Goal: Contribute content: Contribute content

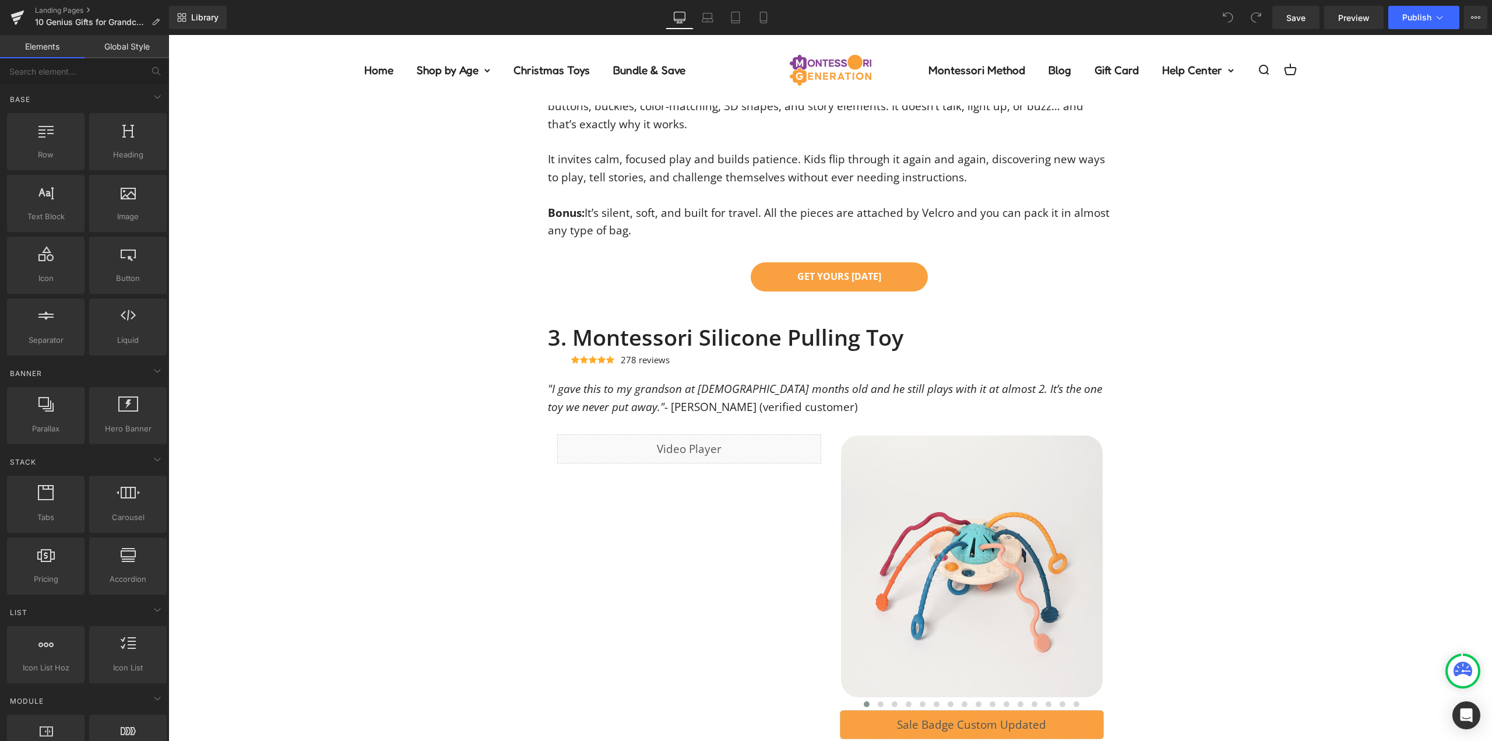
scroll to position [1865, 0]
click at [507, 321] on div "3. Montessori Silicone Pulling Toy Heading Icon Icon Icon Icon Icon Icon List H…" at bounding box center [830, 697] width 1324 height 813
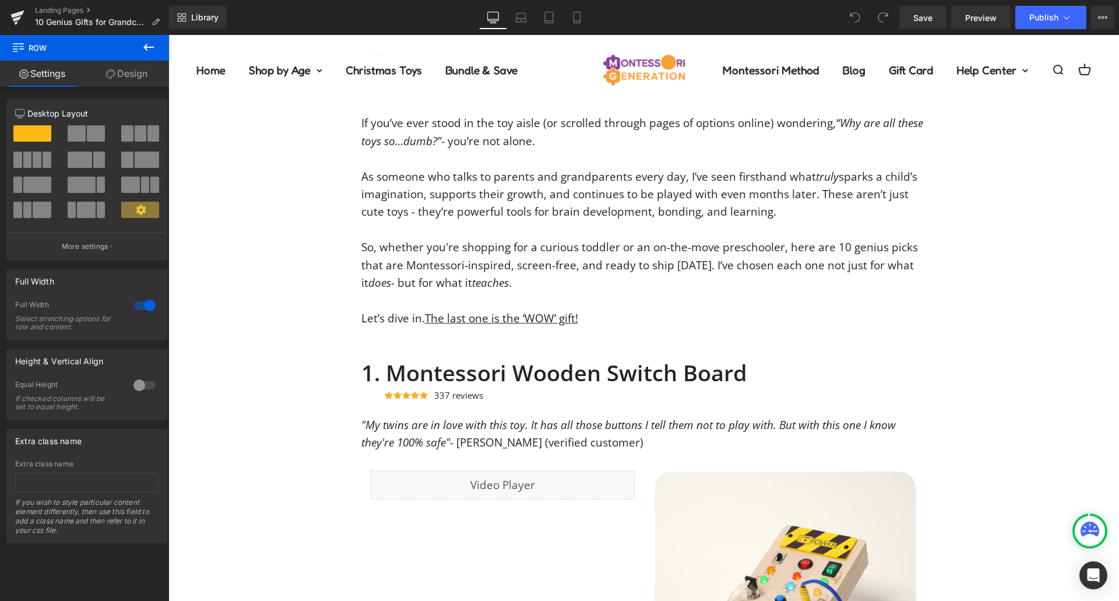
scroll to position [233, 0]
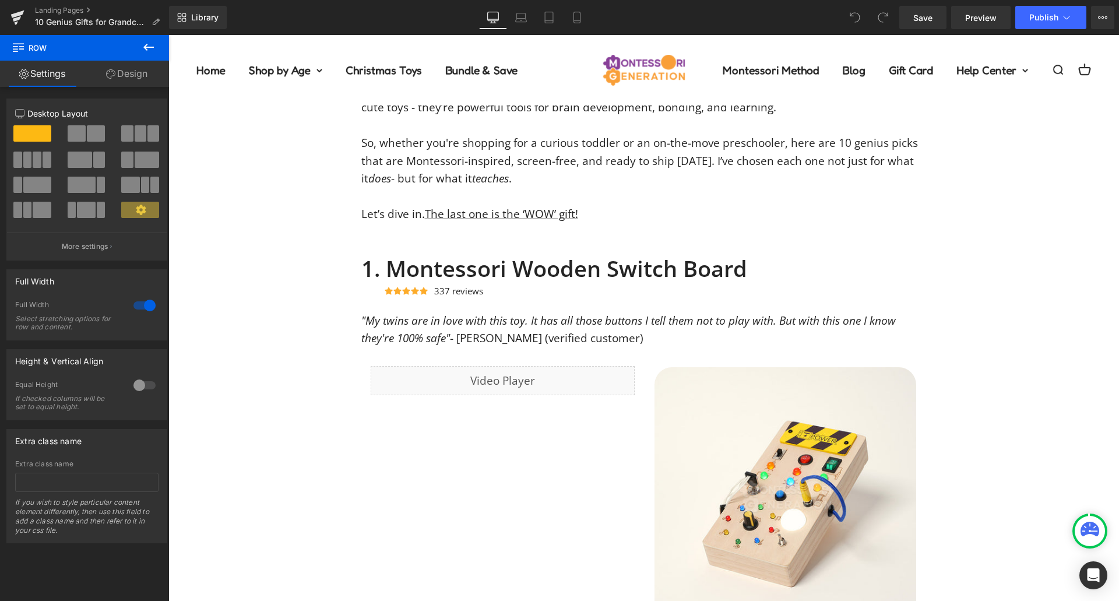
scroll to position [175, 0]
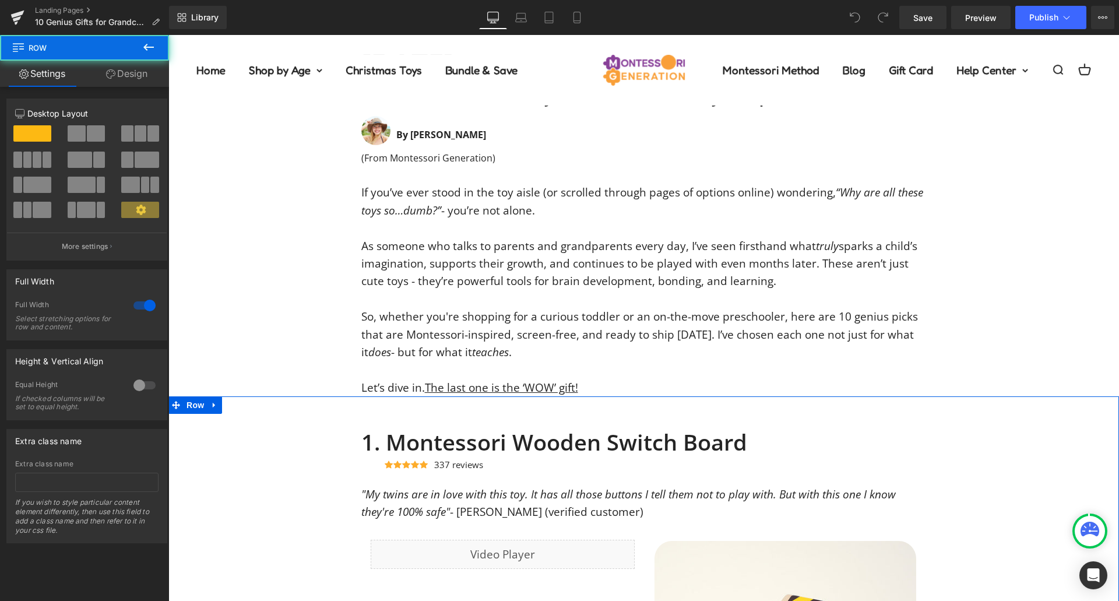
click at [207, 409] on link at bounding box center [214, 404] width 15 height 17
click at [184, 409] on span "Row" at bounding box center [195, 404] width 23 height 17
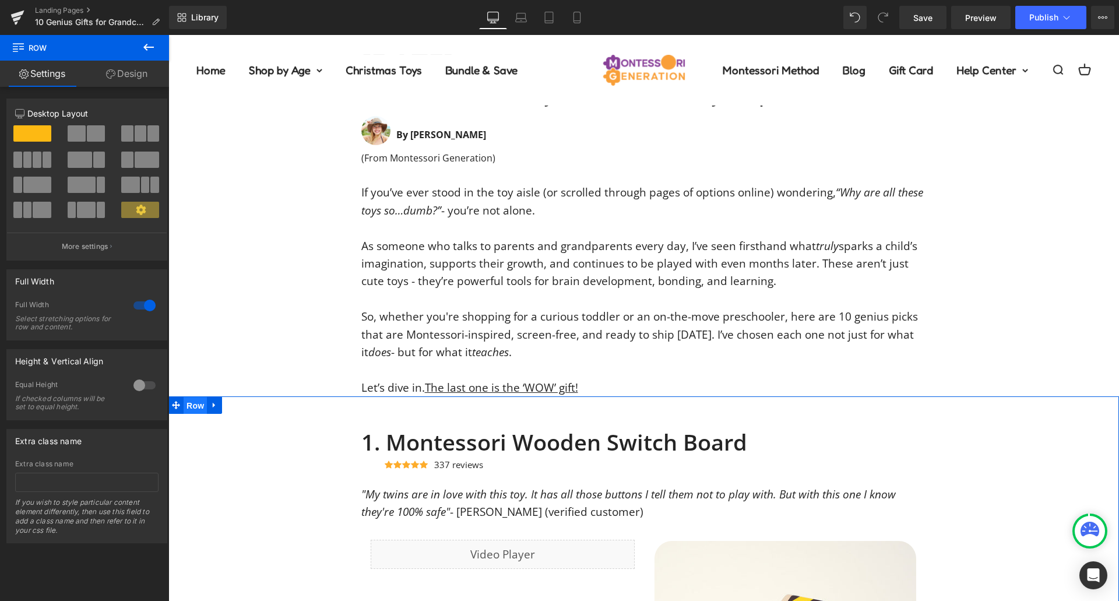
click at [184, 409] on span "Row" at bounding box center [195, 405] width 23 height 17
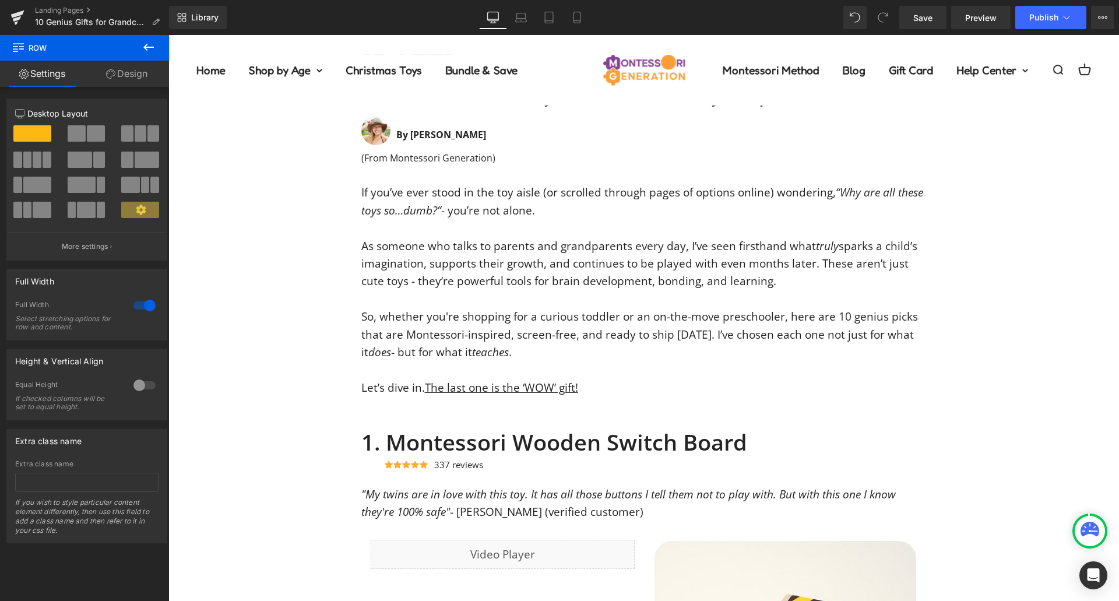
click at [146, 43] on icon at bounding box center [149, 47] width 14 height 14
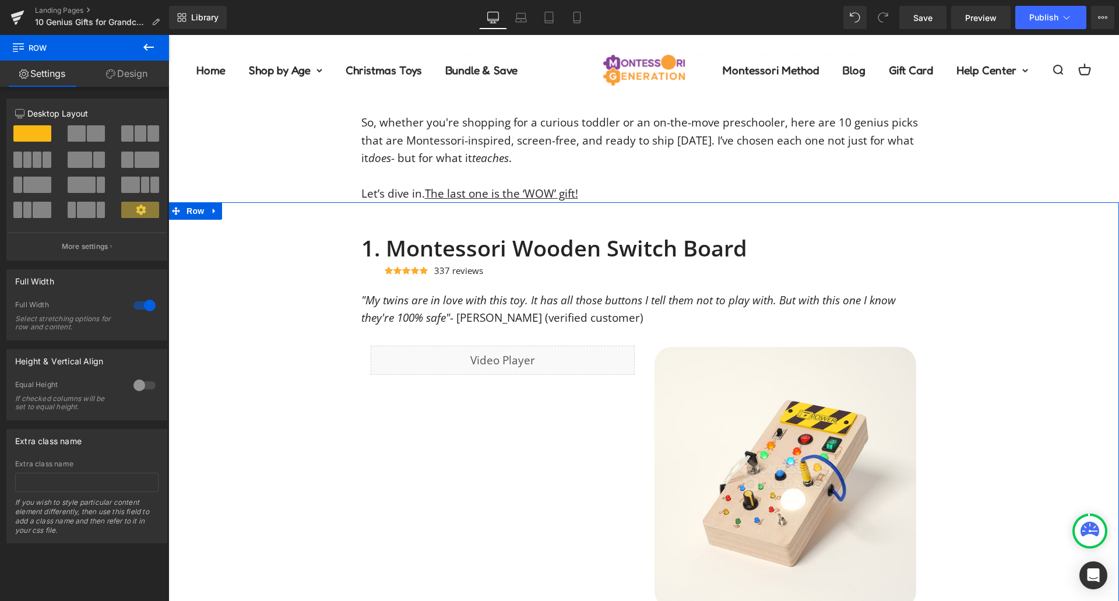
scroll to position [350, 0]
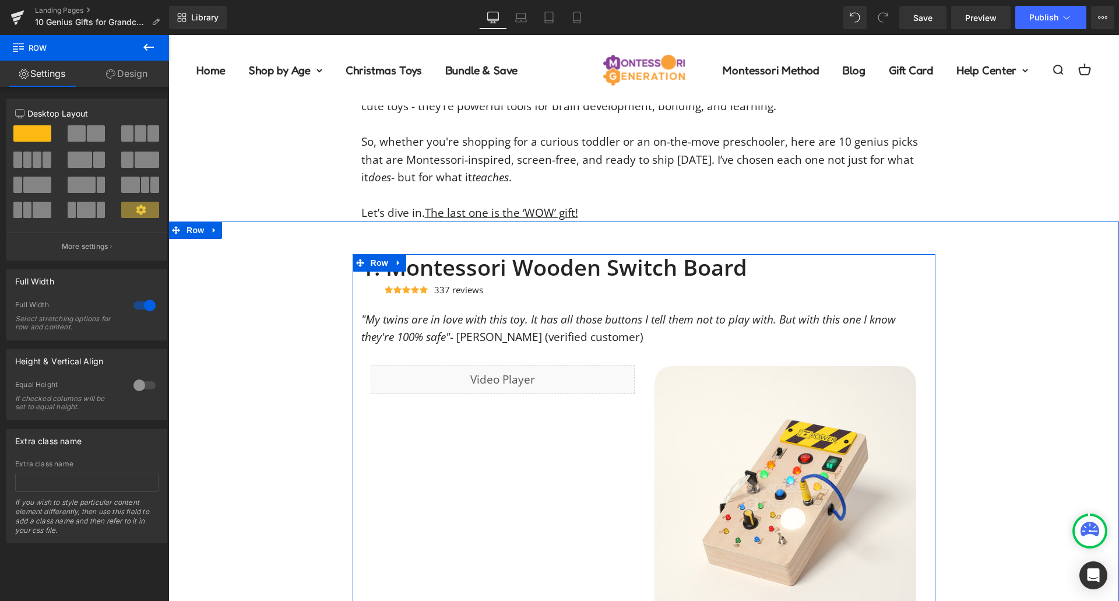
click at [852, 270] on h2 "1. Montessori Wooden Switch Board" at bounding box center [643, 267] width 565 height 27
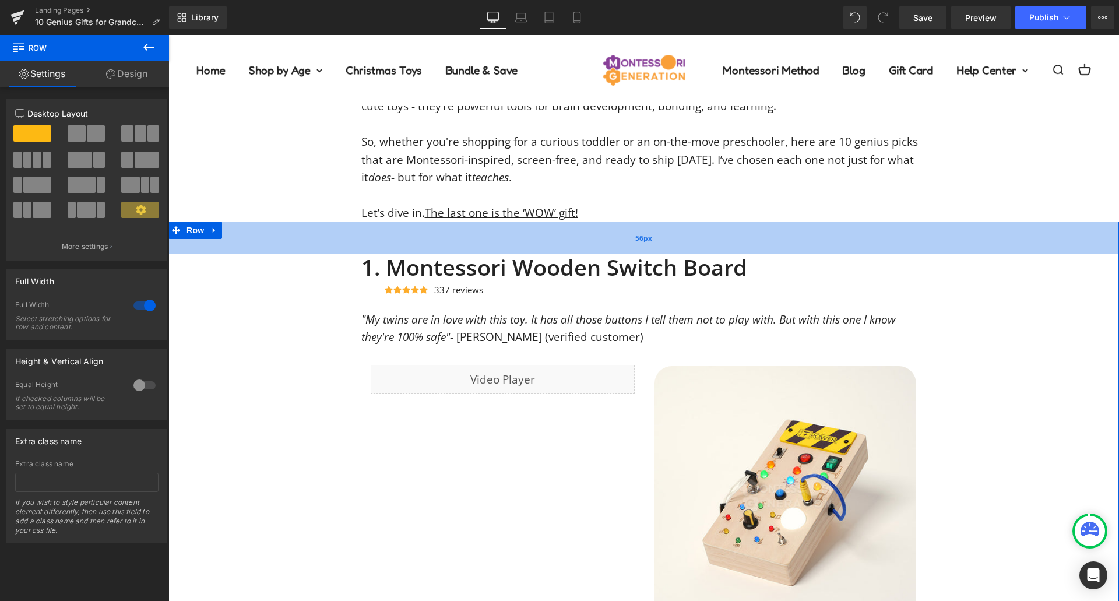
click at [804, 248] on div "56px" at bounding box center [643, 237] width 951 height 33
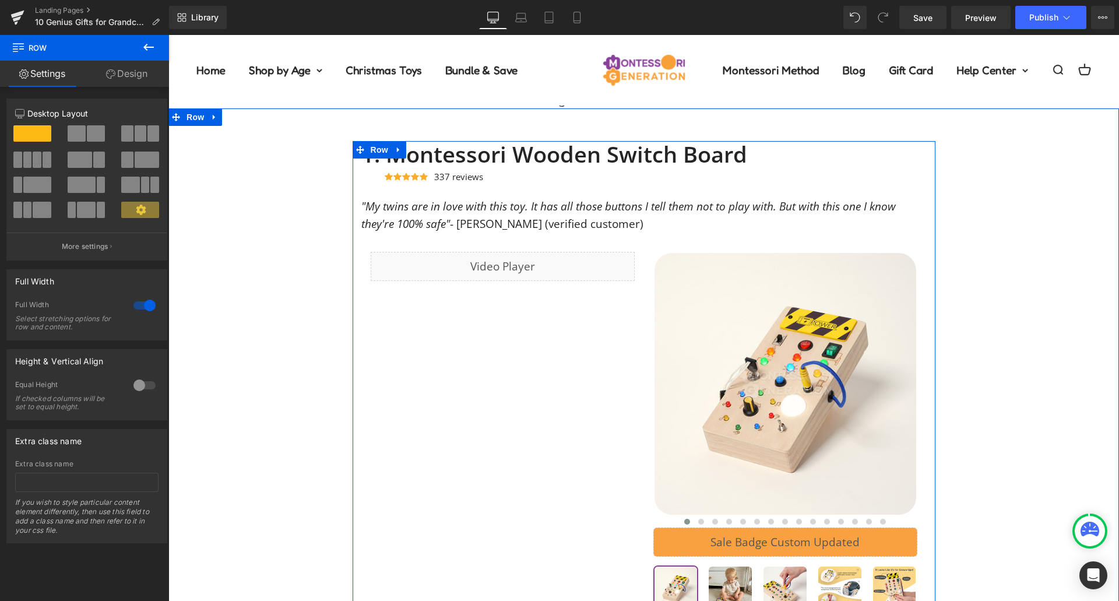
scroll to position [466, 0]
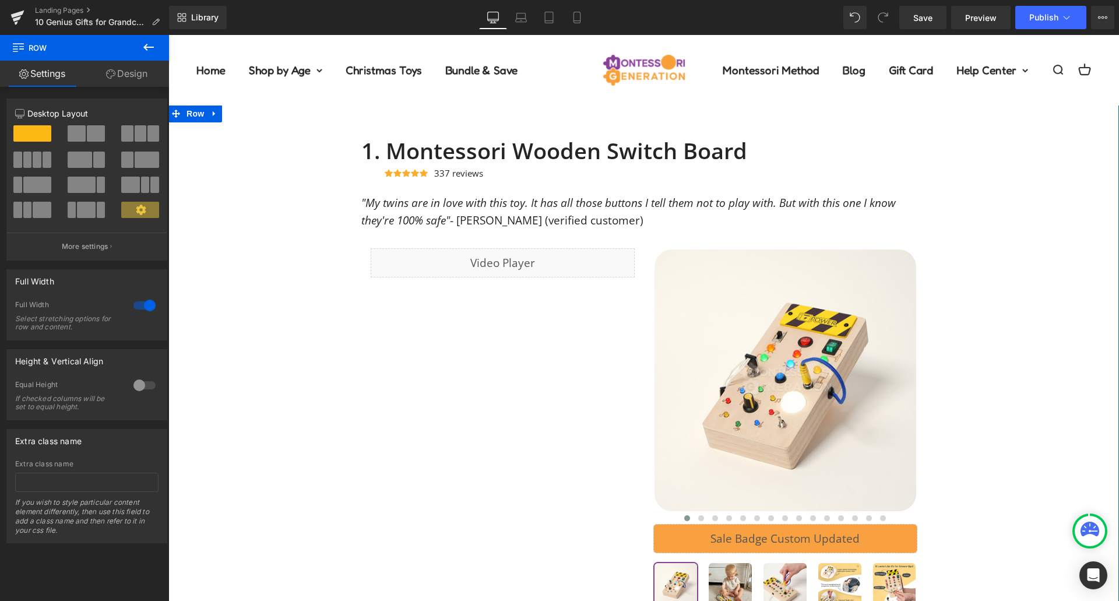
click at [1042, 230] on div "1. Montessori Wooden Switch Board Heading Icon Icon Icon Icon Icon Icon List Ho…" at bounding box center [643, 519] width 951 height 763
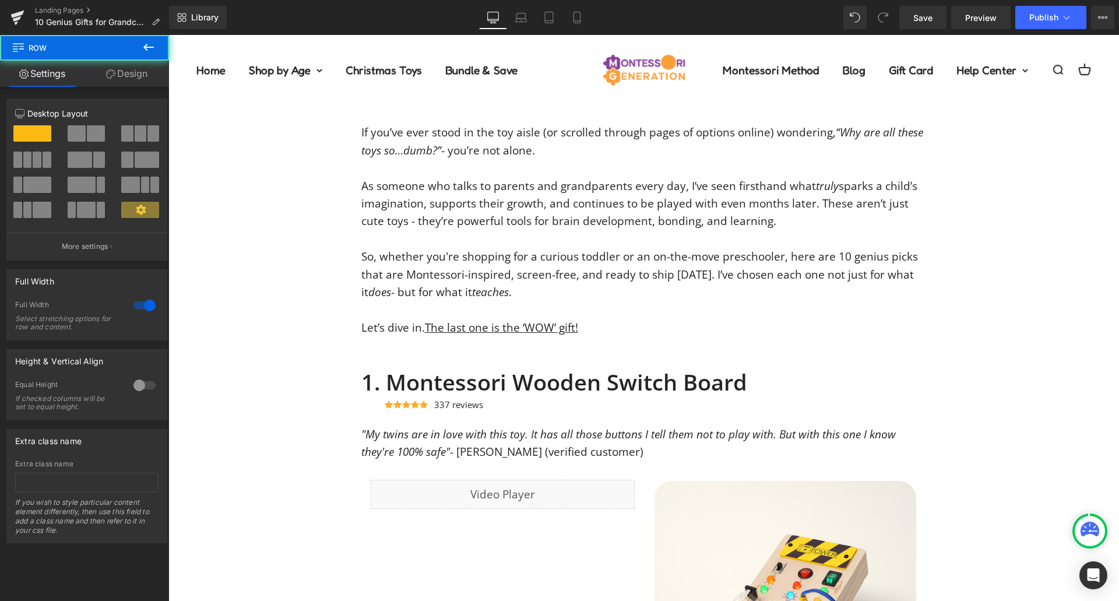
scroll to position [233, 0]
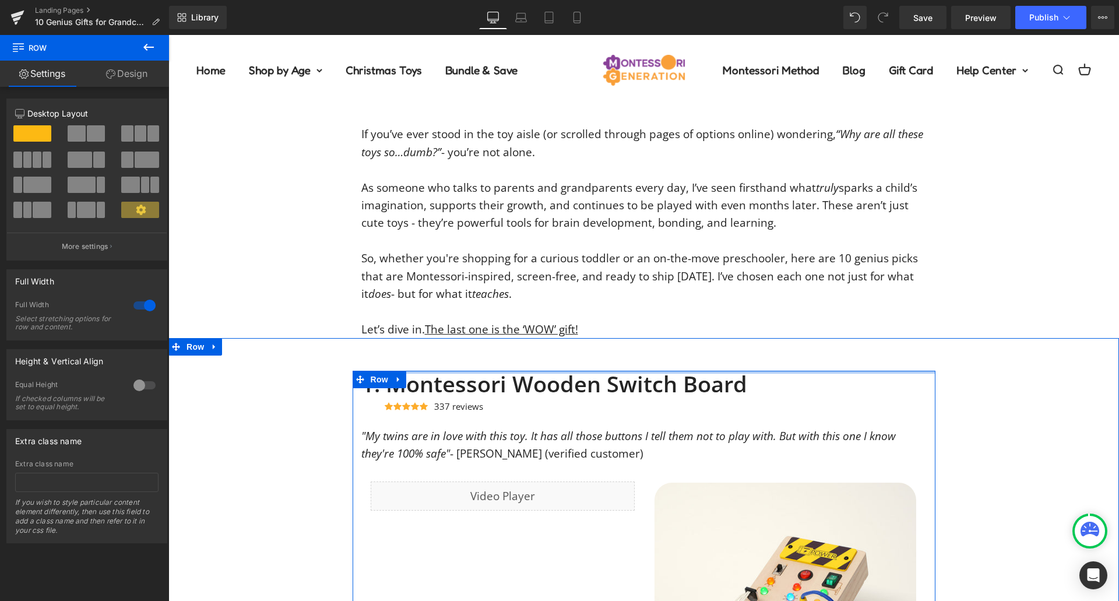
click at [719, 372] on div at bounding box center [644, 372] width 583 height 3
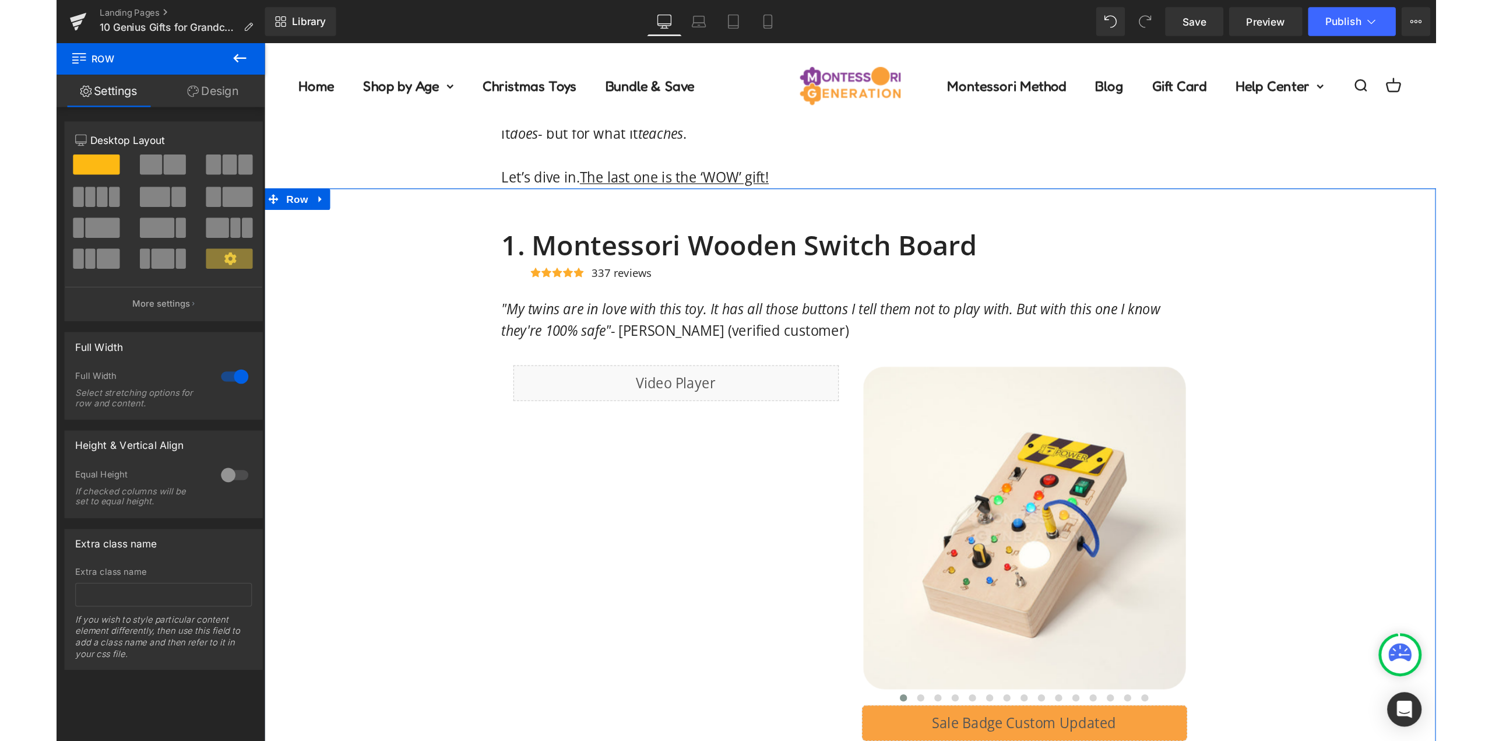
scroll to position [583, 0]
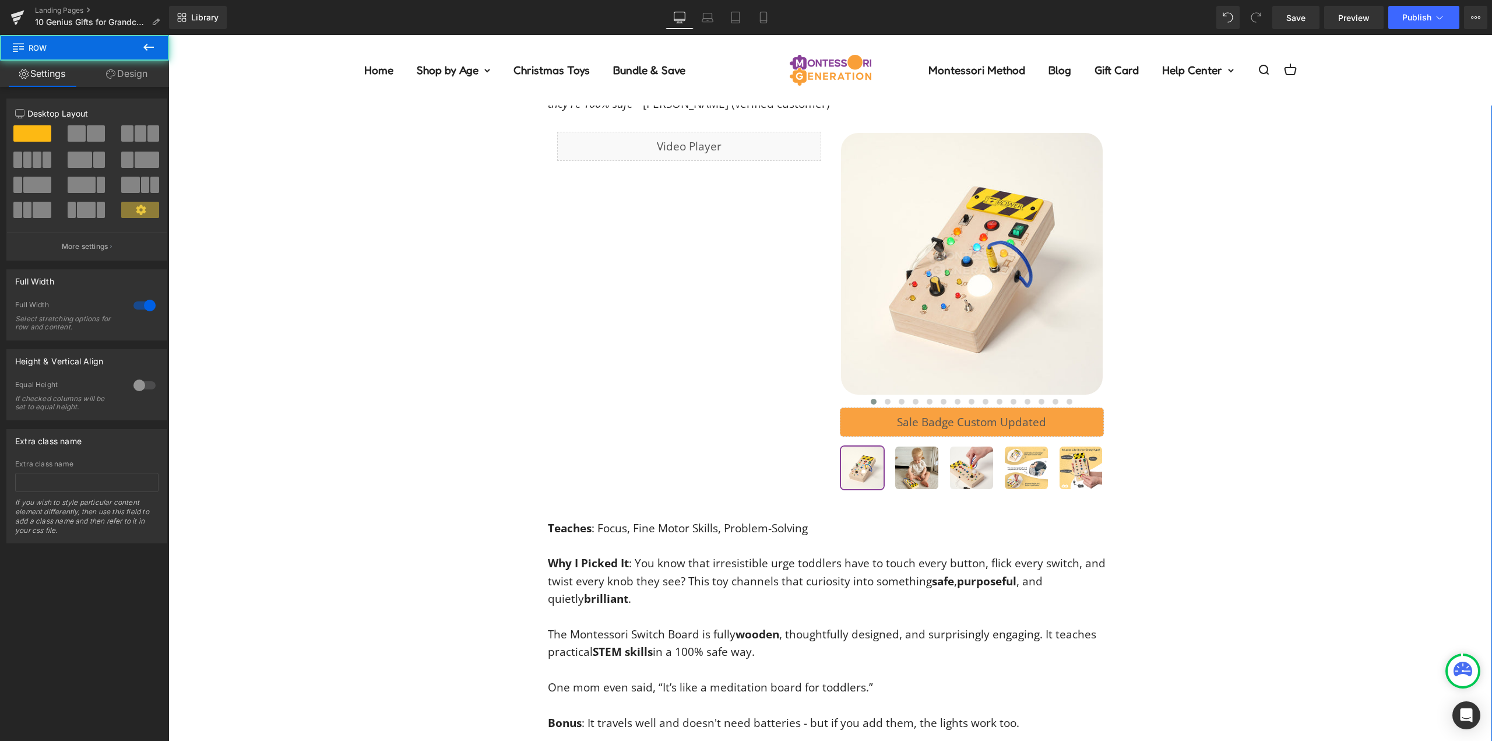
click at [1366, 301] on div "1. Montessori Wooden Switch Board Heading Icon Icon Icon Icon Icon Icon List Ho…" at bounding box center [830, 402] width 1324 height 763
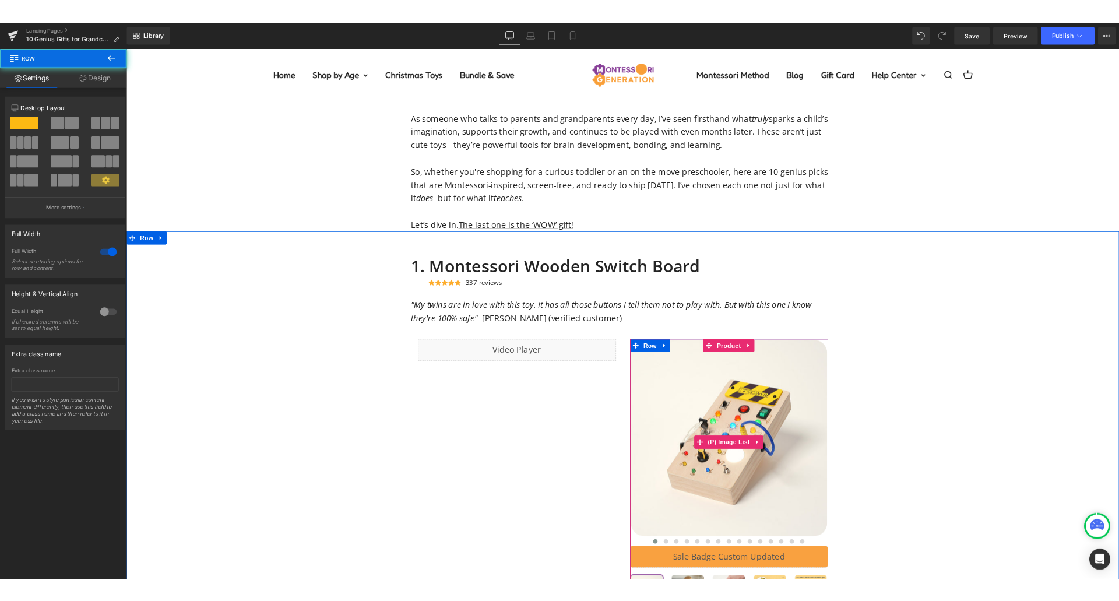
scroll to position [291, 0]
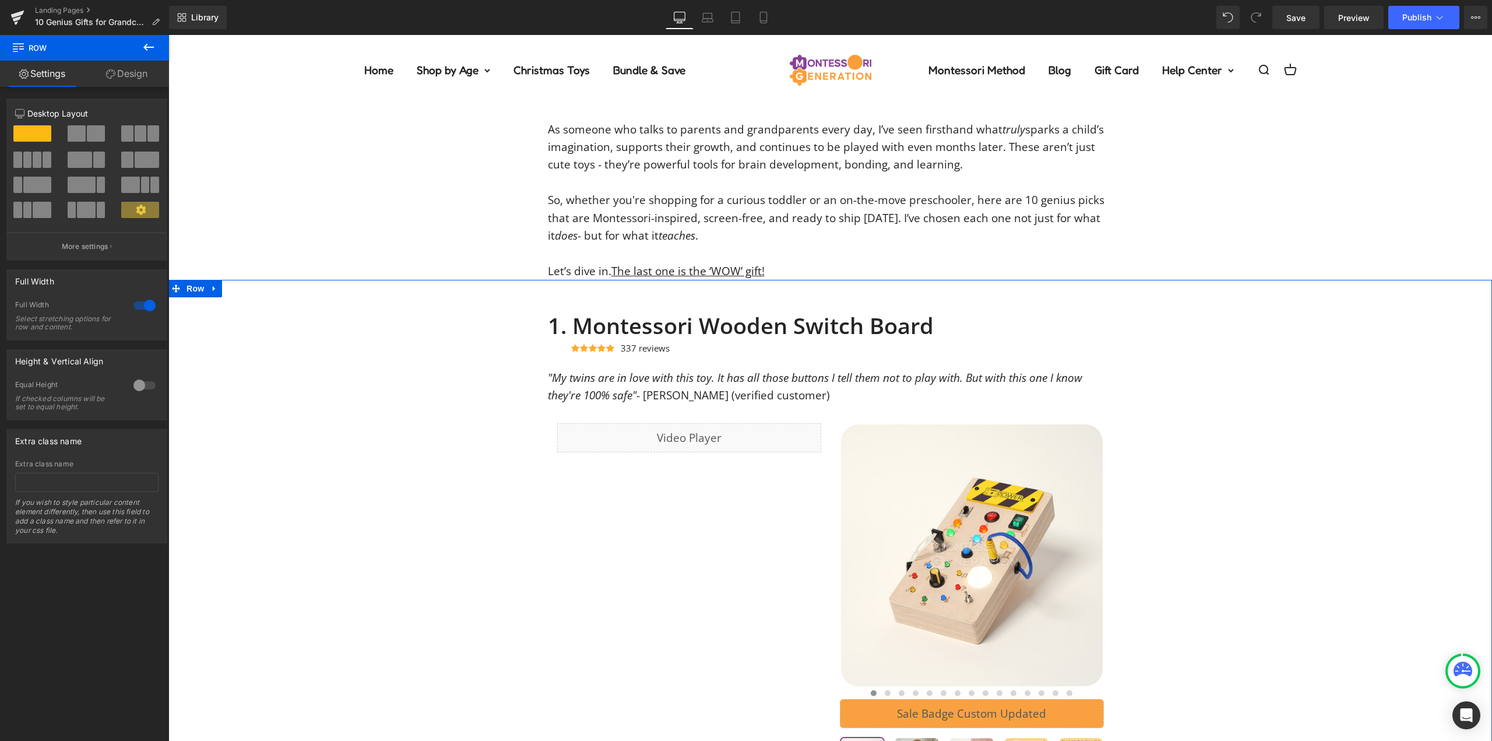
click at [343, 321] on div "1. Montessori Wooden Switch Board Heading Icon Icon Icon Icon Icon Icon List Ho…" at bounding box center [830, 693] width 1324 height 763
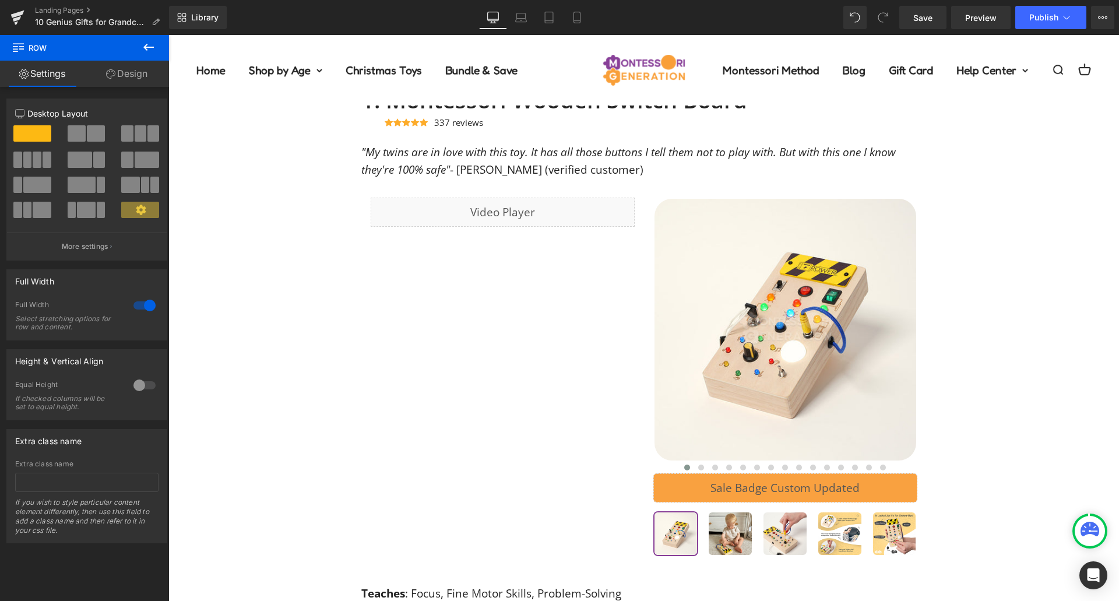
scroll to position [525, 0]
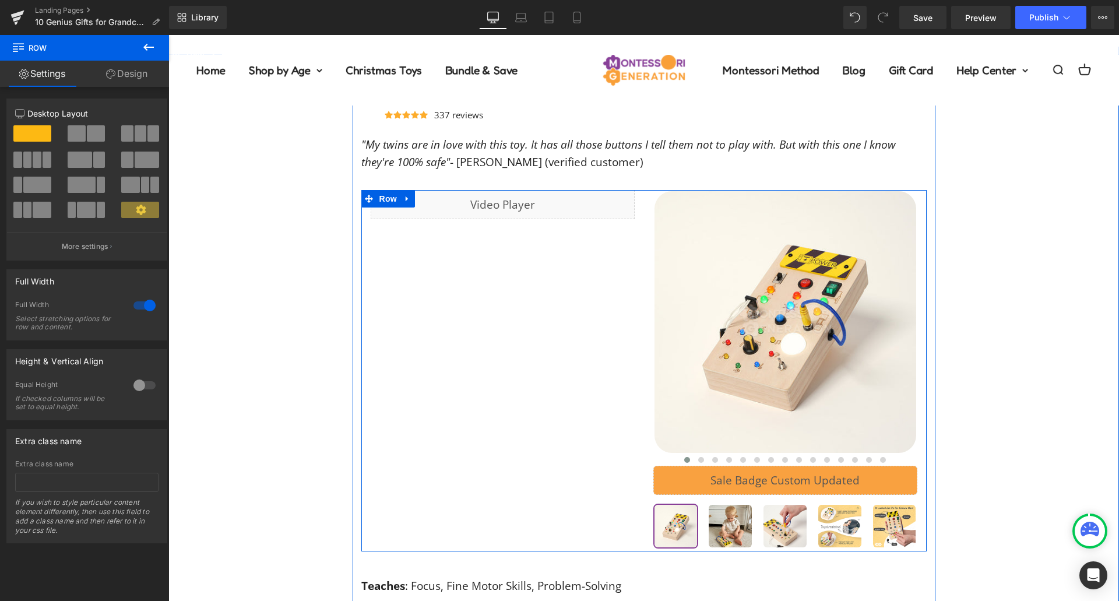
click at [457, 261] on div "Liquid Row ‹ ›" at bounding box center [643, 371] width 565 height 362
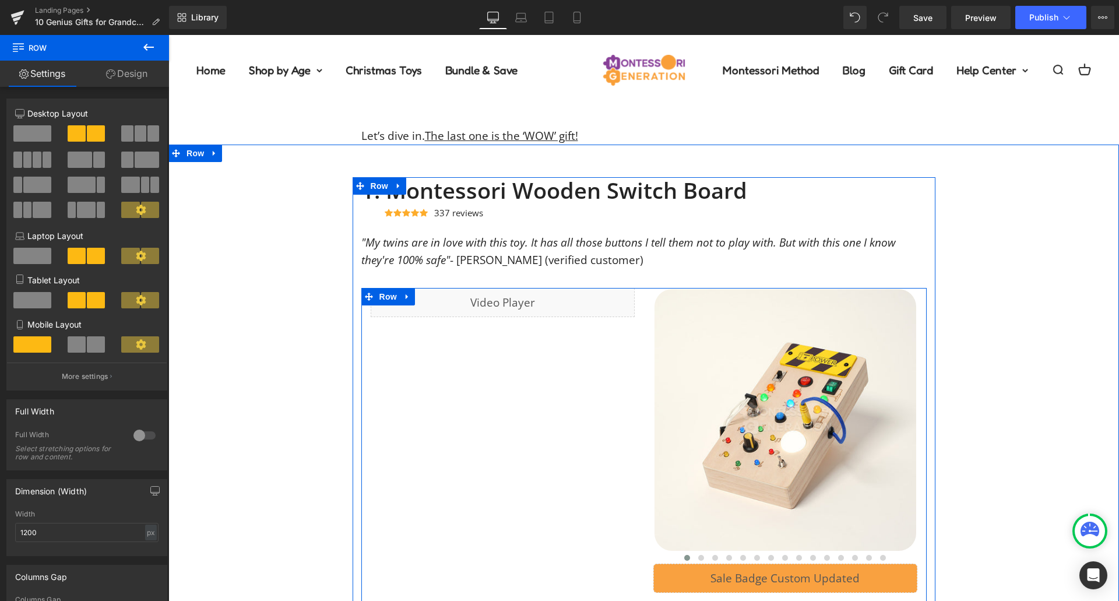
scroll to position [291, 0]
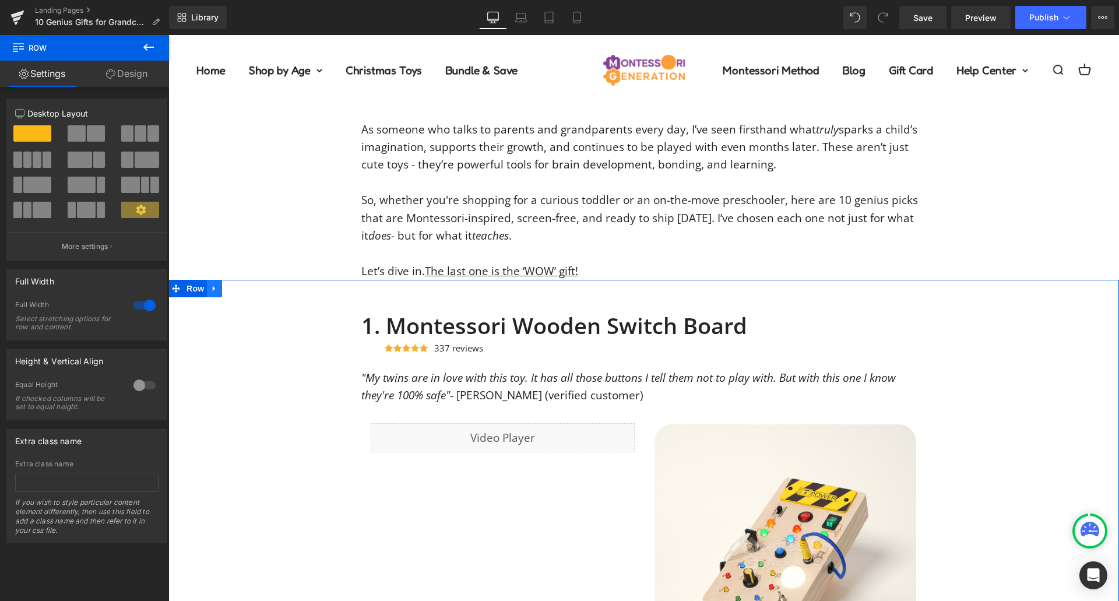
click at [213, 289] on icon at bounding box center [214, 288] width 8 height 9
click at [212, 291] on icon at bounding box center [214, 288] width 8 height 9
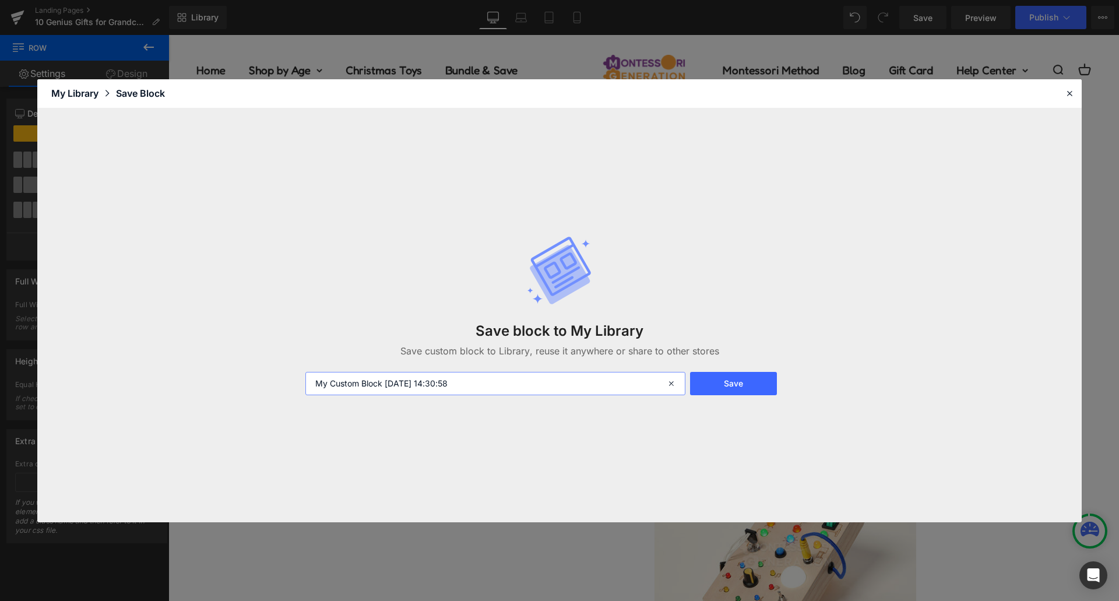
click at [498, 384] on input "My Custom Block 2025-10-15 14:30:58" at bounding box center [495, 383] width 380 height 23
type input "Ge"
type input "M"
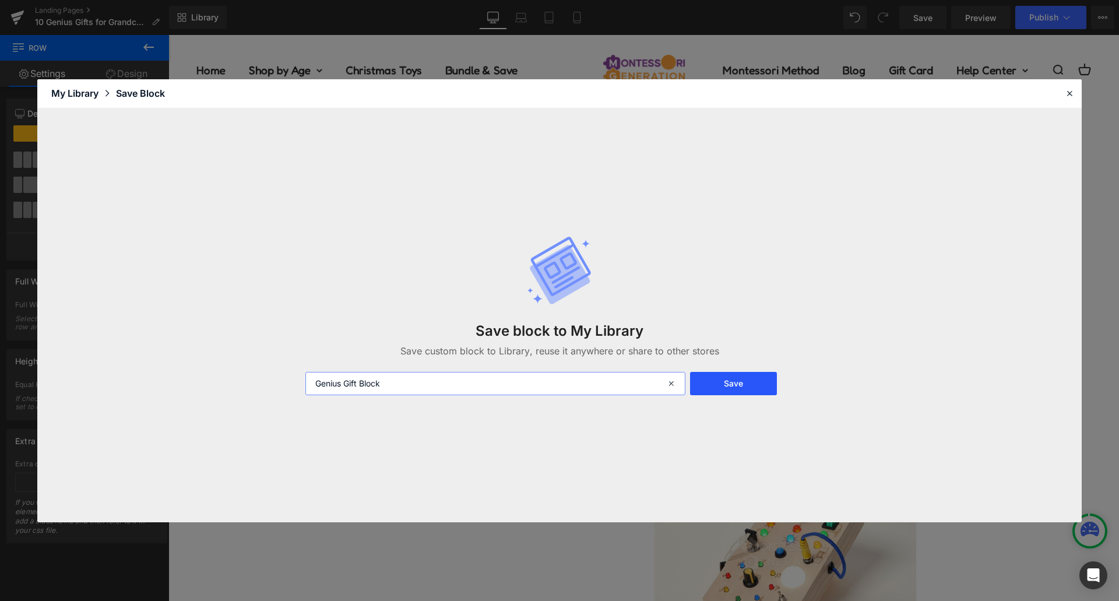
type input "Genius Gift Block"
click at [726, 378] on button "Save" at bounding box center [733, 383] width 87 height 23
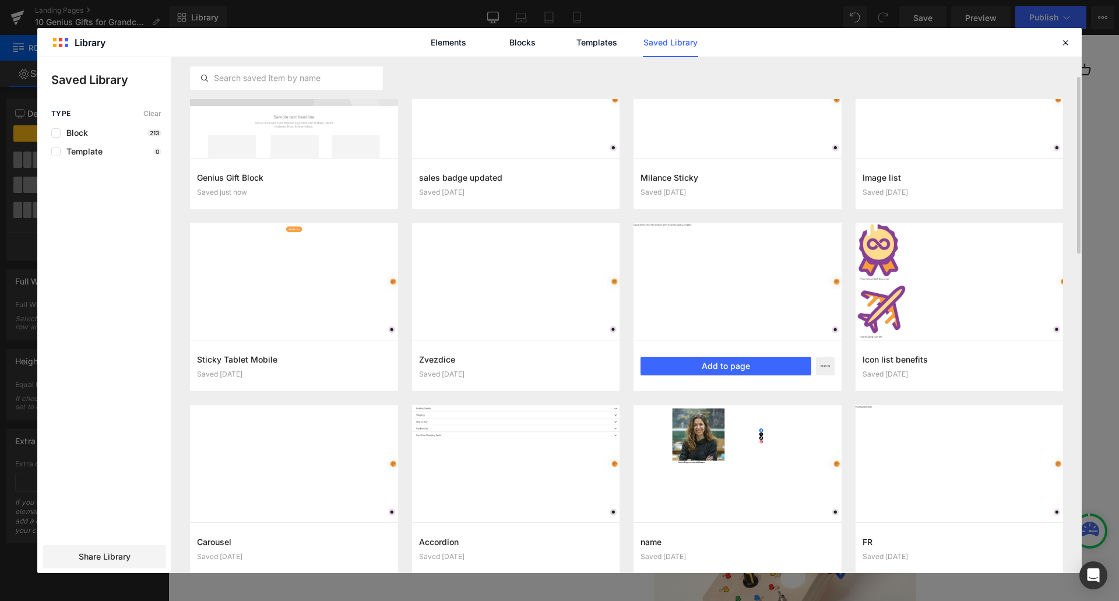
scroll to position [0, 0]
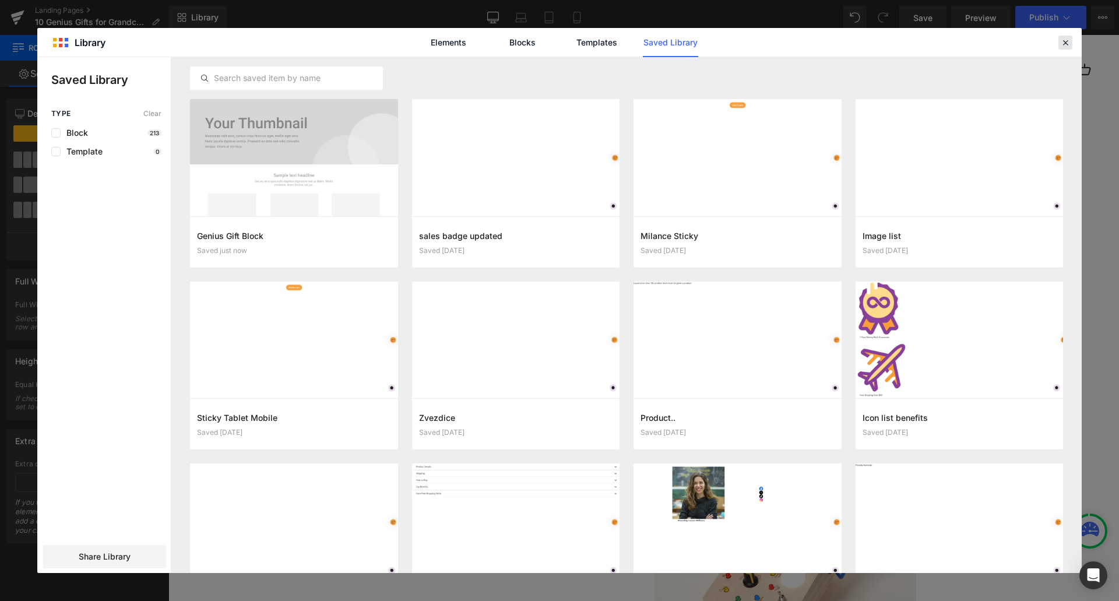
click at [1063, 48] on div at bounding box center [1065, 43] width 14 height 14
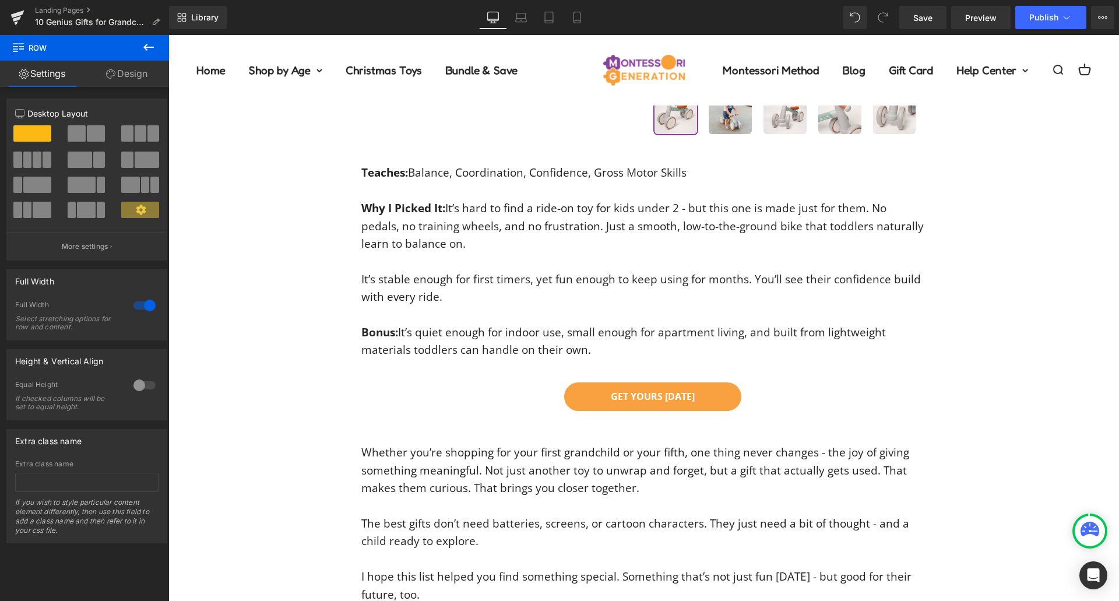
scroll to position [7451, 0]
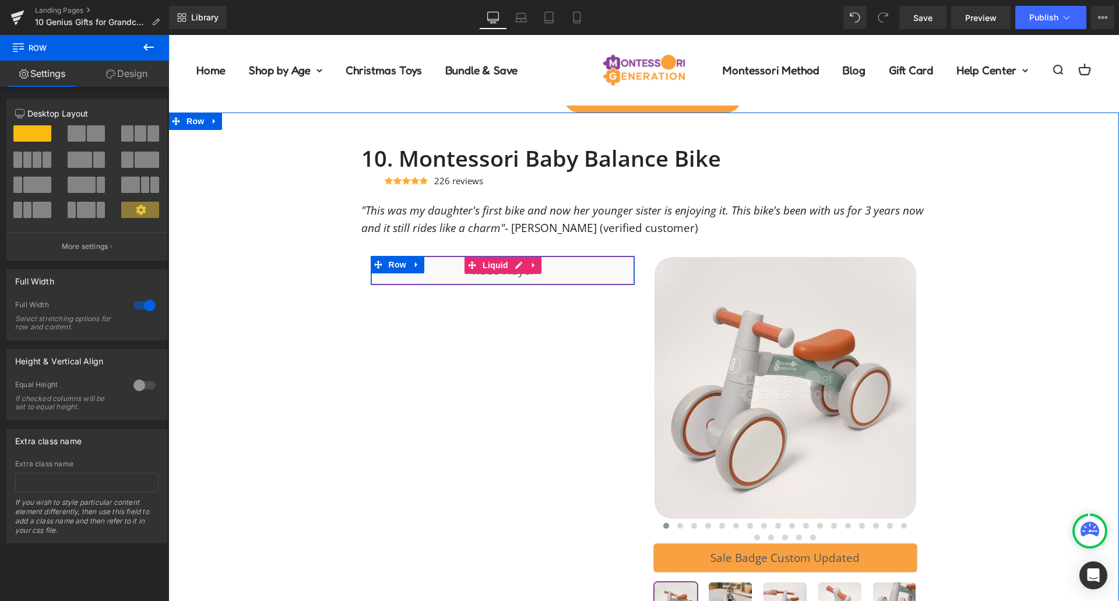
click at [587, 273] on div "Liquid" at bounding box center [503, 270] width 264 height 29
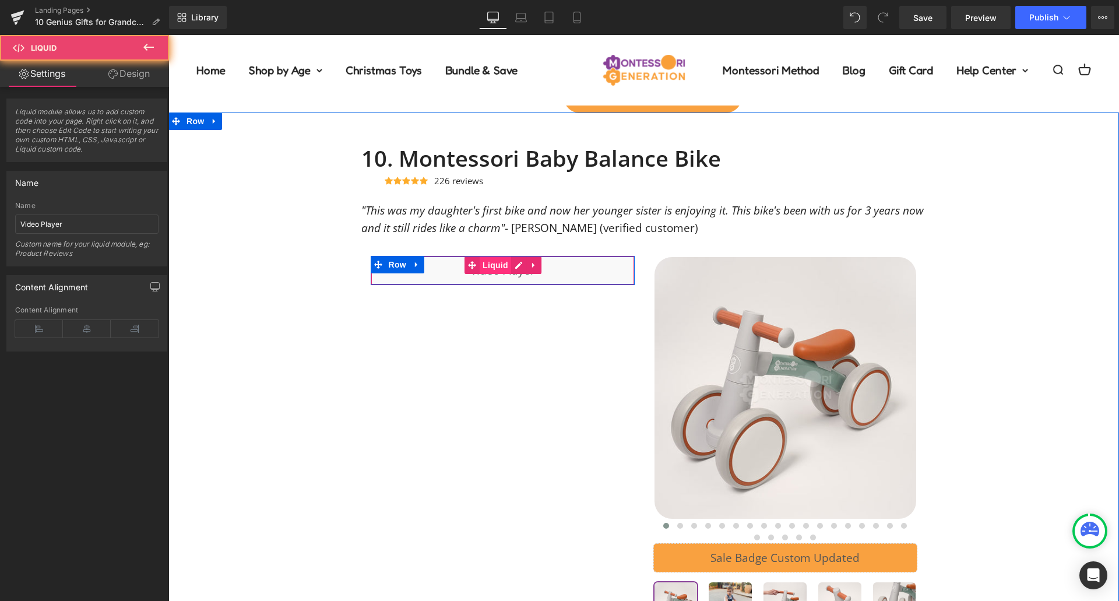
click at [483, 265] on span "Liquid" at bounding box center [495, 264] width 31 height 17
click at [483, 268] on span "Liquid" at bounding box center [495, 264] width 31 height 17
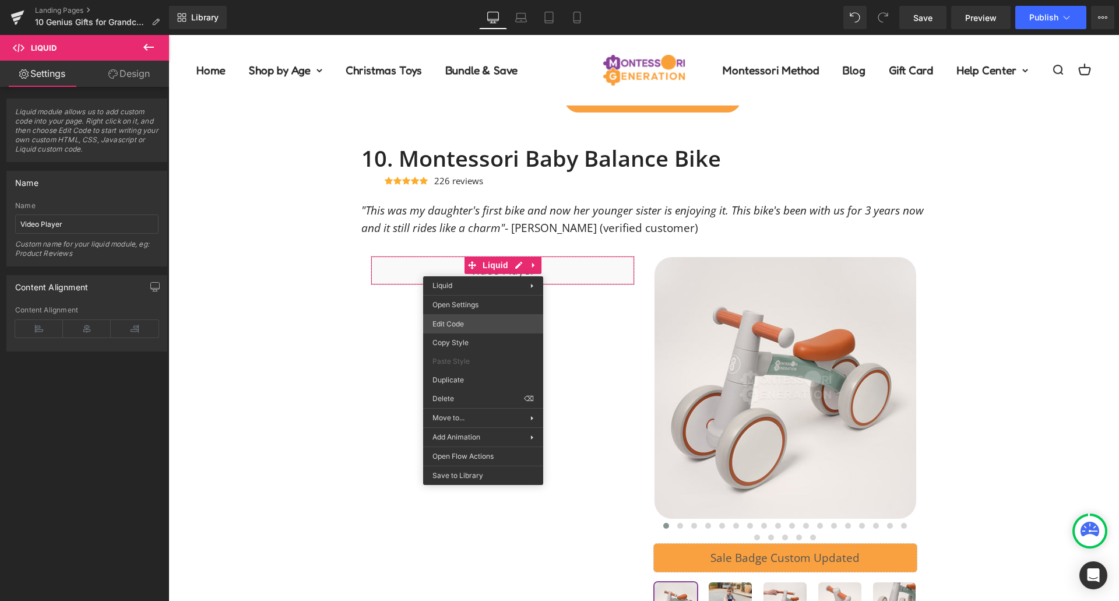
click at [505, 0] on div "Liquid You are previewing how the will restyle your page. You can not edit Elem…" at bounding box center [559, 0] width 1119 height 0
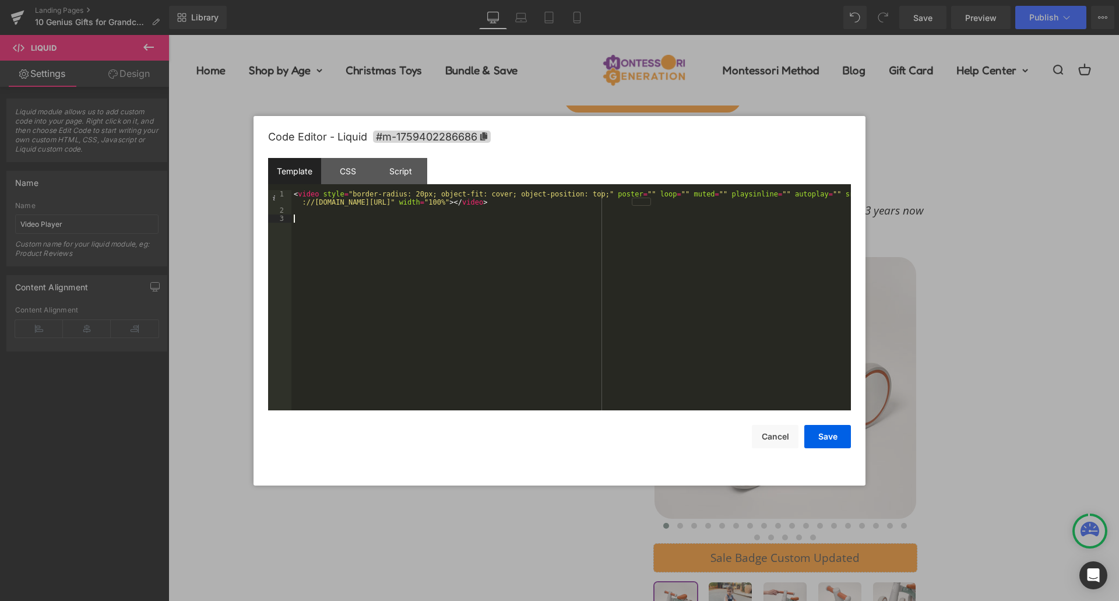
click at [575, 225] on div "< video style = "border-radius: 20px; object-fit: cover; object-position: top;"…" at bounding box center [571, 312] width 560 height 245
click at [642, 217] on div "< video style = "border-radius: 20px; object-fit: cover; object-position: top;"…" at bounding box center [571, 312] width 560 height 245
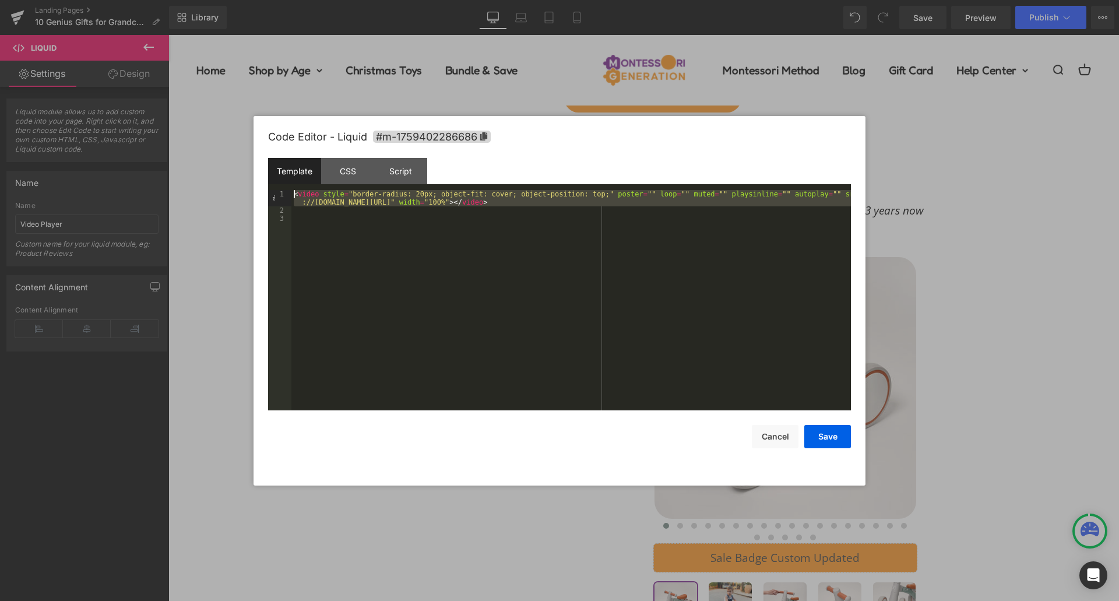
drag, startPoint x: 664, startPoint y: 210, endPoint x: 211, endPoint y: 180, distance: 454.5
click at [211, 180] on body "Liquid You are previewing how the will restyle your page. You can not edit Elem…" at bounding box center [559, 300] width 1119 height 601
click at [530, 228] on div "< video style = "border-radius: 20px; object-fit: cover; object-position: top;"…" at bounding box center [571, 312] width 560 height 245
click at [777, 447] on button "Cancel" at bounding box center [775, 436] width 47 height 23
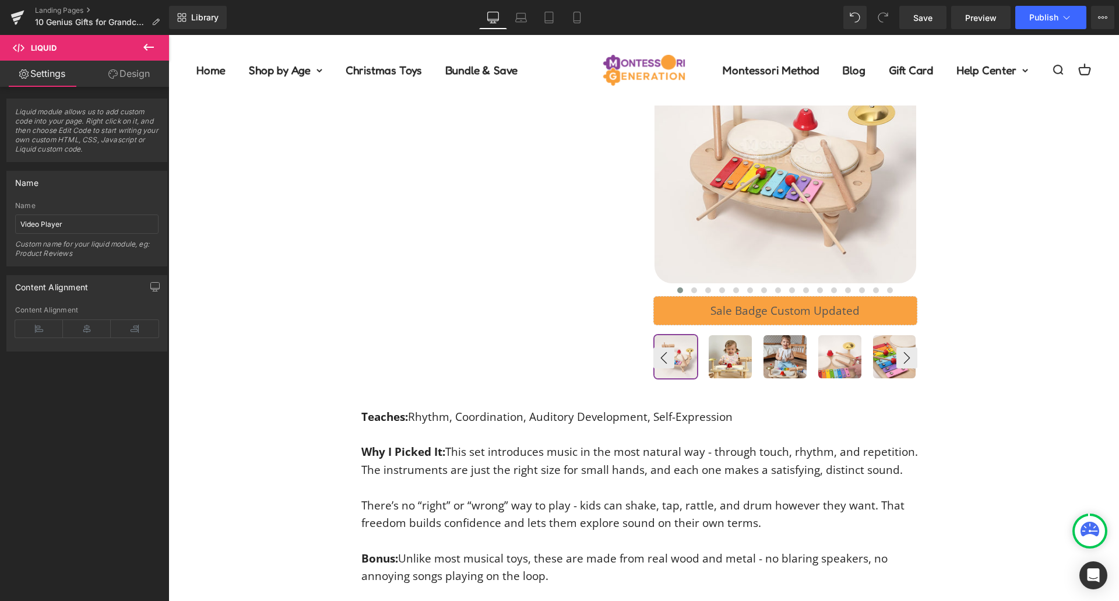
scroll to position [6577, 0]
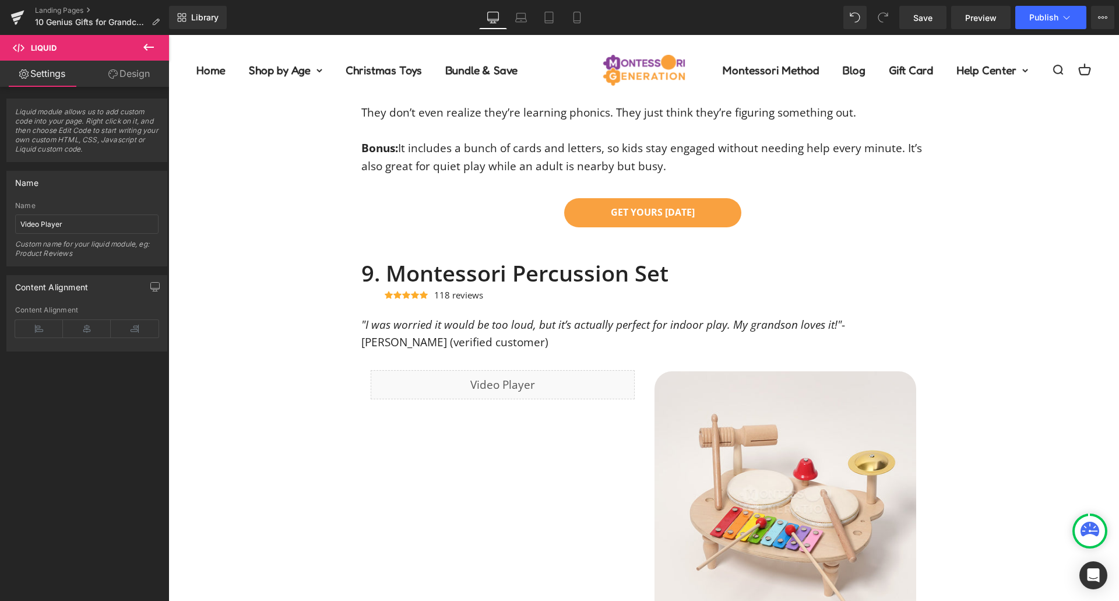
click at [541, 382] on div "Liquid" at bounding box center [503, 384] width 264 height 29
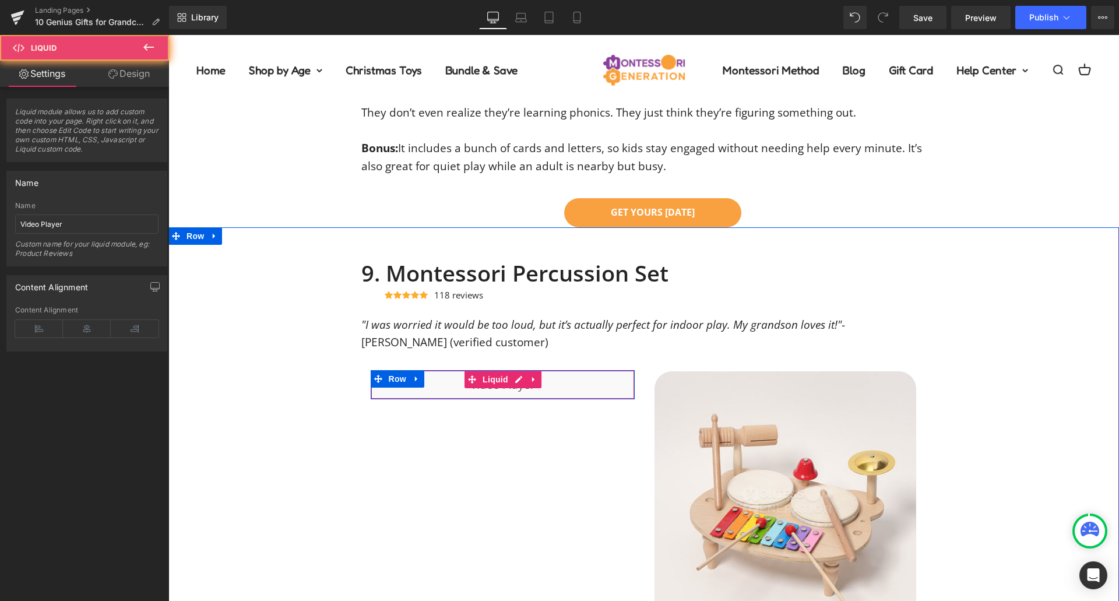
click at [541, 382] on div "Liquid" at bounding box center [503, 384] width 264 height 29
click at [504, 382] on span "Liquid" at bounding box center [495, 379] width 31 height 17
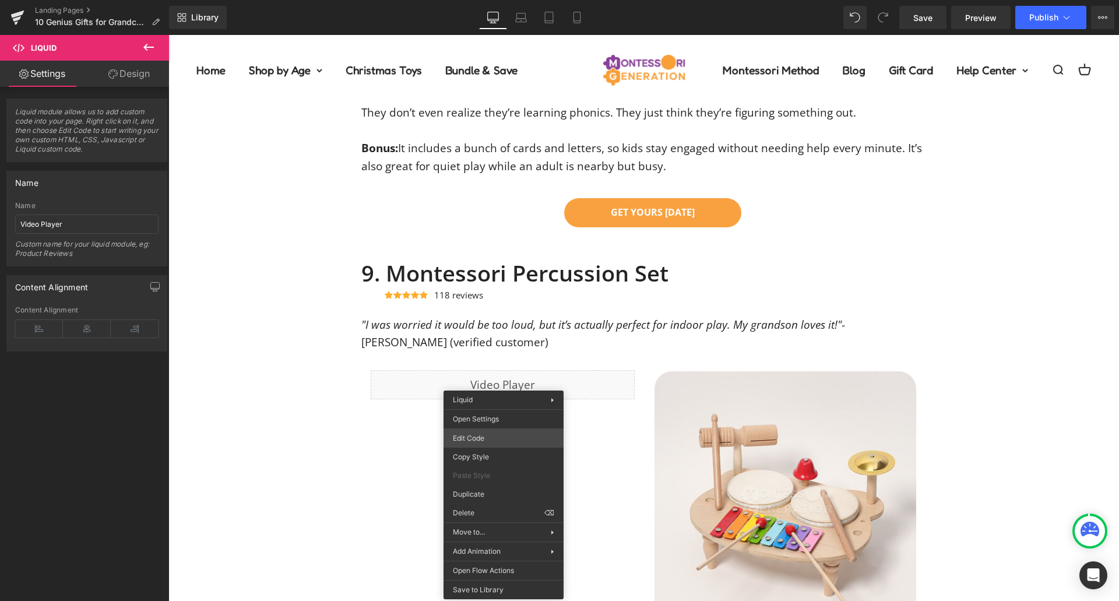
click at [529, 0] on div "Liquid You are previewing how the will restyle your page. You can not edit Elem…" at bounding box center [559, 0] width 1119 height 0
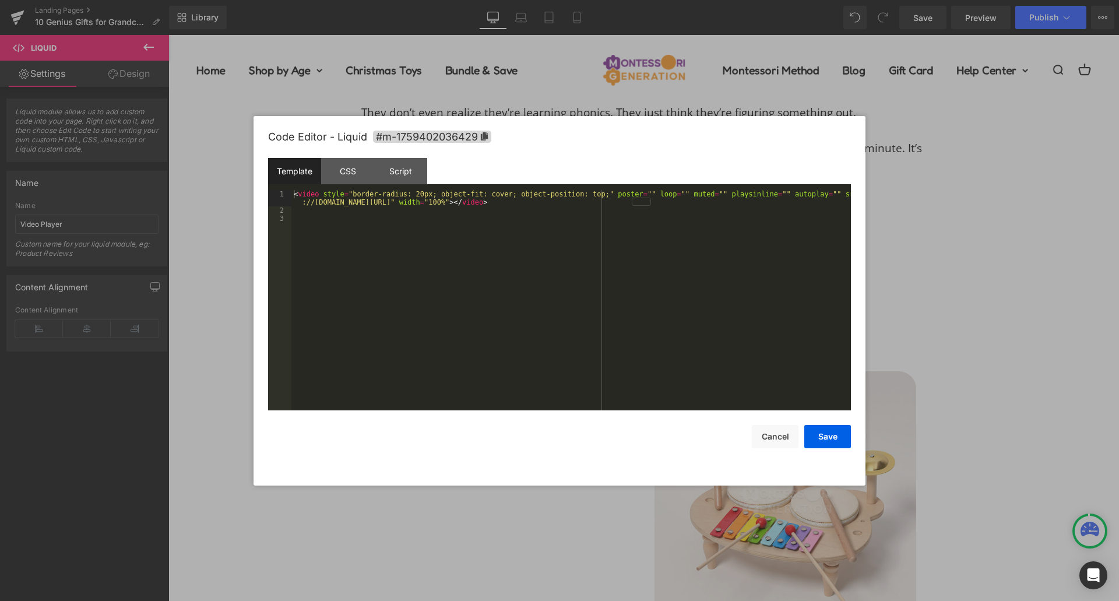
click at [511, 261] on div "< video style = "border-radius: 20px; object-fit: cover; object-position: top;"…" at bounding box center [571, 312] width 560 height 245
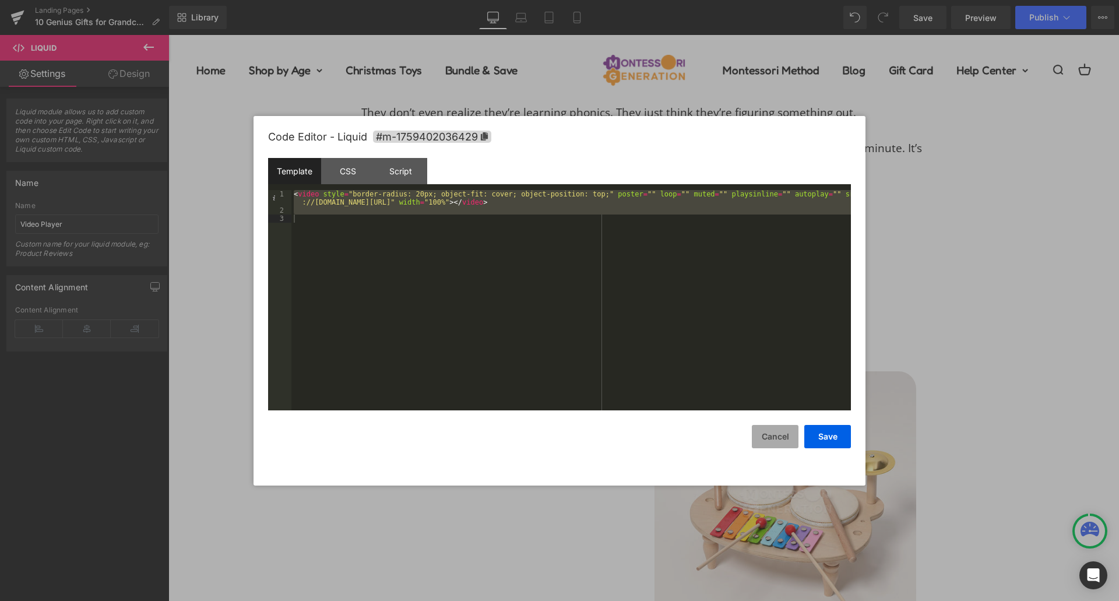
click at [771, 439] on button "Cancel" at bounding box center [775, 436] width 47 height 23
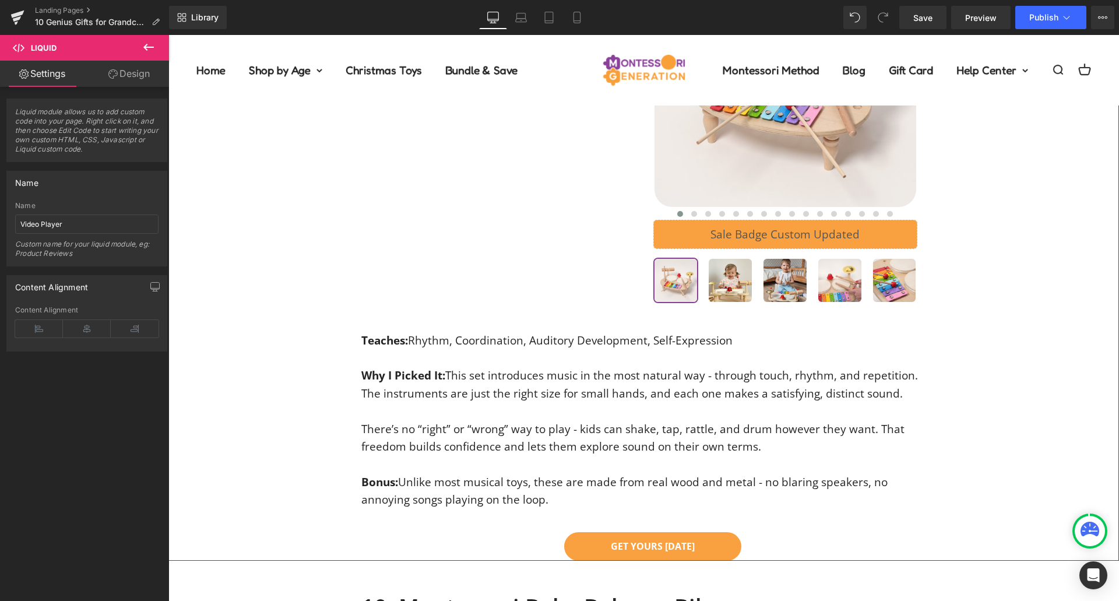
scroll to position [7276, 0]
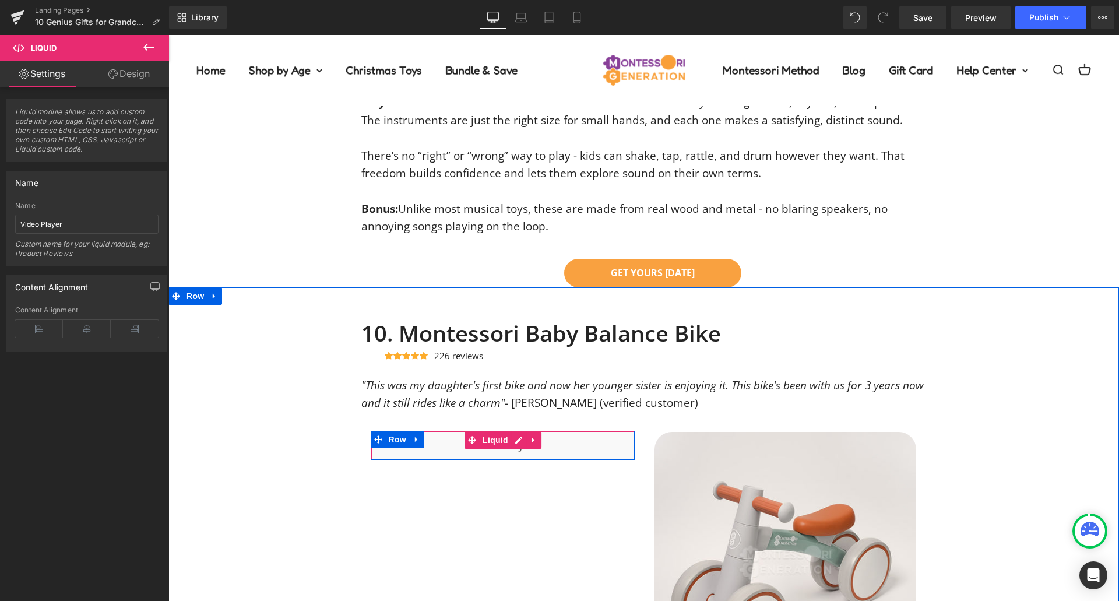
click at [595, 441] on div "Liquid" at bounding box center [503, 445] width 264 height 29
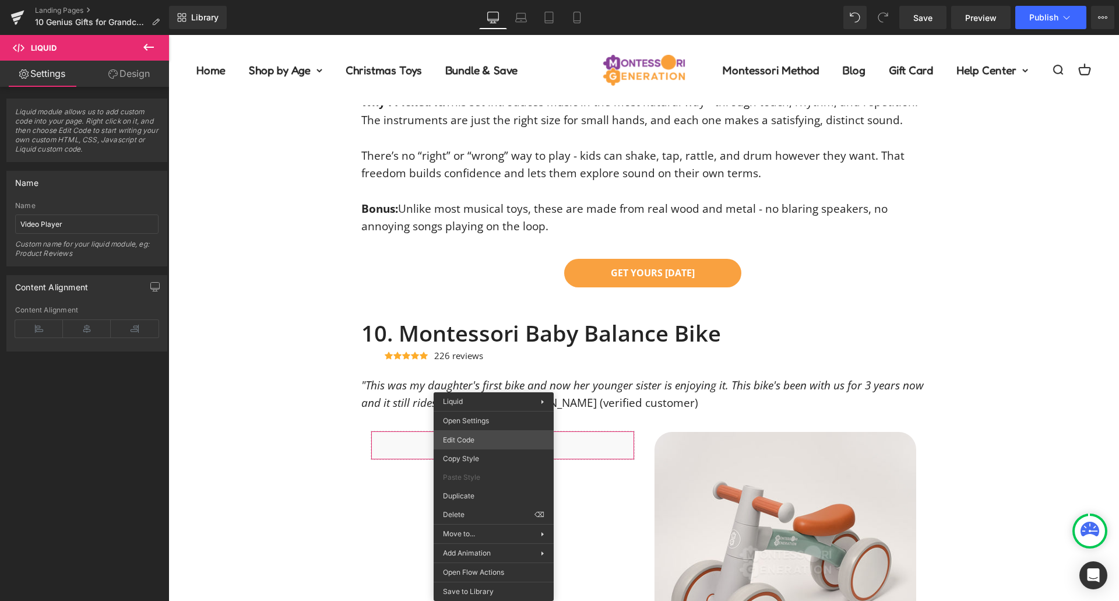
click at [504, 0] on div "Liquid You are previewing how the will restyle your page. You can not edit Elem…" at bounding box center [559, 0] width 1119 height 0
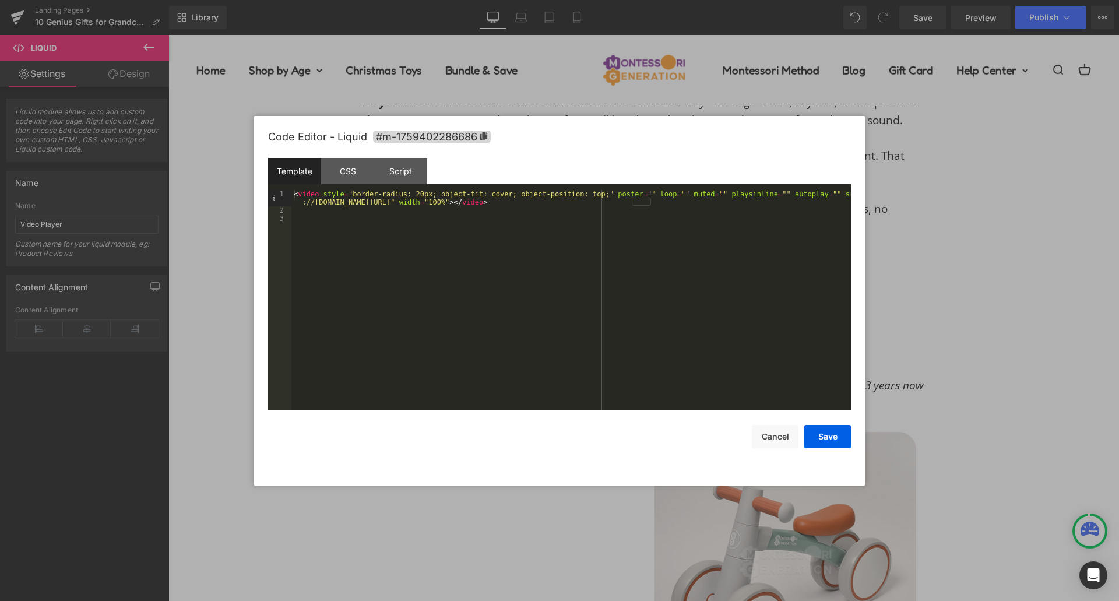
click at [465, 193] on div "< video style = "border-radius: 20px; object-fit: cover; object-position: top;"…" at bounding box center [571, 312] width 560 height 245
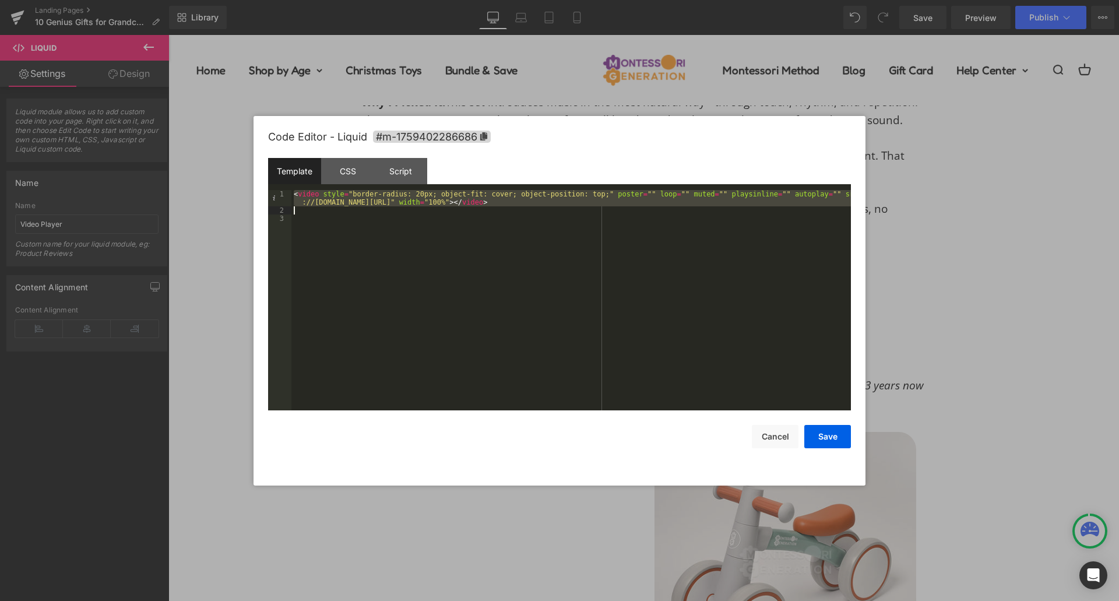
click at [465, 193] on div "< video style = "border-radius: 20px; object-fit: cover; object-position: top;"…" at bounding box center [571, 312] width 560 height 245
click at [789, 430] on button "Cancel" at bounding box center [775, 436] width 47 height 23
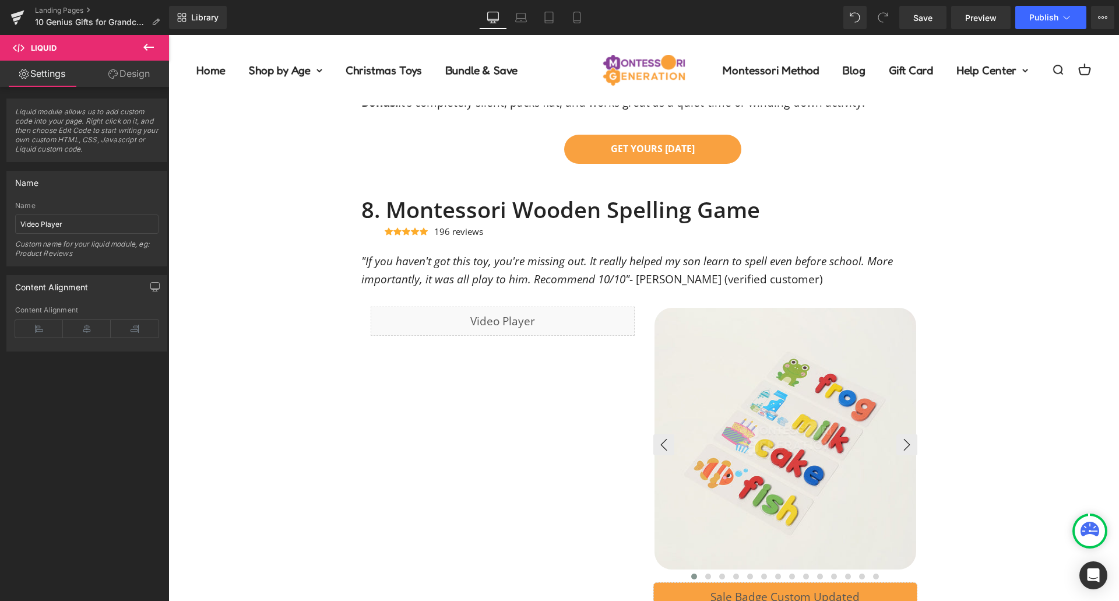
scroll to position [5877, 0]
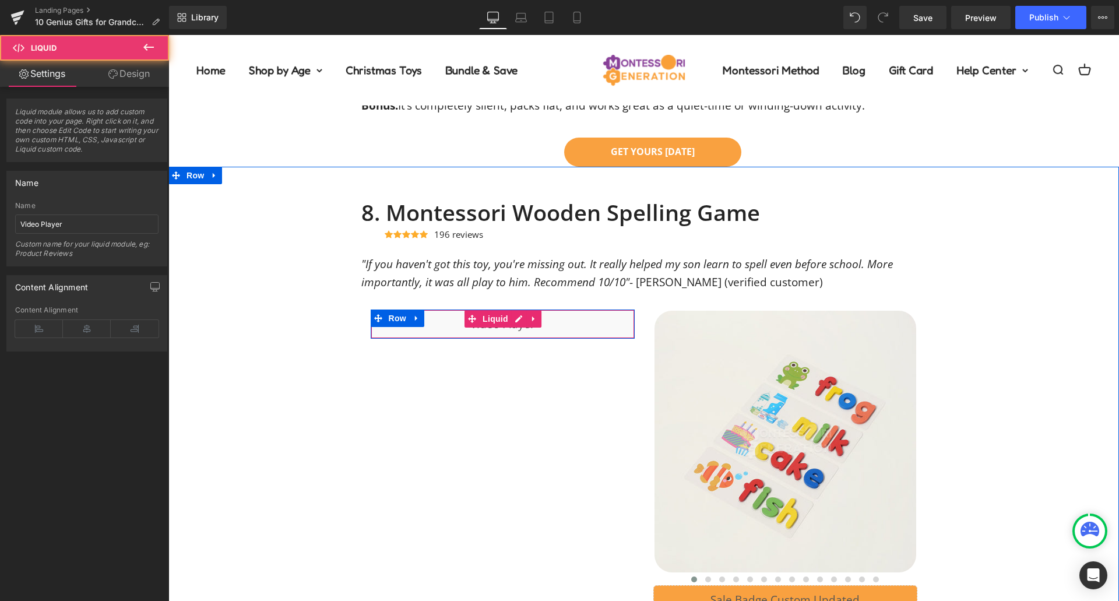
click at [548, 329] on div "Liquid" at bounding box center [503, 323] width 264 height 29
click at [487, 323] on span "Liquid" at bounding box center [495, 318] width 31 height 17
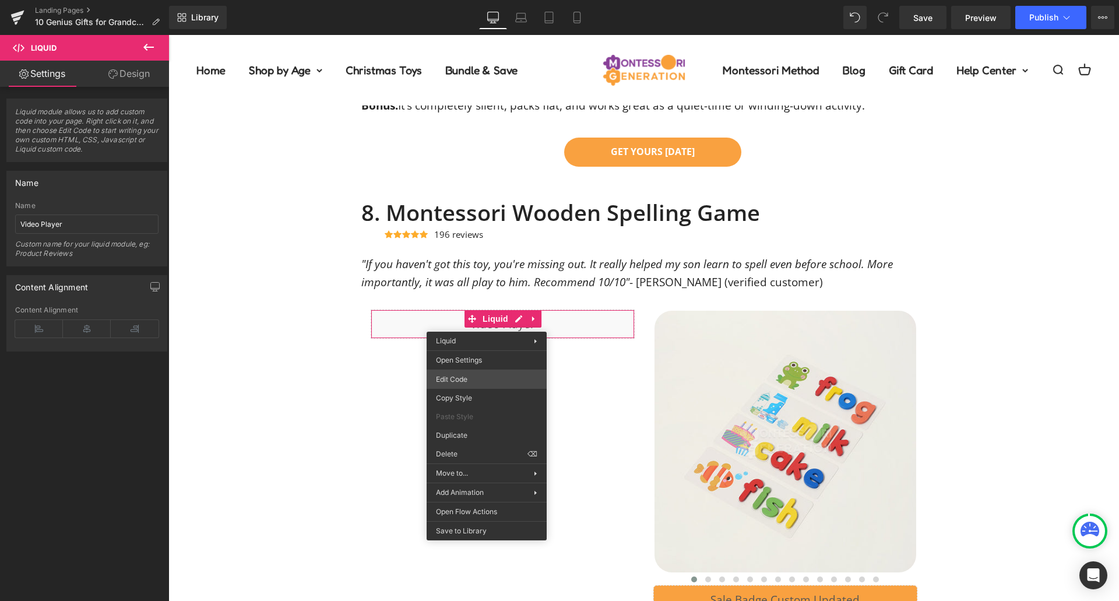
click at [501, 0] on div "Liquid You are previewing how the will restyle your page. You can not edit Elem…" at bounding box center [559, 0] width 1119 height 0
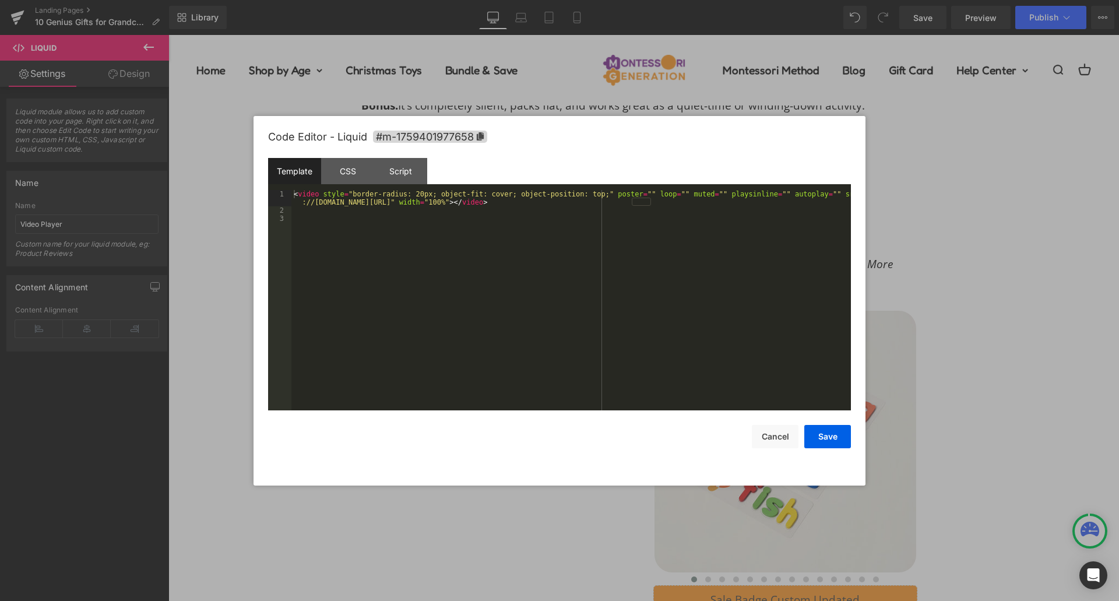
click at [463, 311] on div "< video style = "border-radius: 20px; object-fit: cover; object-position: top;"…" at bounding box center [571, 312] width 560 height 245
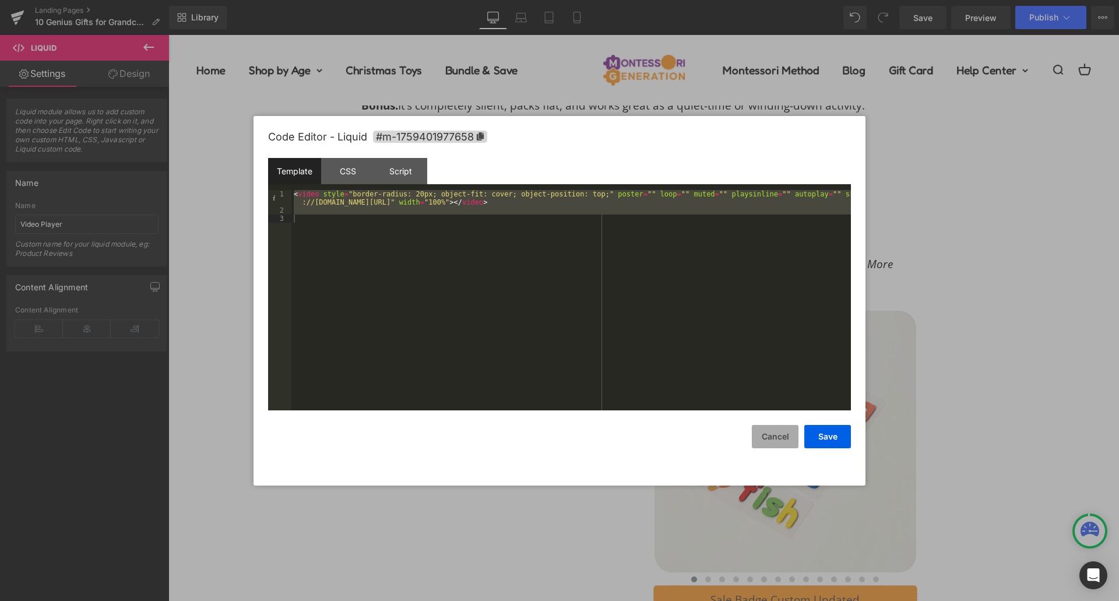
click at [765, 435] on button "Cancel" at bounding box center [775, 436] width 47 height 23
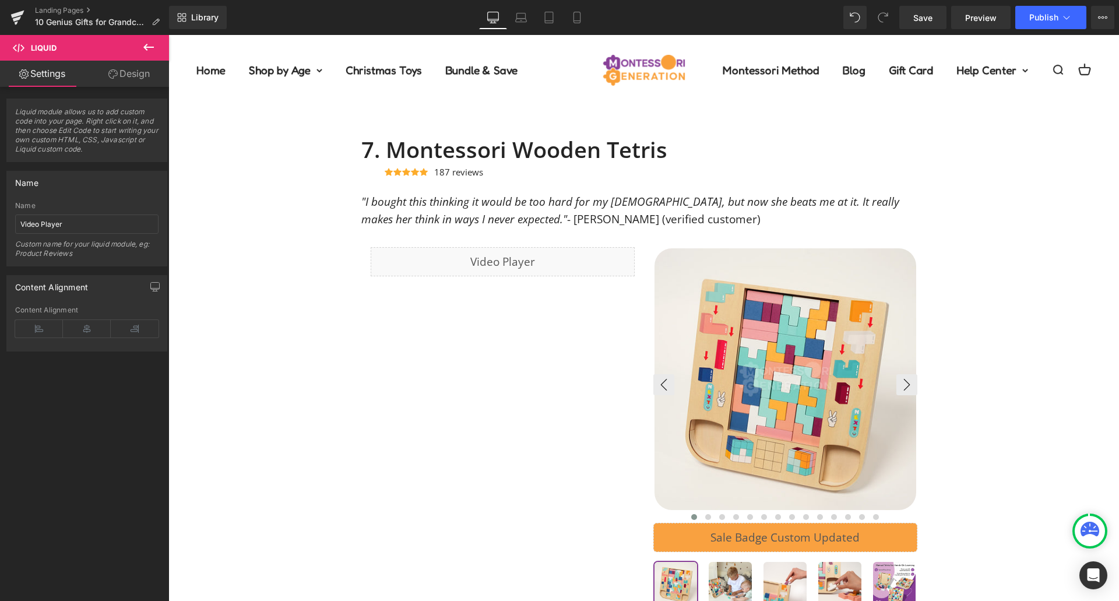
scroll to position [5120, 0]
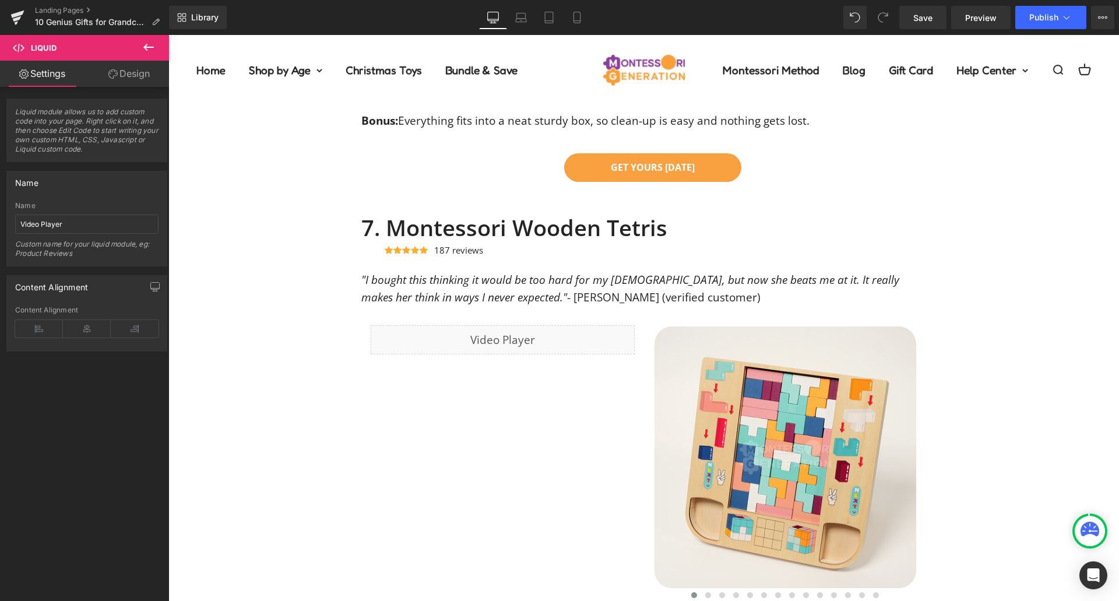
click at [556, 337] on div "Liquid" at bounding box center [503, 339] width 264 height 29
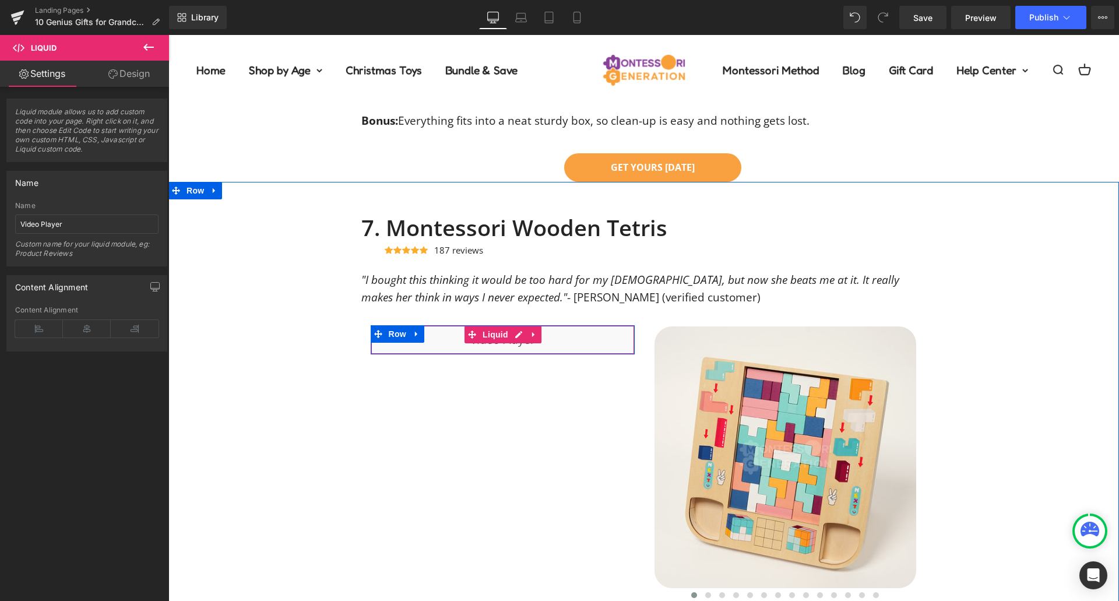
click at [556, 337] on div "Liquid" at bounding box center [503, 339] width 264 height 29
click at [490, 332] on span "Liquid" at bounding box center [495, 334] width 31 height 17
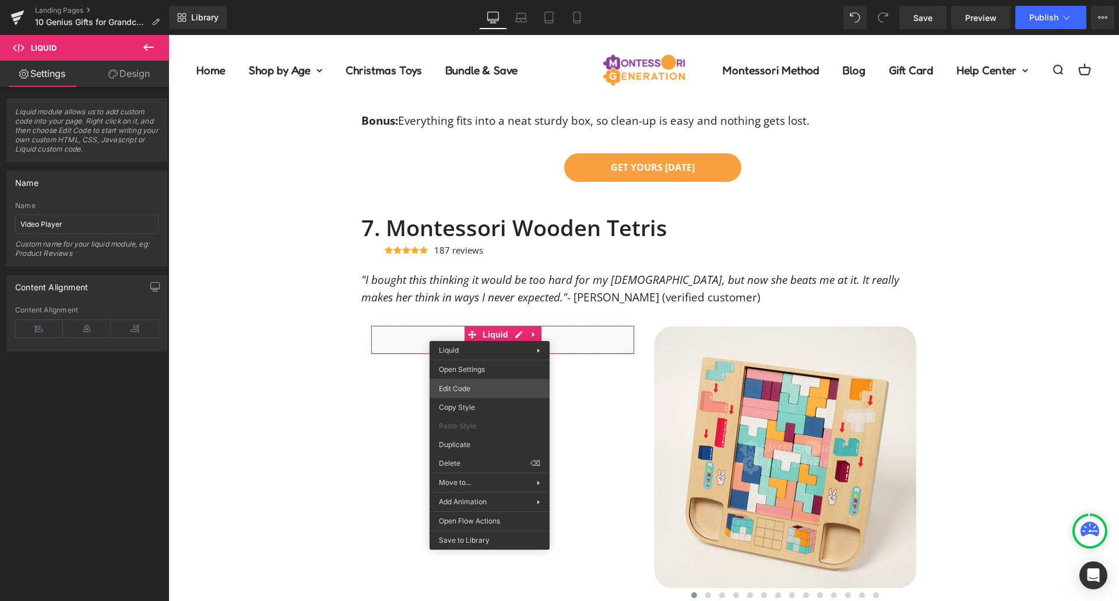
click at [487, 0] on div "Liquid You are previewing how the will restyle your page. You can not edit Elem…" at bounding box center [559, 0] width 1119 height 0
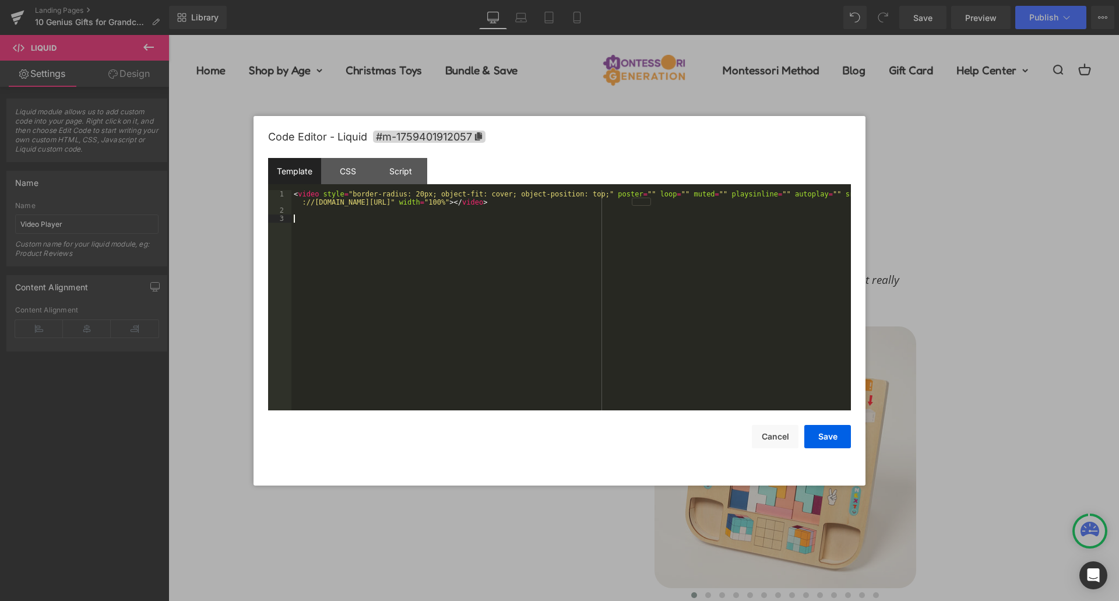
click at [533, 248] on div "< video style = "border-radius: 20px; object-fit: cover; object-position: top;"…" at bounding box center [571, 312] width 560 height 245
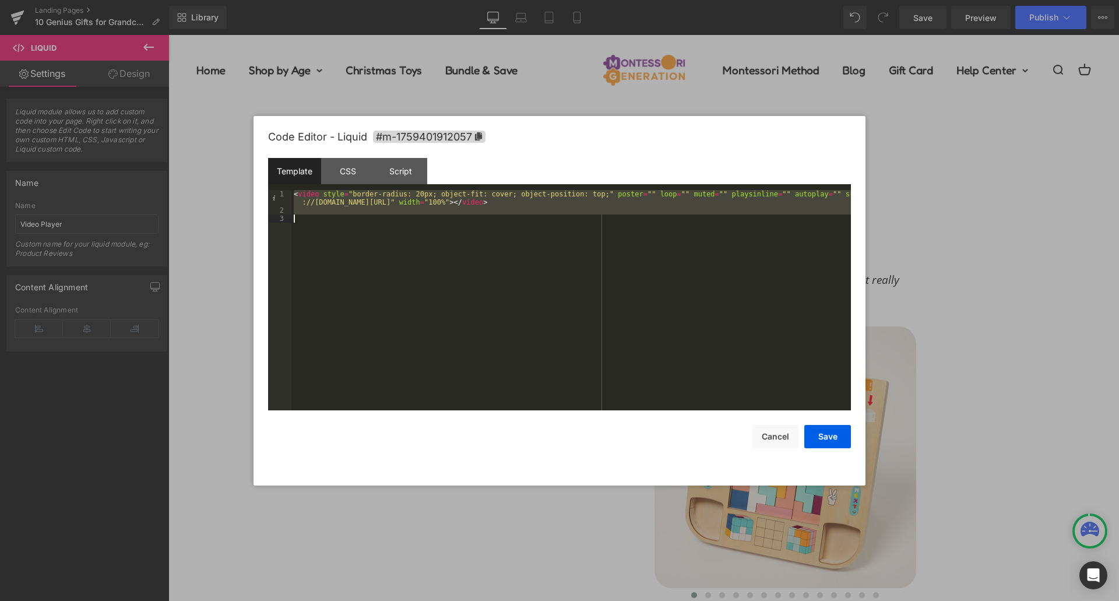
click at [836, 320] on div "< video style = "border-radius: 20px; object-fit: cover; object-position: top;"…" at bounding box center [571, 300] width 560 height 220
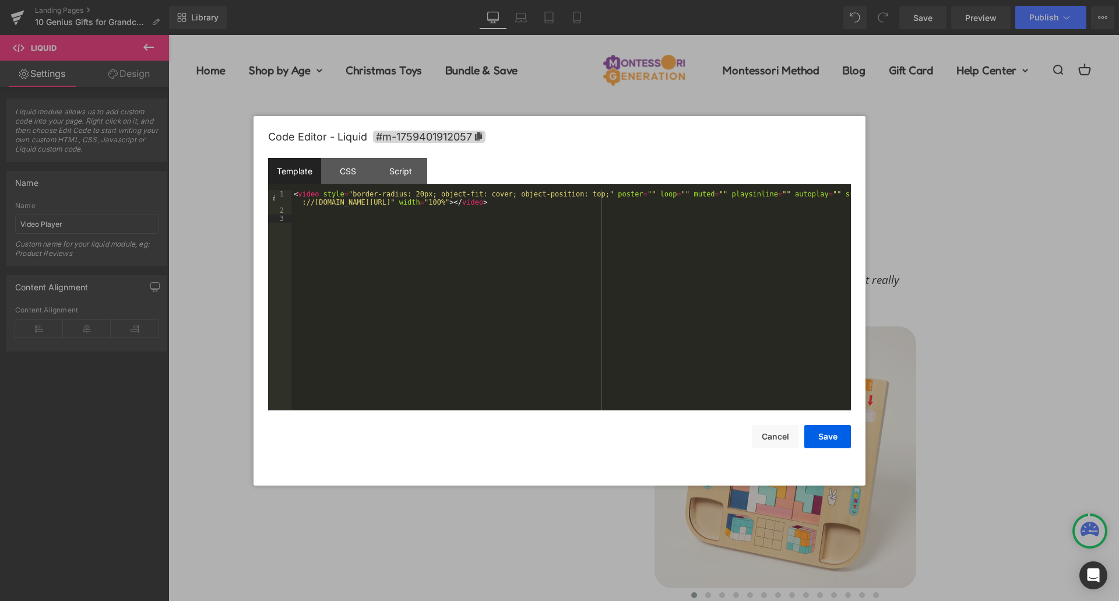
click at [929, 372] on div at bounding box center [559, 300] width 1119 height 601
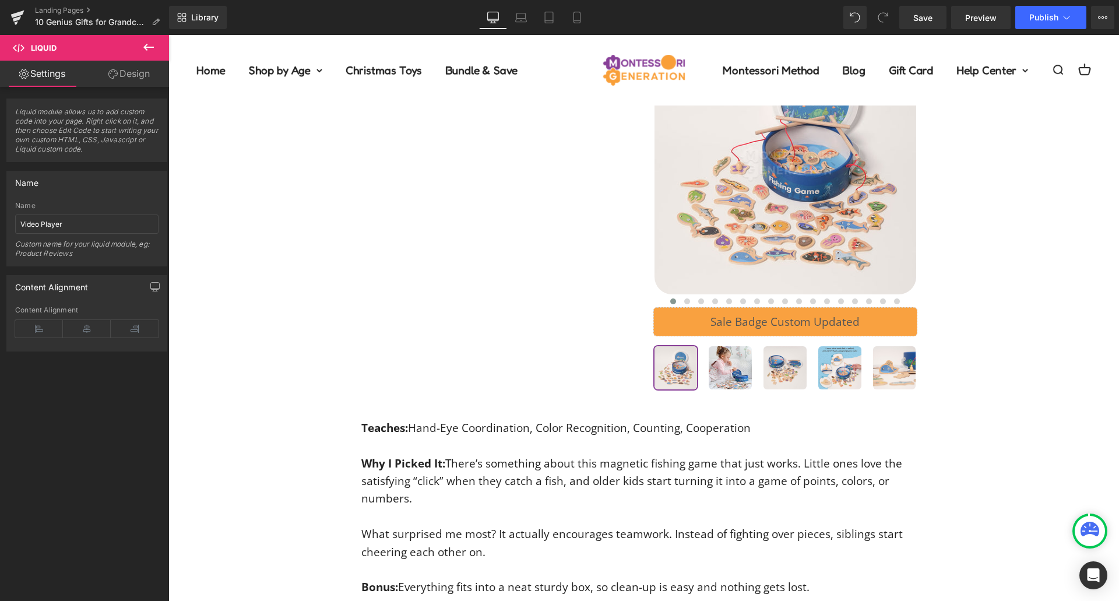
scroll to position [4245, 0]
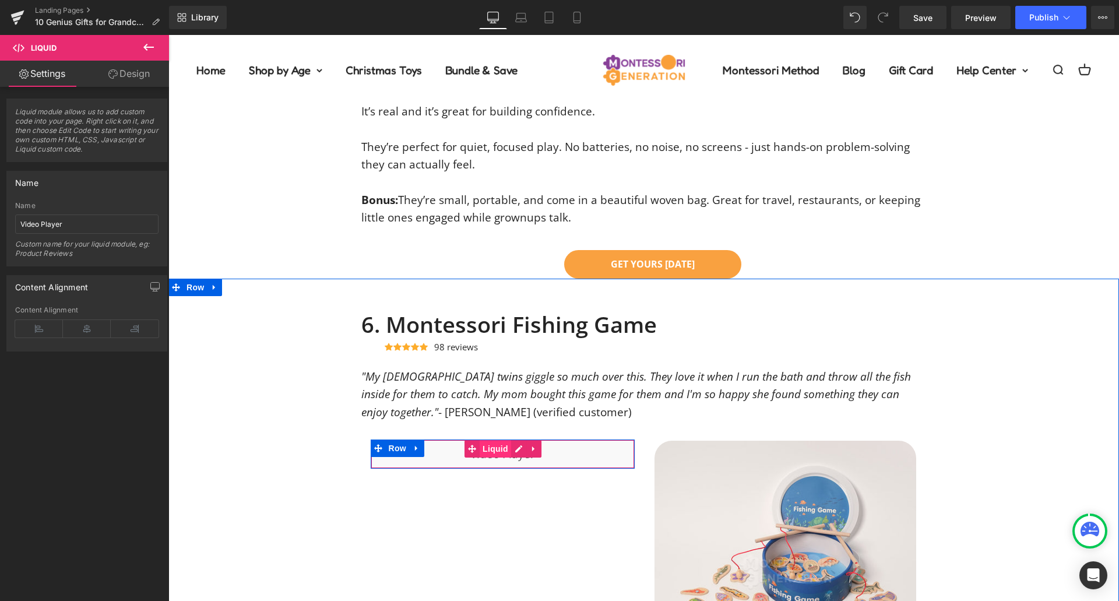
click at [481, 449] on span "Liquid" at bounding box center [495, 448] width 31 height 17
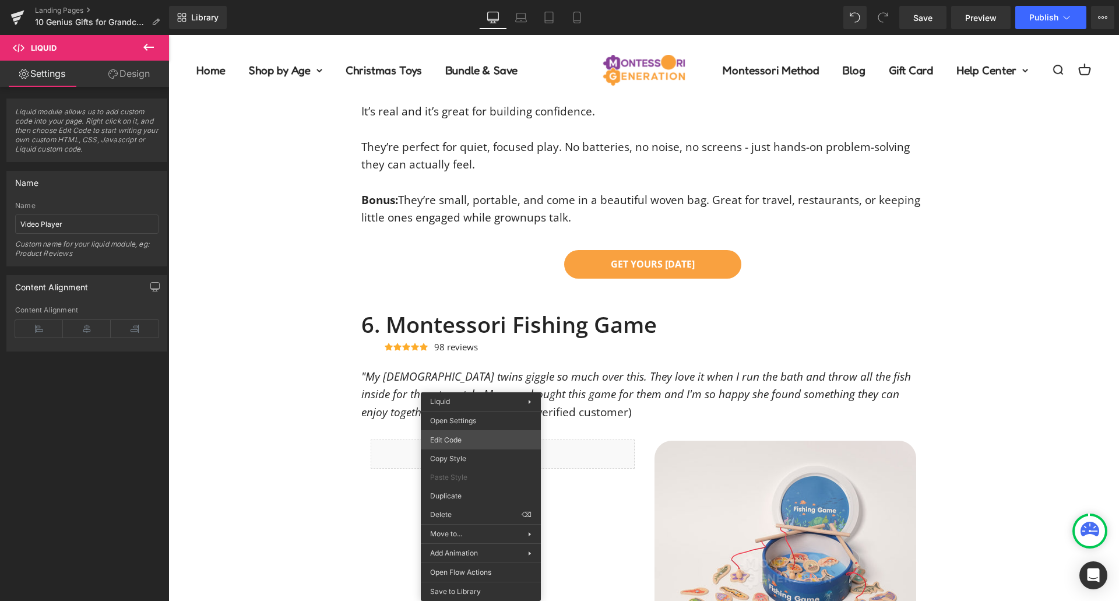
click at [480, 0] on div "Liquid You are previewing how the will restyle your page. You can not edit Elem…" at bounding box center [559, 0] width 1119 height 0
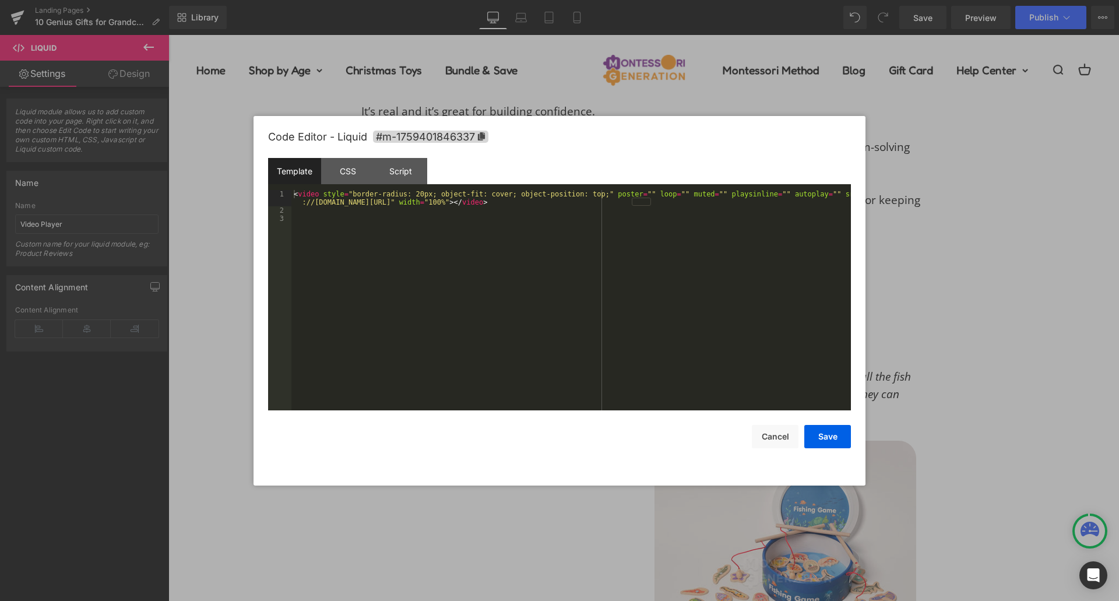
click at [522, 238] on div "< video style = "border-radius: 20px; object-fit: cover; object-position: top;"…" at bounding box center [571, 312] width 560 height 245
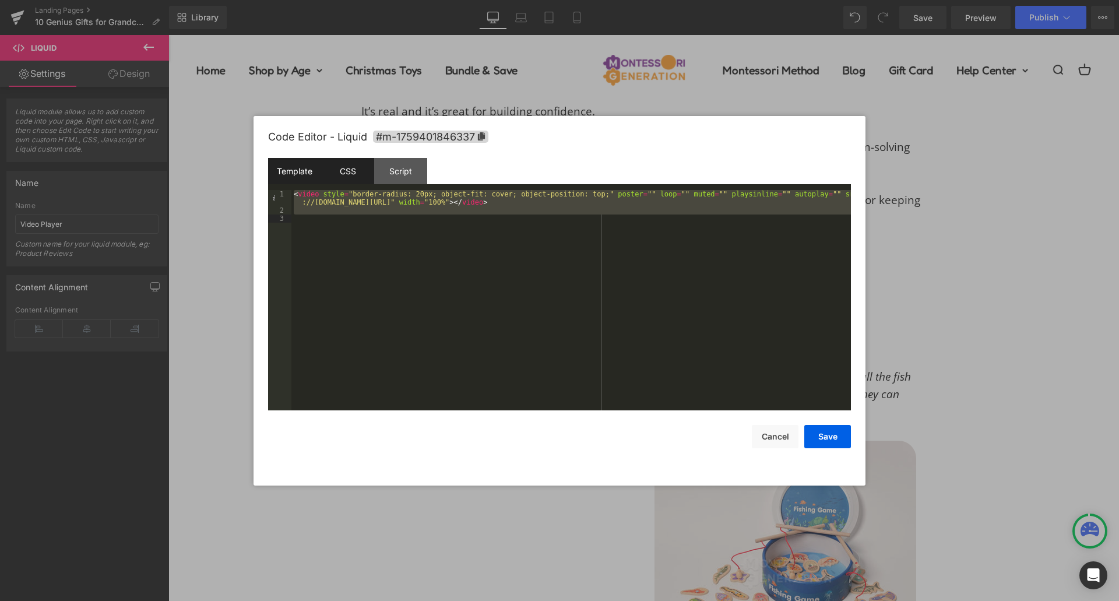
click at [335, 171] on div "CSS" at bounding box center [347, 171] width 53 height 26
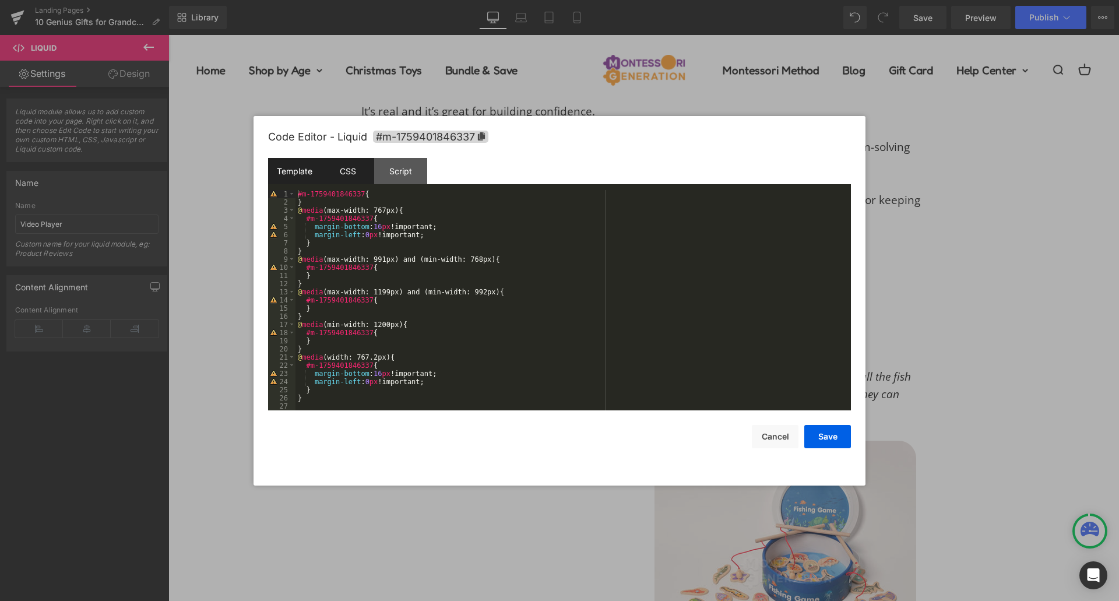
click at [300, 171] on div "Template" at bounding box center [294, 171] width 53 height 26
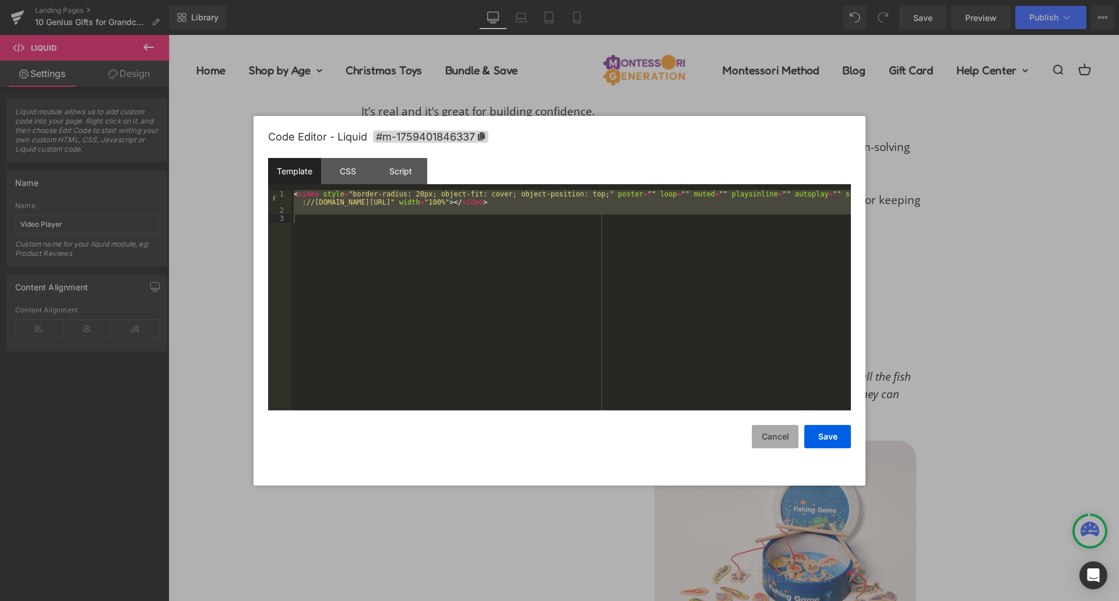
click at [771, 437] on button "Cancel" at bounding box center [775, 436] width 47 height 23
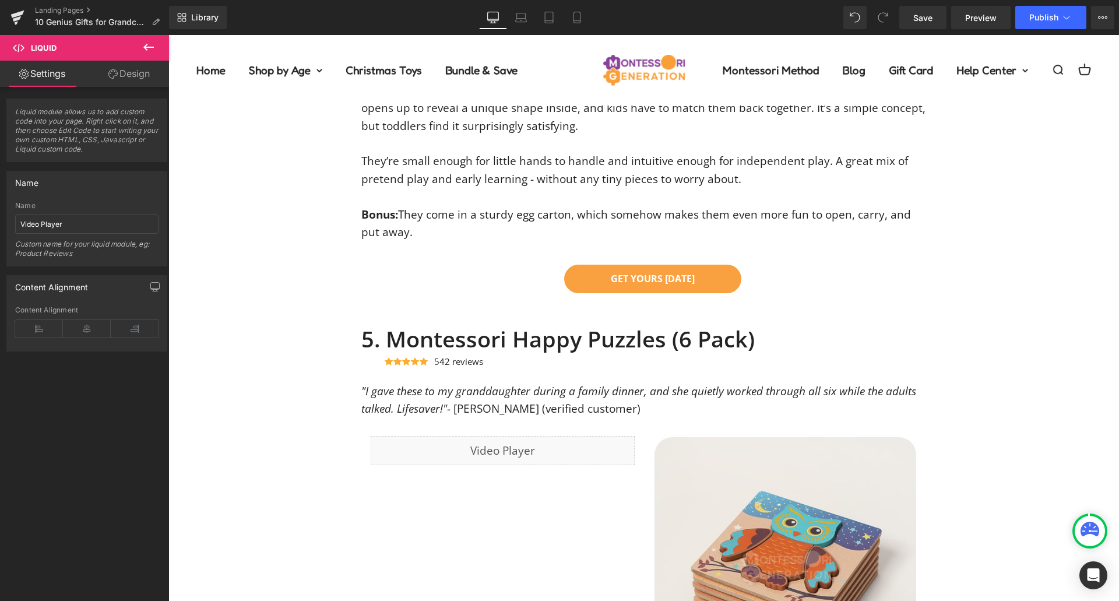
scroll to position [3546, 0]
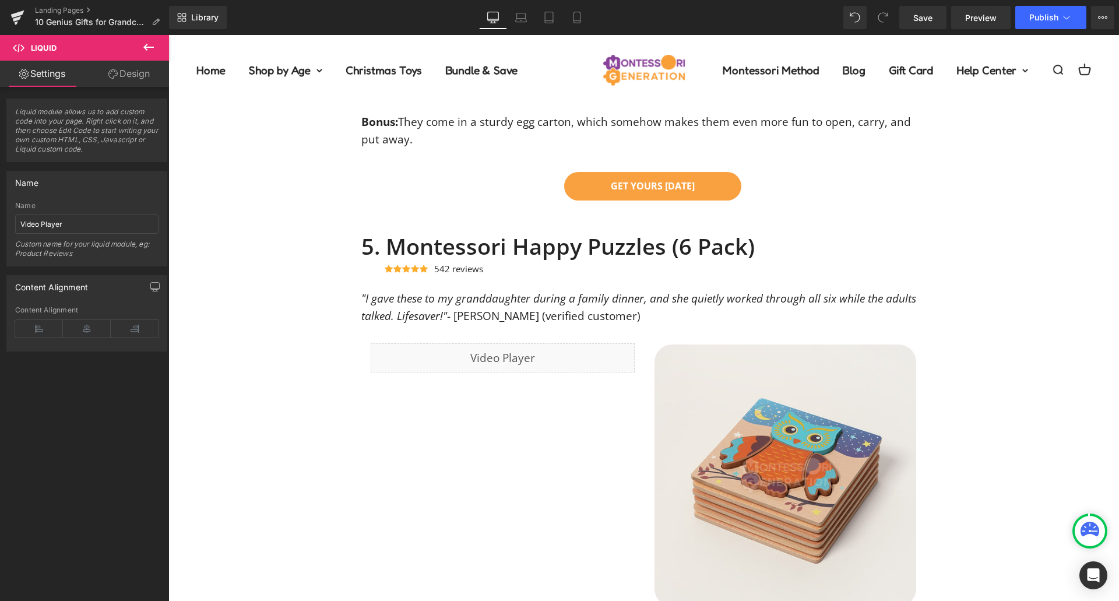
drag, startPoint x: 537, startPoint y: 361, endPoint x: 515, endPoint y: 358, distance: 22.3
click at [537, 361] on div "Liquid" at bounding box center [503, 357] width 264 height 29
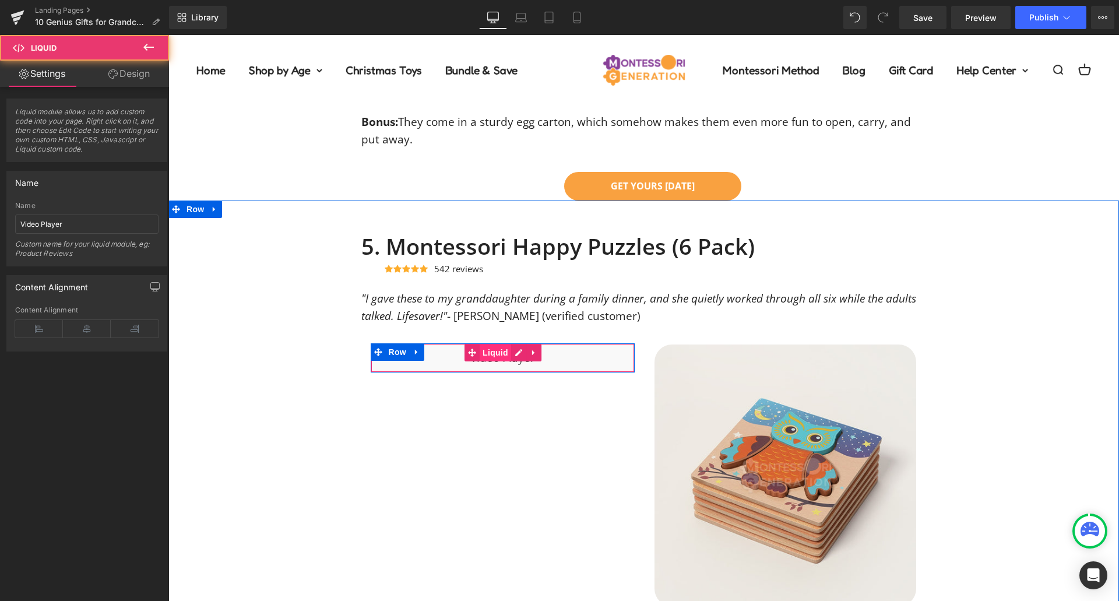
click at [495, 358] on span "Liquid" at bounding box center [495, 352] width 31 height 17
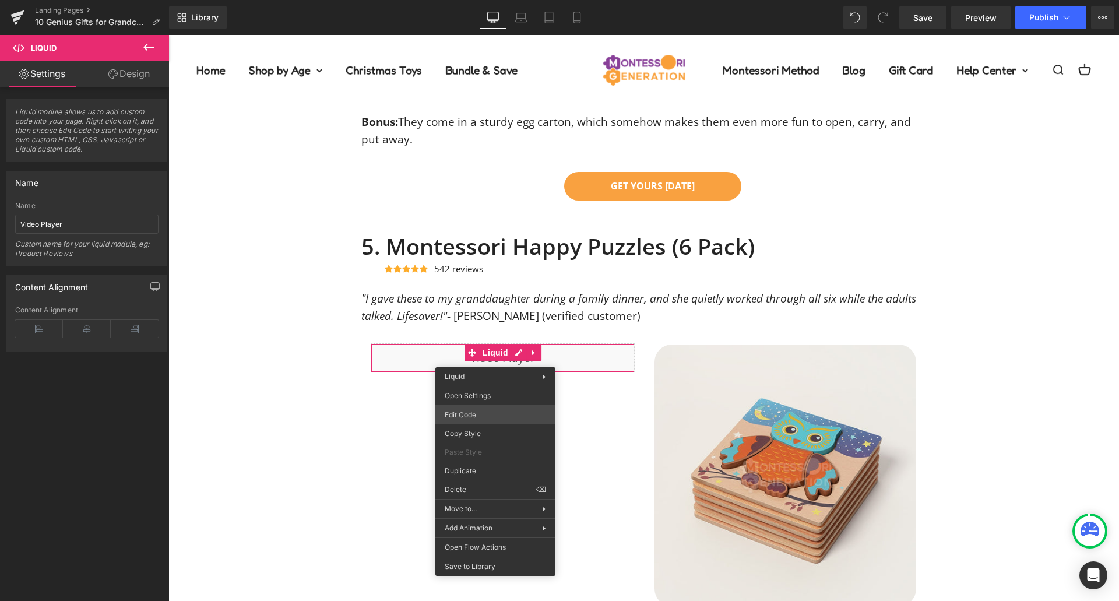
click at [500, 0] on div "Liquid You are previewing how the will restyle your page. You can not edit Elem…" at bounding box center [559, 0] width 1119 height 0
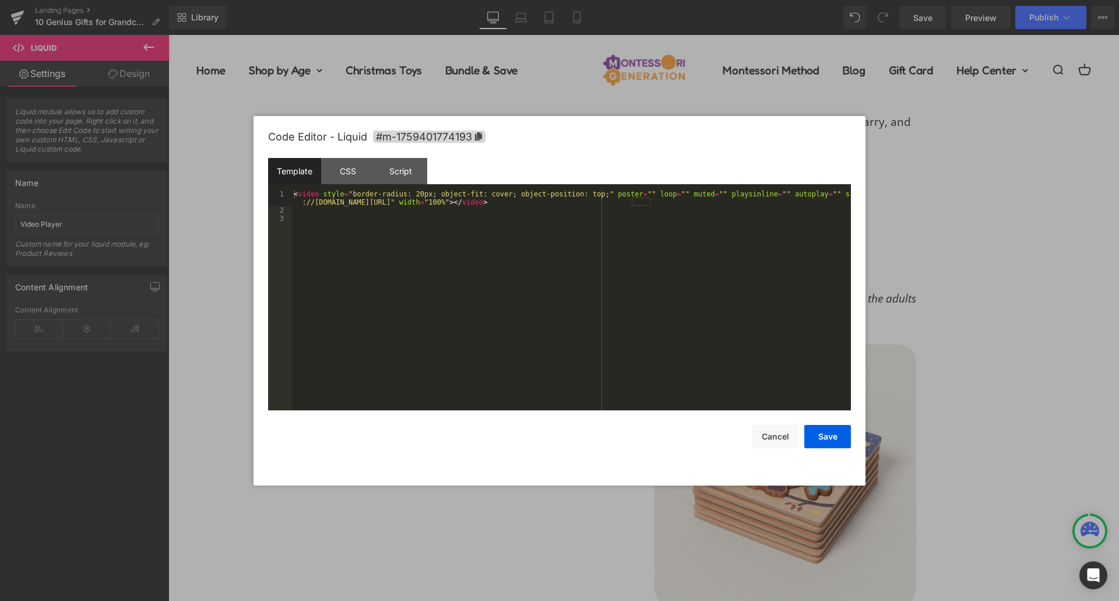
click at [476, 252] on div "< video style = "border-radius: 20px; object-fit: cover; object-position: top;"…" at bounding box center [571, 312] width 560 height 245
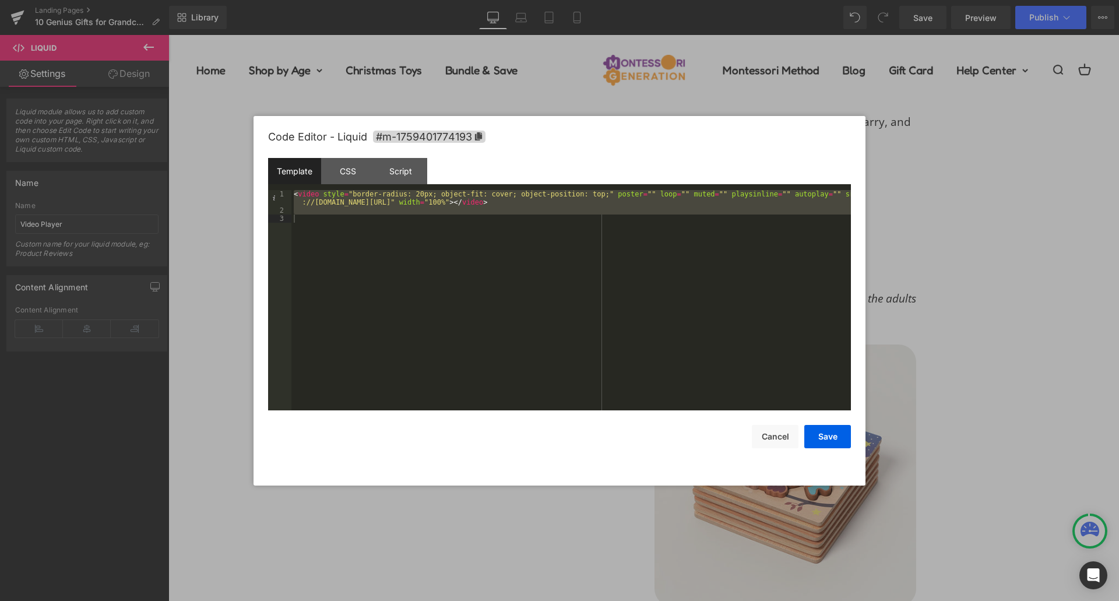
click at [1005, 318] on div at bounding box center [559, 300] width 1119 height 601
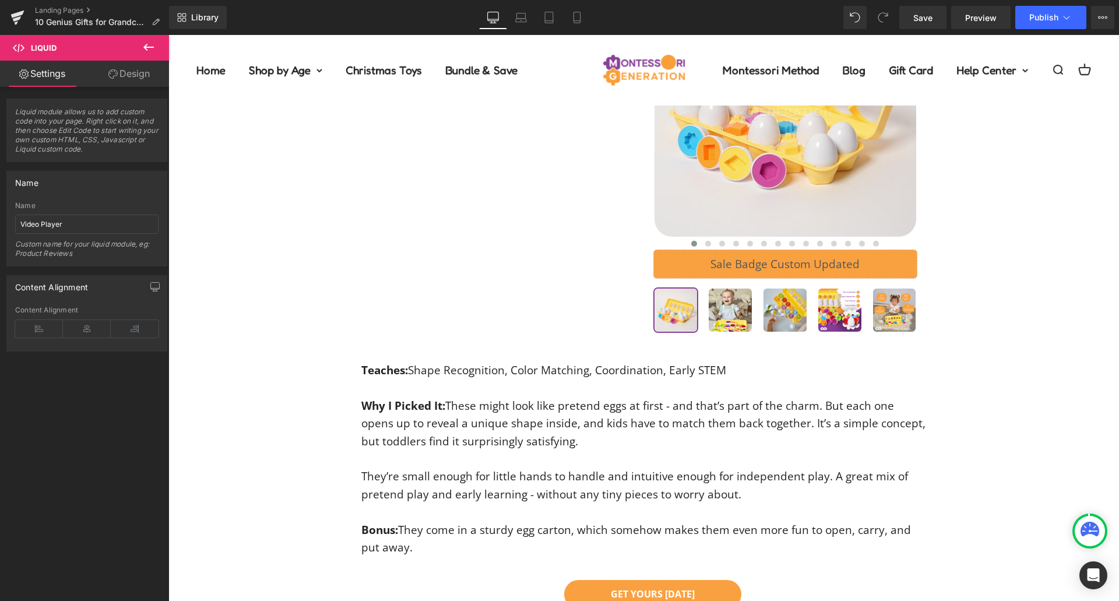
scroll to position [2788, 0]
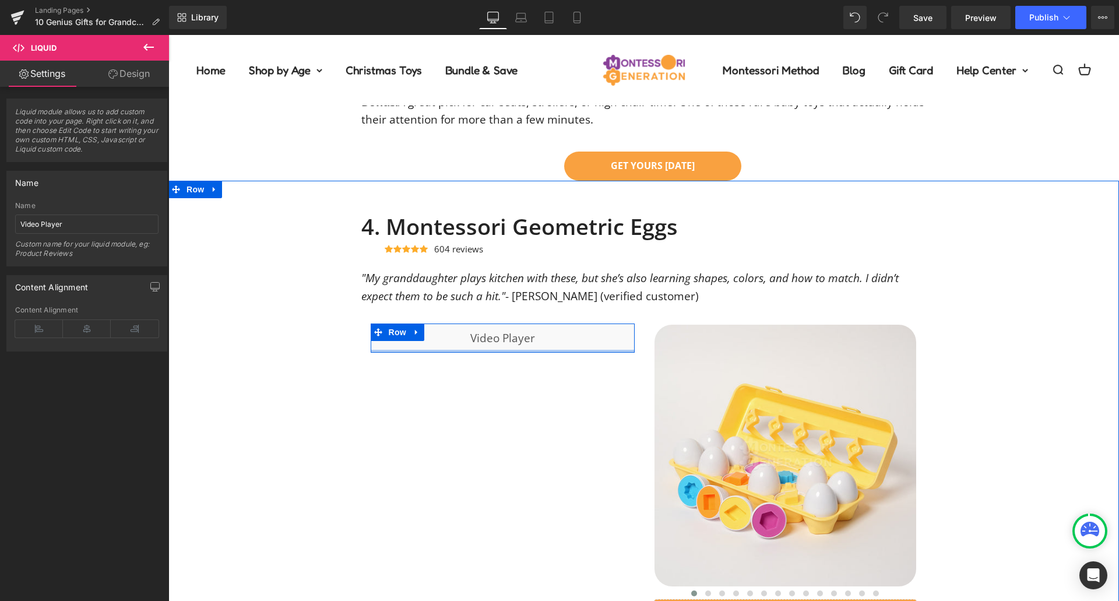
click at [551, 339] on div "Liquid" at bounding box center [503, 337] width 264 height 29
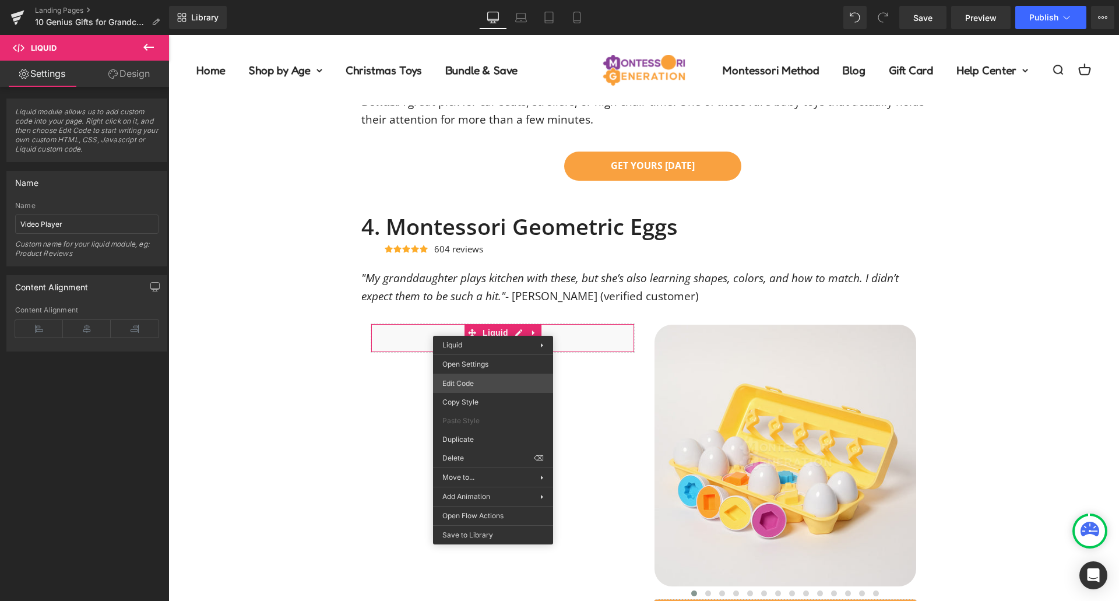
click at [497, 0] on div "Liquid You are previewing how the will restyle your page. You can not edit Elem…" at bounding box center [559, 0] width 1119 height 0
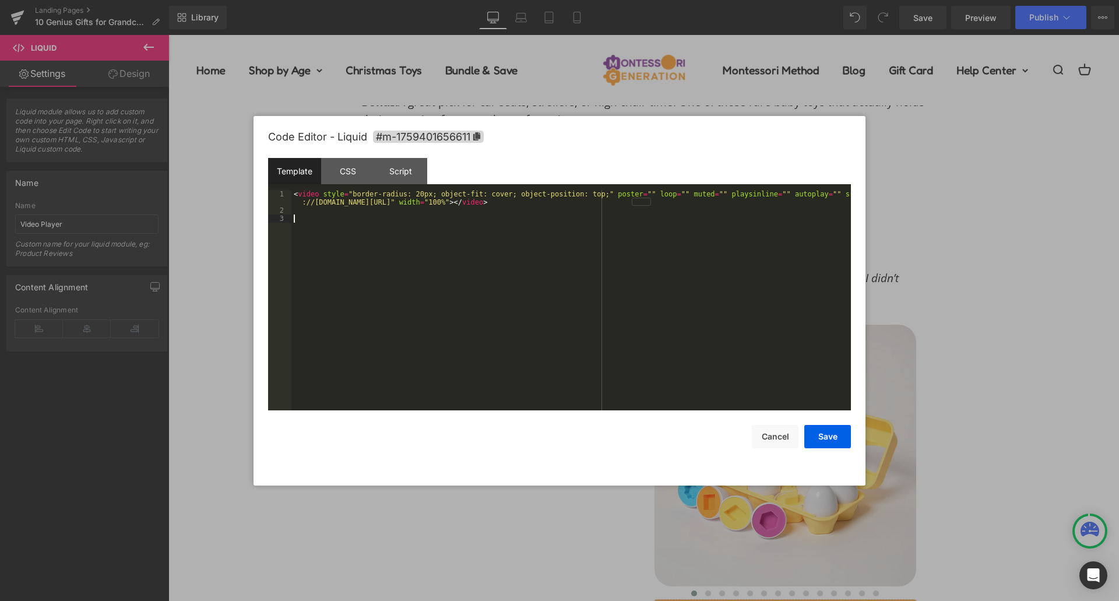
click at [425, 252] on div "< video style = "border-radius: 20px; object-fit: cover; object-position: top;"…" at bounding box center [571, 312] width 560 height 245
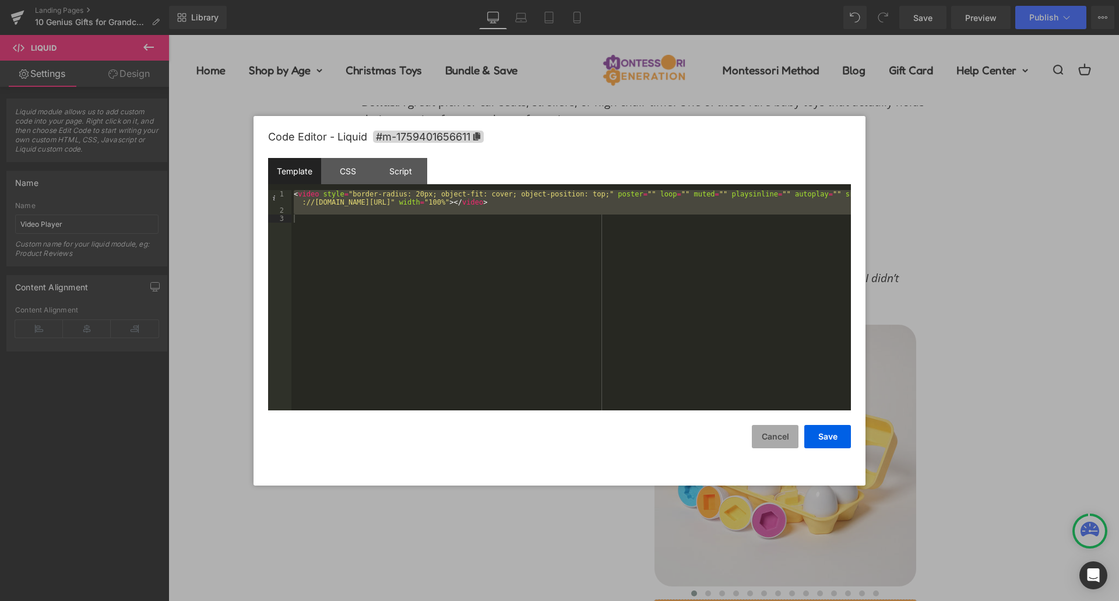
click at [771, 429] on button "Cancel" at bounding box center [775, 436] width 47 height 23
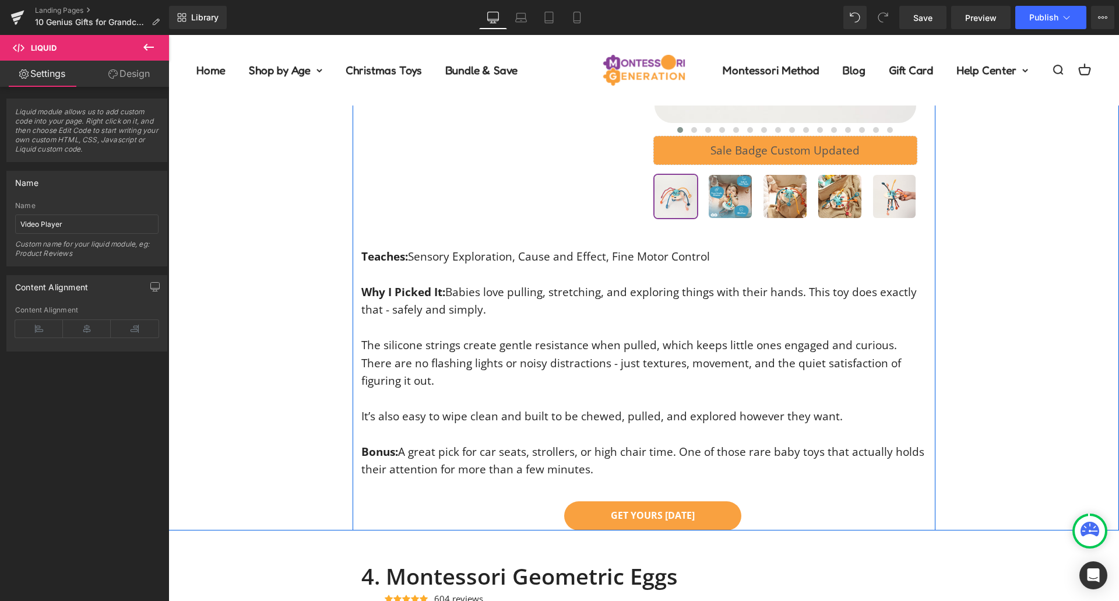
scroll to position [2089, 0]
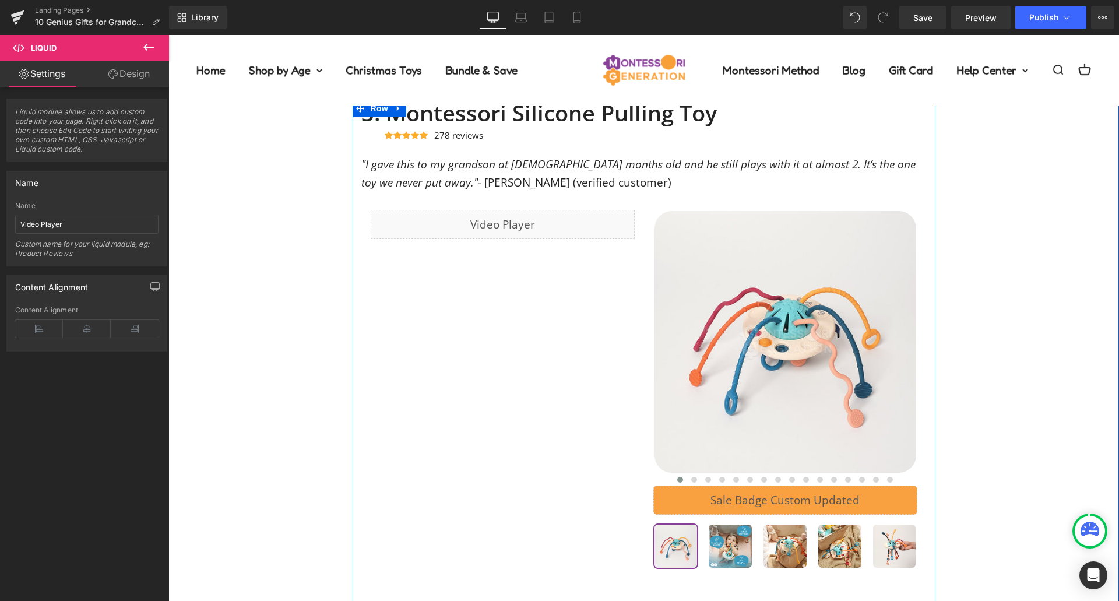
click at [537, 239] on div "Liquid" at bounding box center [503, 224] width 264 height 29
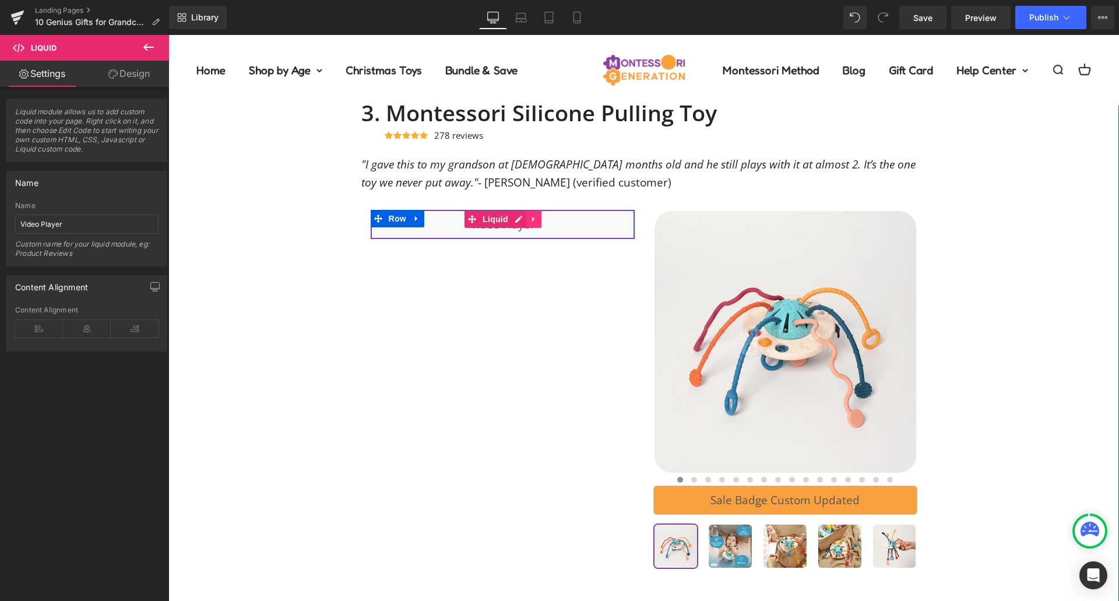
click at [533, 221] on icon at bounding box center [534, 219] width 8 height 9
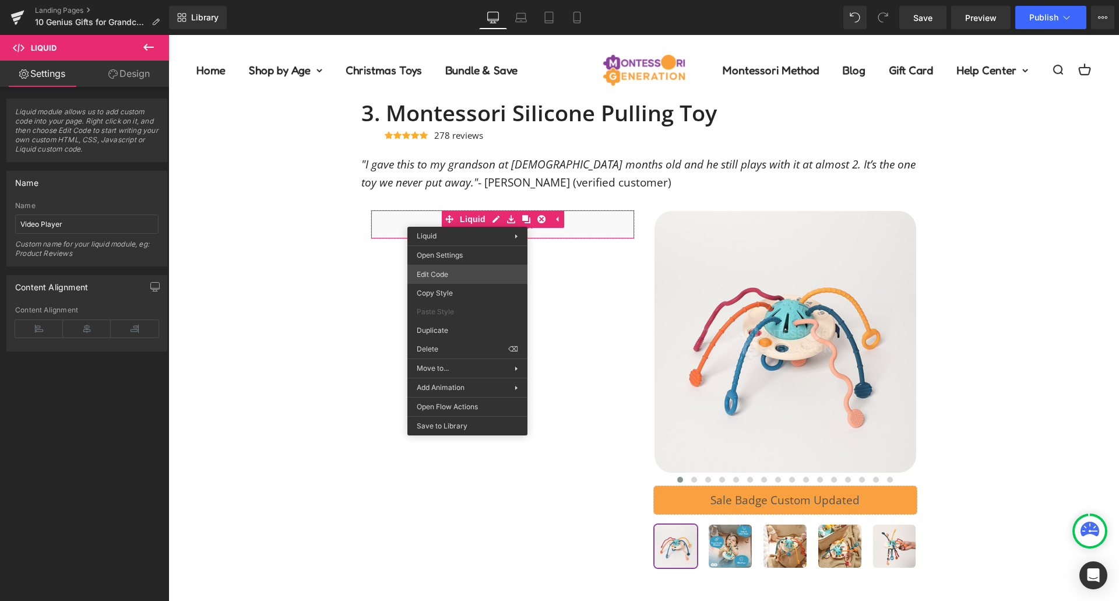
click at [462, 0] on div "Liquid You are previewing how the will restyle your page. You can not edit Elem…" at bounding box center [559, 0] width 1119 height 0
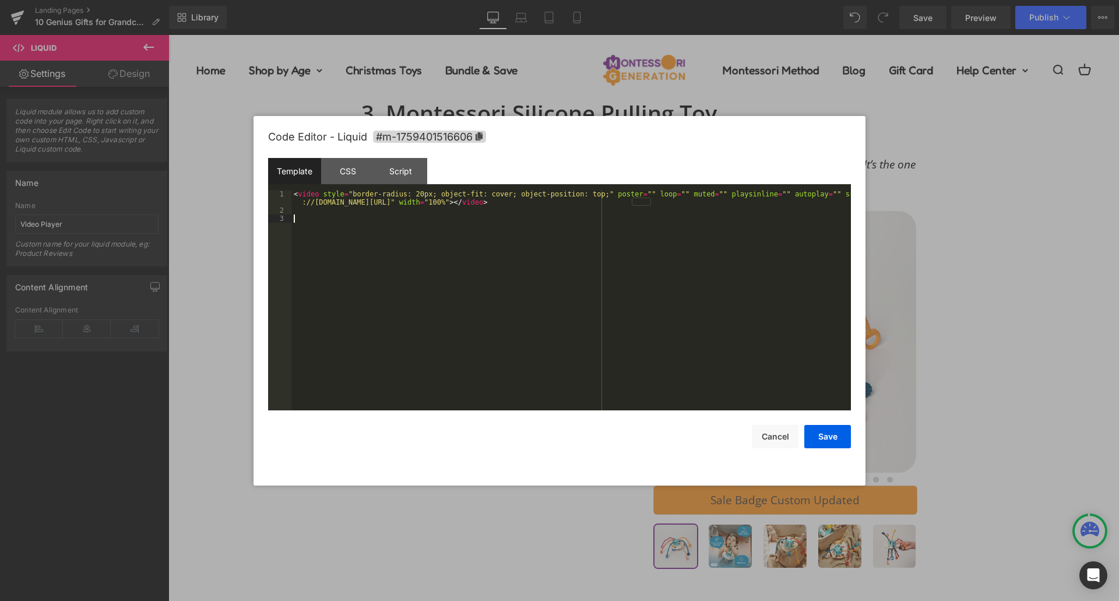
click at [502, 244] on div "< video style = "border-radius: 20px; object-fit: cover; object-position: top;"…" at bounding box center [571, 312] width 560 height 245
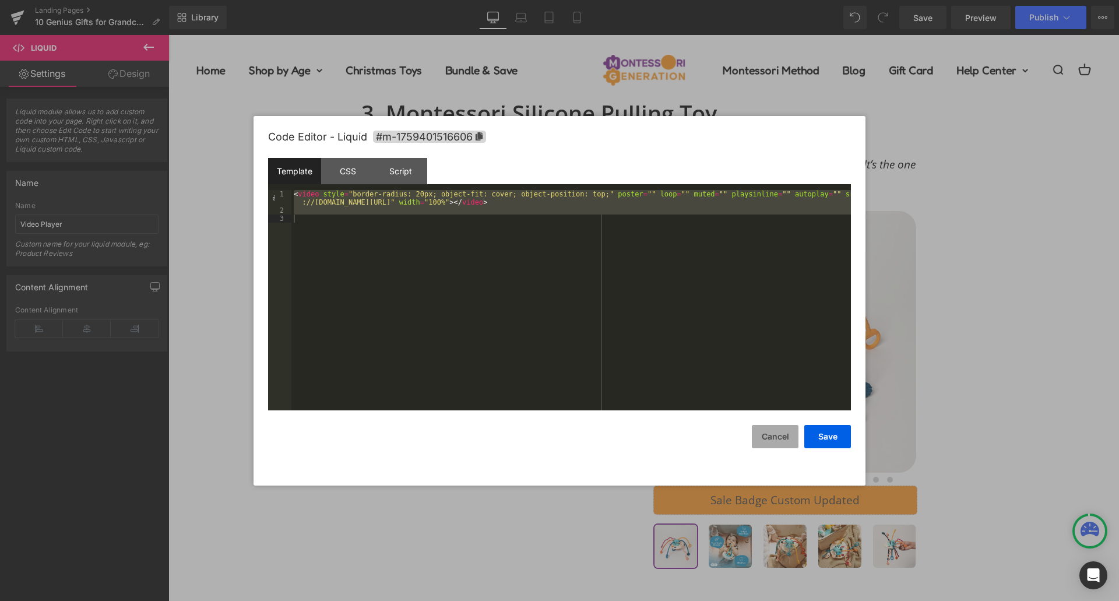
click at [777, 431] on button "Cancel" at bounding box center [775, 436] width 47 height 23
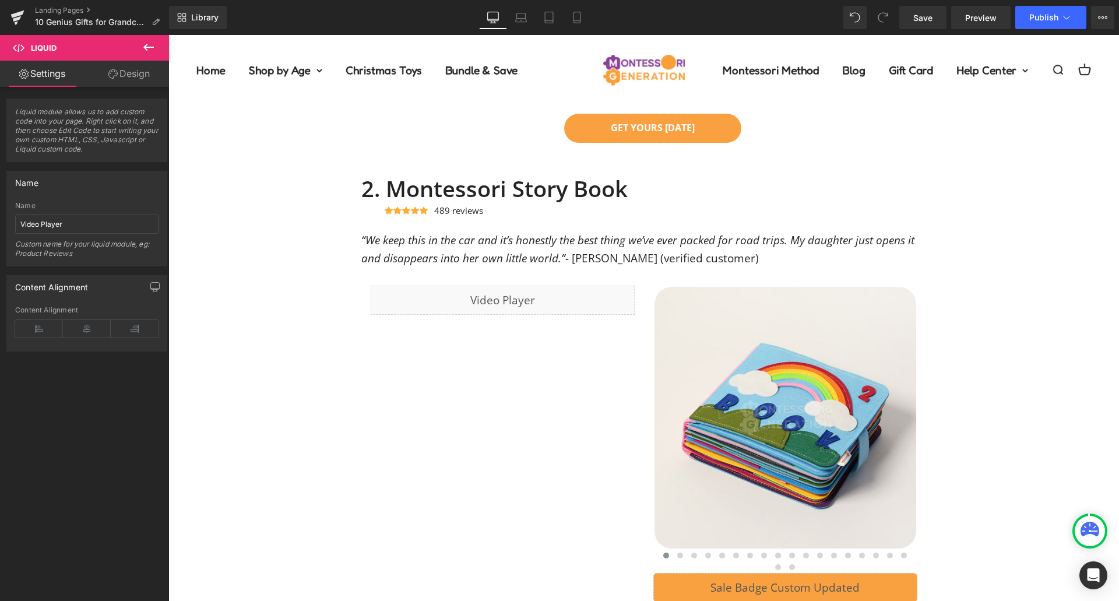
scroll to position [1215, 0]
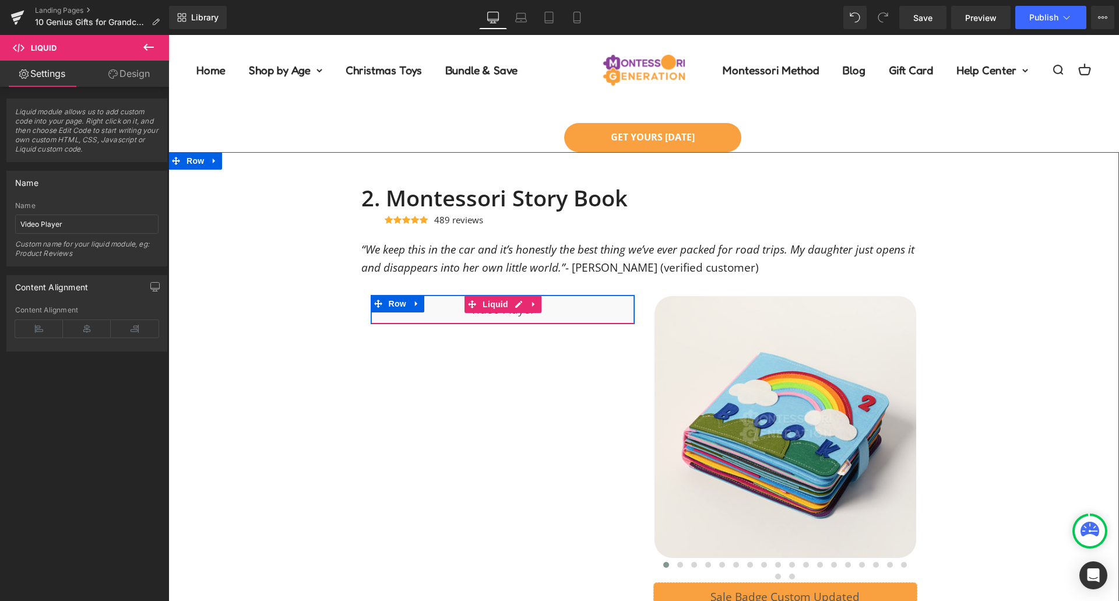
click at [490, 314] on div "Liquid" at bounding box center [503, 309] width 264 height 29
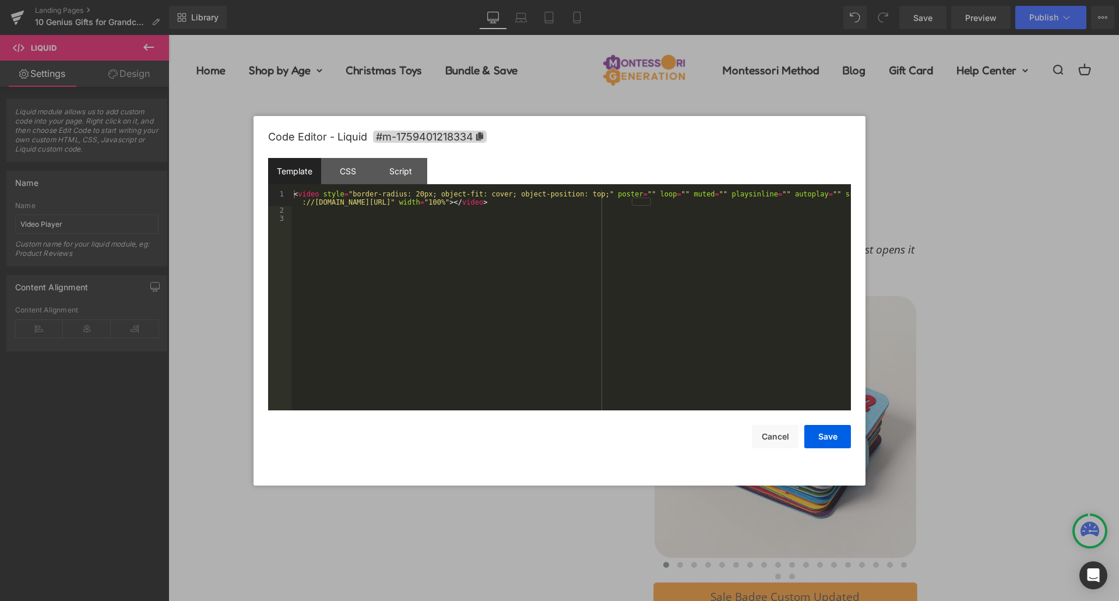
click at [480, 0] on div "Liquid You are previewing how the will restyle your page. You can not edit Elem…" at bounding box center [559, 0] width 1119 height 0
click at [490, 242] on div "< video style = "border-radius: 20px; object-fit: cover; object-position: top;"…" at bounding box center [571, 312] width 560 height 245
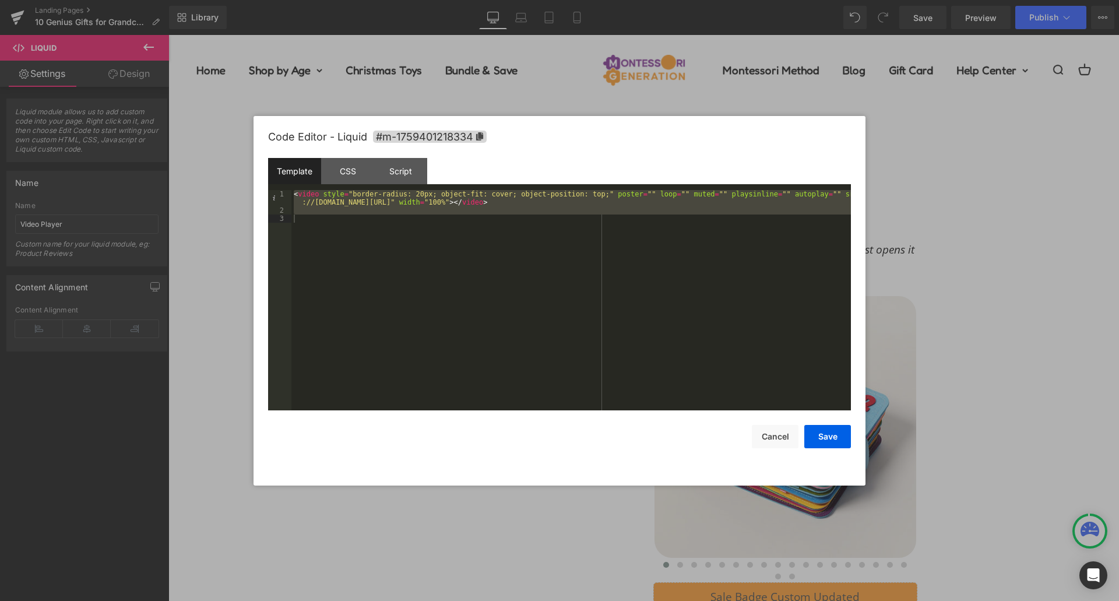
click at [490, 536] on div at bounding box center [559, 300] width 1119 height 601
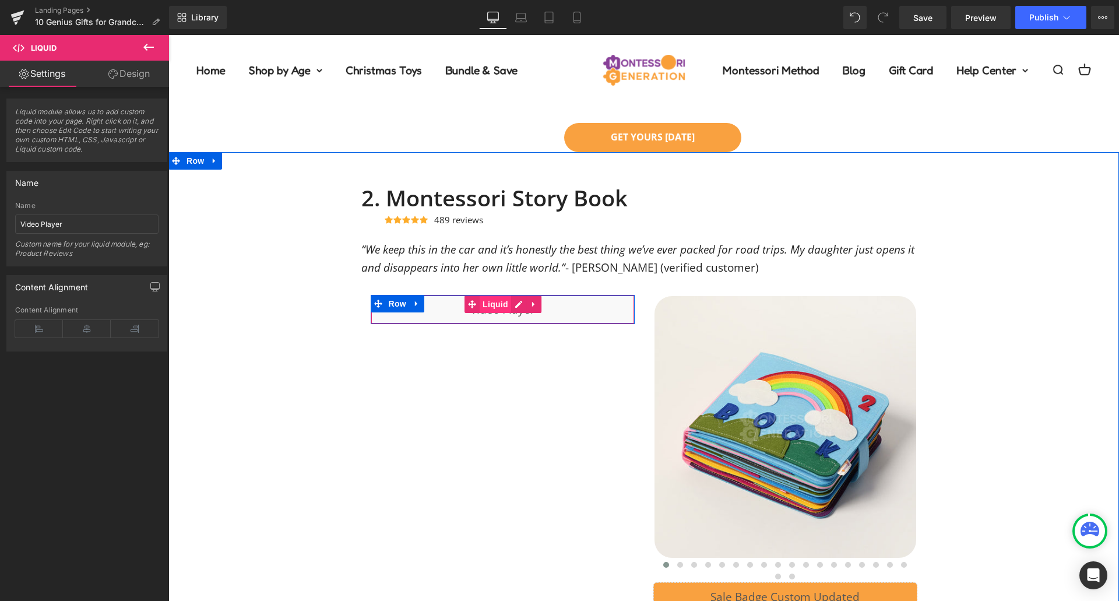
click at [501, 308] on span "Liquid" at bounding box center [495, 304] width 31 height 17
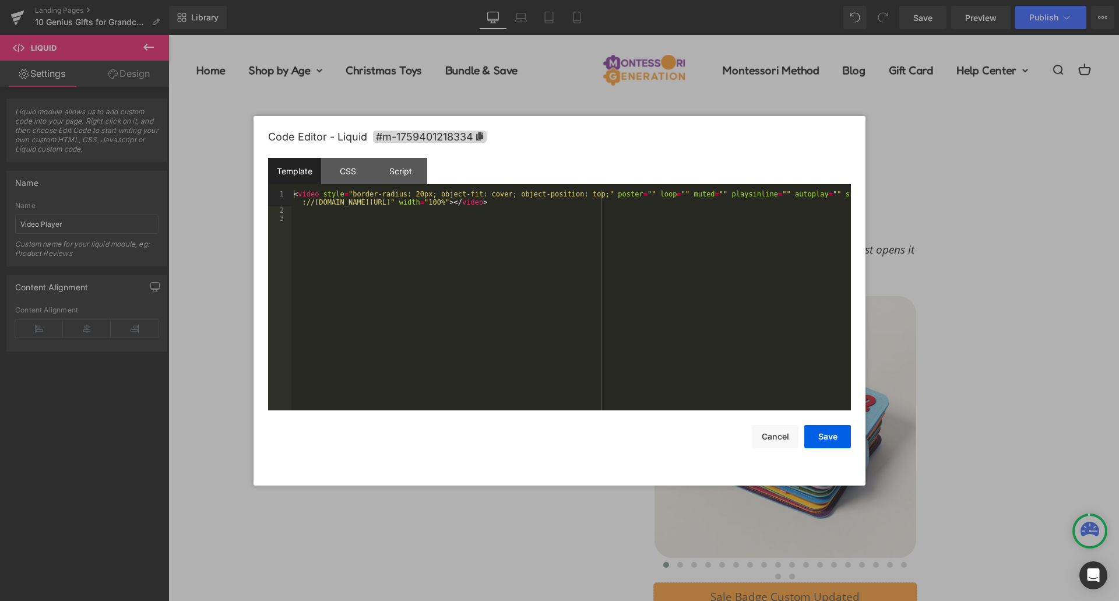
click at [488, 0] on div "Liquid You are previewing how the will restyle your page. You can not edit Elem…" at bounding box center [559, 0] width 1119 height 0
click at [432, 248] on div "< video style = "border-radius: 20px; object-fit: cover; object-position: top;"…" at bounding box center [571, 312] width 560 height 245
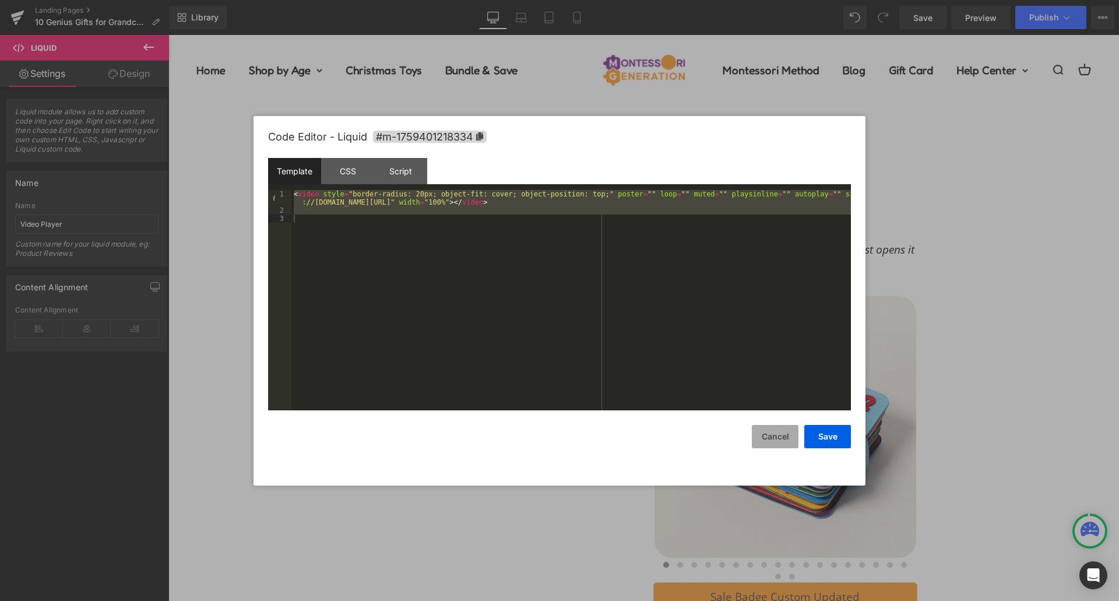
click at [764, 437] on button "Cancel" at bounding box center [775, 436] width 47 height 23
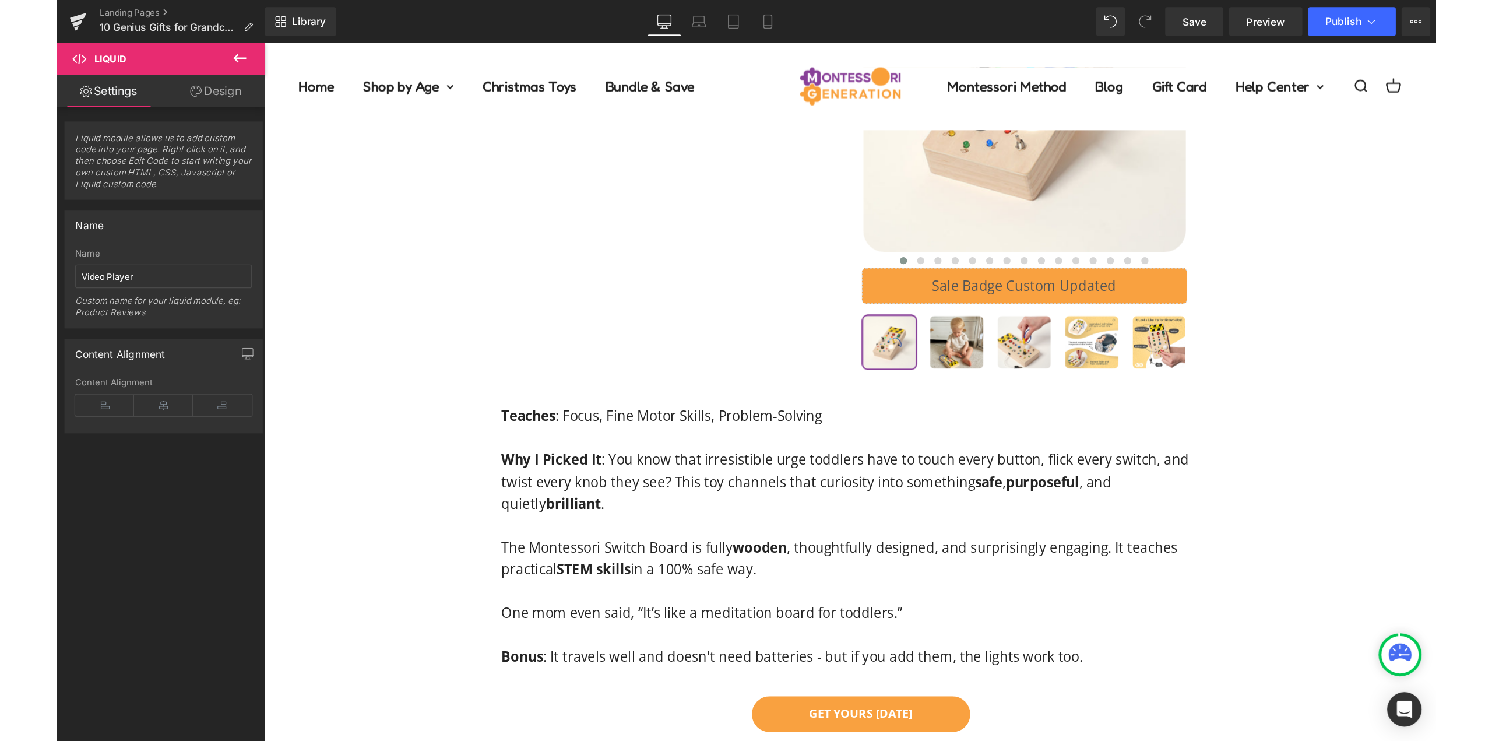
scroll to position [457, 0]
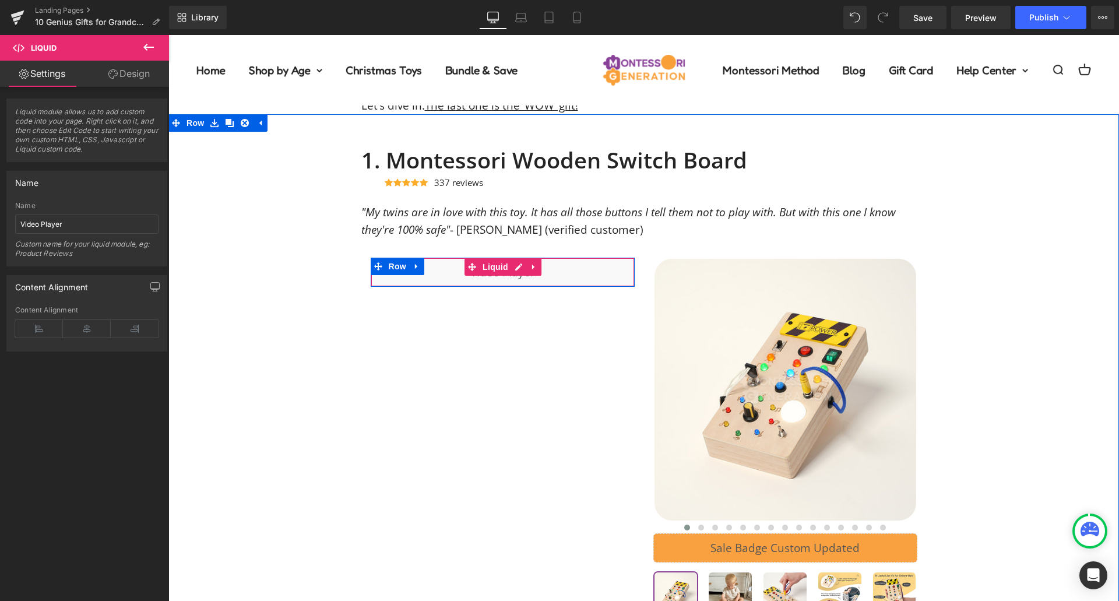
click at [507, 268] on div "Liquid" at bounding box center [503, 272] width 264 height 29
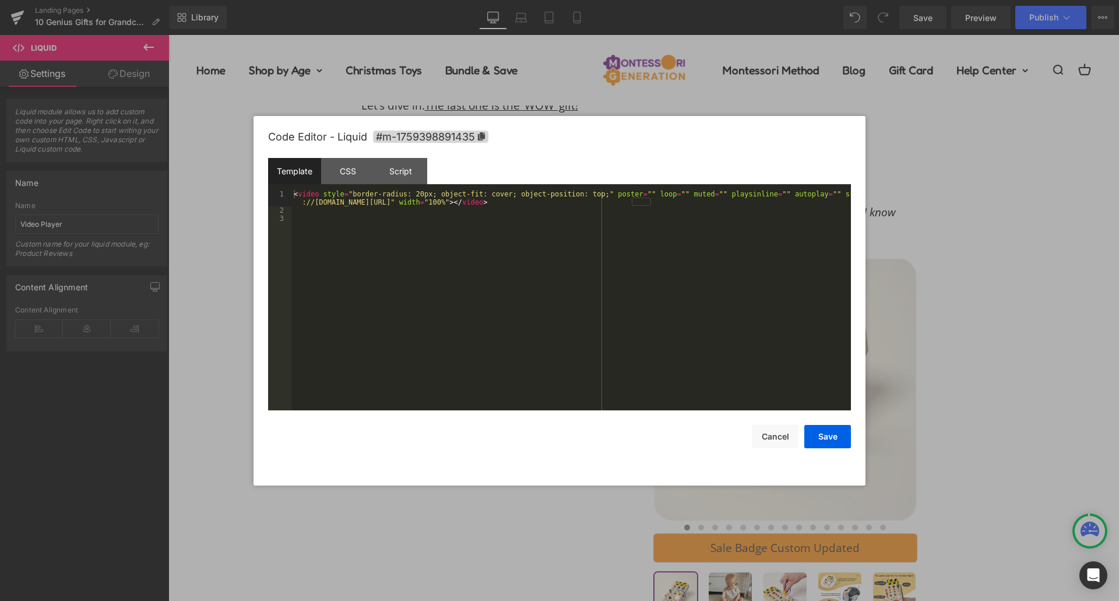
click at [506, 281] on div "< video style = "border-radius: 20px; object-fit: cover; object-position: top;"…" at bounding box center [571, 312] width 560 height 245
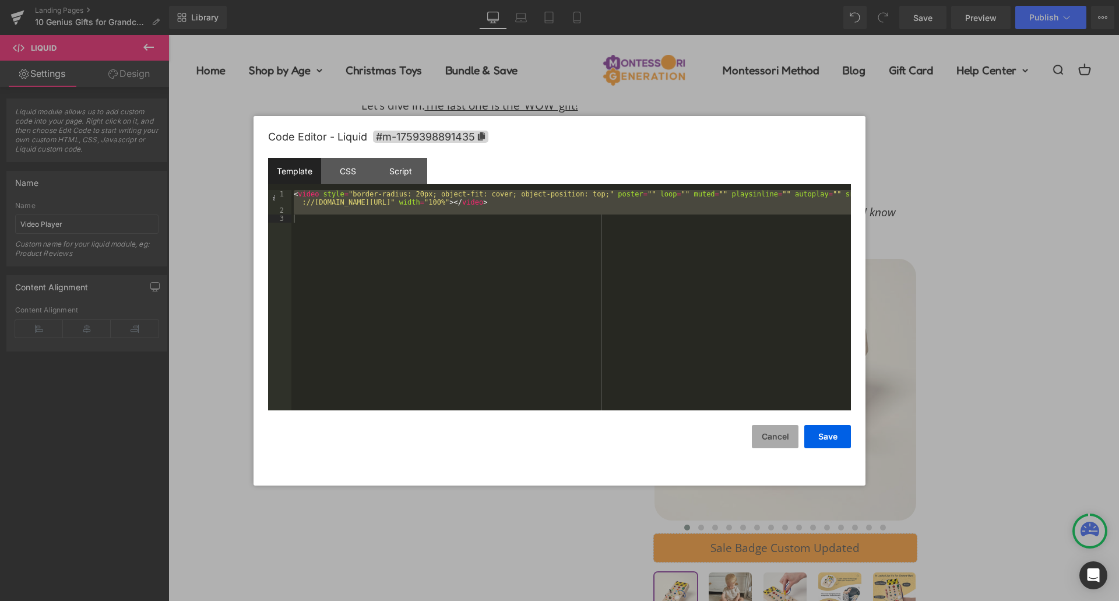
click at [787, 439] on button "Cancel" at bounding box center [775, 436] width 47 height 23
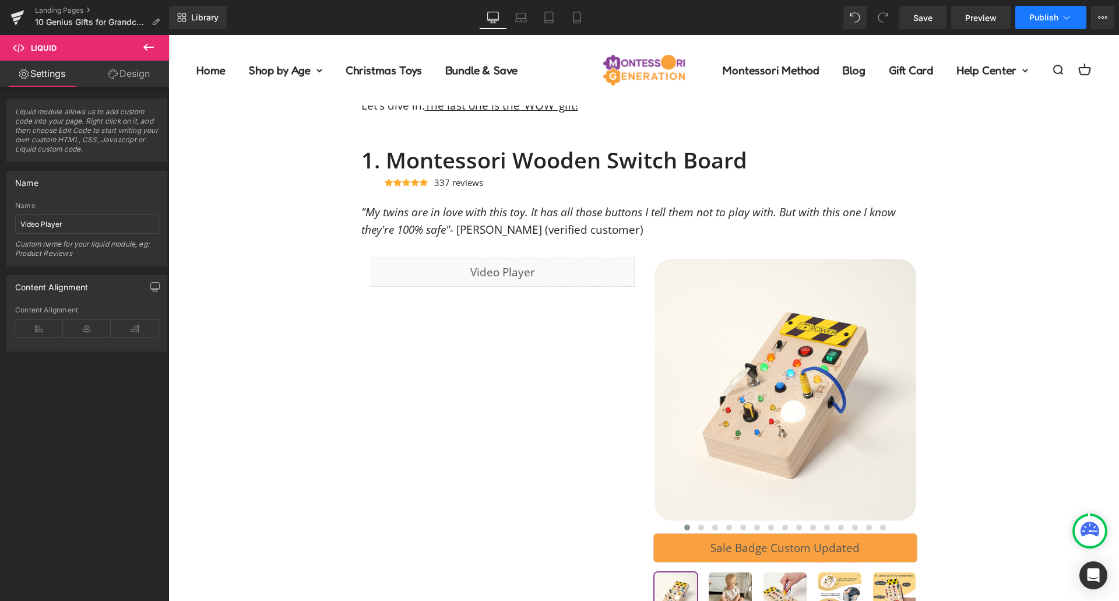
click at [1068, 22] on icon at bounding box center [1067, 18] width 12 height 12
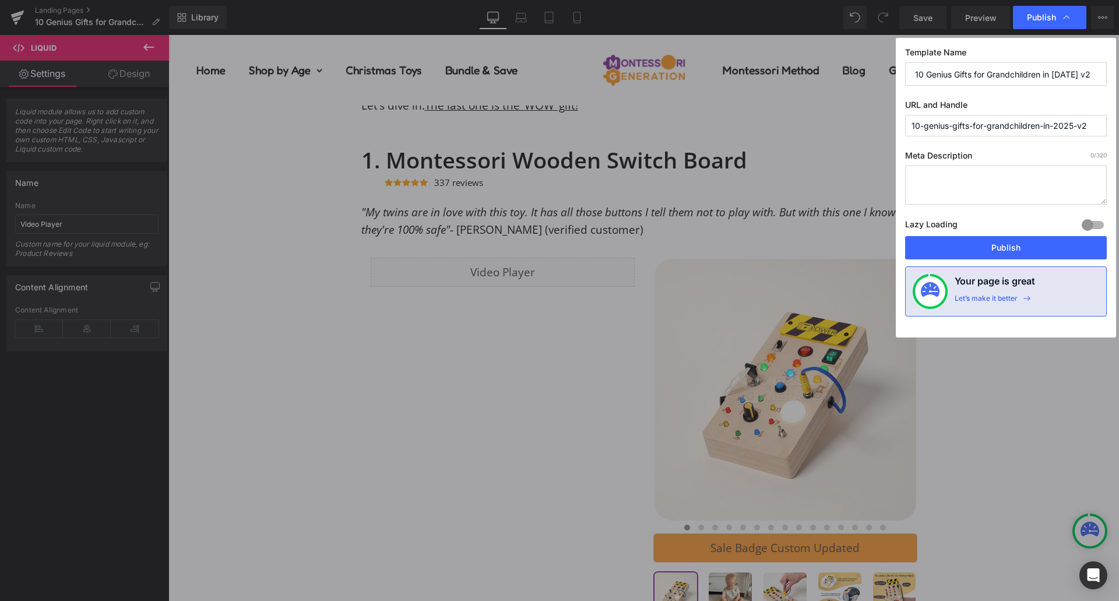
click at [993, 114] on label "URL and Handle" at bounding box center [1006, 107] width 202 height 15
click at [993, 118] on input "10-genius-gifts-for-grandchildren-in-2025-v2" at bounding box center [1006, 126] width 202 height 22
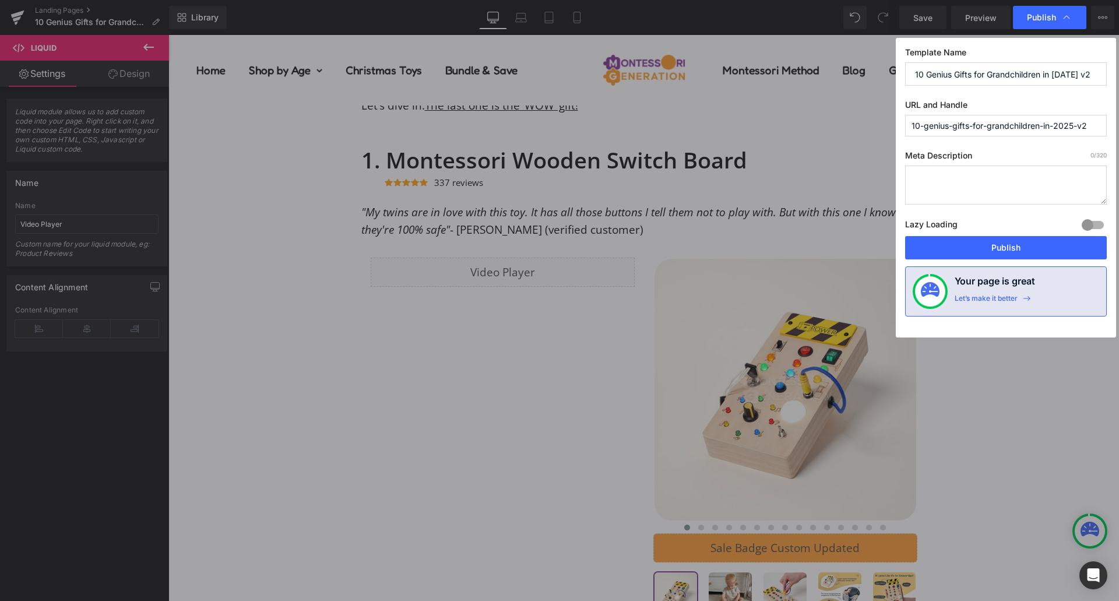
click at [1076, 66] on input "10 Genius Gifts for Grandchildren in 2025 v2" at bounding box center [1006, 73] width 202 height 23
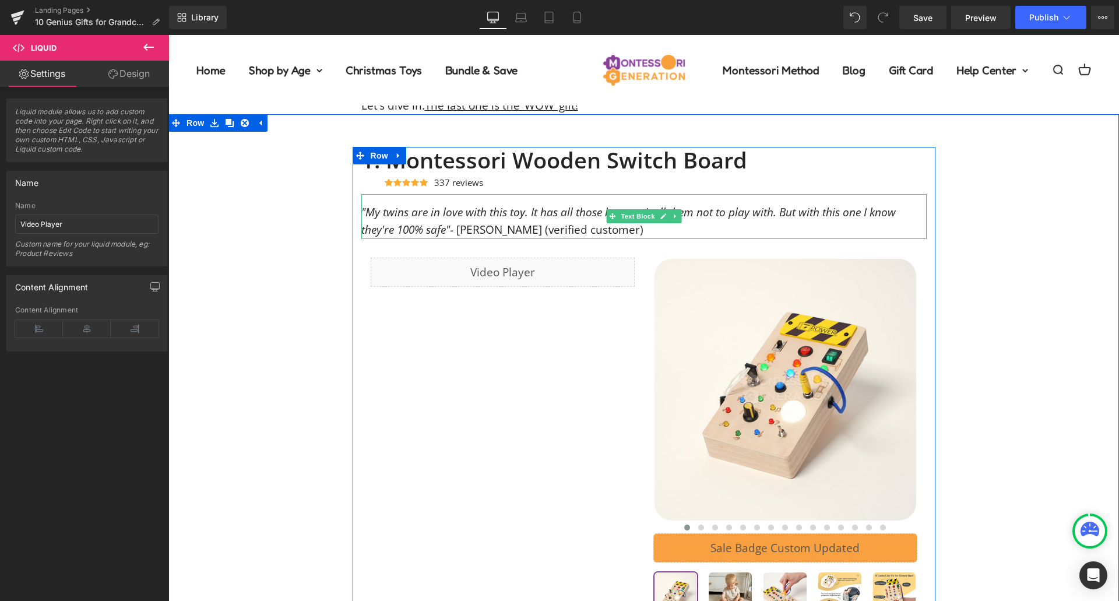
click at [361, 234] on span ""My twins are in love with this toy. It has all those buttons I tell them not t…" at bounding box center [628, 221] width 534 height 33
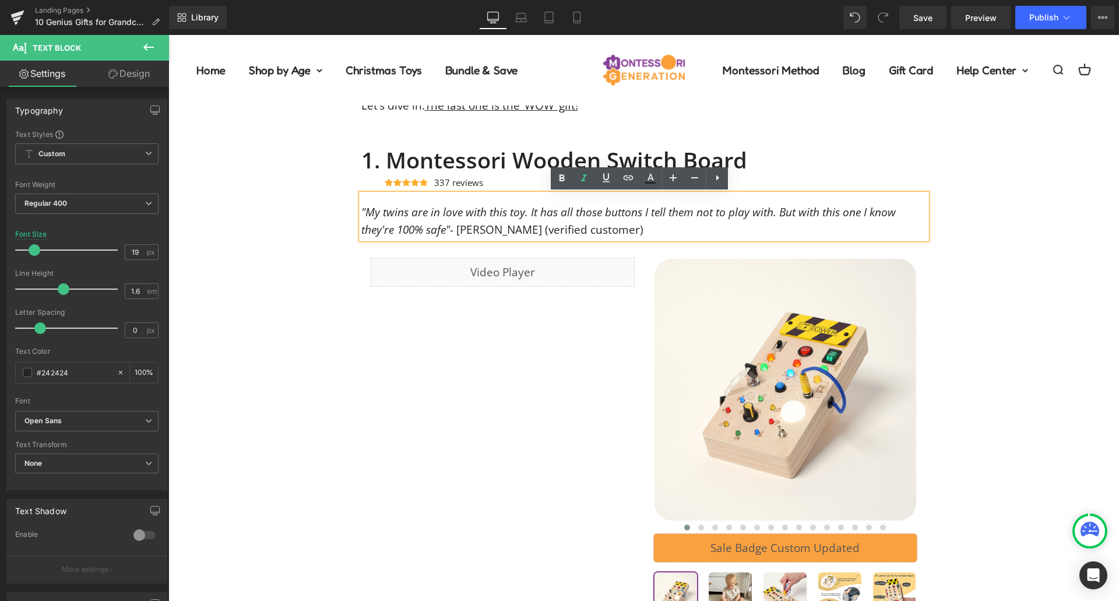
click at [641, 248] on div "1. Montessori Wooden Switch Board Heading Icon Icon Icon Icon Icon Icon List Ho…" at bounding box center [644, 528] width 583 height 763
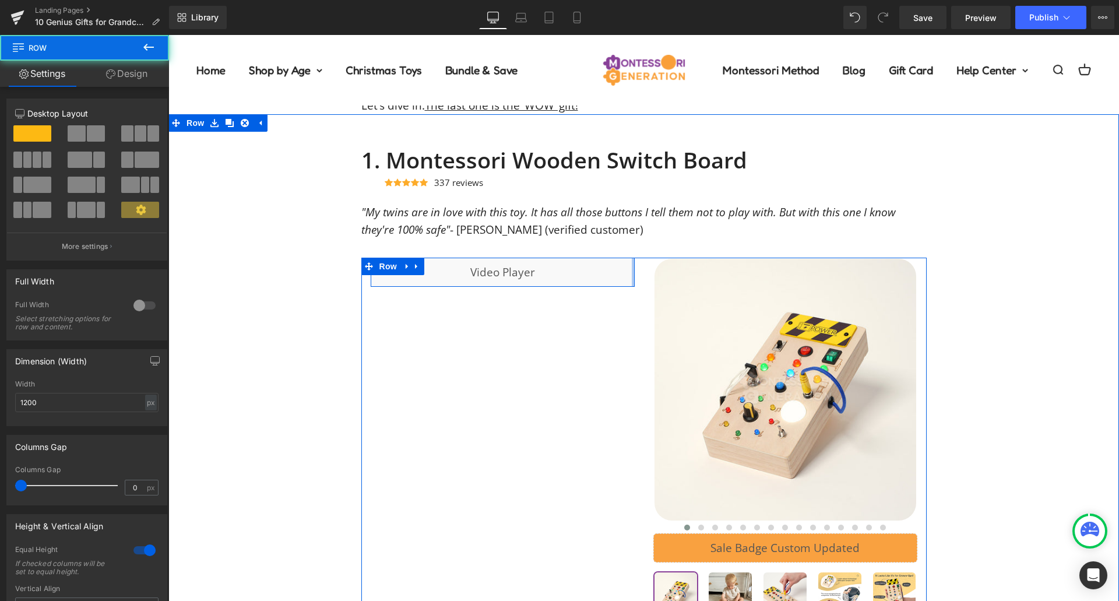
drag, startPoint x: 628, startPoint y: 266, endPoint x: 639, endPoint y: 266, distance: 11.1
click at [639, 266] on div "Liquid Row ‹ ›" at bounding box center [643, 439] width 565 height 362
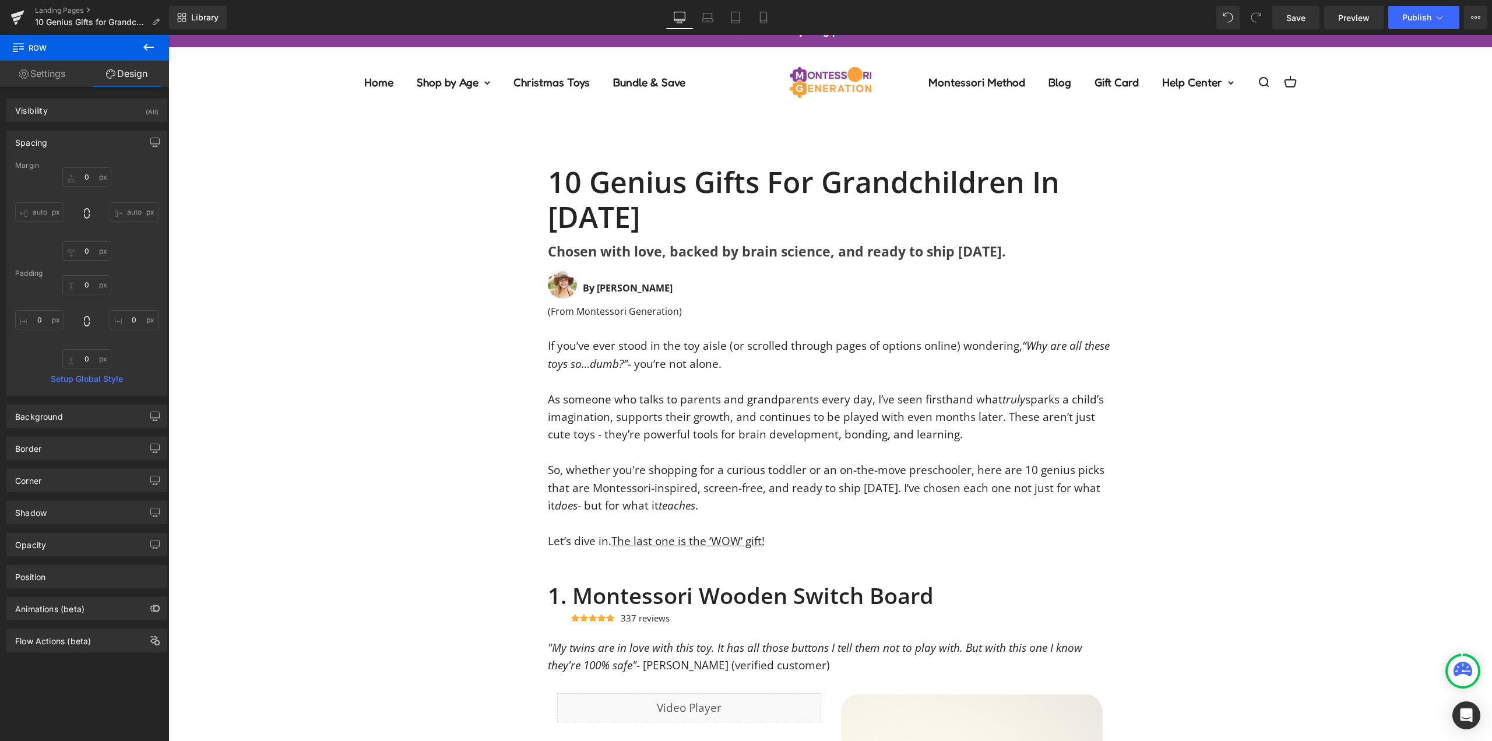
scroll to position [0, 0]
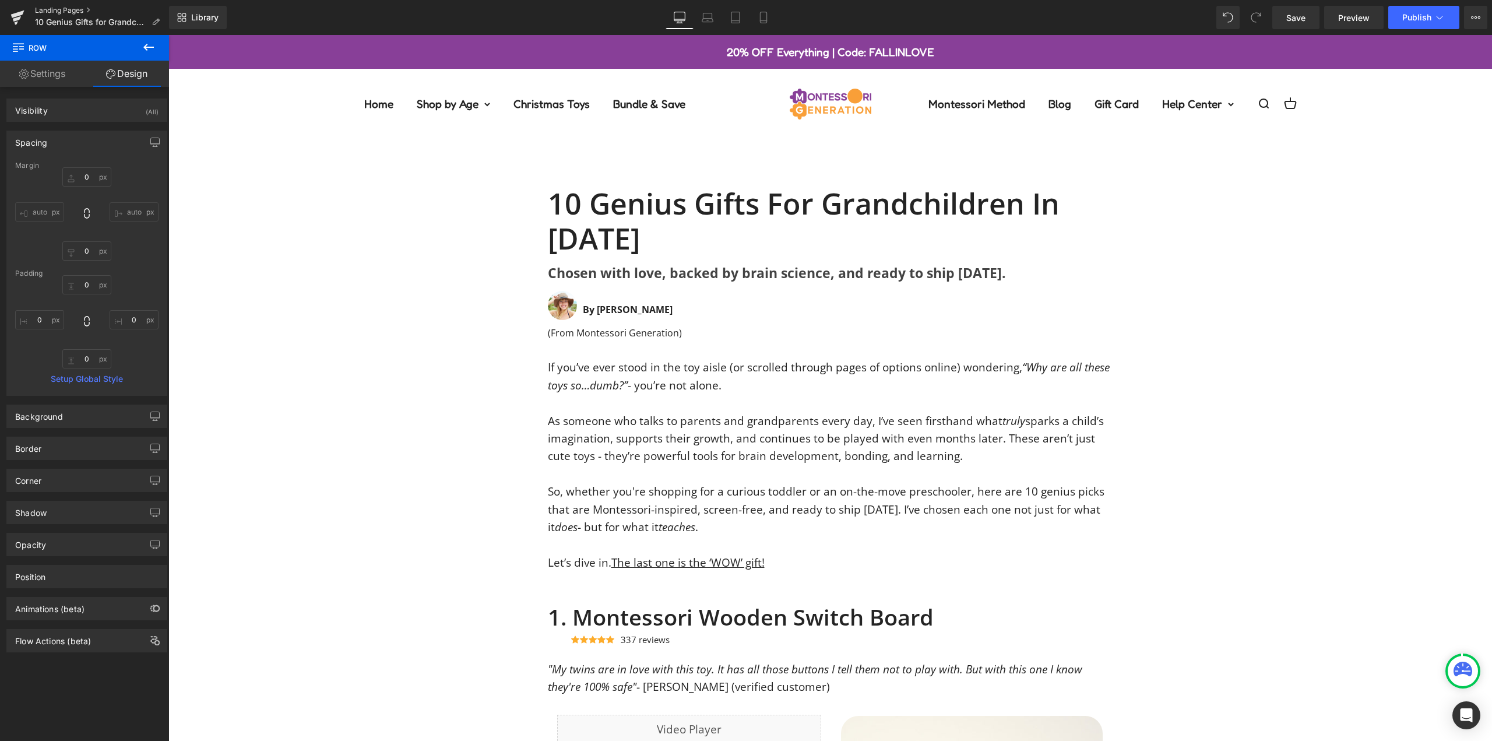
click at [95, 11] on link "Landing Pages" at bounding box center [102, 10] width 134 height 9
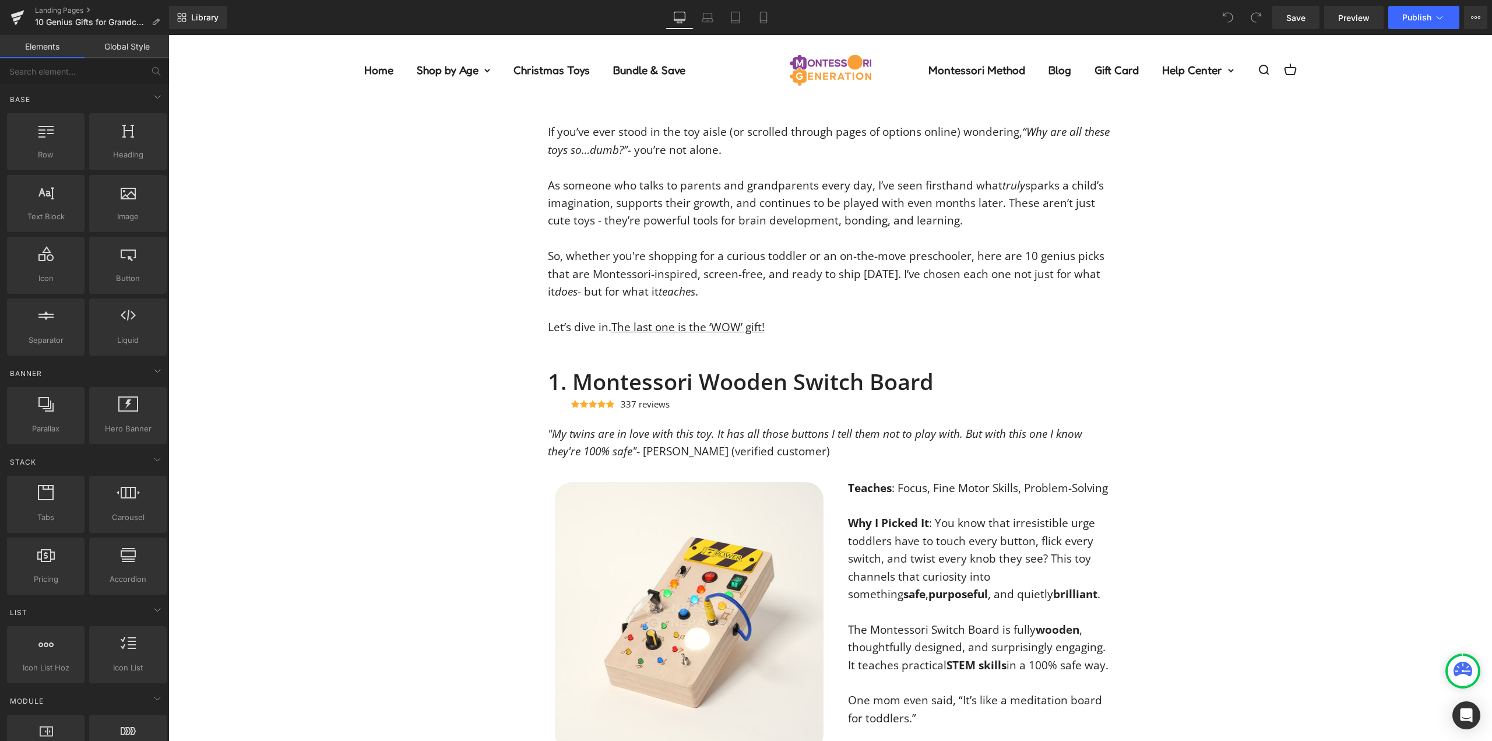
scroll to position [408, 0]
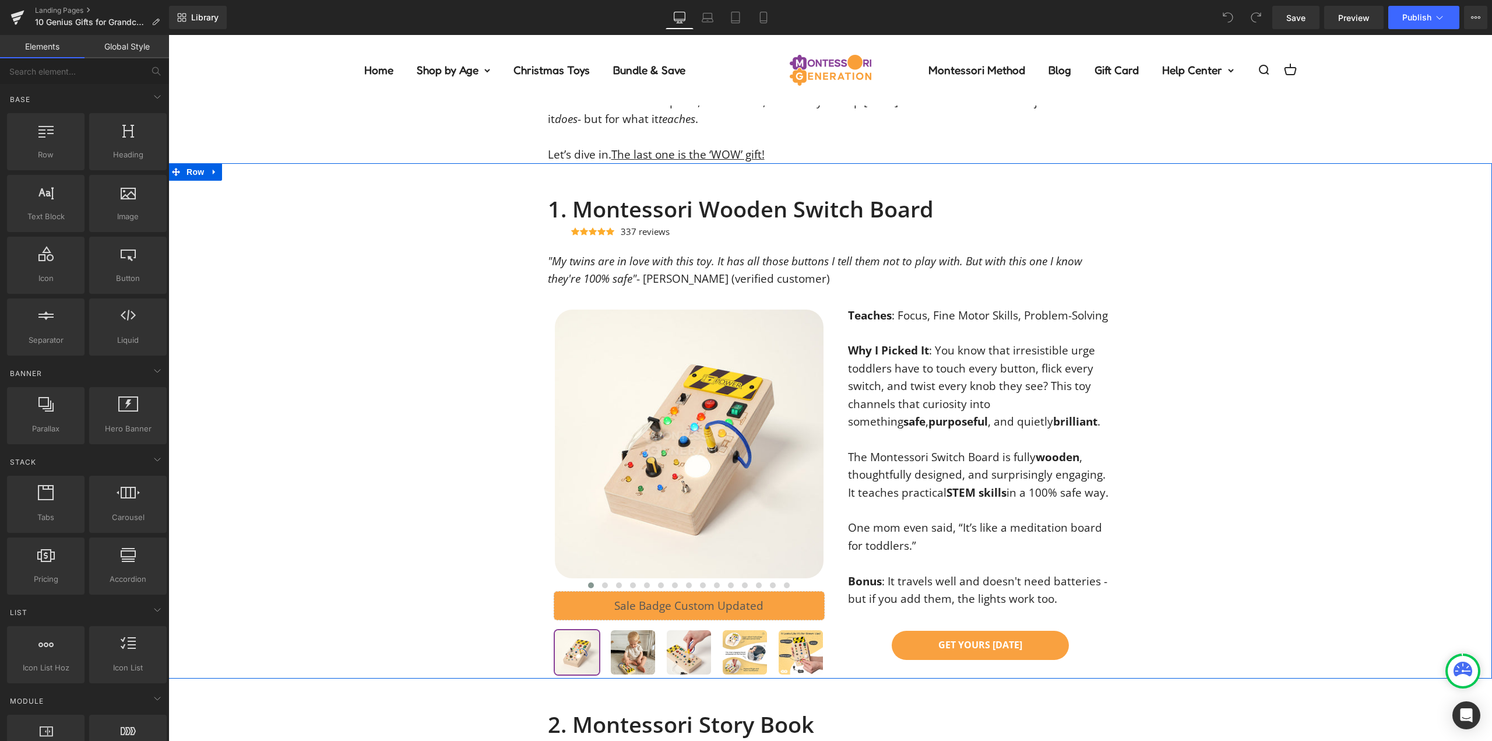
click at [1233, 259] on div "1. Montessori Wooden Switch Board Heading Icon Icon Icon Icon Icon Icon List Ho…" at bounding box center [830, 437] width 1324 height 482
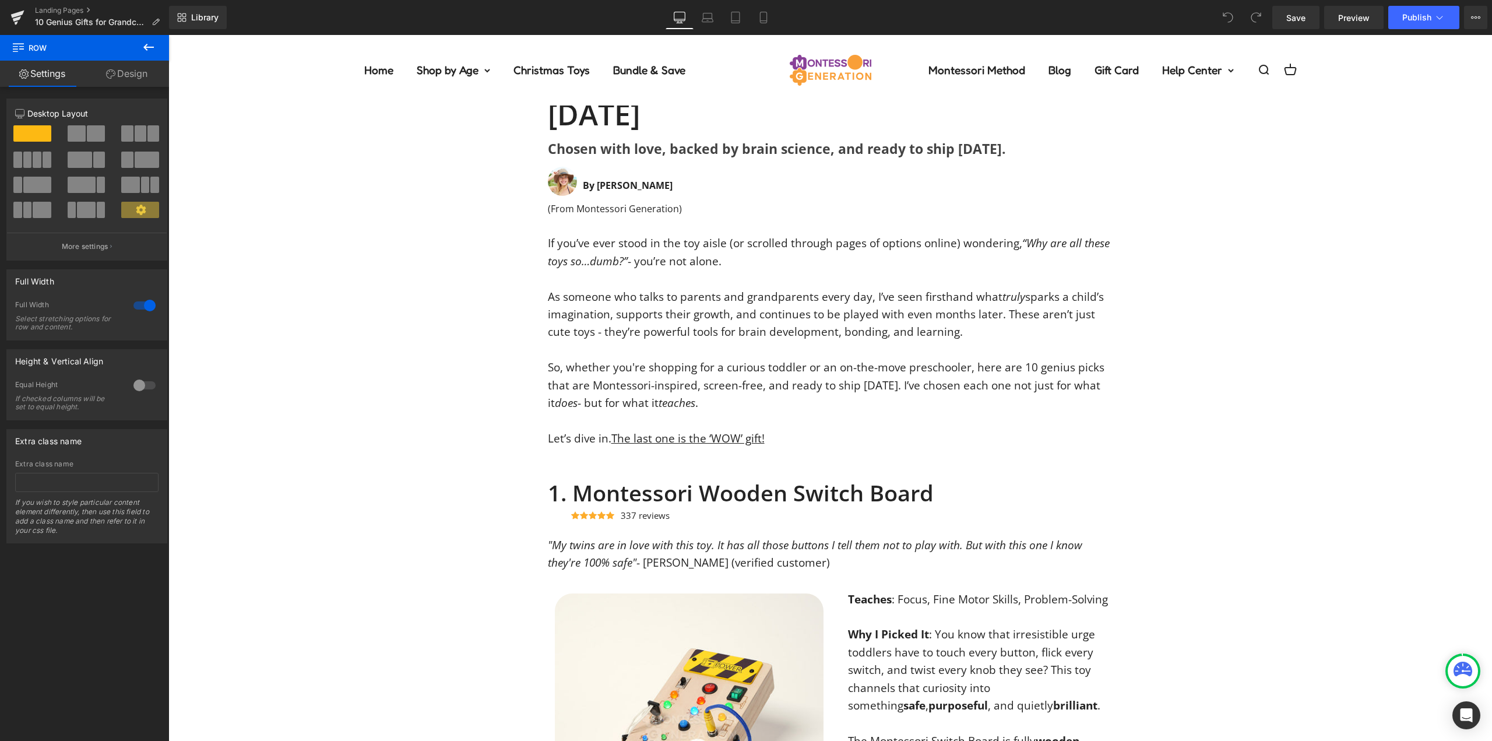
scroll to position [350, 0]
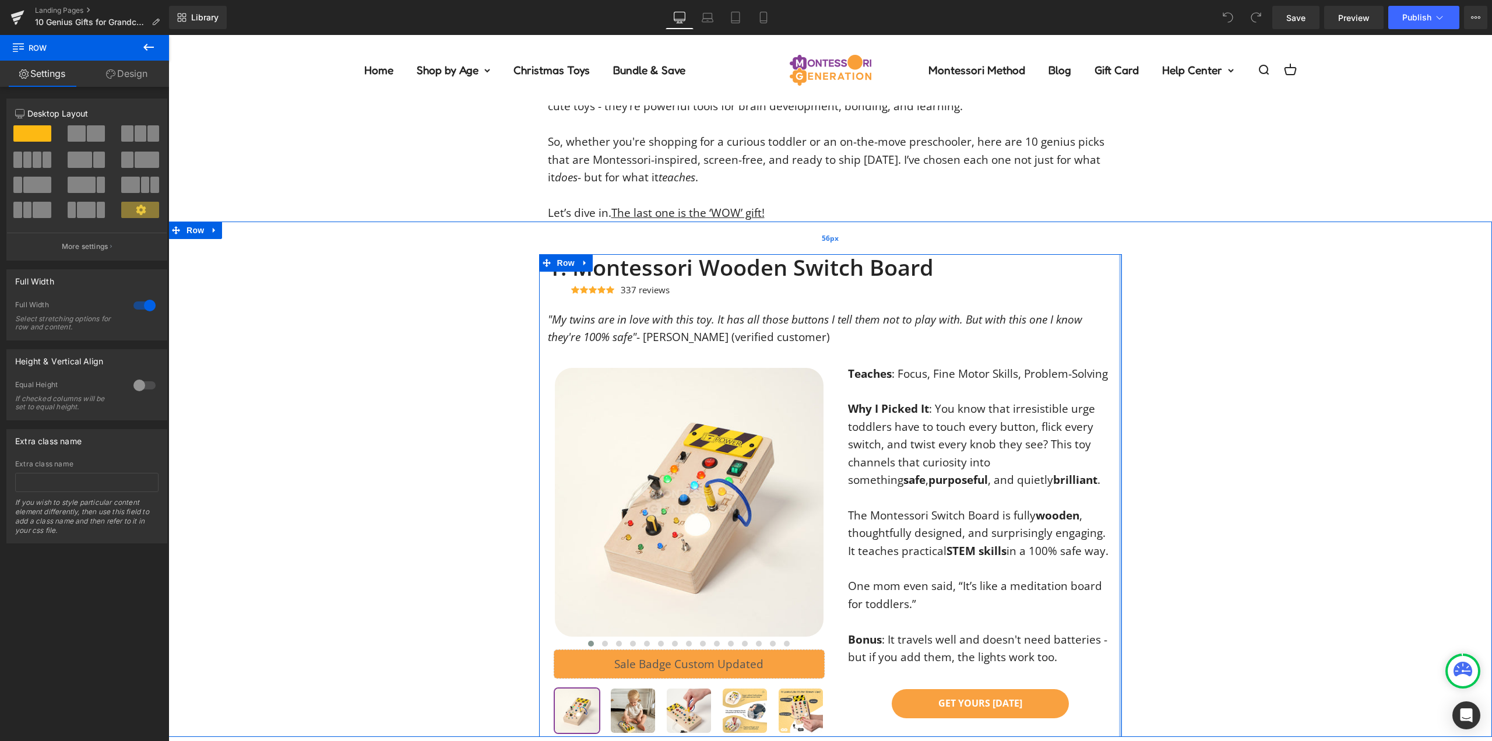
click at [1172, 253] on div "56px" at bounding box center [830, 237] width 1324 height 33
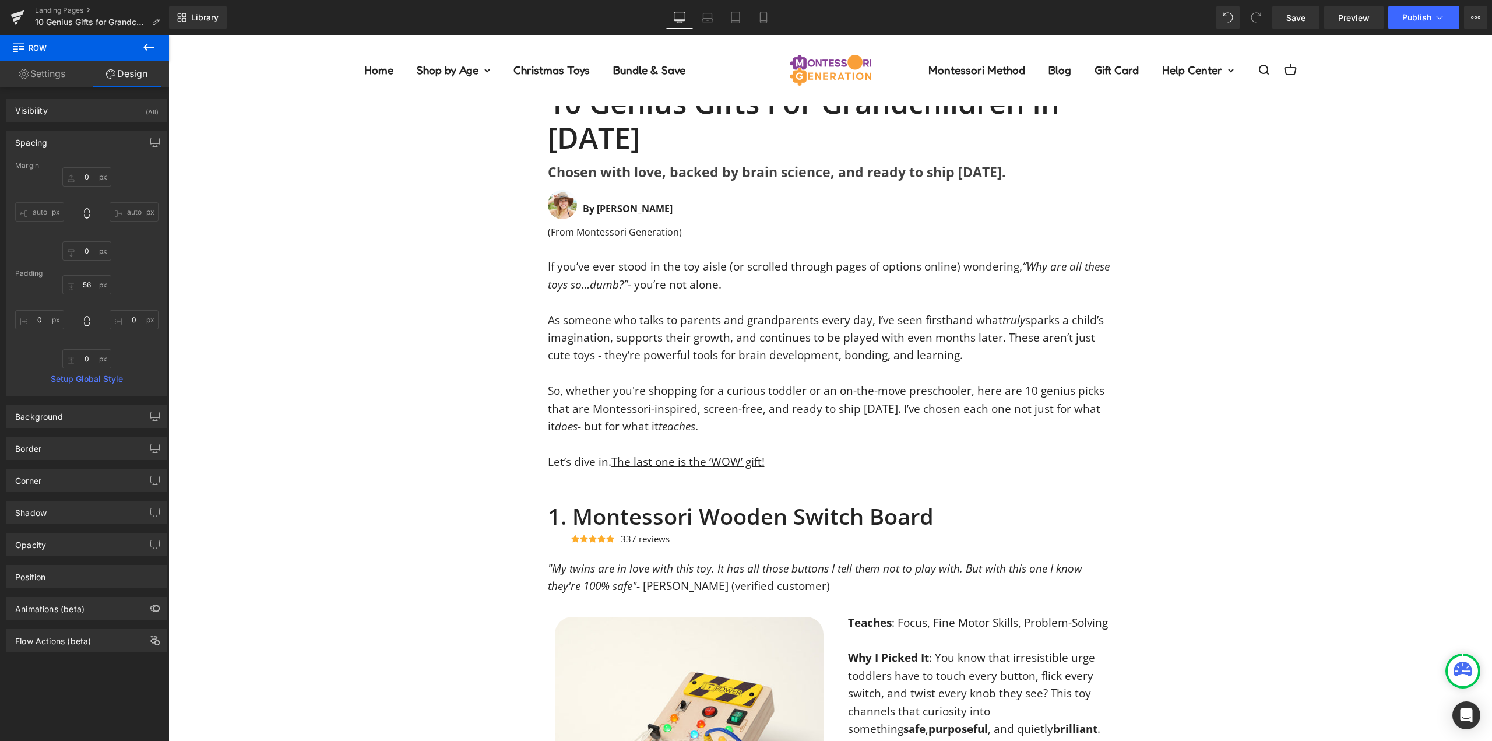
scroll to position [0, 0]
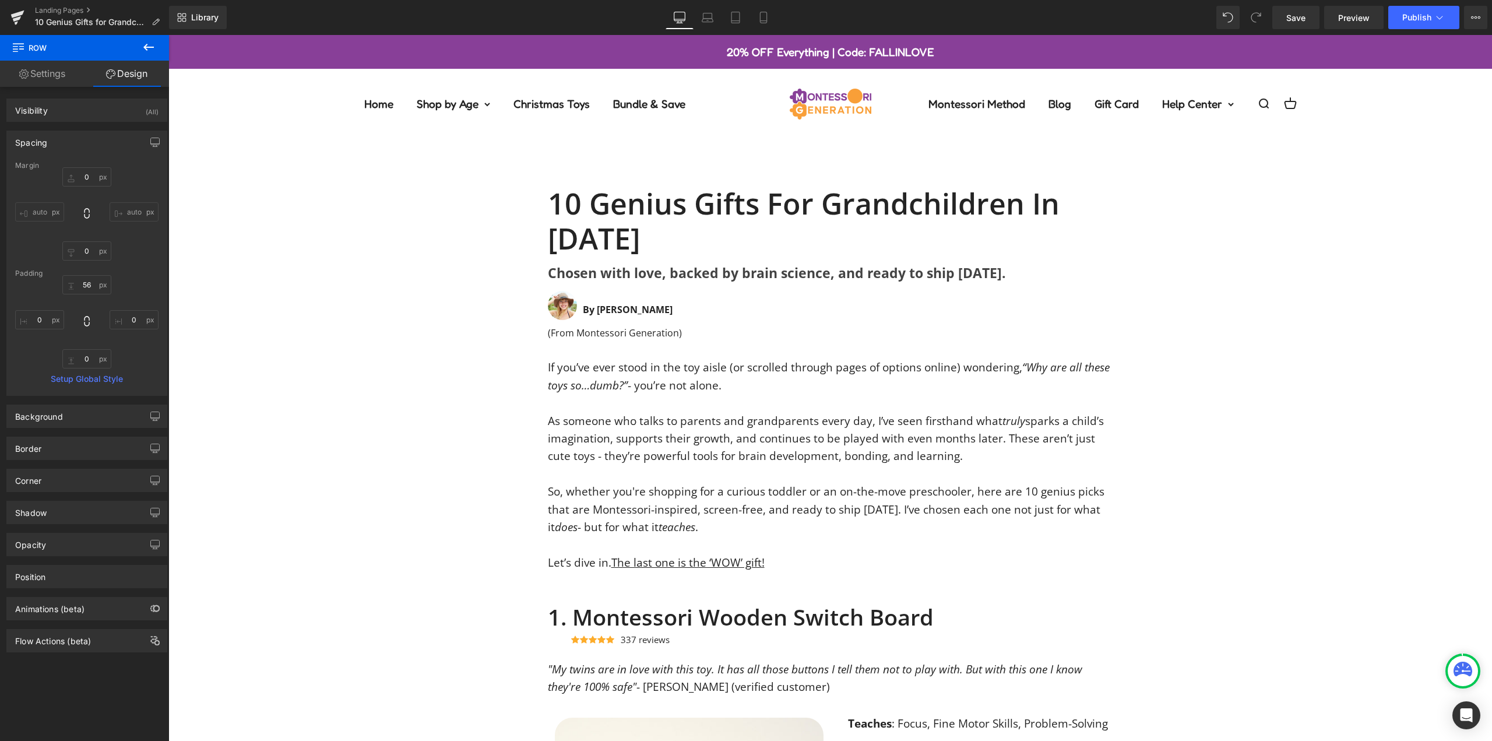
click at [399, 368] on div "If you’ve ever stood in the toy aisle (or scrolled through pages of options onl…" at bounding box center [830, 464] width 1324 height 213
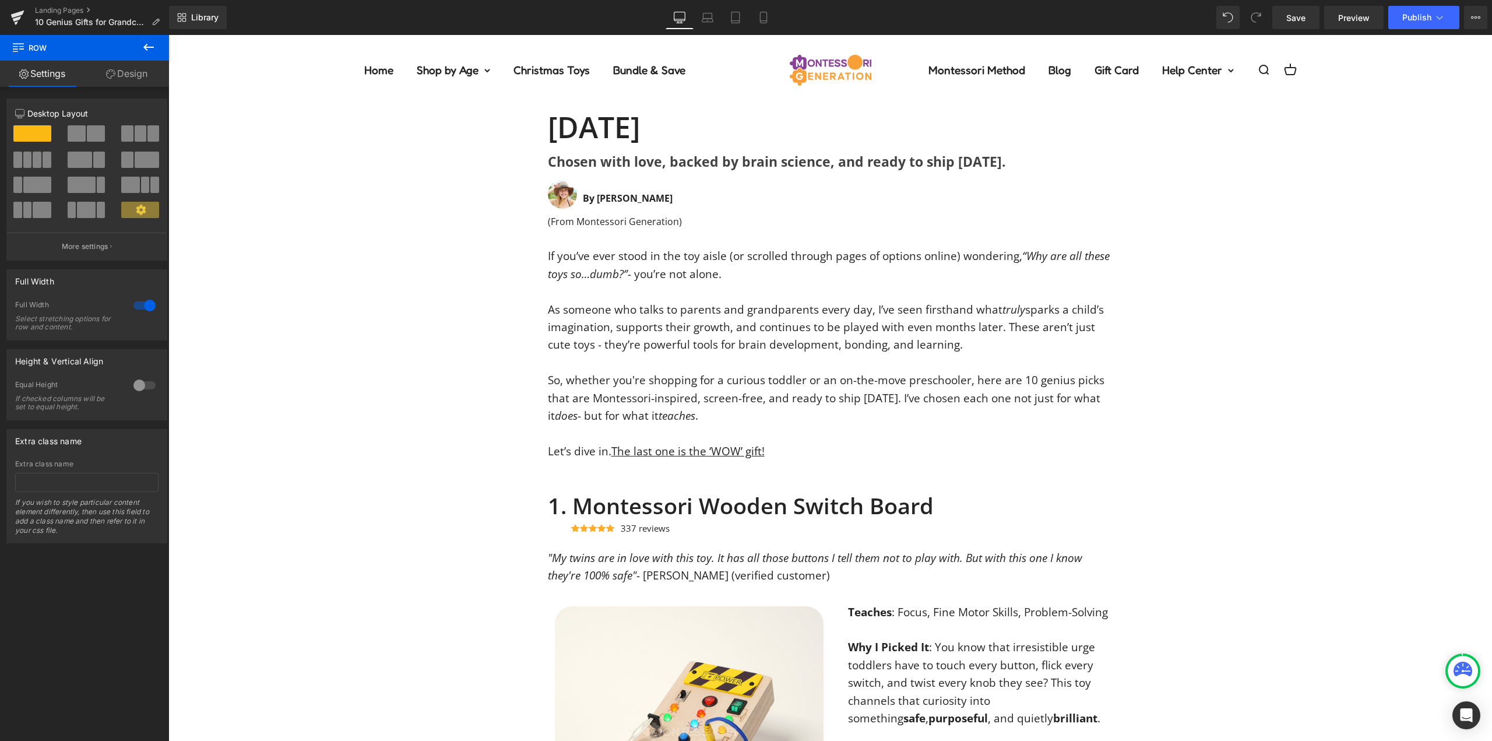
scroll to position [350, 0]
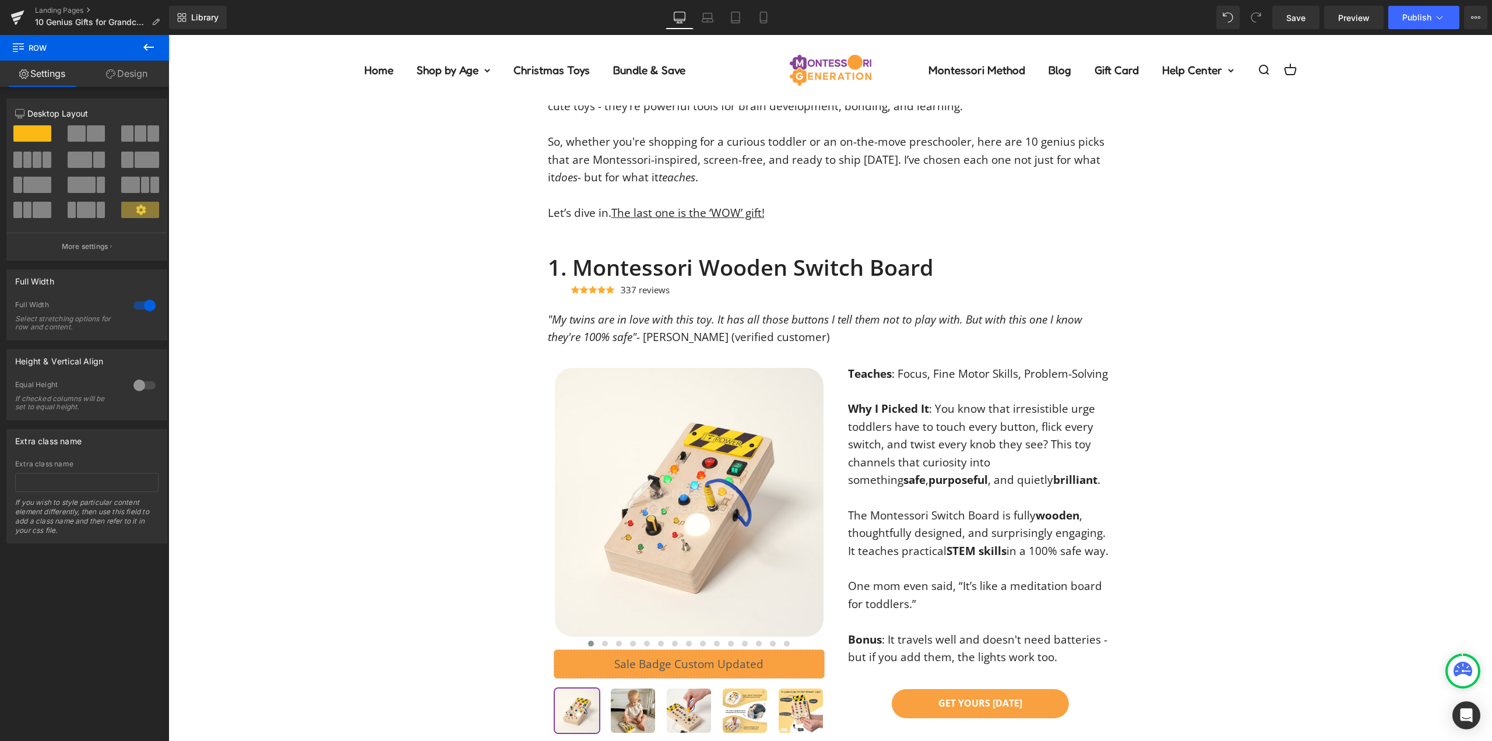
drag, startPoint x: 319, startPoint y: 163, endPoint x: 333, endPoint y: 179, distance: 21.1
click at [319, 163] on div "If you’ve ever stood in the toy aisle (or scrolled through pages of options onl…" at bounding box center [830, 115] width 1324 height 213
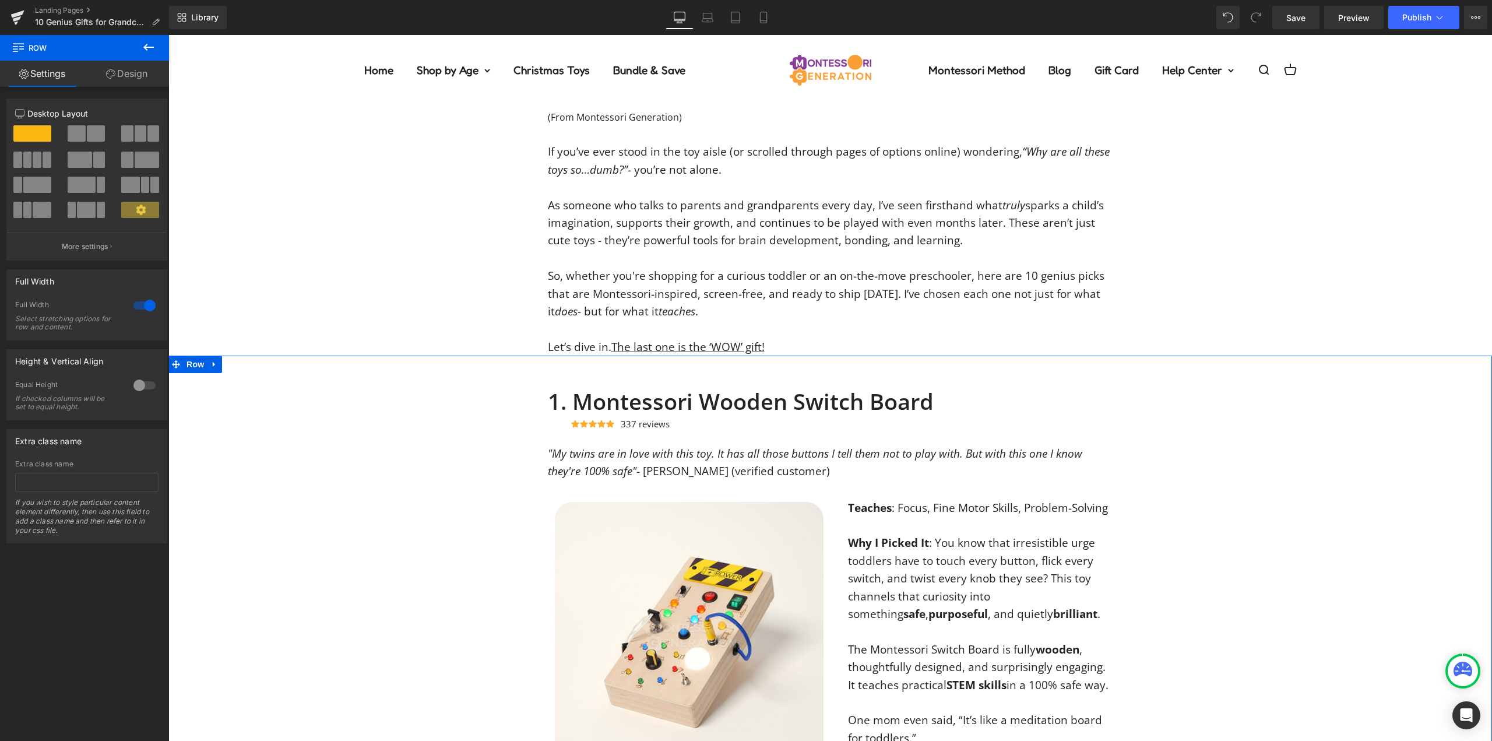
scroll to position [466, 0]
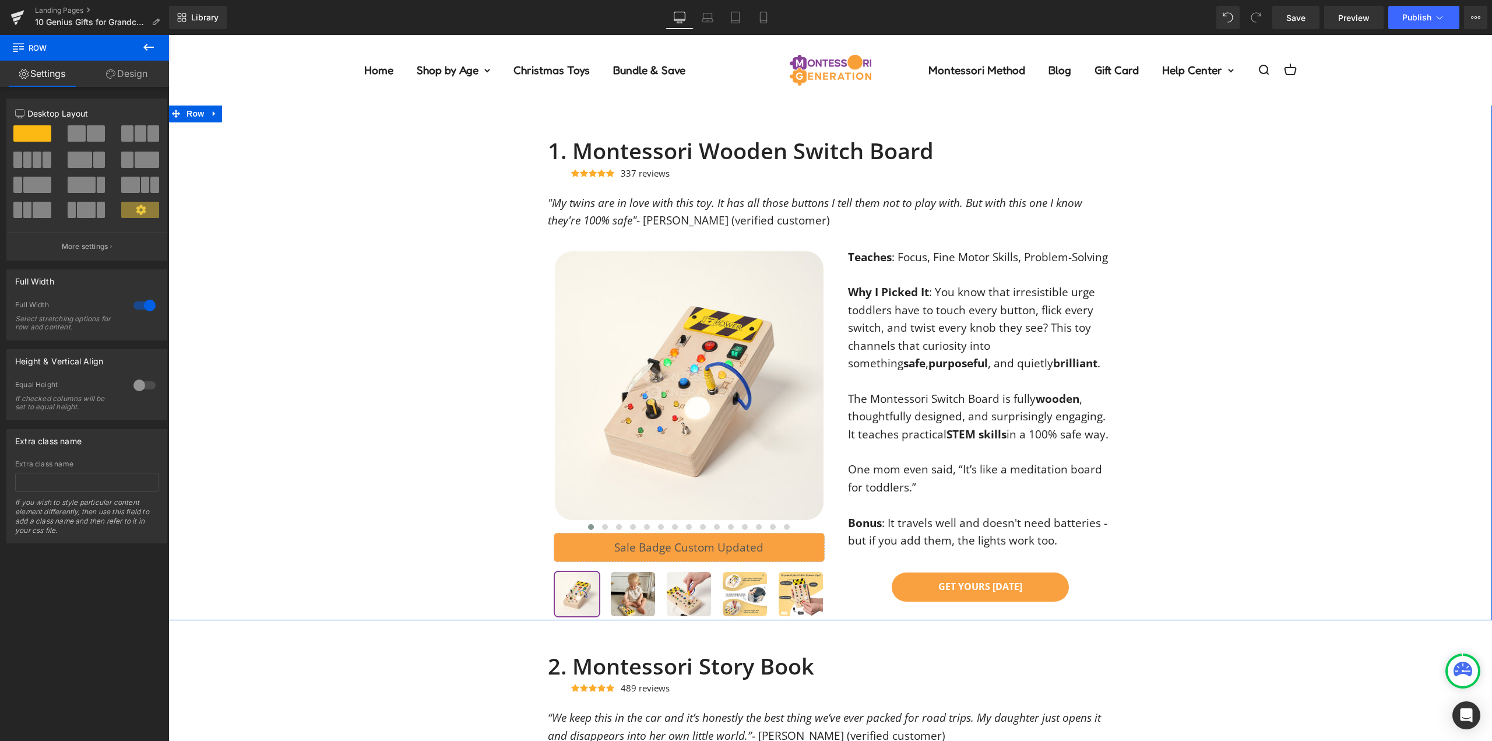
click at [415, 354] on div "1. Montessori Wooden Switch Board Heading Icon Icon Icon Icon Icon Icon List Ho…" at bounding box center [830, 379] width 1324 height 482
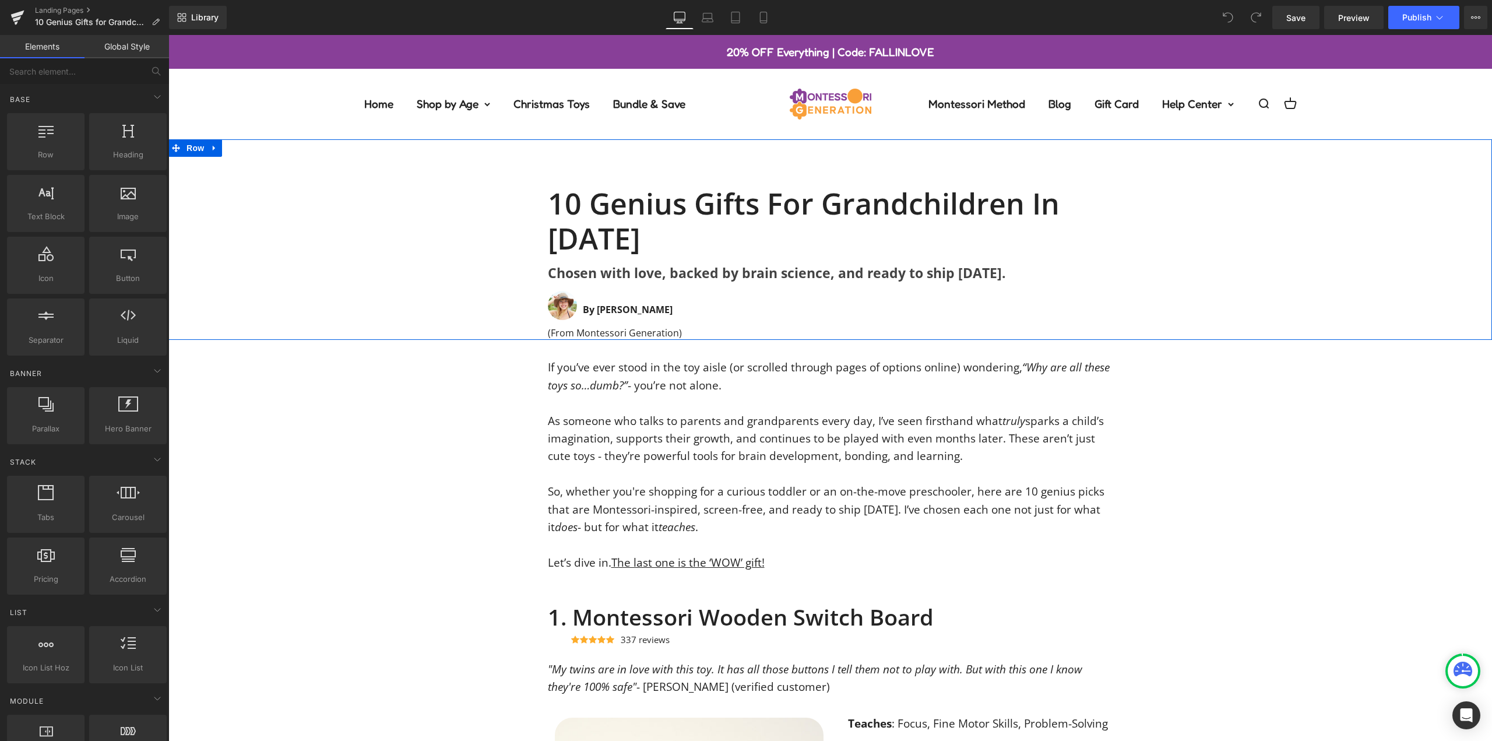
click at [332, 206] on div "10 Genius Gifts for Grandchildren in [DATE] Heading Chosen with love, backed by…" at bounding box center [830, 253] width 1324 height 171
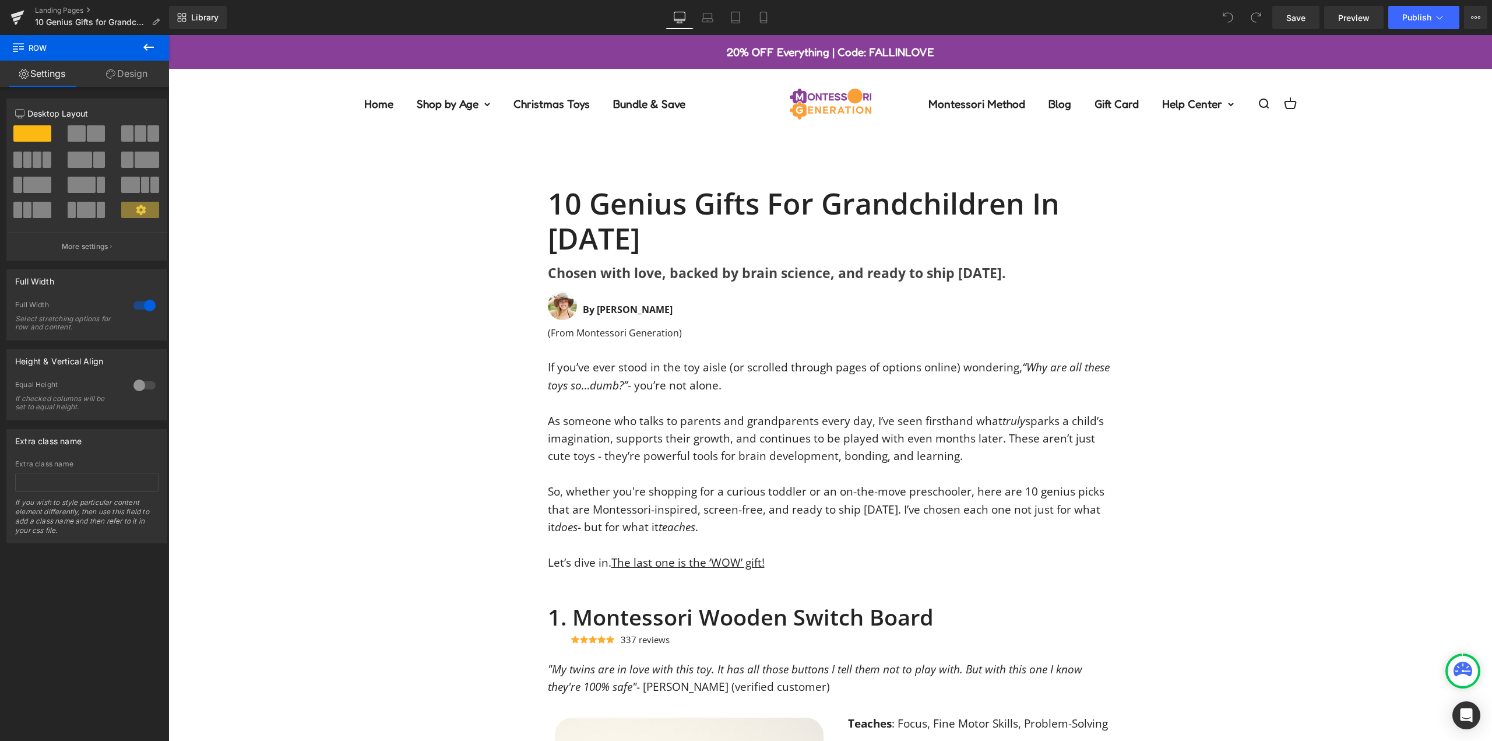
click at [281, 493] on div "If you’ve ever stood in the toy aisle (or scrolled through pages of options onl…" at bounding box center [830, 464] width 1324 height 213
click at [369, 322] on div "10 Genius Gifts for Grandchildren in [DATE] Heading Chosen with love, backed by…" at bounding box center [830, 253] width 1324 height 171
click at [146, 42] on icon at bounding box center [149, 47] width 14 height 14
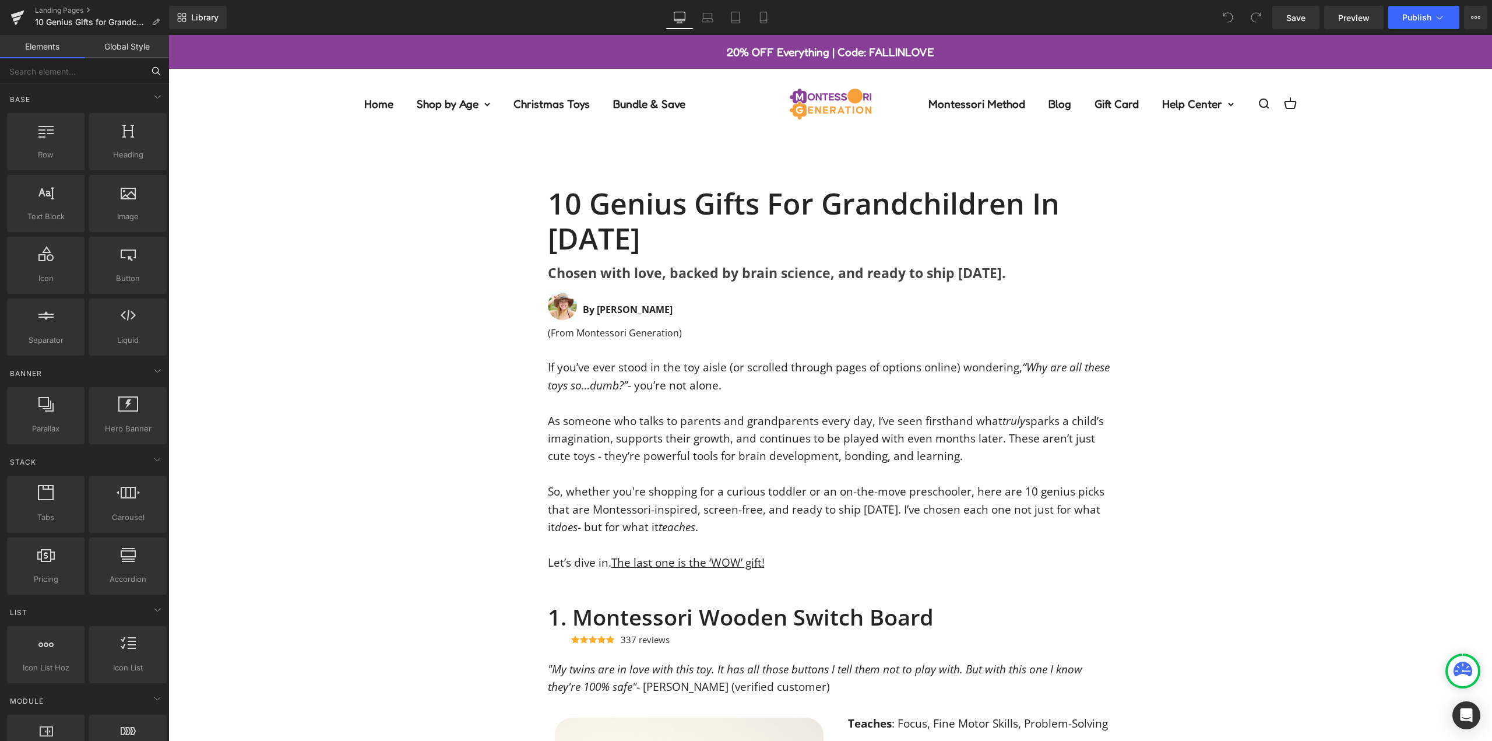
click at [89, 75] on input "text" at bounding box center [71, 71] width 143 height 26
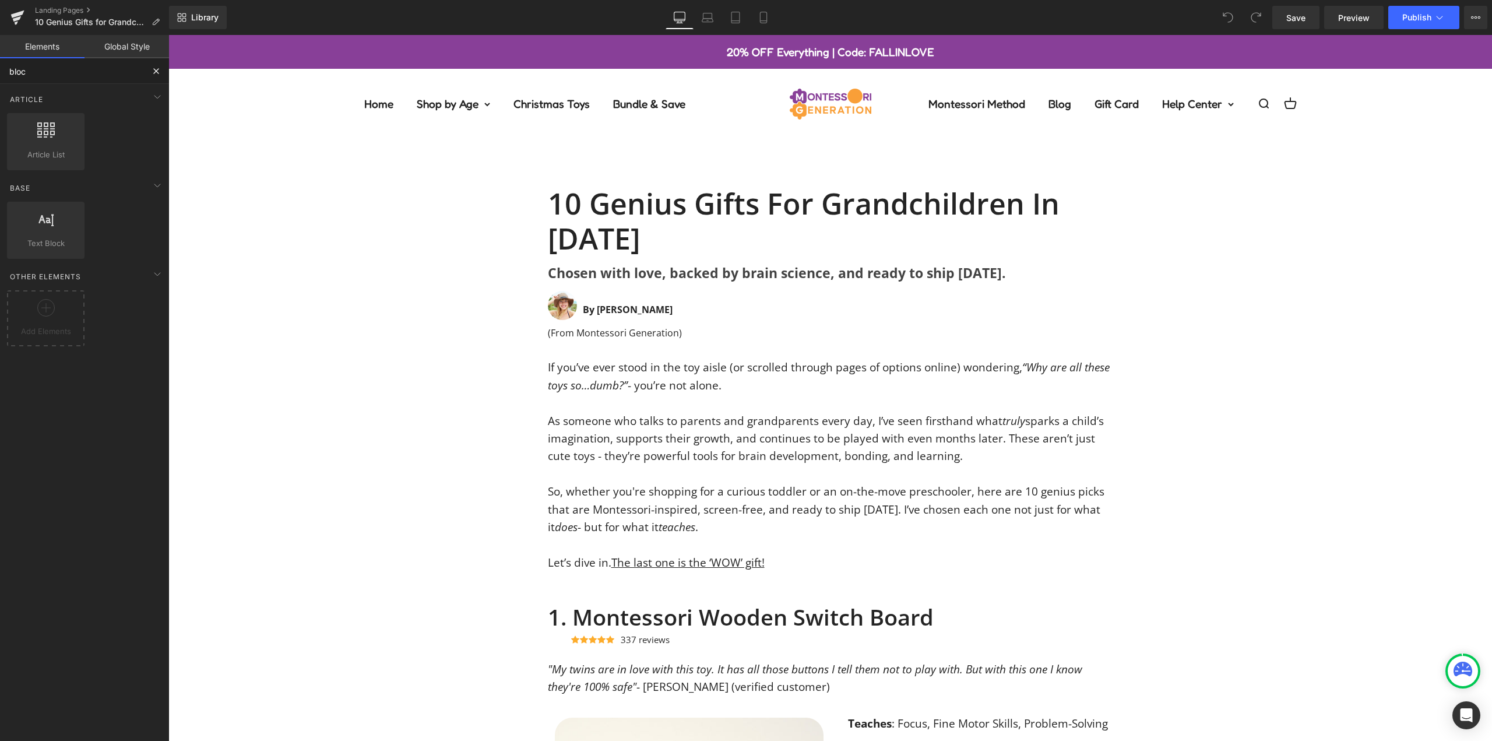
type input "block"
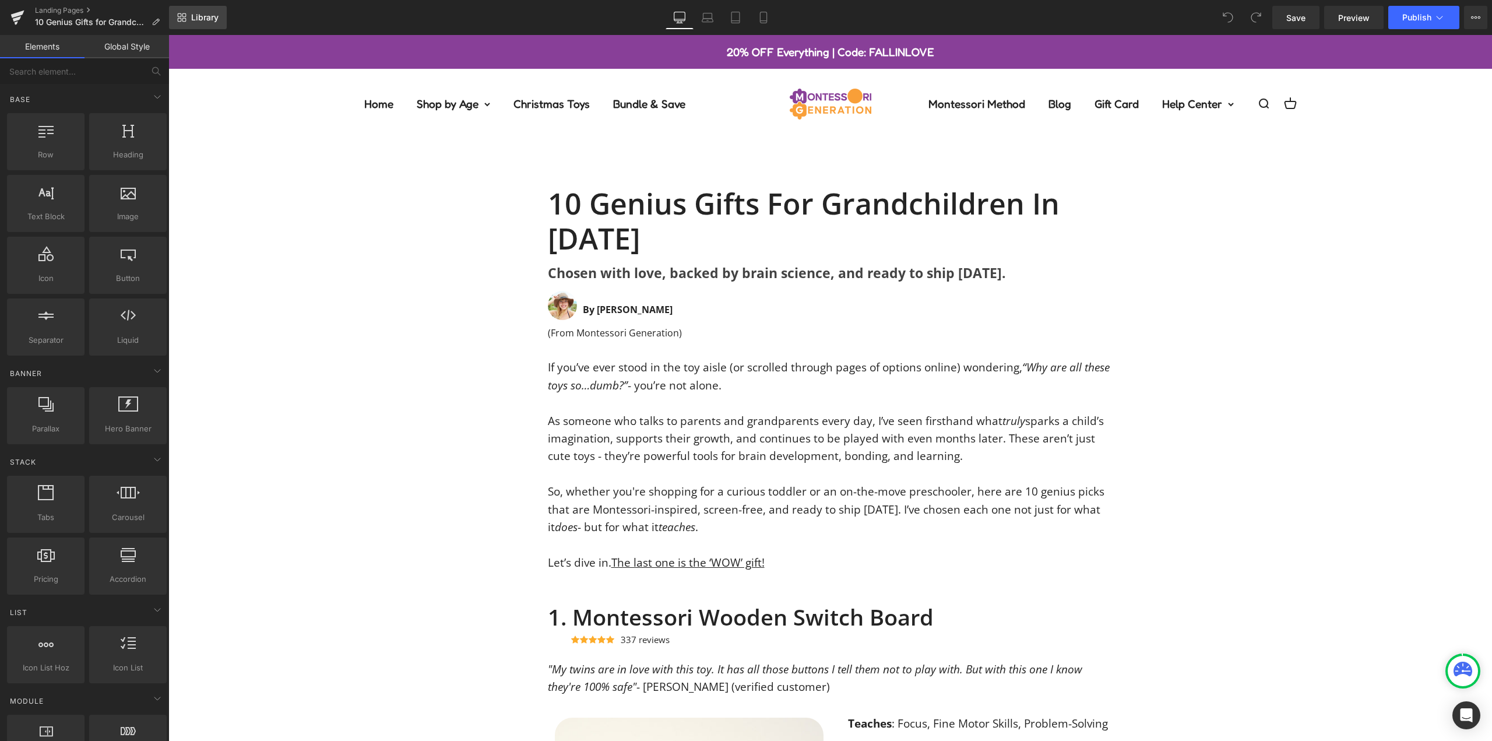
click at [200, 13] on span "Library" at bounding box center [204, 17] width 27 height 10
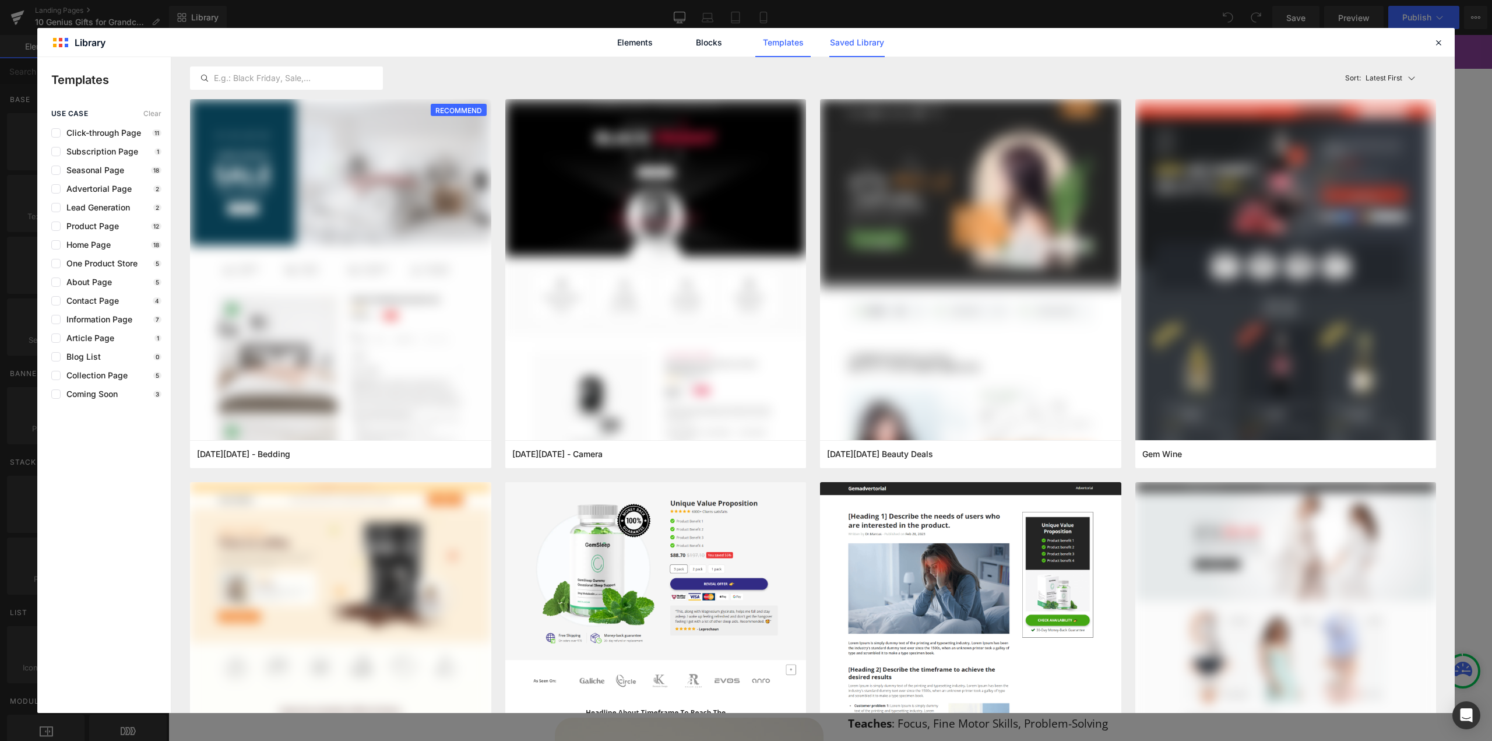
click at [839, 50] on link "Saved Library" at bounding box center [856, 42] width 55 height 29
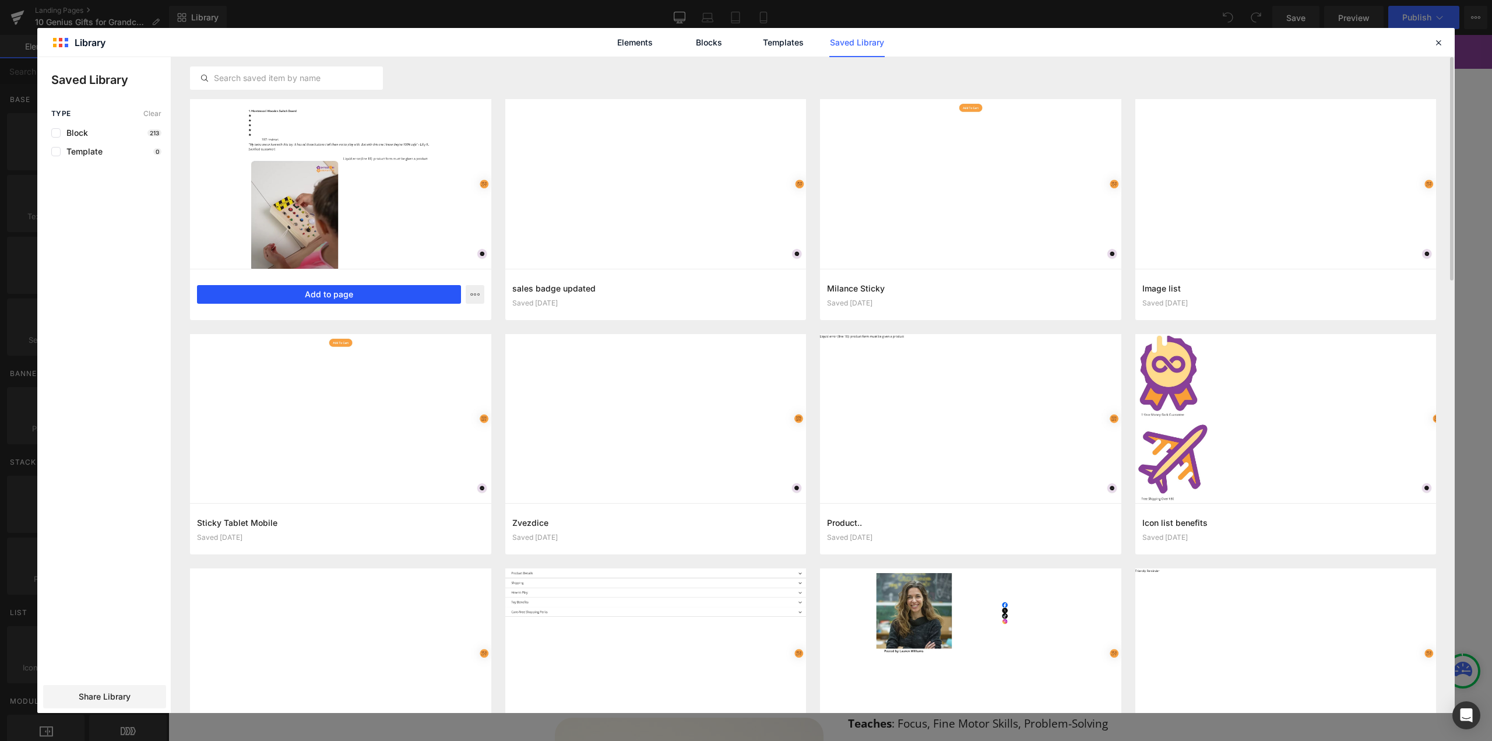
click at [321, 290] on button "Add to page" at bounding box center [329, 294] width 264 height 19
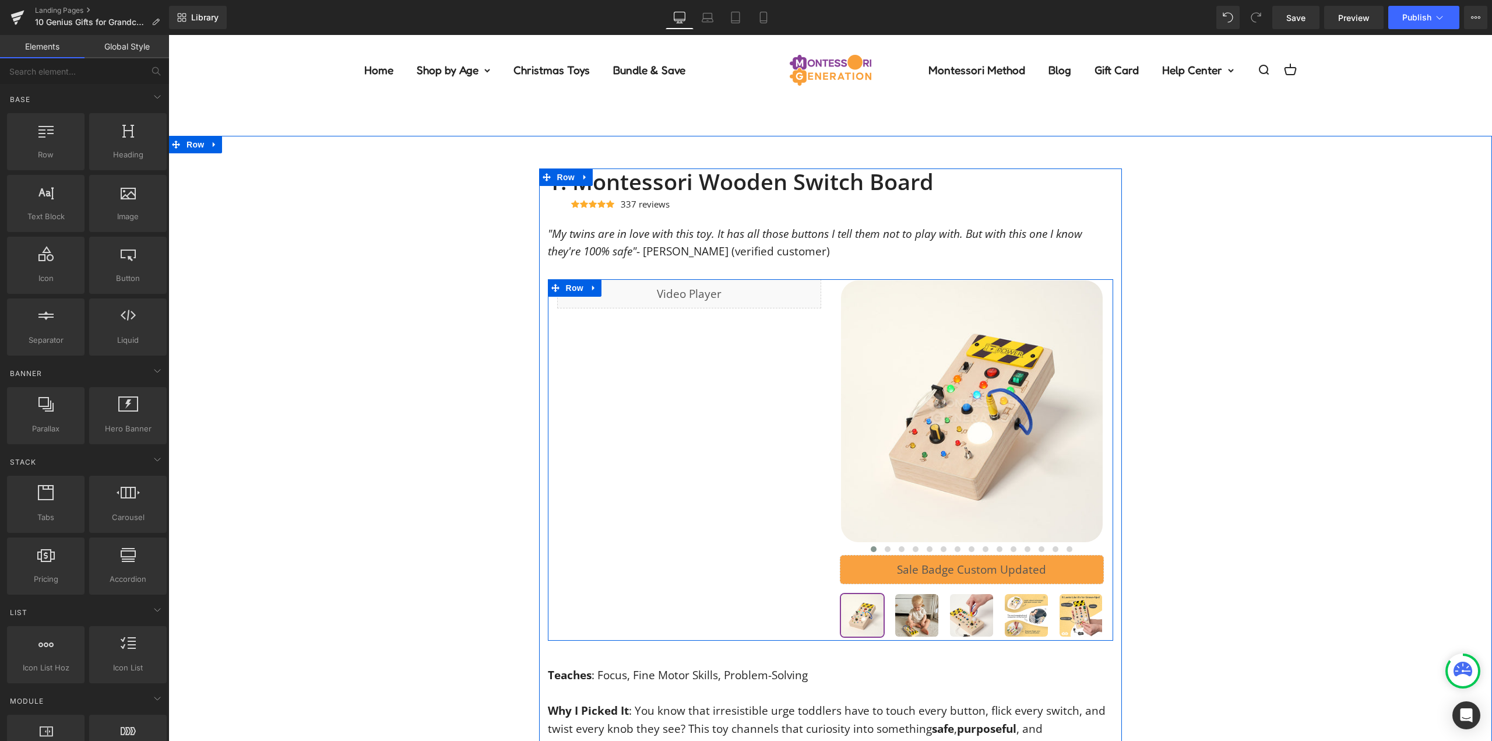
scroll to position [5789, 0]
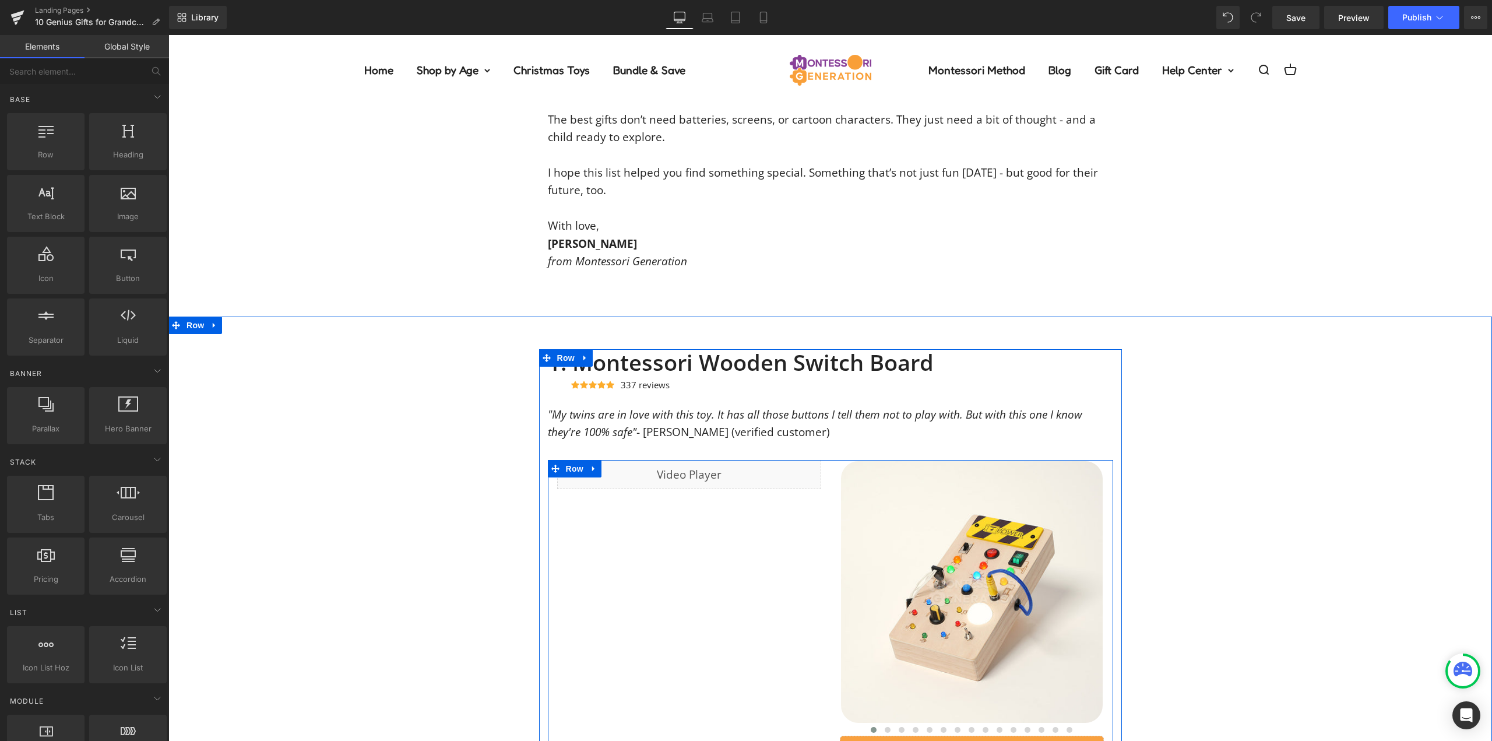
click at [823, 492] on div "Liquid Row ‹ ›" at bounding box center [830, 641] width 565 height 362
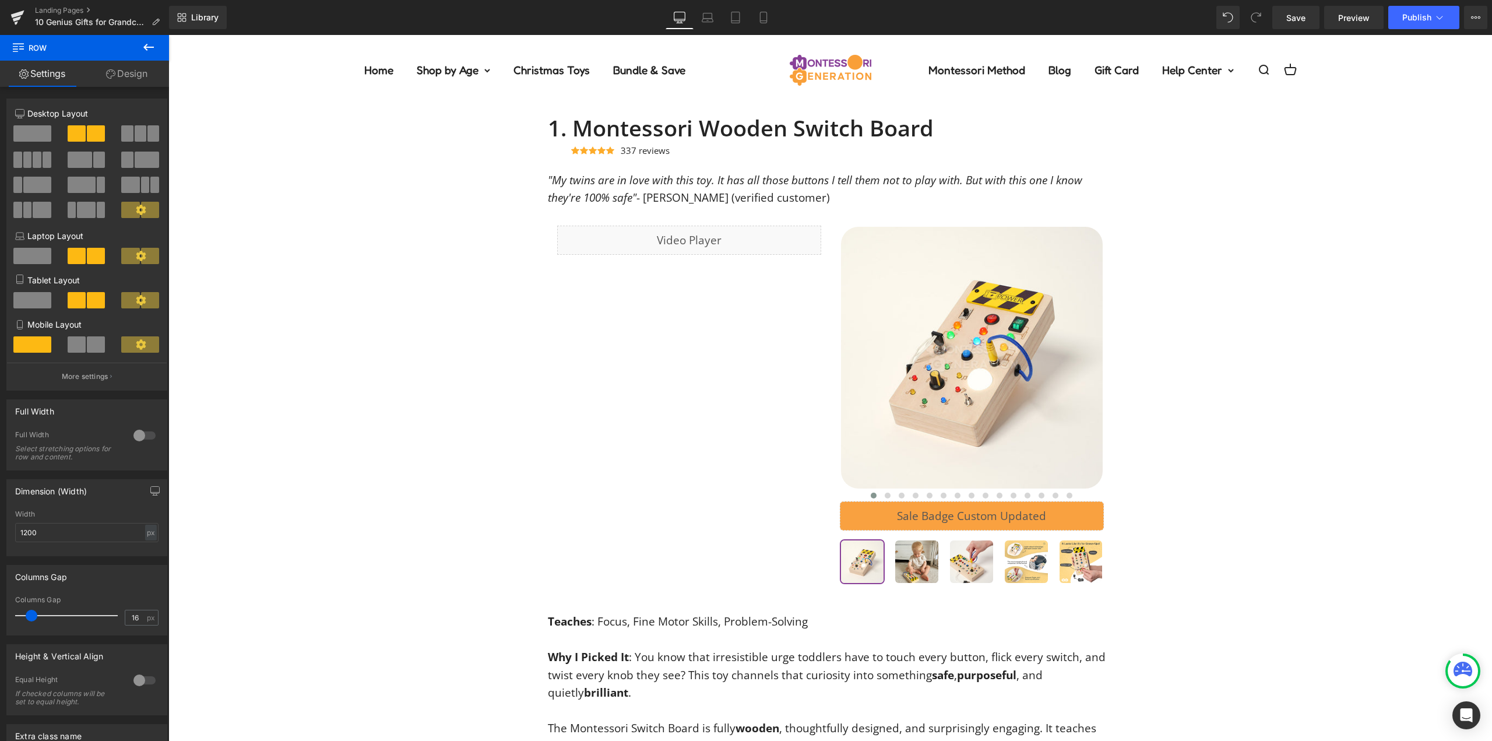
scroll to position [6023, 0]
click at [825, 314] on div "Liquid Row ‹ ›" at bounding box center [830, 408] width 565 height 362
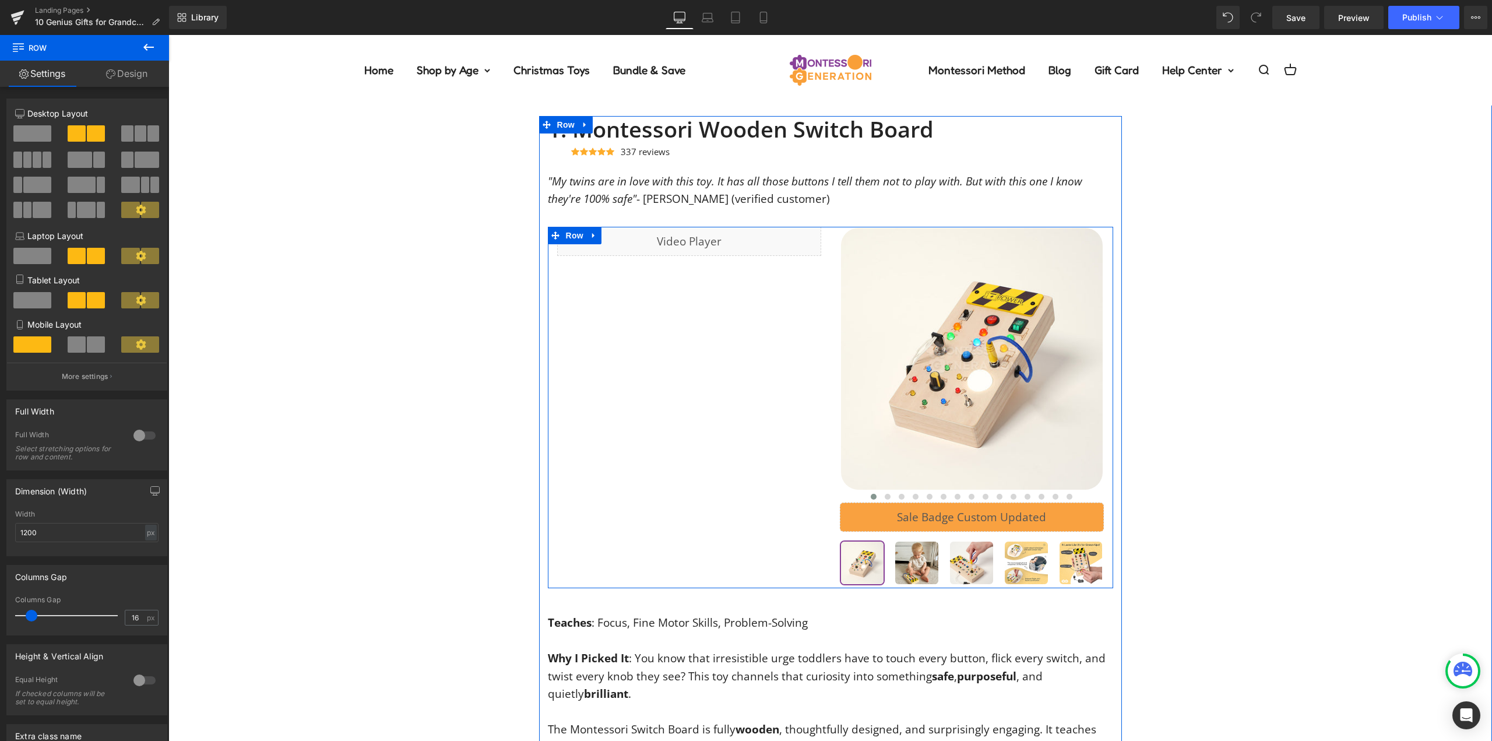
click at [831, 321] on div at bounding box center [972, 408] width 283 height 362
click at [595, 235] on link at bounding box center [593, 235] width 15 height 17
click at [606, 235] on icon at bounding box center [609, 235] width 8 height 8
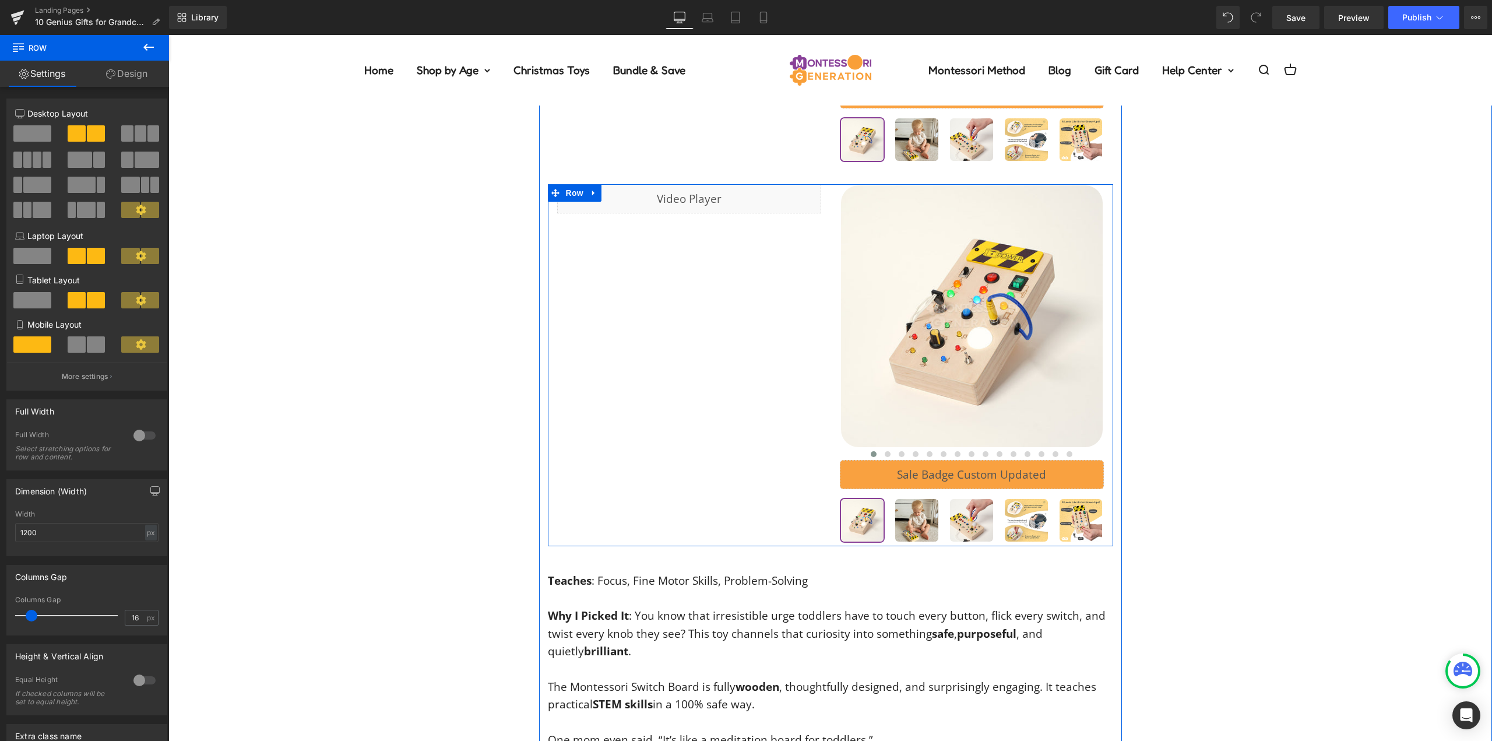
scroll to position [6315, 0]
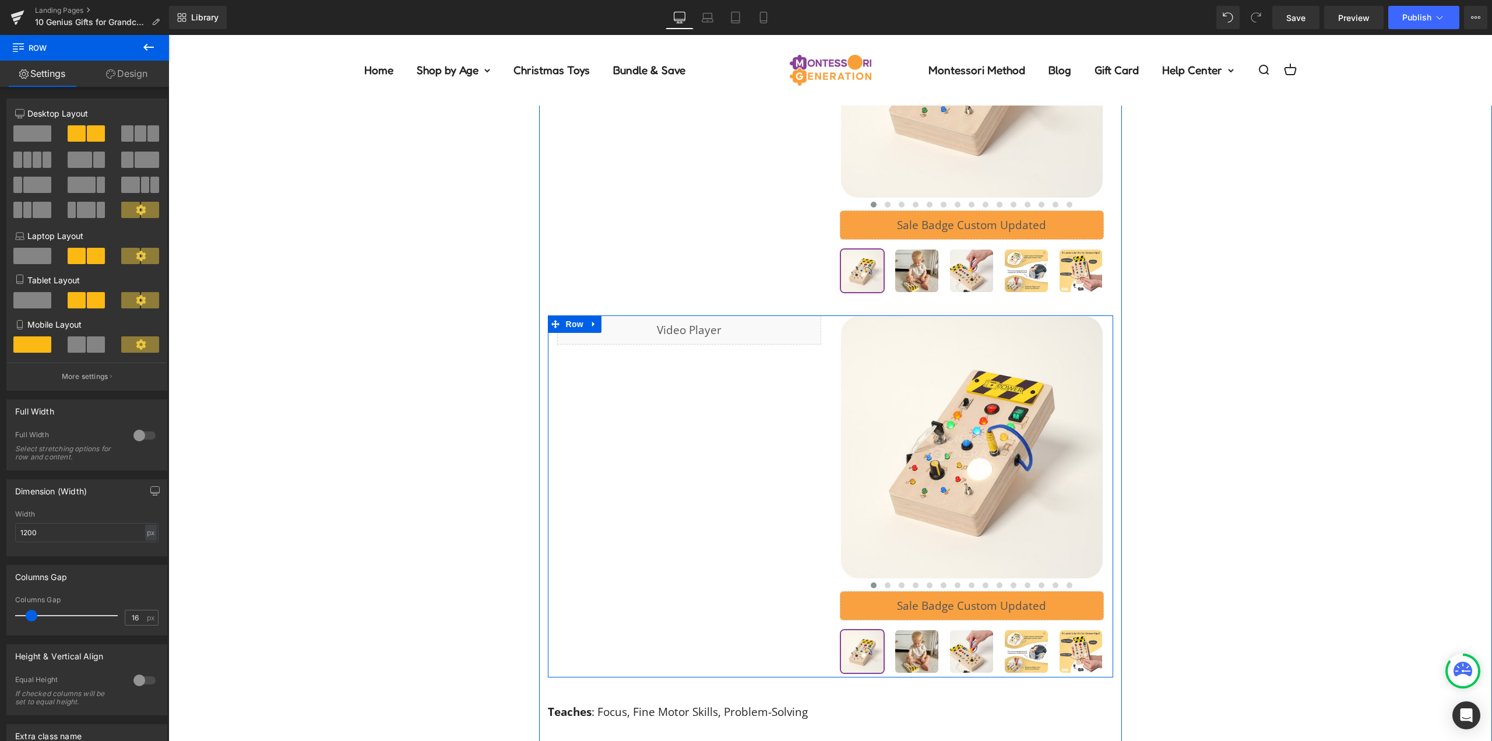
click at [821, 407] on div "Liquid Row ‹ ›" at bounding box center [830, 496] width 565 height 362
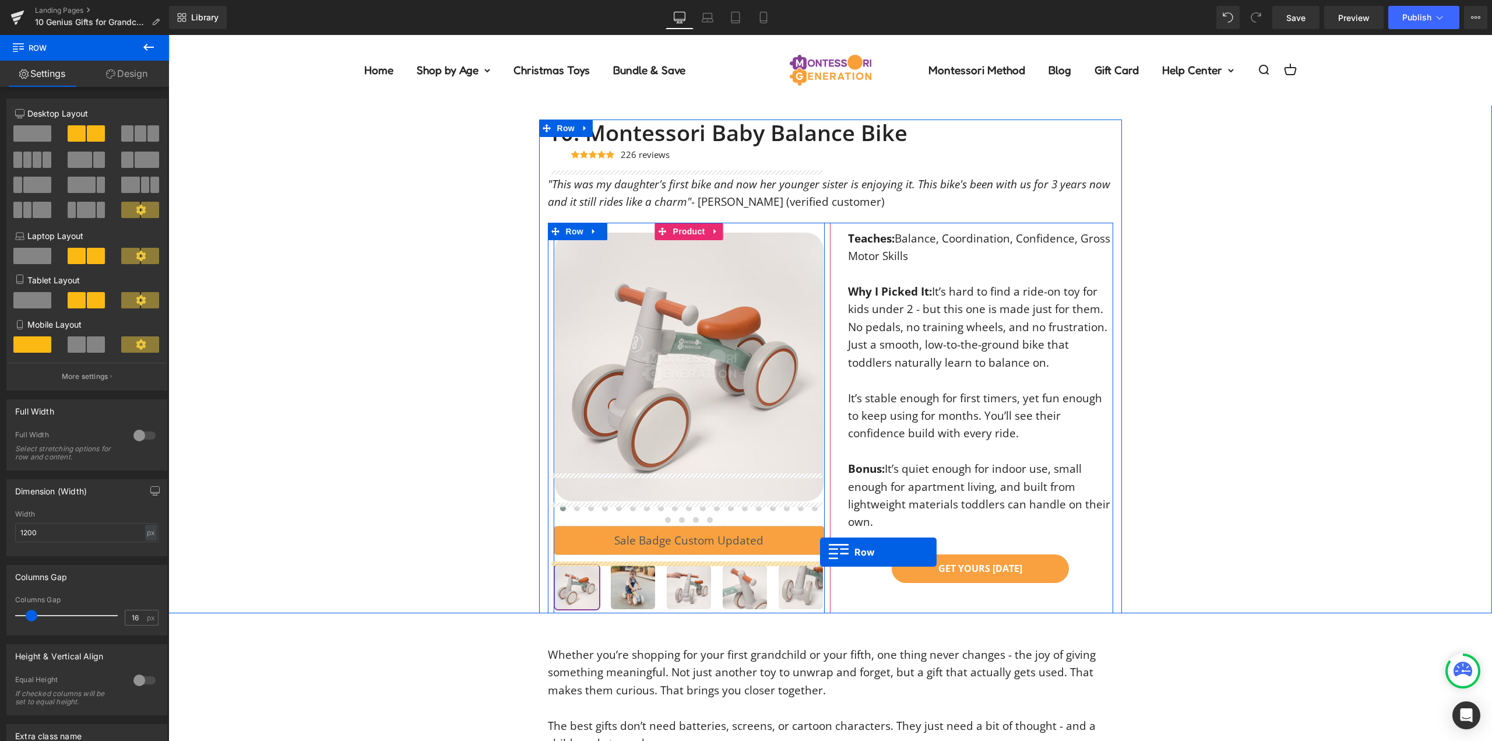
scroll to position [5091, 0]
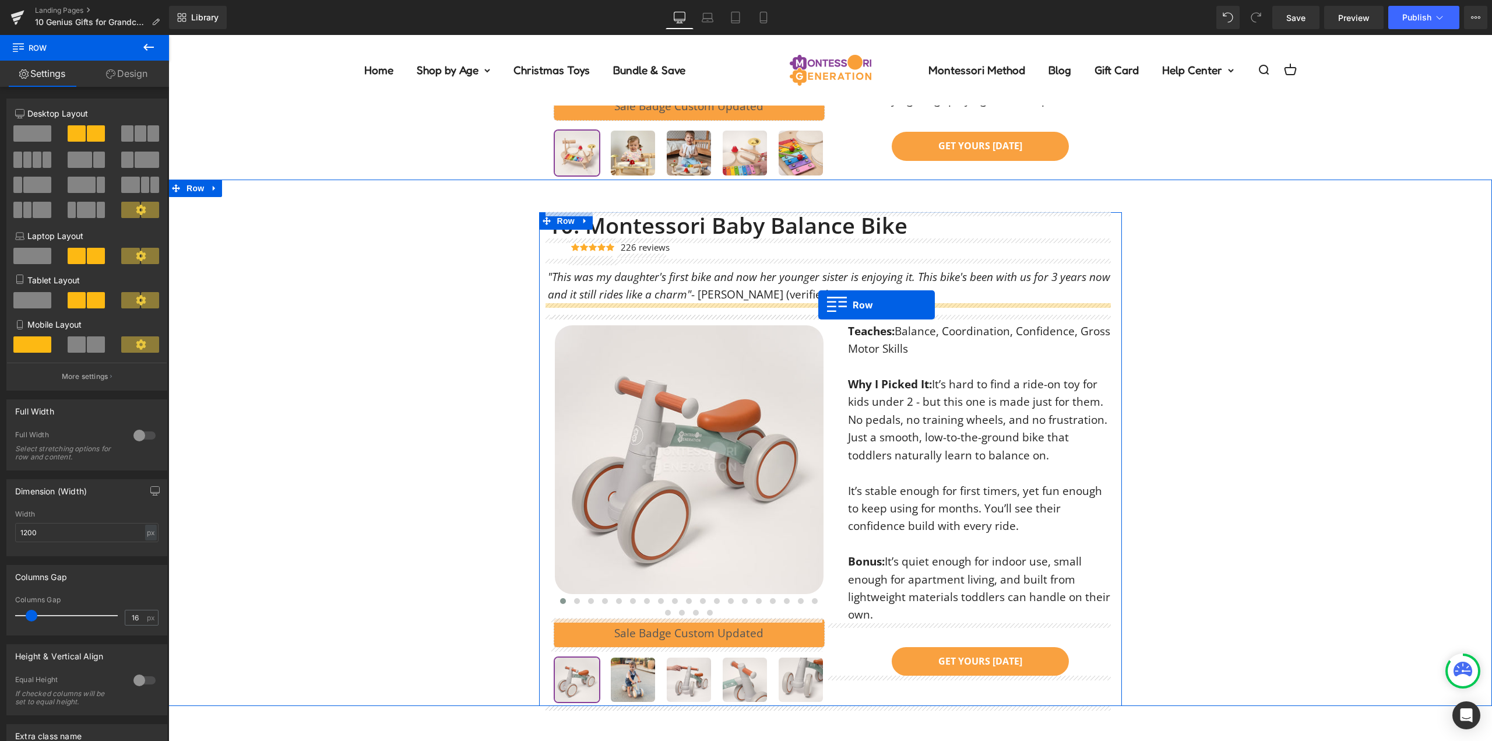
drag, startPoint x: 557, startPoint y: 325, endPoint x: 818, endPoint y: 305, distance: 262.4
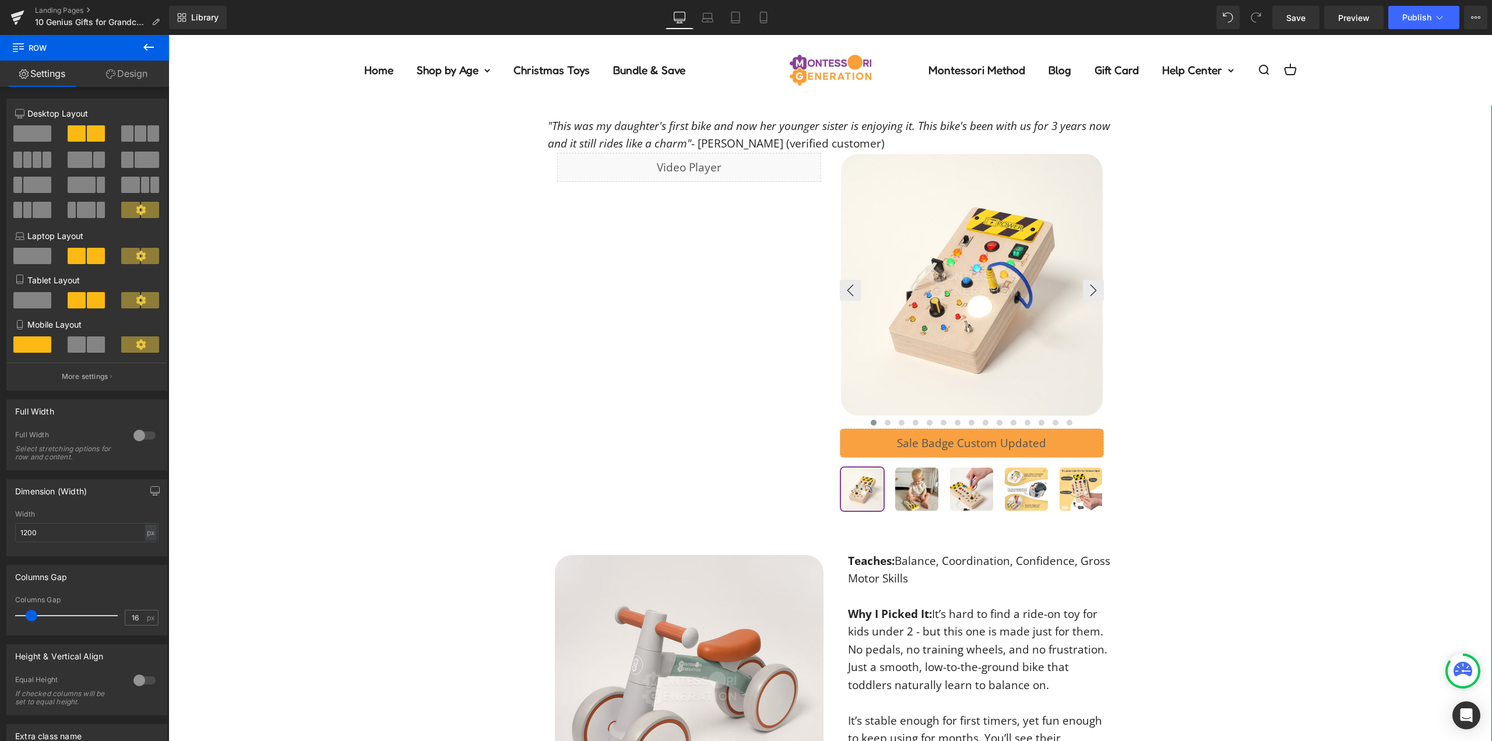
scroll to position [5265, 0]
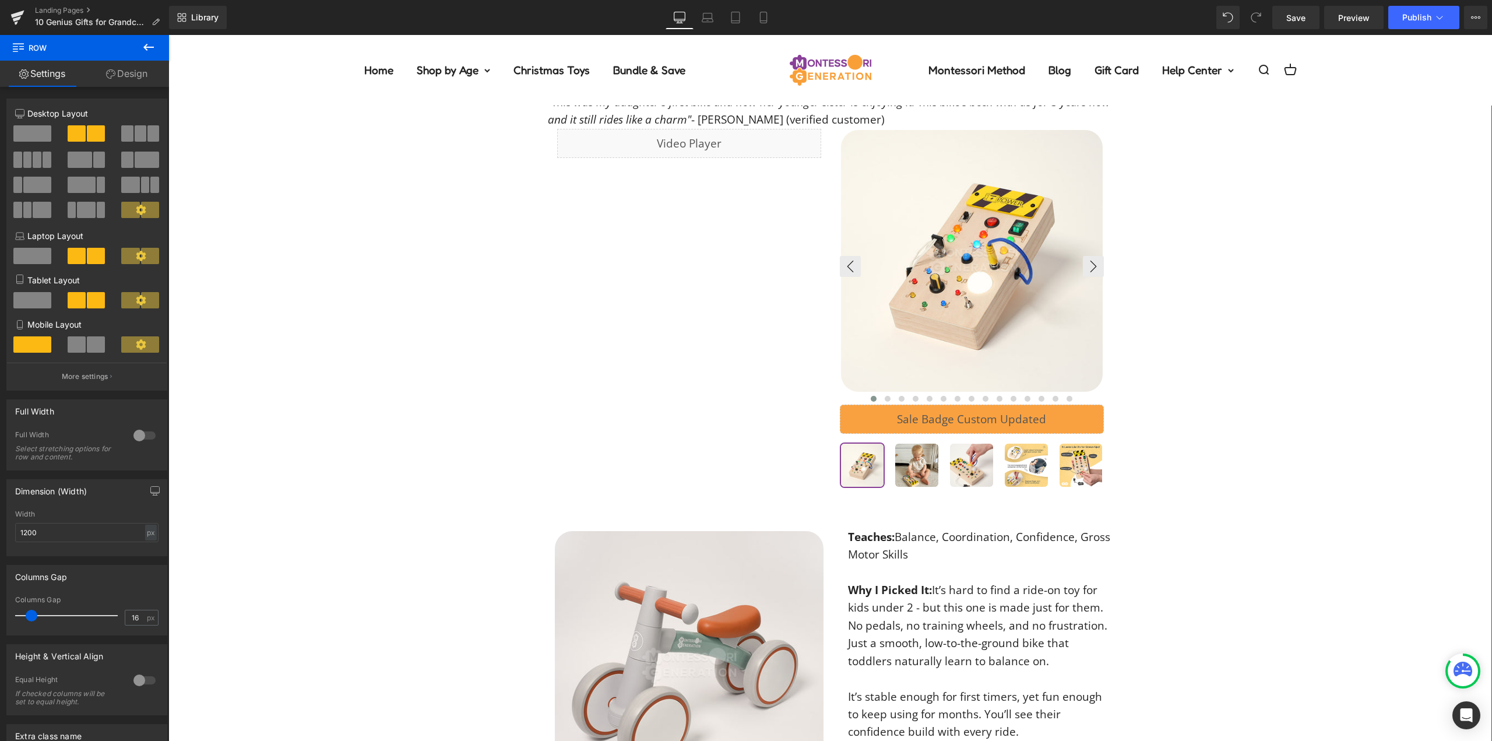
click at [905, 363] on img at bounding box center [972, 261] width 262 height 262
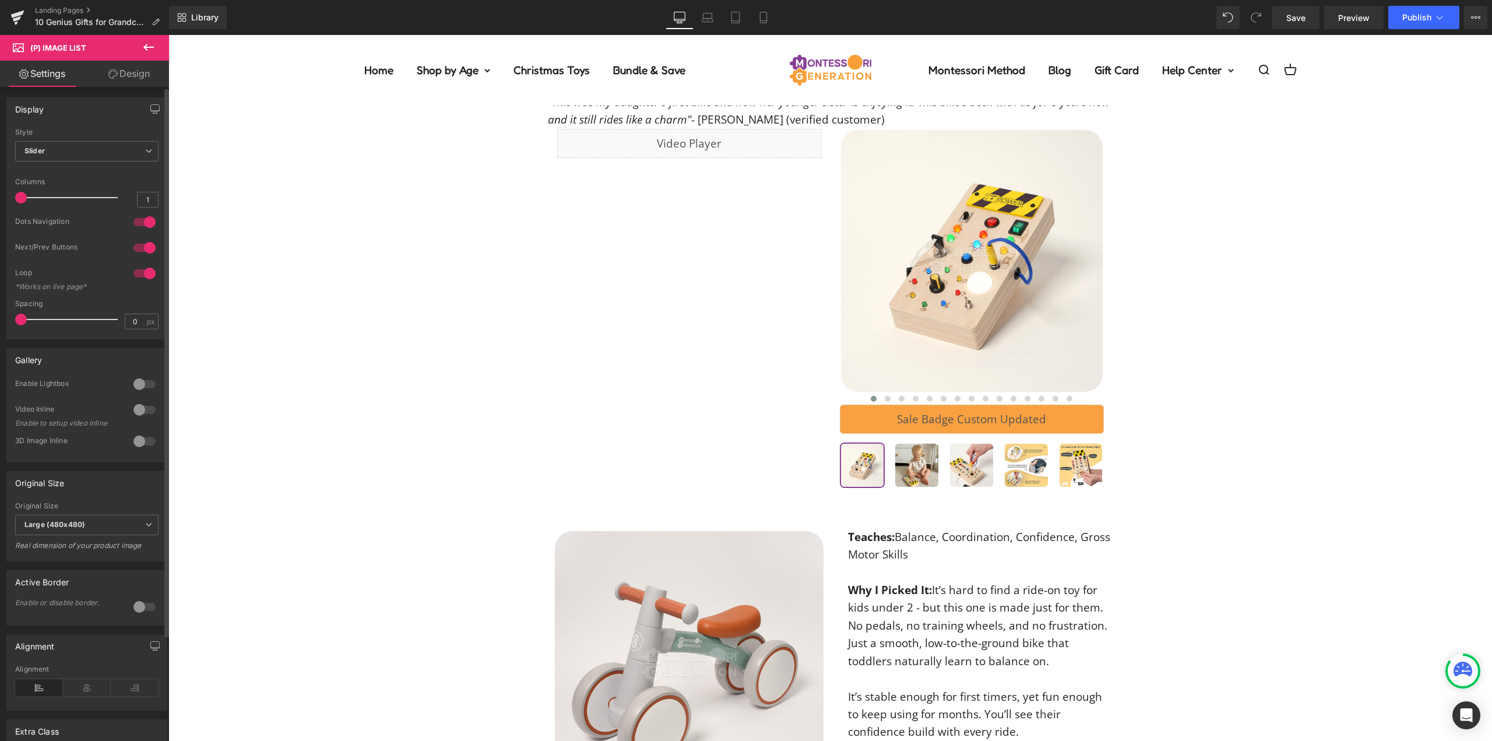
scroll to position [0, 0]
click at [962, 139] on span "Product" at bounding box center [972, 137] width 38 height 17
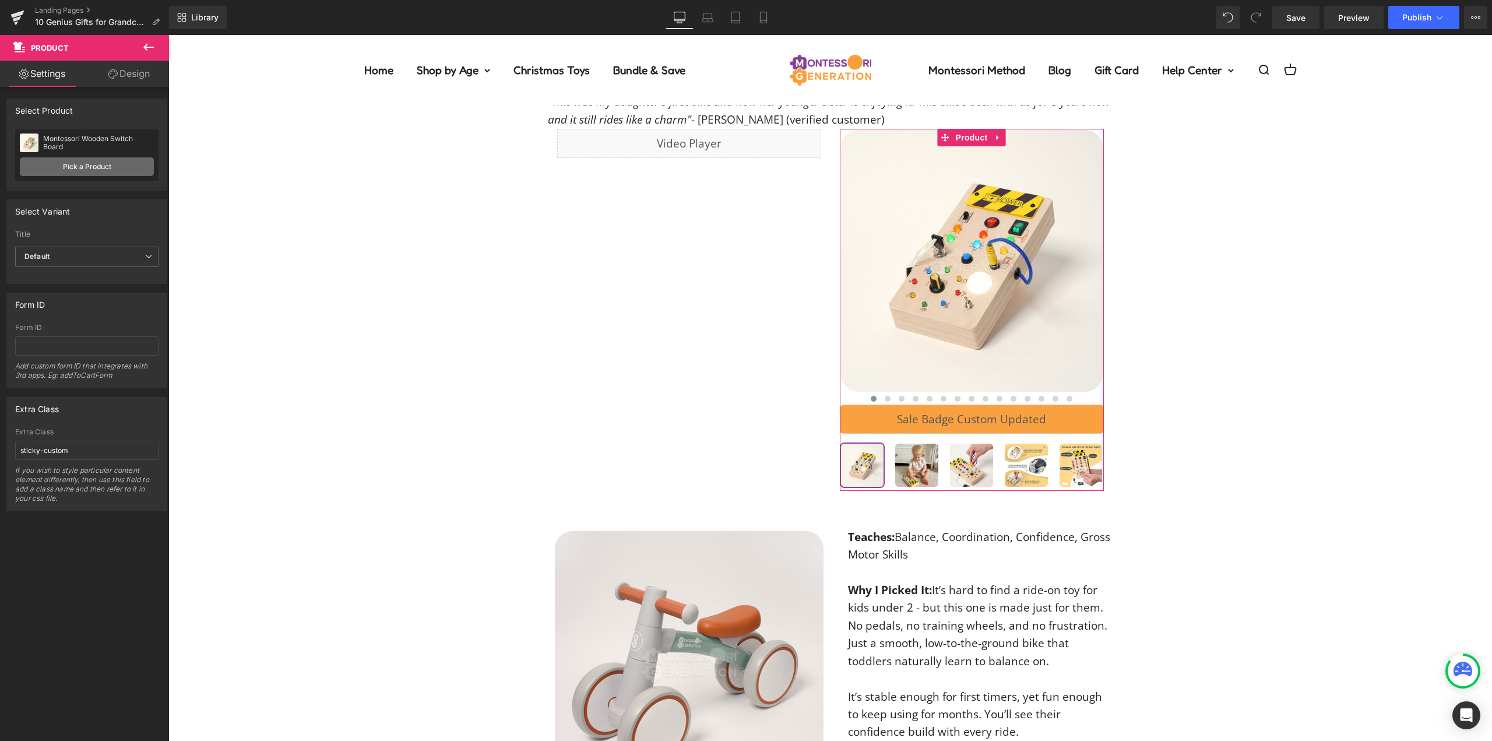
click at [64, 163] on link "Pick a Product" at bounding box center [87, 166] width 134 height 19
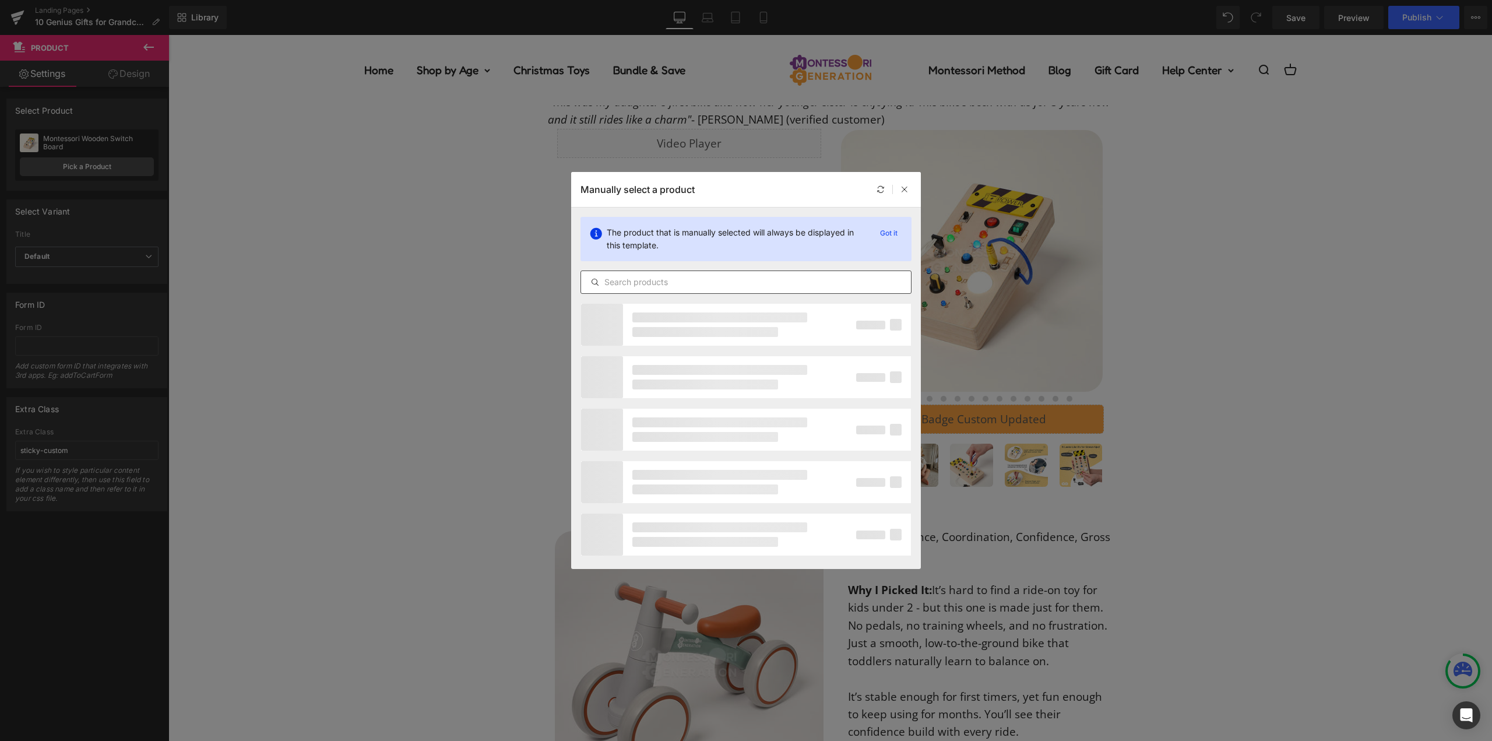
click at [649, 287] on input "text" at bounding box center [746, 282] width 330 height 14
type input "bike"
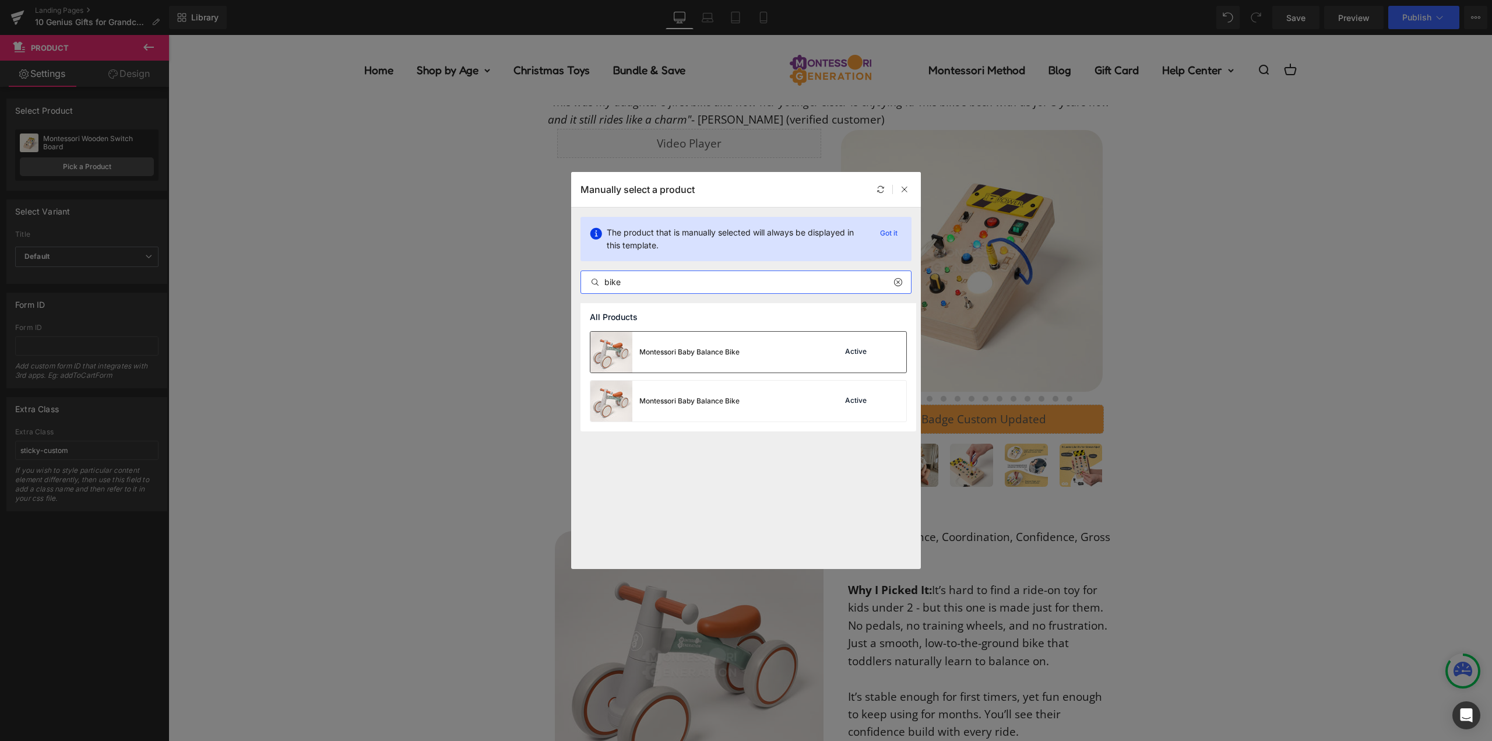
click at [783, 362] on div "Montessori Baby Balance Bike Active" at bounding box center [748, 352] width 316 height 41
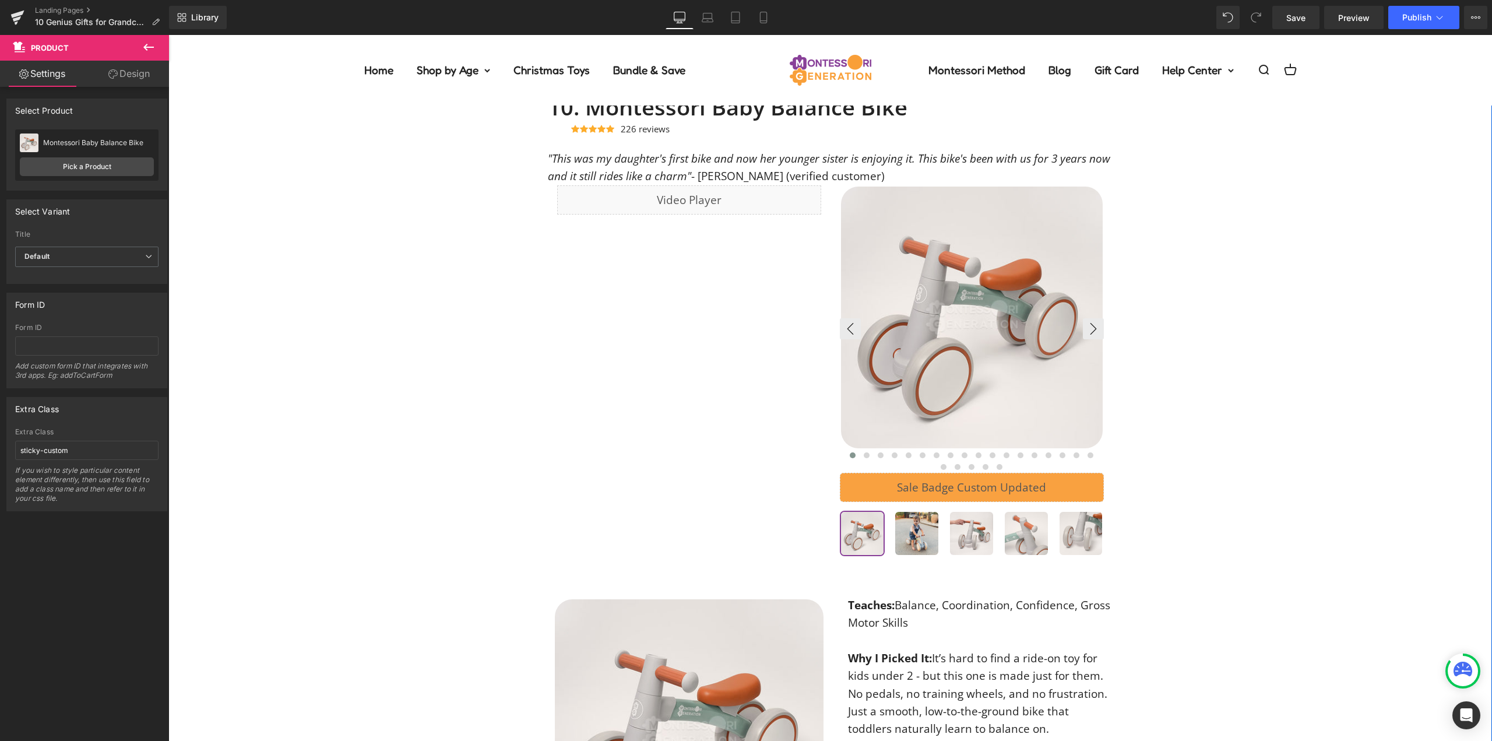
scroll to position [5207, 0]
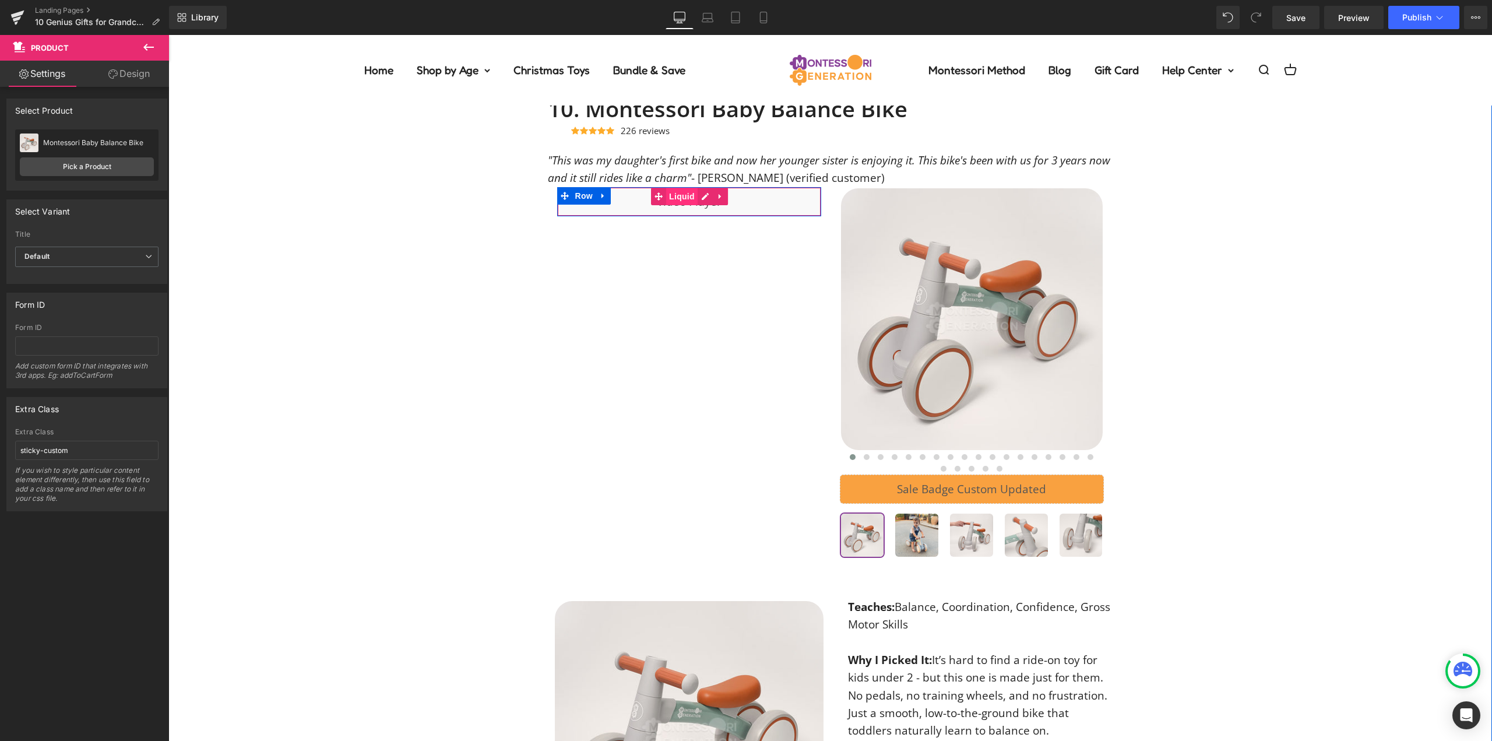
click at [666, 203] on span "Liquid" at bounding box center [681, 196] width 31 height 17
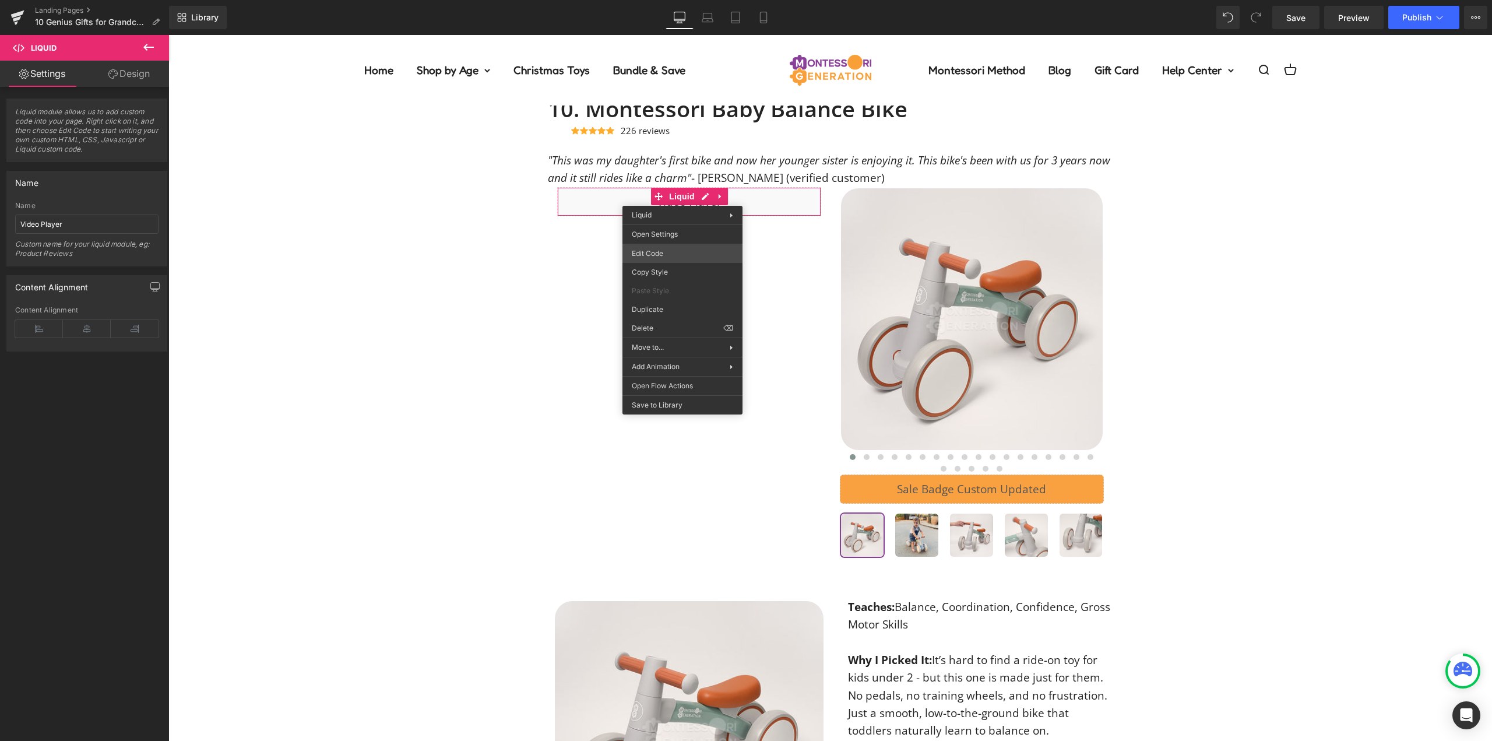
click at [673, 0] on div "Liquid You are previewing how the will restyle your page. You can not edit Elem…" at bounding box center [746, 0] width 1492 height 0
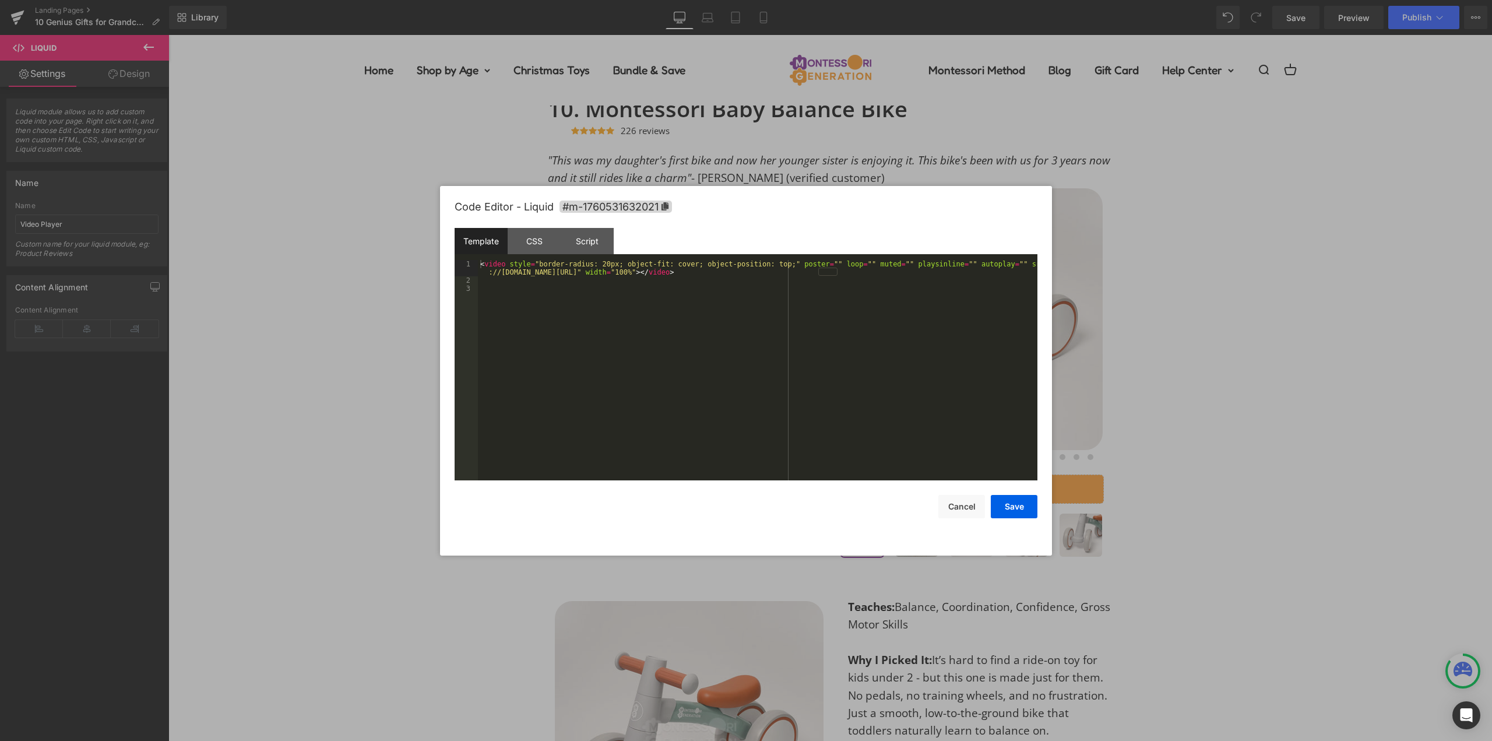
click at [690, 307] on div "< video style = "border-radius: 20px; object-fit: cover; object-position: top;"…" at bounding box center [758, 382] width 560 height 245
click at [1016, 510] on button "Save" at bounding box center [1014, 506] width 47 height 23
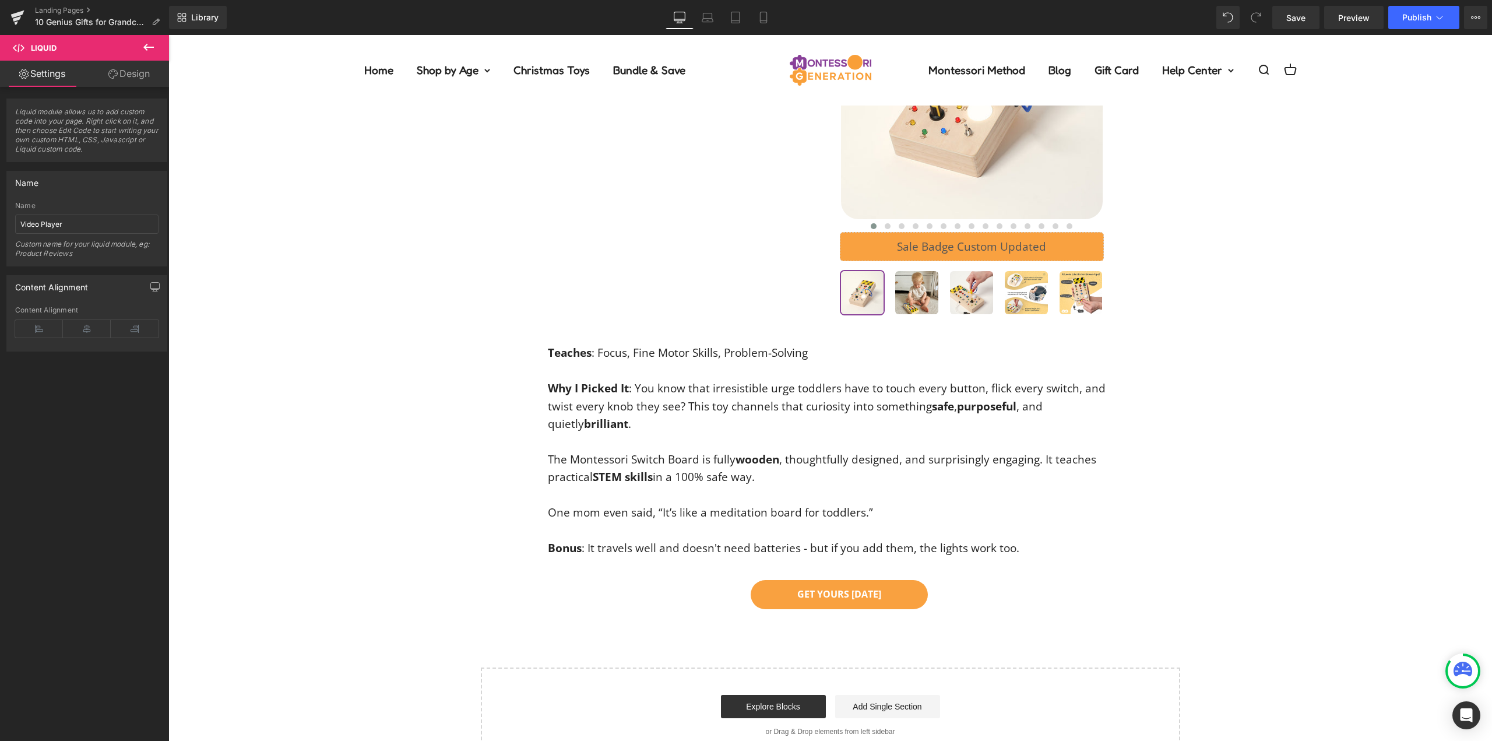
scroll to position [6548, 0]
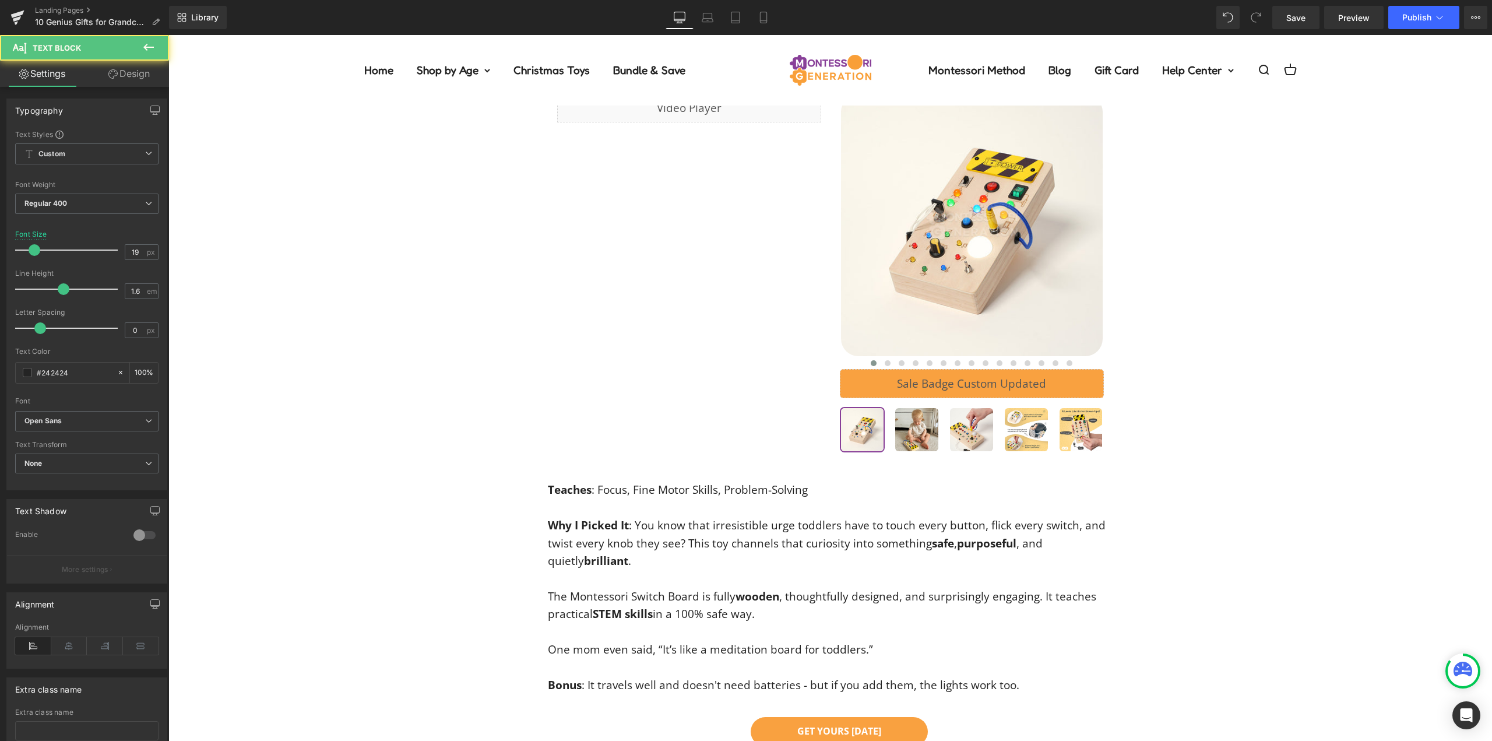
click at [831, 557] on p "Why I Picked It : You know that irresistible urge toddlers have to touch every …" at bounding box center [830, 542] width 565 height 53
click at [829, 529] on p "Why I Picked It : You know that irresistible urge toddlers have to touch every …" at bounding box center [830, 542] width 565 height 53
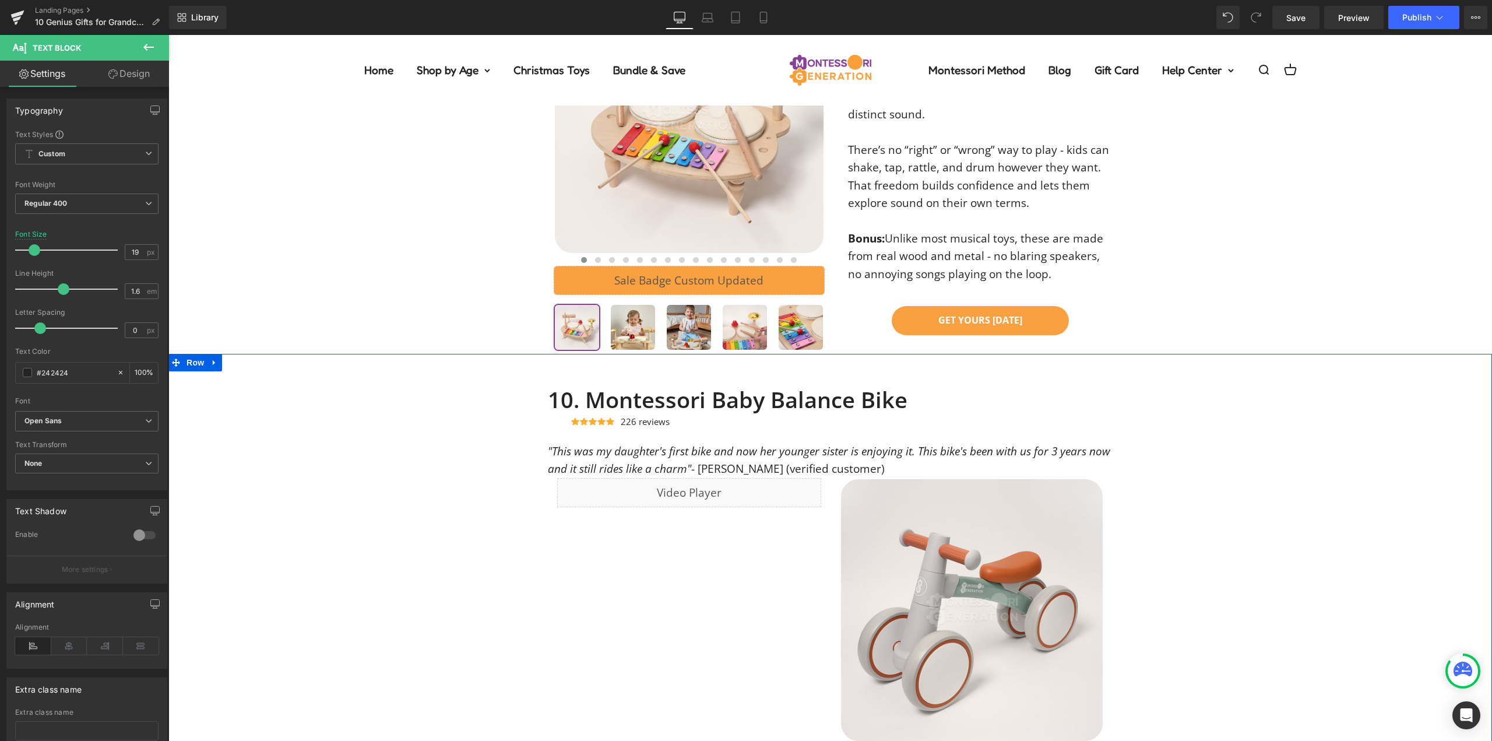
scroll to position [5382, 0]
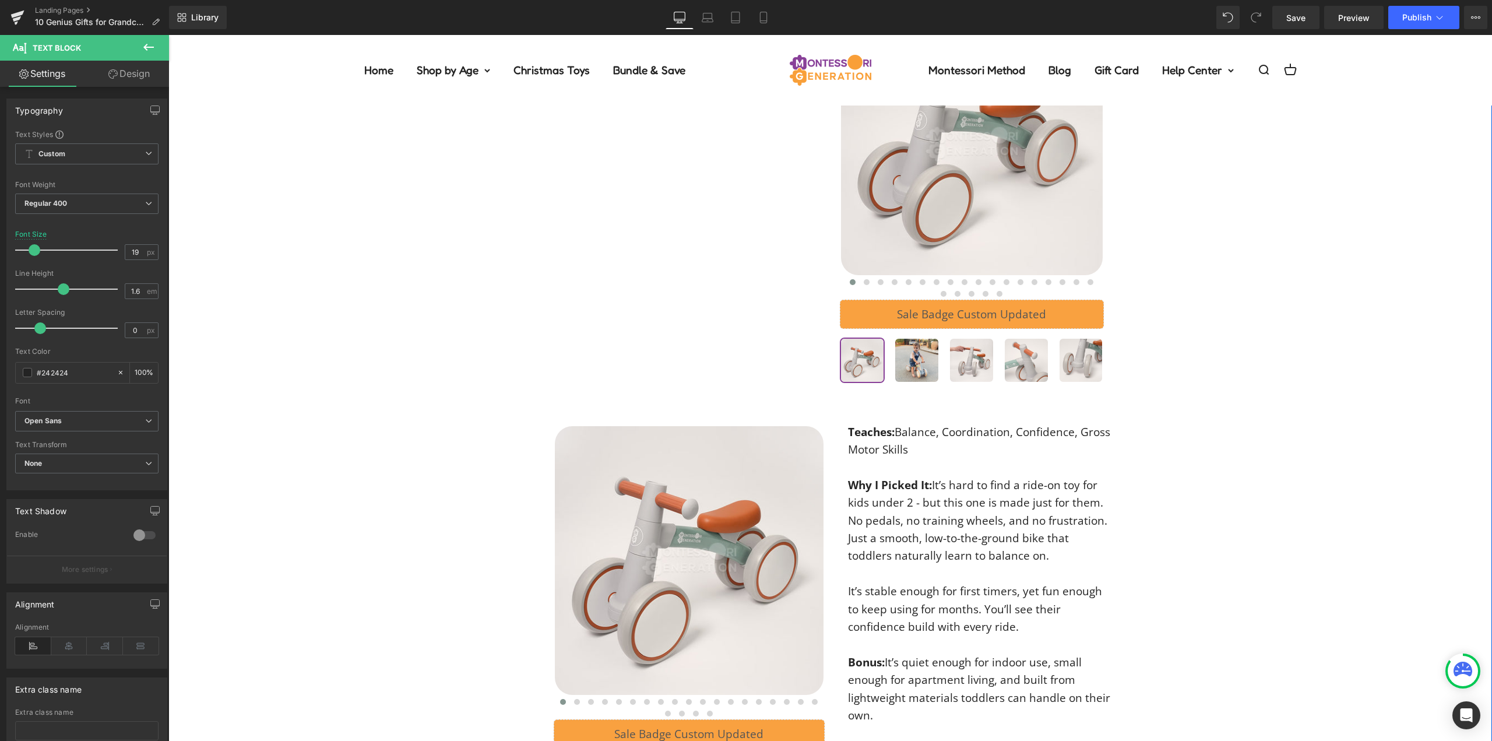
click at [895, 516] on p "Why I Picked It: It’s hard to find a ride-on toy for kids under 2 - but this on…" at bounding box center [980, 520] width 265 height 89
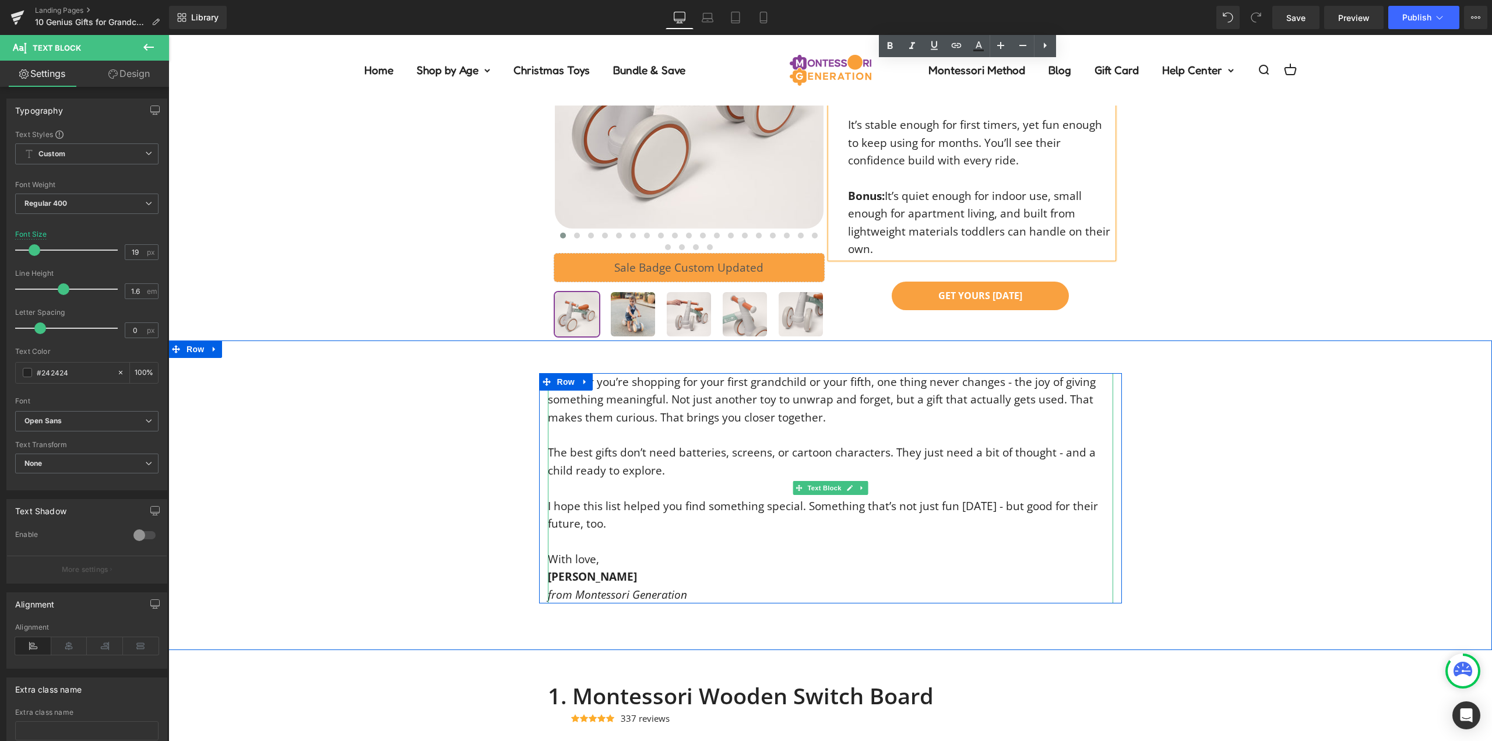
scroll to position [5557, 0]
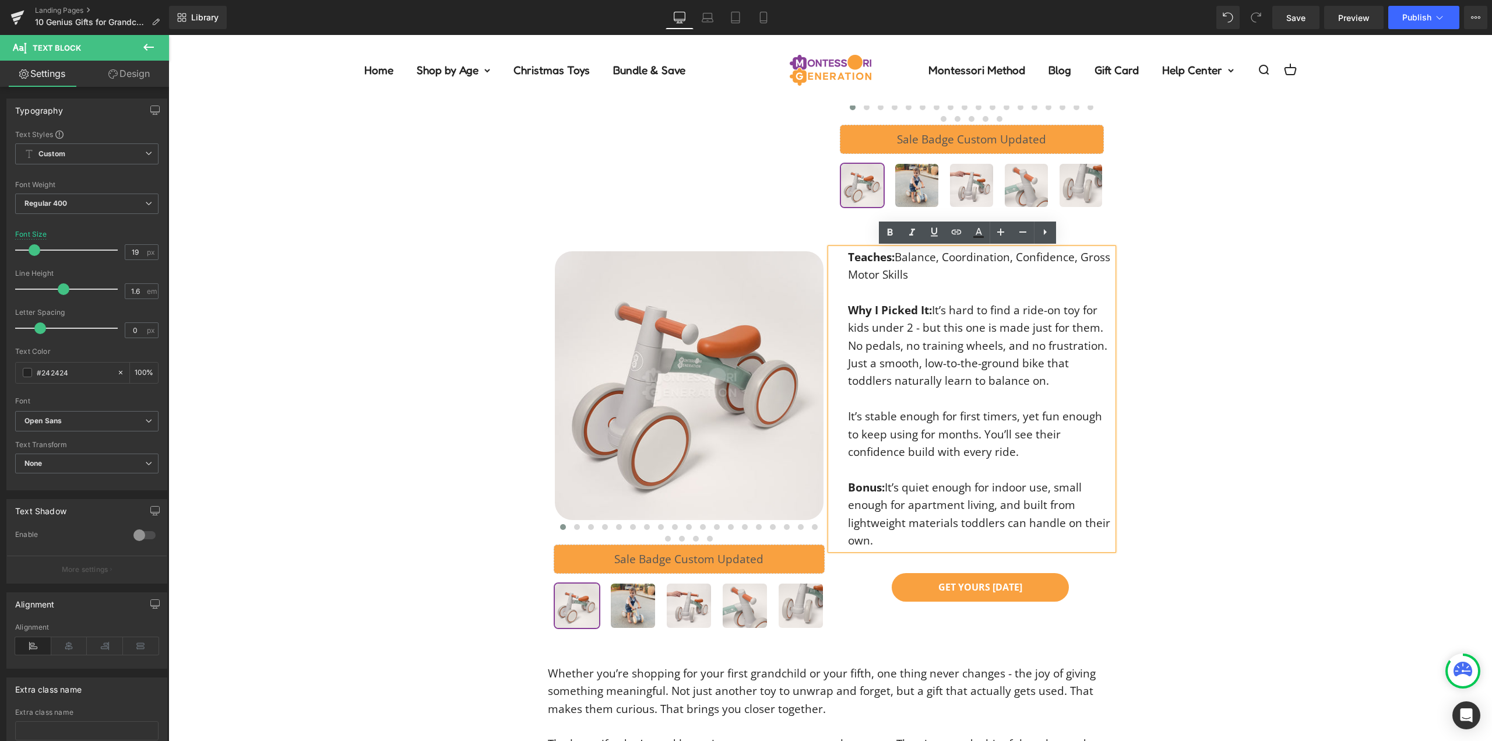
click at [941, 302] on p "Why I Picked It: It’s hard to find a ride-on toy for kids under 2 - but this on…" at bounding box center [980, 345] width 265 height 89
click at [1262, 376] on div "10. Montessori Baby Balance Bike Heading Icon Icon Icon Icon Icon Icon List Hoz…" at bounding box center [830, 189] width 1324 height 886
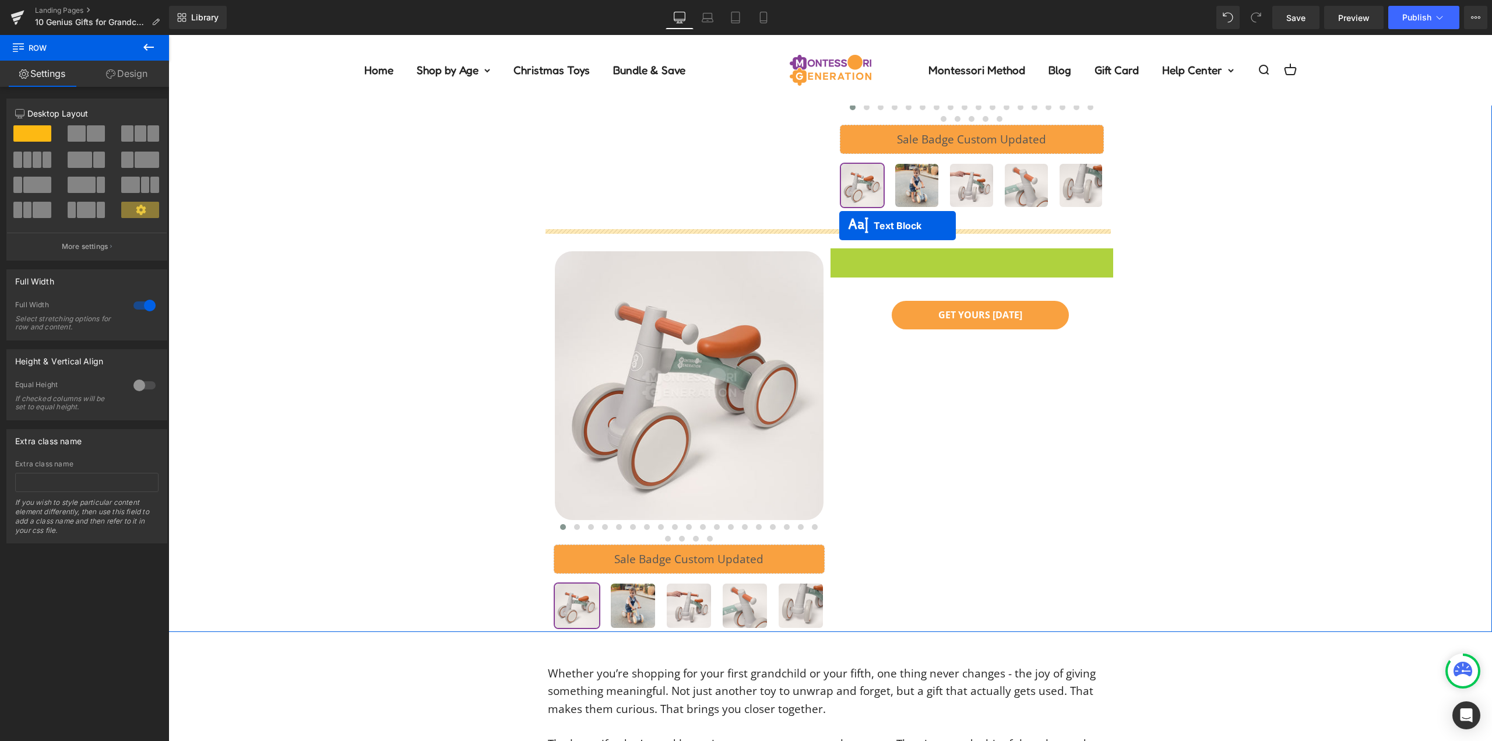
drag, startPoint x: 937, startPoint y: 254, endPoint x: 839, endPoint y: 226, distance: 102.0
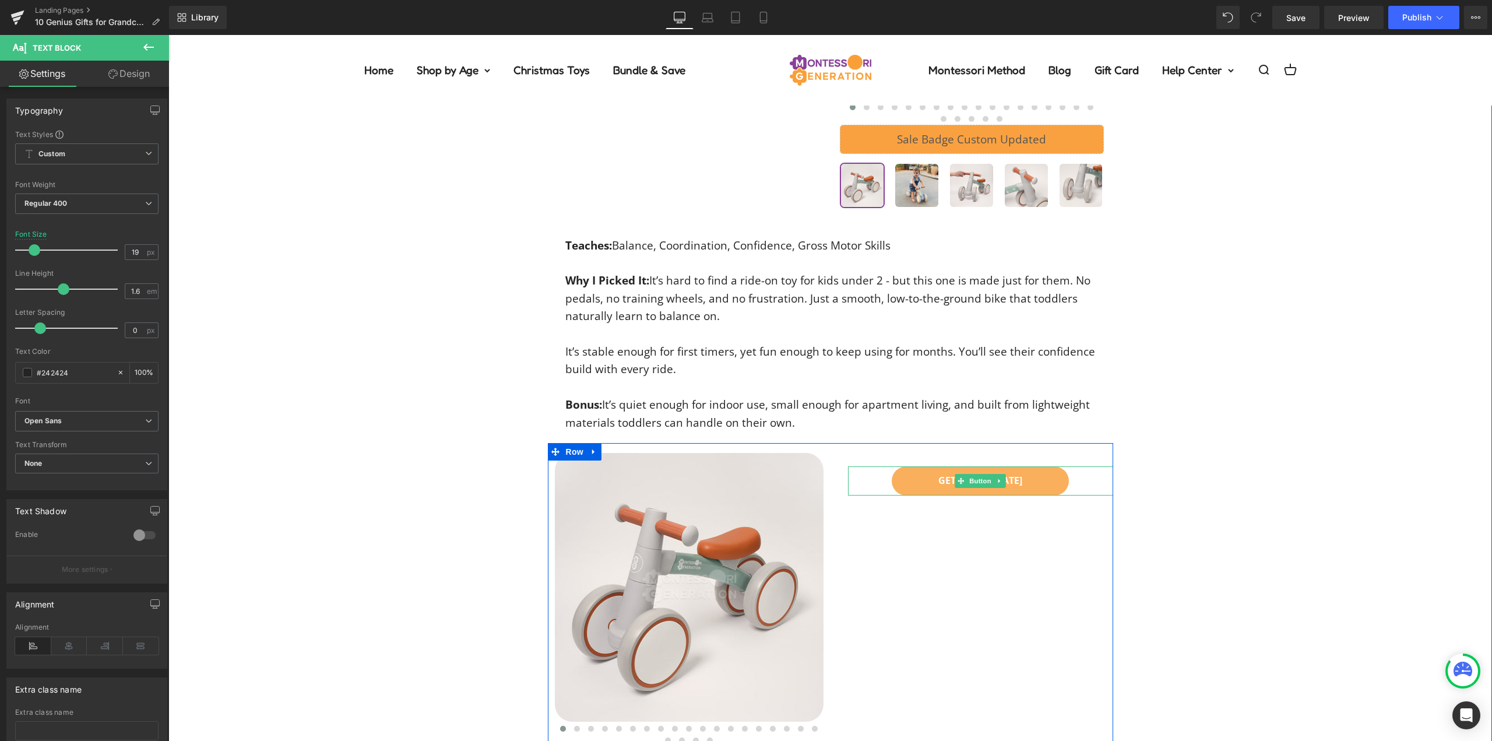
click at [909, 486] on link "GET YOURS [DATE]" at bounding box center [980, 480] width 177 height 29
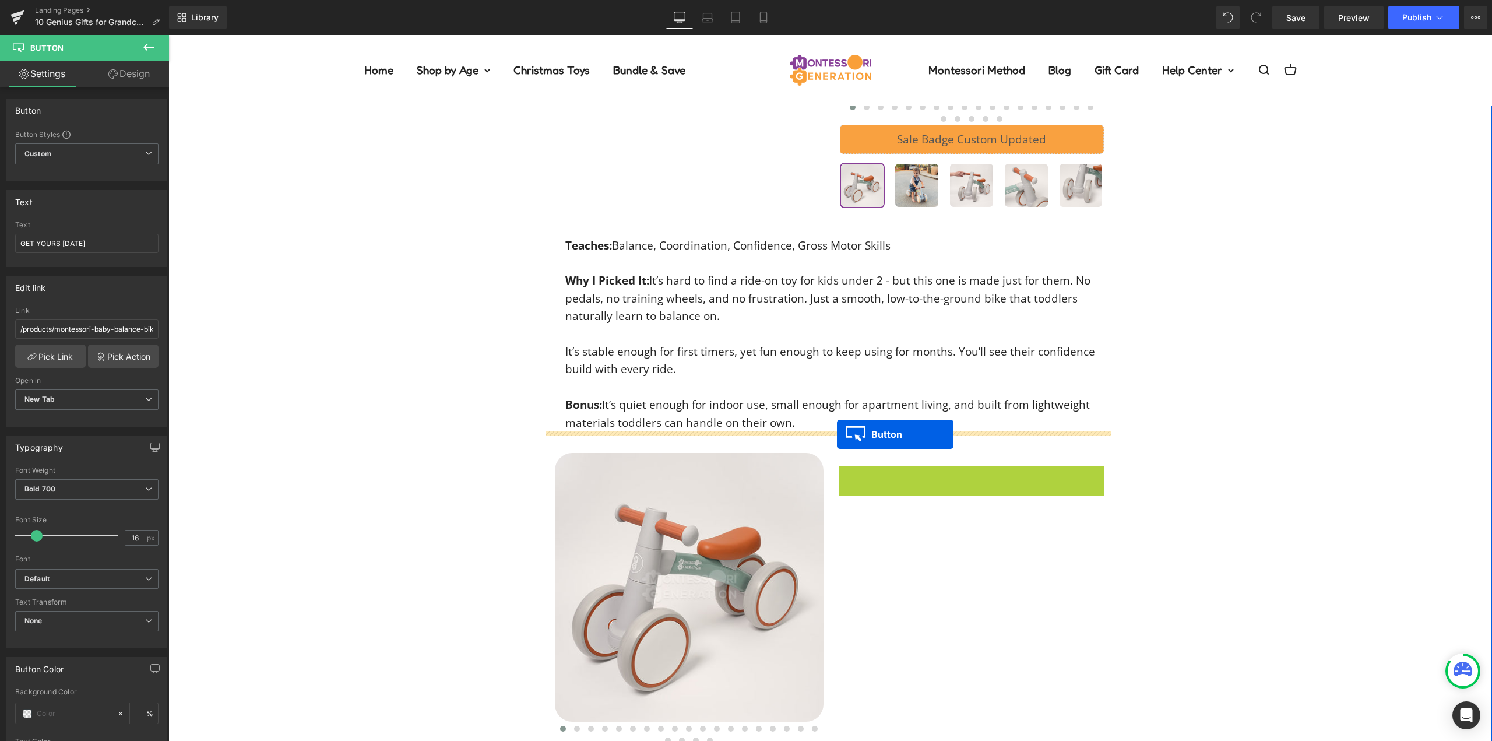
drag, startPoint x: 941, startPoint y: 464, endPoint x: 837, endPoint y: 434, distance: 107.9
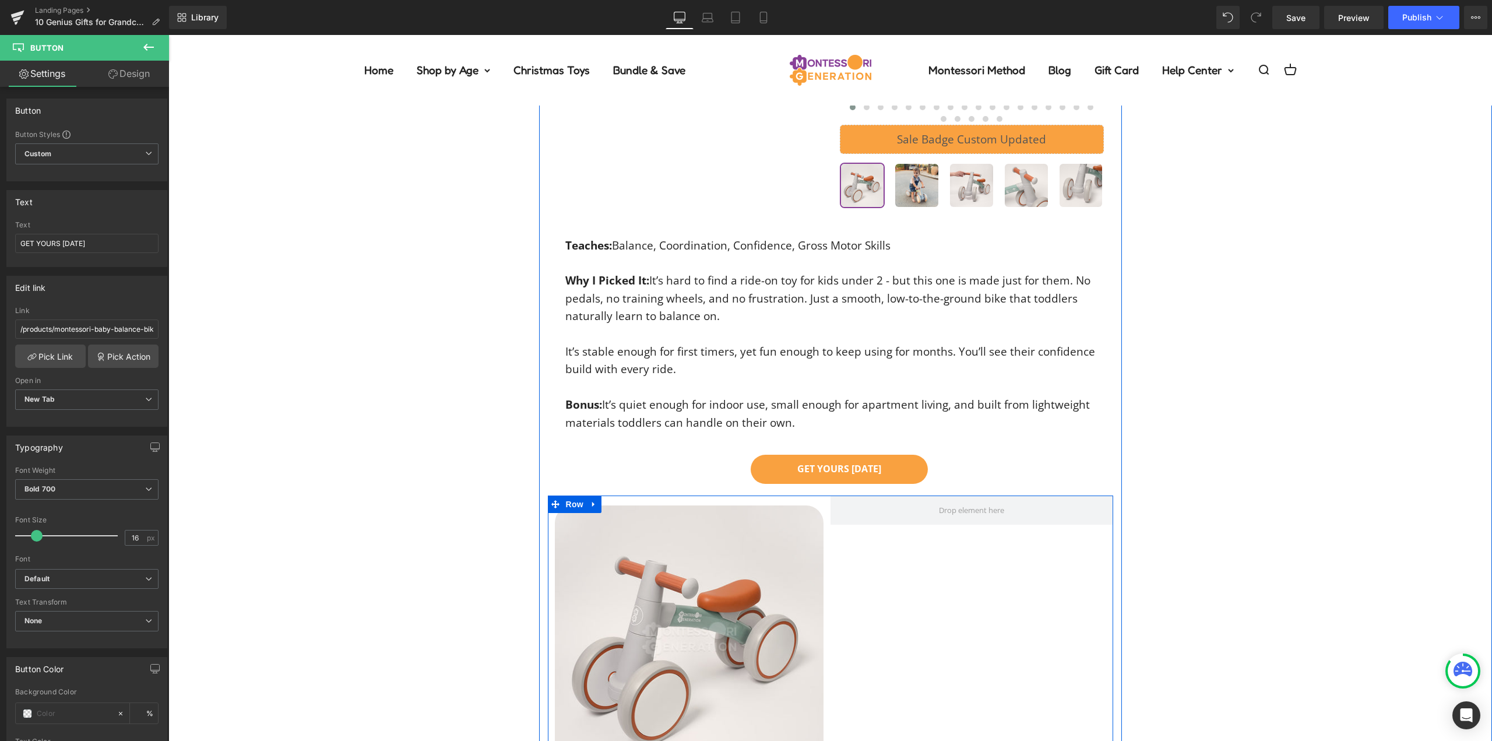
click at [831, 529] on div at bounding box center [972, 690] width 283 height 391
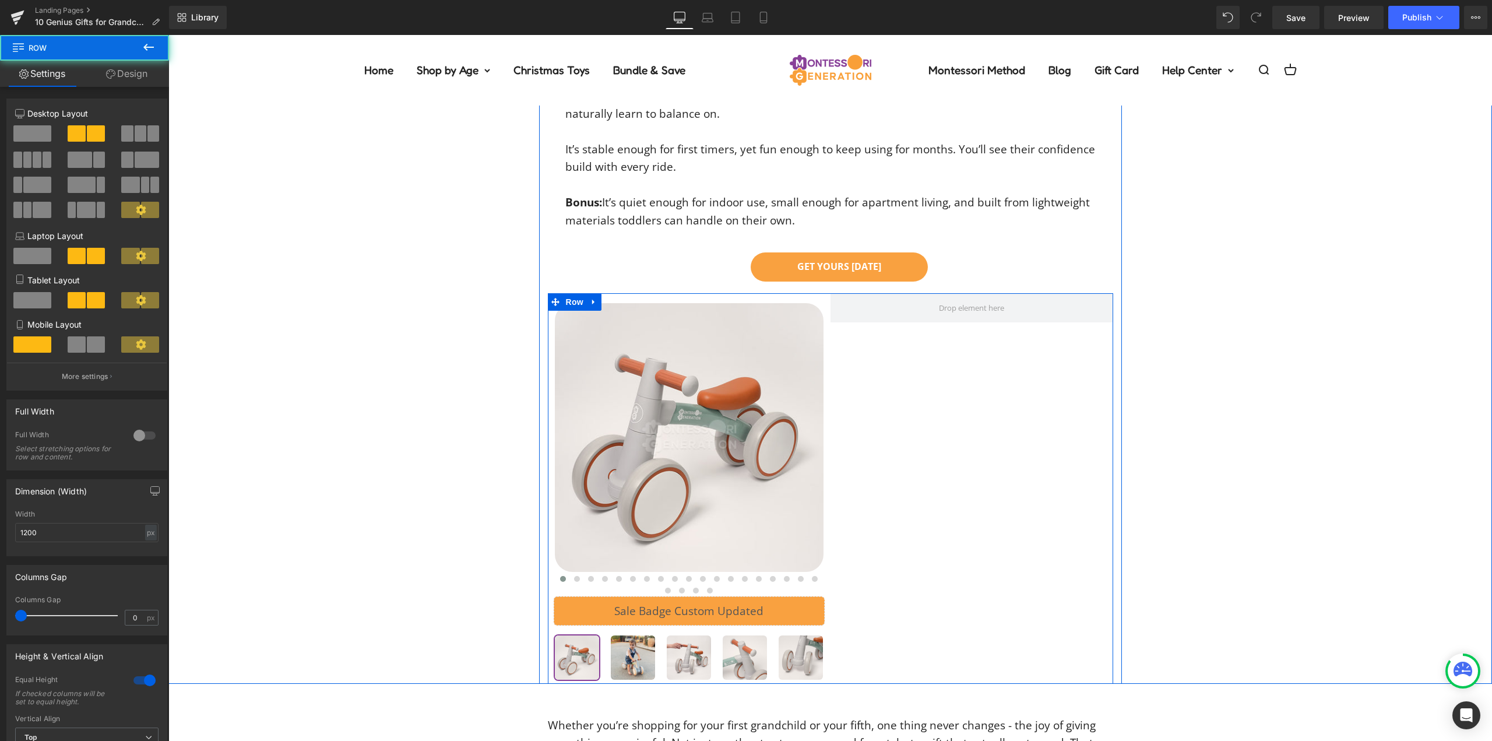
scroll to position [5790, 0]
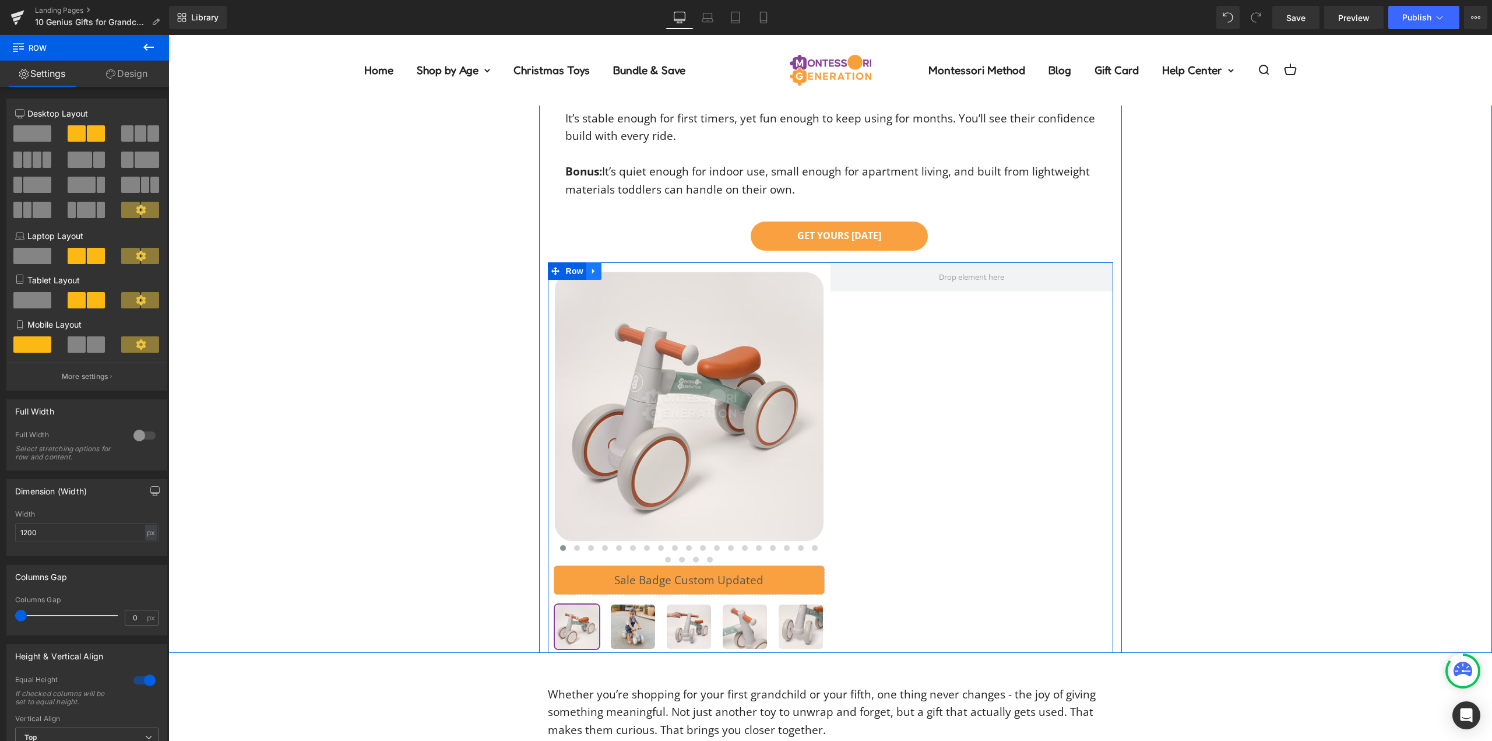
click at [590, 272] on icon at bounding box center [594, 270] width 8 height 9
click at [620, 269] on icon at bounding box center [624, 271] width 8 height 8
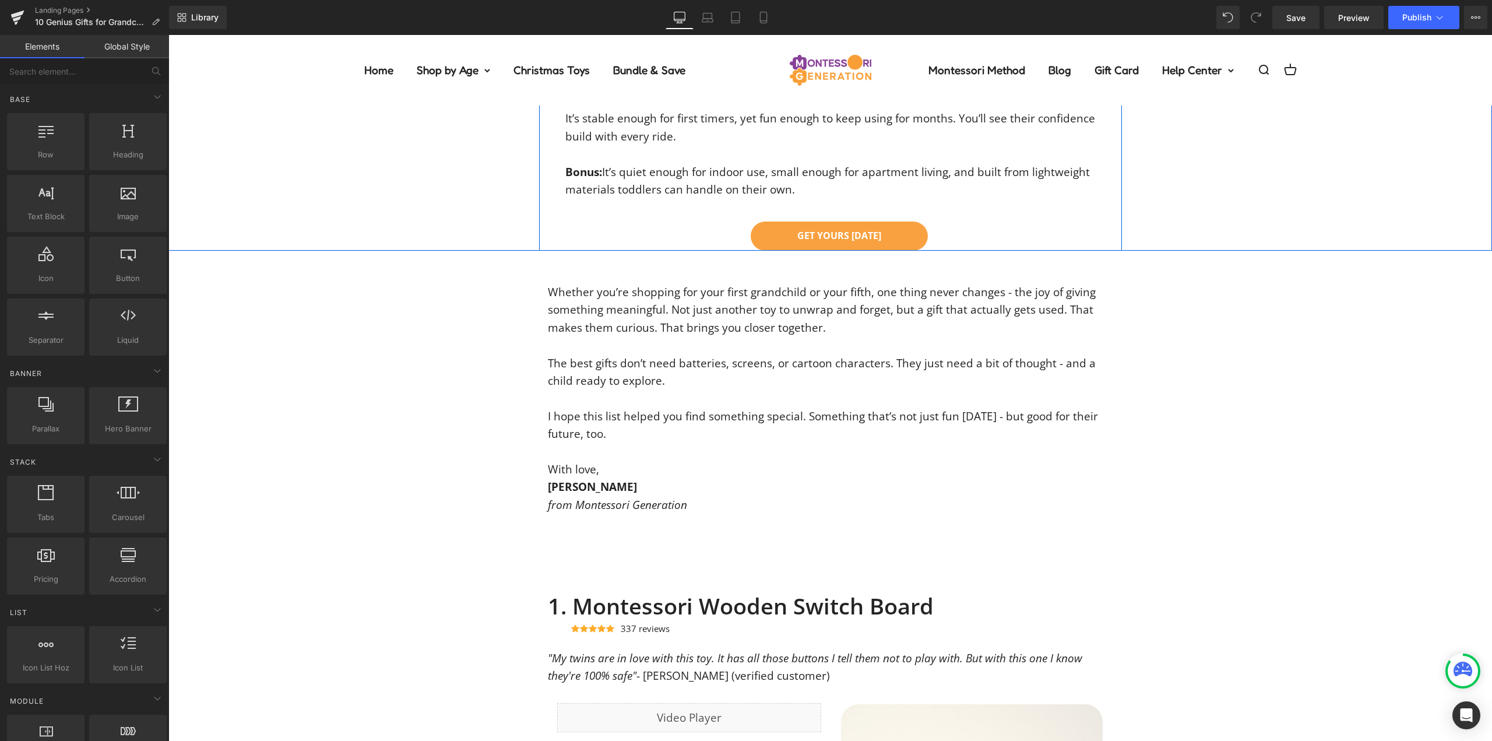
scroll to position [5791, 0]
click at [1004, 231] on div "GET YOURS [DATE]" at bounding box center [839, 235] width 548 height 29
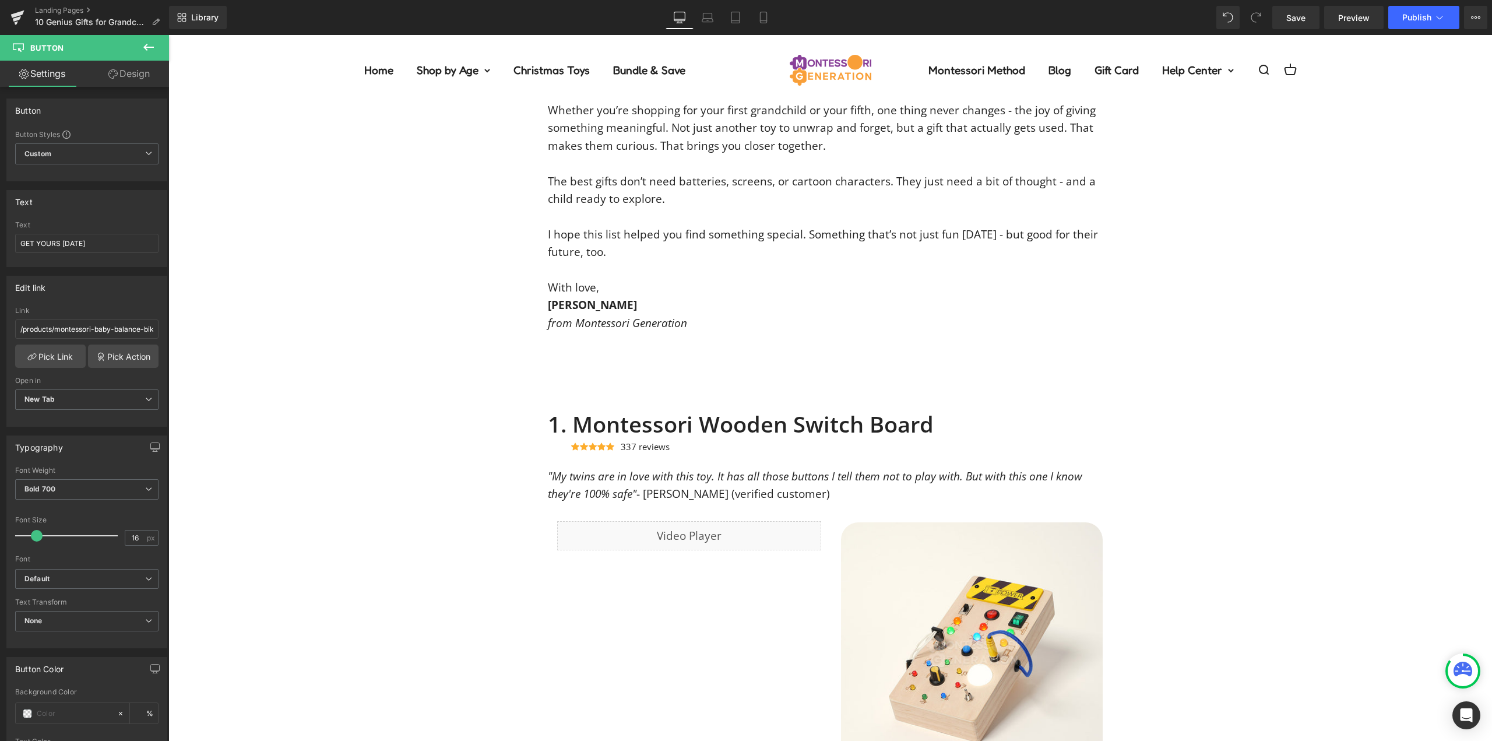
scroll to position [6432, 0]
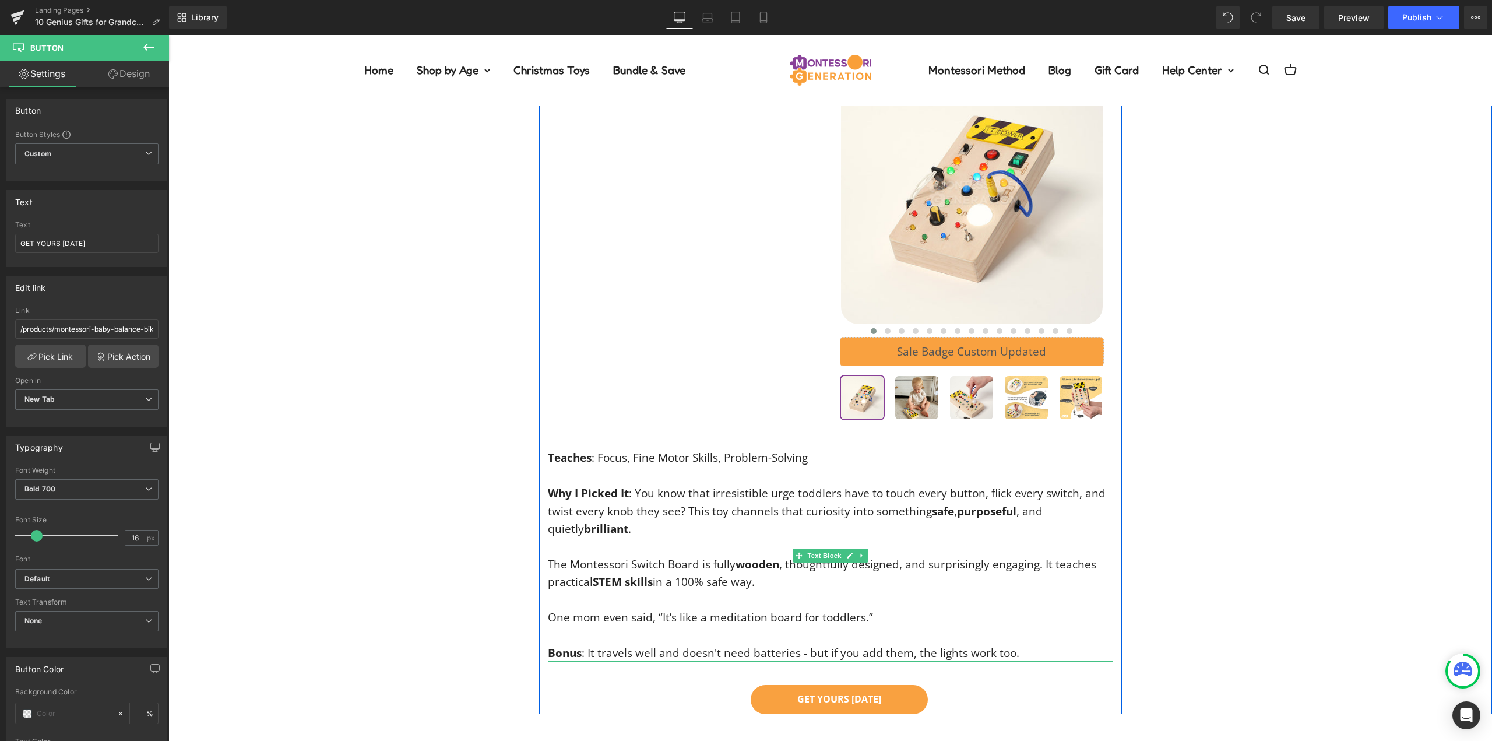
click at [789, 495] on p "Why I Picked It : You know that irresistible urge toddlers have to touch every …" at bounding box center [830, 510] width 565 height 53
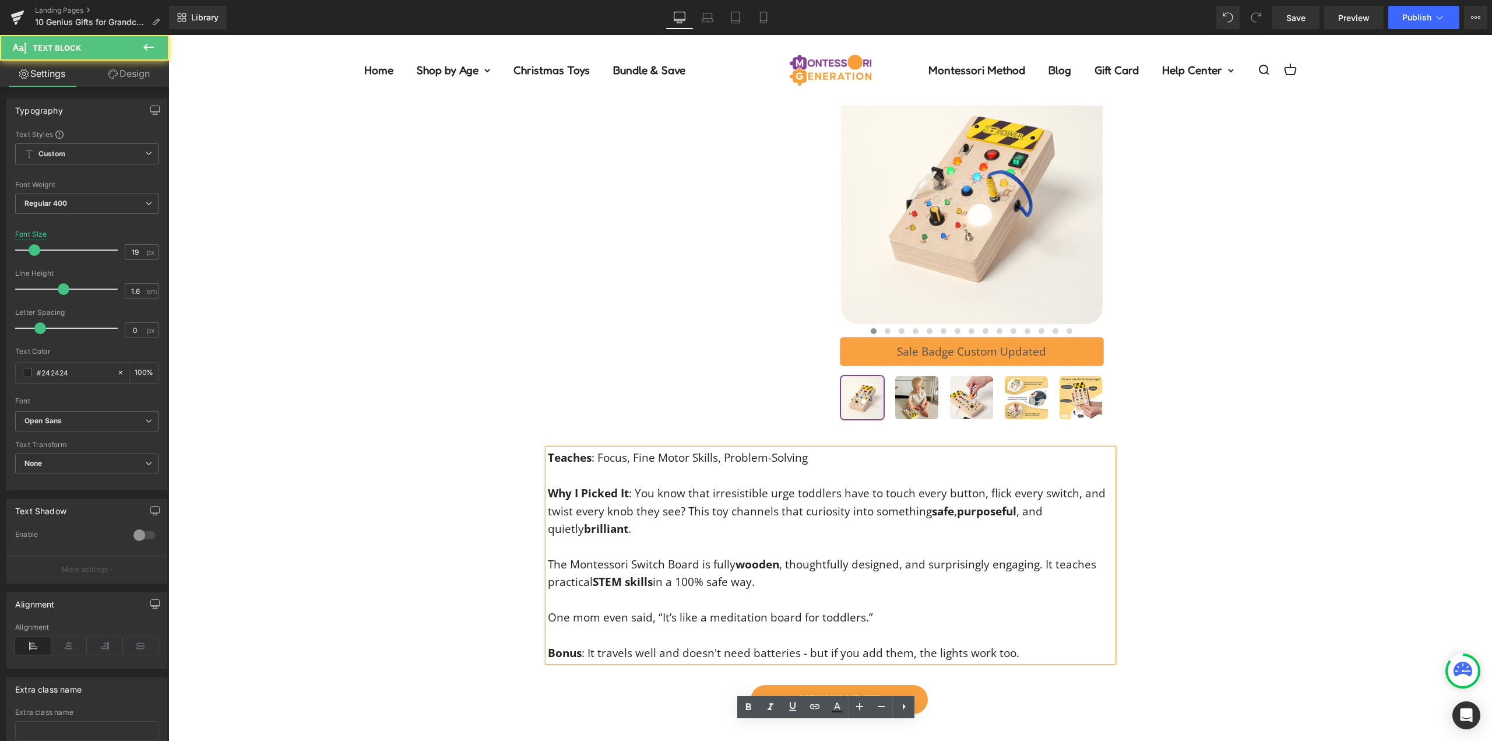
scroll to position [6082, 0]
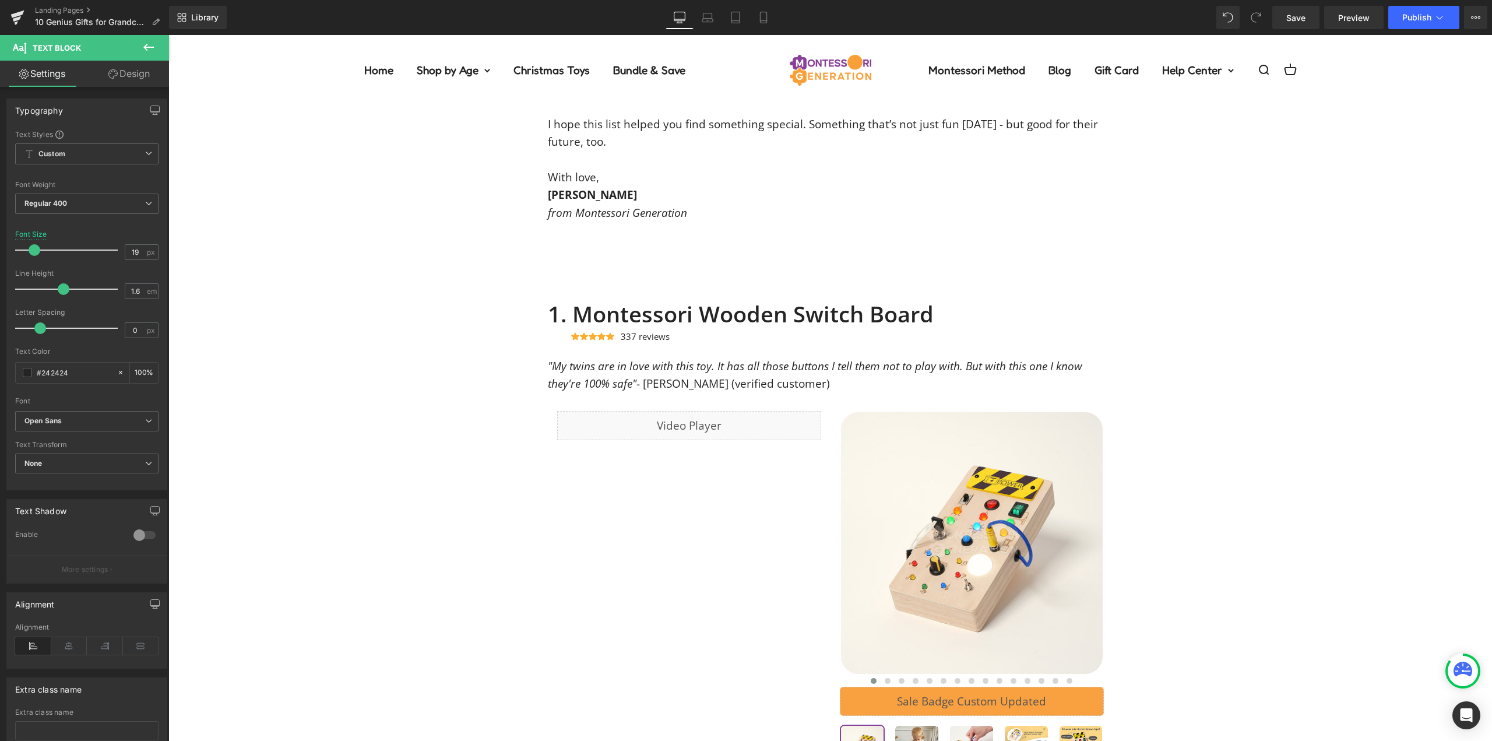
click at [694, 381] on p ""My twins are in love with this toy. It has all those buttons I tell them not t…" at bounding box center [830, 375] width 565 height 36
click at [870, 372] on span ""My twins are in love with this toy. It has all those buttons I tell them not t…" at bounding box center [815, 374] width 534 height 33
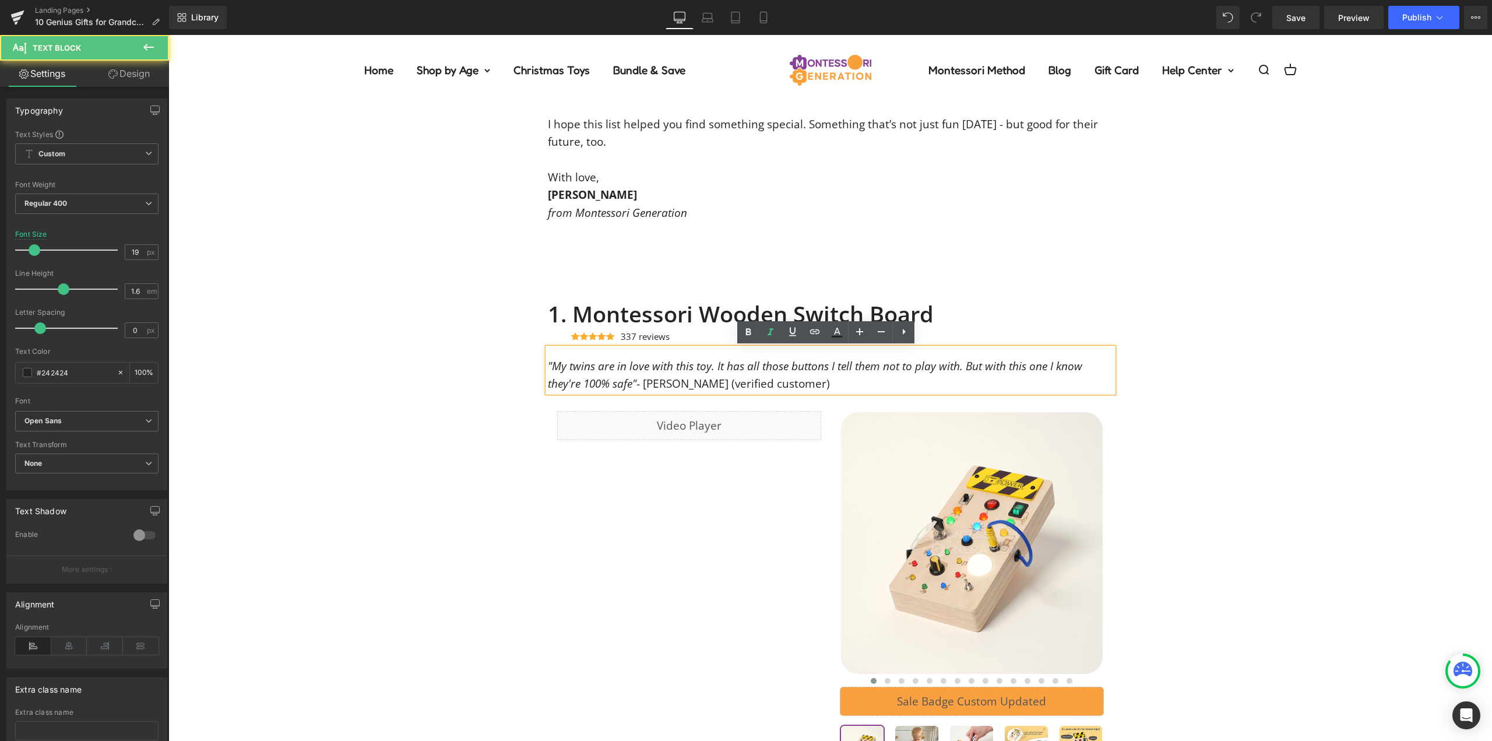
click at [819, 407] on div "1. Montessori Wooden Switch Board Heading Icon Icon Icon Icon Icon Icon List Ho…" at bounding box center [830, 682] width 583 height 763
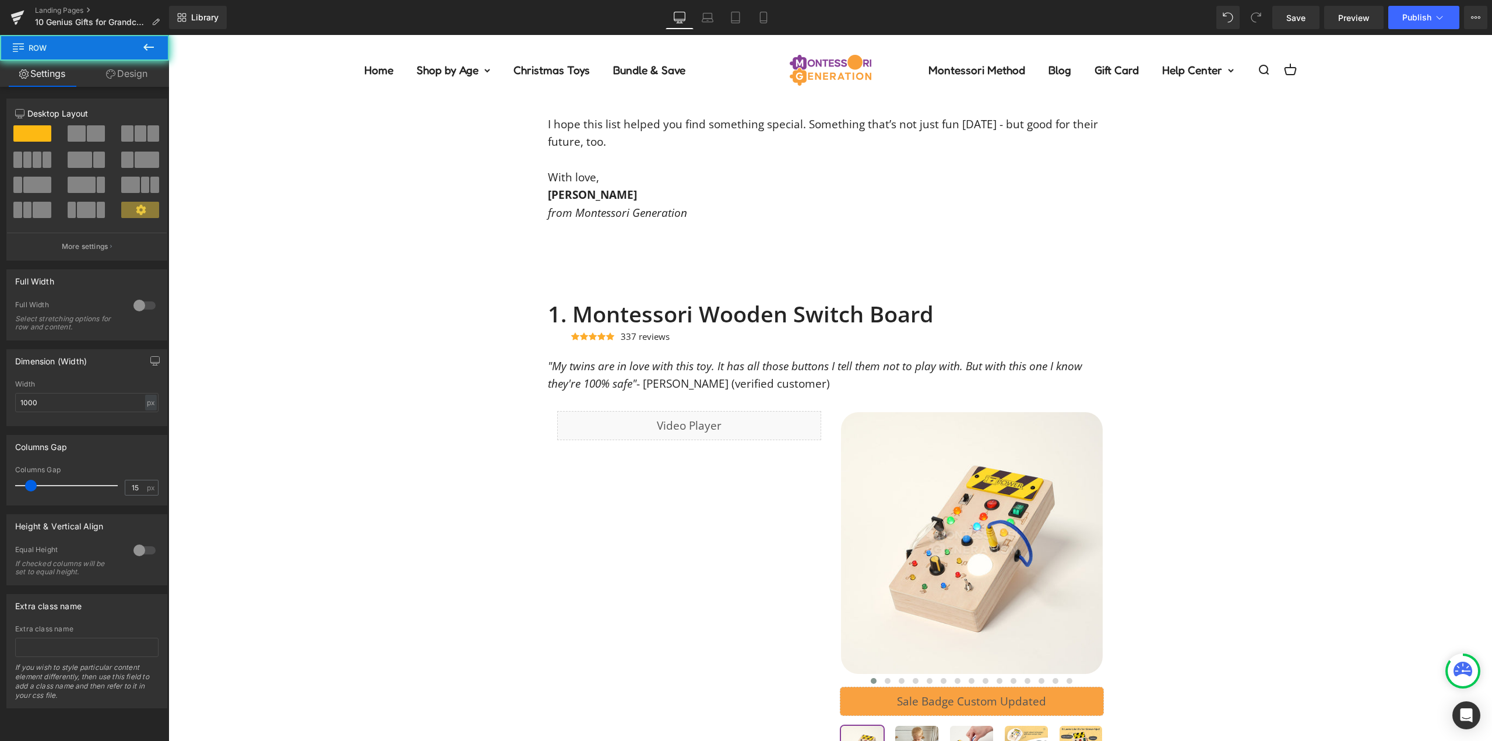
click at [776, 406] on div "1. Montessori Wooden Switch Board Heading Icon Icon Icon Icon Icon Icon List Ho…" at bounding box center [830, 682] width 583 height 763
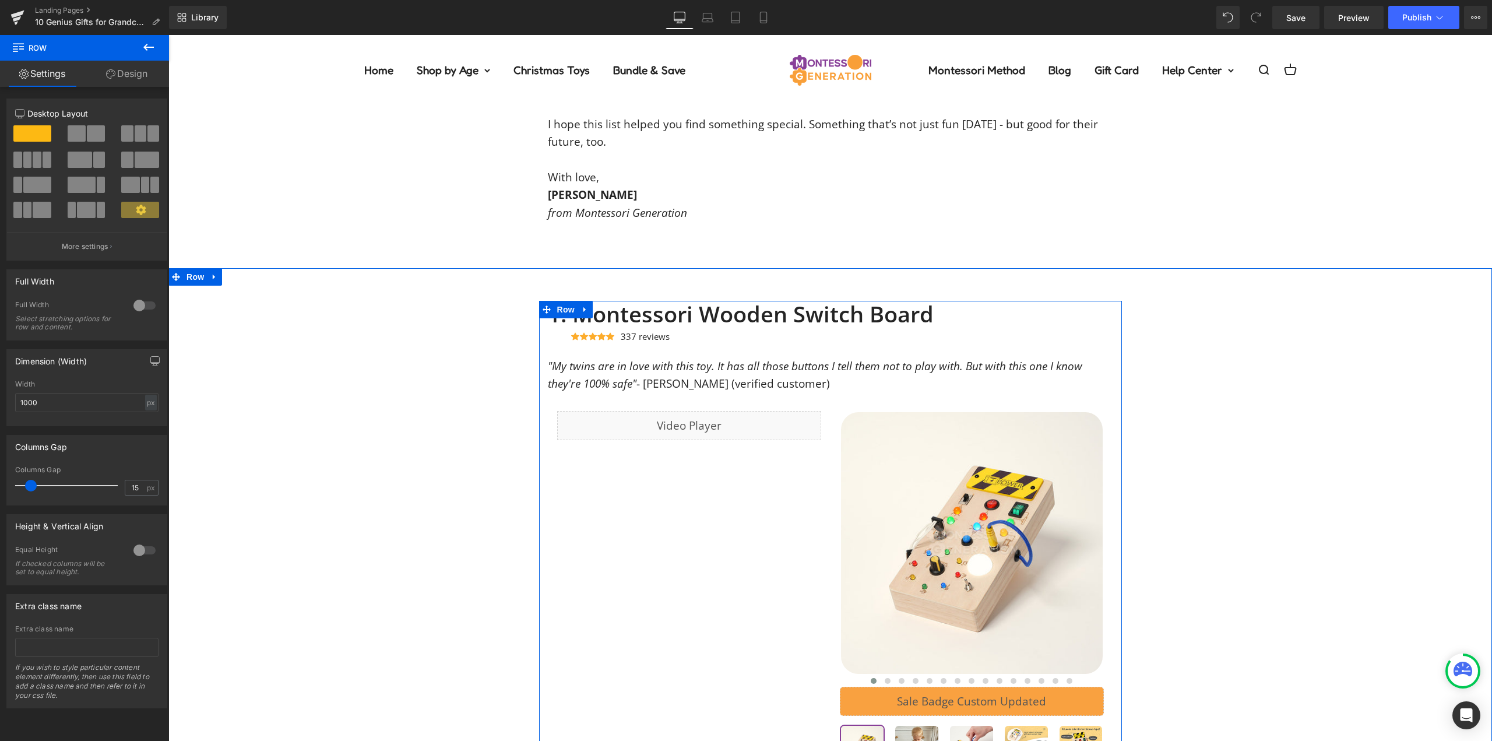
click at [680, 371] on span ""My twins are in love with this toy. It has all those buttons I tell them not t…" at bounding box center [815, 374] width 534 height 33
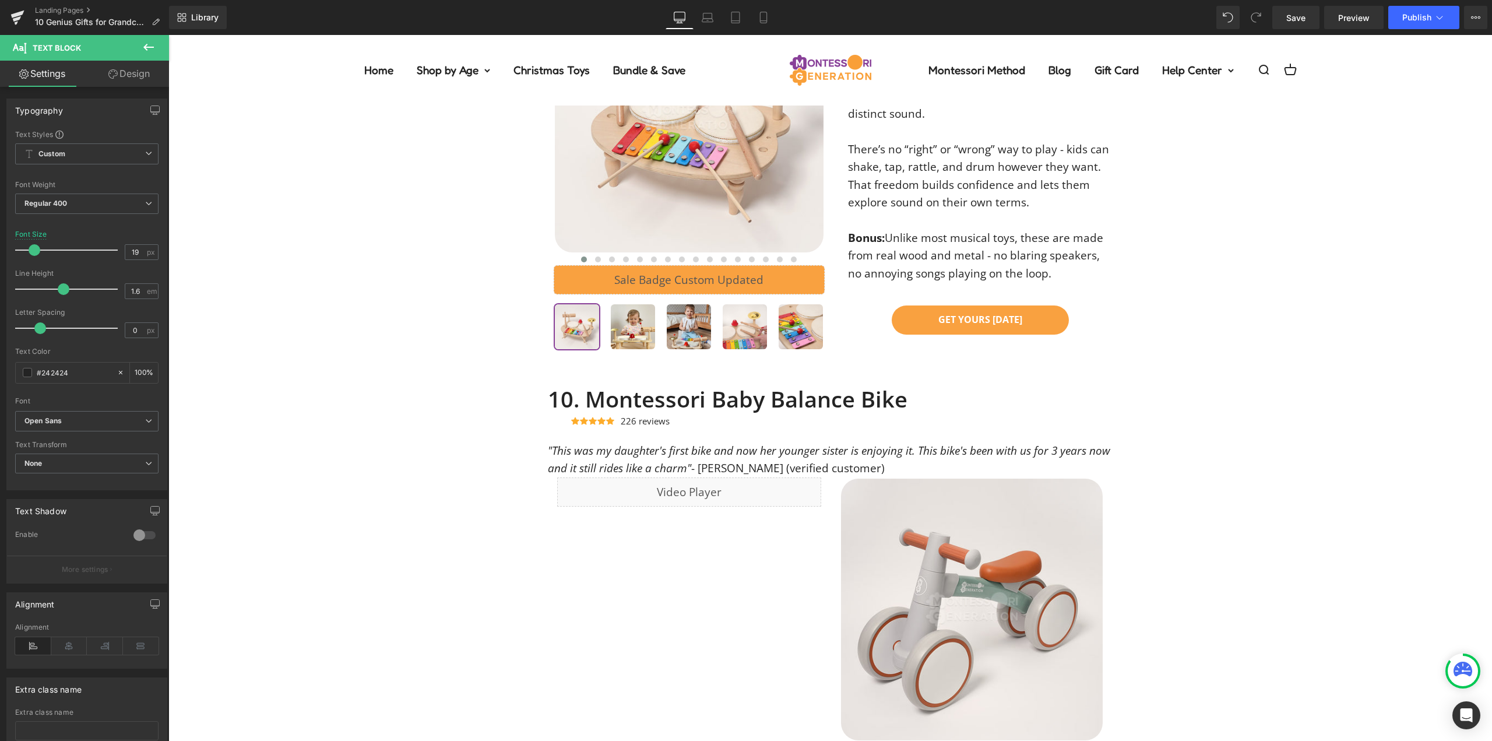
scroll to position [4916, 0]
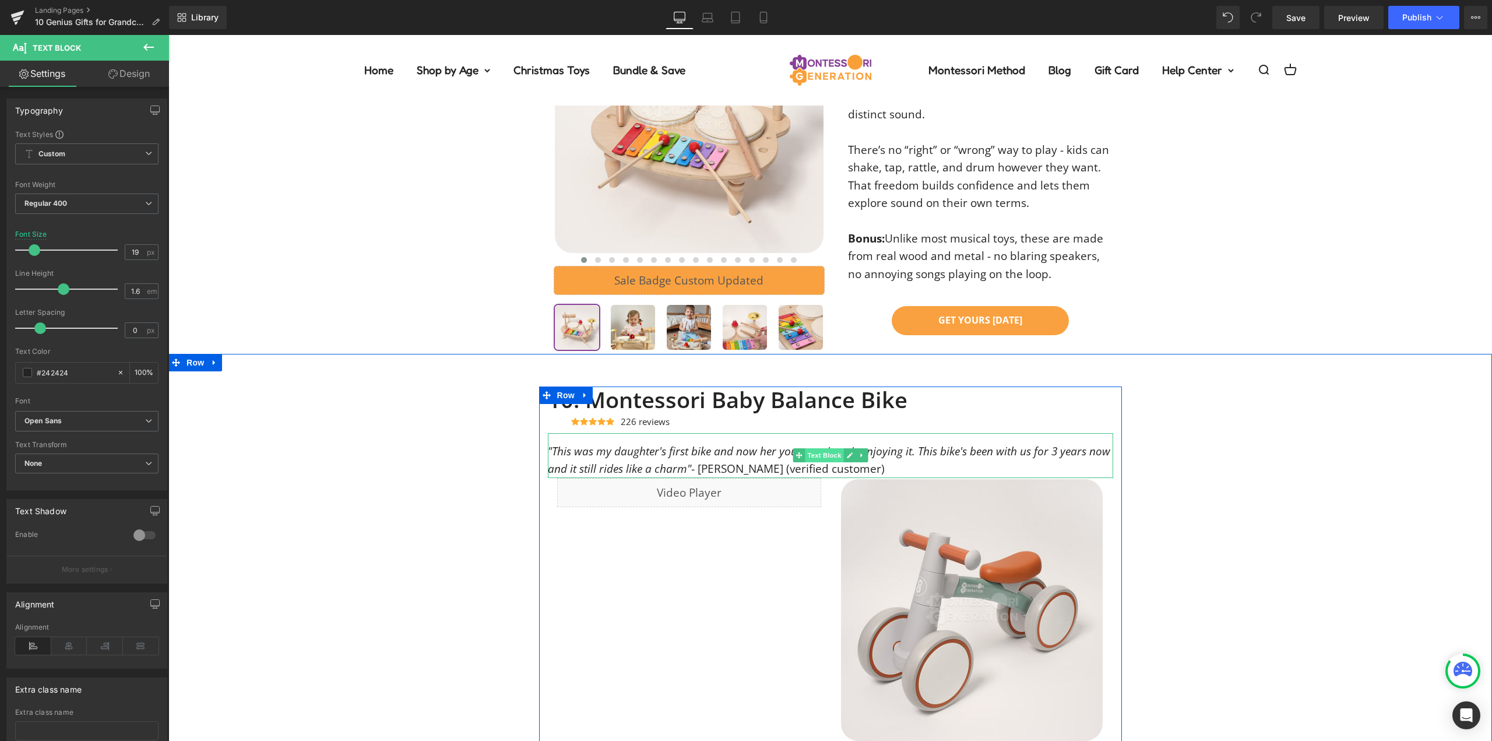
click at [808, 448] on span "Text Block" at bounding box center [824, 455] width 38 height 14
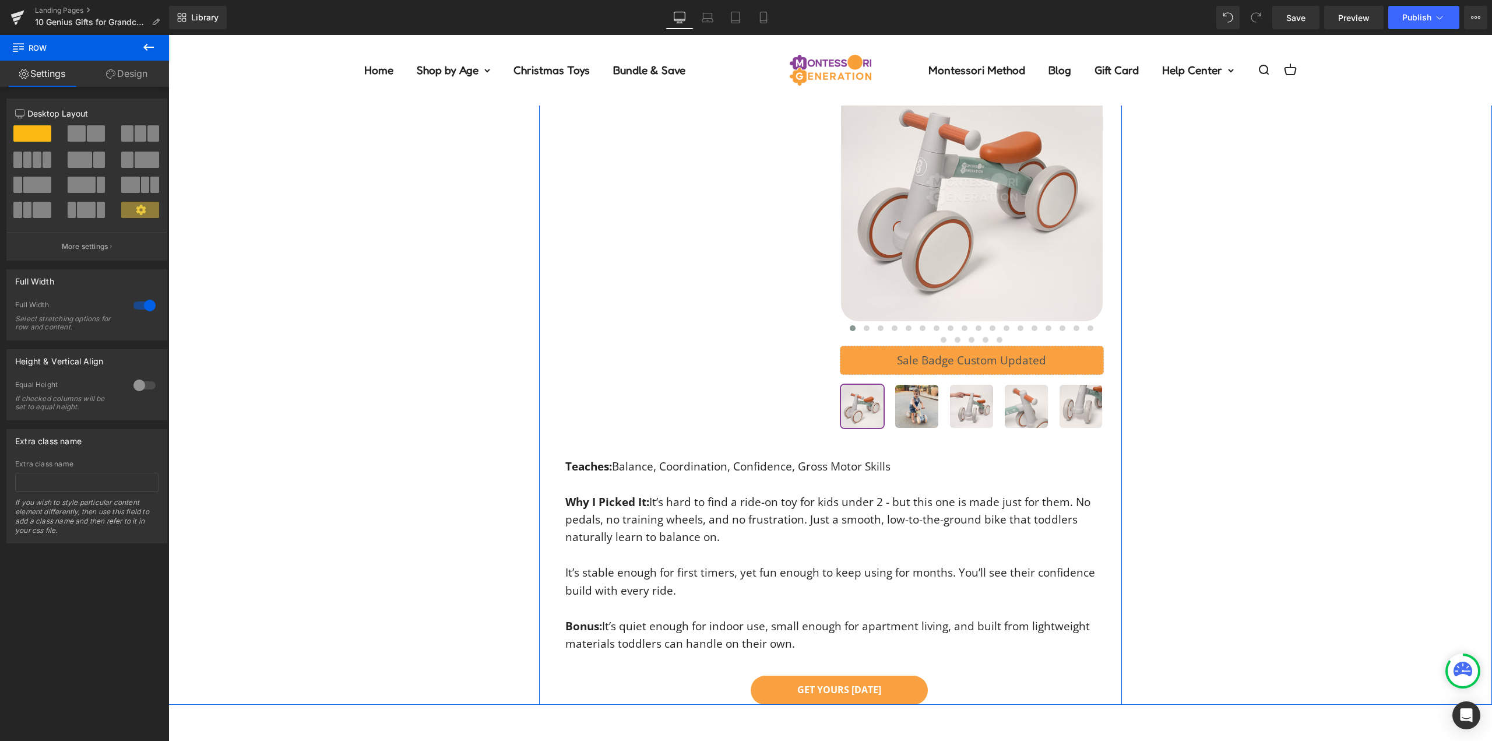
scroll to position [5091, 0]
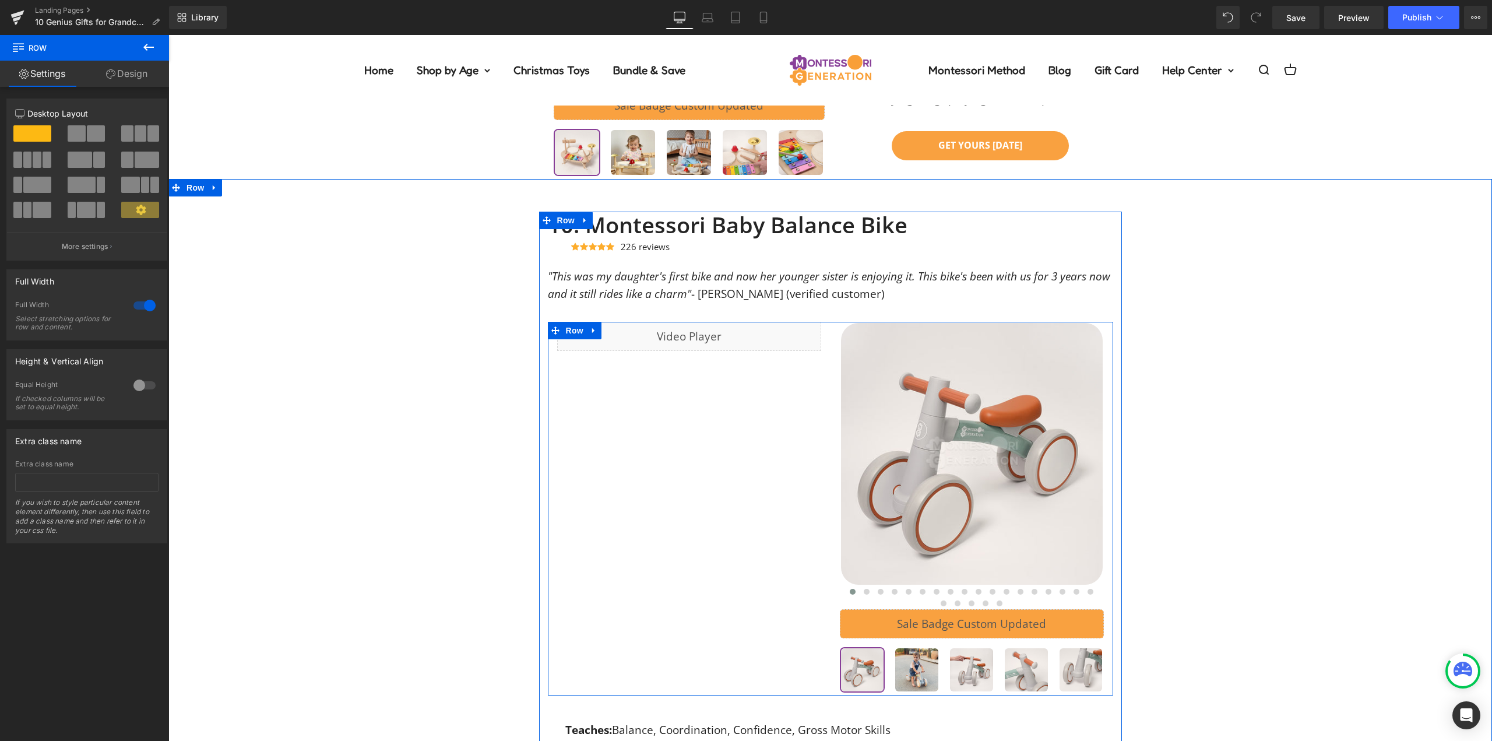
click at [822, 360] on div "Liquid Row ‹ ›" at bounding box center [830, 509] width 565 height 374
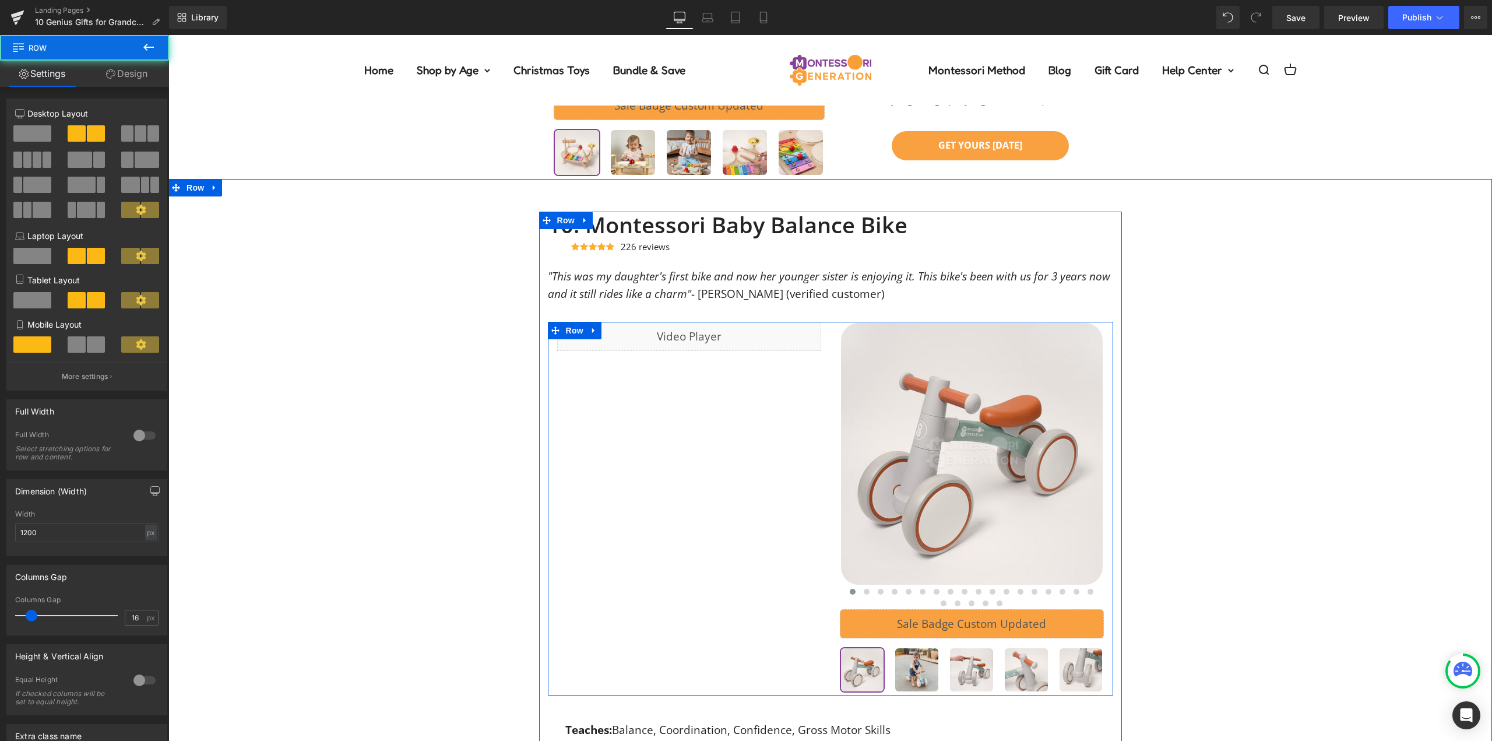
click at [831, 347] on div at bounding box center [972, 509] width 283 height 374
click at [831, 349] on div at bounding box center [972, 509] width 283 height 374
click at [590, 329] on icon at bounding box center [594, 330] width 8 height 9
click at [608, 329] on icon at bounding box center [609, 330] width 8 height 8
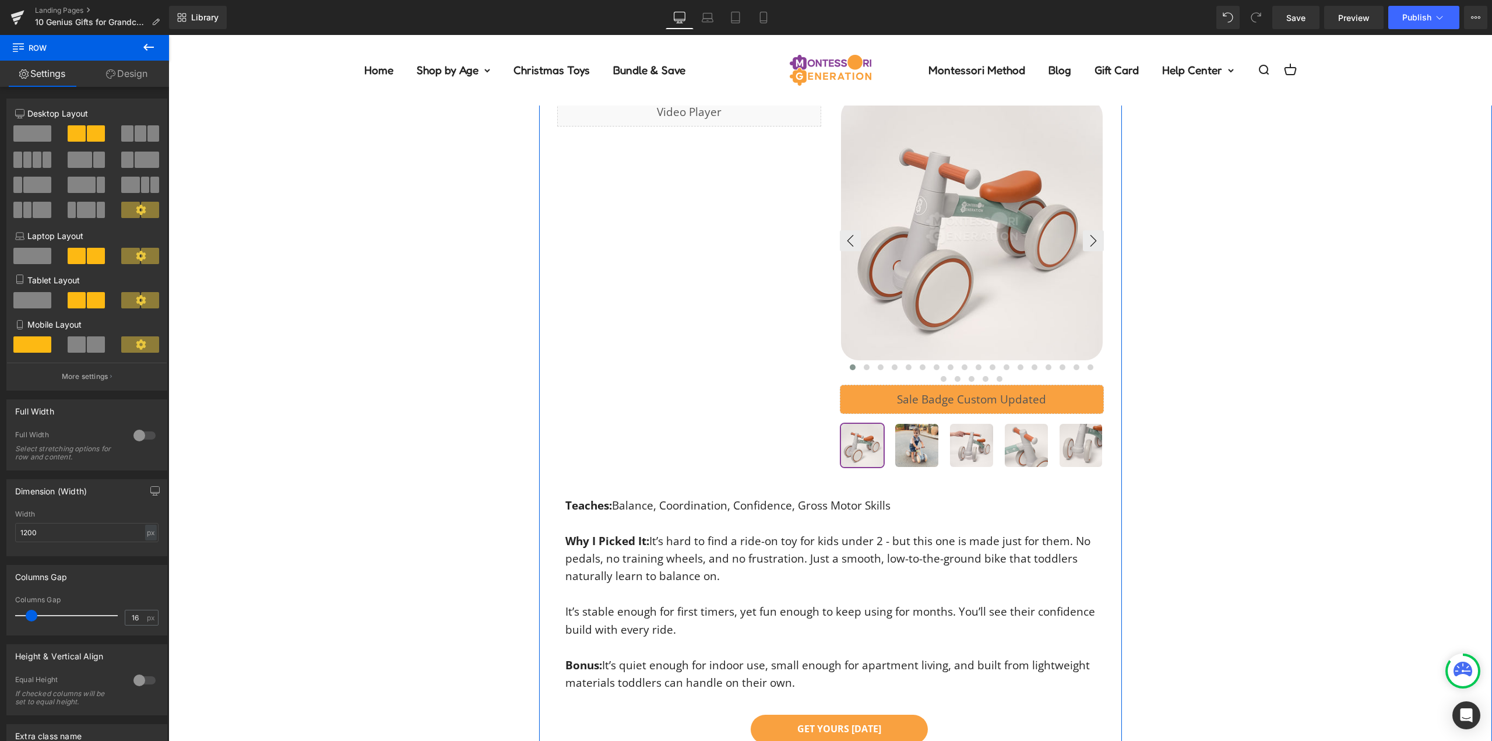
scroll to position [5374, 0]
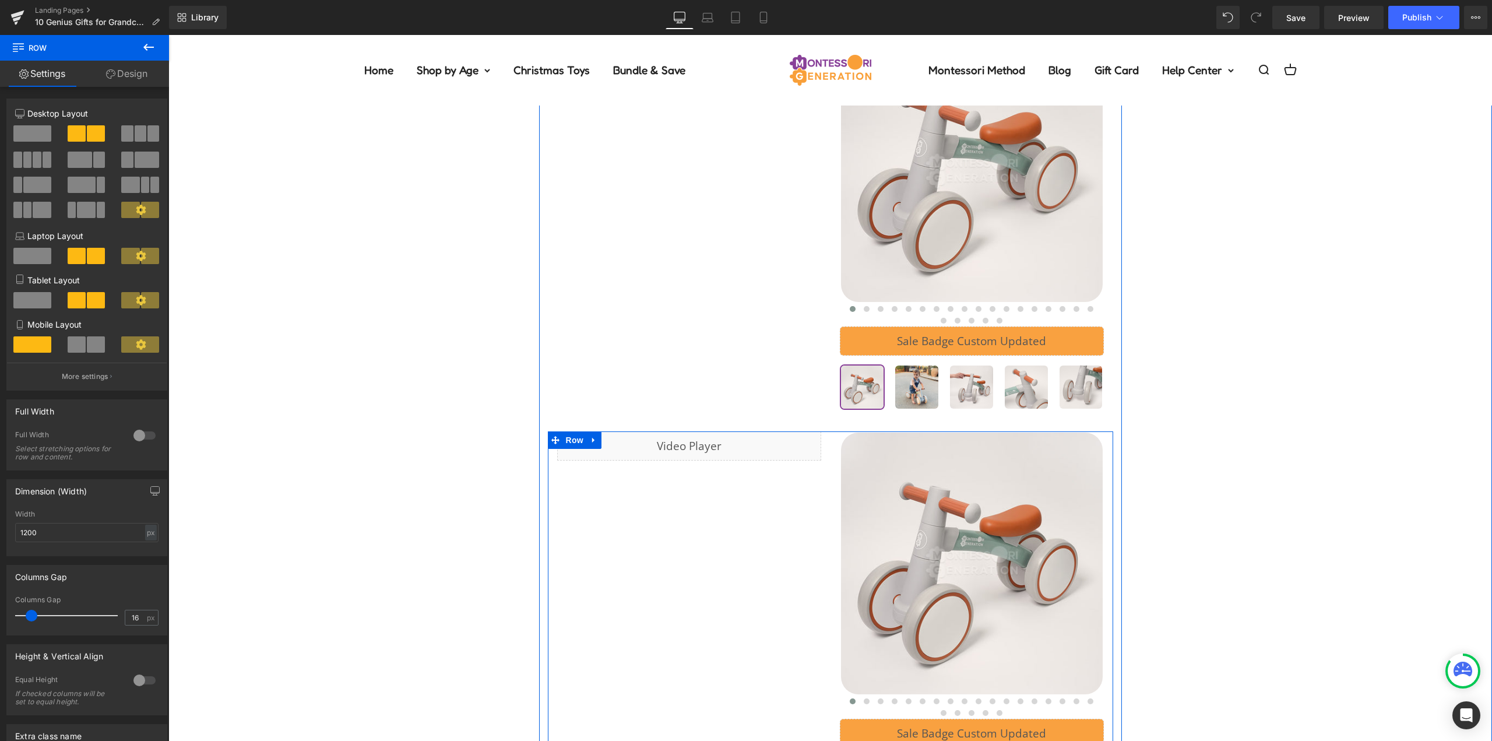
click at [817, 531] on div "Liquid Row ‹ ›" at bounding box center [830, 618] width 565 height 374
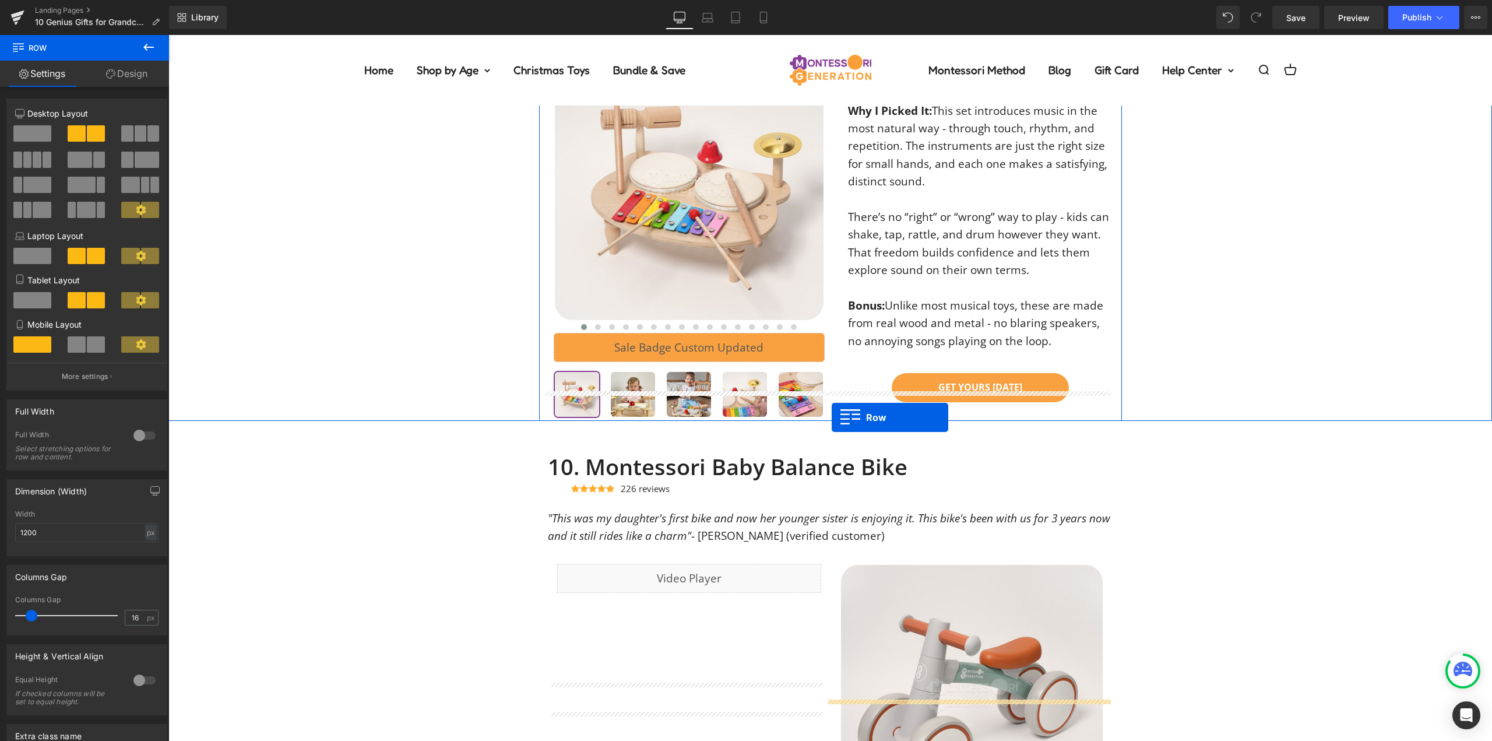
scroll to position [4500, 0]
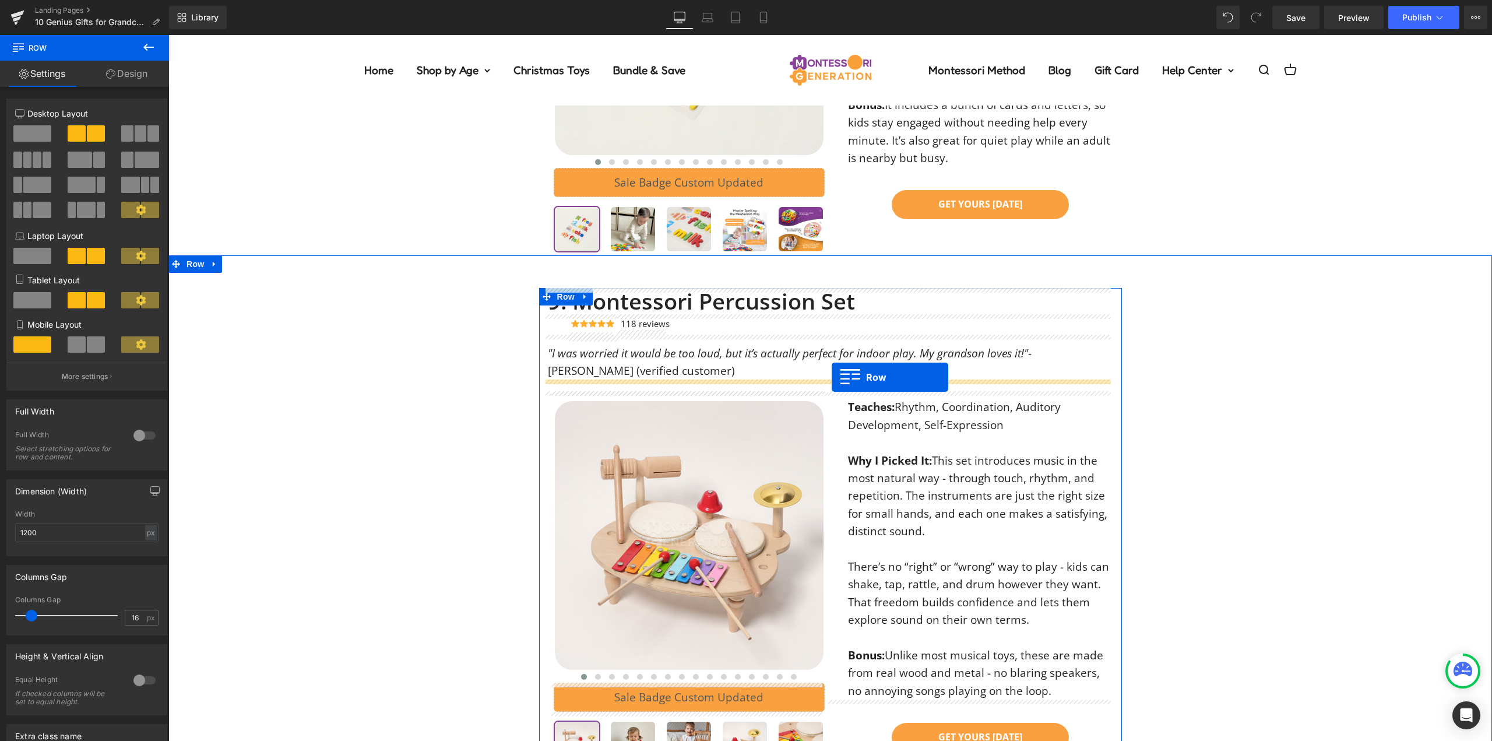
drag, startPoint x: 550, startPoint y: 440, endPoint x: 832, endPoint y: 377, distance: 289.0
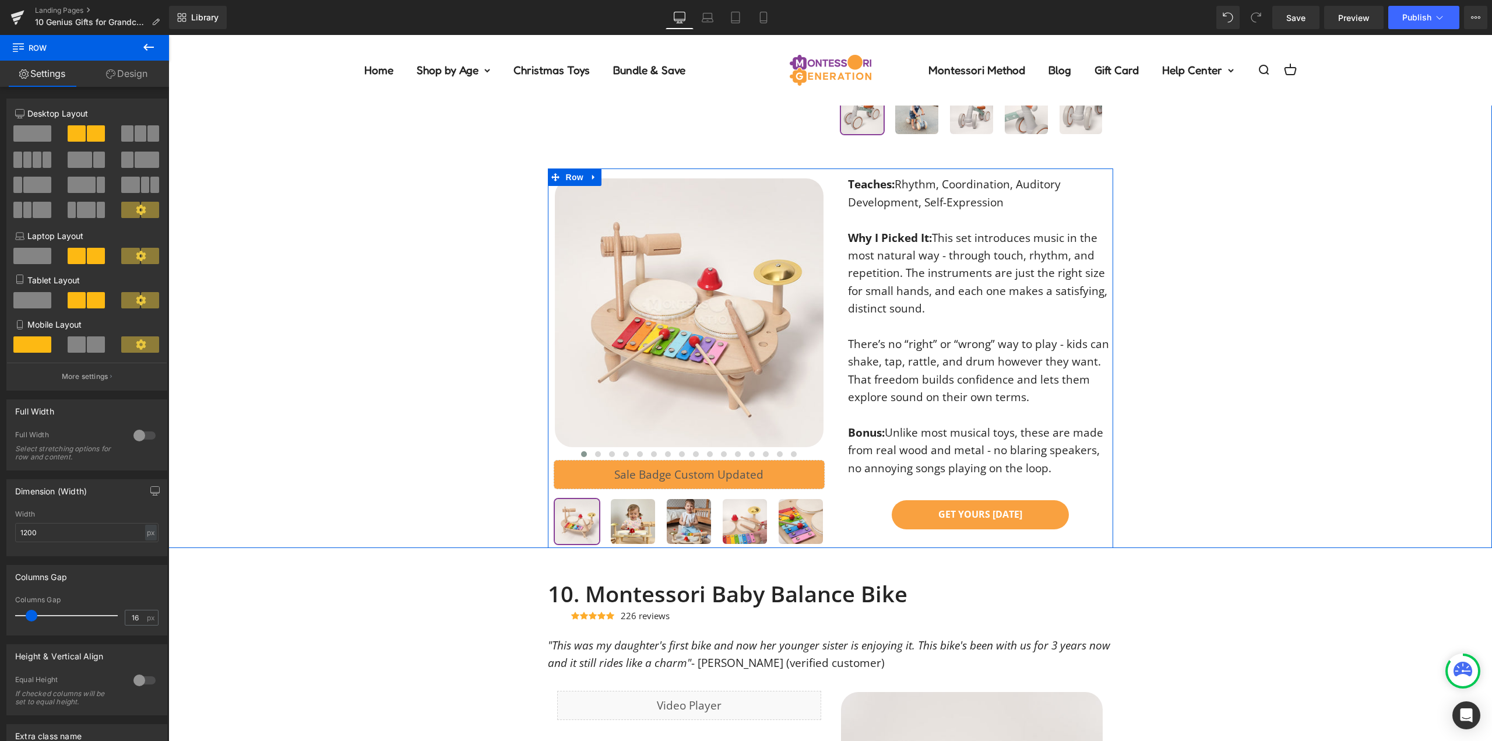
scroll to position [5141, 0]
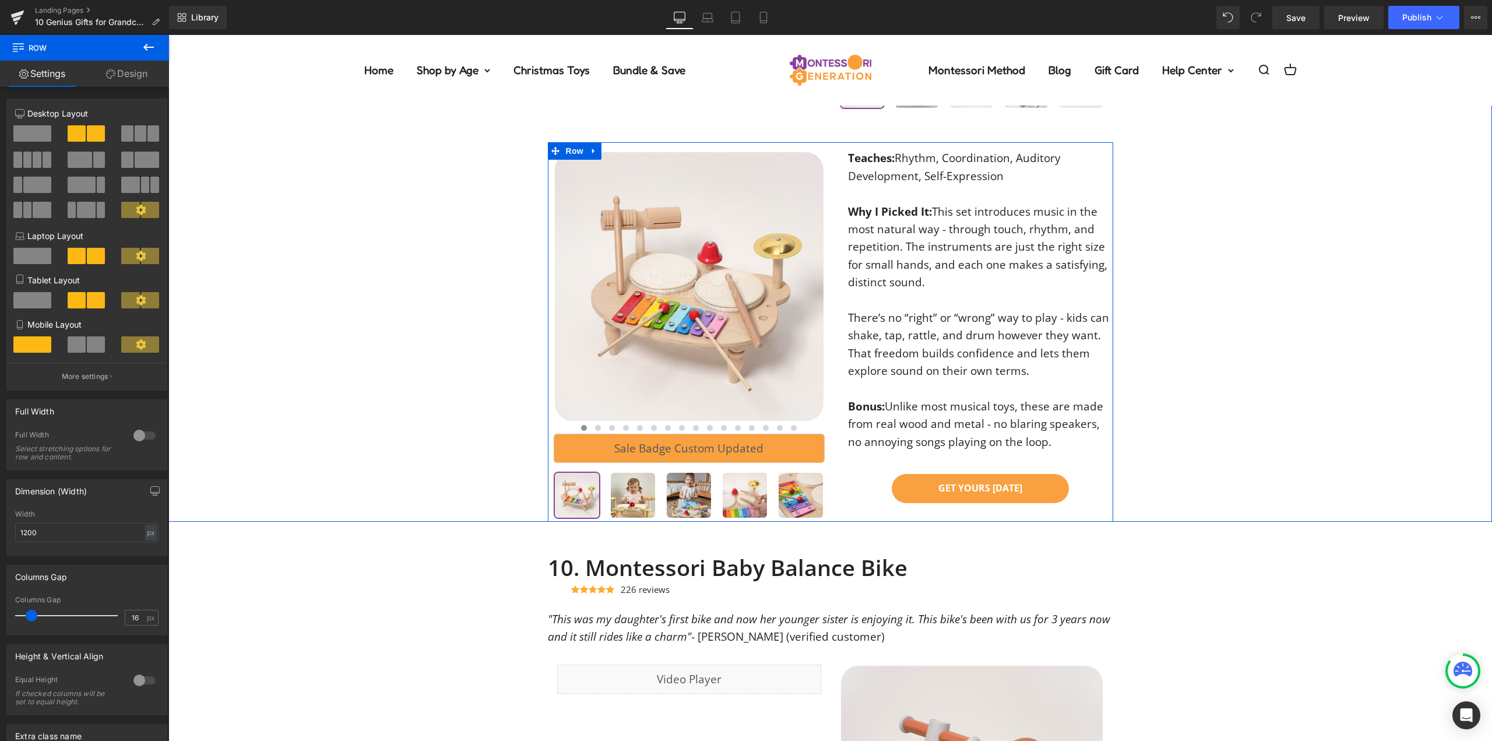
click at [878, 336] on p "There’s no “right” or “wrong” way to play - kids can shake, tap, rattle, and dr…" at bounding box center [980, 344] width 265 height 71
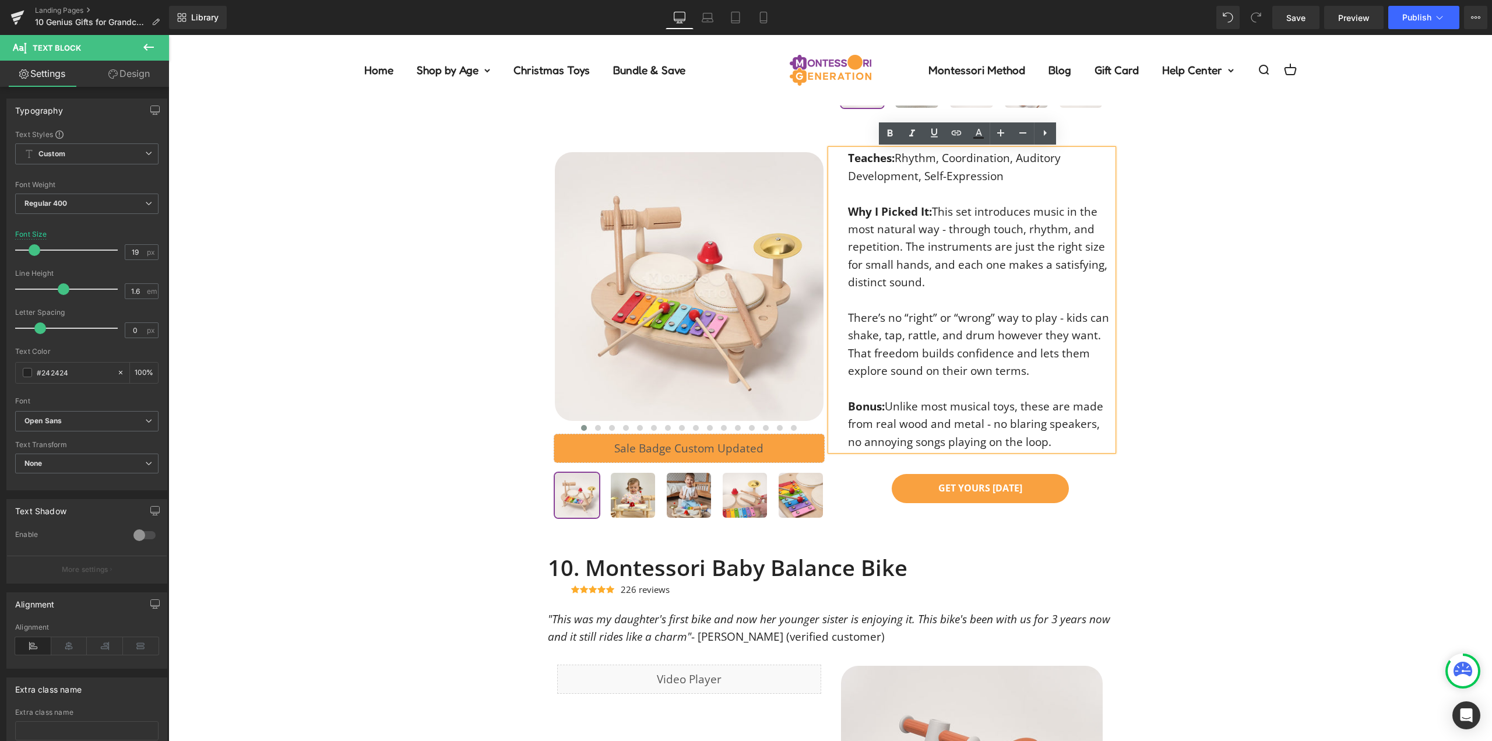
click at [1205, 220] on div "9. Montessori Percussion Set Heading Icon Icon Icon Icon Icon Icon List Hoz 118…" at bounding box center [830, 84] width 1324 height 874
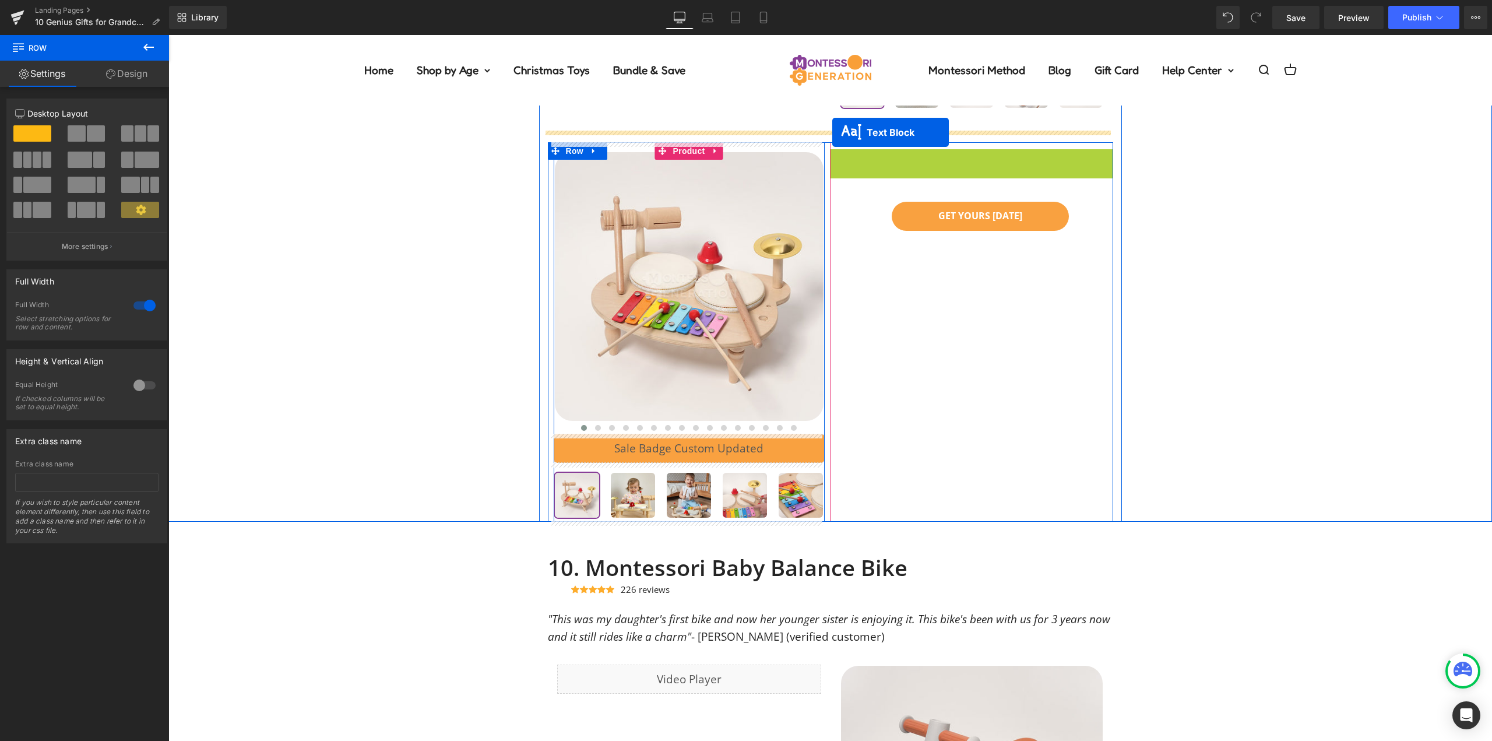
drag, startPoint x: 938, startPoint y: 149, endPoint x: 832, endPoint y: 132, distance: 106.8
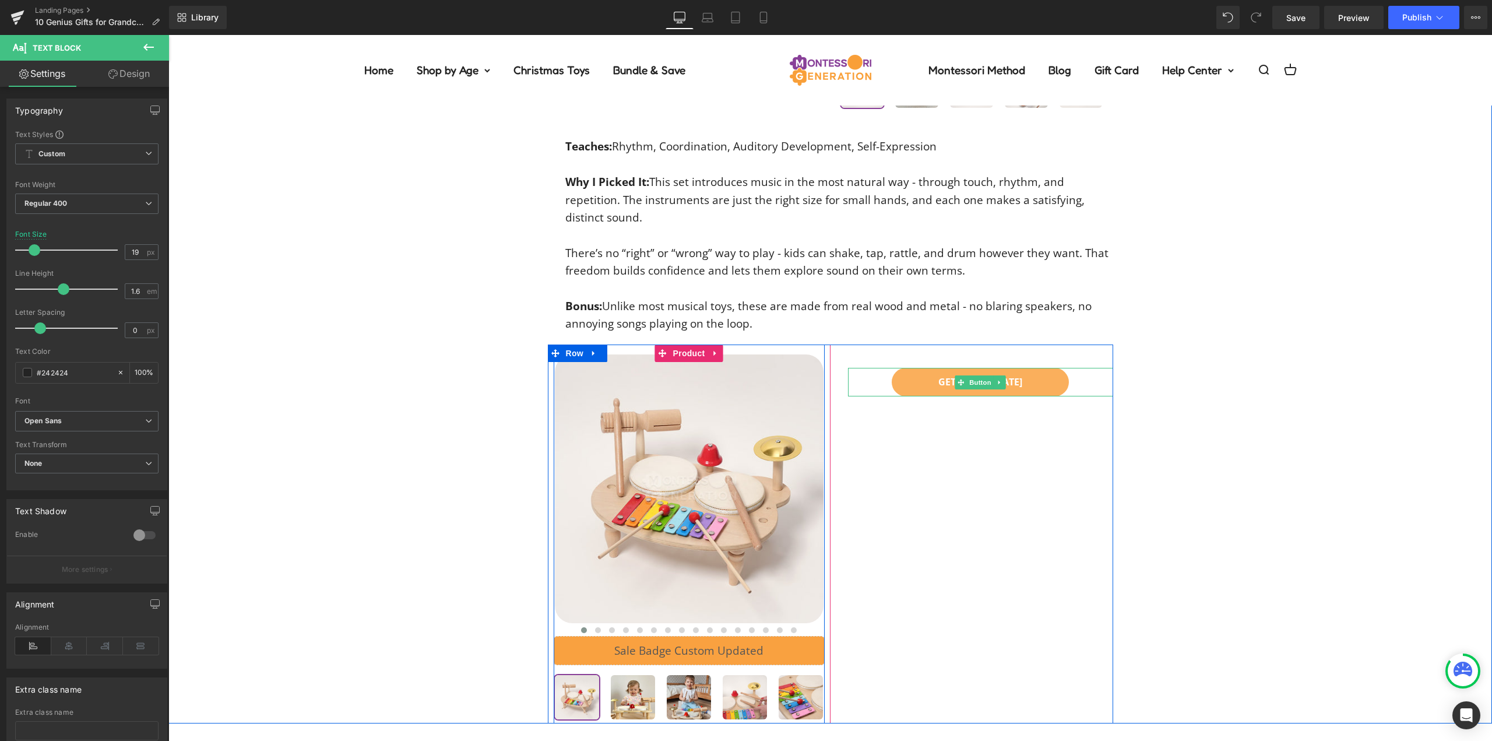
click at [919, 375] on link "GET YOURS [DATE]" at bounding box center [980, 382] width 177 height 29
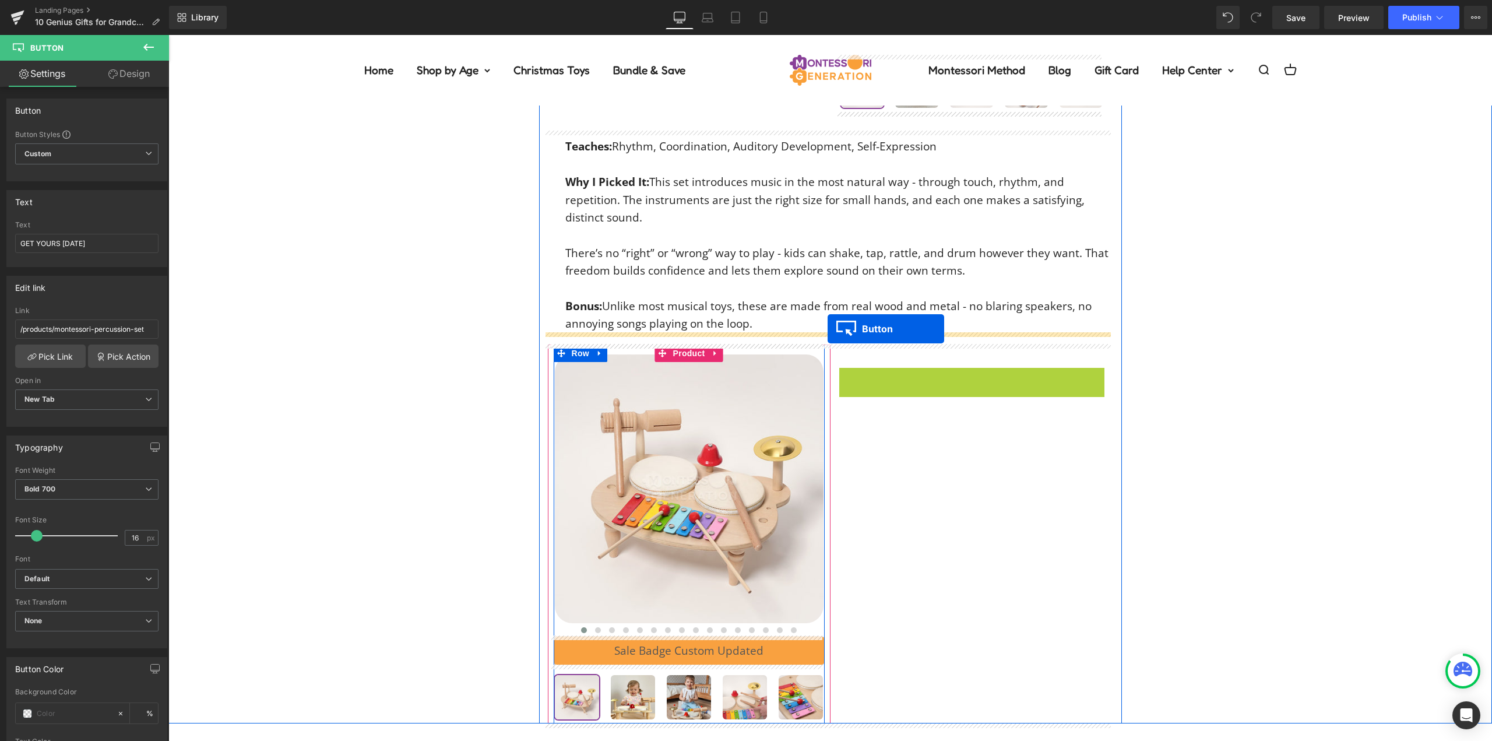
drag, startPoint x: 893, startPoint y: 351, endPoint x: 828, endPoint y: 329, distance: 69.1
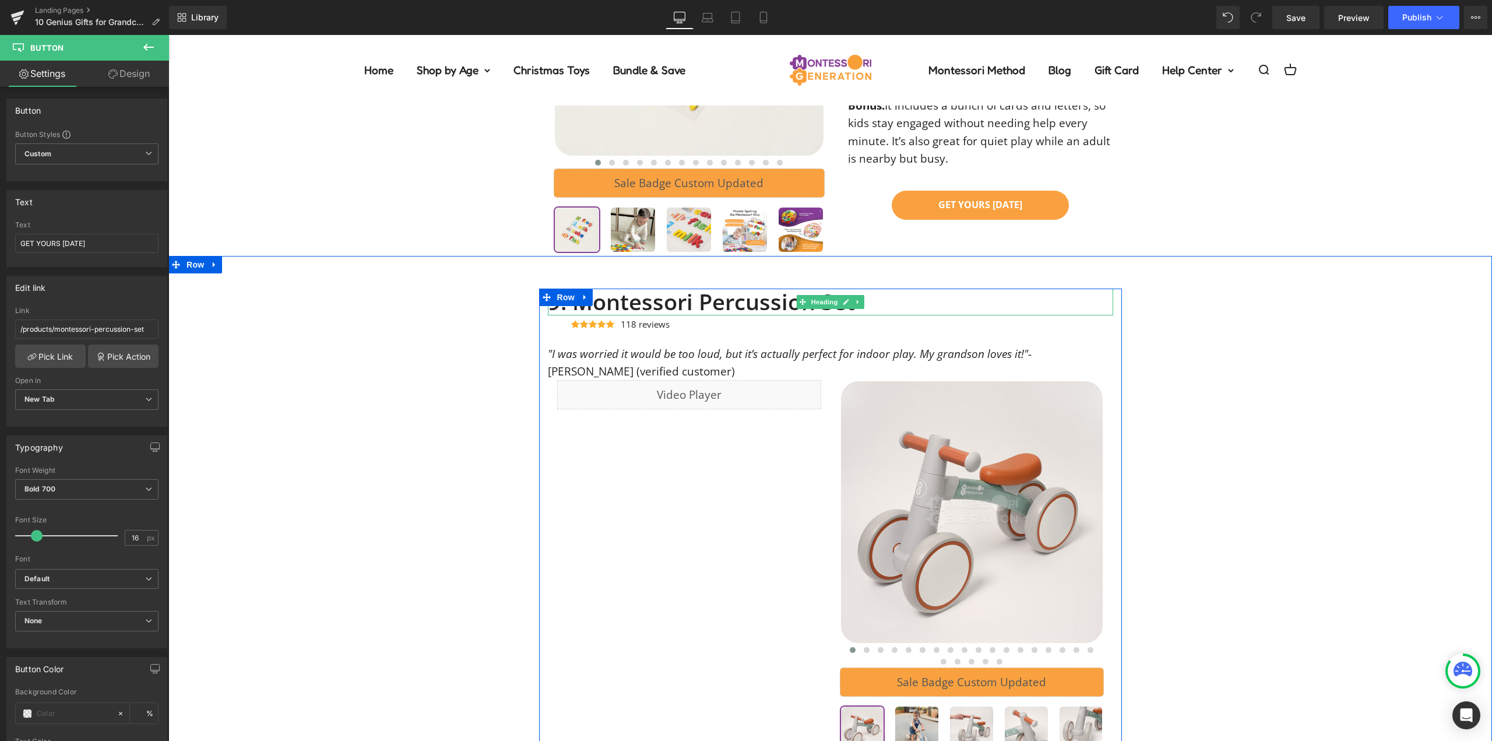
scroll to position [4733, 0]
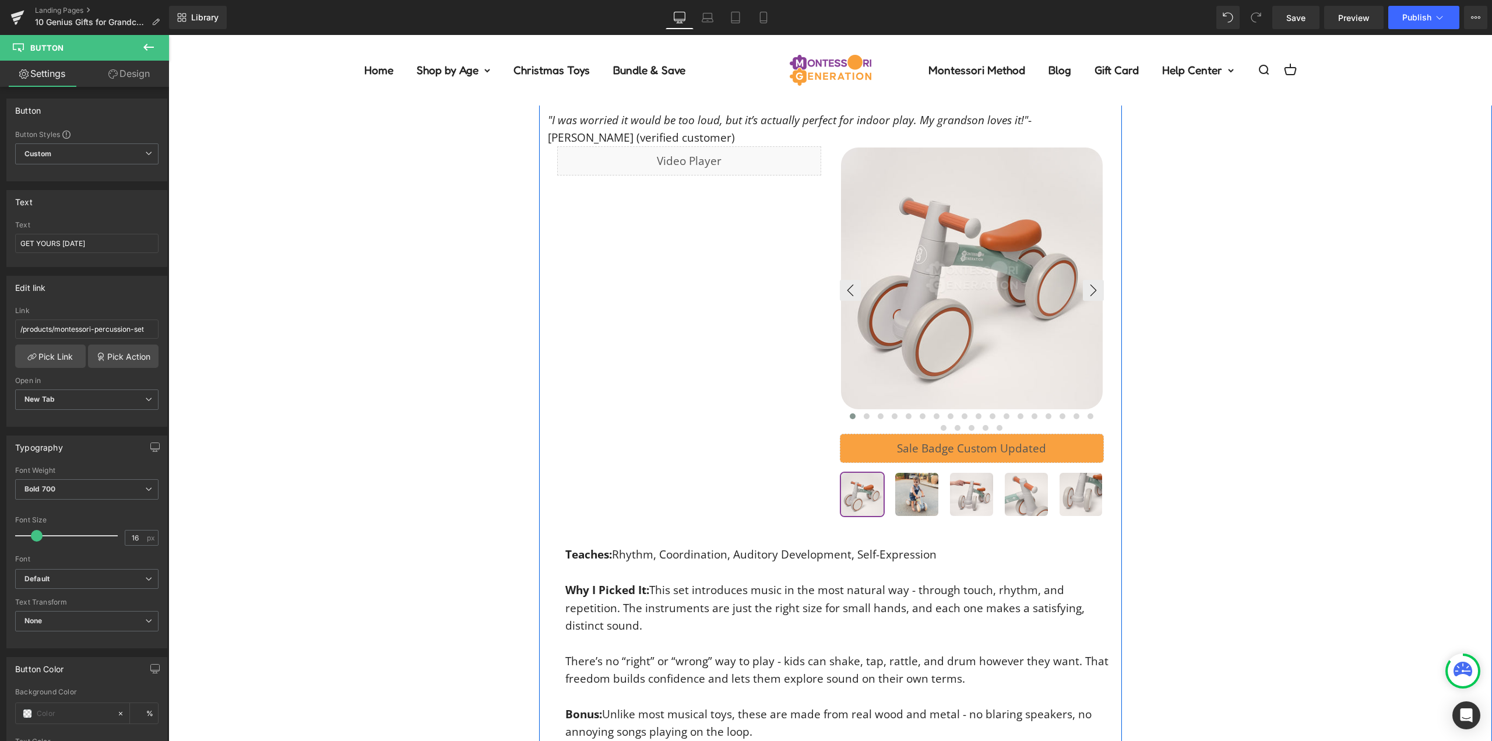
click at [959, 312] on img at bounding box center [972, 278] width 262 height 262
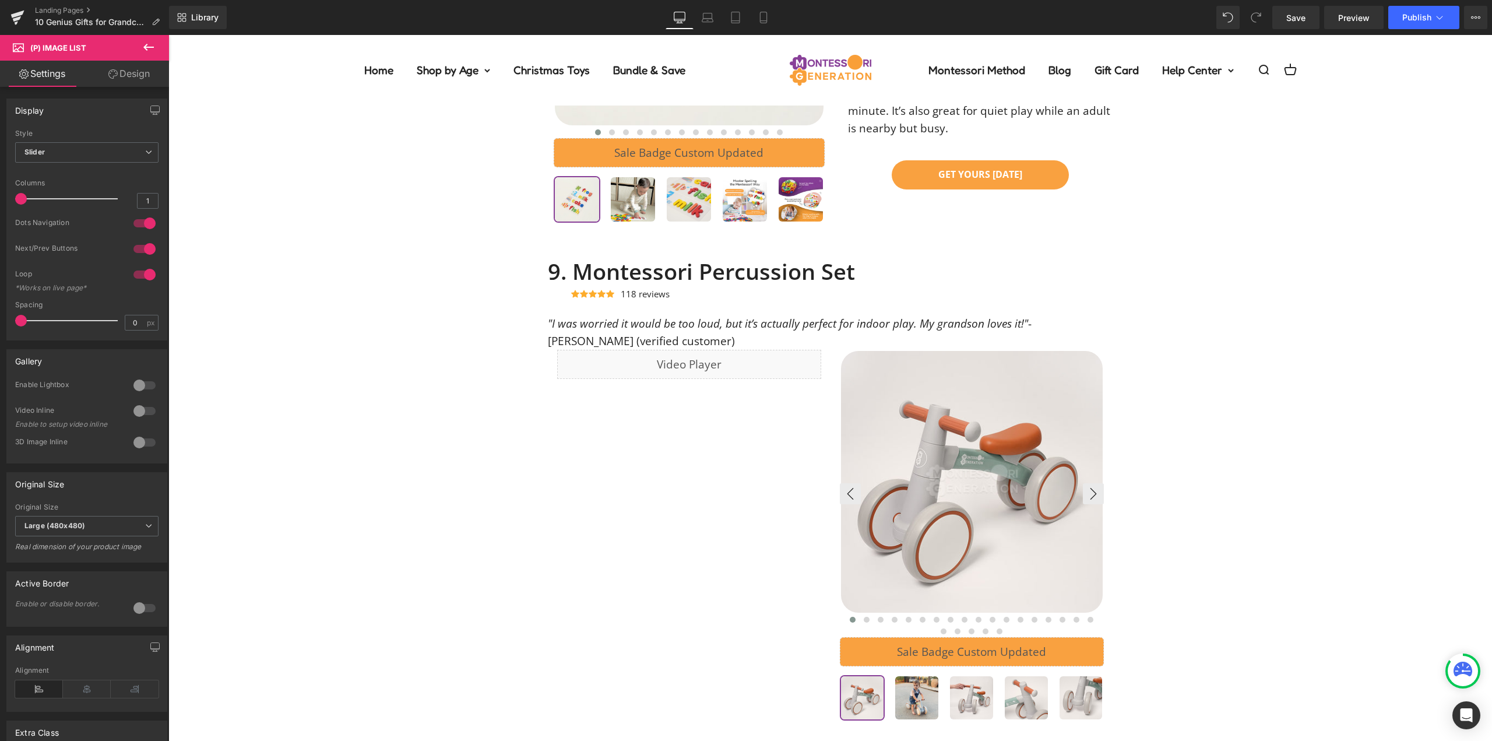
scroll to position [4616, 0]
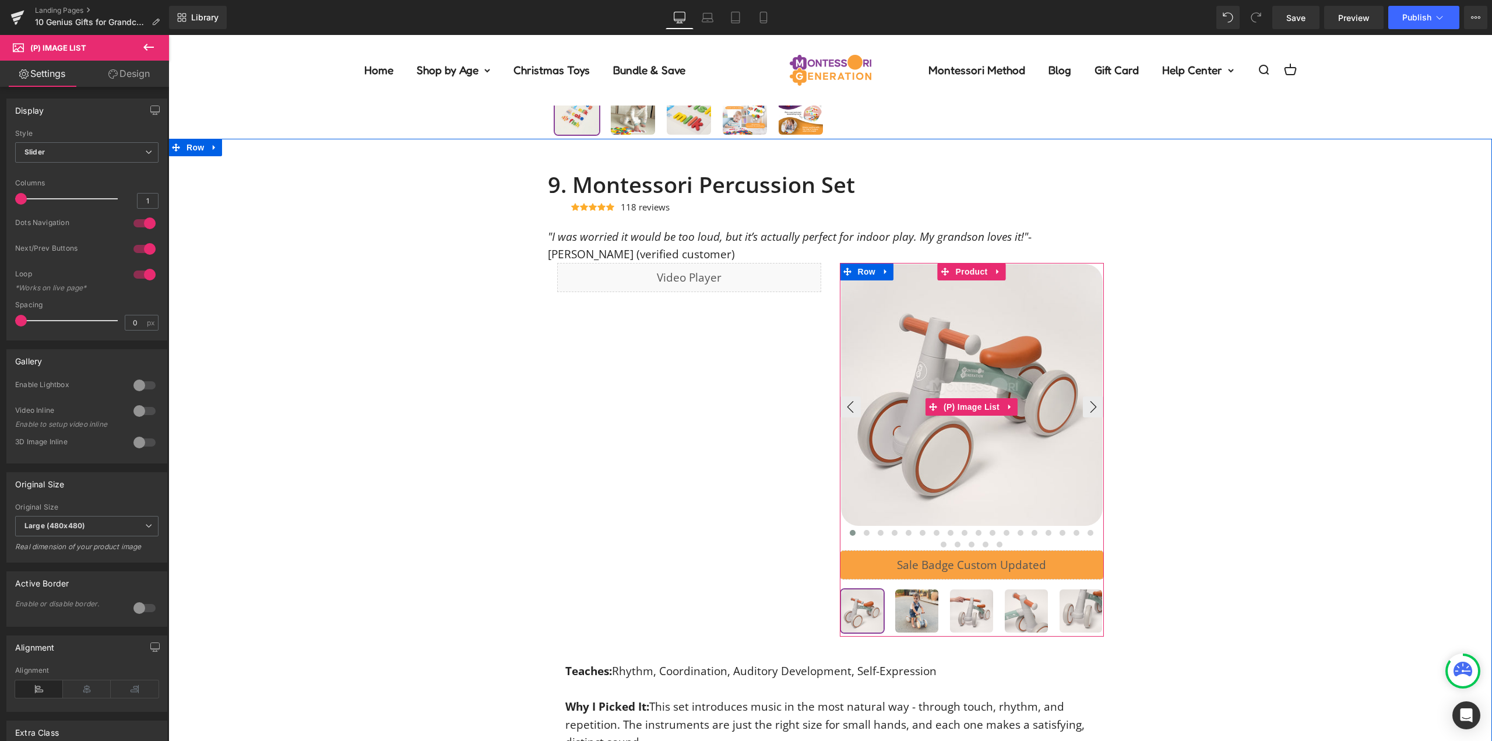
click at [986, 416] on img at bounding box center [972, 395] width 262 height 262
click at [980, 409] on span "(P) Image List" at bounding box center [972, 406] width 62 height 17
click at [969, 269] on span "Product" at bounding box center [972, 271] width 38 height 17
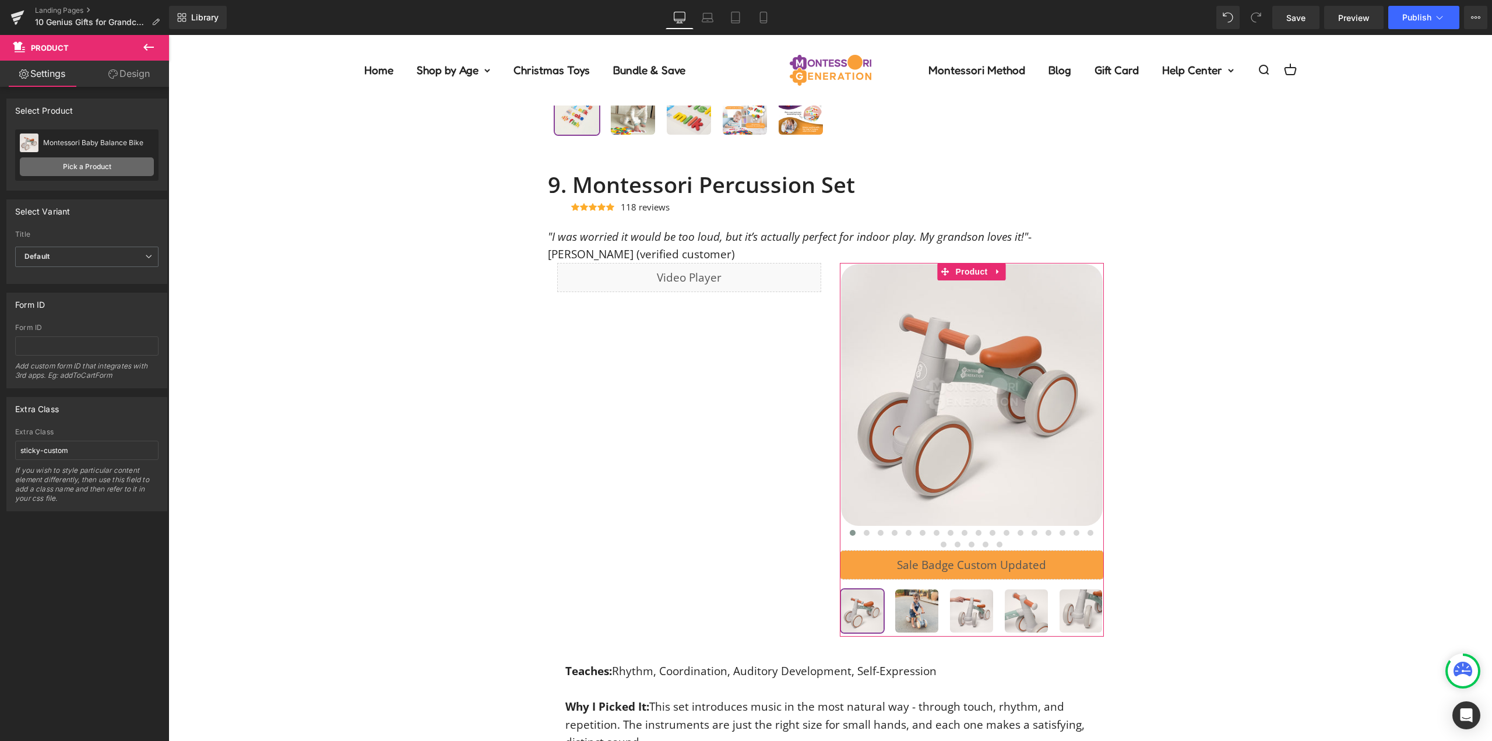
click at [100, 165] on link "Pick a Product" at bounding box center [87, 166] width 134 height 19
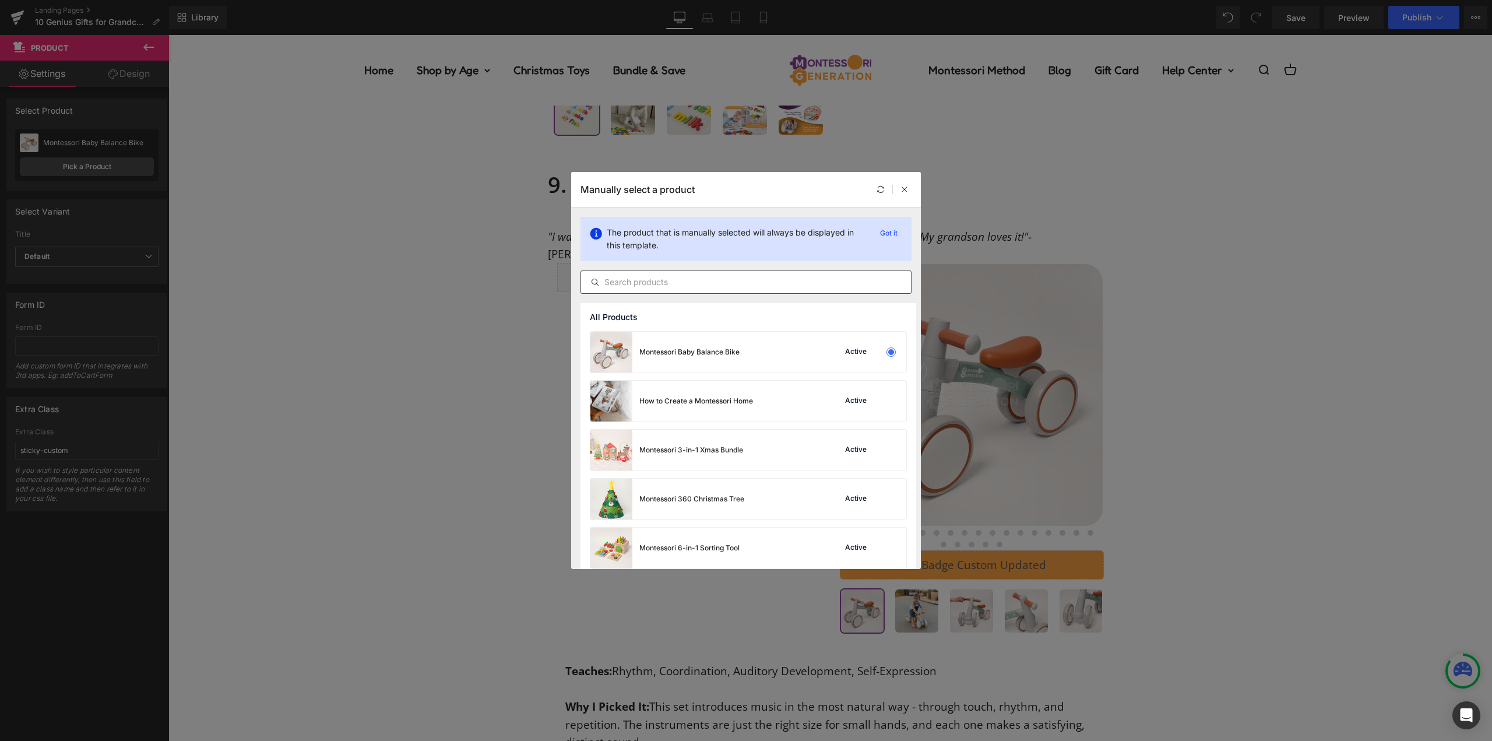
click at [751, 287] on input "text" at bounding box center [746, 282] width 330 height 14
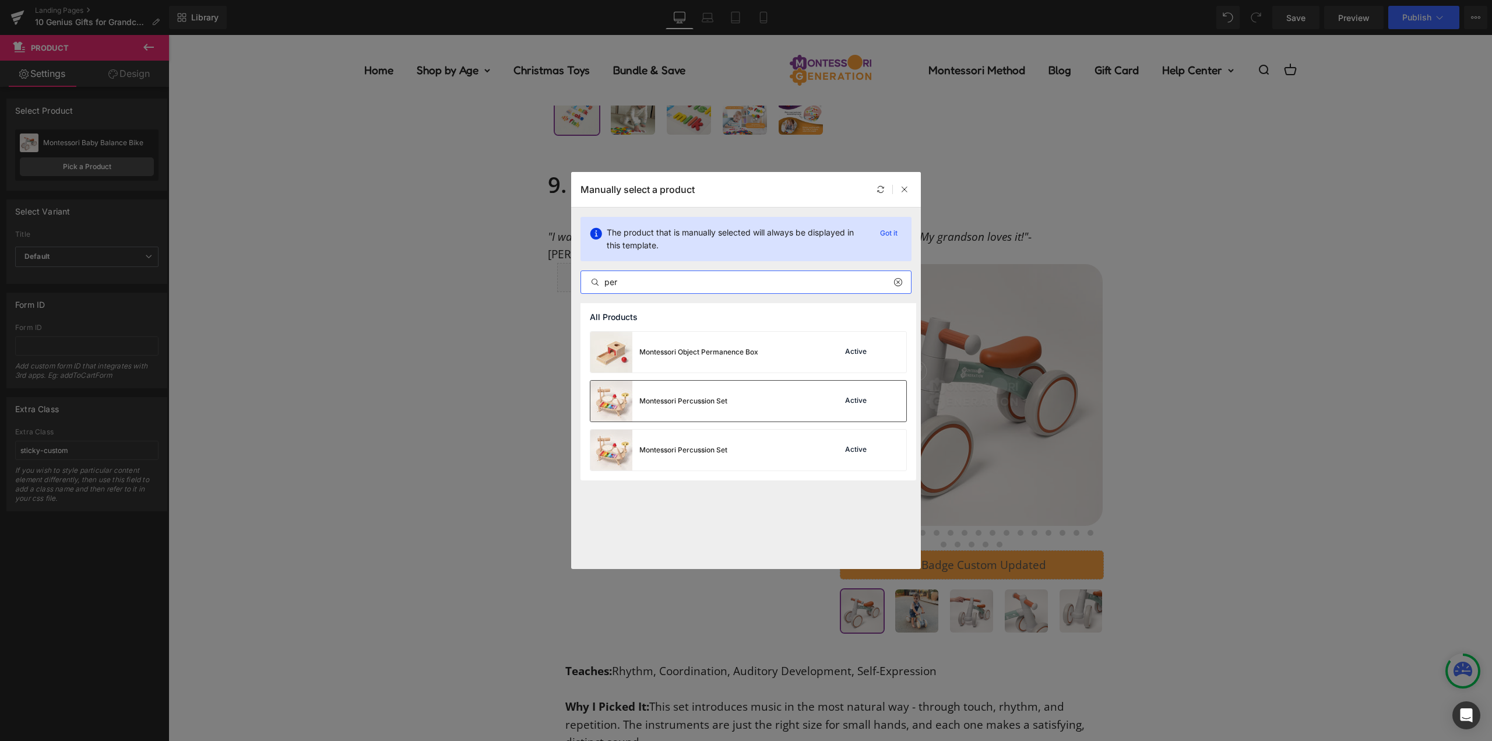
type input "per"
drag, startPoint x: 792, startPoint y: 398, endPoint x: 648, endPoint y: 353, distance: 150.4
click at [792, 398] on div "Montessori Percussion Set Active" at bounding box center [748, 401] width 316 height 41
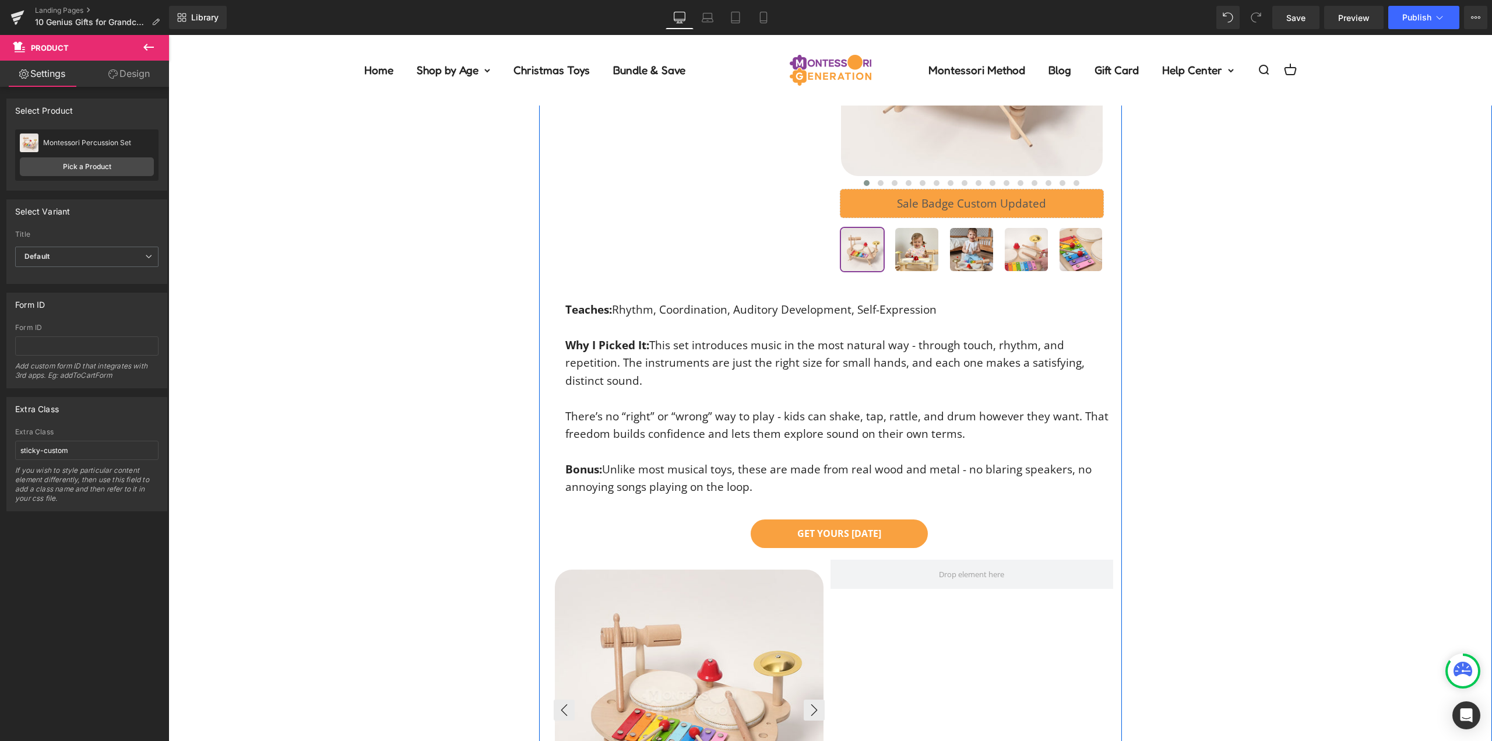
scroll to position [5257, 0]
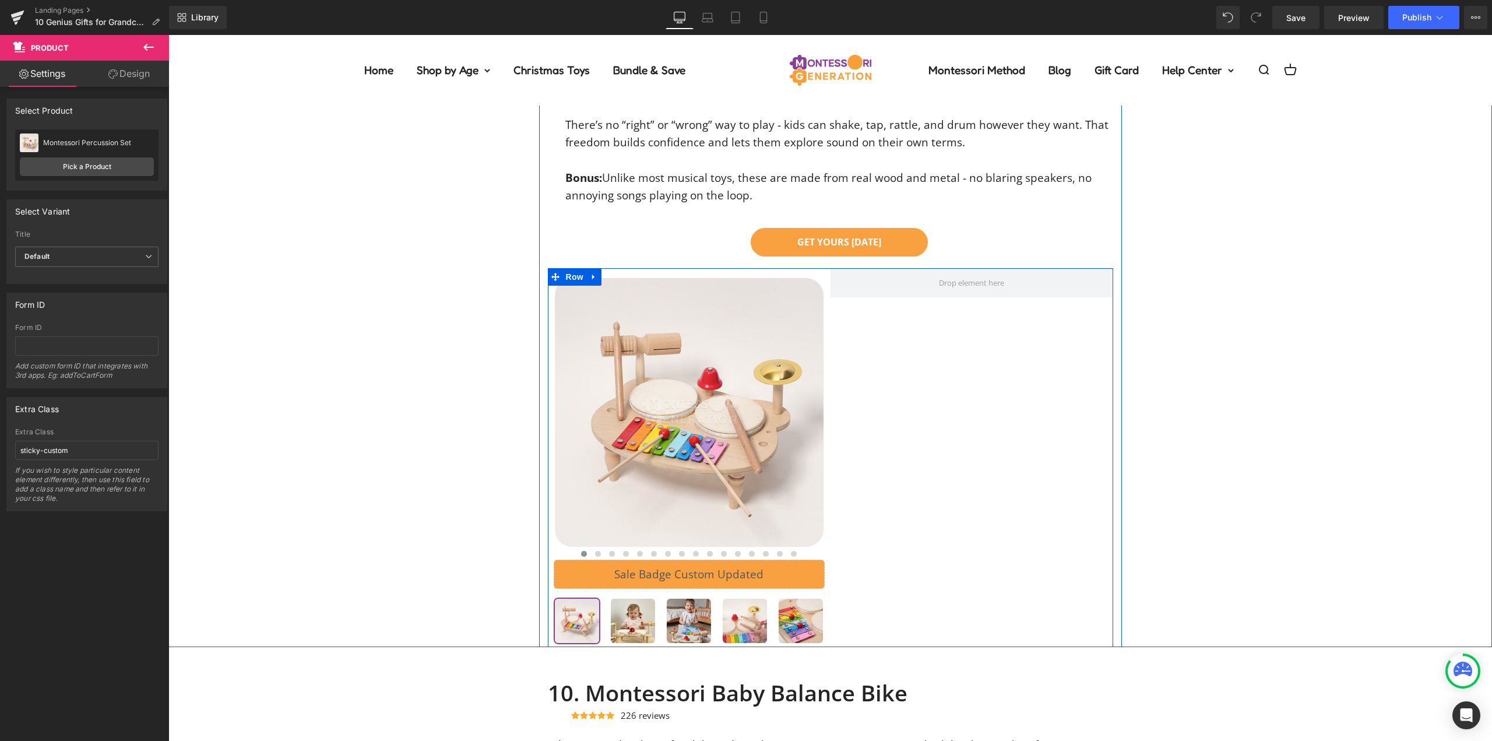
click at [831, 547] on div at bounding box center [972, 457] width 283 height 379
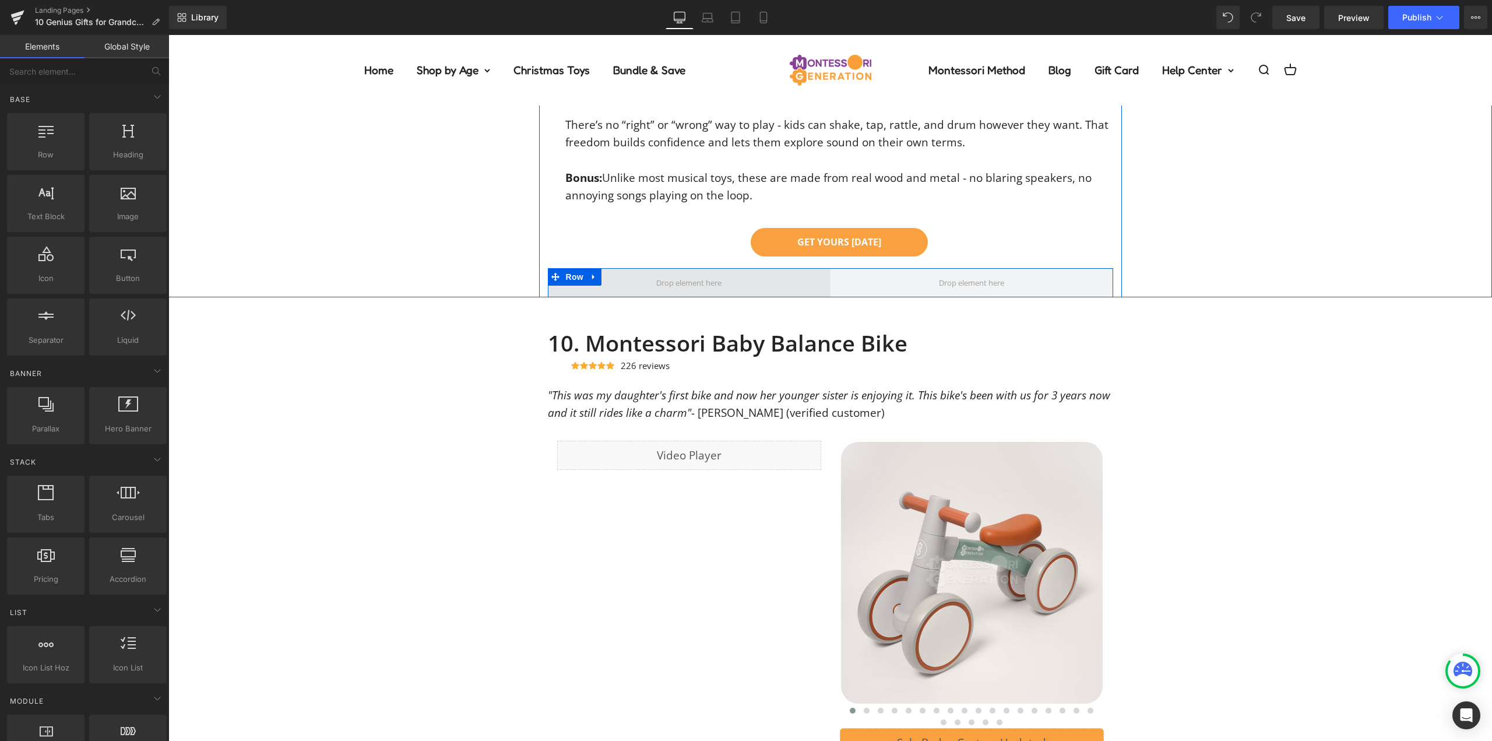
click at [811, 280] on span at bounding box center [689, 282] width 283 height 29
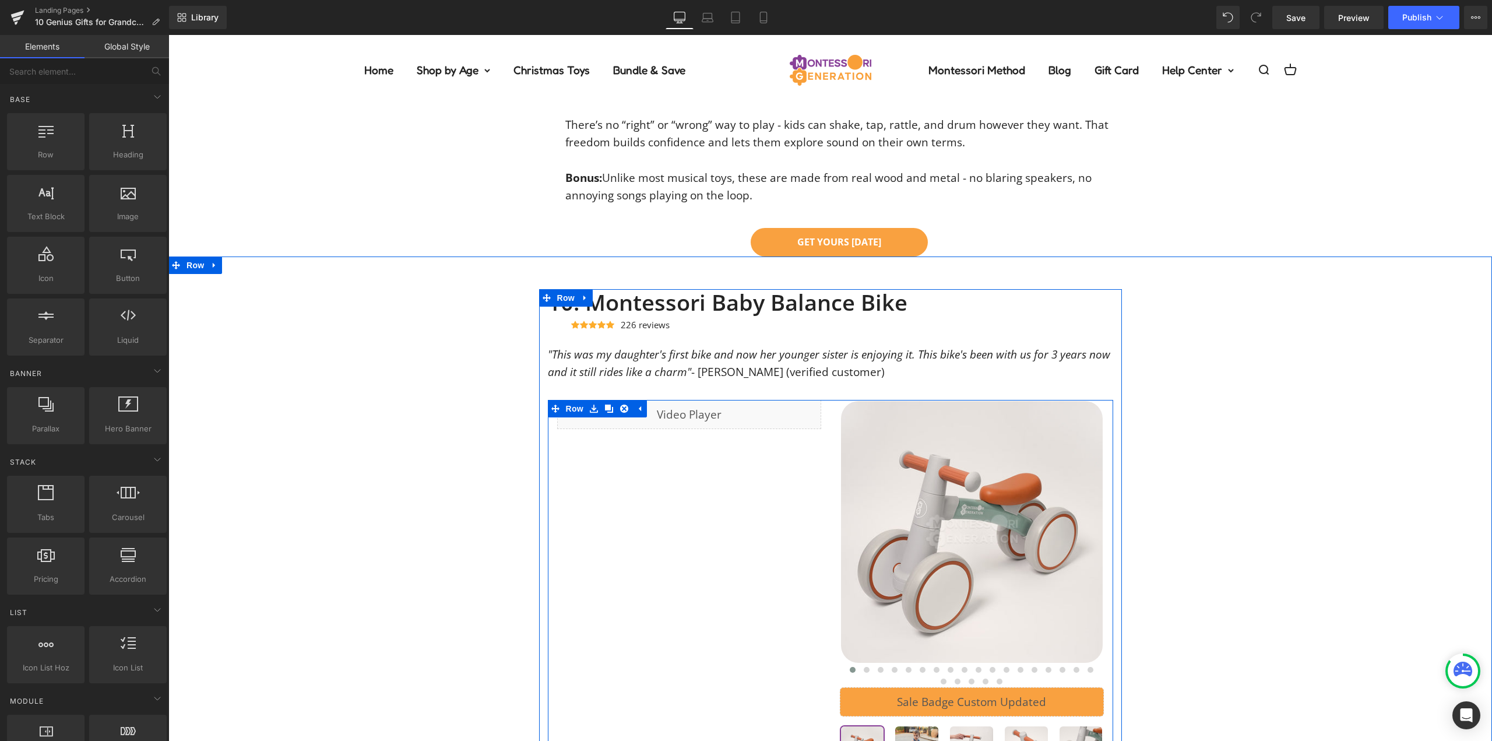
drag, startPoint x: 686, startPoint y: 490, endPoint x: 708, endPoint y: 456, distance: 40.9
click at [686, 490] on div "Liquid Row ‹ ›" at bounding box center [830, 587] width 565 height 374
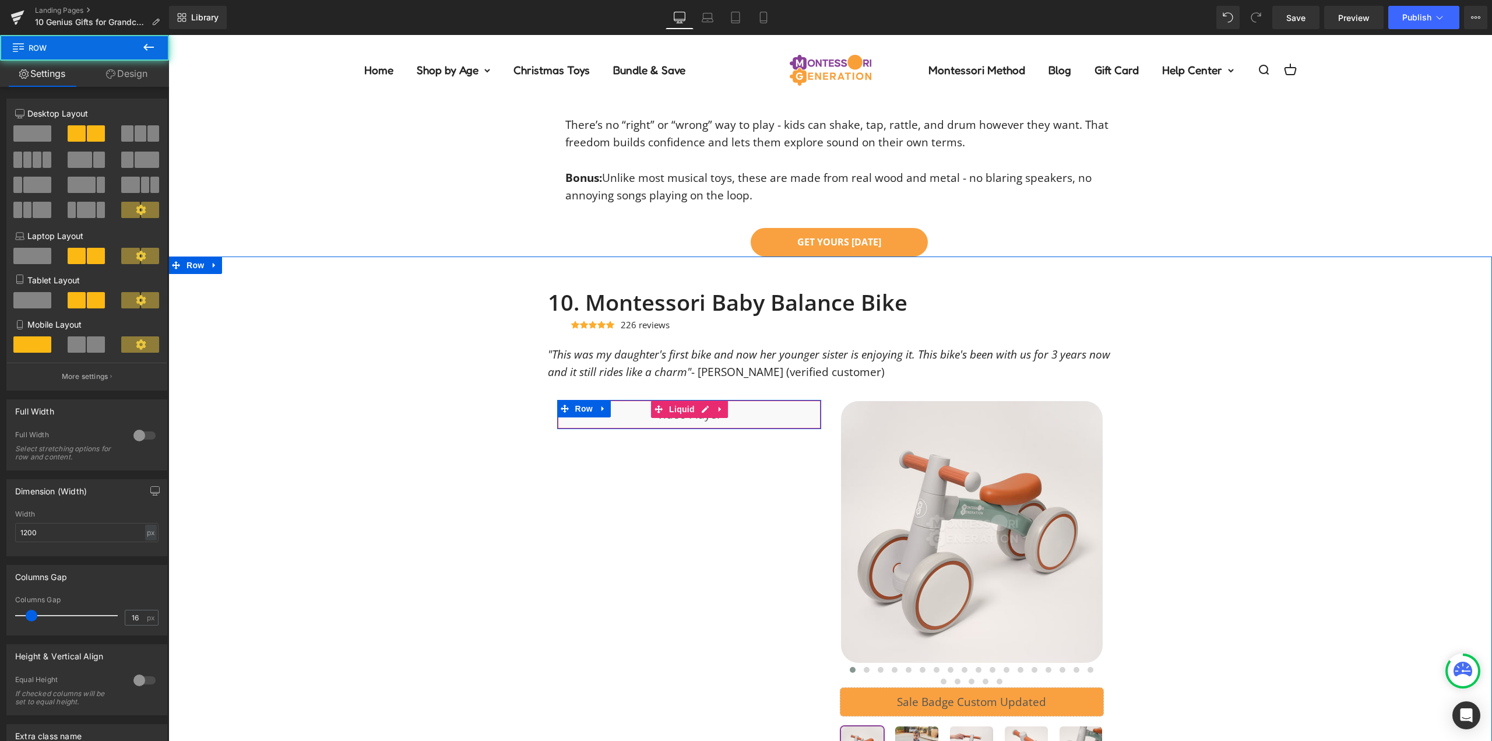
click at [762, 414] on div "Liquid" at bounding box center [689, 414] width 264 height 29
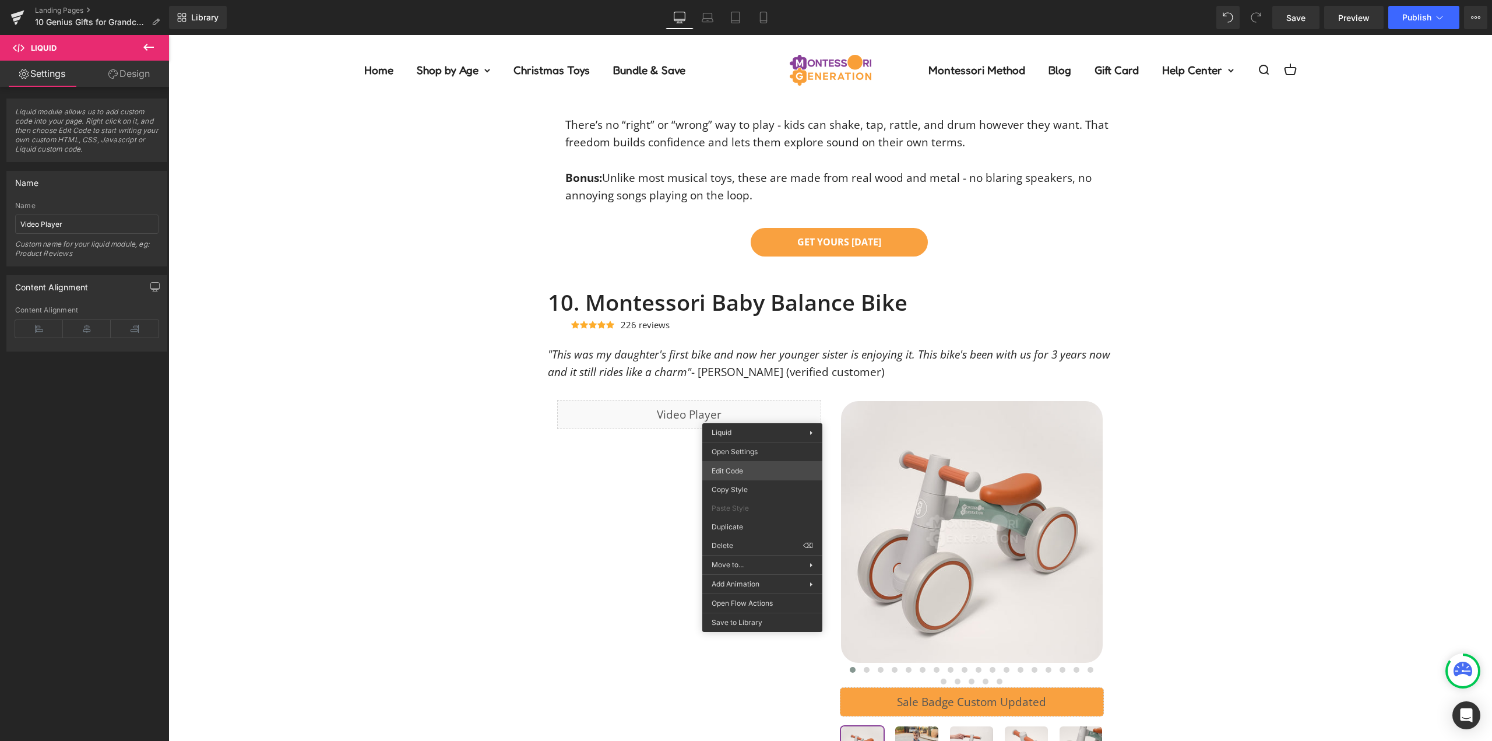
click at [770, 0] on div "Product You are previewing how the will restyle your page. You can not edit Ele…" at bounding box center [746, 0] width 1492 height 0
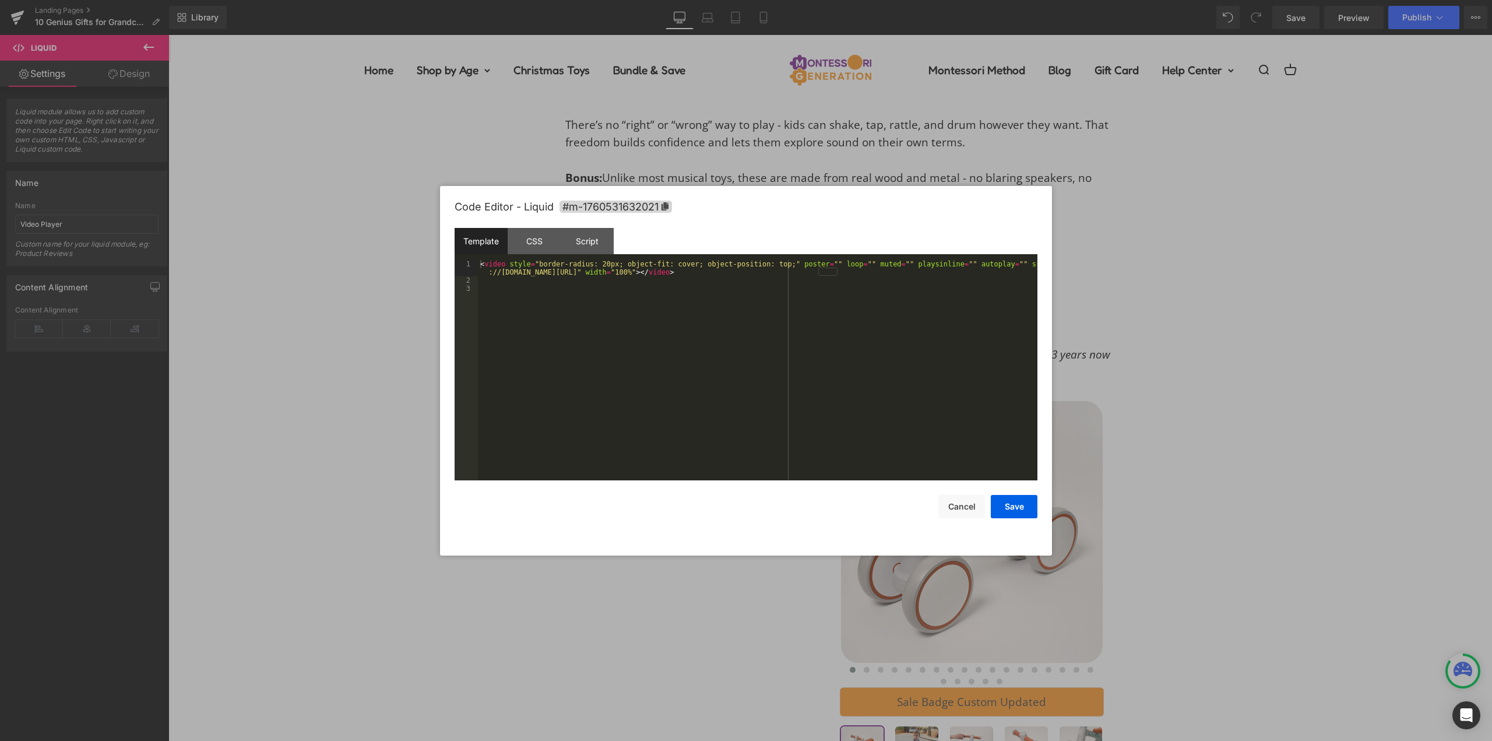
click at [761, 424] on div "< video style = "border-radius: 20px; object-fit: cover; object-position: top;"…" at bounding box center [758, 382] width 560 height 245
click at [1029, 504] on button "Save" at bounding box center [1014, 506] width 47 height 23
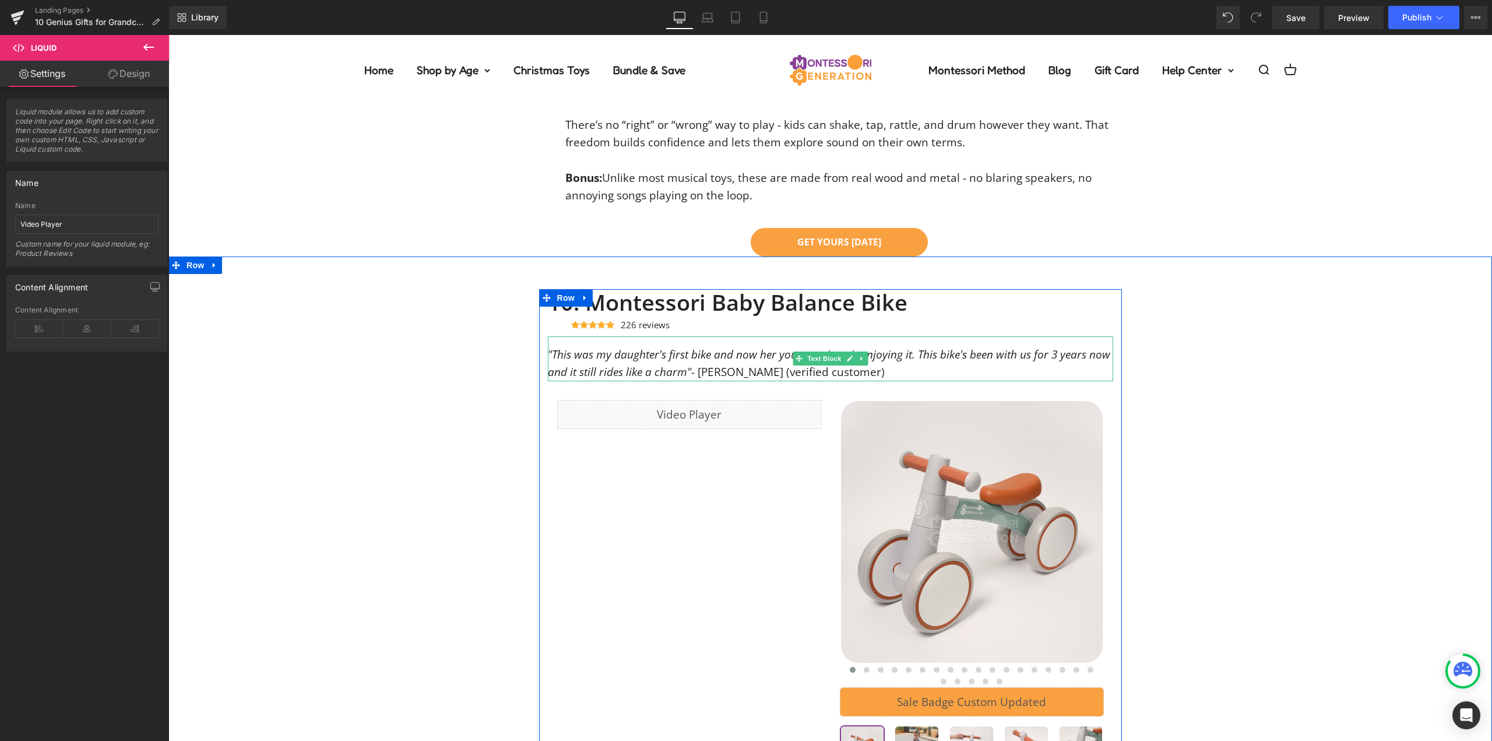
click at [864, 363] on p ""This was my daughter's first bike and now her younger sister is enjoying it. T…" at bounding box center [830, 364] width 565 height 36
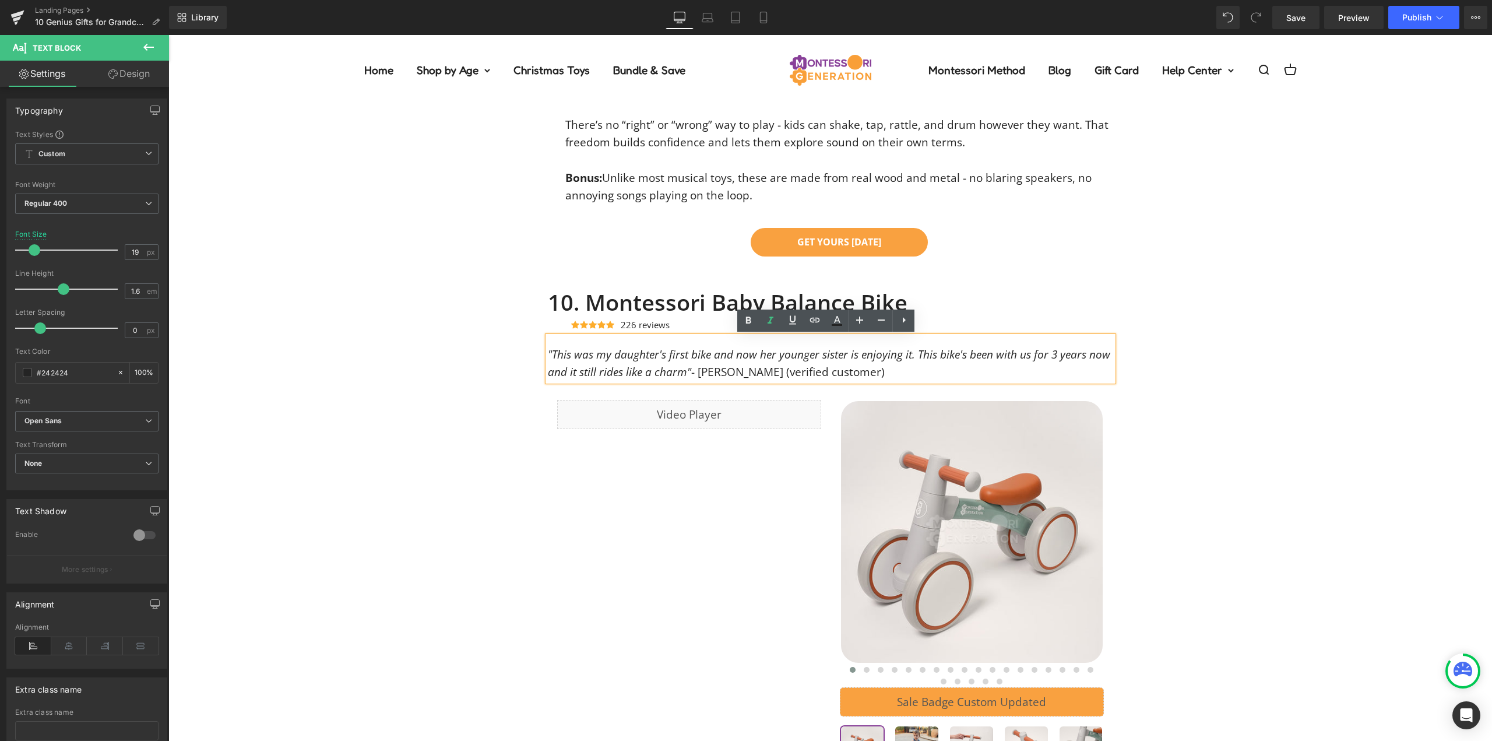
click at [1008, 342] on div ""This was my daughter's first bike and now her younger sister is enjoying it. T…" at bounding box center [830, 358] width 565 height 45
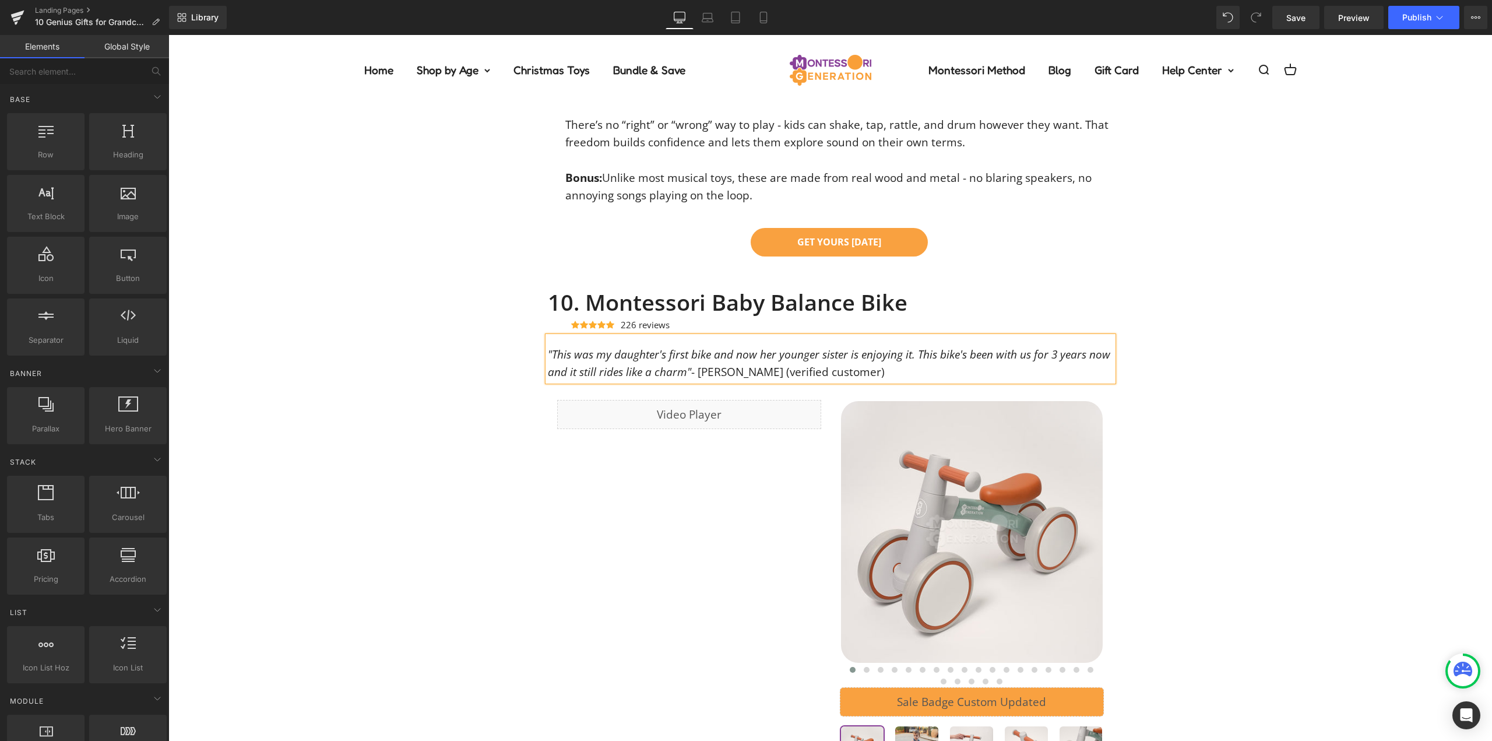
click at [1183, 297] on div "10. Montessori Baby Balance Bike Heading Icon Icon Icon Icon Icon Icon List Hoz…" at bounding box center [830, 667] width 1324 height 757
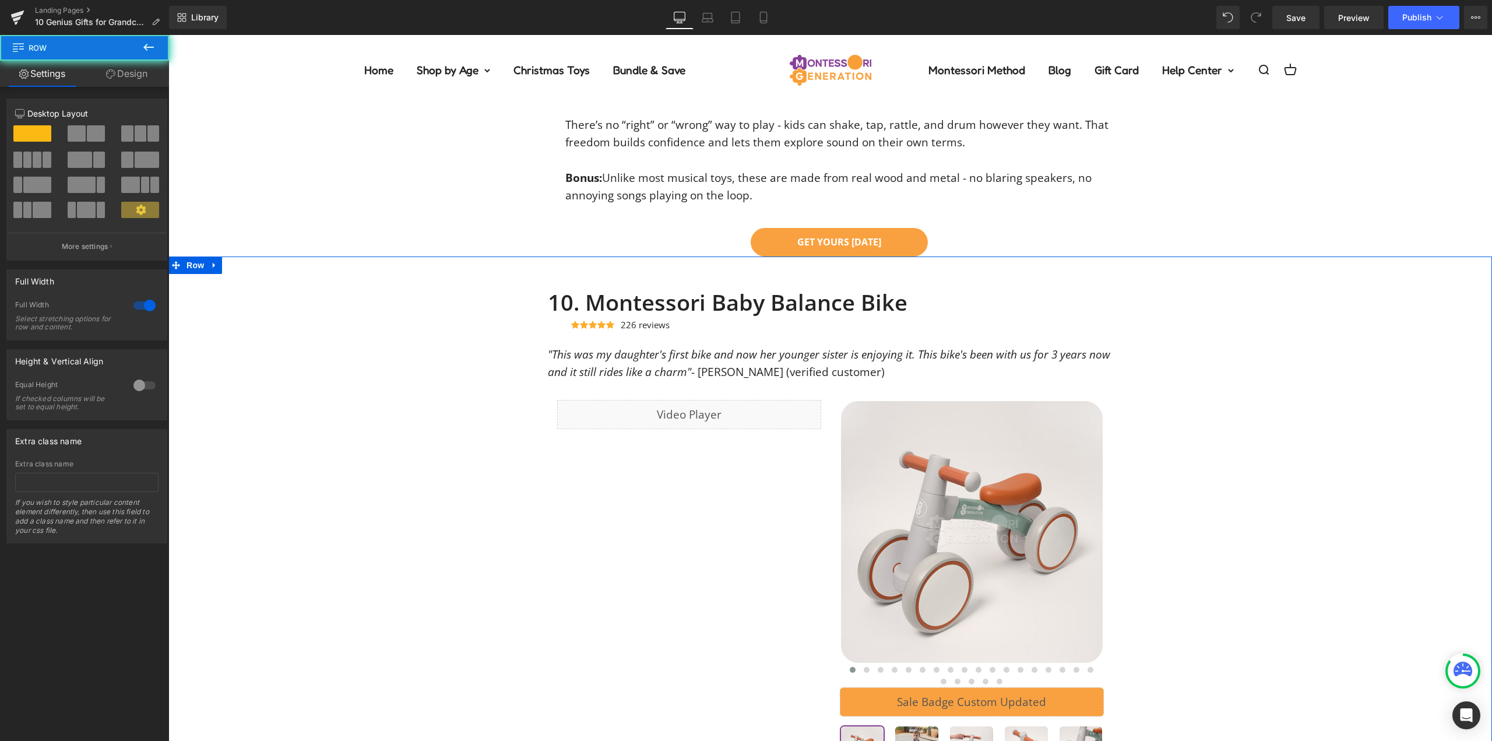
click at [1183, 297] on div "10. Montessori Baby Balance Bike Heading Icon Icon Icon Icon Icon Icon List Hoz…" at bounding box center [830, 667] width 1324 height 757
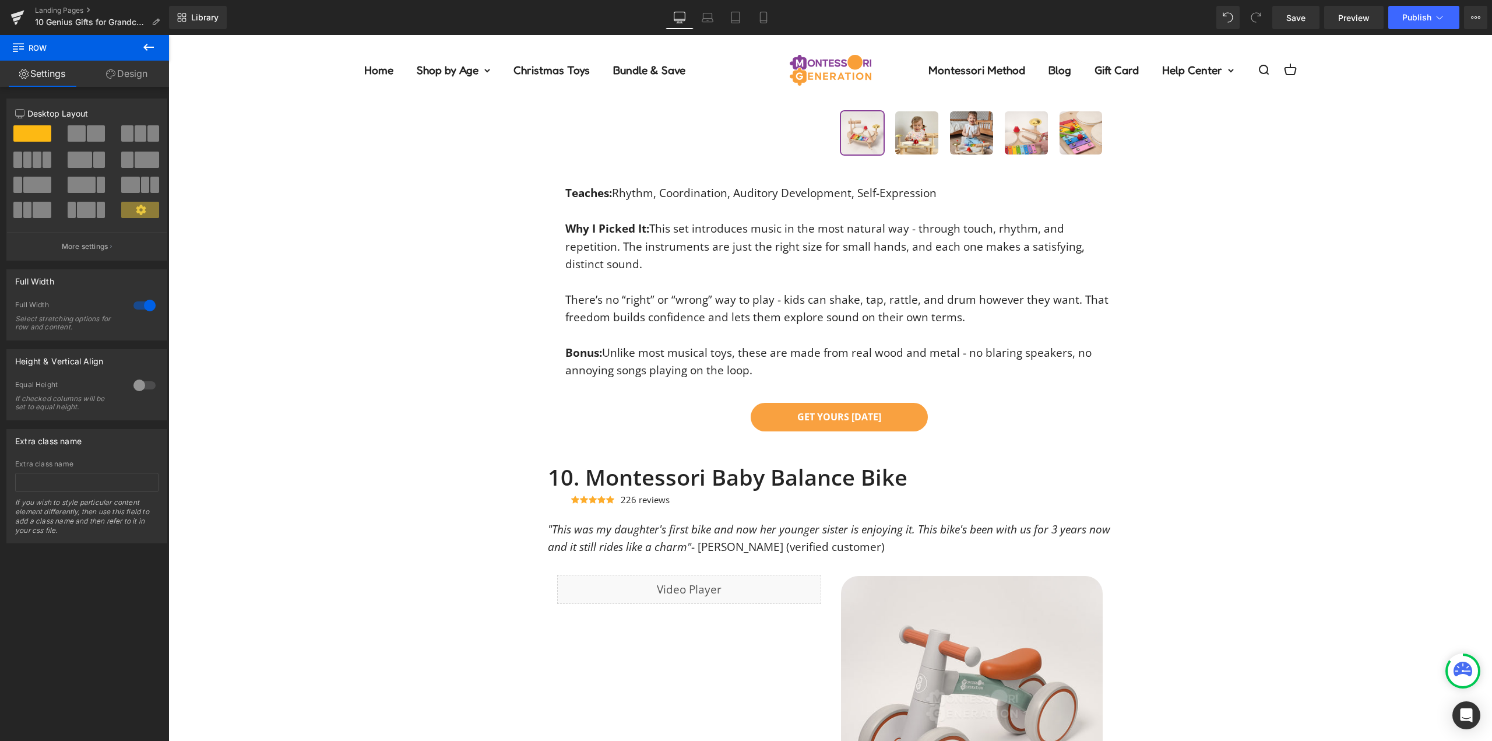
scroll to position [4616, 0]
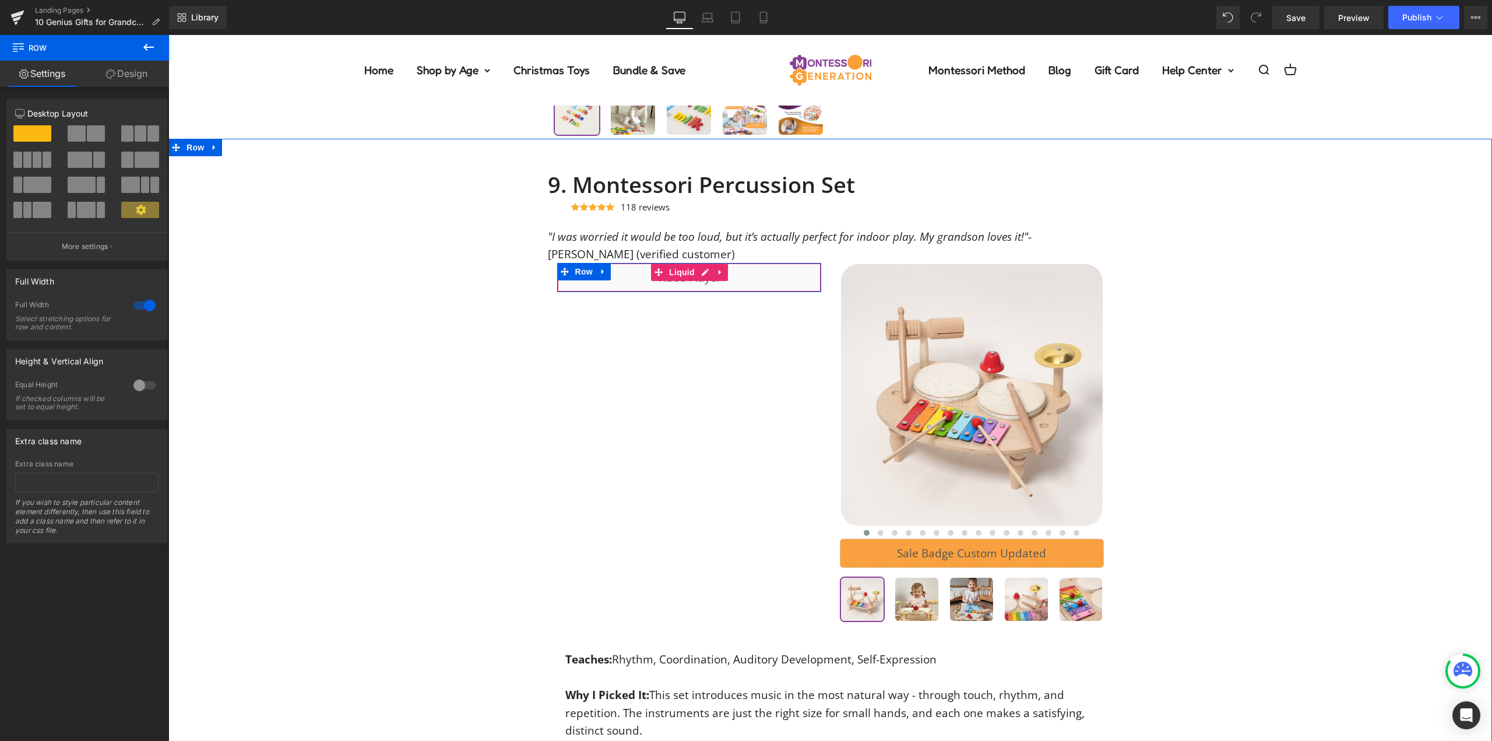
click at [762, 285] on div "Liquid" at bounding box center [689, 277] width 264 height 29
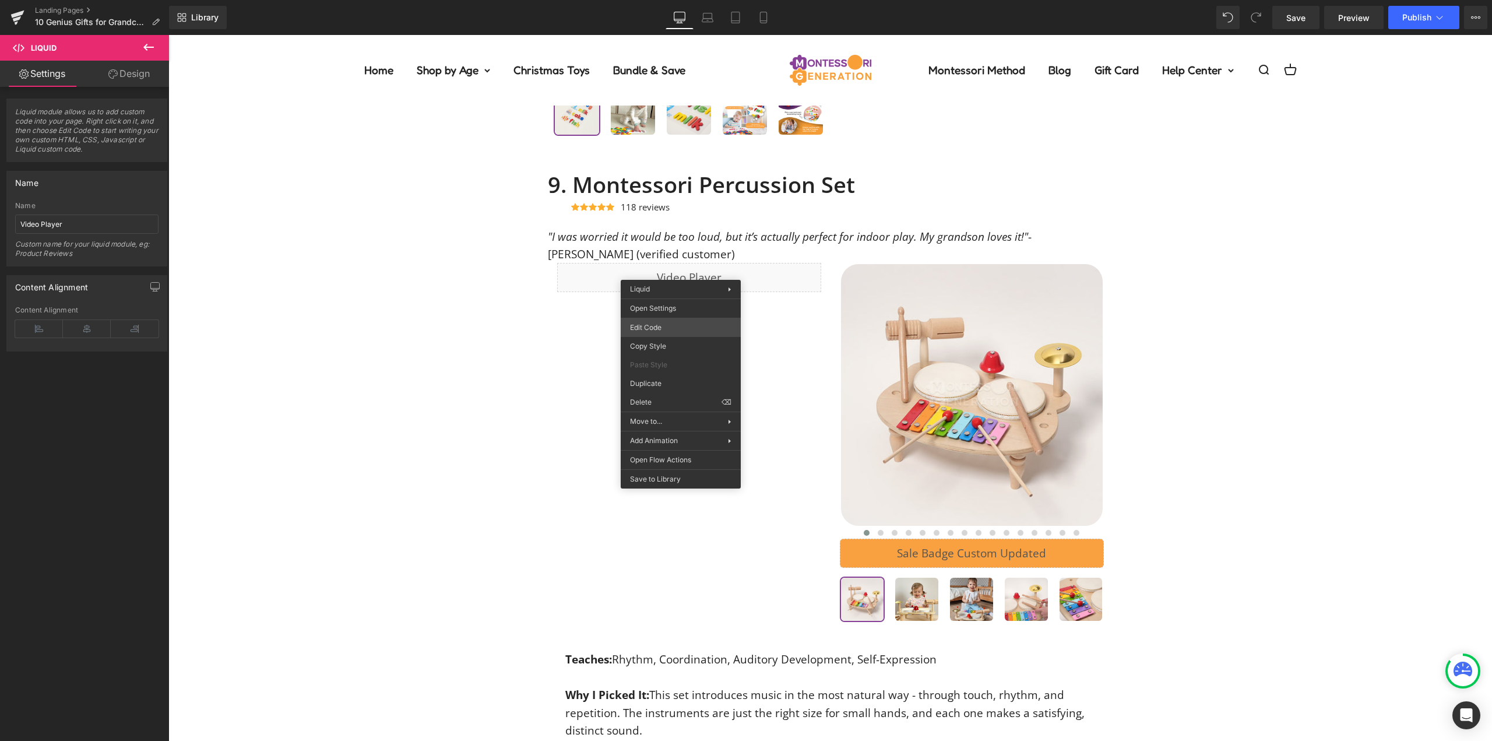
click at [669, 0] on div "Product You are previewing how the will restyle your page. You can not edit Ele…" at bounding box center [746, 0] width 1492 height 0
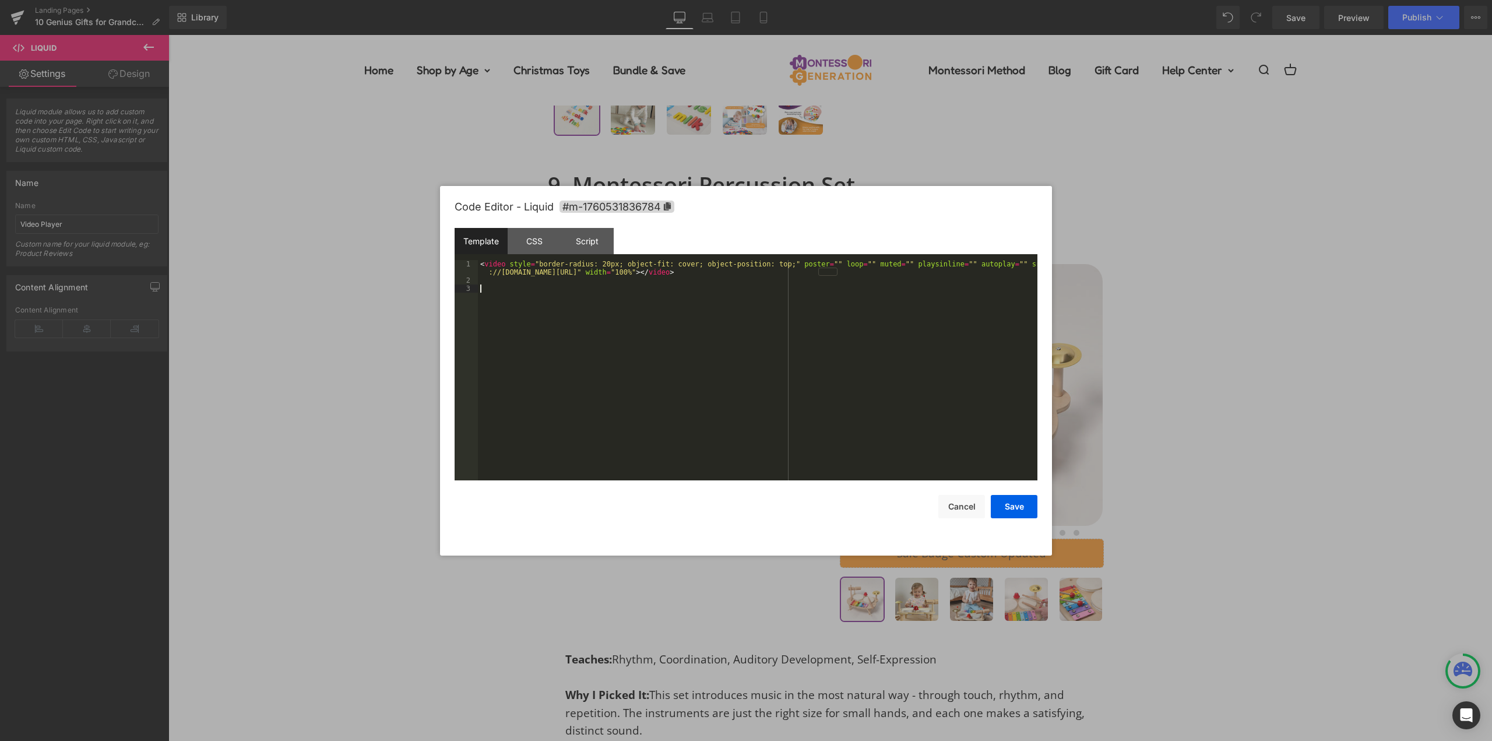
click at [689, 323] on div "< video style = "border-radius: 20px; object-fit: cover; object-position: top;"…" at bounding box center [758, 382] width 560 height 245
click at [1005, 502] on button "Save" at bounding box center [1014, 506] width 47 height 23
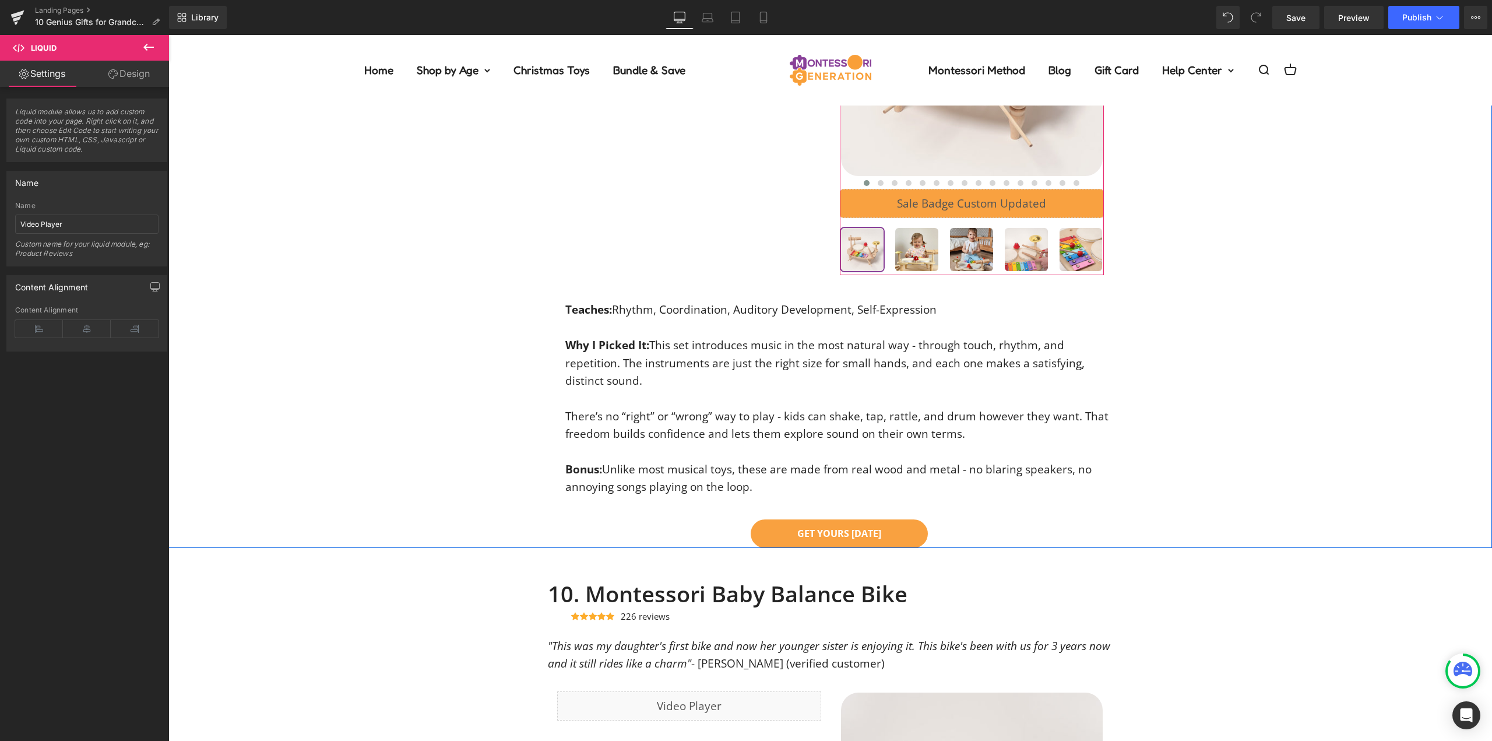
scroll to position [5374, 0]
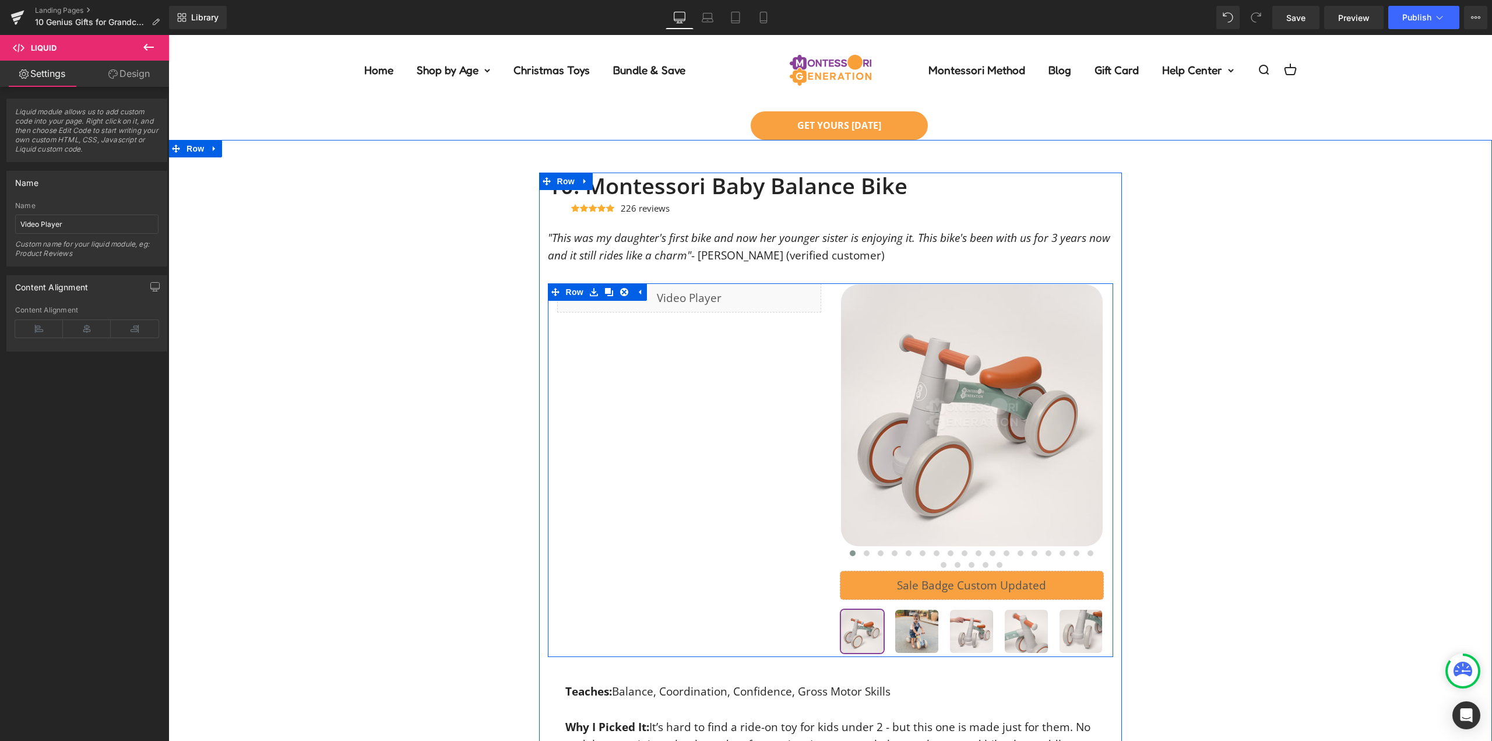
click at [737, 297] on div "Liquid" at bounding box center [689, 297] width 264 height 29
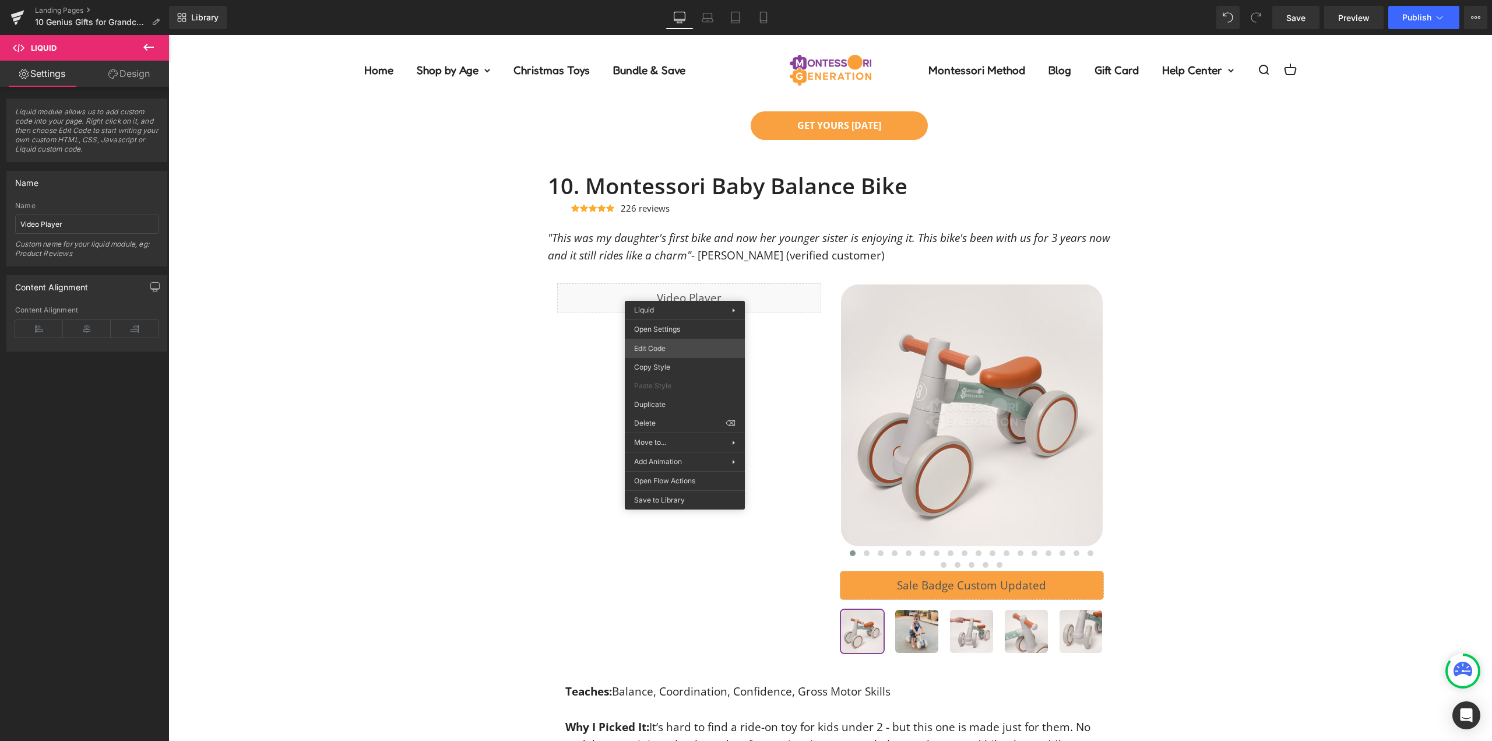
click at [673, 0] on div "Product You are previewing how the will restyle your page. You can not edit Ele…" at bounding box center [746, 0] width 1492 height 0
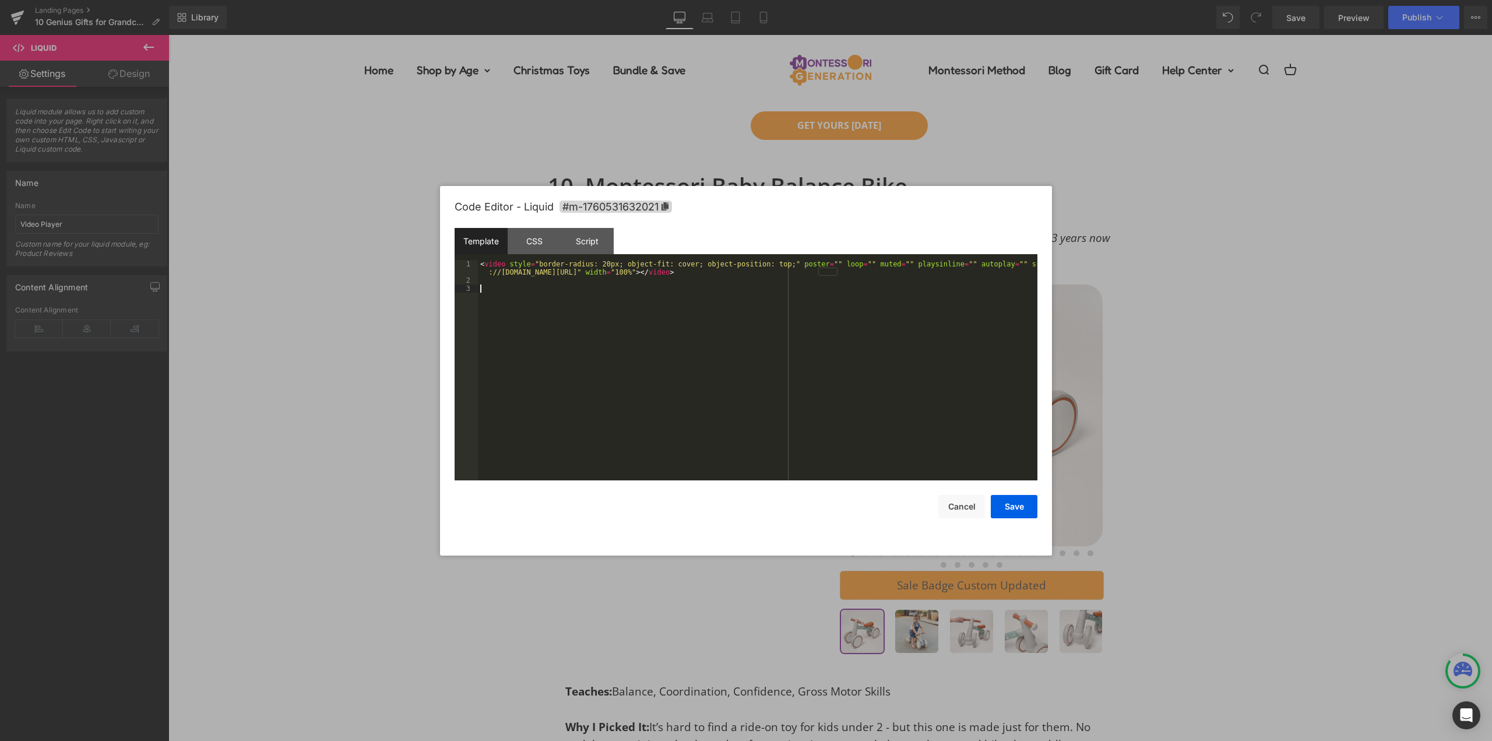
click at [702, 315] on div "< video style = "border-radius: 20px; object-fit: cover; object-position: top;"…" at bounding box center [758, 382] width 560 height 245
click at [1005, 501] on button "Save" at bounding box center [1014, 506] width 47 height 23
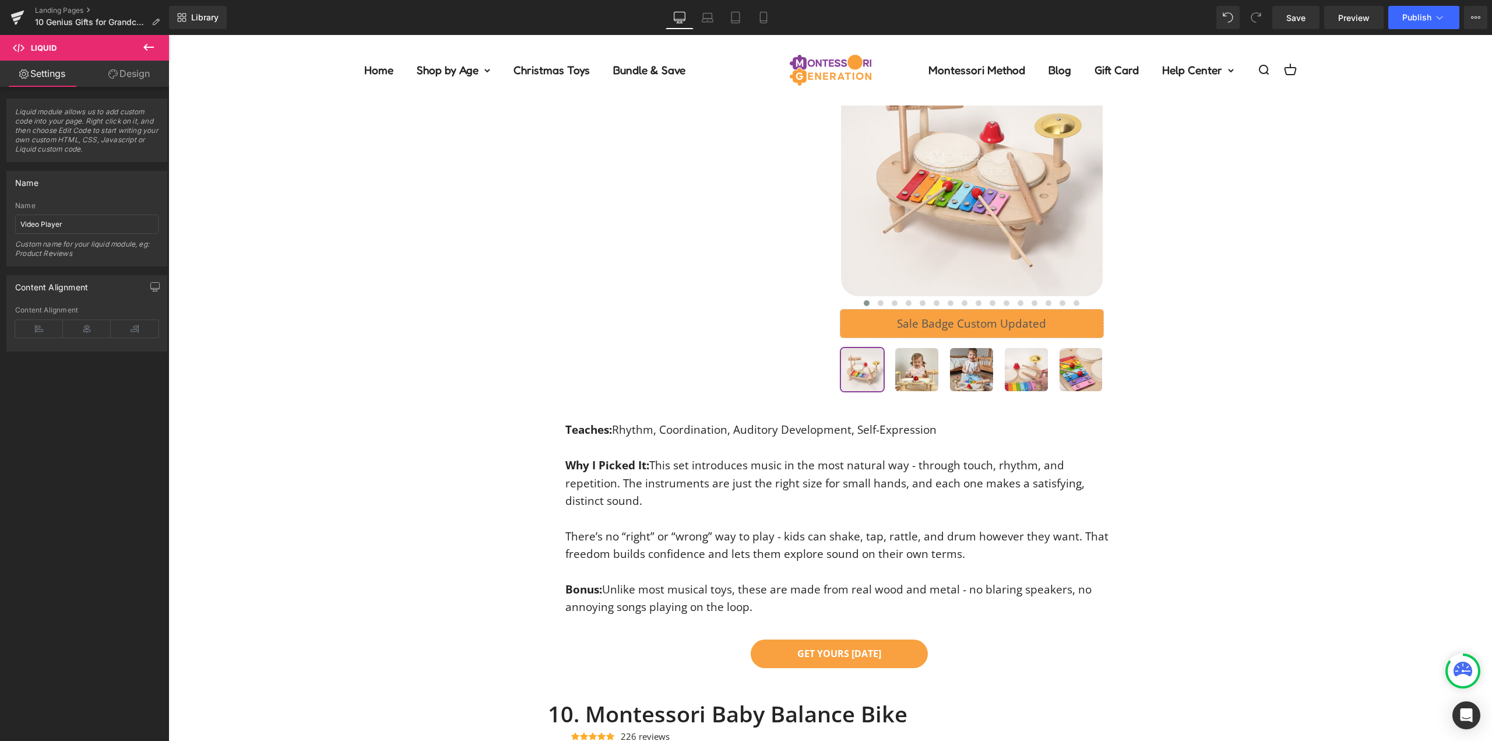
scroll to position [4558, 0]
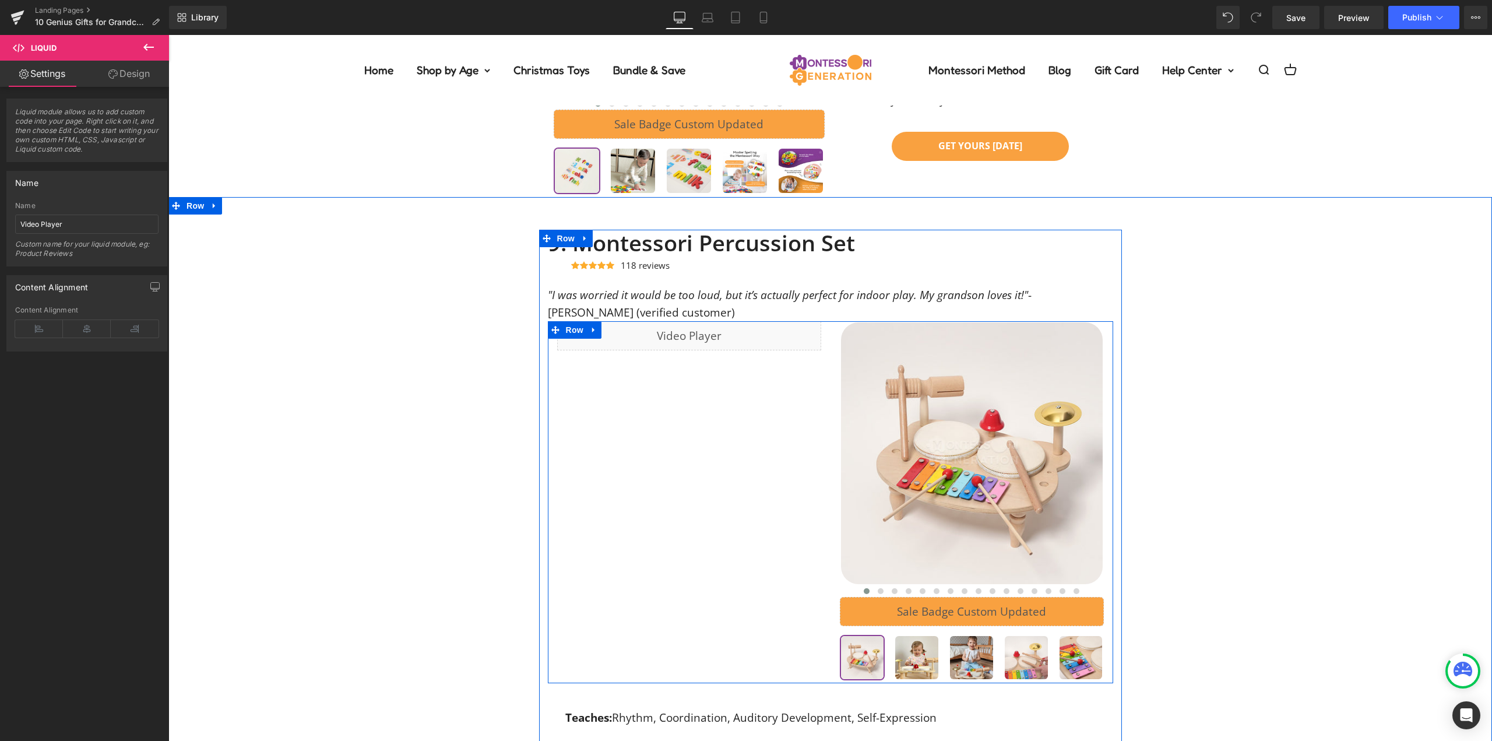
click at [831, 424] on div at bounding box center [972, 502] width 283 height 362
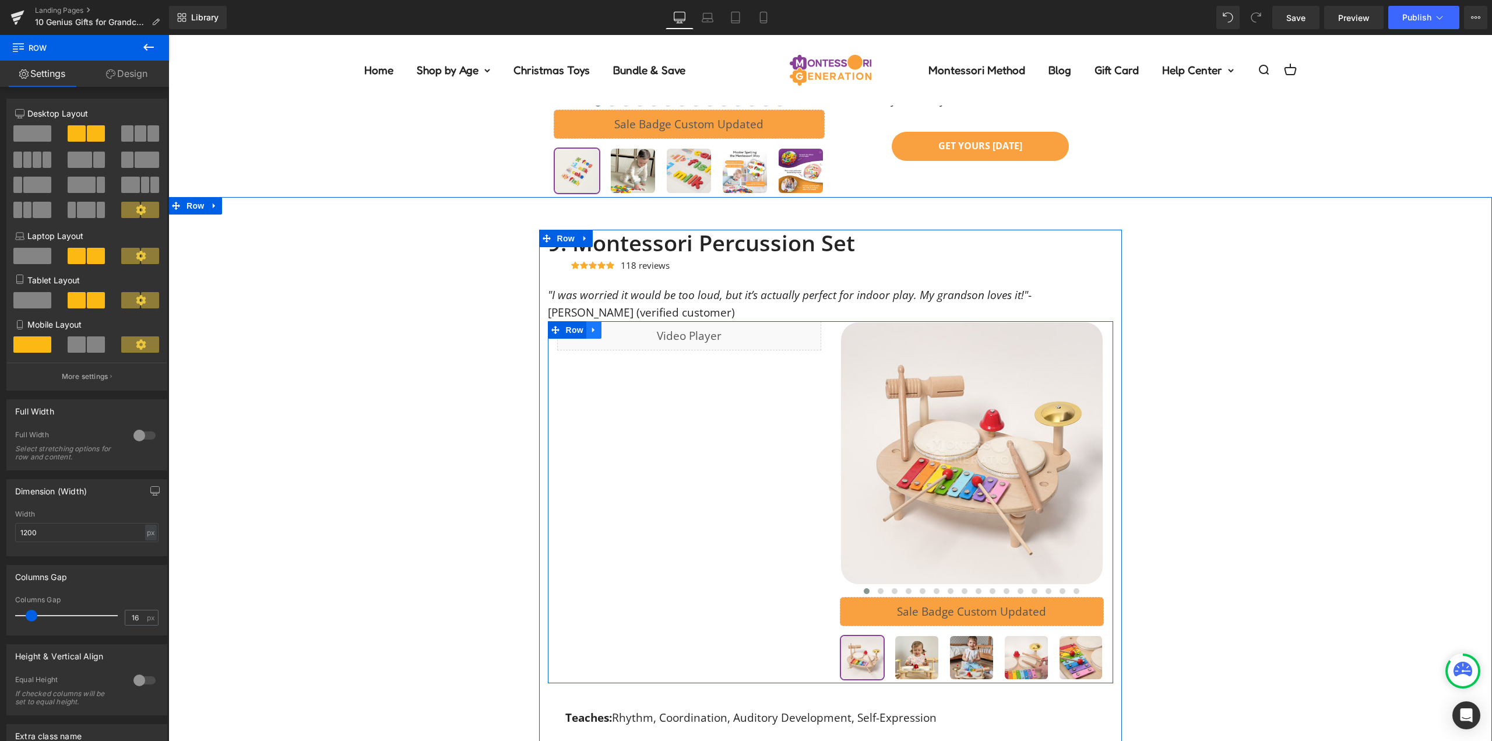
click at [590, 330] on icon at bounding box center [594, 330] width 8 height 9
click at [606, 328] on icon at bounding box center [609, 330] width 8 height 8
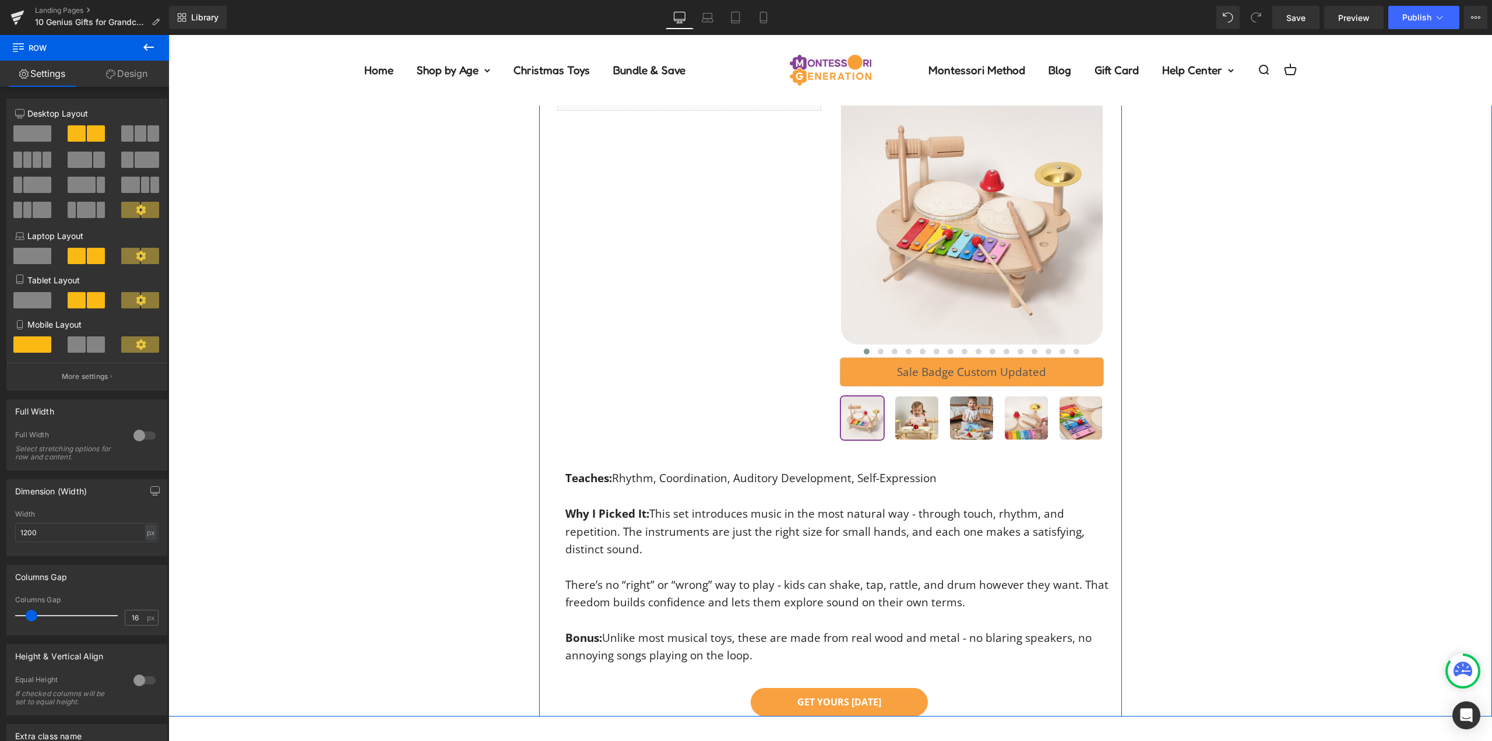
scroll to position [4887, 0]
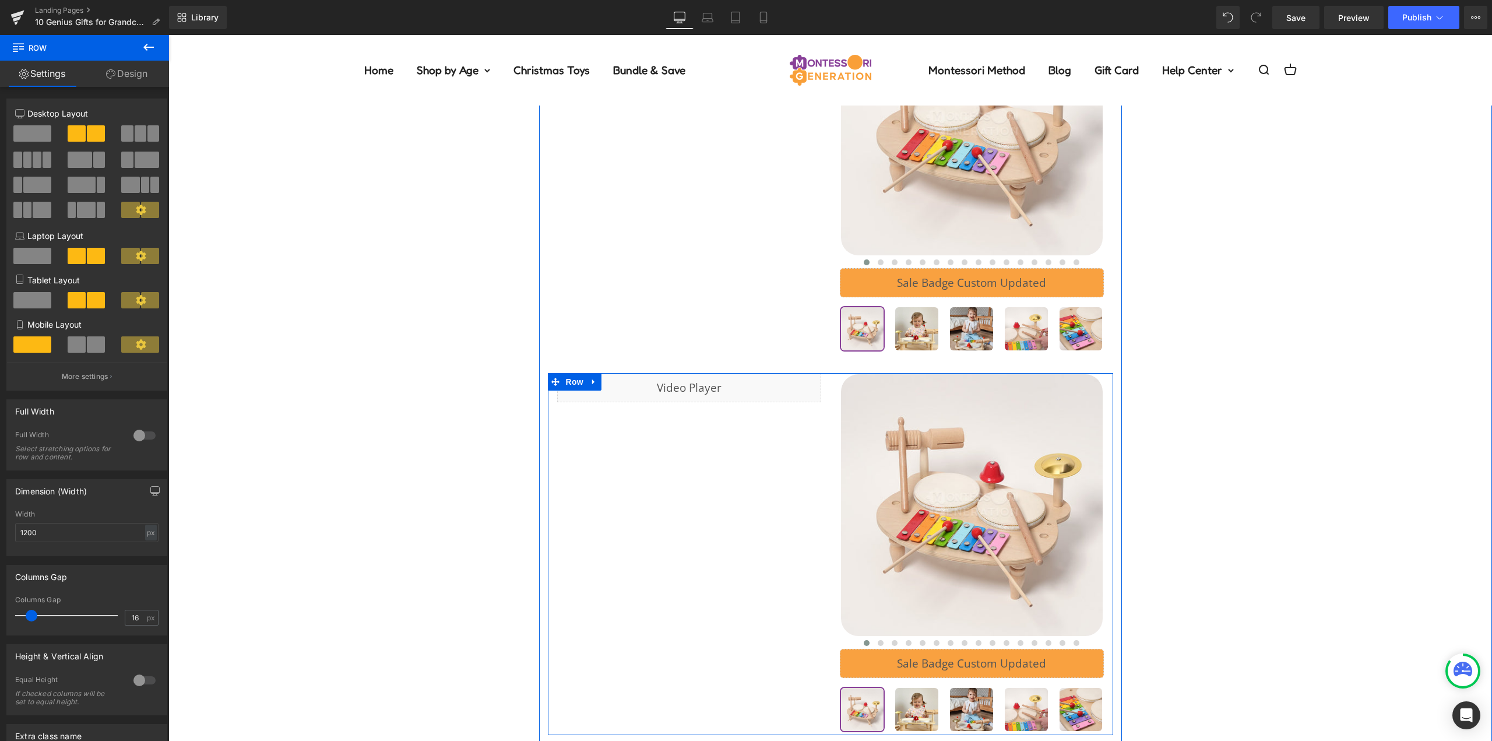
click at [821, 567] on div "Liquid Row ‹ ›" at bounding box center [830, 554] width 565 height 362
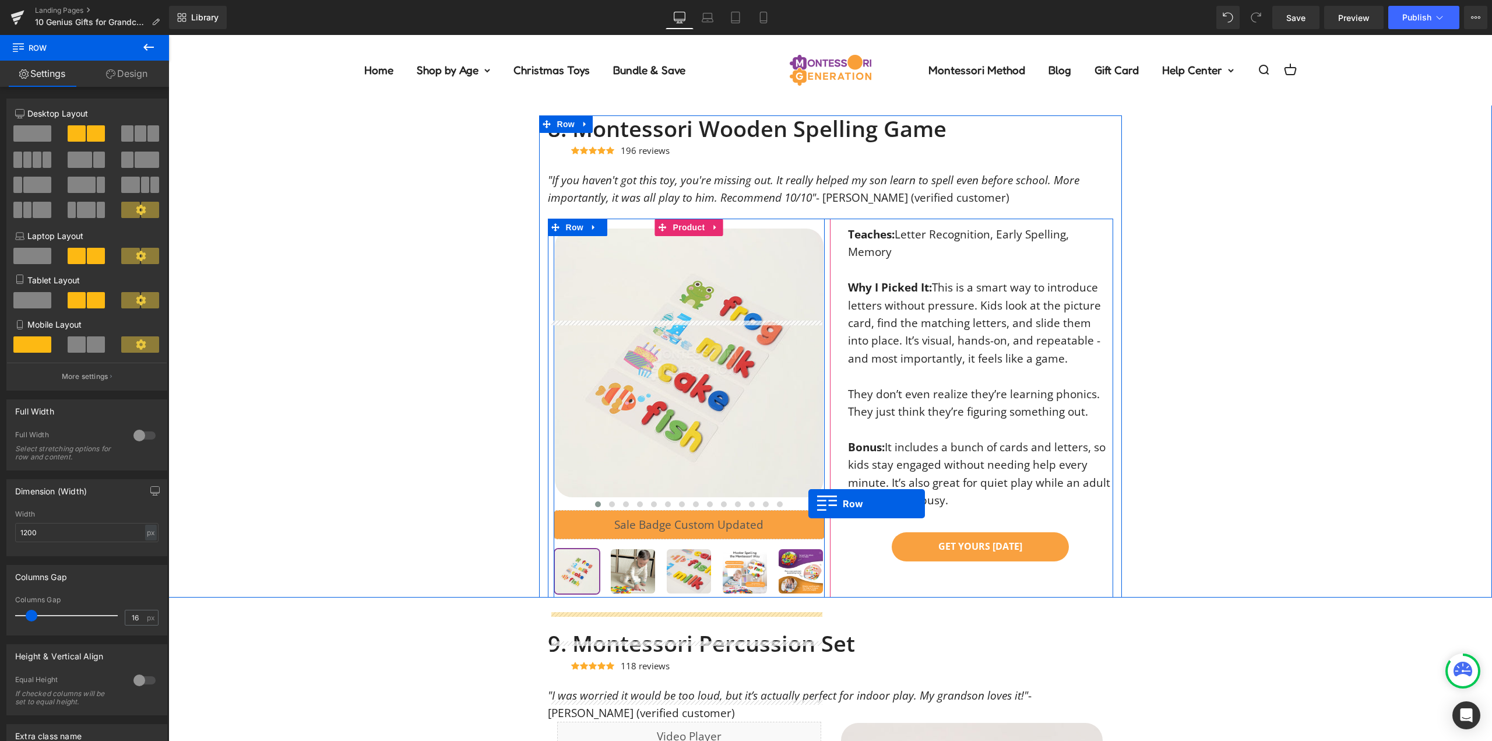
scroll to position [3954, 0]
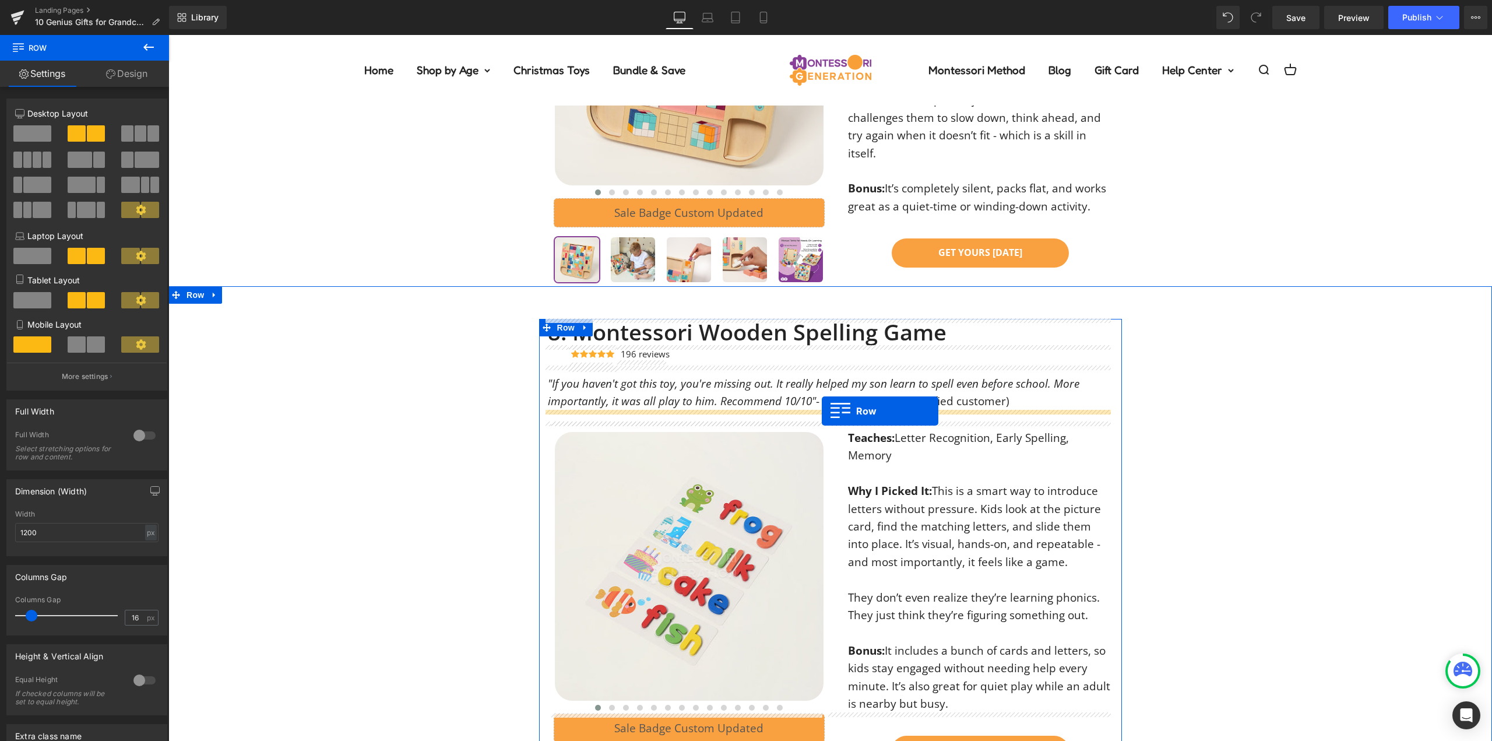
drag, startPoint x: 767, startPoint y: 374, endPoint x: 822, endPoint y: 411, distance: 66.3
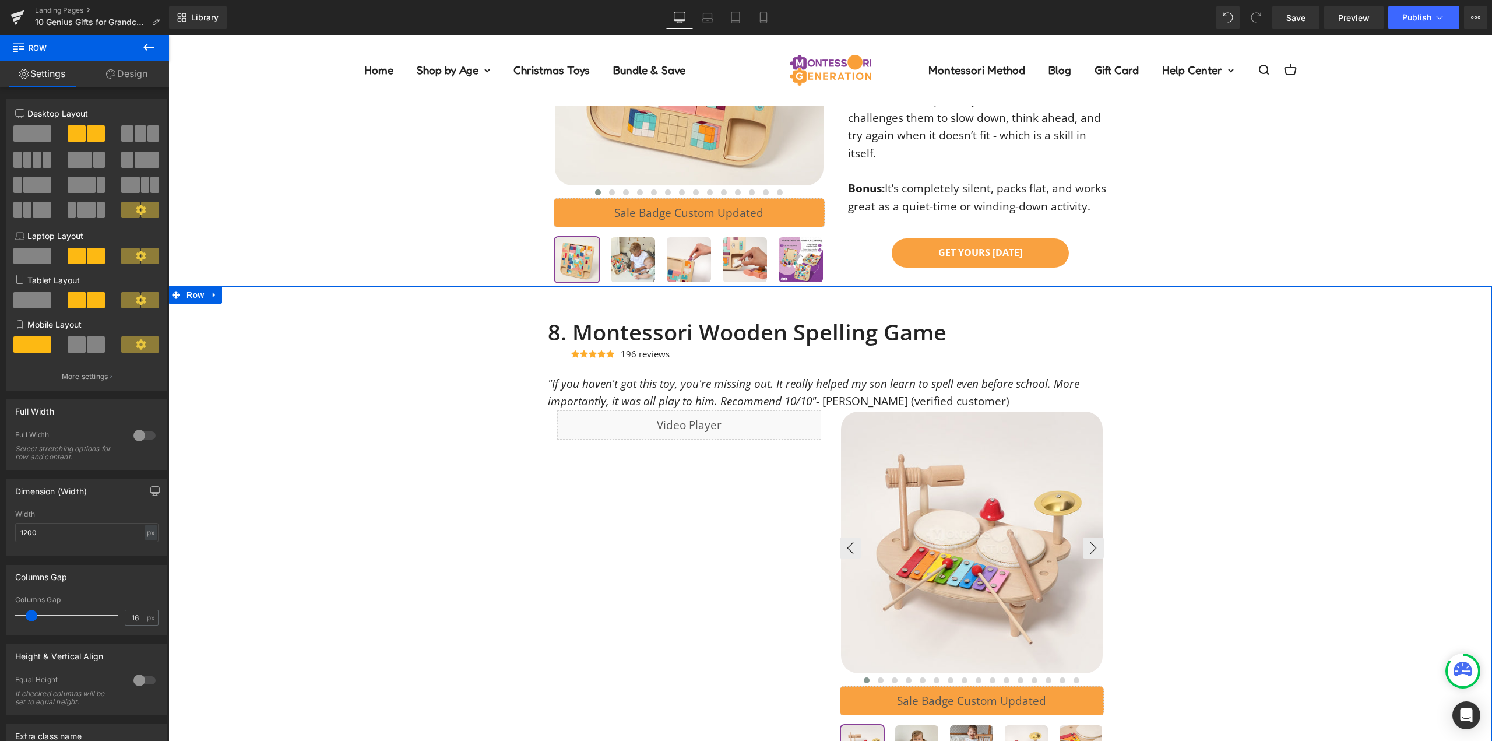
click at [934, 520] on img at bounding box center [972, 542] width 262 height 262
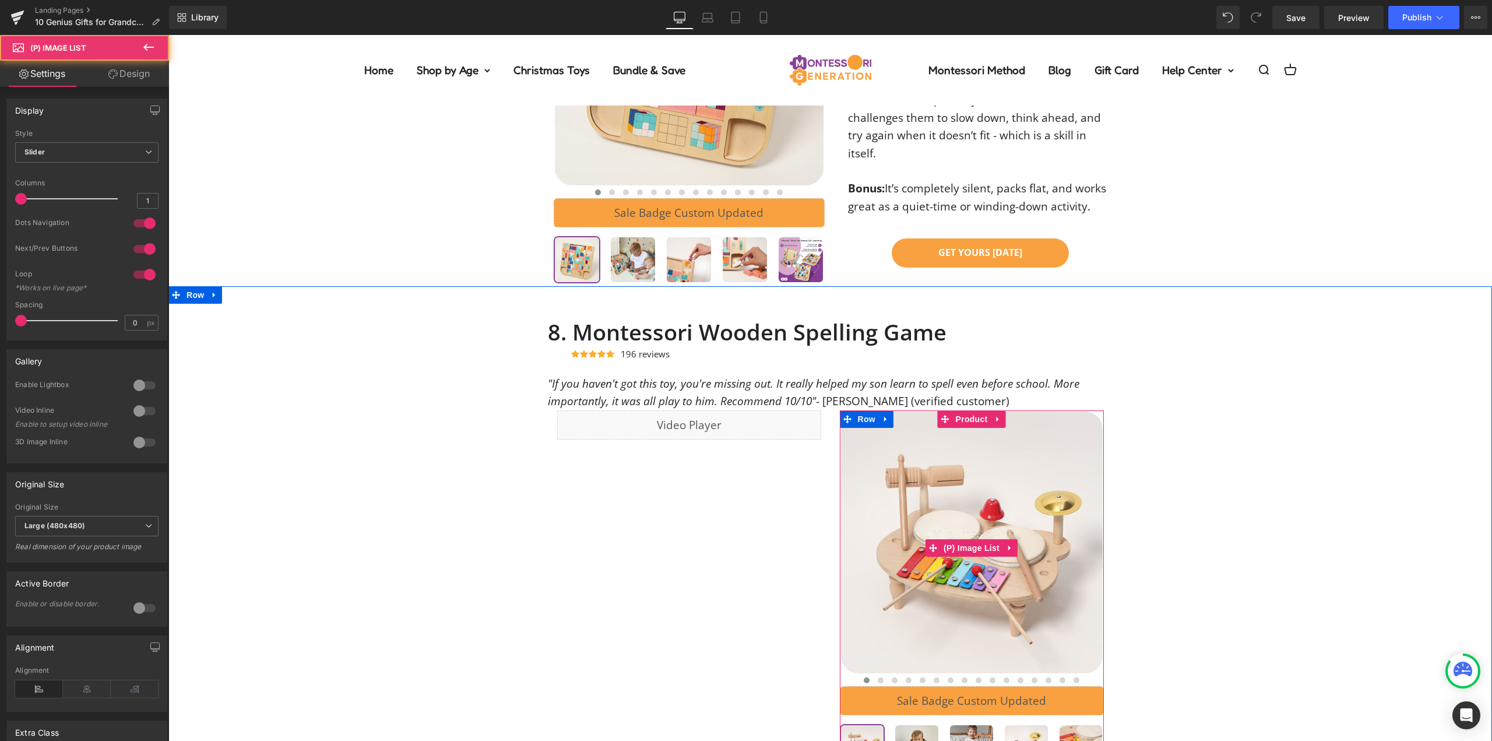
click at [168, 35] on div at bounding box center [168, 35] width 0 height 0
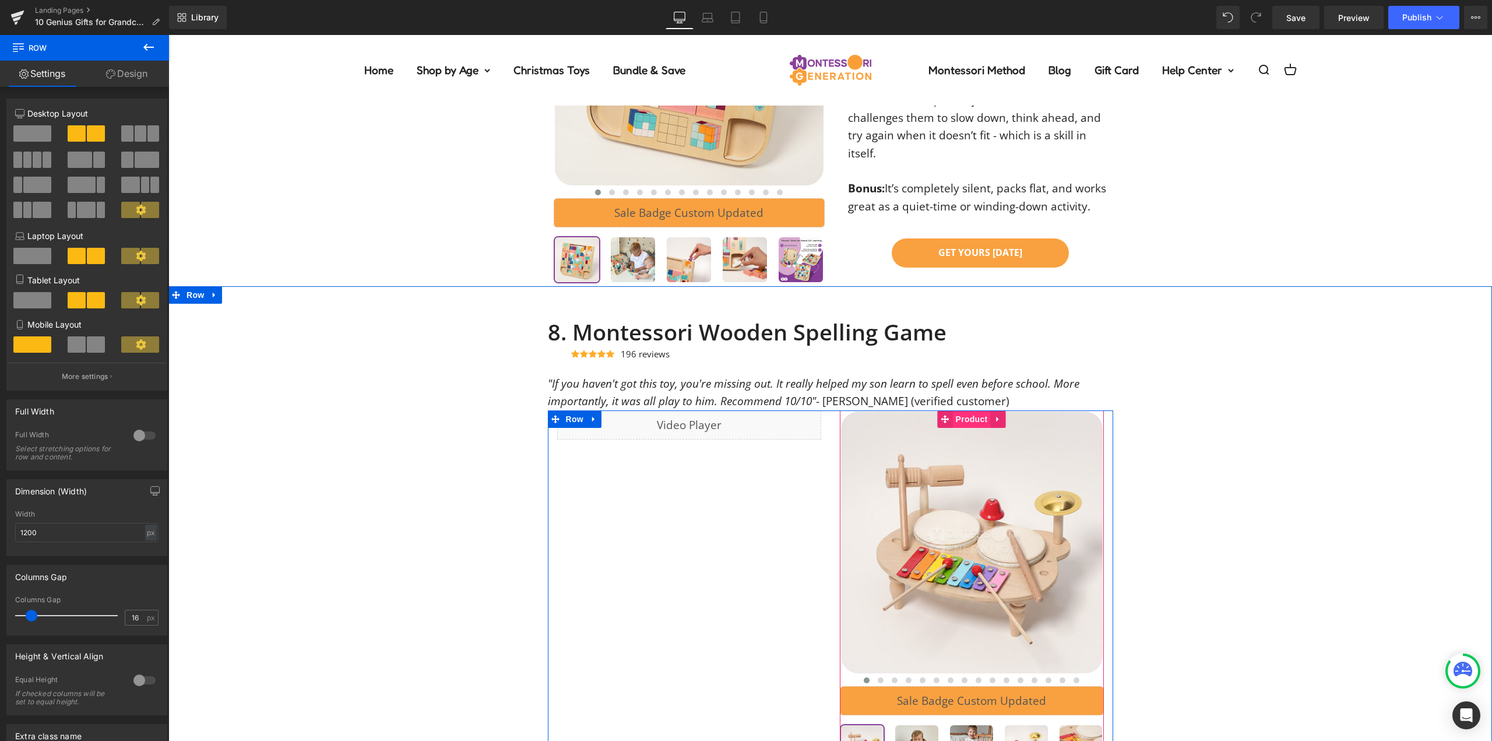
click at [976, 421] on span "Product" at bounding box center [972, 418] width 38 height 17
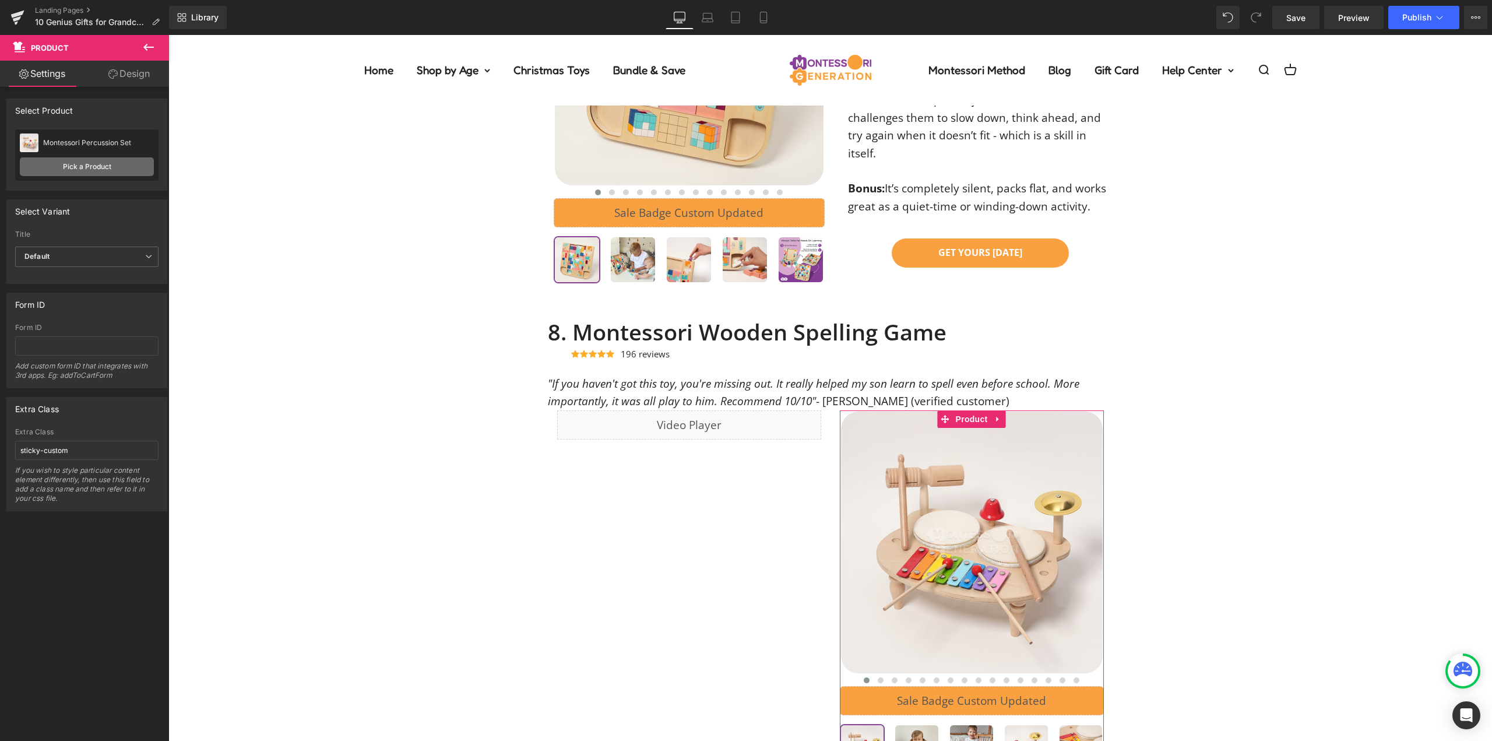
click at [111, 169] on link "Pick a Product" at bounding box center [87, 166] width 134 height 19
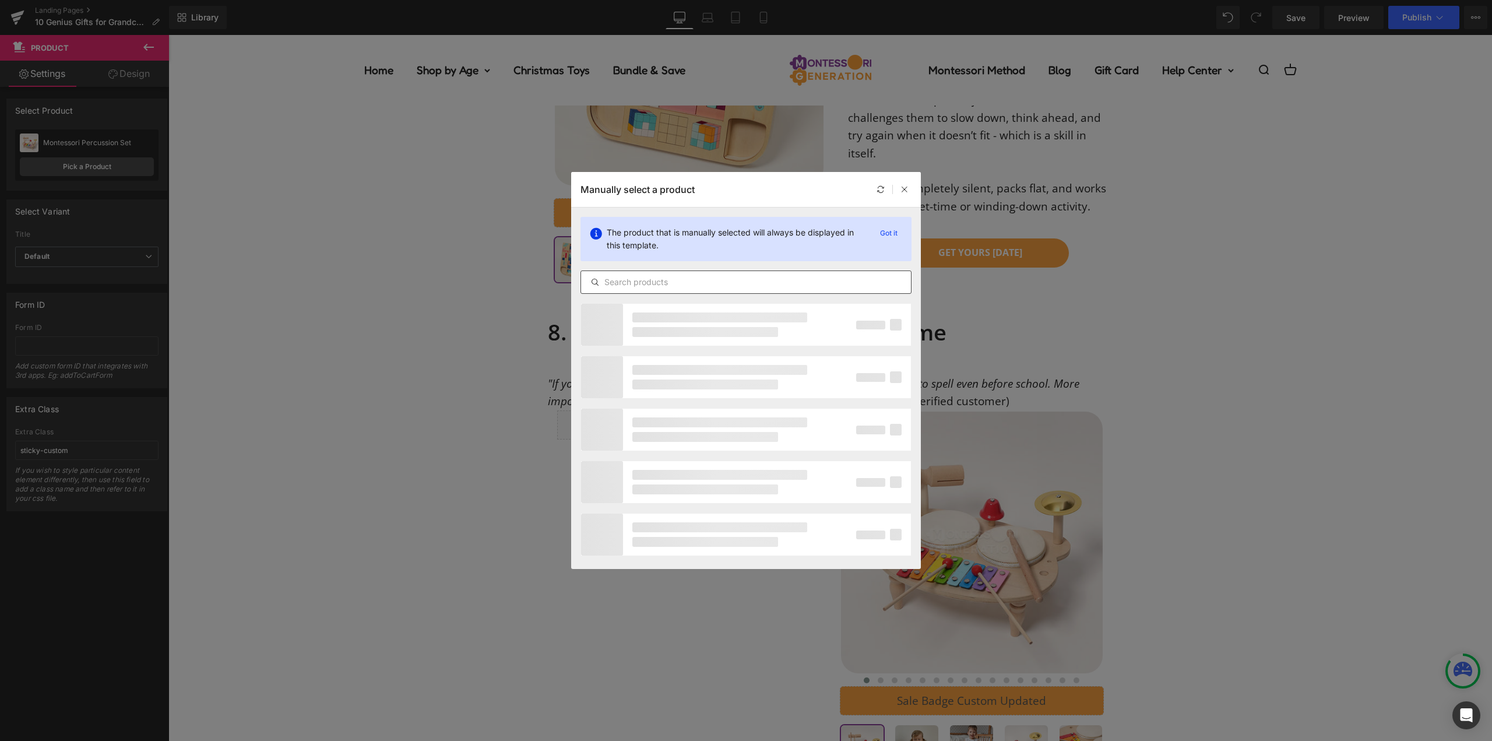
click at [736, 287] on input "text" at bounding box center [746, 282] width 330 height 14
type input "wooden spe"
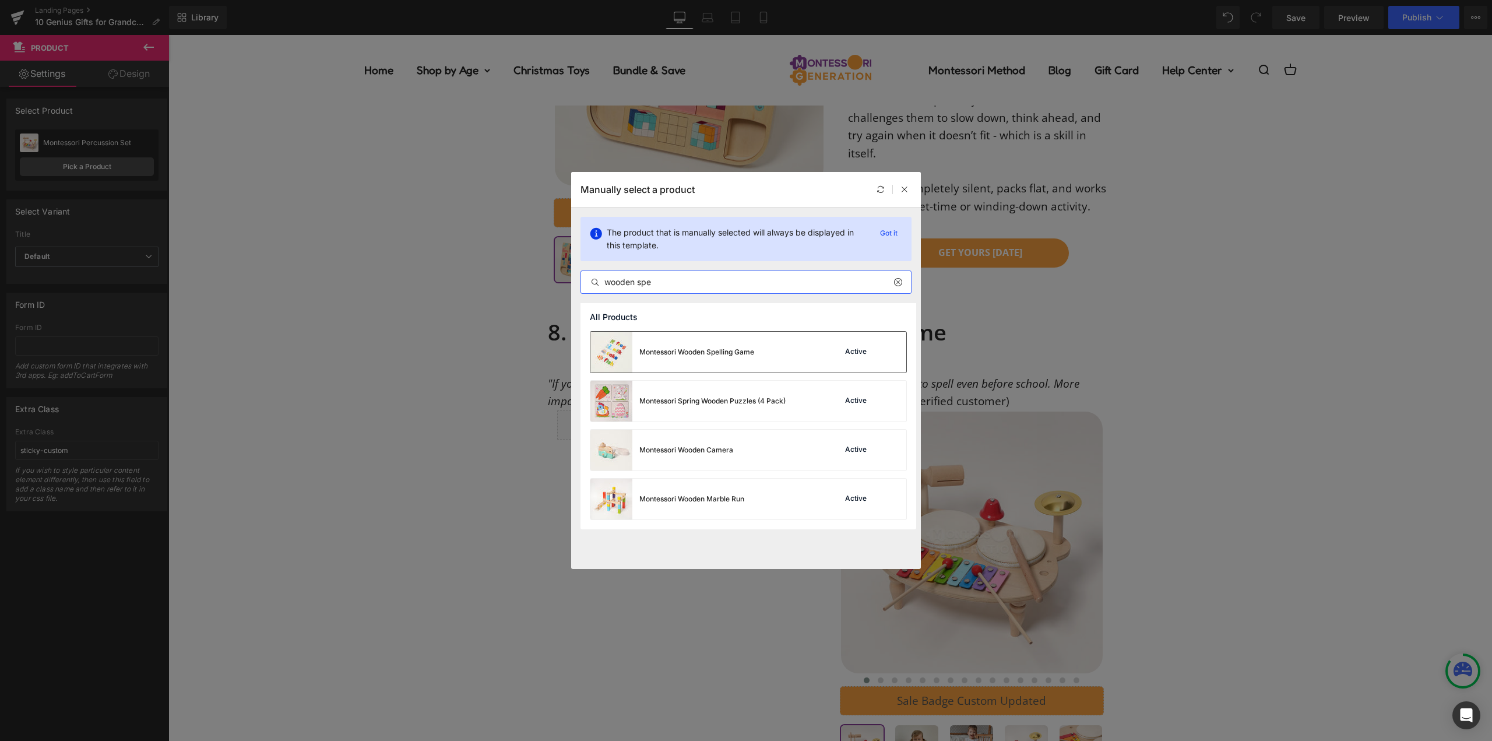
click at [792, 361] on div "Montessori Wooden Spelling Game Active" at bounding box center [748, 352] width 316 height 41
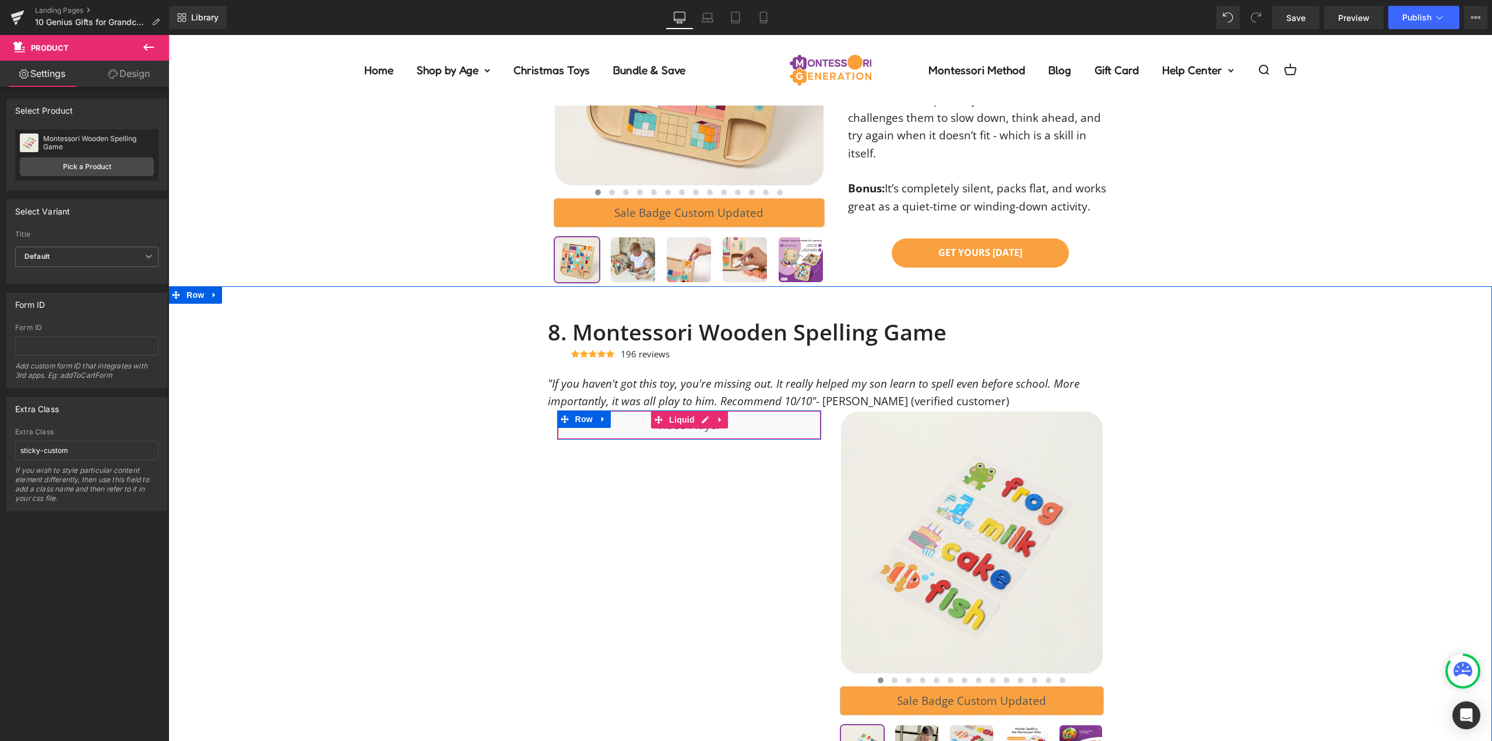
drag, startPoint x: 755, startPoint y: 417, endPoint x: 750, endPoint y: 417, distance: 5.9
click at [755, 417] on div "Liquid" at bounding box center [689, 424] width 264 height 29
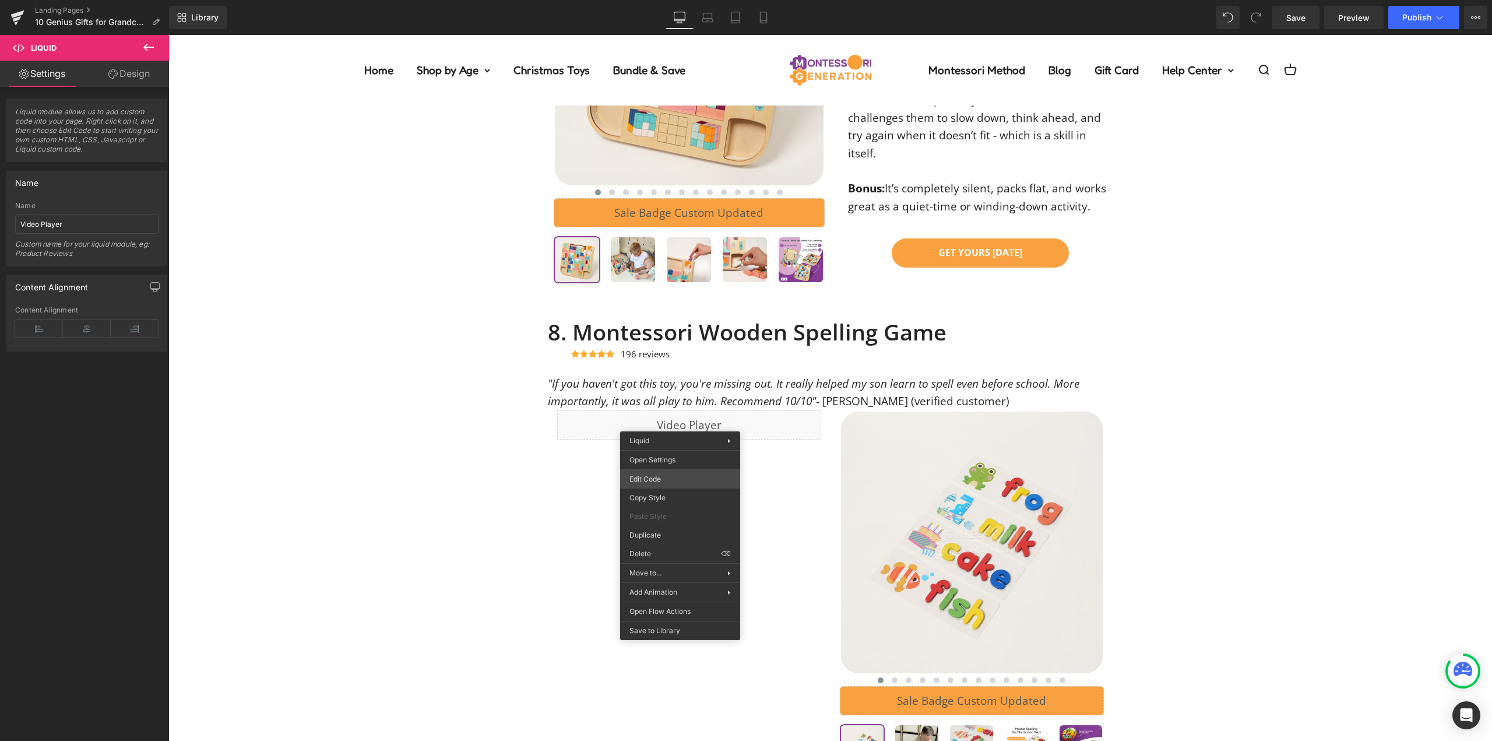
click at [650, 0] on div "Product You are previewing how the will restyle your page. You can not edit Ele…" at bounding box center [746, 0] width 1492 height 0
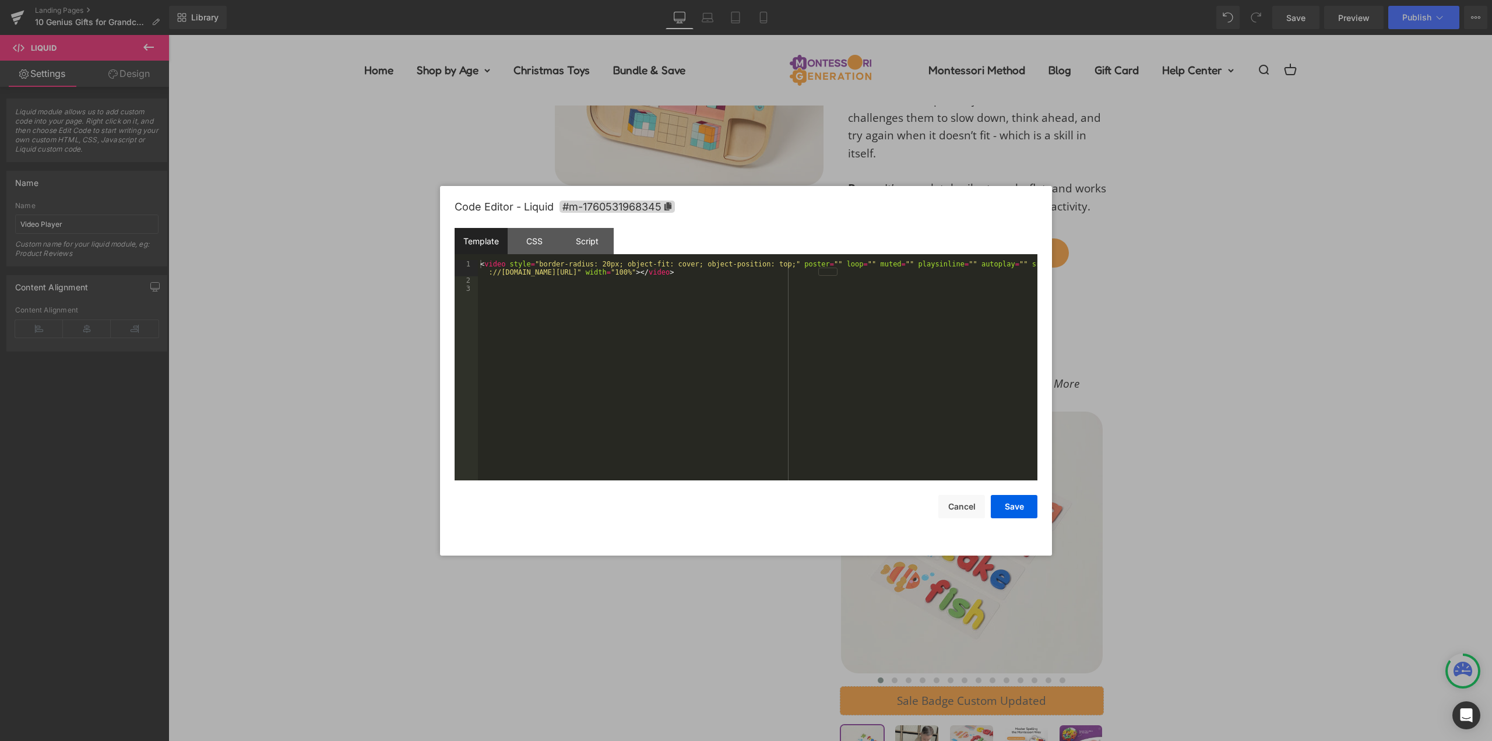
click at [698, 403] on div "< video style = "border-radius: 20px; object-fit: cover; object-position: top;"…" at bounding box center [758, 382] width 560 height 245
click at [1014, 514] on button "Save" at bounding box center [1014, 506] width 47 height 23
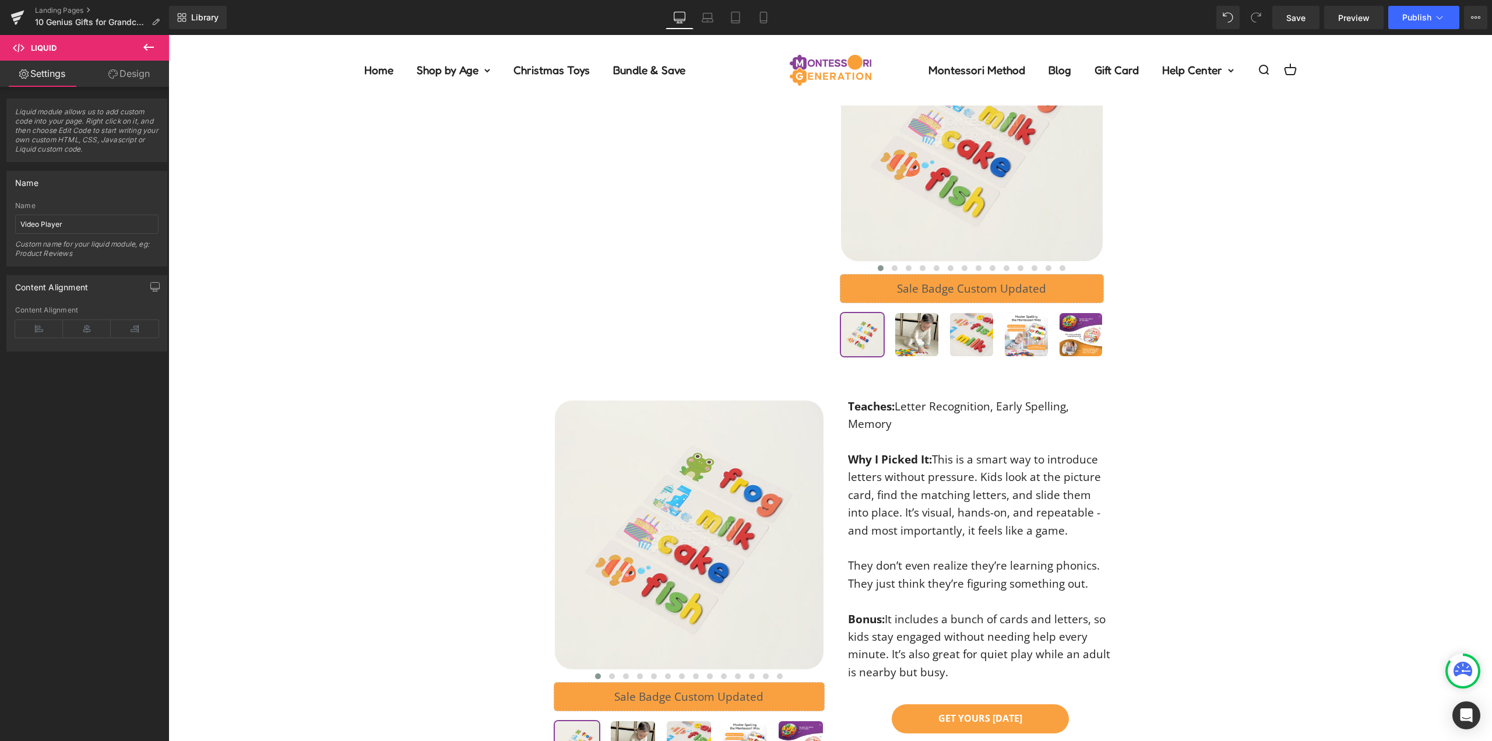
scroll to position [4362, 0]
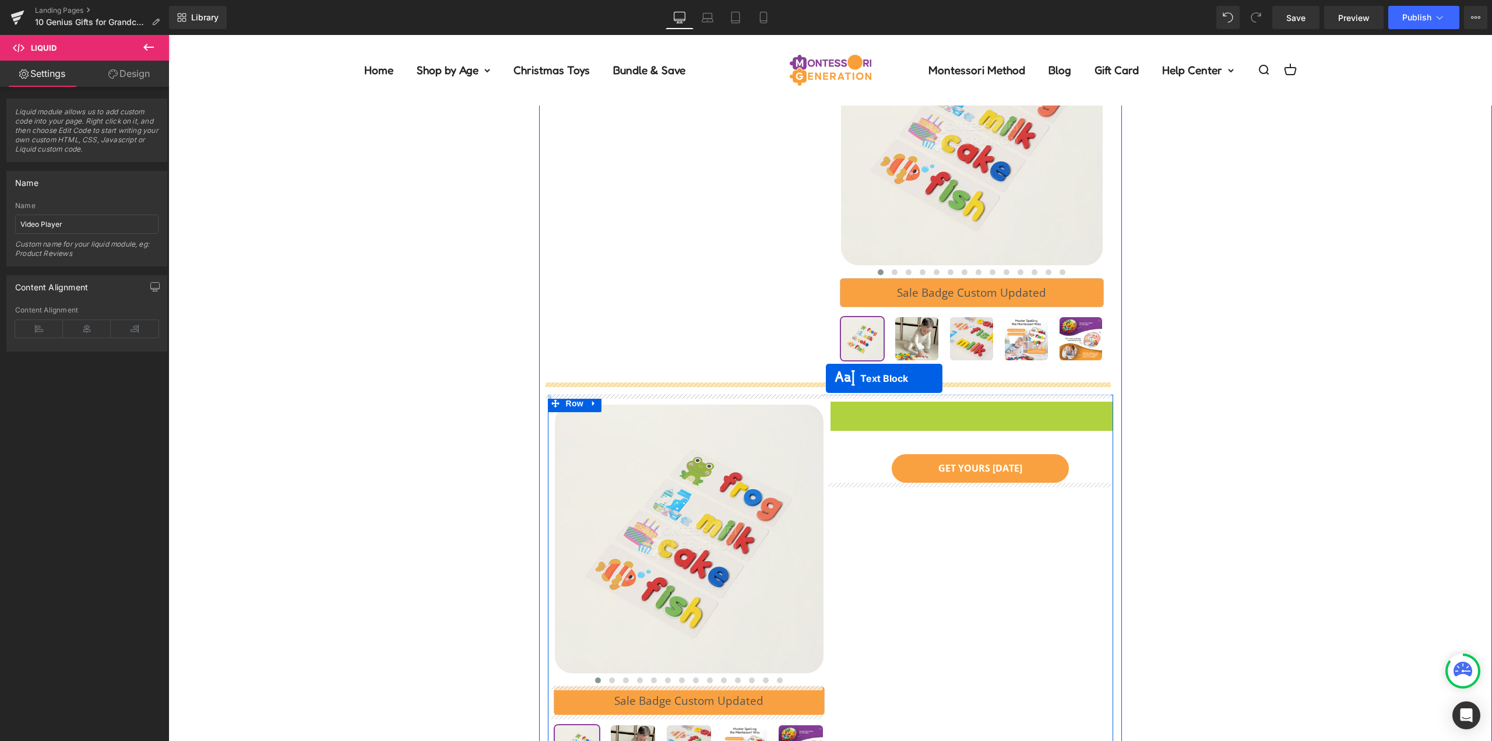
drag, startPoint x: 935, startPoint y: 544, endPoint x: 826, endPoint y: 378, distance: 198.7
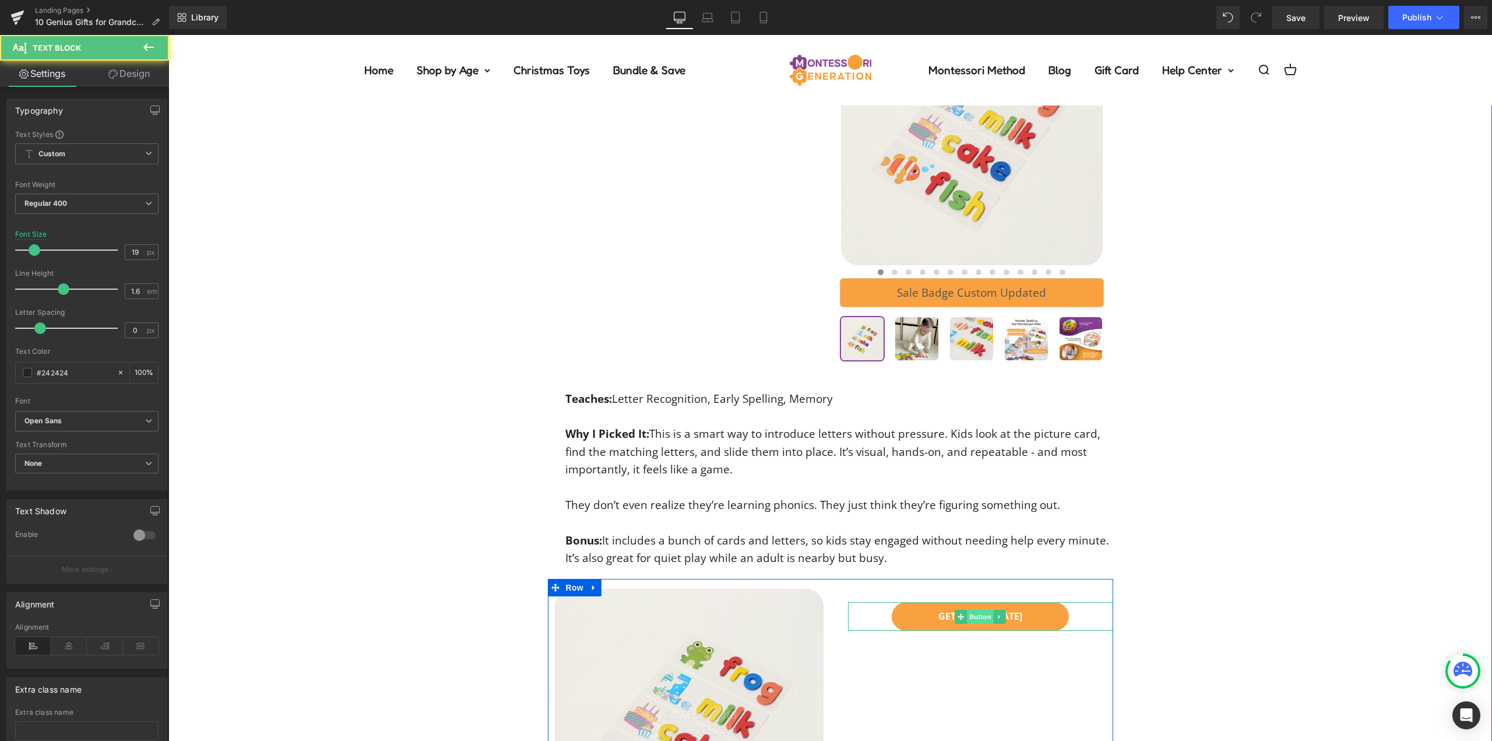
click at [913, 611] on link "GET YOURS [DATE]" at bounding box center [980, 616] width 177 height 29
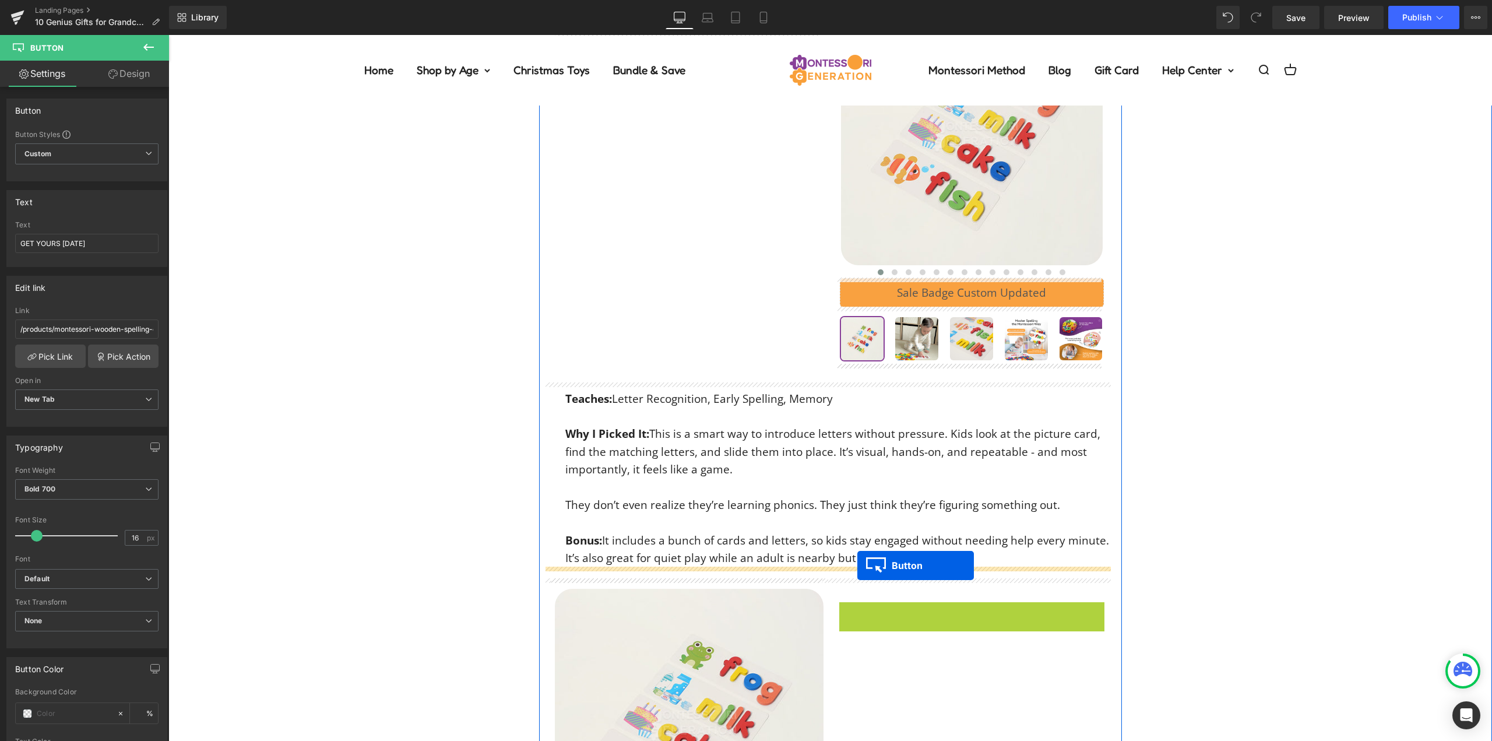
drag, startPoint x: 960, startPoint y: 614, endPoint x: 857, endPoint y: 565, distance: 113.7
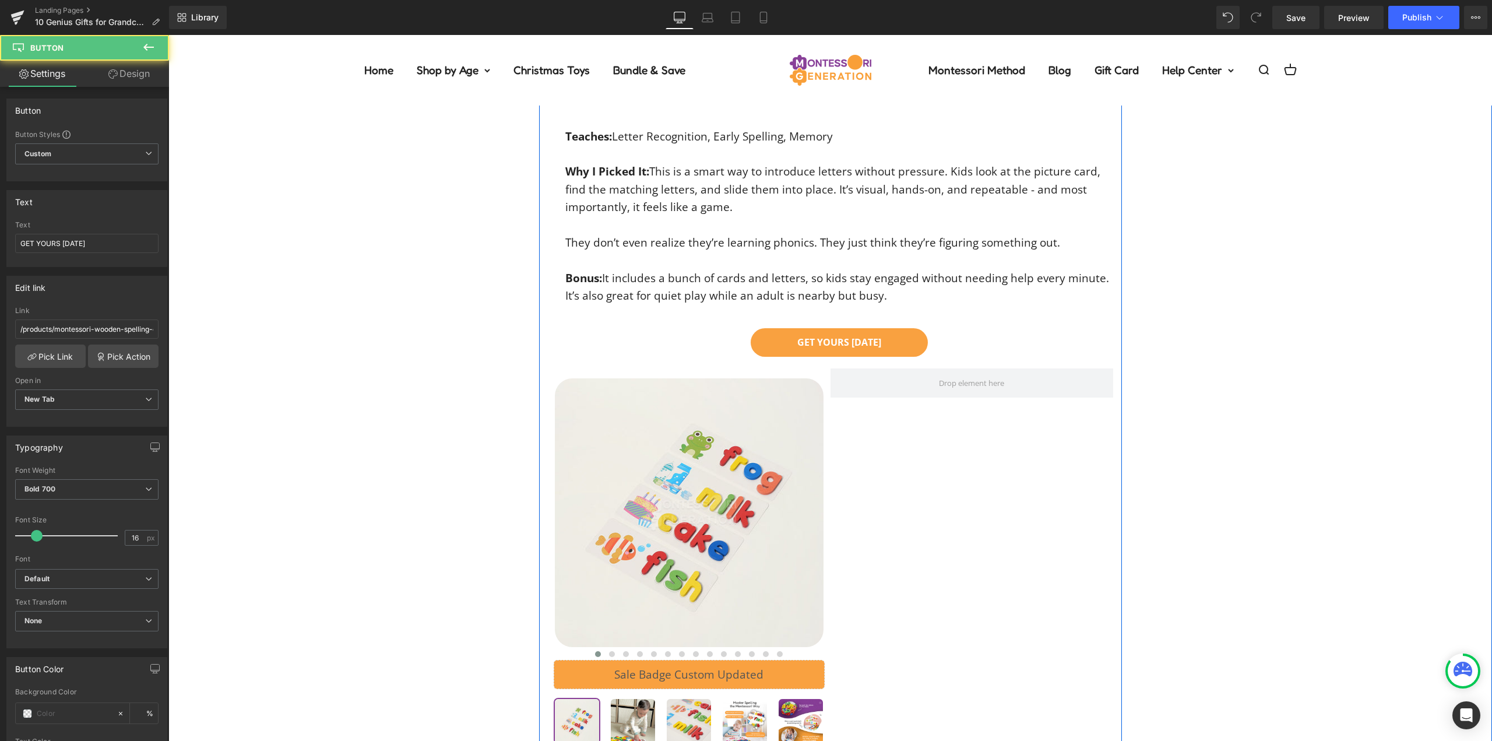
scroll to position [4653, 0]
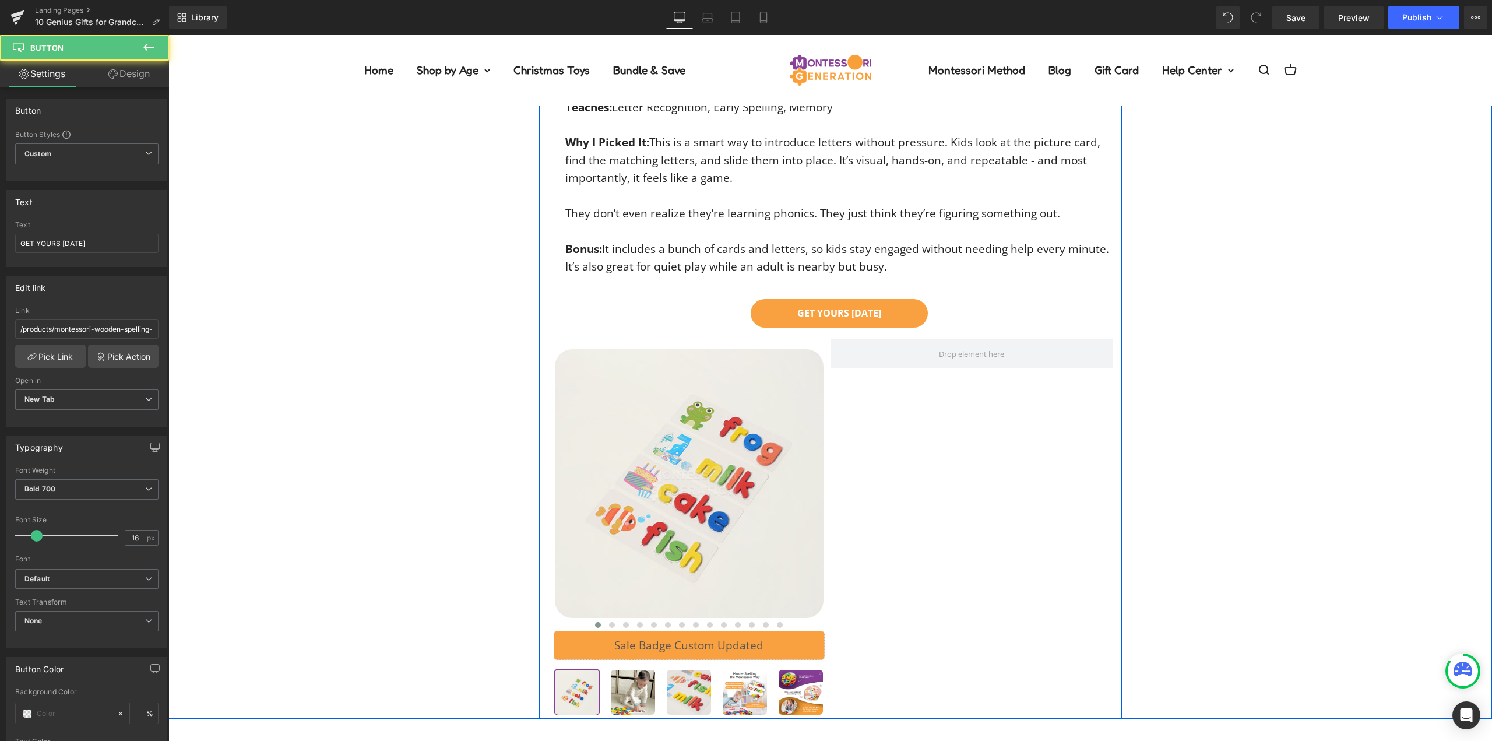
click at [825, 428] on div at bounding box center [689, 528] width 283 height 379
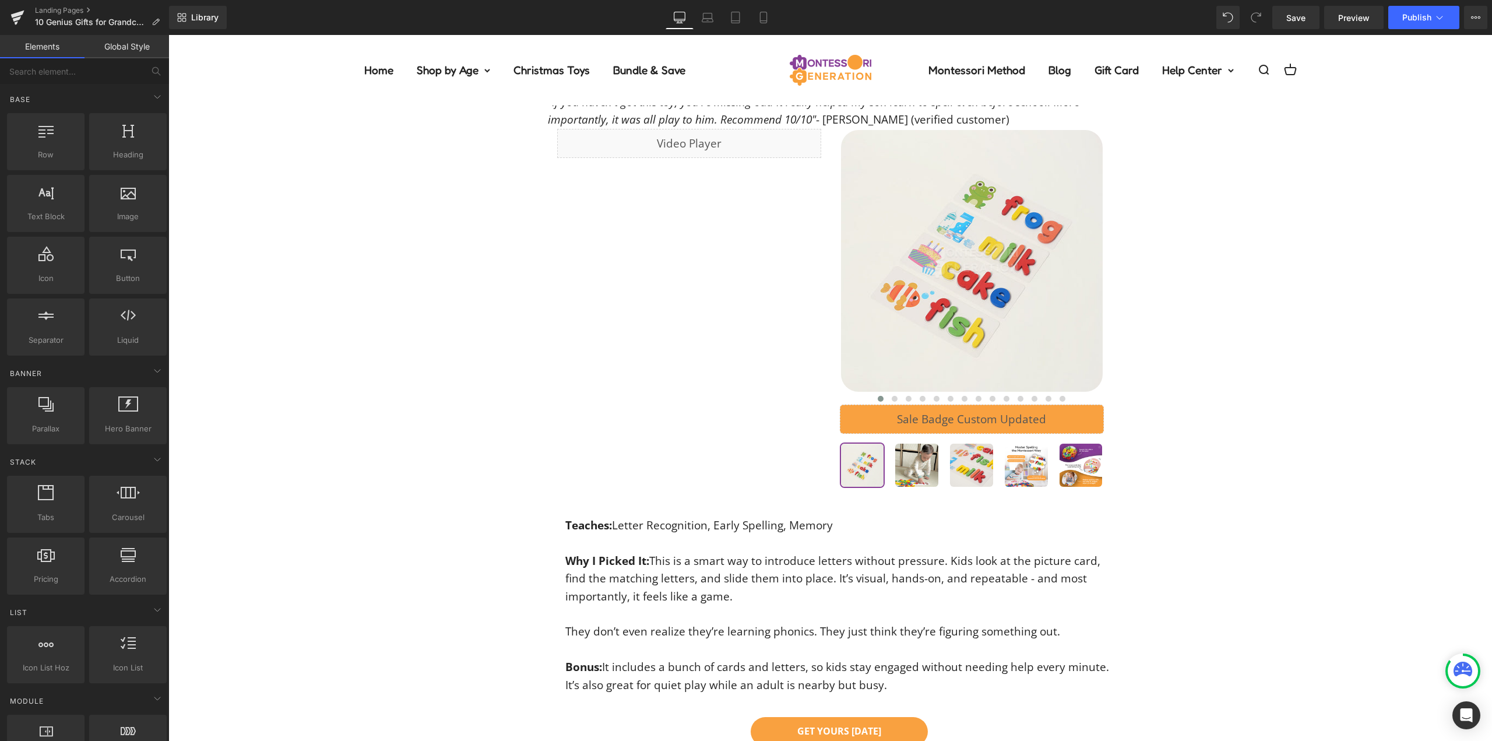
scroll to position [3896, 0]
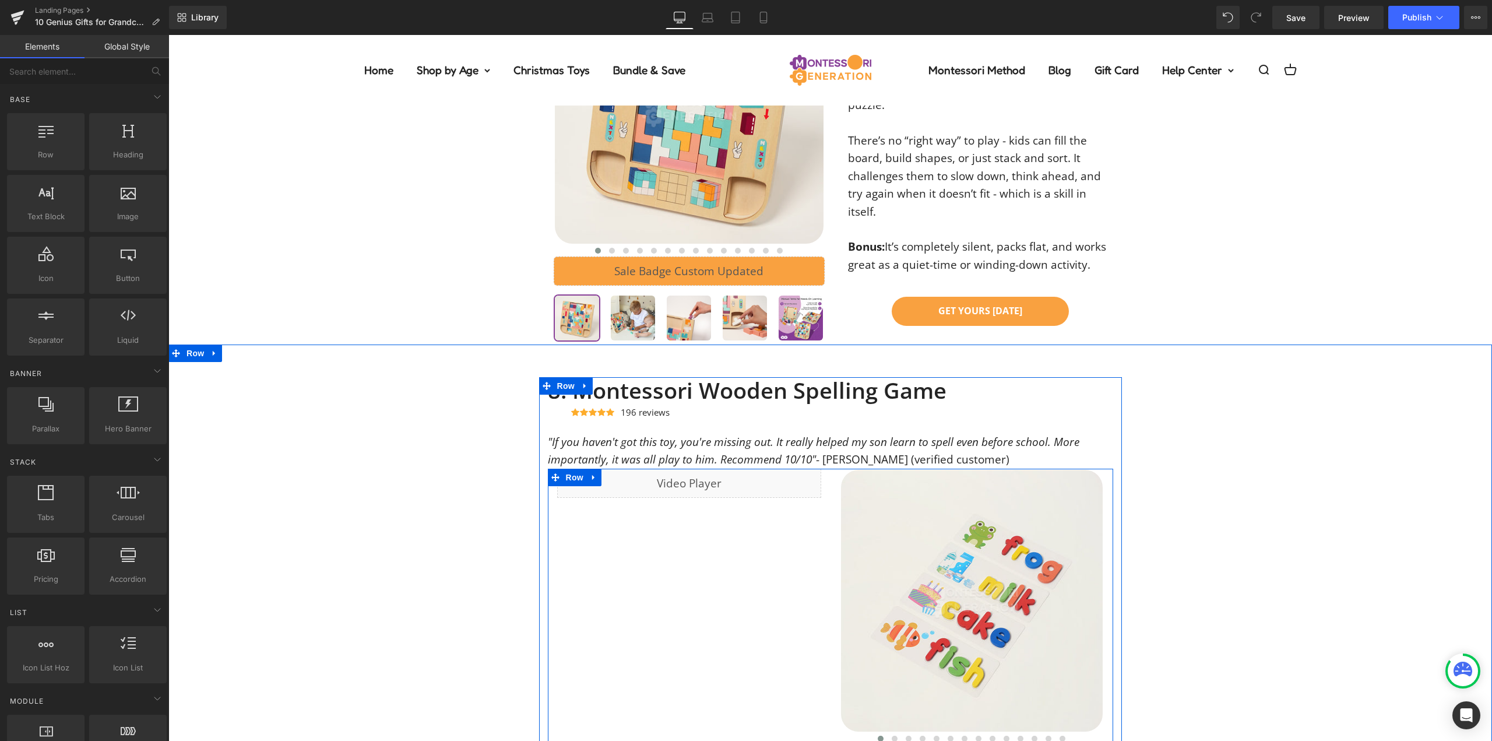
click at [831, 527] on div at bounding box center [972, 650] width 283 height 362
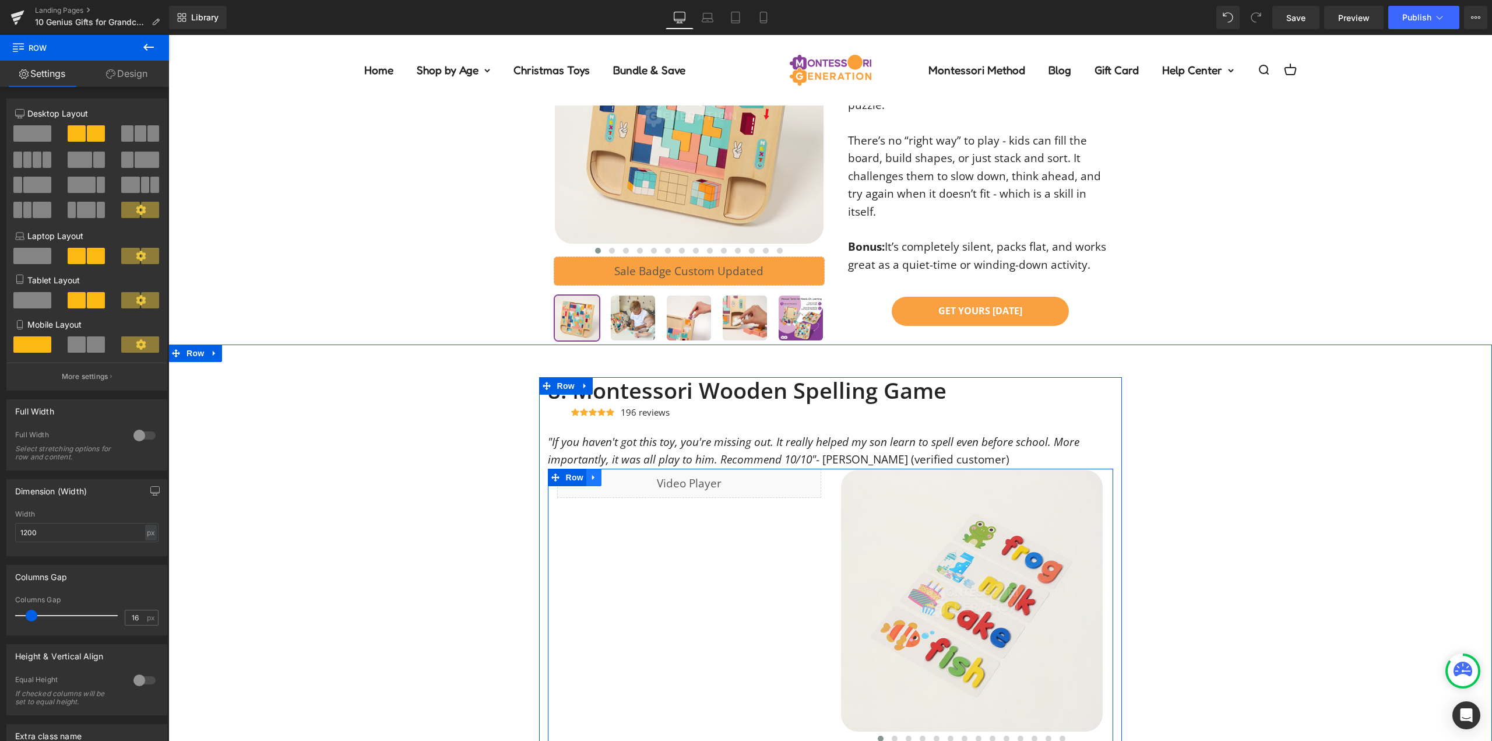
click at [594, 481] on link at bounding box center [593, 477] width 15 height 17
click at [605, 479] on icon at bounding box center [609, 477] width 8 height 8
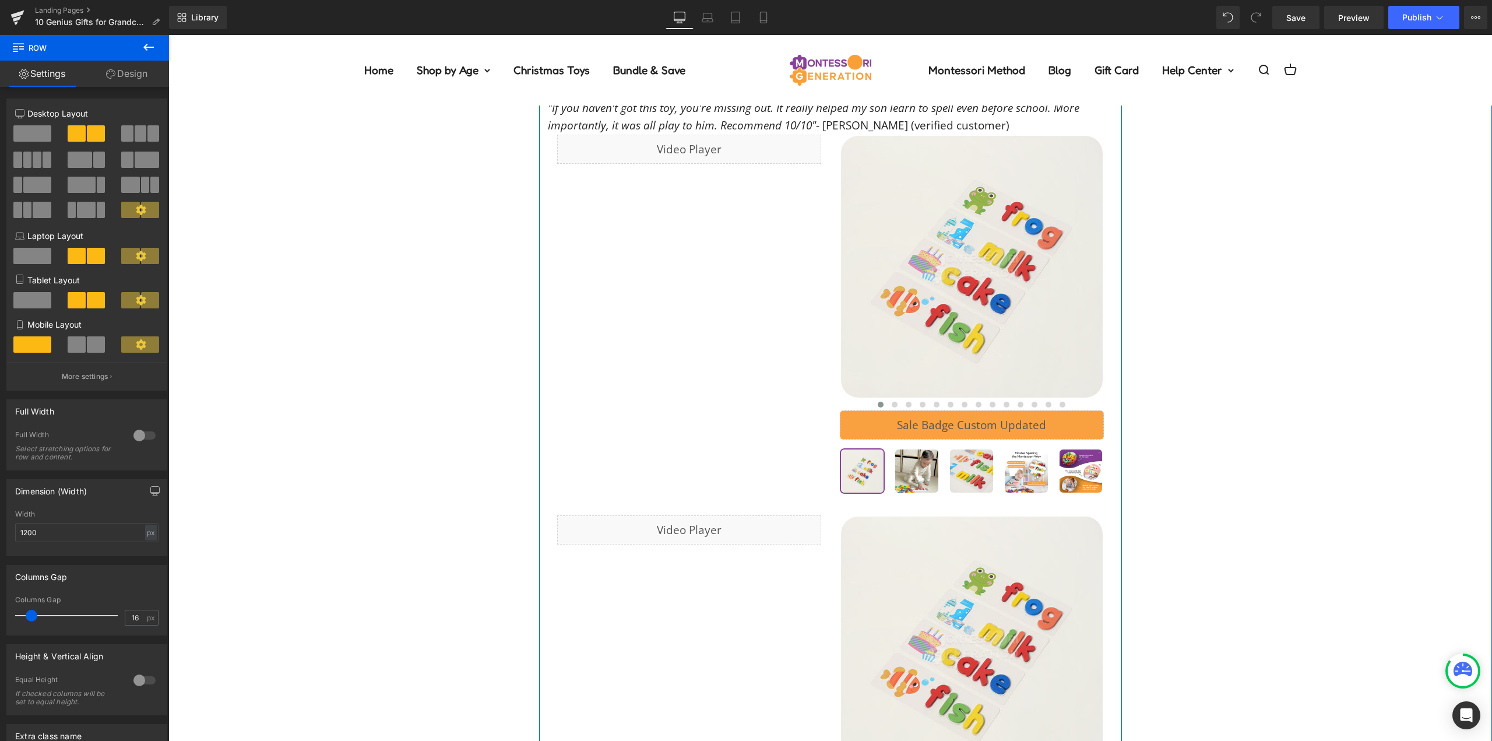
scroll to position [4080, 0]
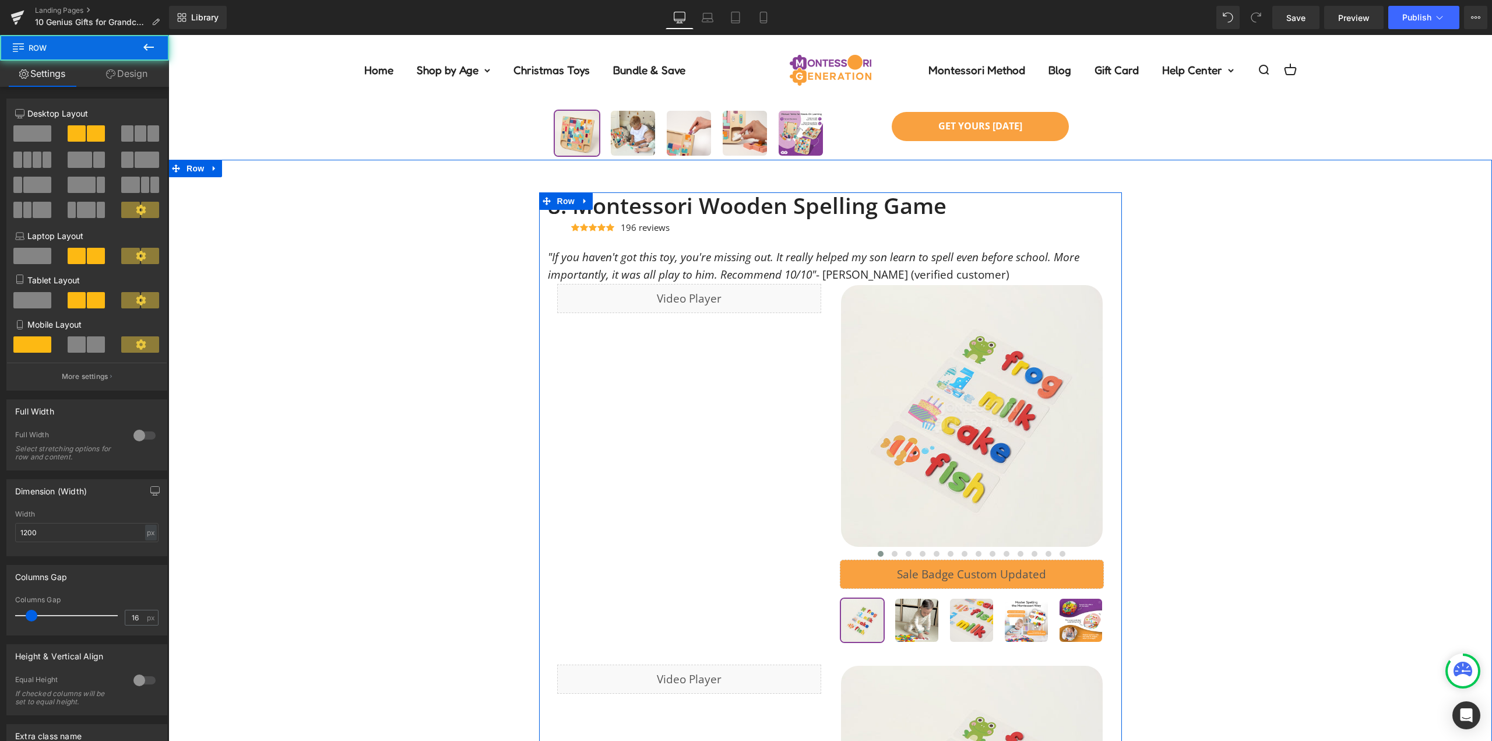
click at [816, 329] on div "Liquid Row ‹ ›" at bounding box center [830, 465] width 565 height 362
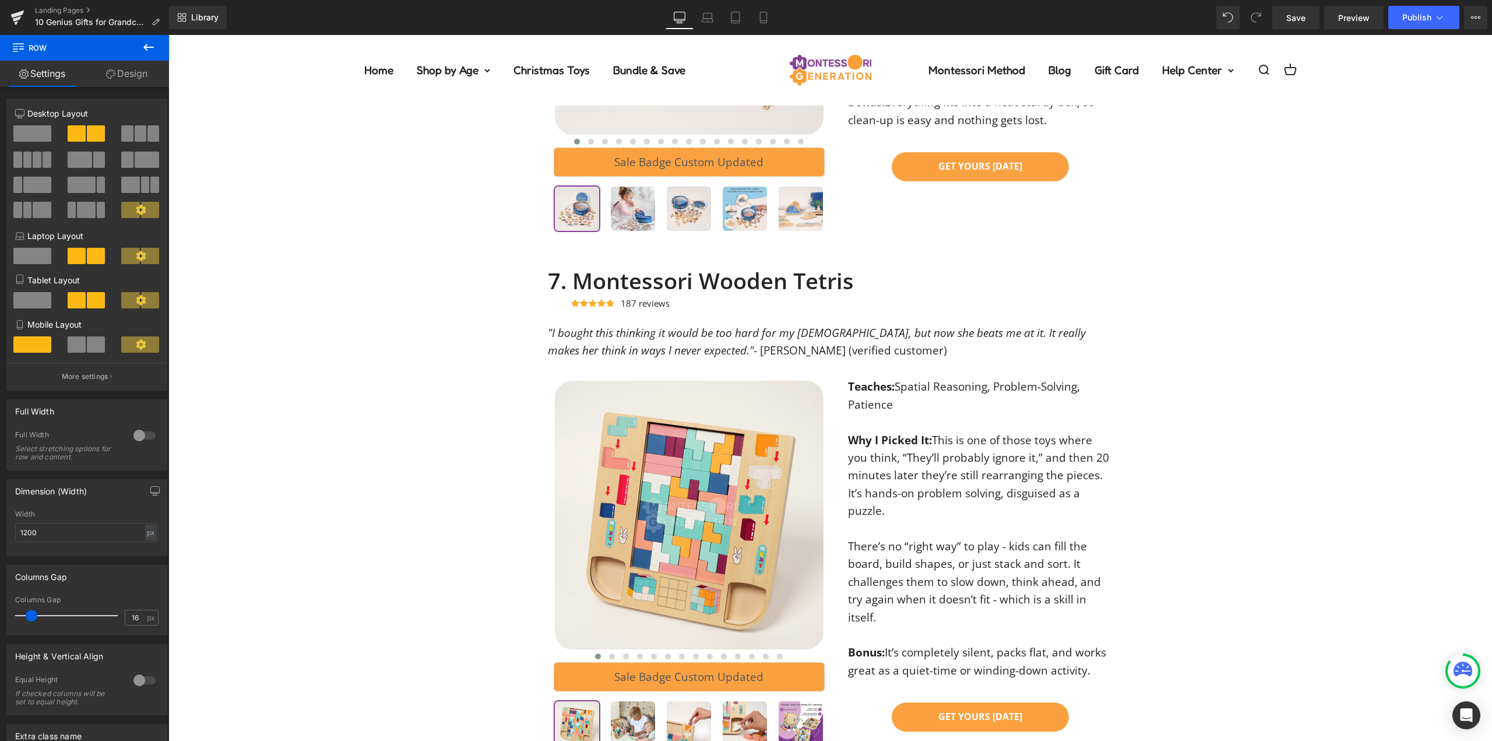
scroll to position [3439, 0]
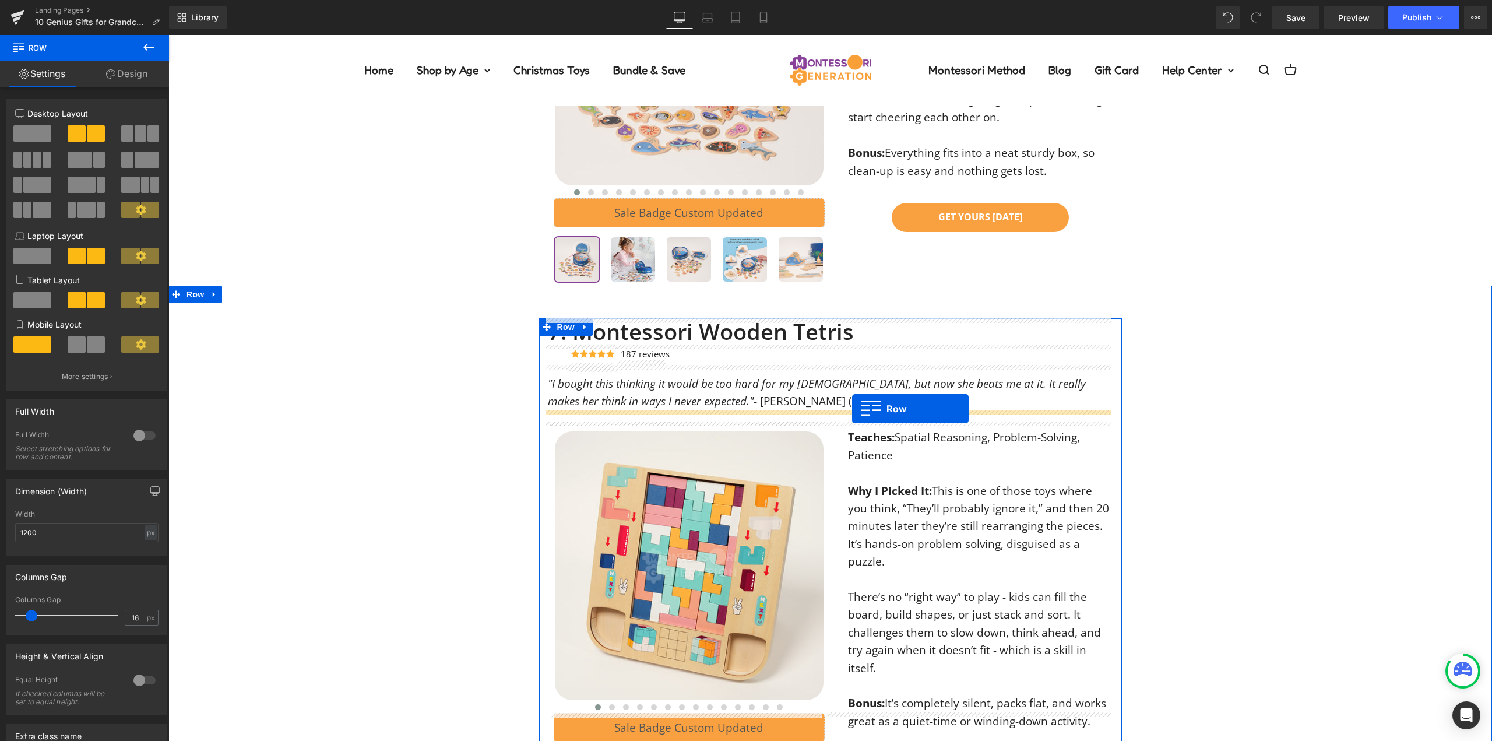
drag, startPoint x: 729, startPoint y: 230, endPoint x: 852, endPoint y: 409, distance: 217.1
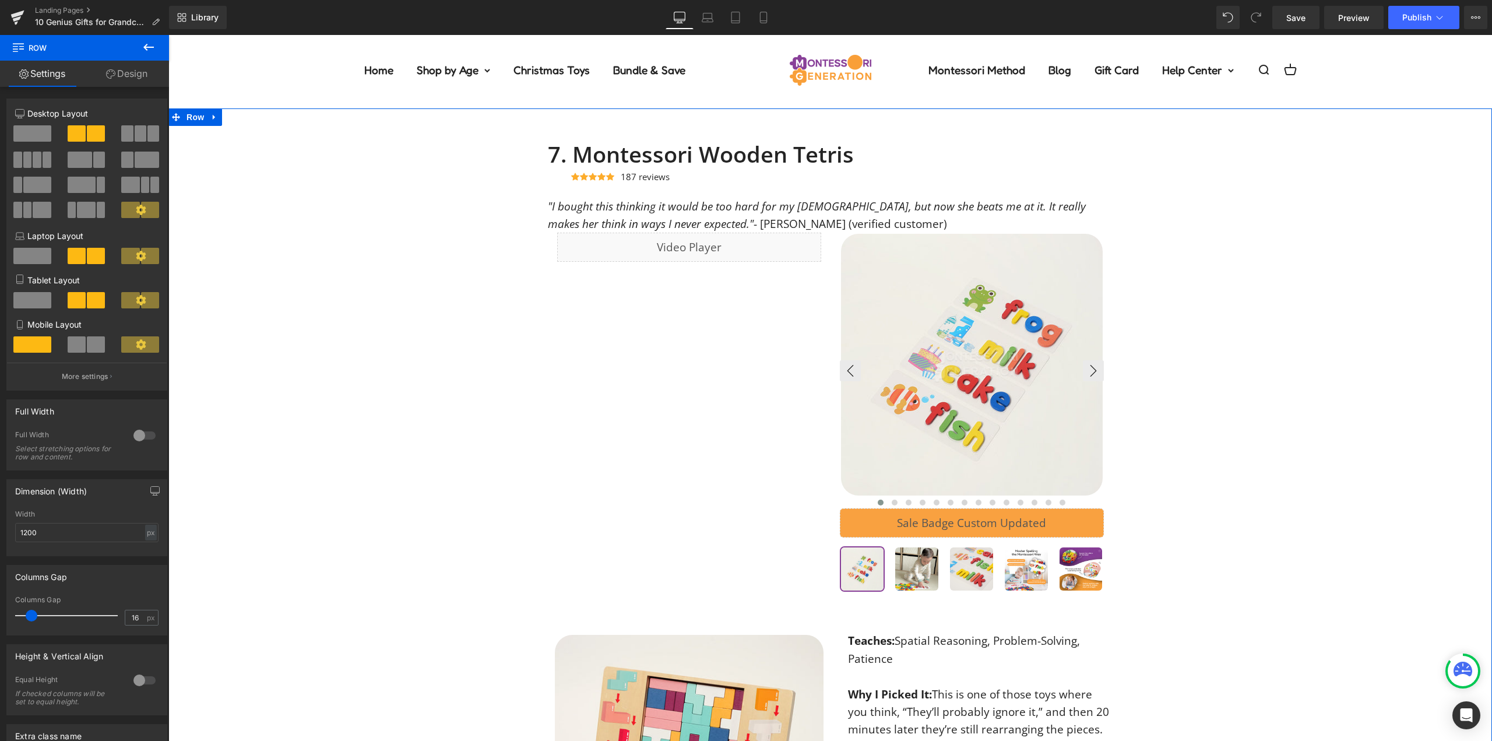
scroll to position [3556, 0]
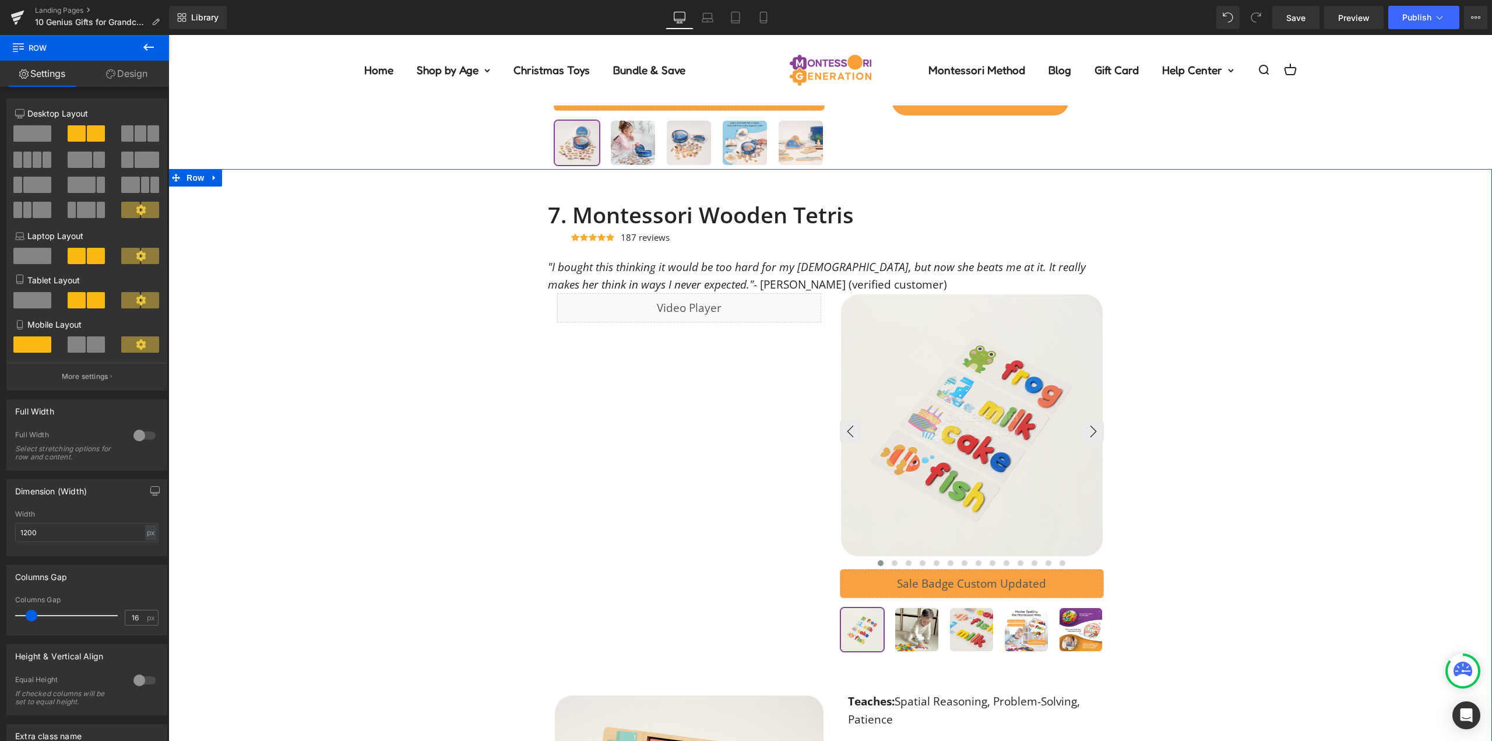
click at [946, 400] on img at bounding box center [972, 425] width 262 height 262
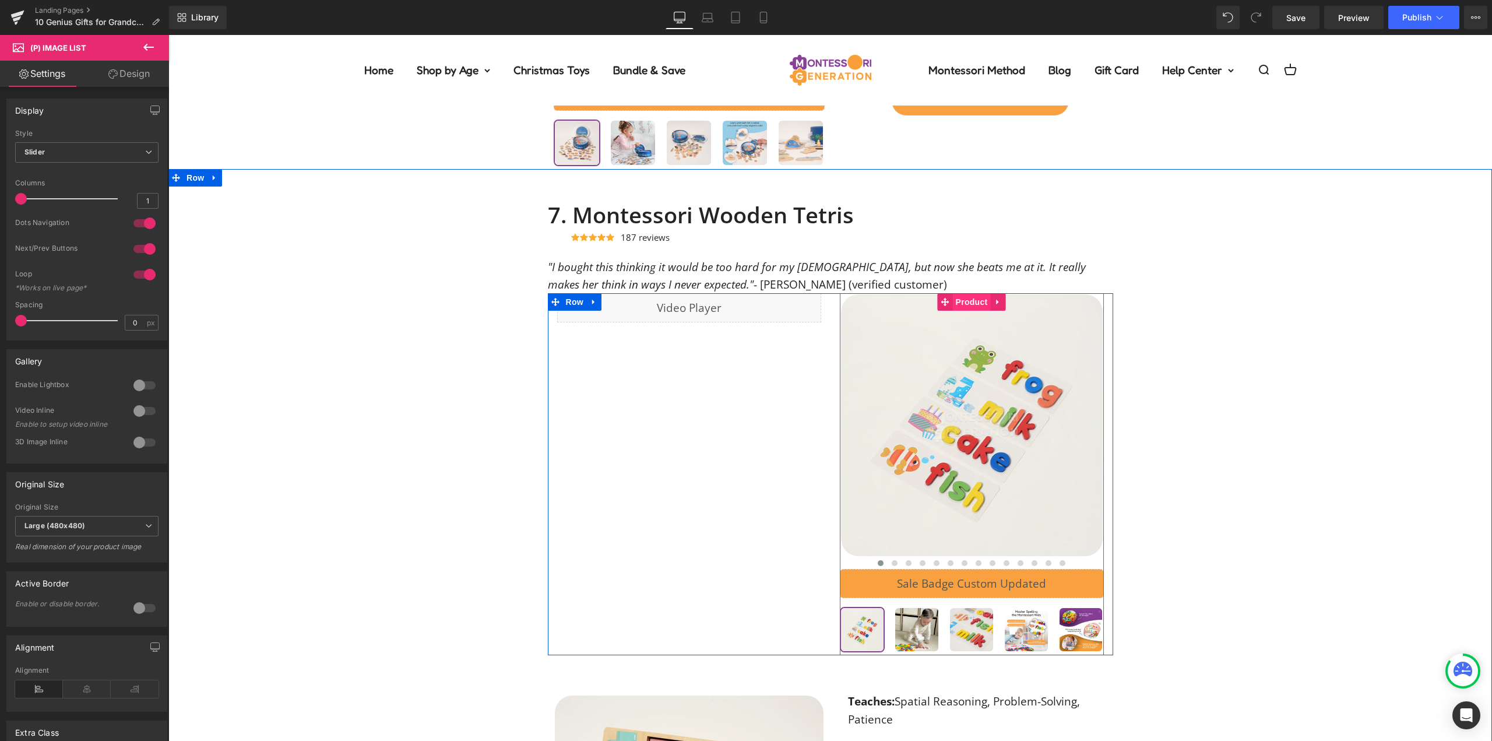
click at [975, 299] on span "Product" at bounding box center [972, 301] width 38 height 17
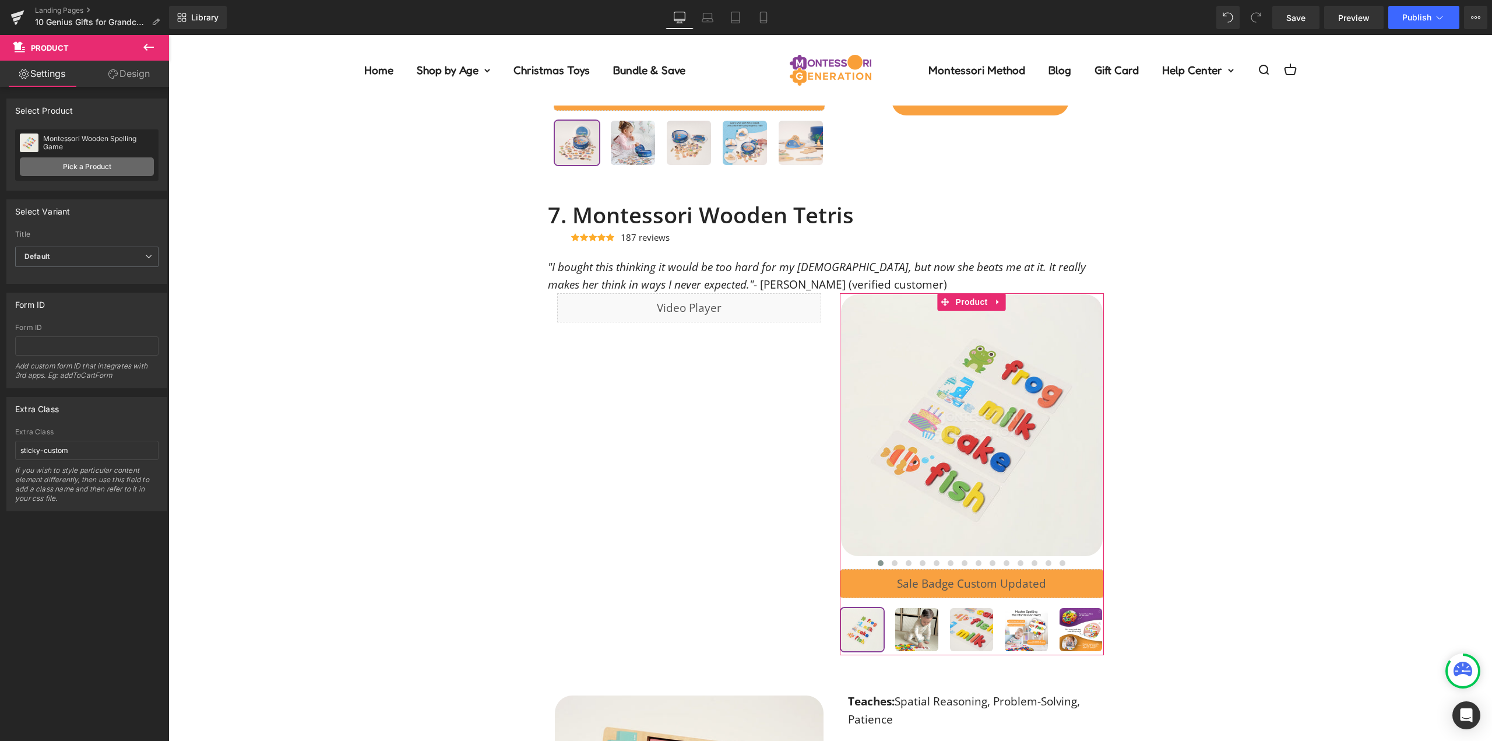
click at [95, 171] on link "Pick a Product" at bounding box center [87, 166] width 134 height 19
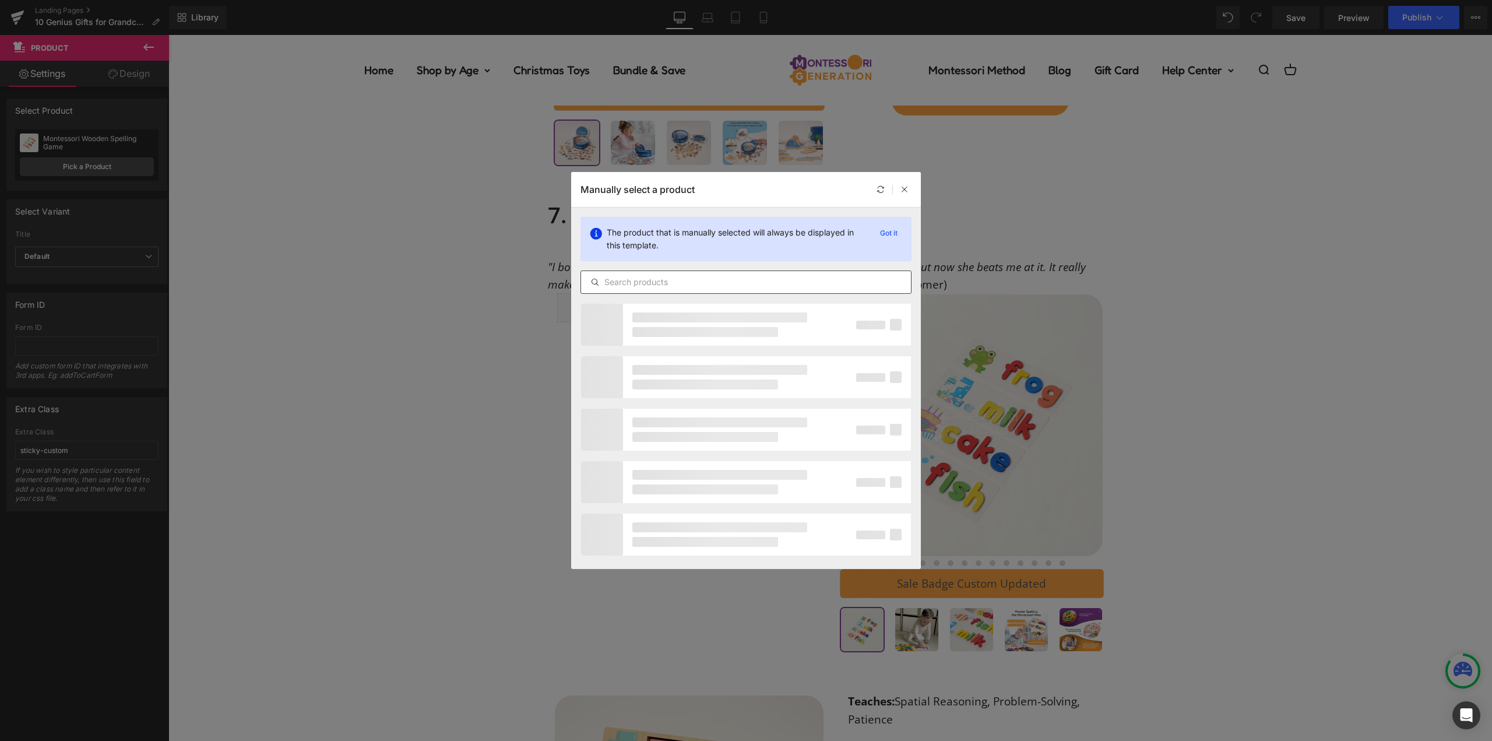
click at [720, 284] on input "text" at bounding box center [746, 282] width 330 height 14
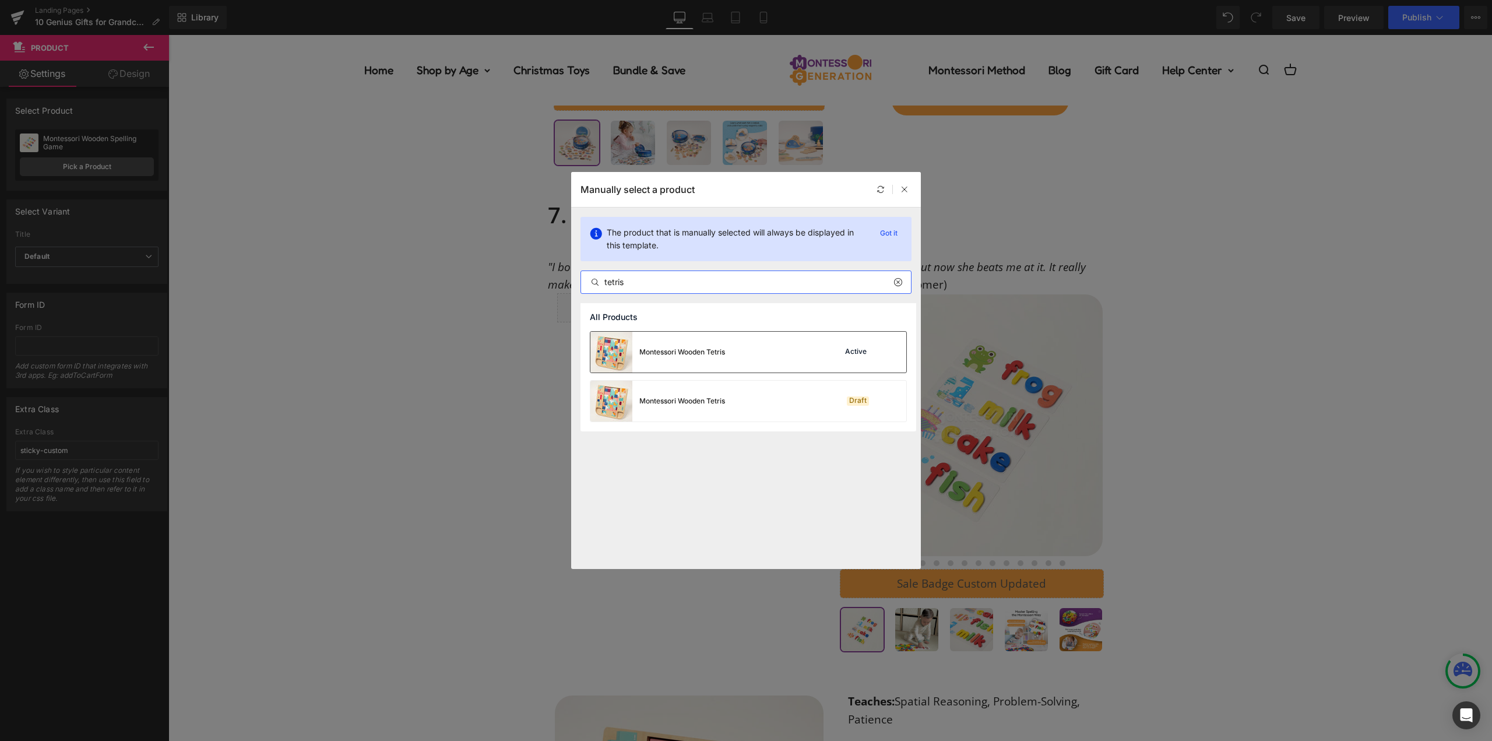
type input "tetris"
click at [725, 347] on div "Montessori Wooden Tetris" at bounding box center [682, 352] width 86 height 10
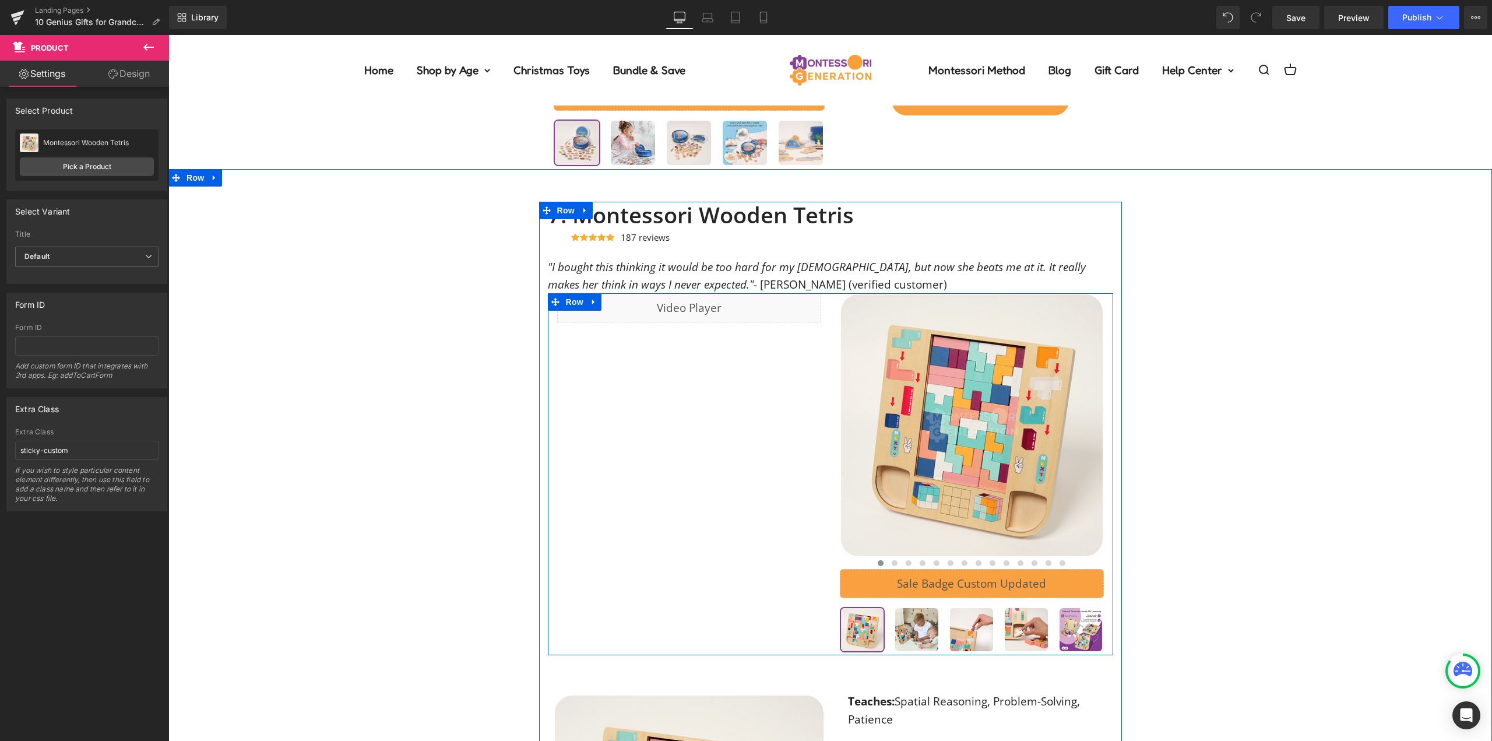
click at [690, 316] on div "Liquid" at bounding box center [689, 307] width 264 height 29
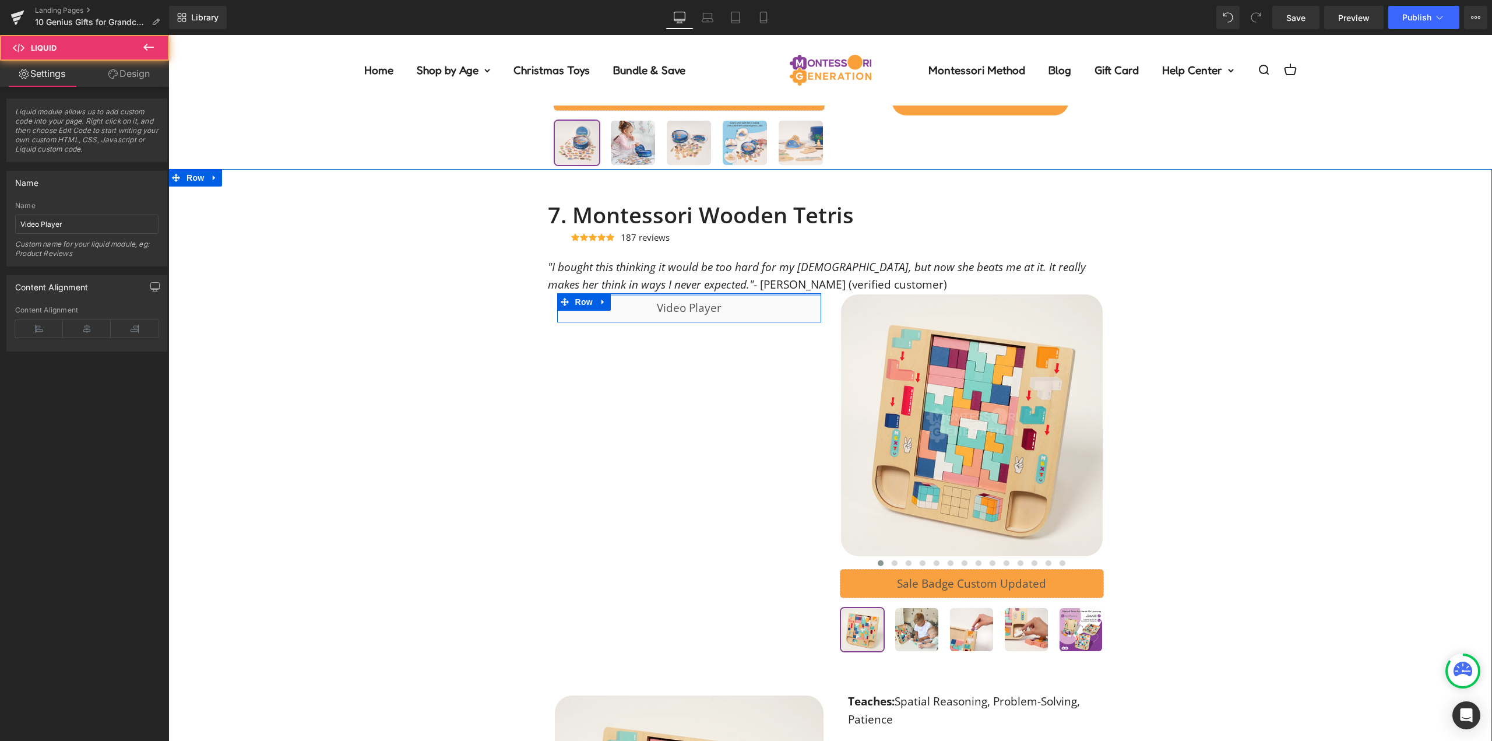
click at [168, 35] on div at bounding box center [168, 35] width 0 height 0
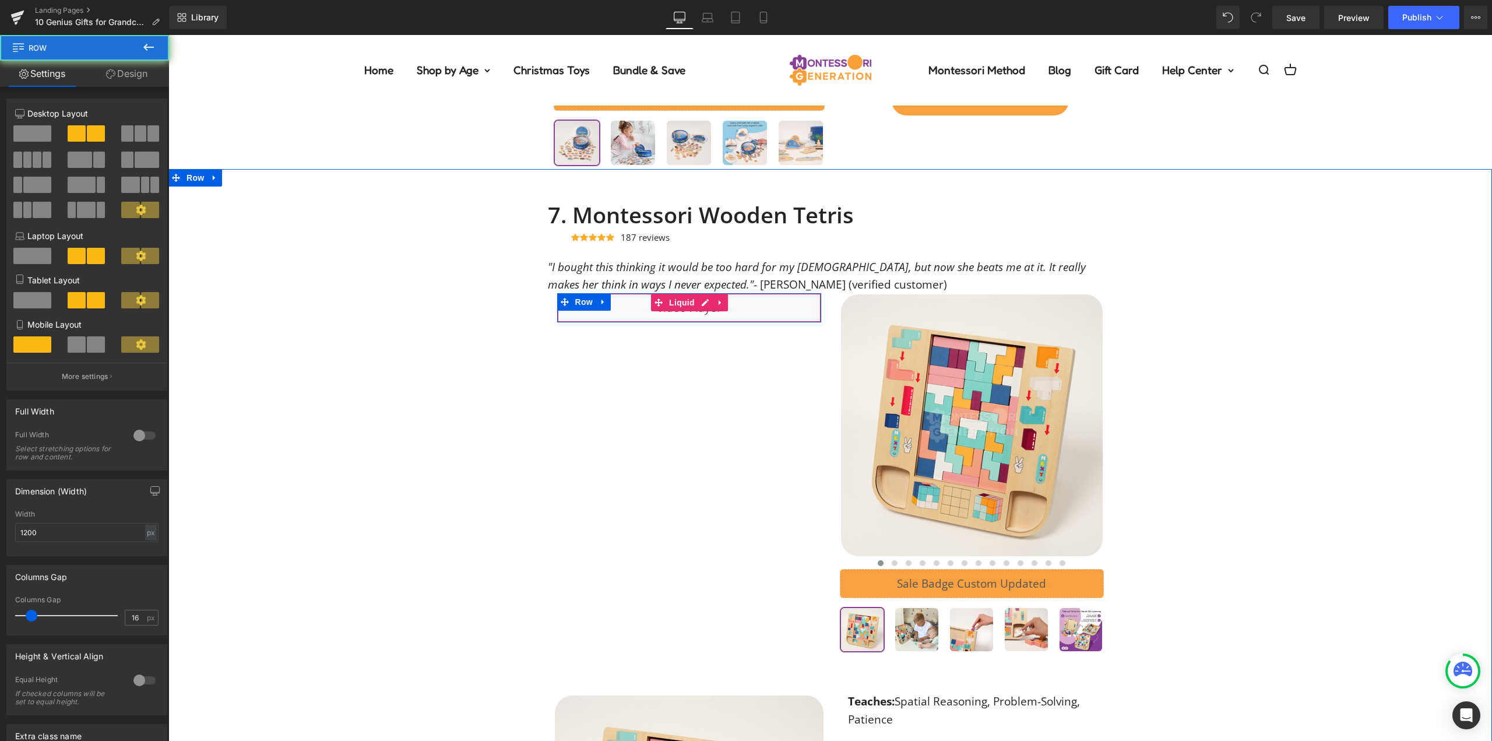
click at [683, 305] on span "Liquid" at bounding box center [681, 302] width 31 height 17
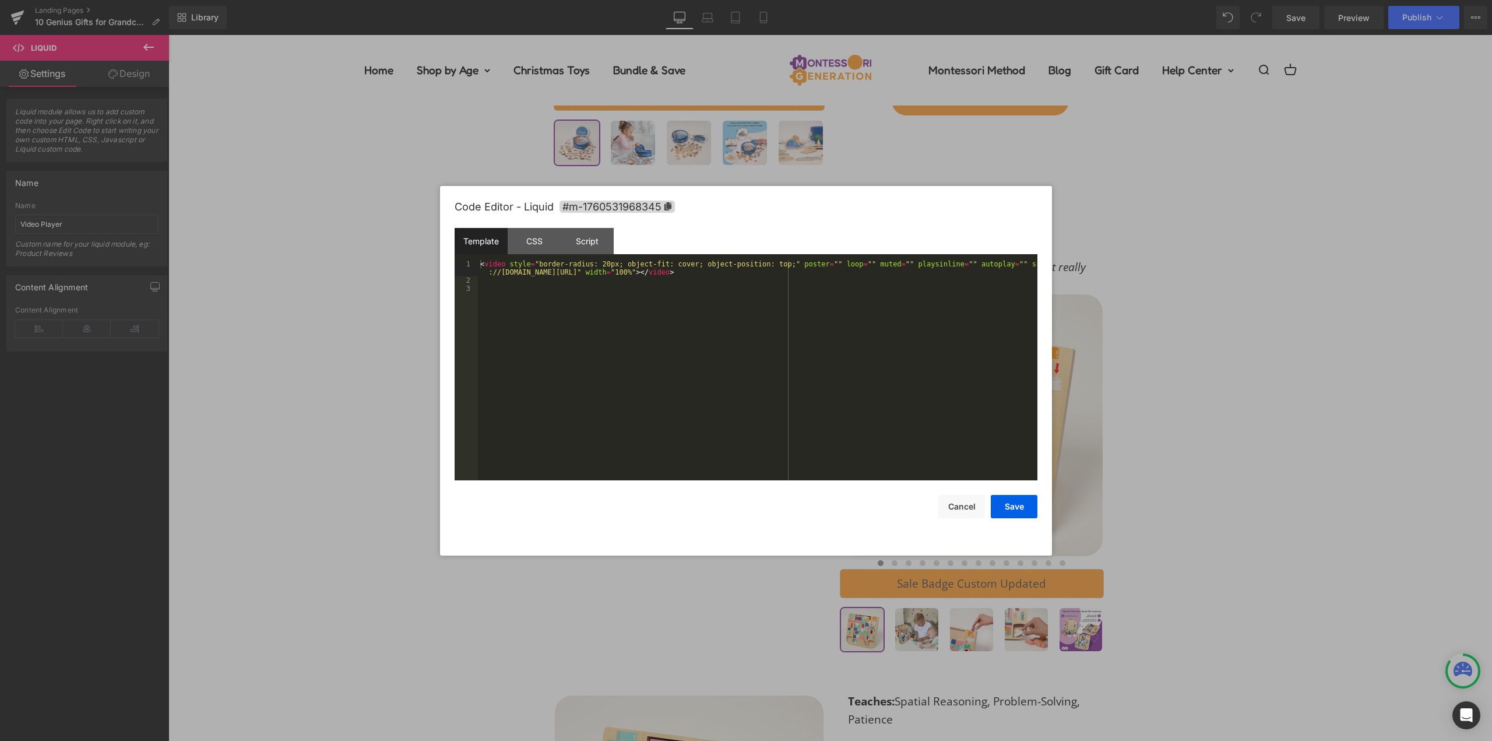
click at [688, 0] on div "Liquid You are previewing how the will restyle your page. You can not edit Elem…" at bounding box center [746, 0] width 1492 height 0
click at [688, 322] on div "< video style = "border-radius: 20px; object-fit: cover; object-position: top;"…" at bounding box center [758, 382] width 560 height 245
click at [1021, 511] on button "Save" at bounding box center [1014, 506] width 47 height 23
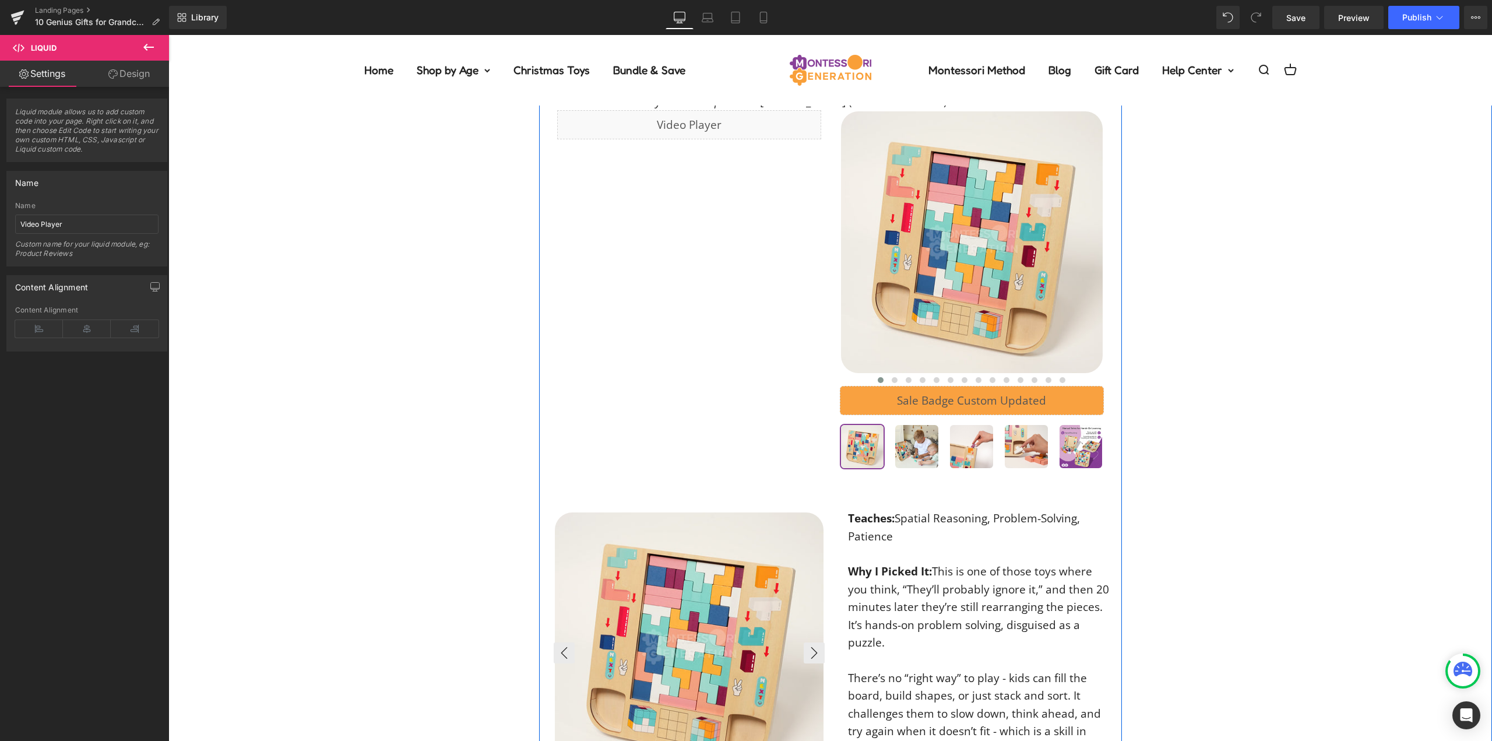
scroll to position [3964, 0]
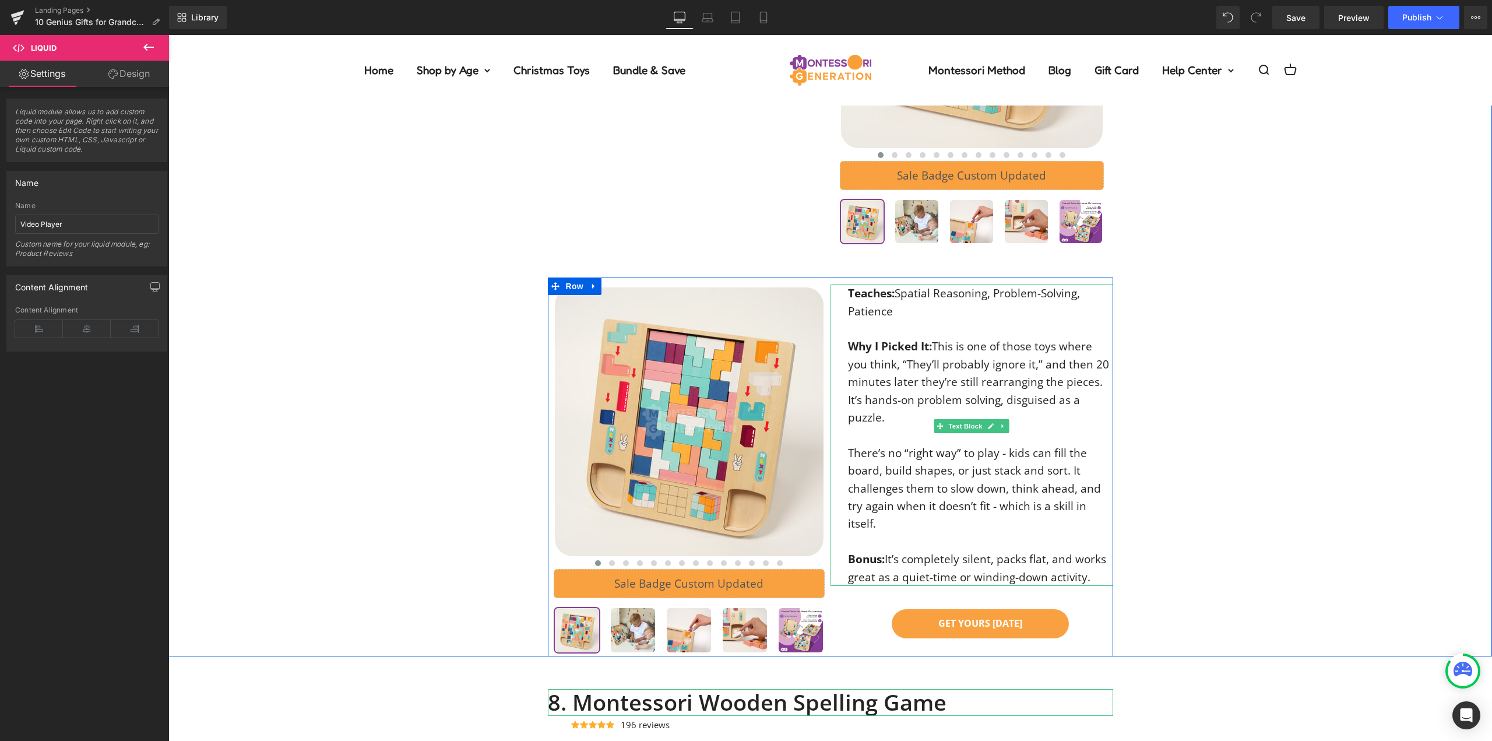
drag, startPoint x: 906, startPoint y: 316, endPoint x: 899, endPoint y: 309, distance: 9.9
click at [906, 316] on p "Teaches: Spatial Reasoning, Problem-Solving, Patience" at bounding box center [980, 302] width 265 height 36
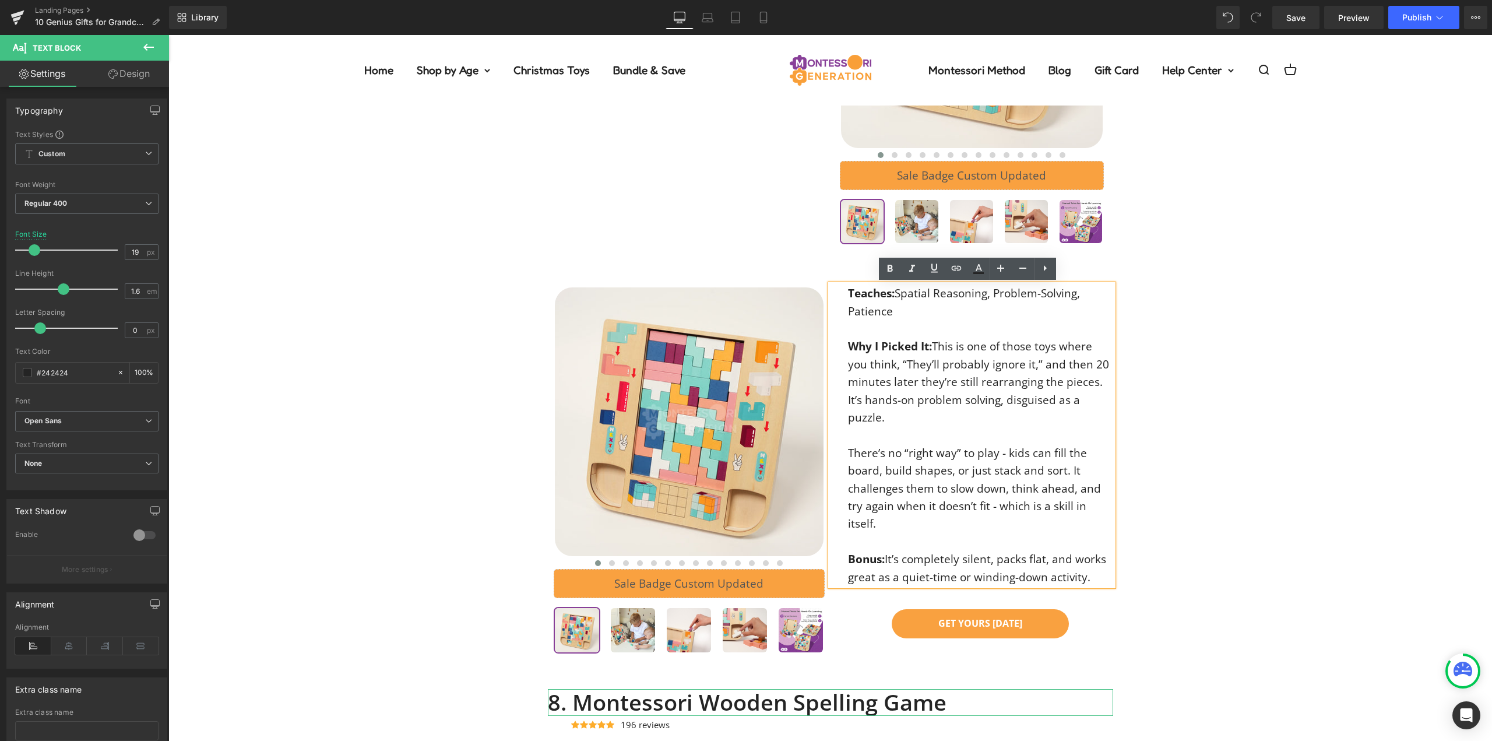
click at [1399, 451] on div "7. Montessori Wooden Tetris Heading Icon Icon Icon Icon Icon Icon List Hoz 187 …" at bounding box center [830, 225] width 1324 height 863
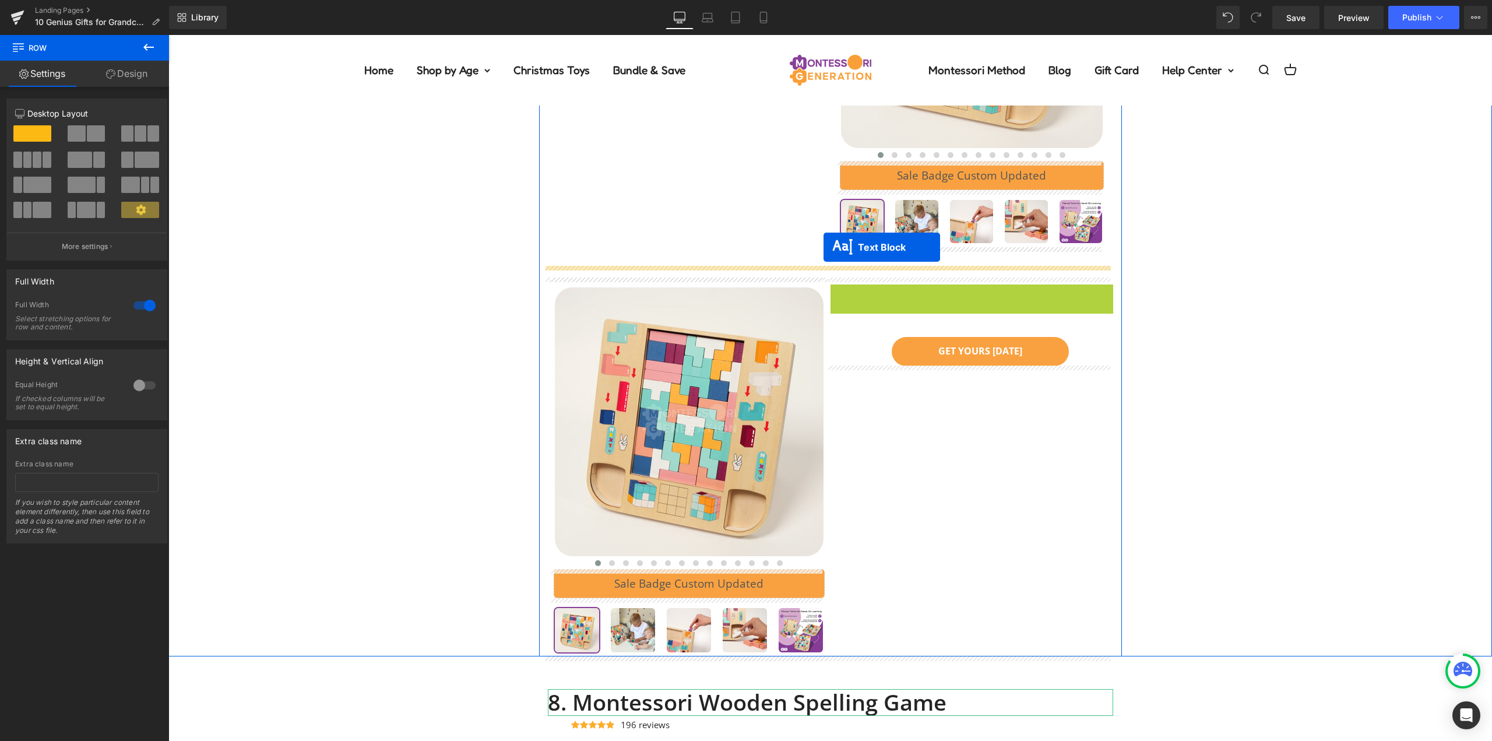
drag, startPoint x: 921, startPoint y: 398, endPoint x: 824, endPoint y: 247, distance: 179.4
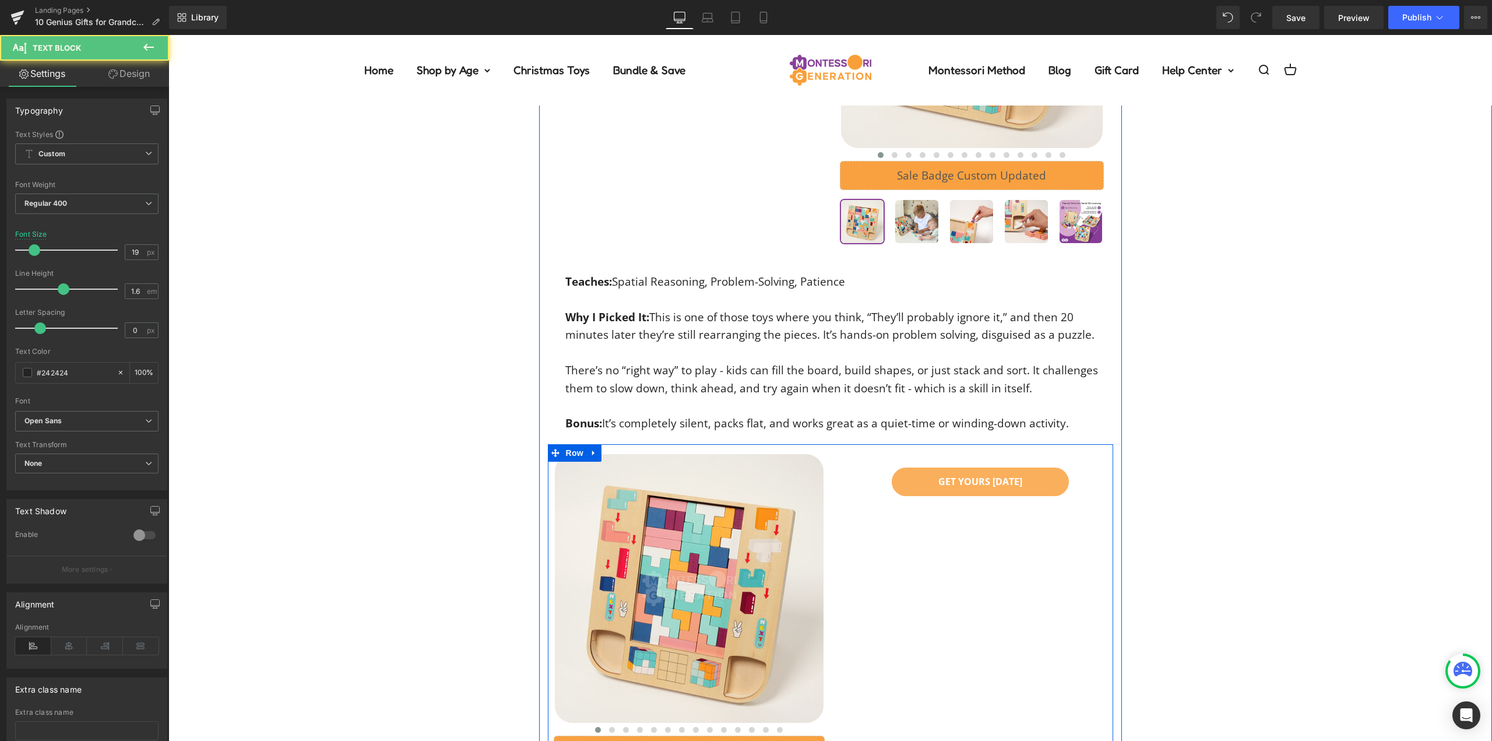
click at [916, 486] on link "GET YOURS [DATE]" at bounding box center [980, 481] width 177 height 29
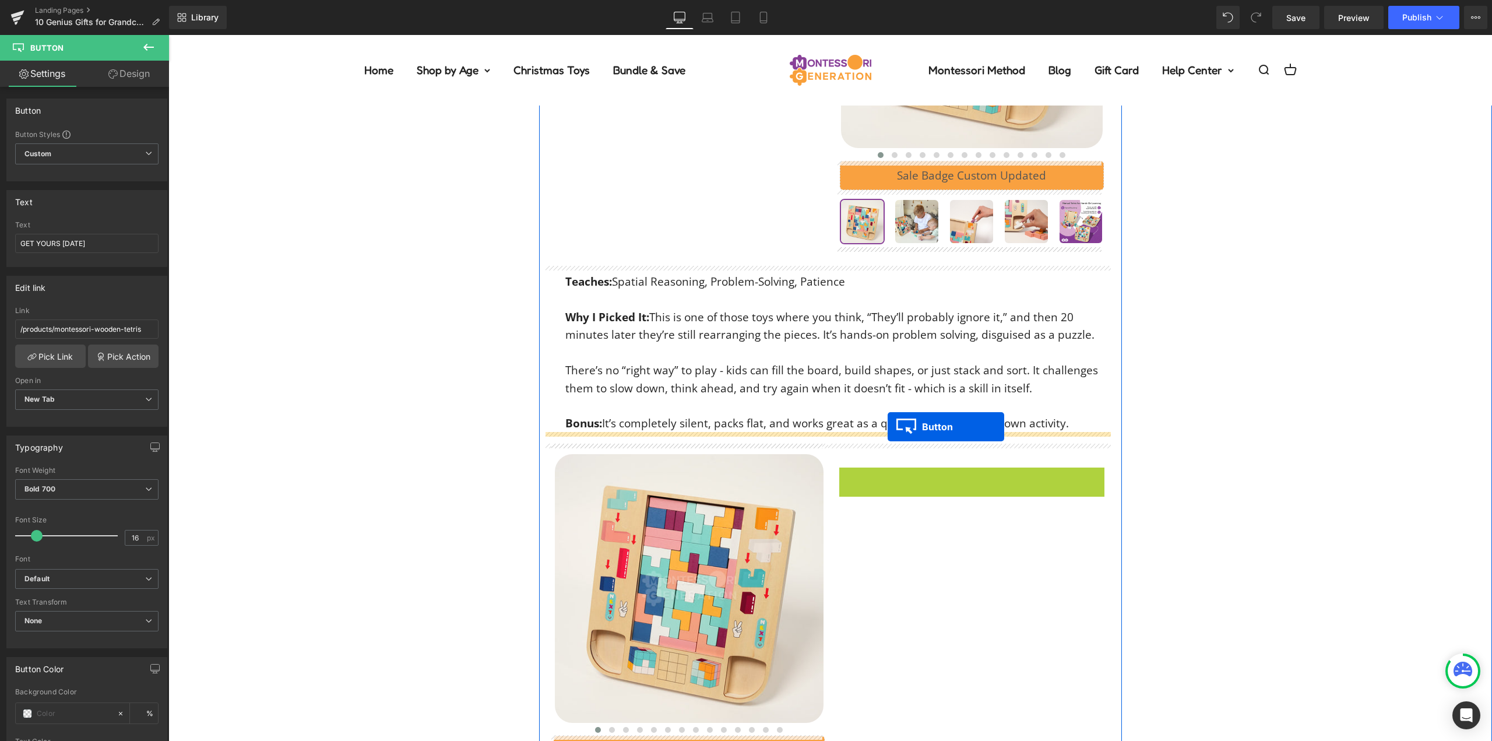
drag, startPoint x: 961, startPoint y: 481, endPoint x: 888, endPoint y: 427, distance: 91.6
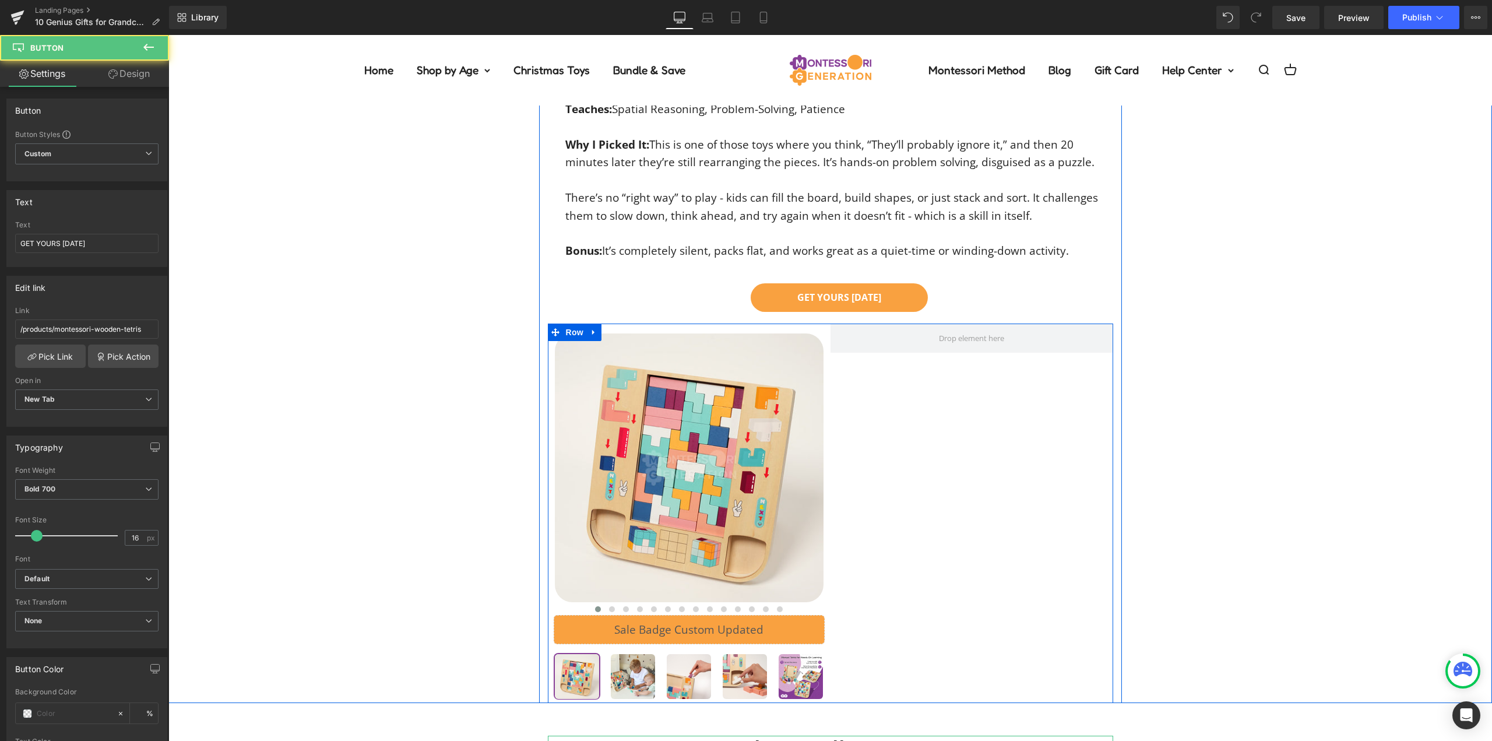
scroll to position [4139, 0]
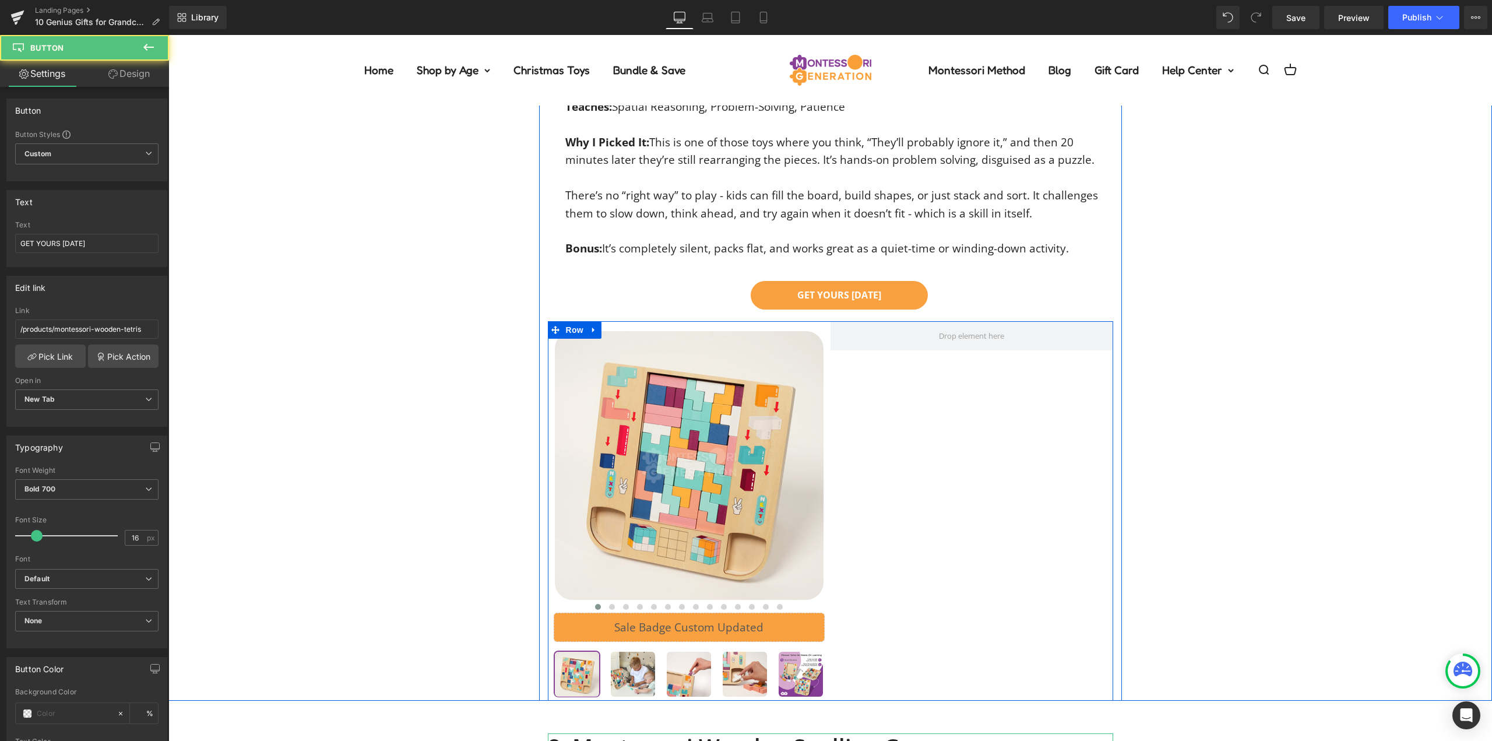
click at [831, 450] on div at bounding box center [972, 510] width 283 height 379
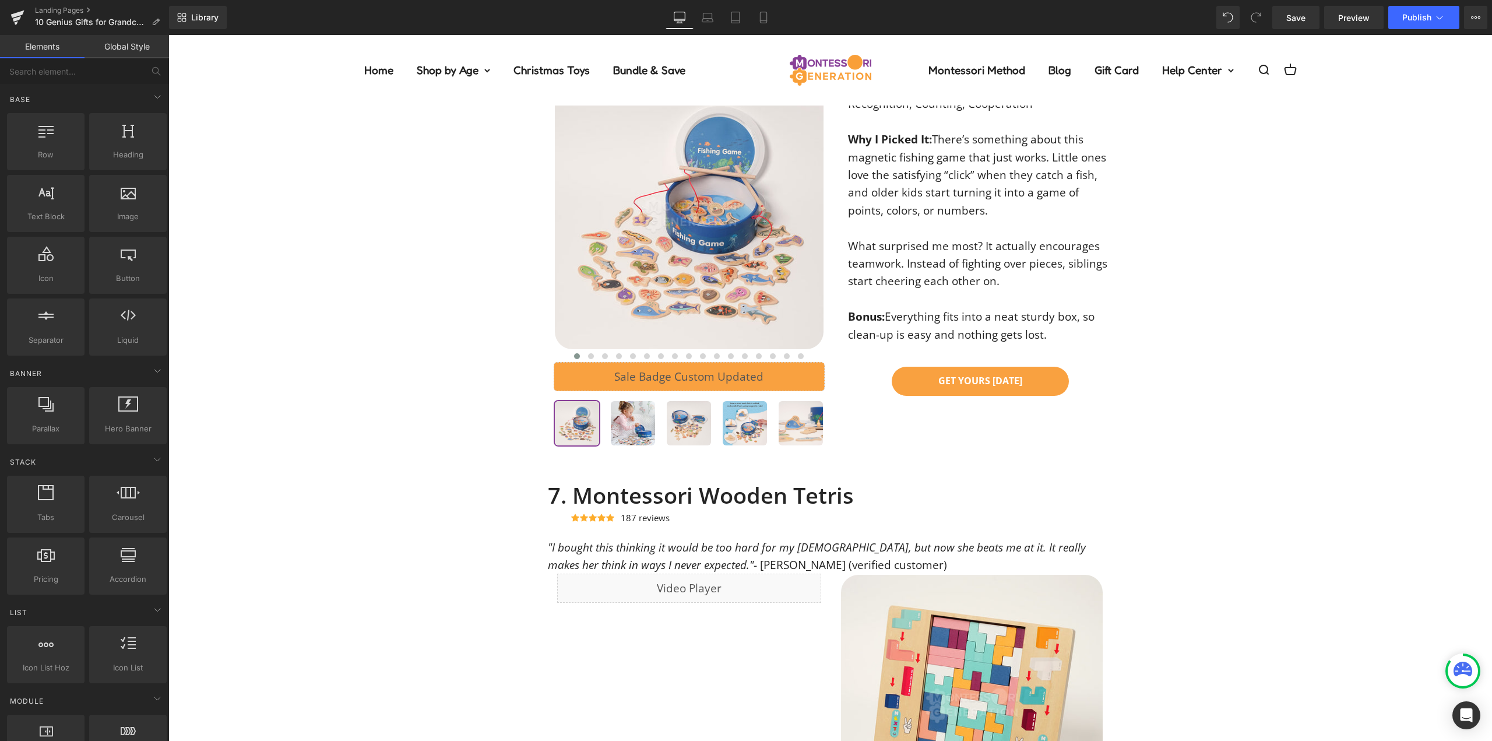
scroll to position [3381, 0]
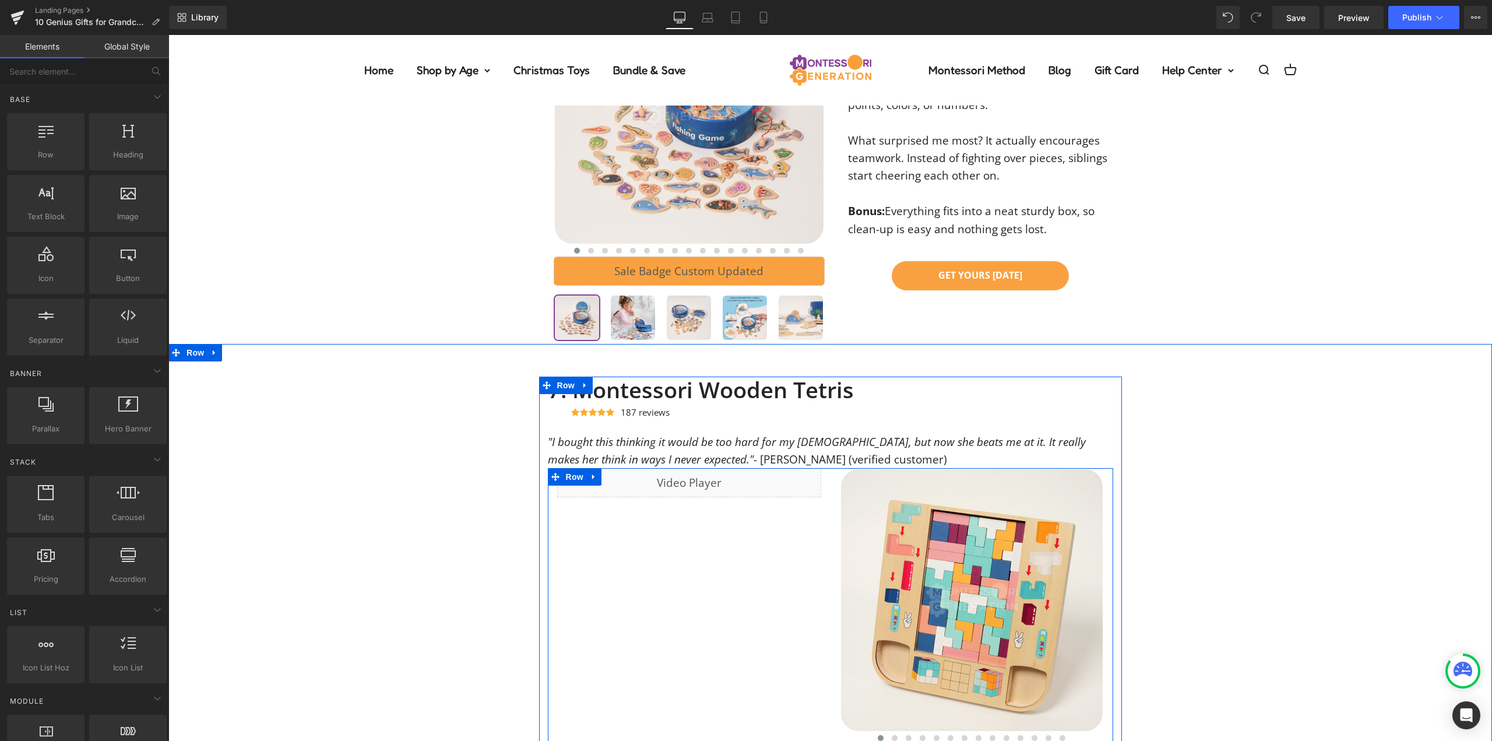
click at [819, 490] on div "Liquid Row" at bounding box center [689, 482] width 283 height 29
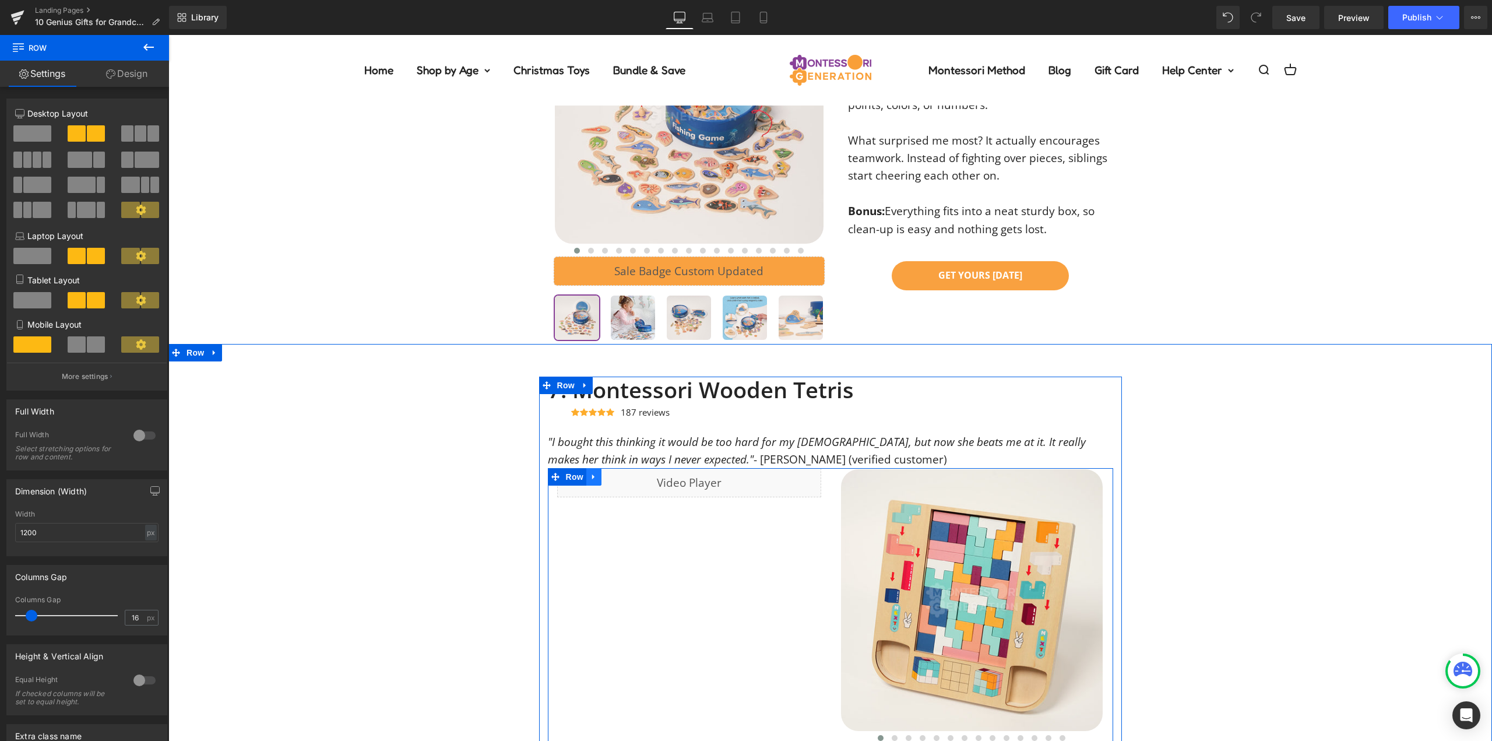
click at [592, 477] on icon at bounding box center [593, 476] width 2 height 5
click at [607, 474] on icon at bounding box center [609, 477] width 8 height 9
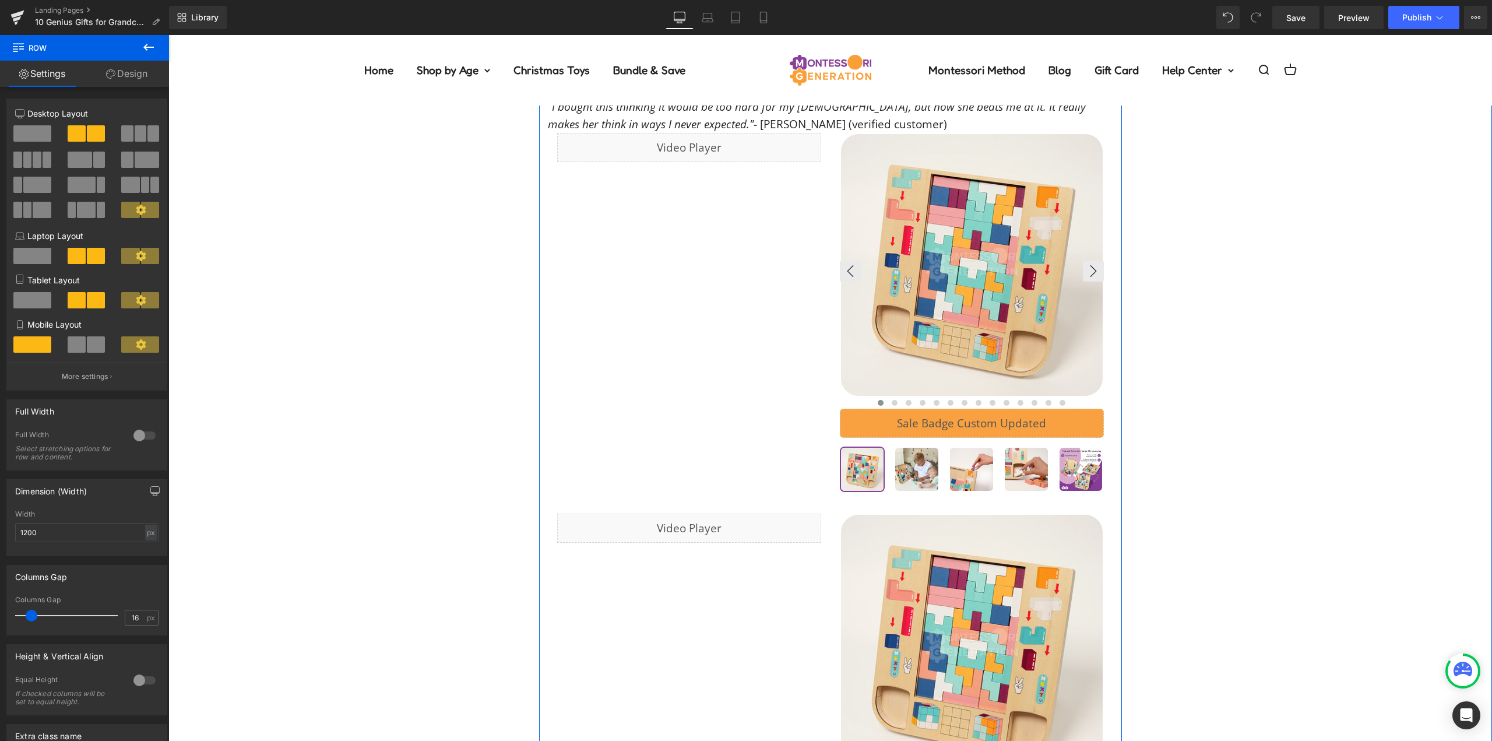
scroll to position [3449, 0]
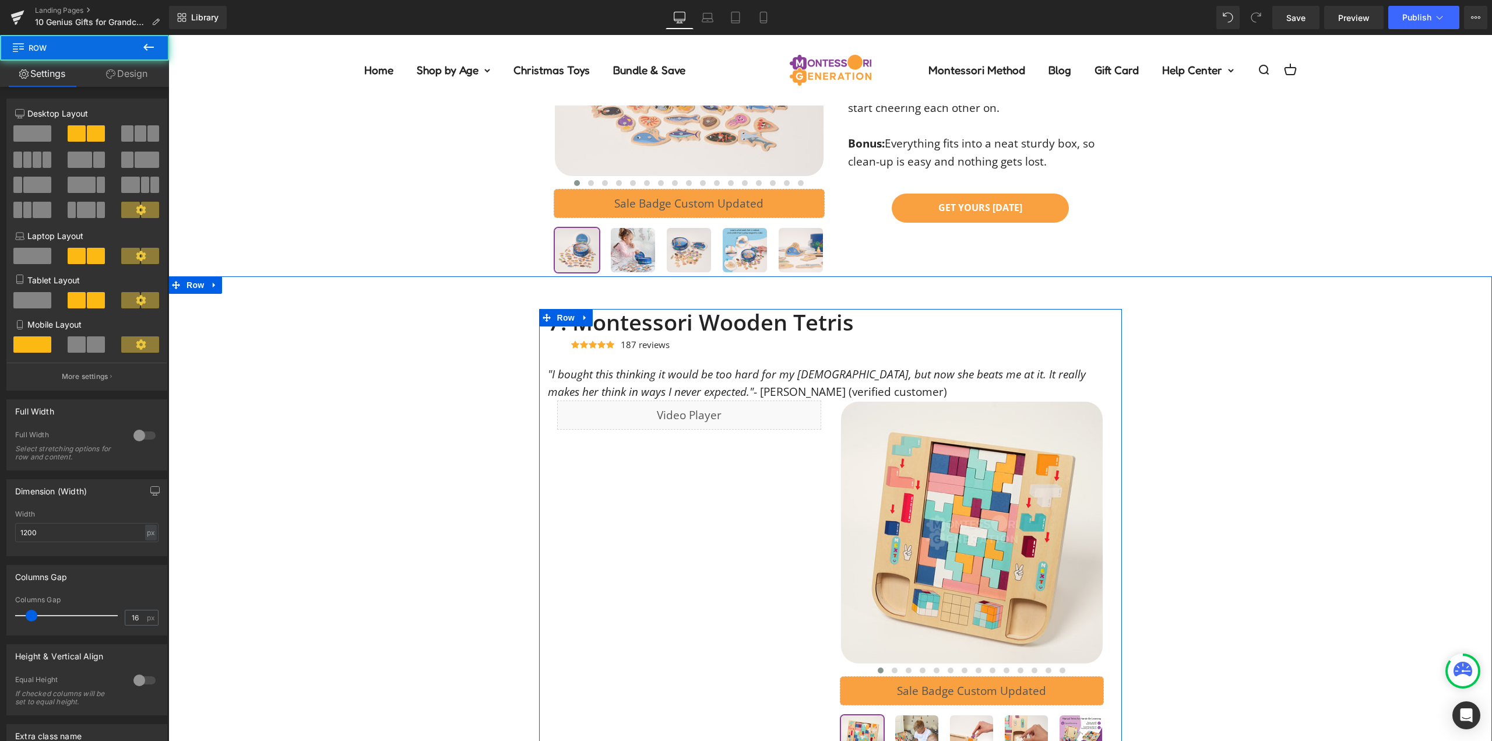
click at [824, 479] on div "Liquid Row ‹ ›" at bounding box center [830, 581] width 565 height 362
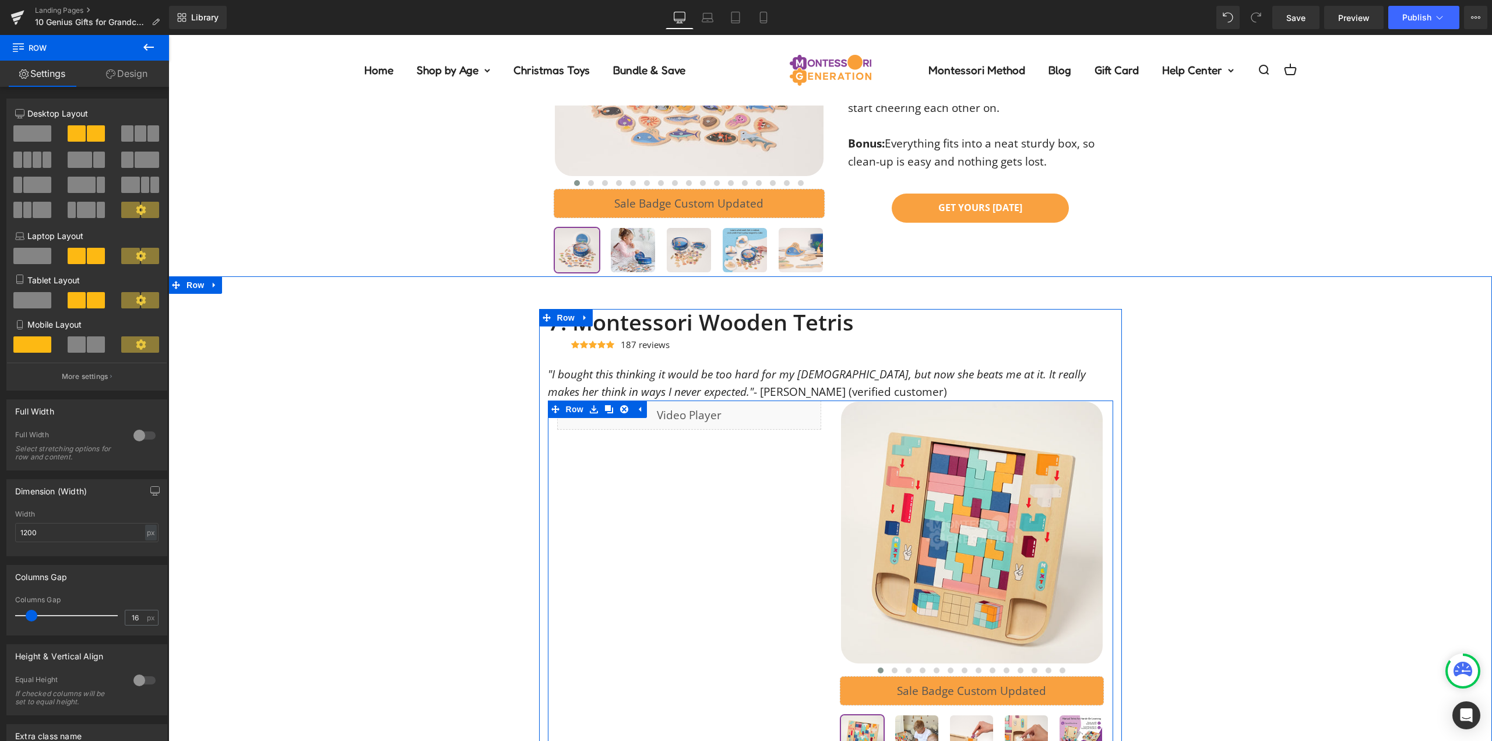
click at [815, 444] on div "Liquid Row ‹ ›" at bounding box center [830, 581] width 565 height 362
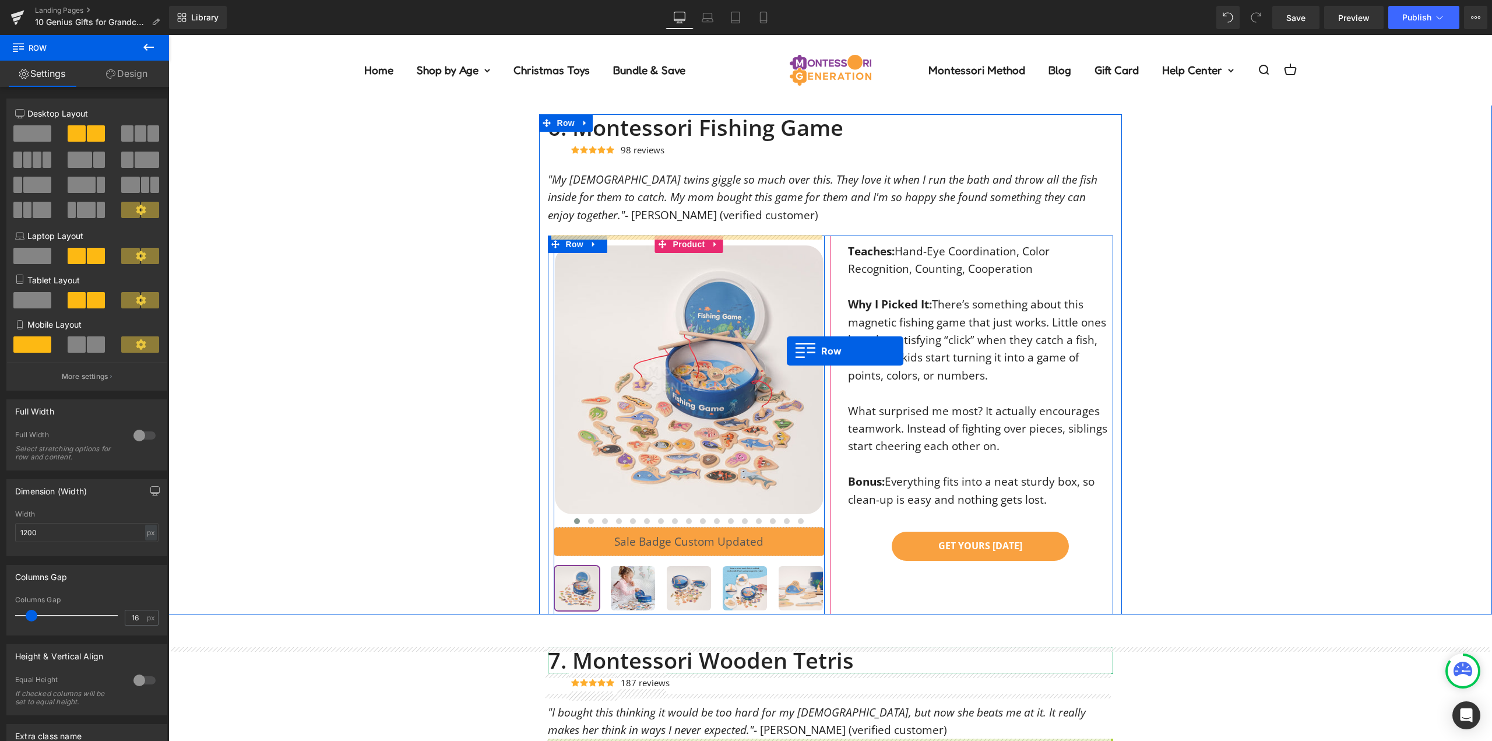
scroll to position [2982, 0]
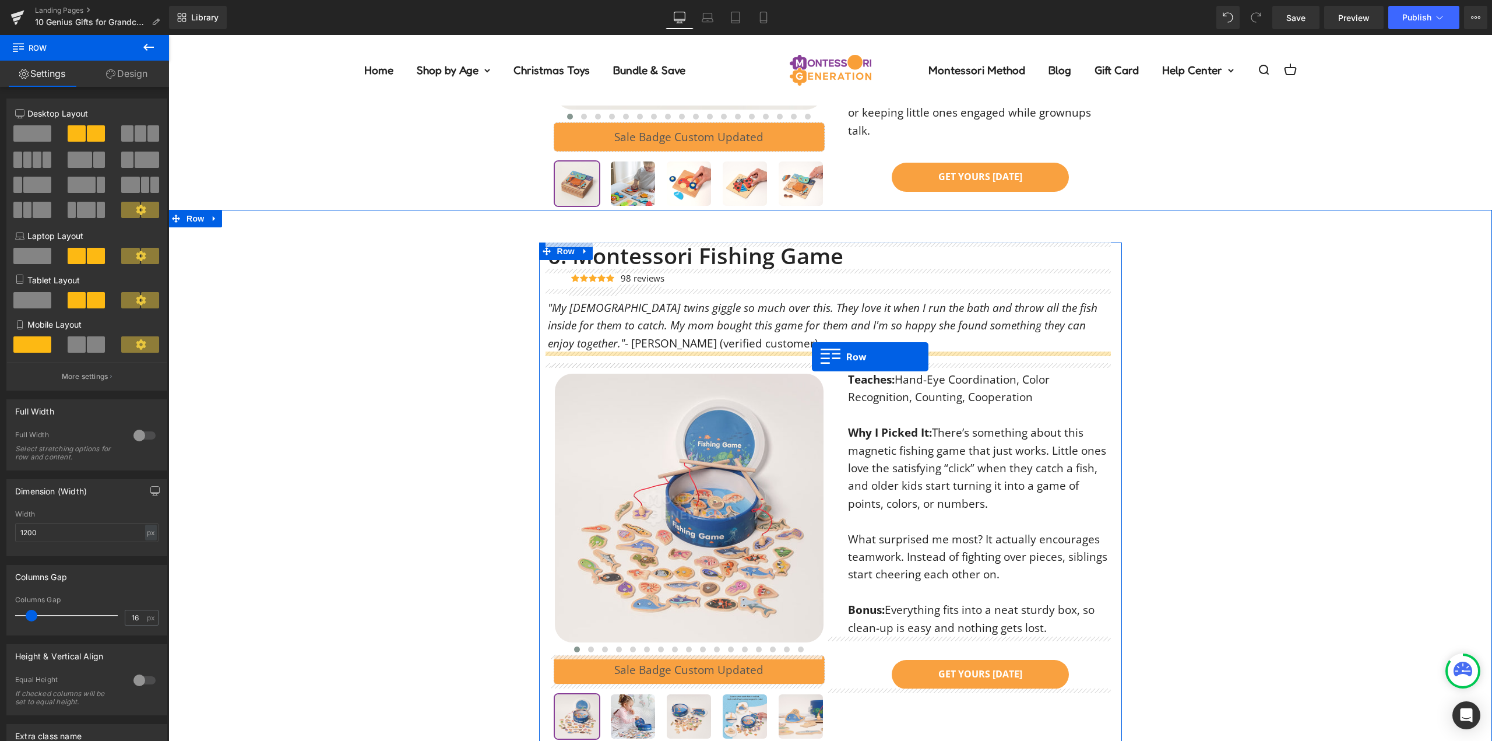
drag, startPoint x: 555, startPoint y: 413, endPoint x: 812, endPoint y: 357, distance: 263.1
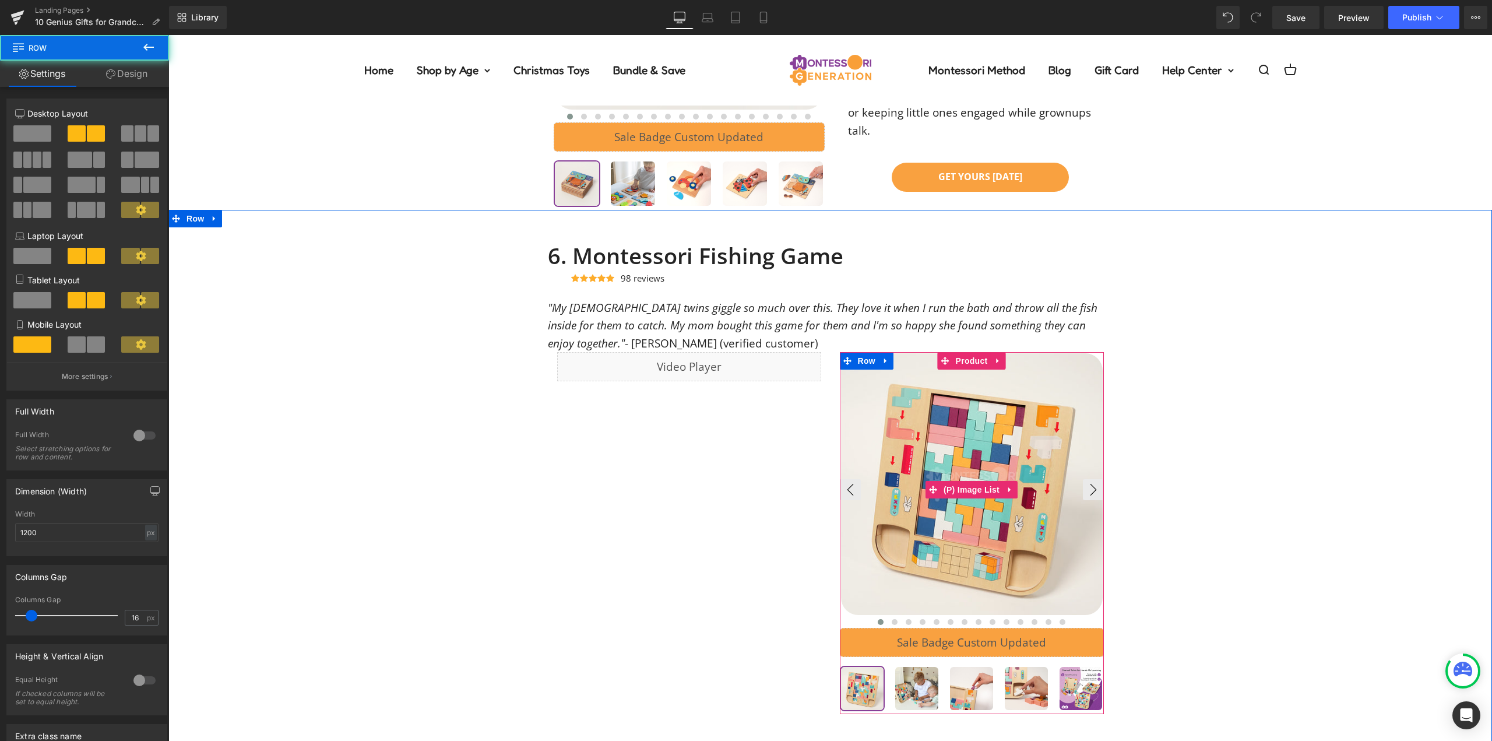
click at [988, 475] on img at bounding box center [972, 484] width 262 height 262
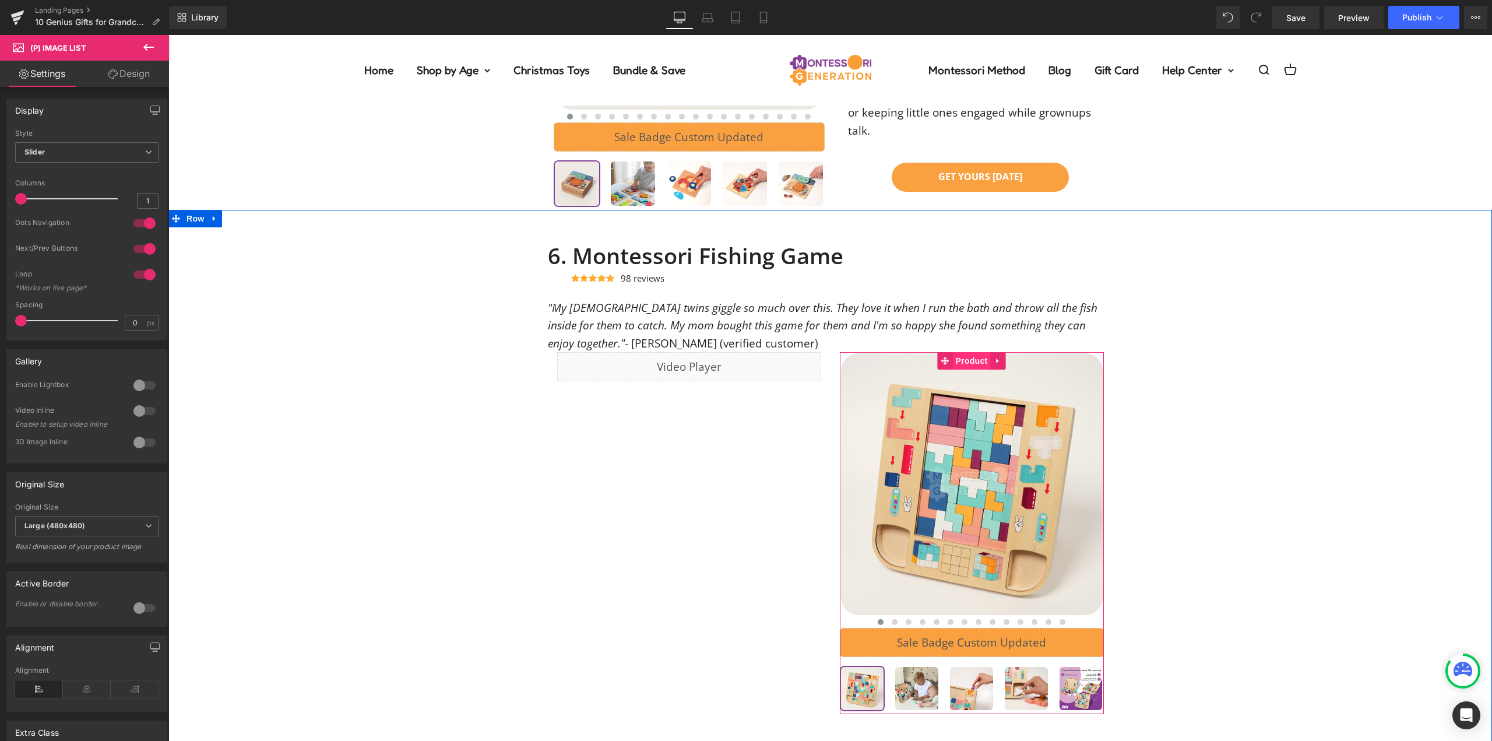
click at [970, 361] on span "Product" at bounding box center [972, 360] width 38 height 17
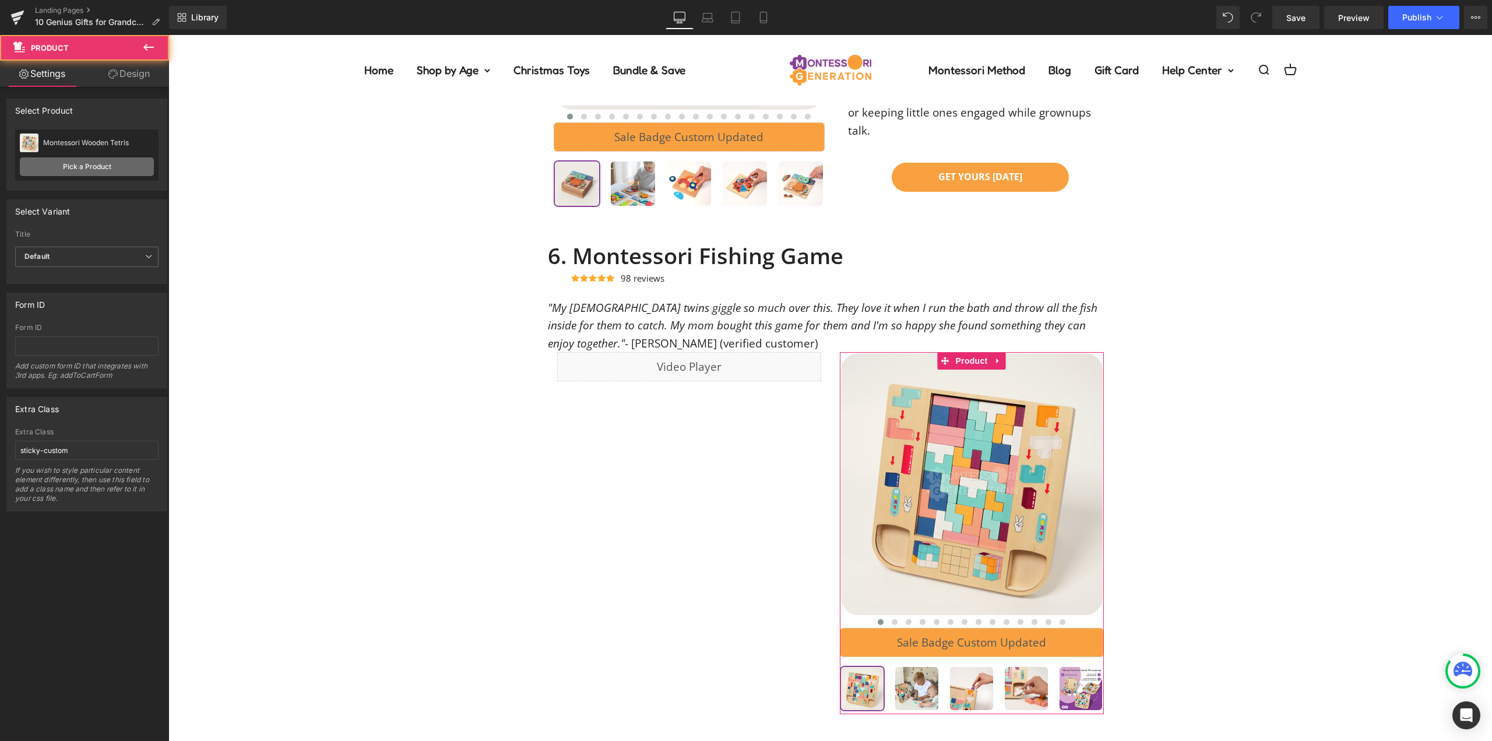
click at [76, 165] on link "Pick a Product" at bounding box center [87, 166] width 134 height 19
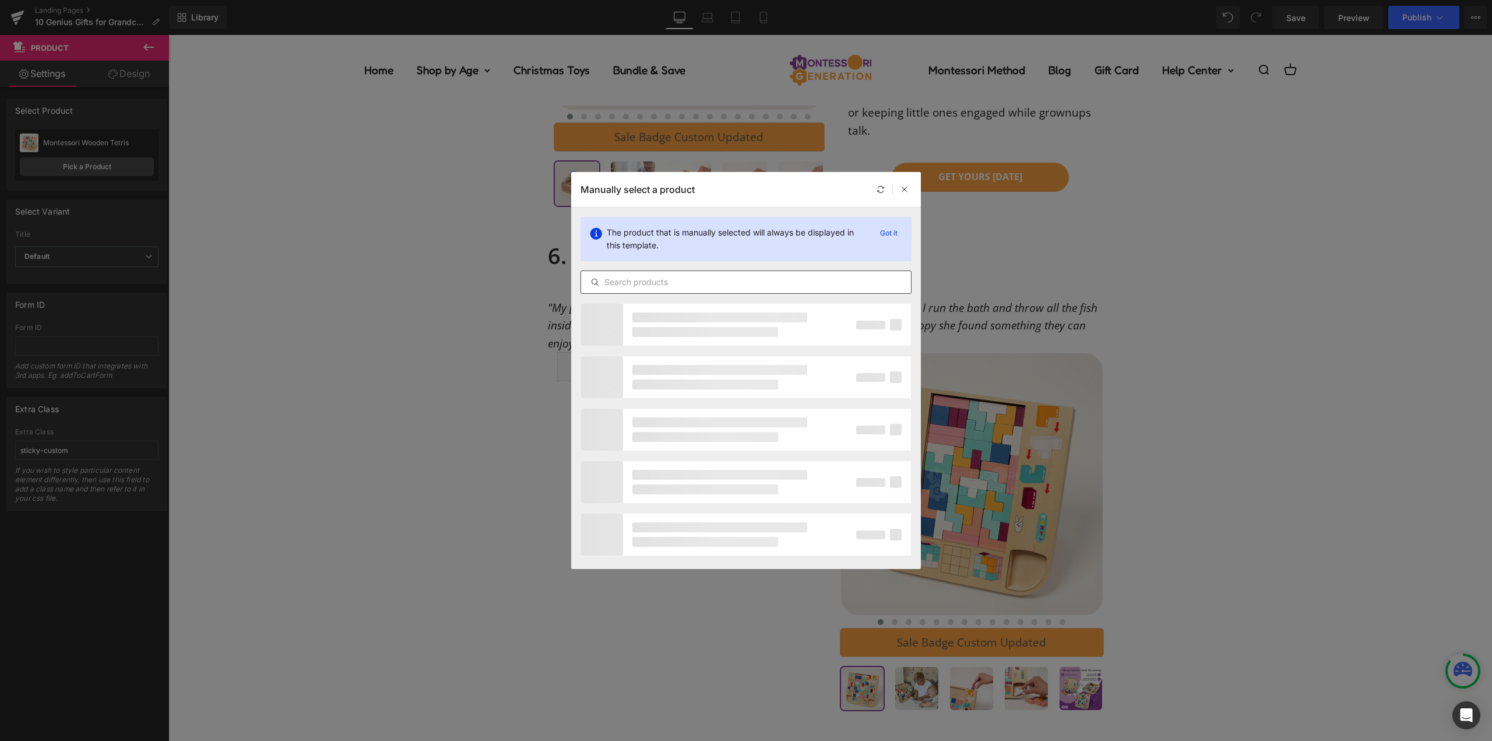
click at [720, 285] on input "text" at bounding box center [746, 282] width 330 height 14
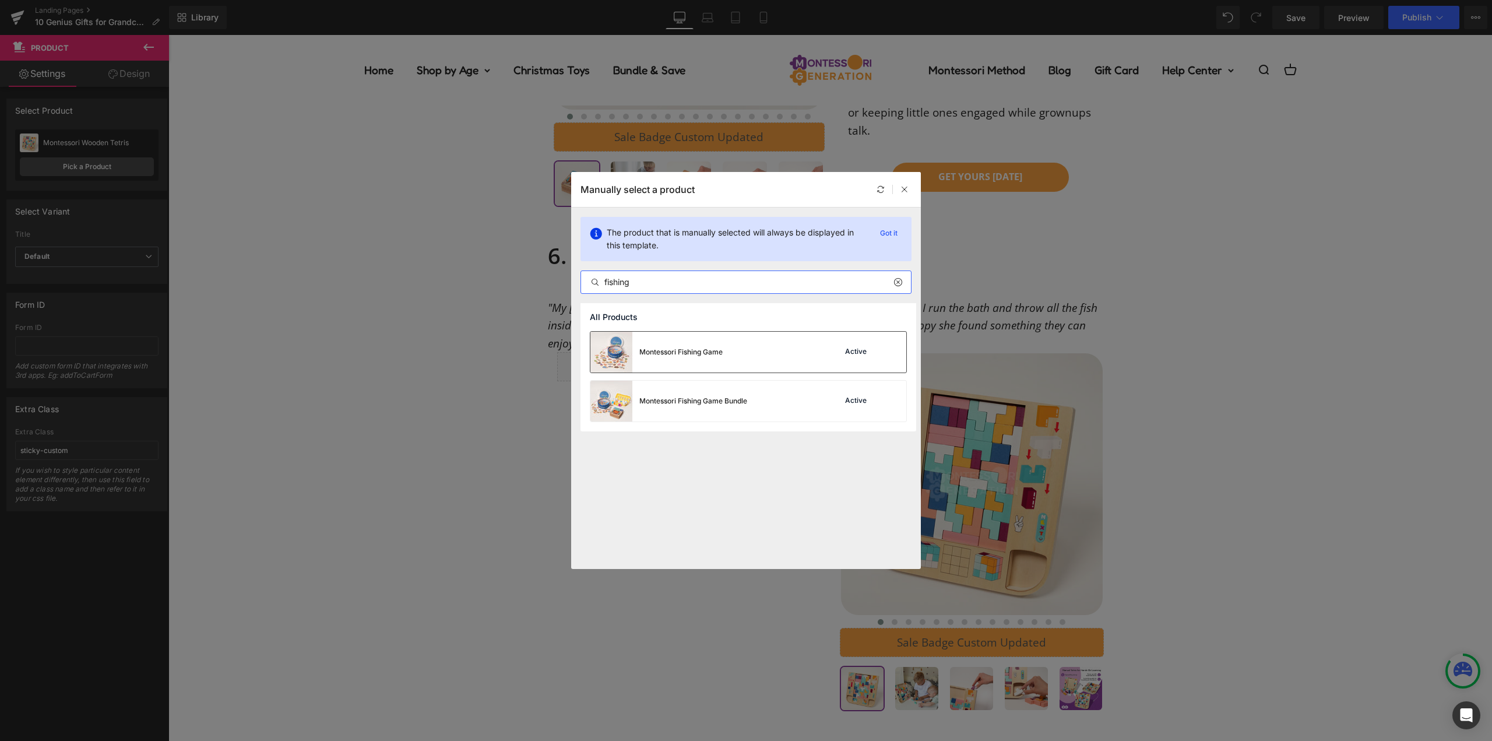
type input "fishing"
click at [714, 350] on div "Montessori Fishing Game" at bounding box center [680, 352] width 83 height 10
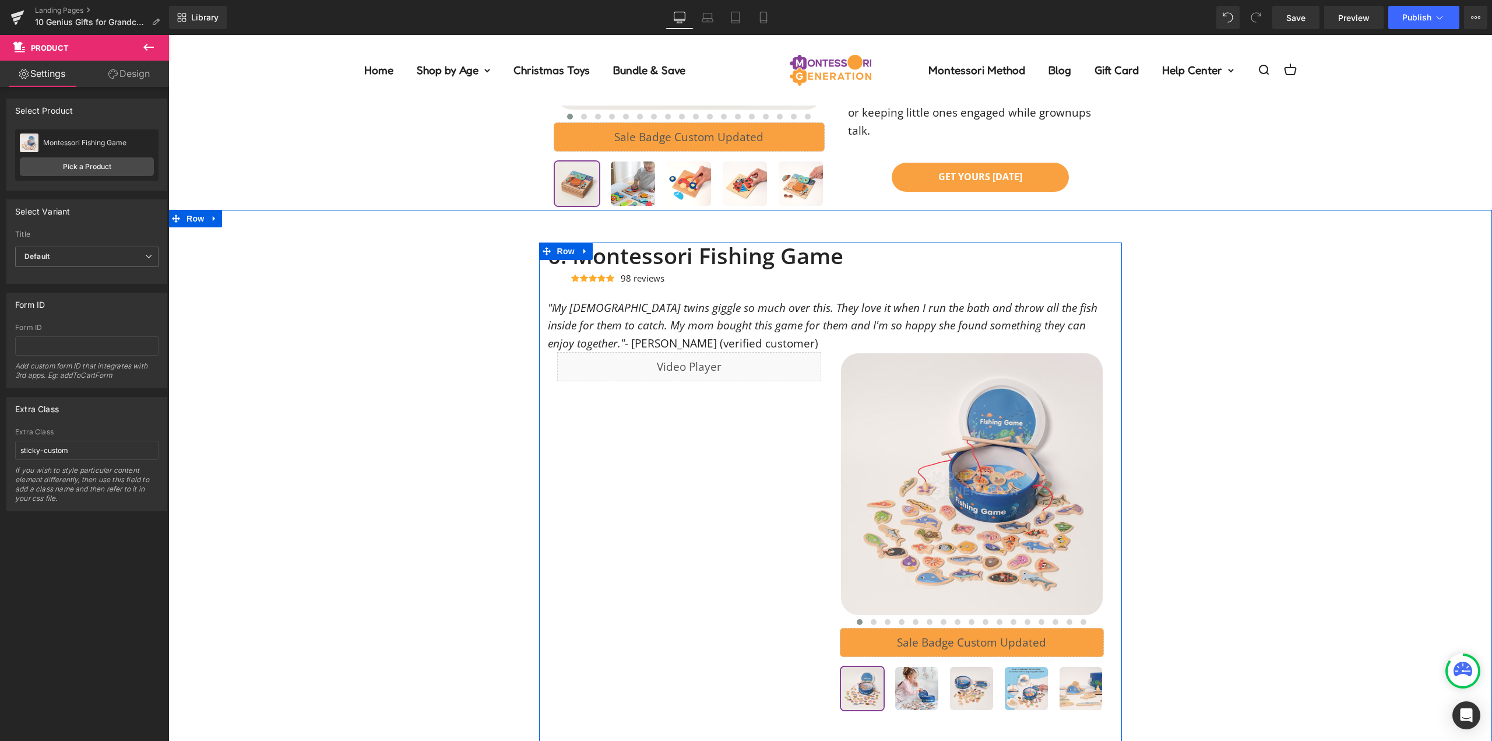
click at [736, 371] on div "Liquid" at bounding box center [689, 366] width 264 height 29
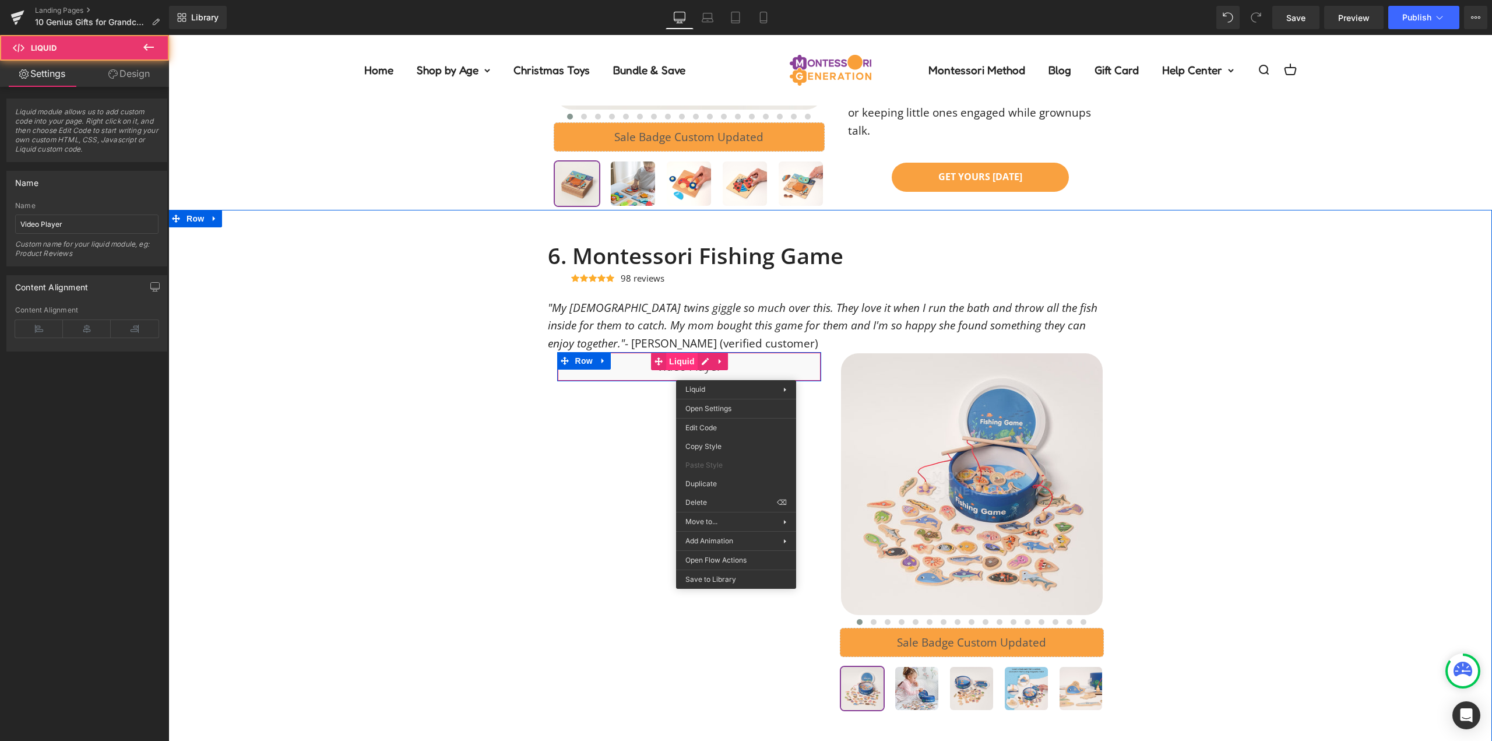
click at [673, 363] on div "Liquid" at bounding box center [689, 366] width 264 height 29
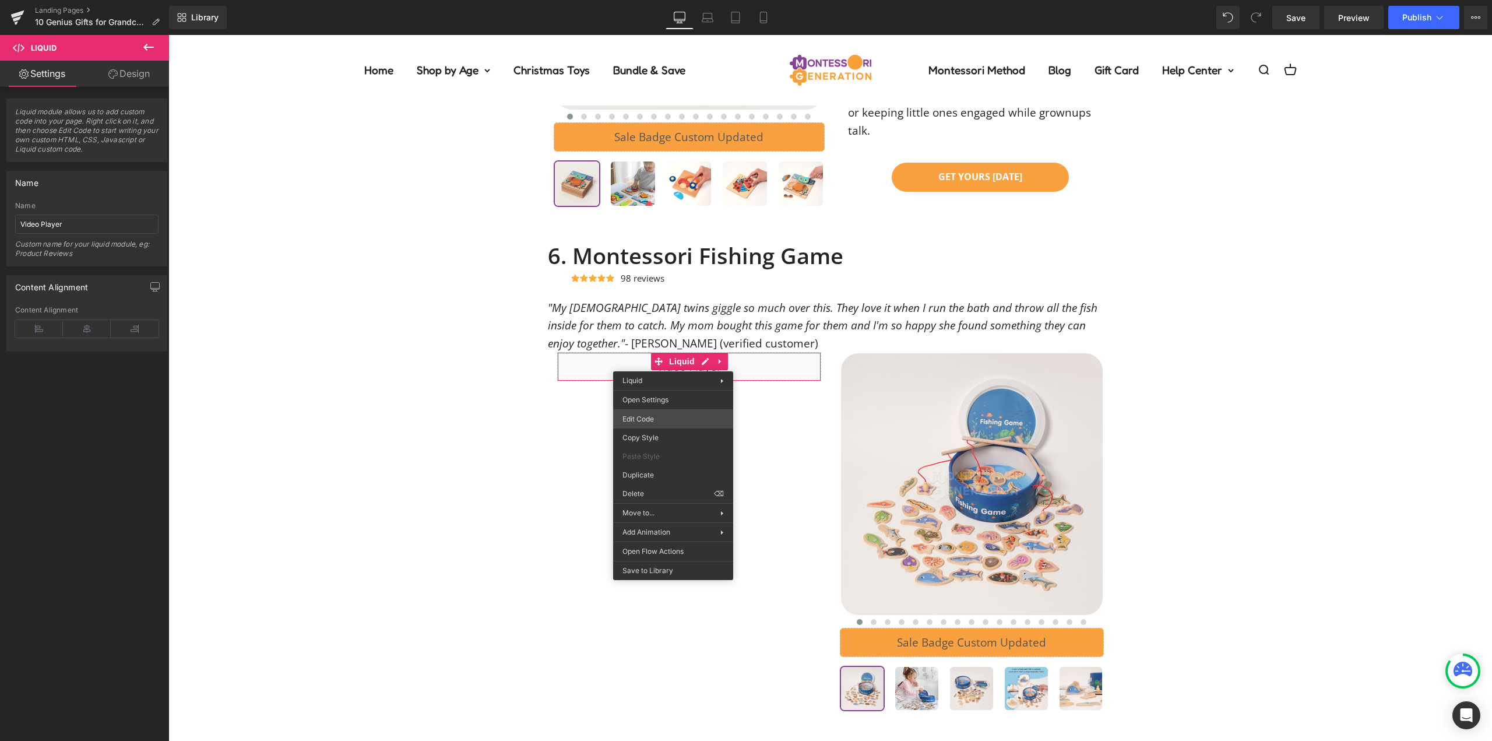
click at [679, 0] on div "Liquid You are previewing how the will restyle your page. You can not edit Elem…" at bounding box center [746, 0] width 1492 height 0
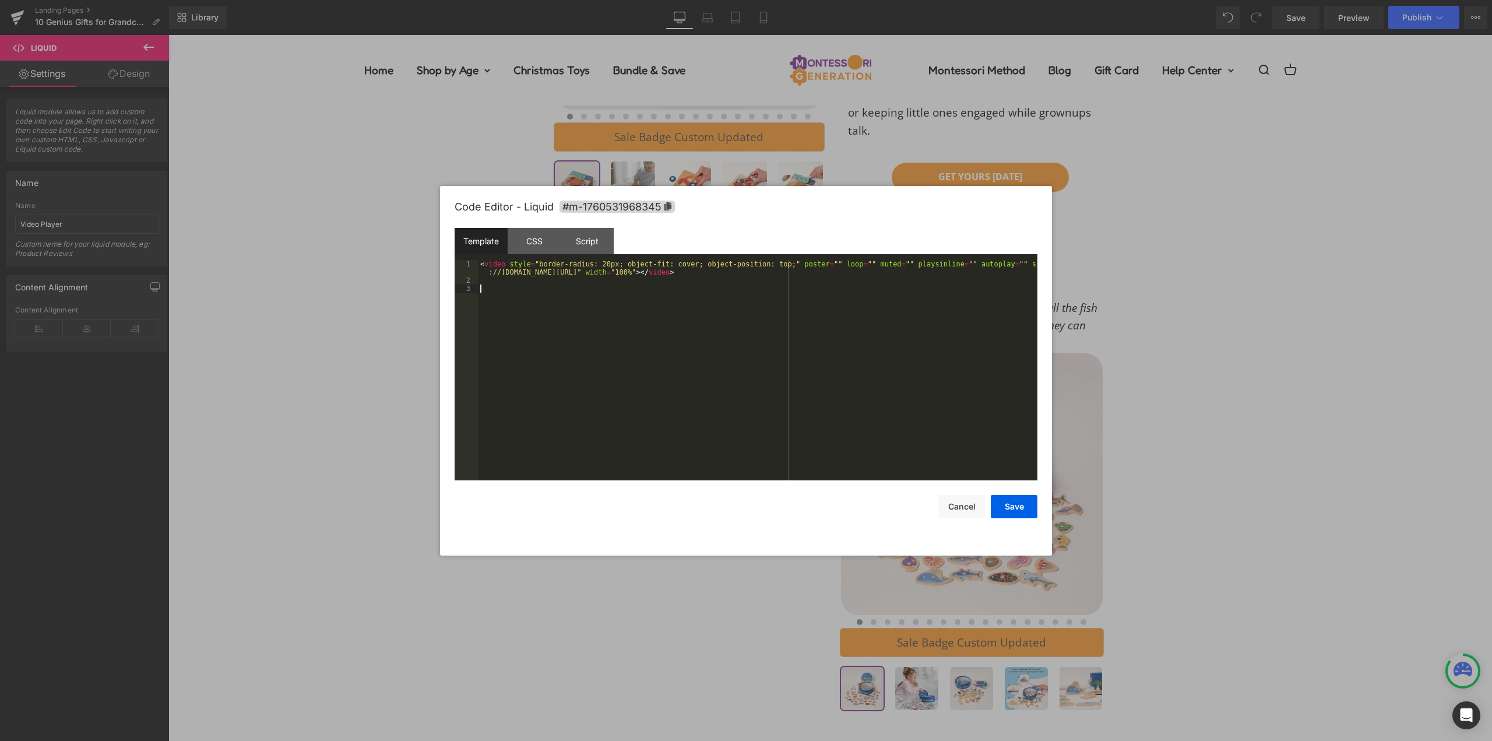
click at [713, 322] on div "< video style = "border-radius: 20px; object-fit: cover; object-position: top;"…" at bounding box center [758, 382] width 560 height 245
click at [1012, 508] on button "Save" at bounding box center [1014, 506] width 47 height 23
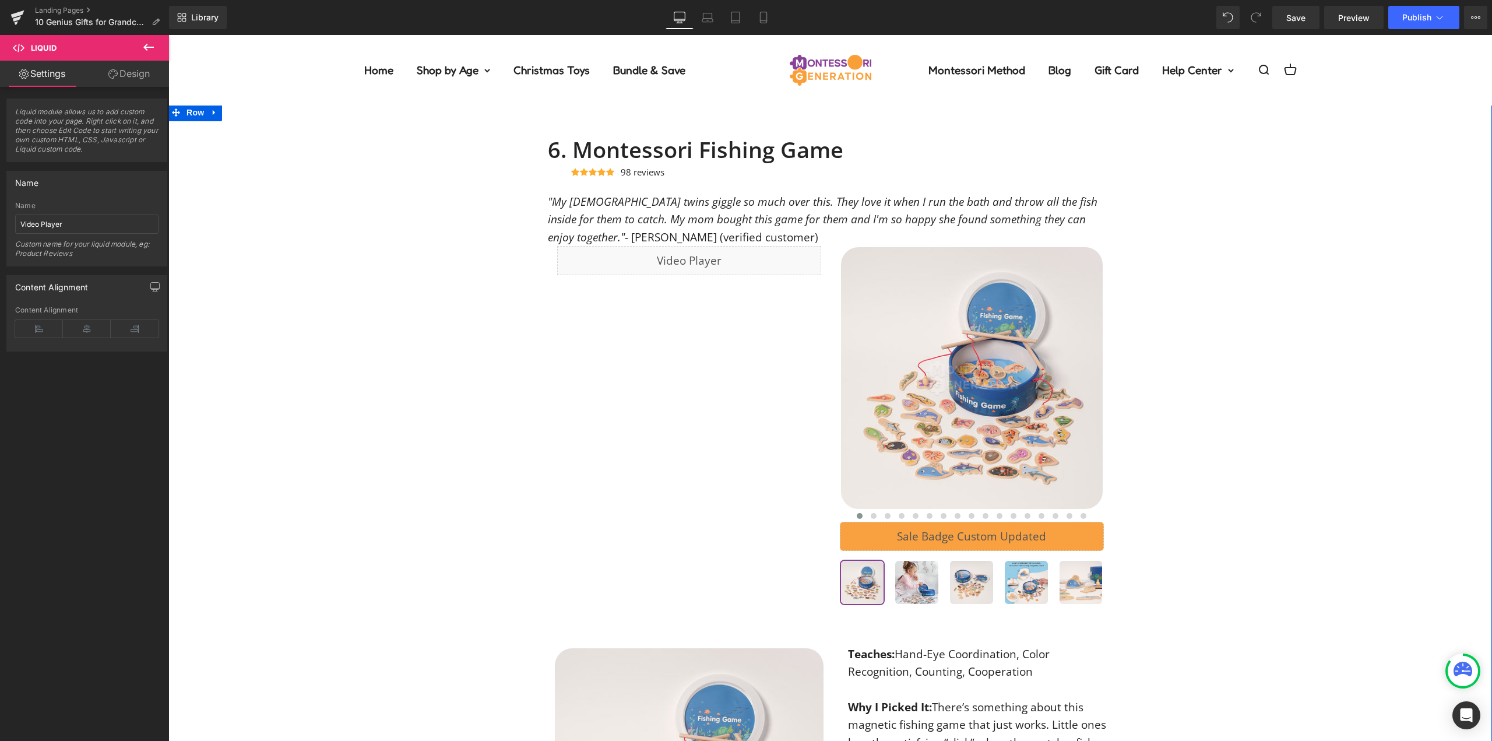
scroll to position [3390, 0]
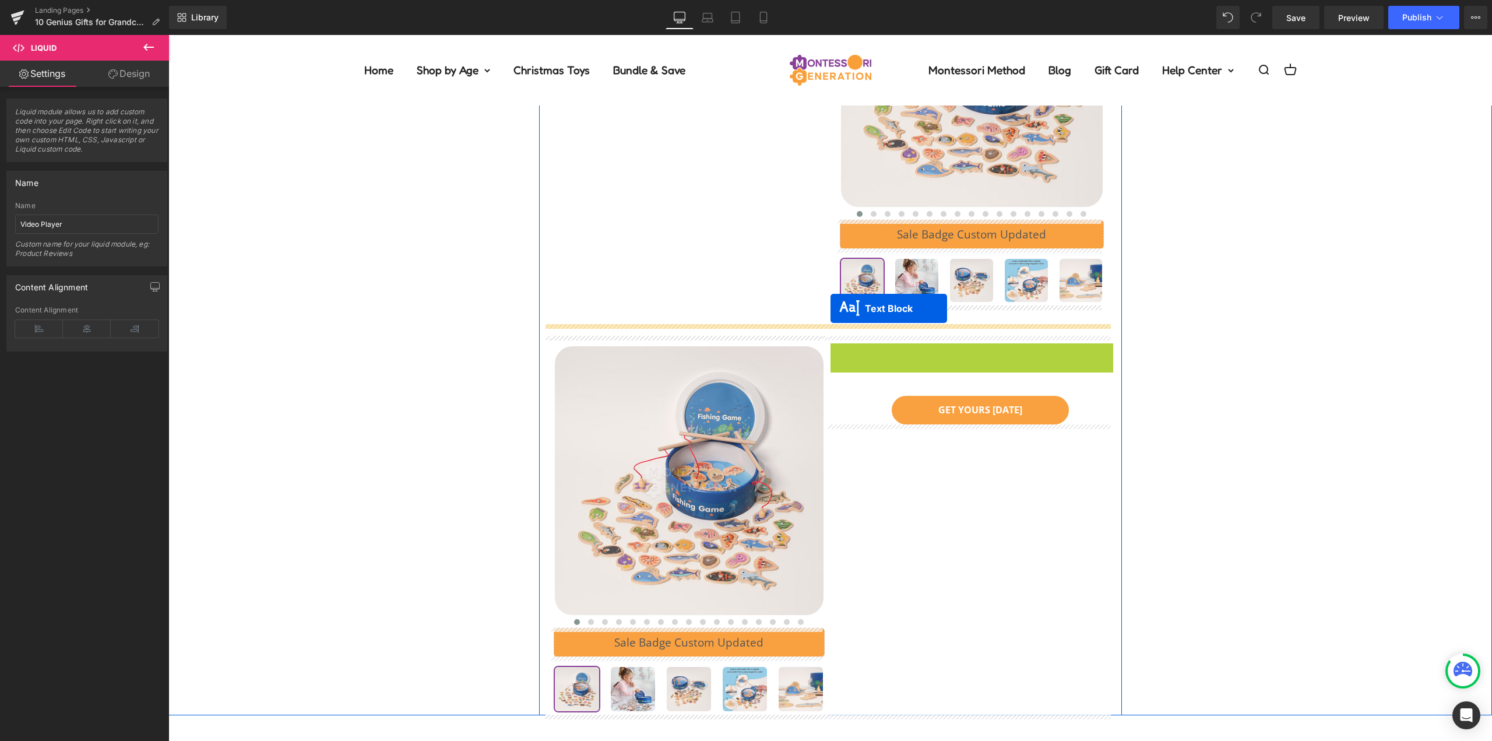
drag, startPoint x: 933, startPoint y: 476, endPoint x: 831, endPoint y: 308, distance: 195.9
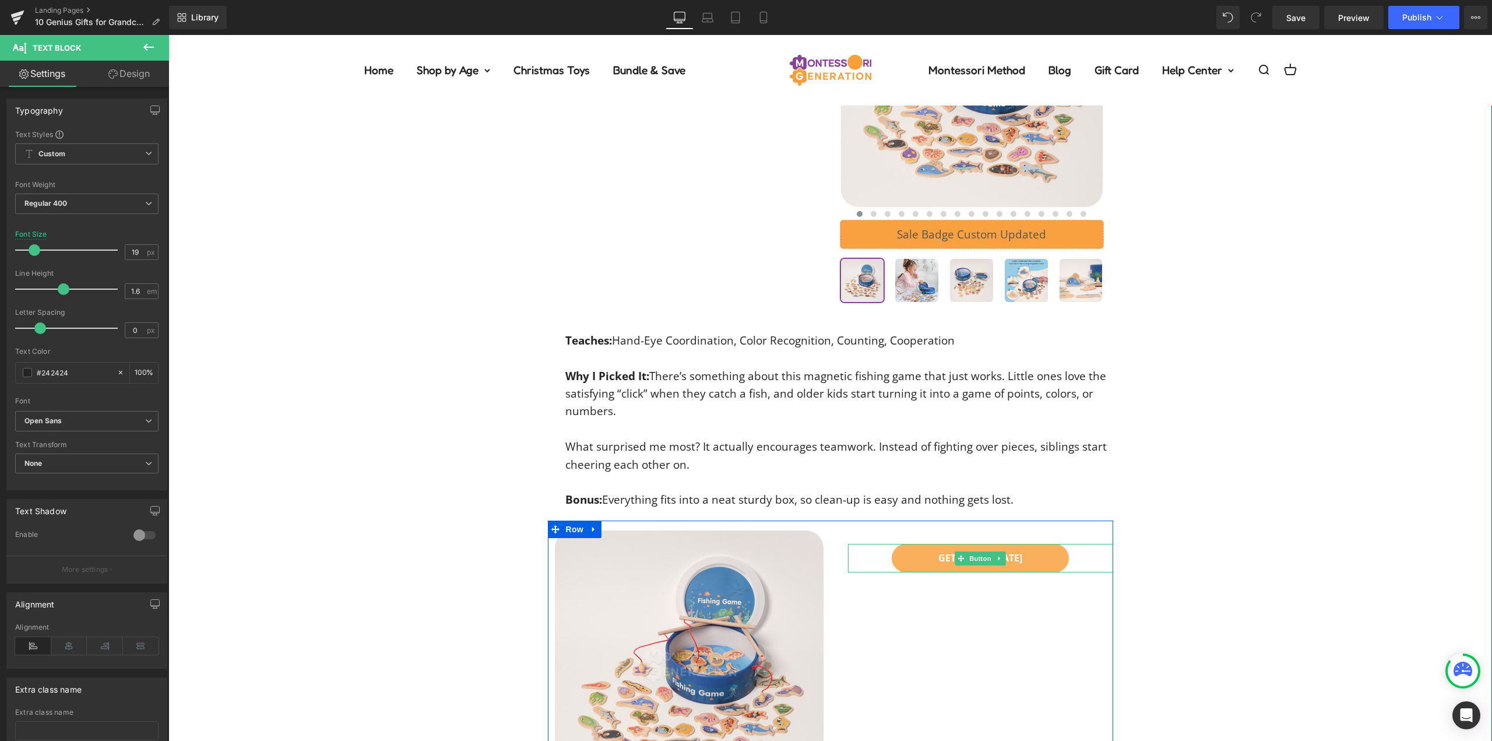
click at [916, 557] on link "GET YOURS [DATE]" at bounding box center [980, 558] width 177 height 29
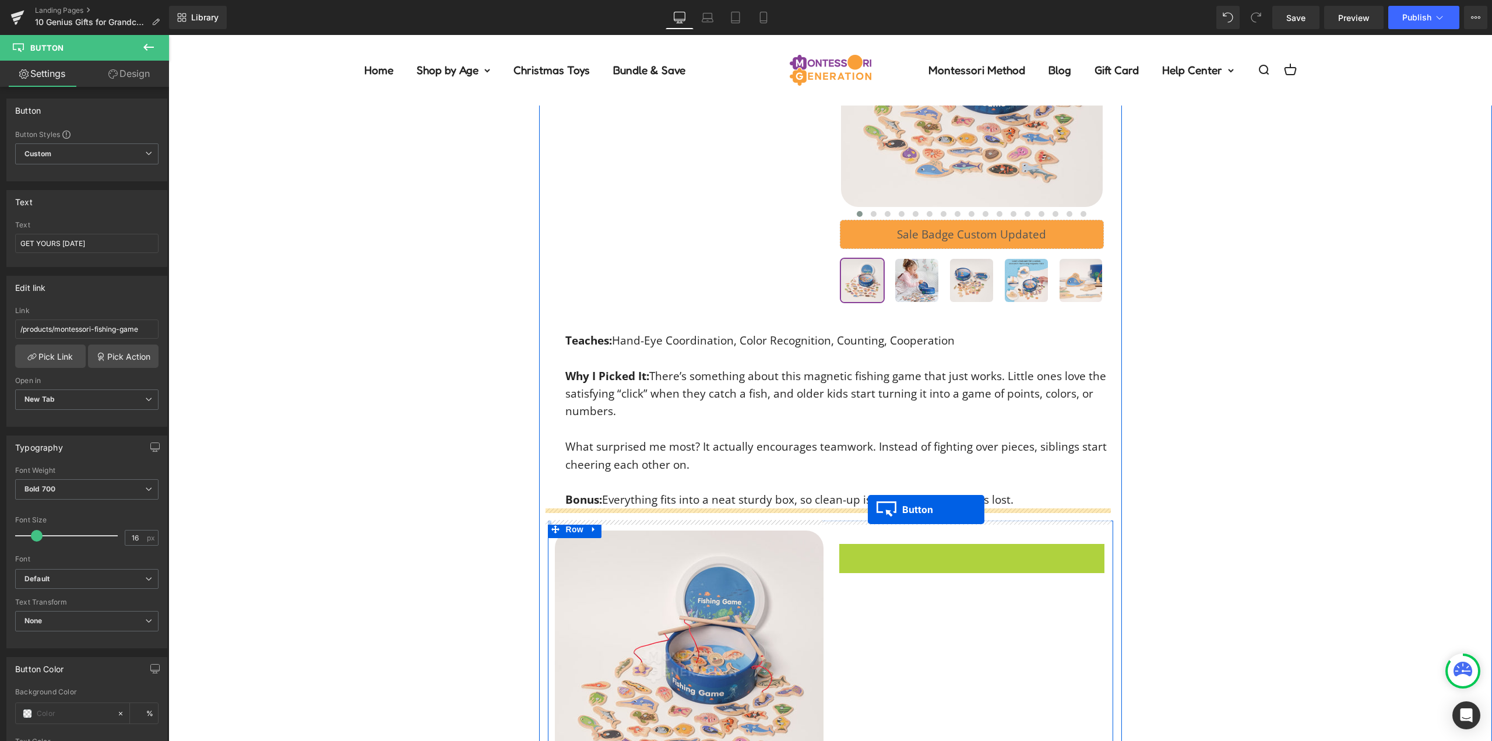
drag, startPoint x: 884, startPoint y: 526, endPoint x: 868, endPoint y: 509, distance: 23.1
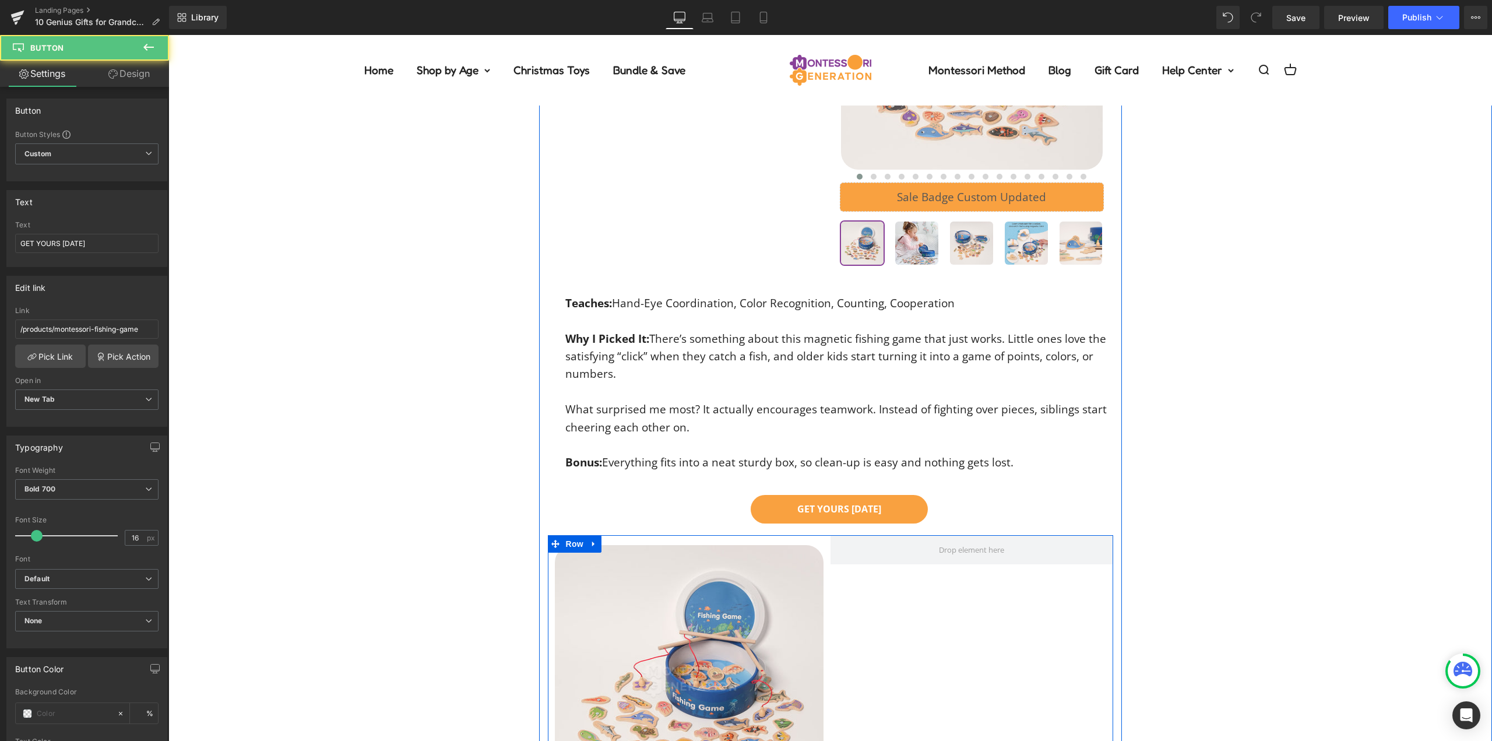
scroll to position [3798, 0]
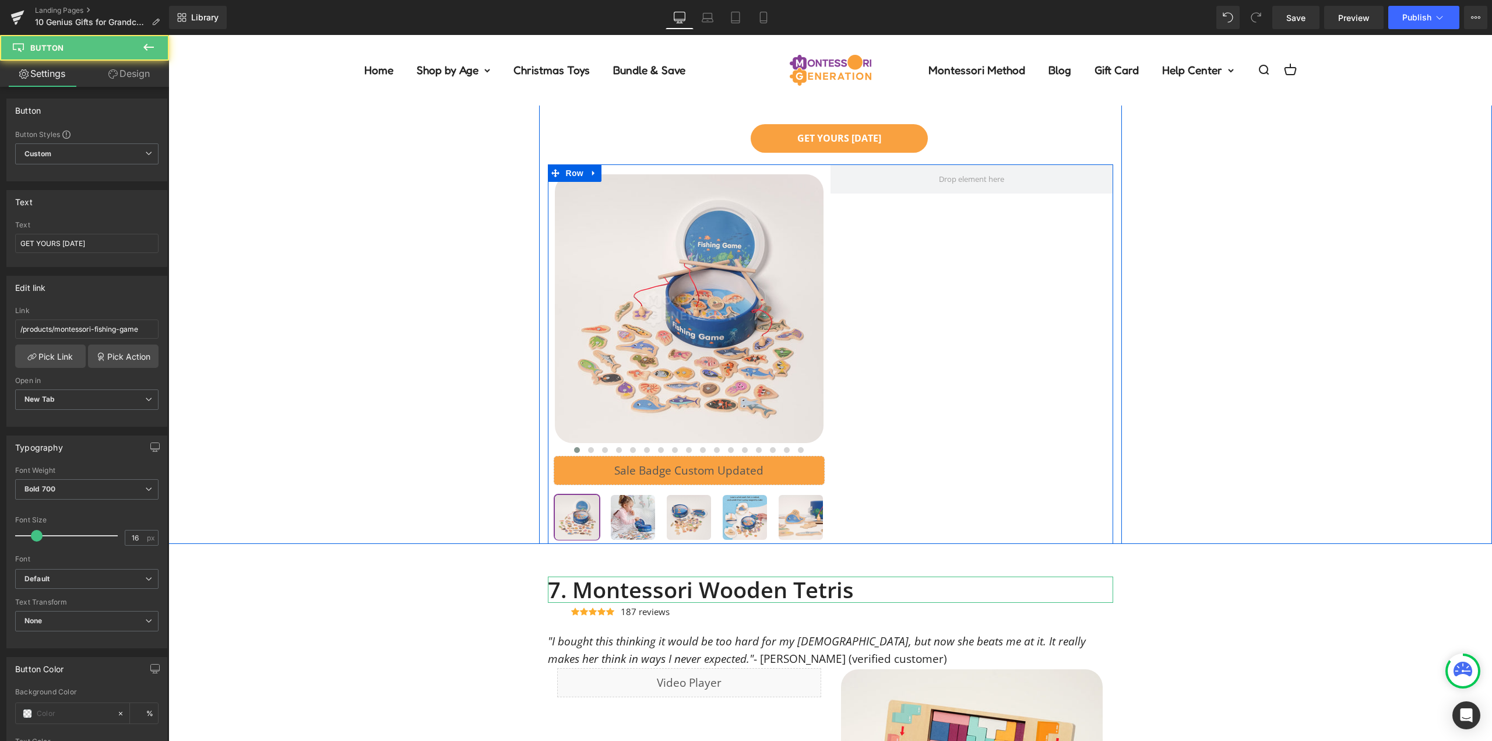
click at [831, 374] on div at bounding box center [972, 353] width 283 height 379
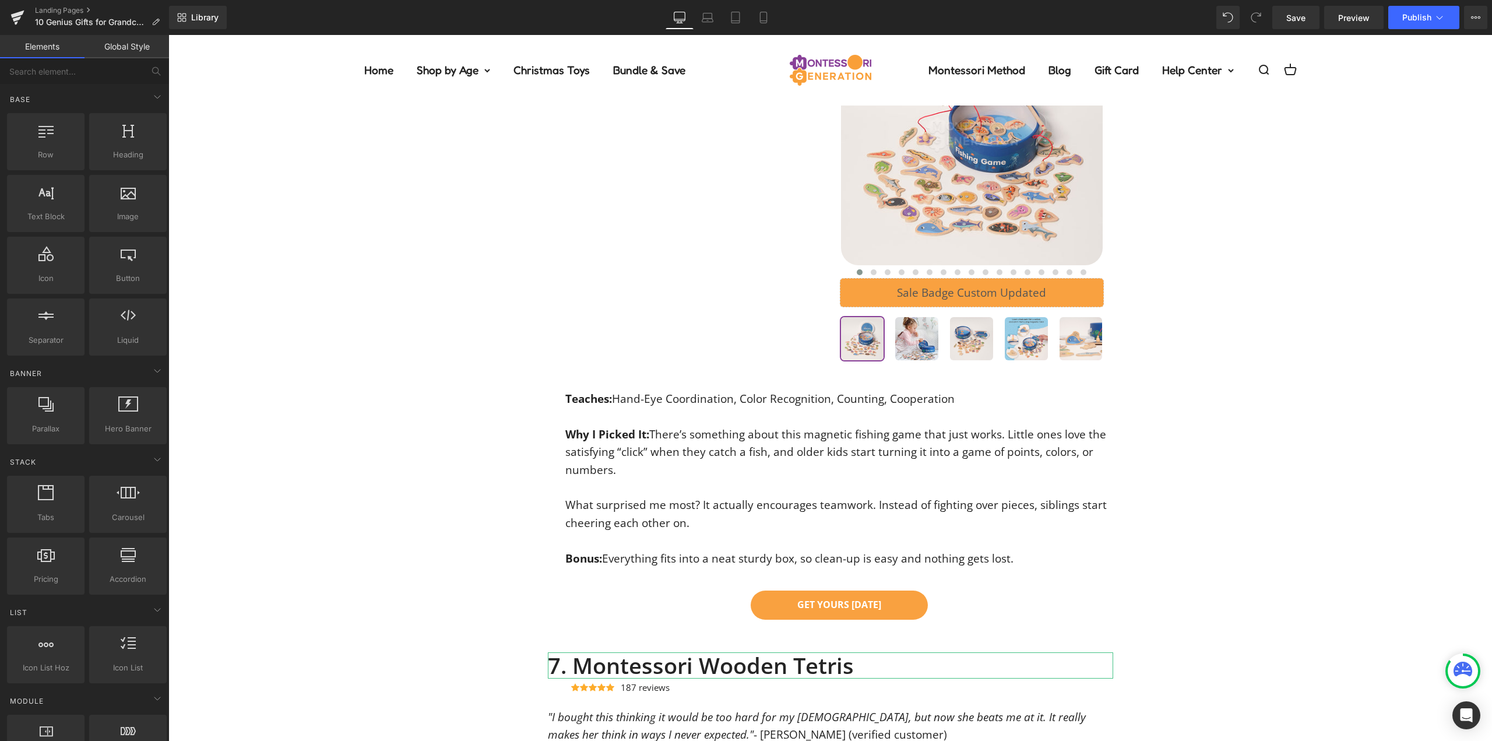
scroll to position [2924, 0]
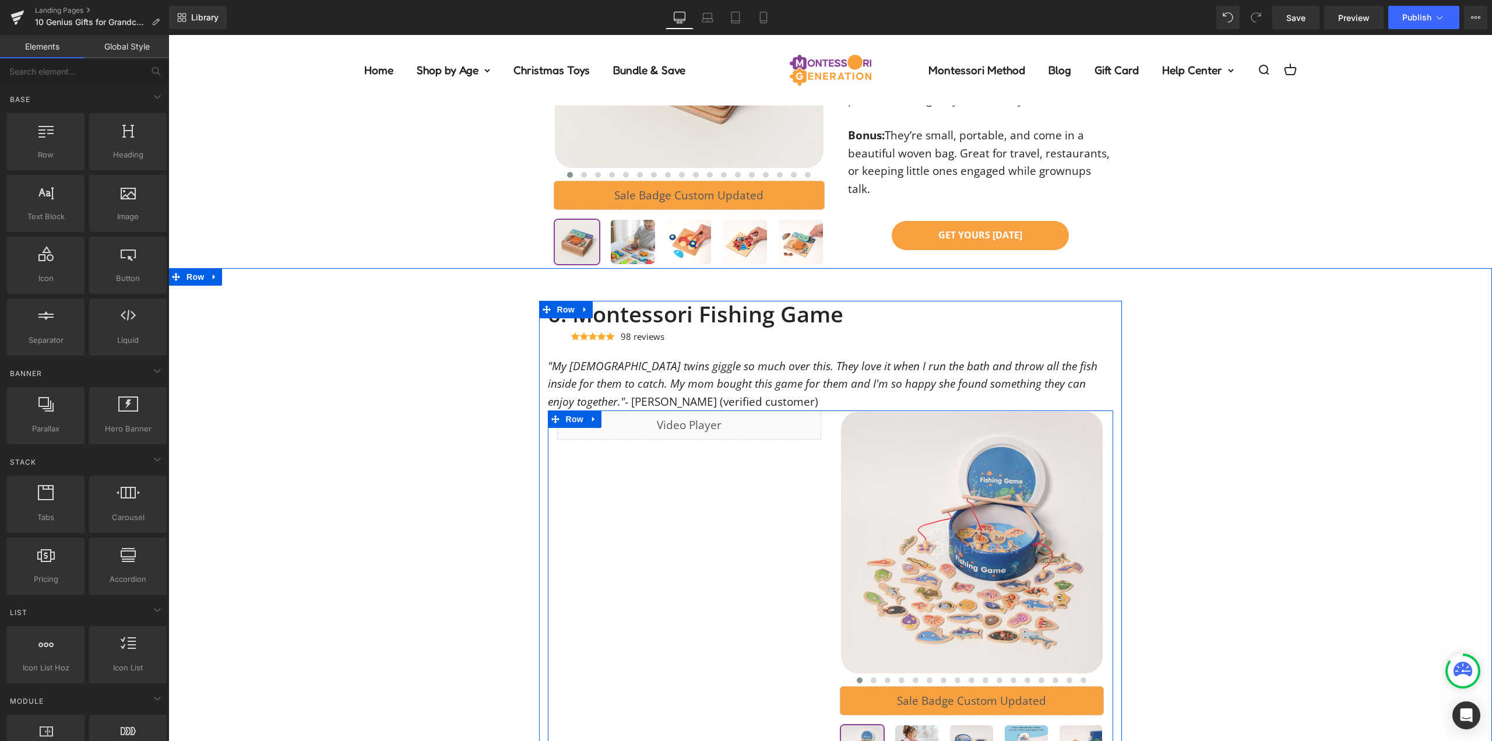
click at [831, 444] on div "‹" at bounding box center [972, 591] width 283 height 362
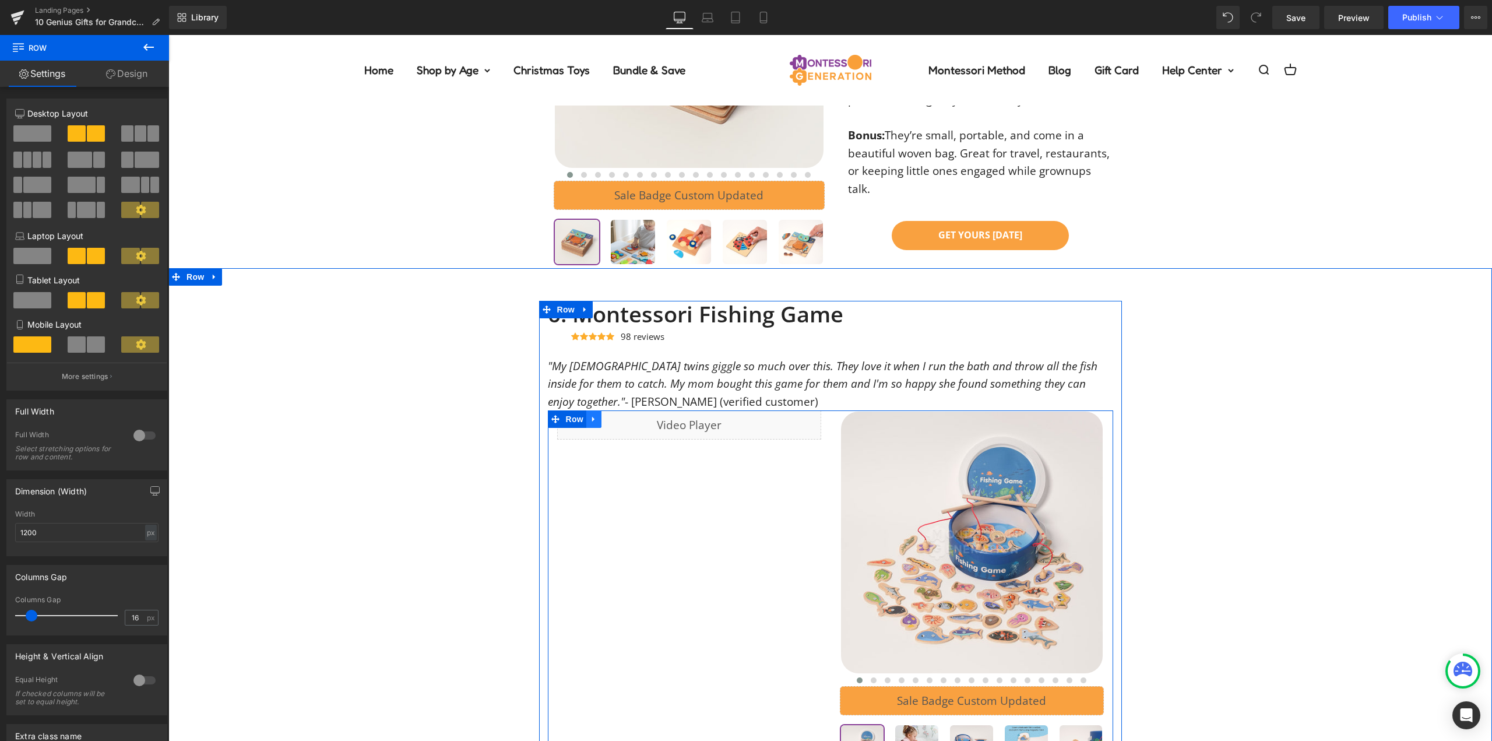
click at [590, 420] on icon at bounding box center [594, 418] width 8 height 9
click at [607, 420] on icon at bounding box center [609, 418] width 8 height 9
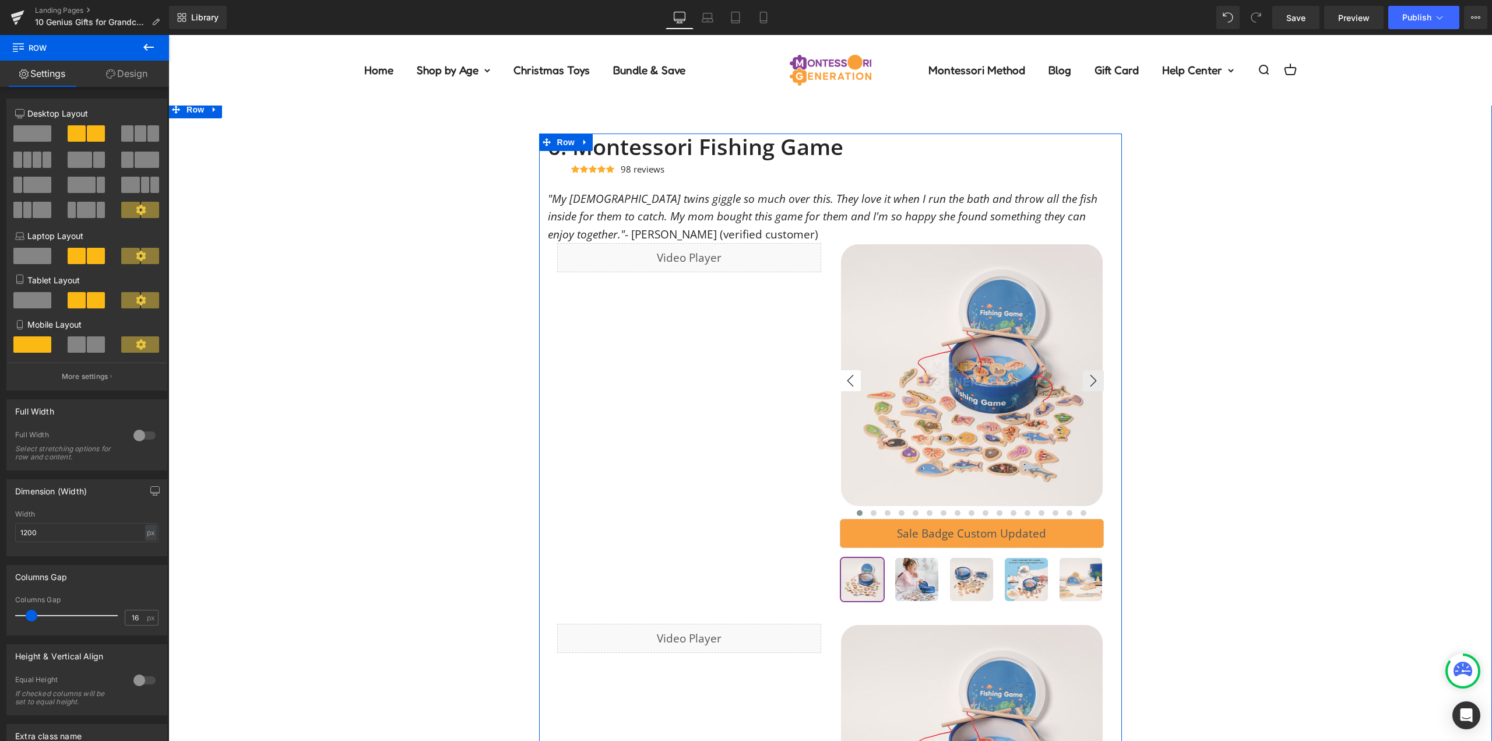
scroll to position [2992, 0]
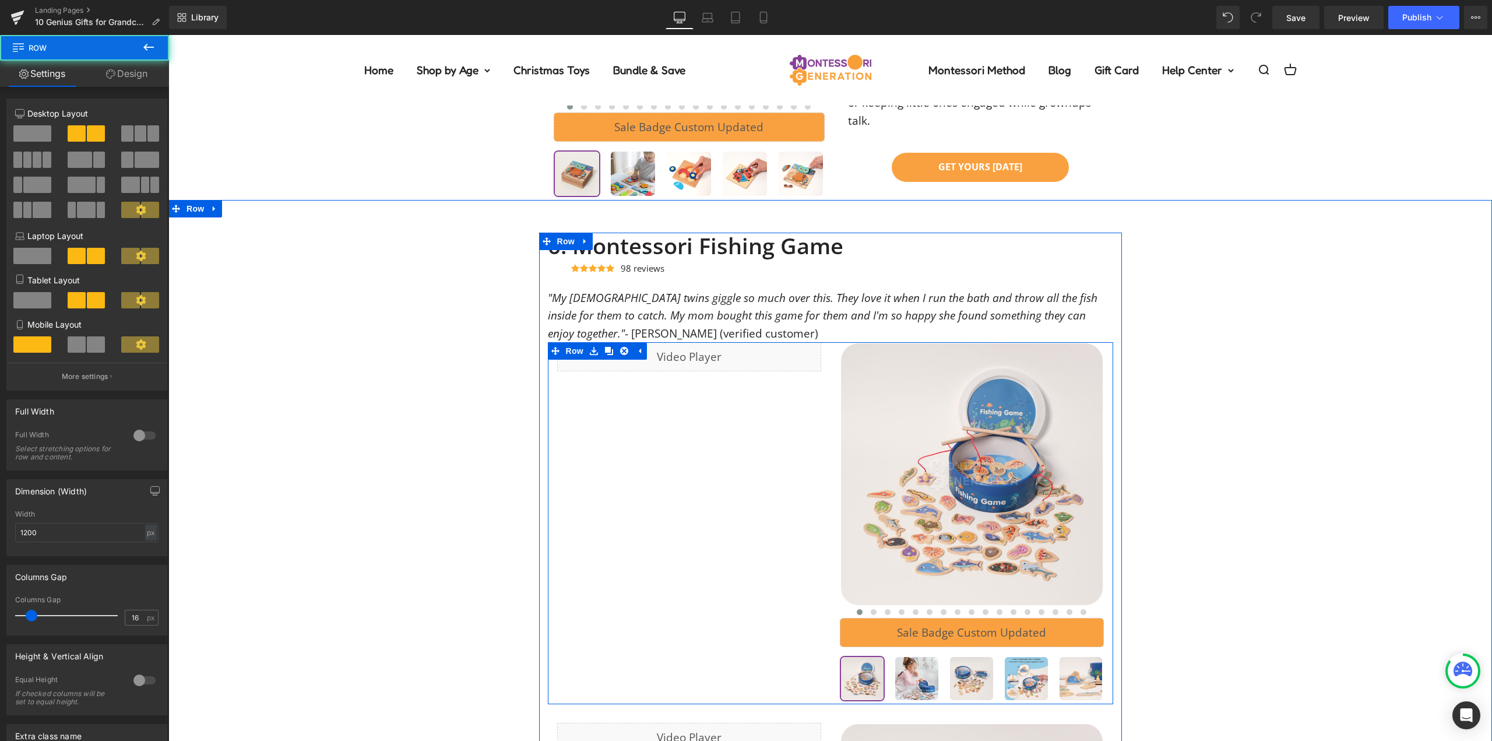
click at [831, 371] on div "‹" at bounding box center [972, 523] width 283 height 362
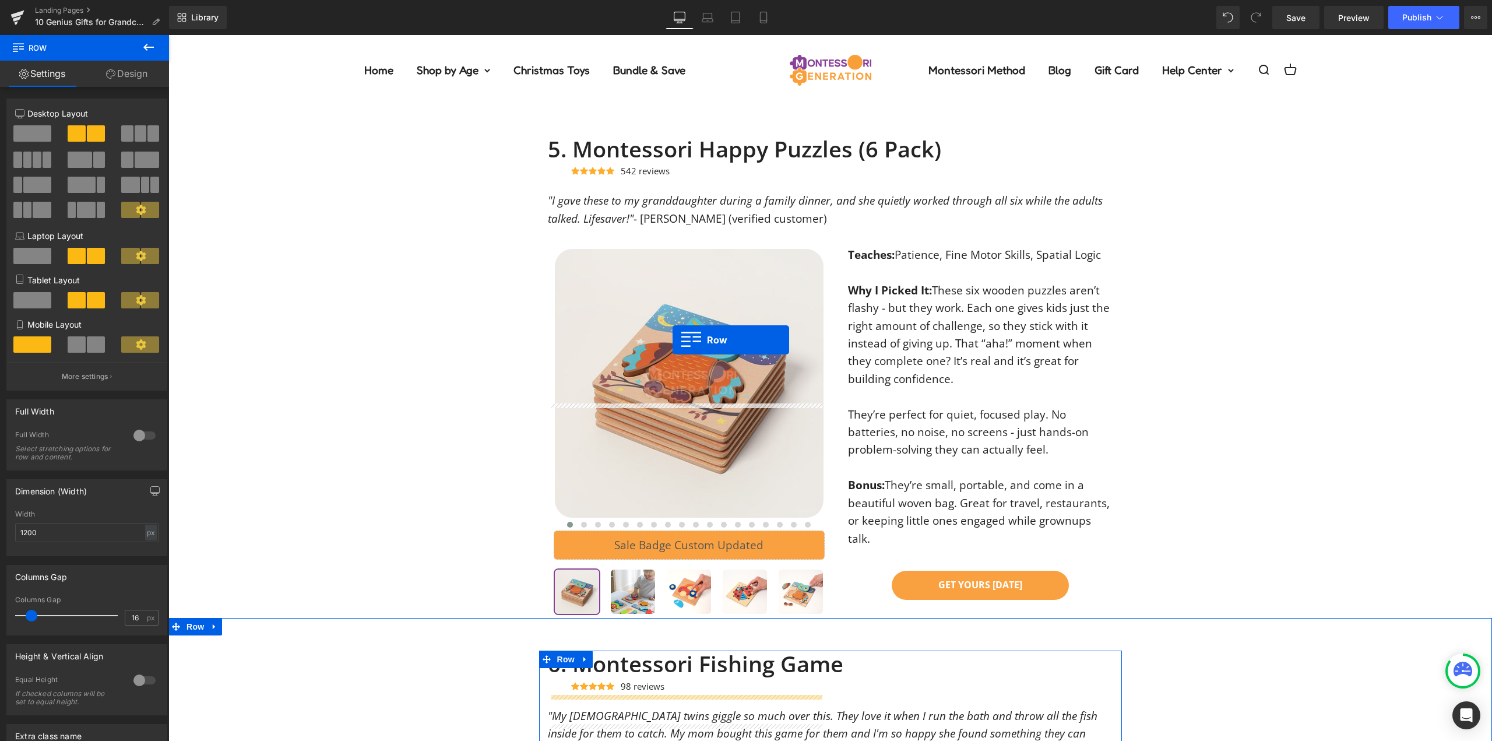
scroll to position [2409, 0]
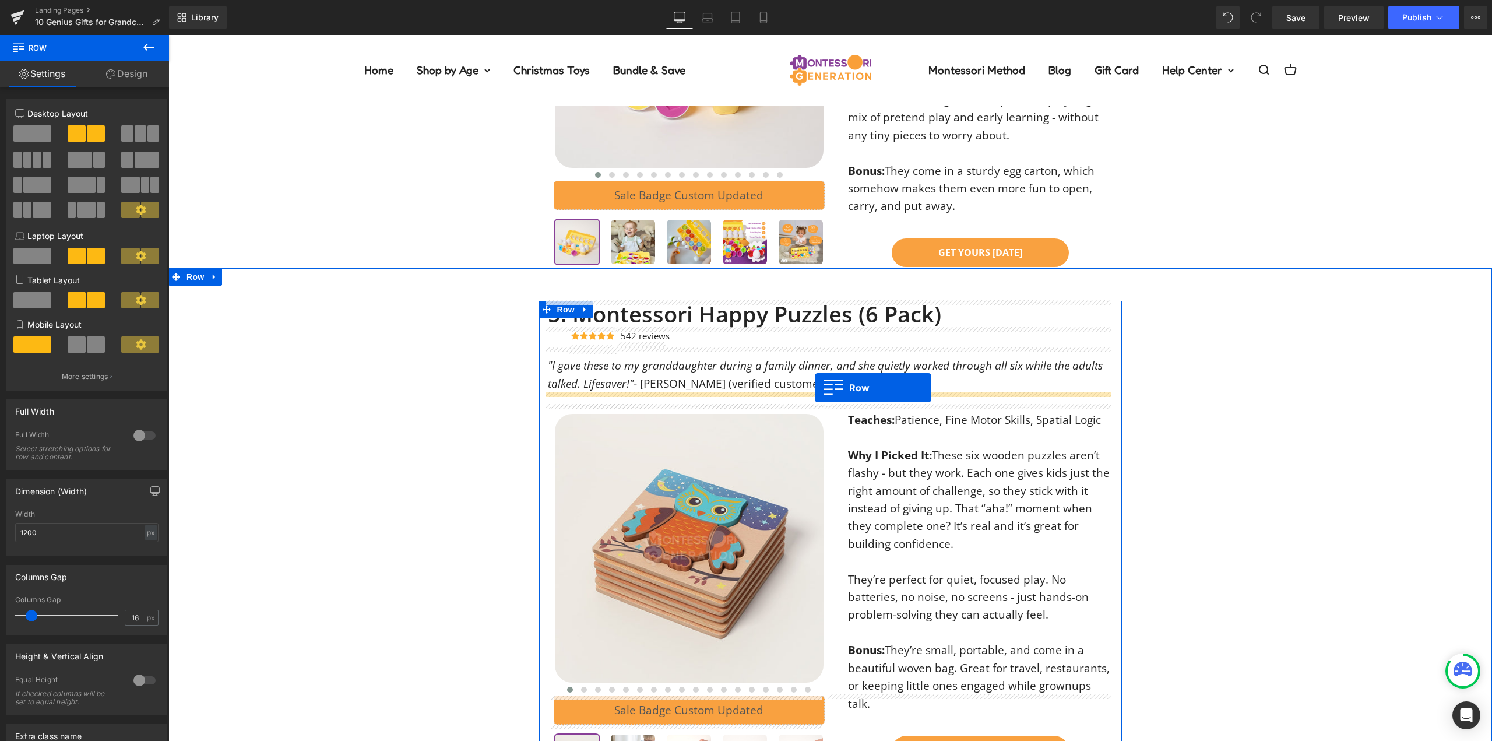
drag, startPoint x: 596, startPoint y: 328, endPoint x: 815, endPoint y: 388, distance: 227.2
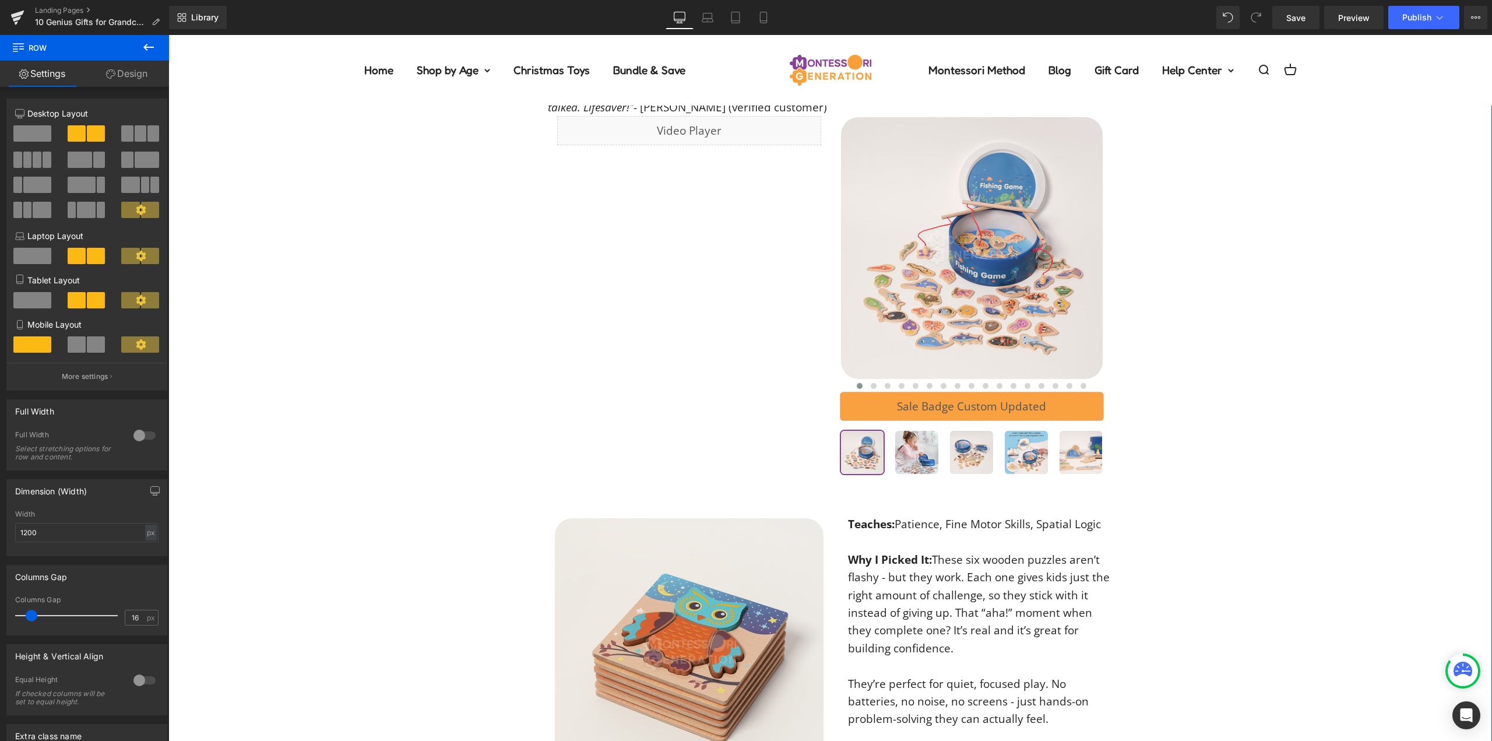
scroll to position [2584, 0]
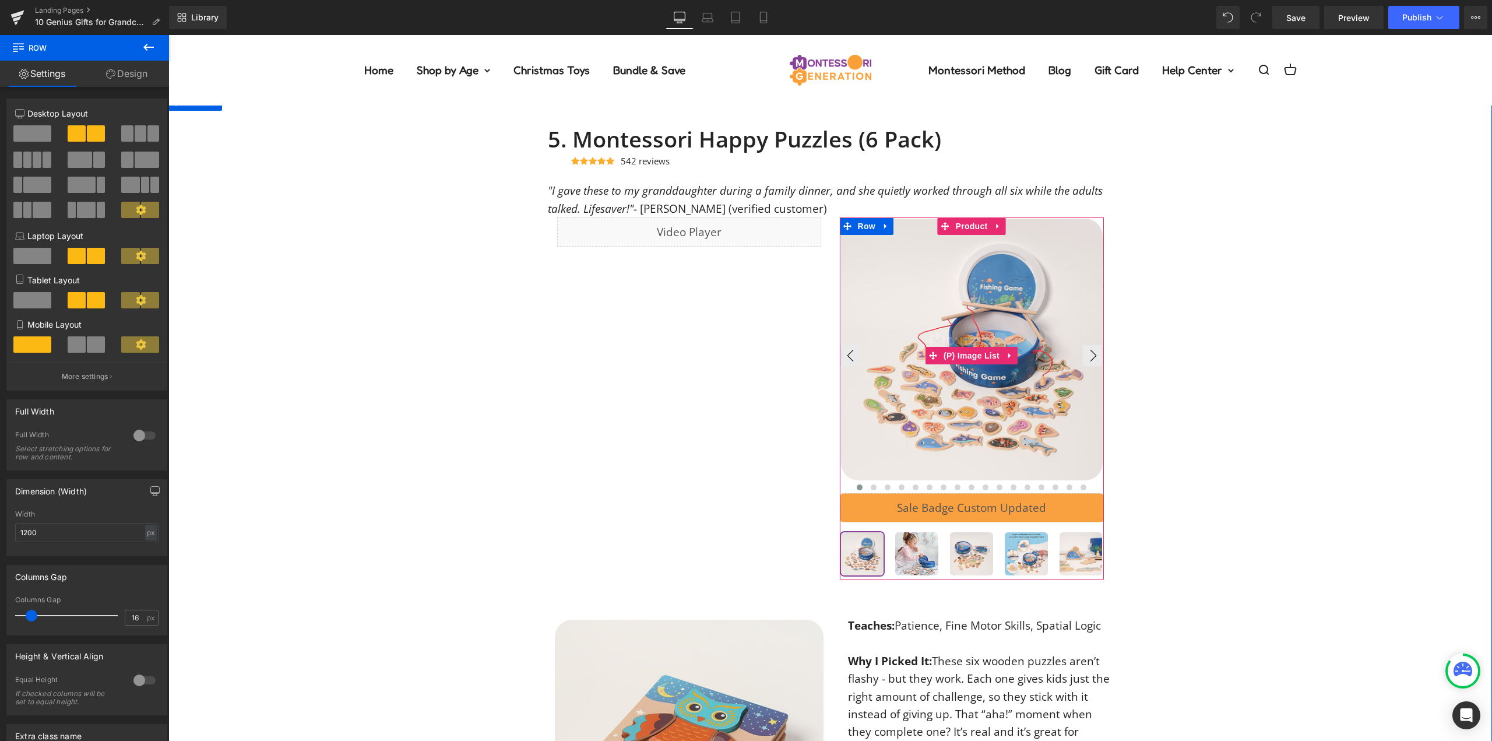
click at [952, 298] on img at bounding box center [972, 350] width 262 height 262
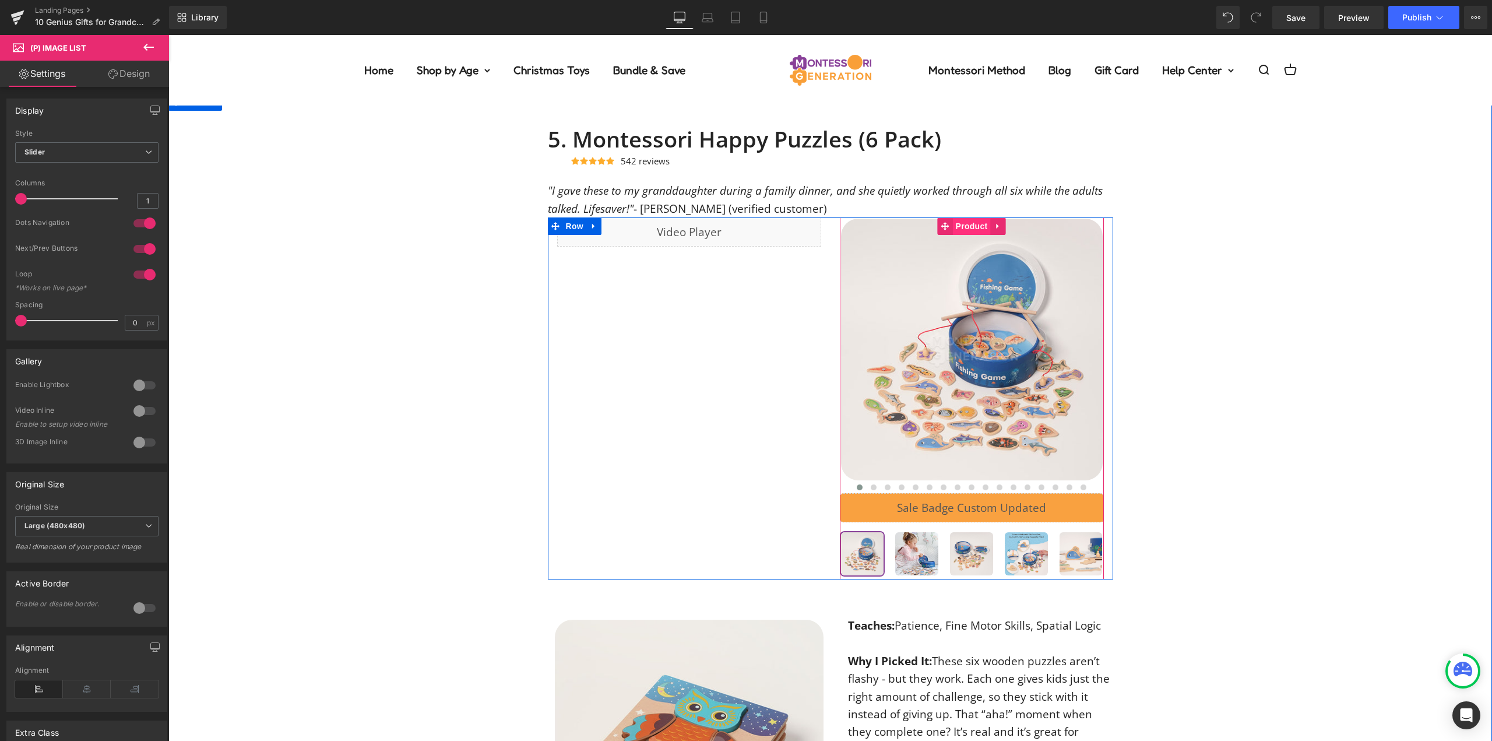
click at [972, 228] on span "Product" at bounding box center [972, 225] width 38 height 17
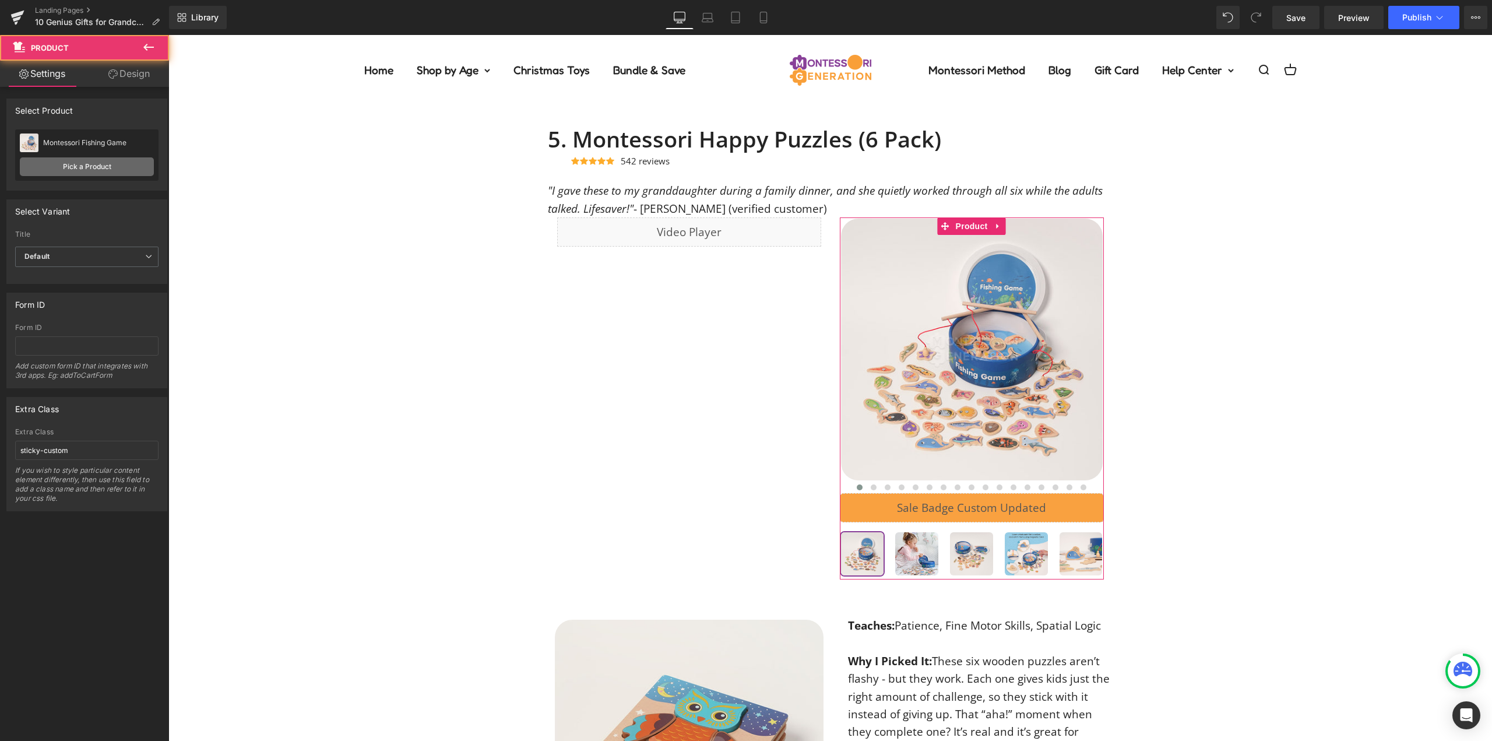
click at [80, 161] on link "Pick a Product" at bounding box center [87, 166] width 134 height 19
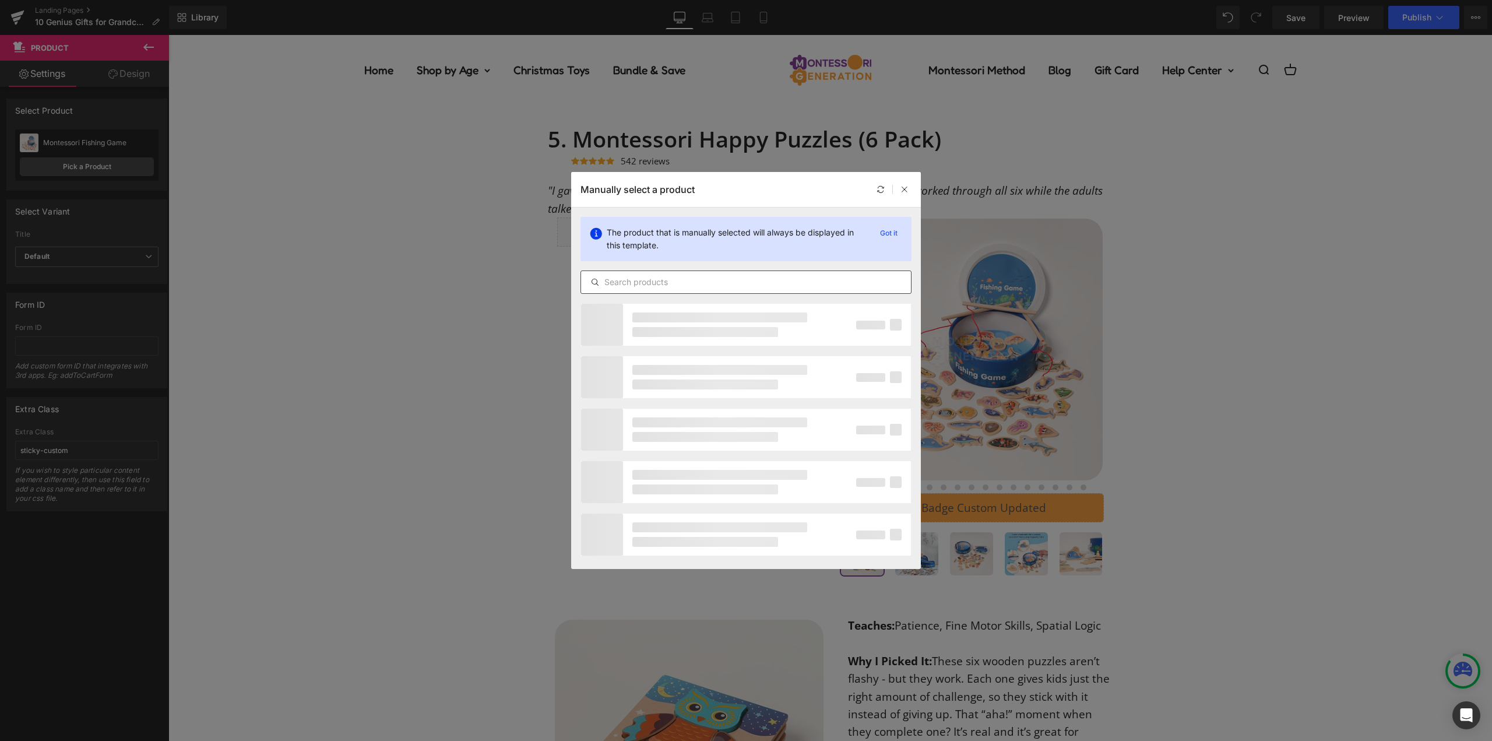
click at [789, 290] on div at bounding box center [746, 281] width 331 height 23
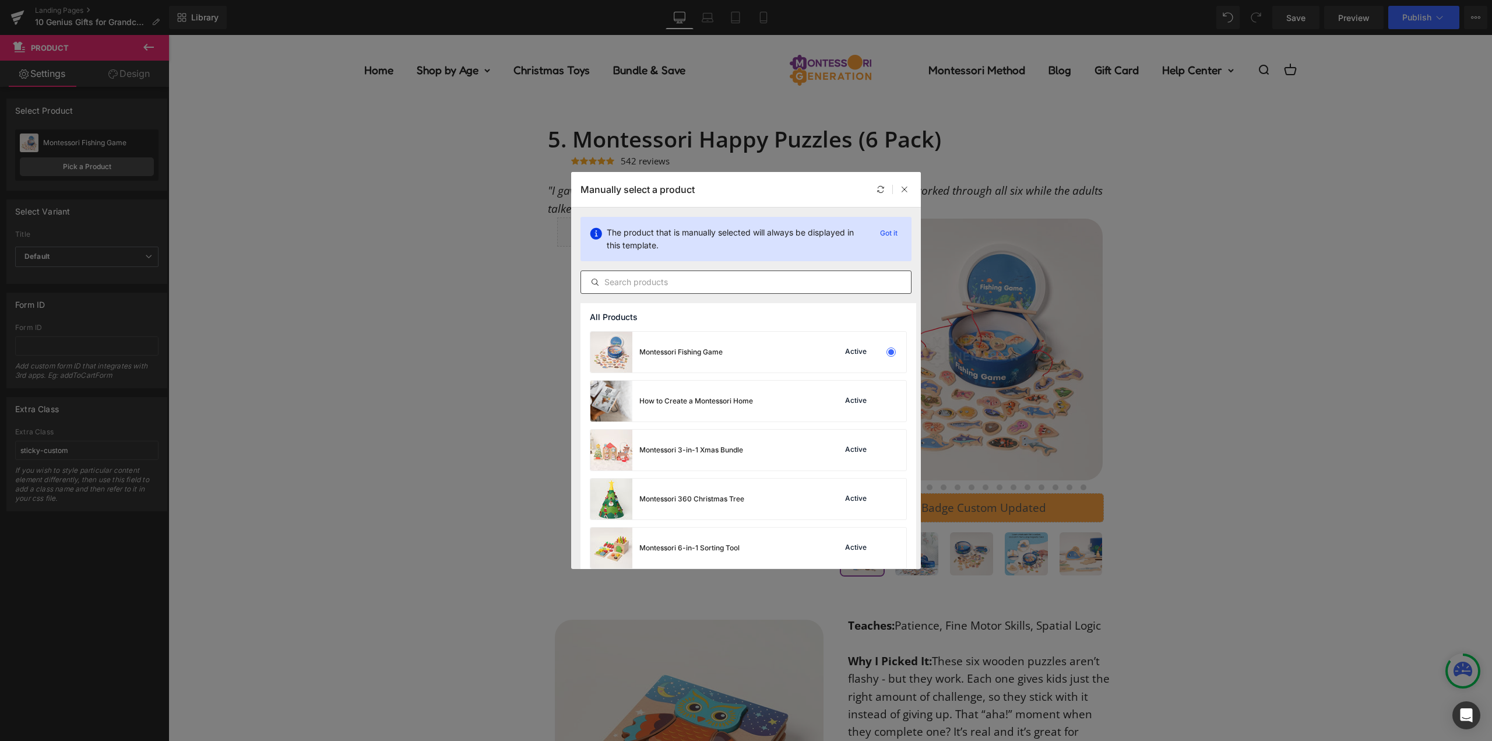
click at [787, 289] on div at bounding box center [746, 281] width 331 height 23
click at [787, 284] on input "text" at bounding box center [746, 282] width 330 height 14
type input "puzzles"
drag, startPoint x: 652, startPoint y: 508, endPoint x: 820, endPoint y: 543, distance: 172.0
click at [820, 543] on div "Montessori Happy Puzzles (6 Pack) Active" at bounding box center [748, 547] width 316 height 41
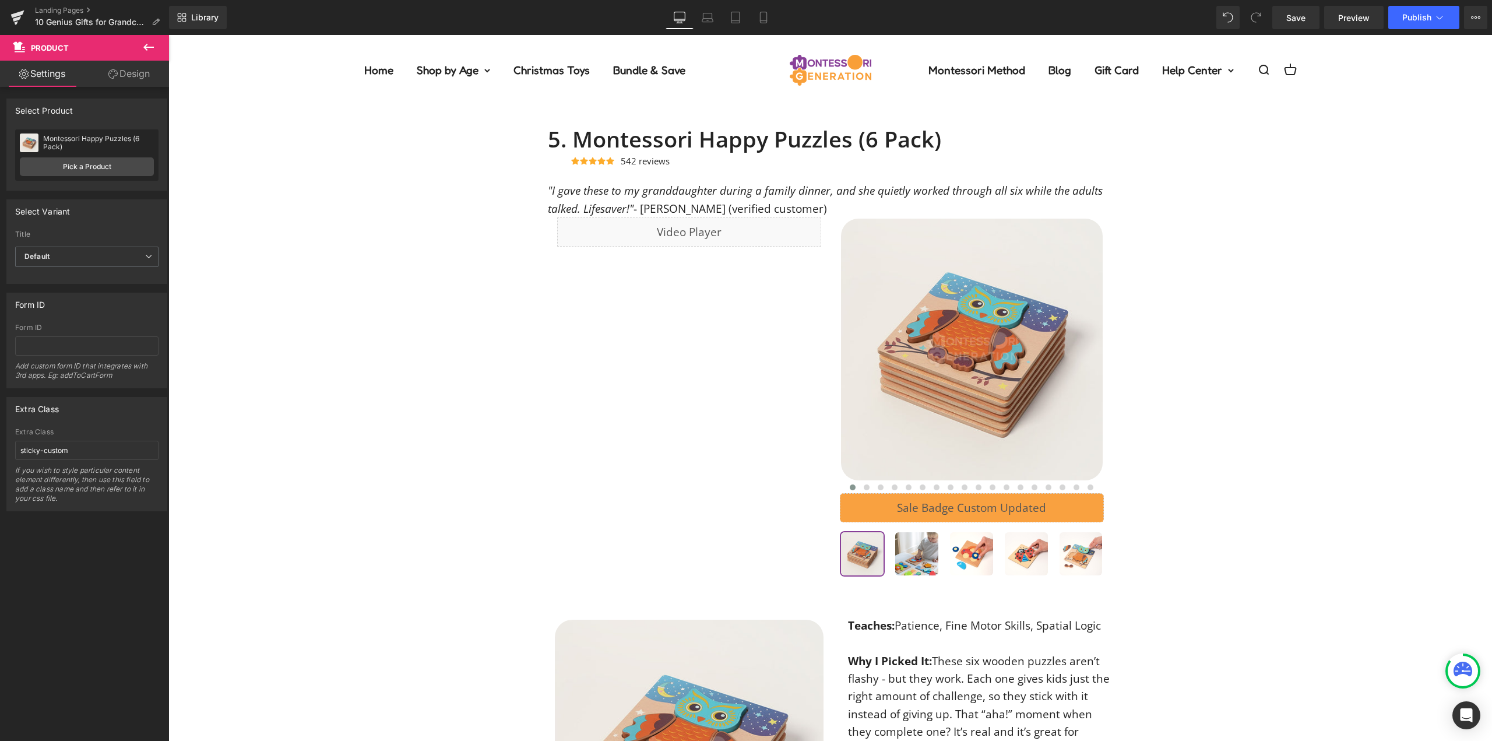
click at [676, 390] on div "Liquid Row ‹ ›" at bounding box center [830, 398] width 565 height 362
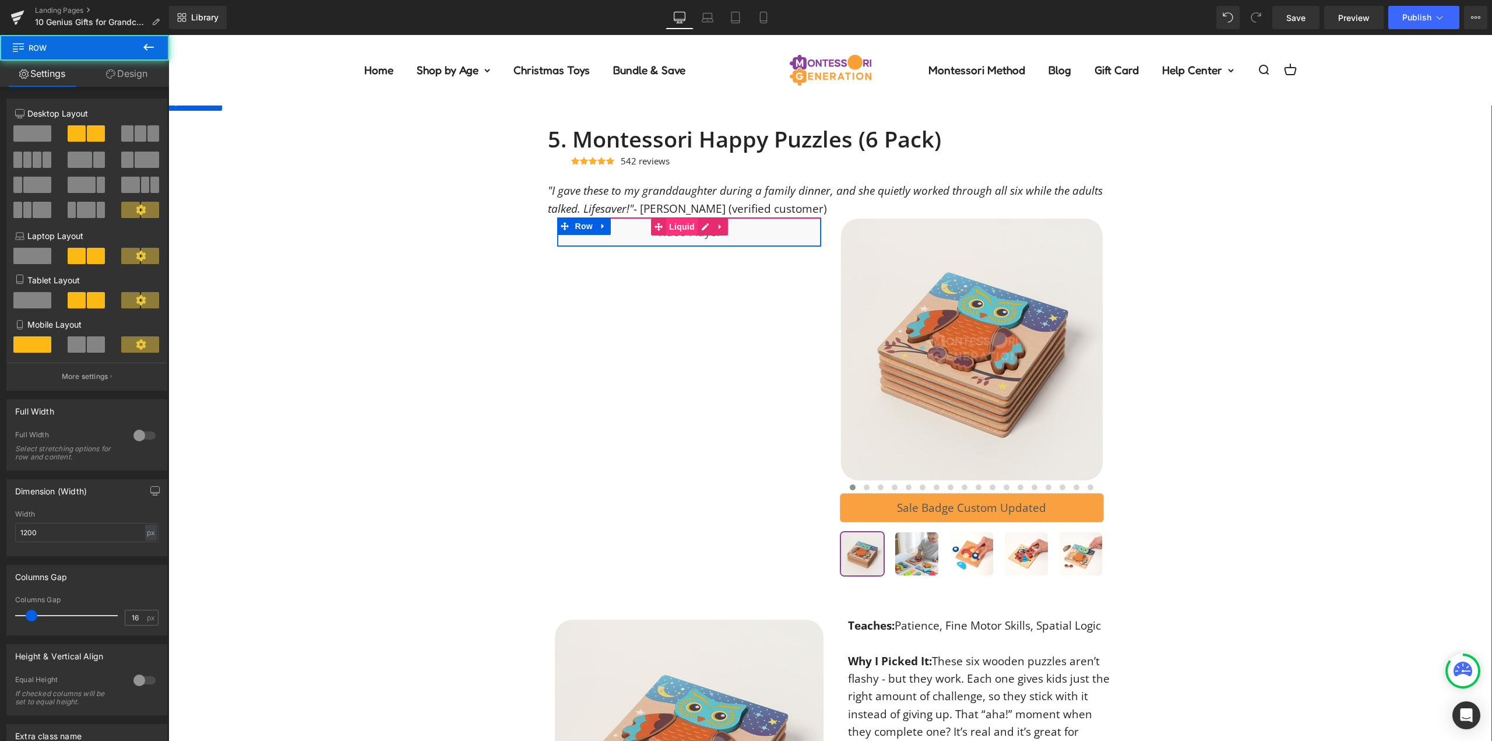
click at [678, 230] on span "Liquid" at bounding box center [681, 226] width 31 height 17
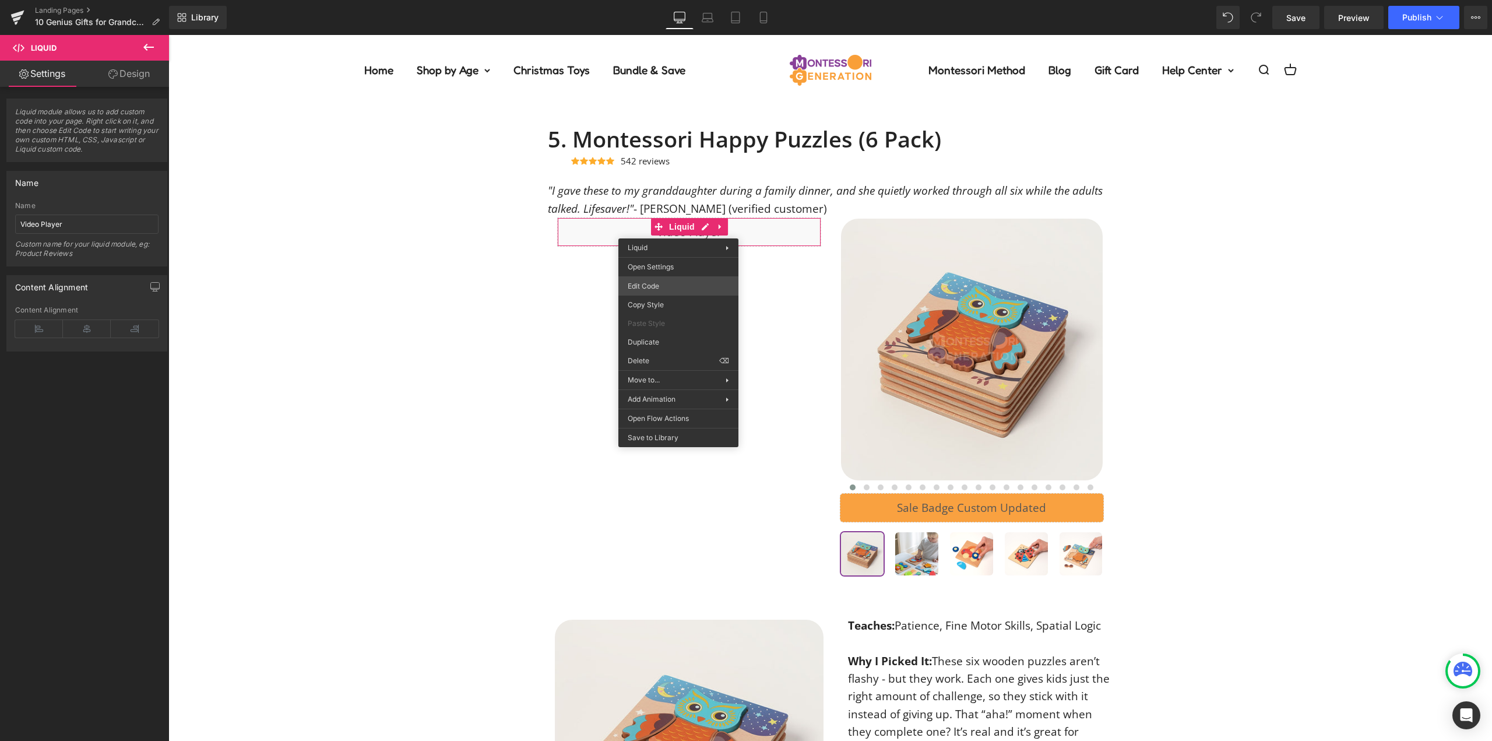
click at [688, 0] on div "Liquid You are previewing how the will restyle your page. You can not edit Elem…" at bounding box center [746, 0] width 1492 height 0
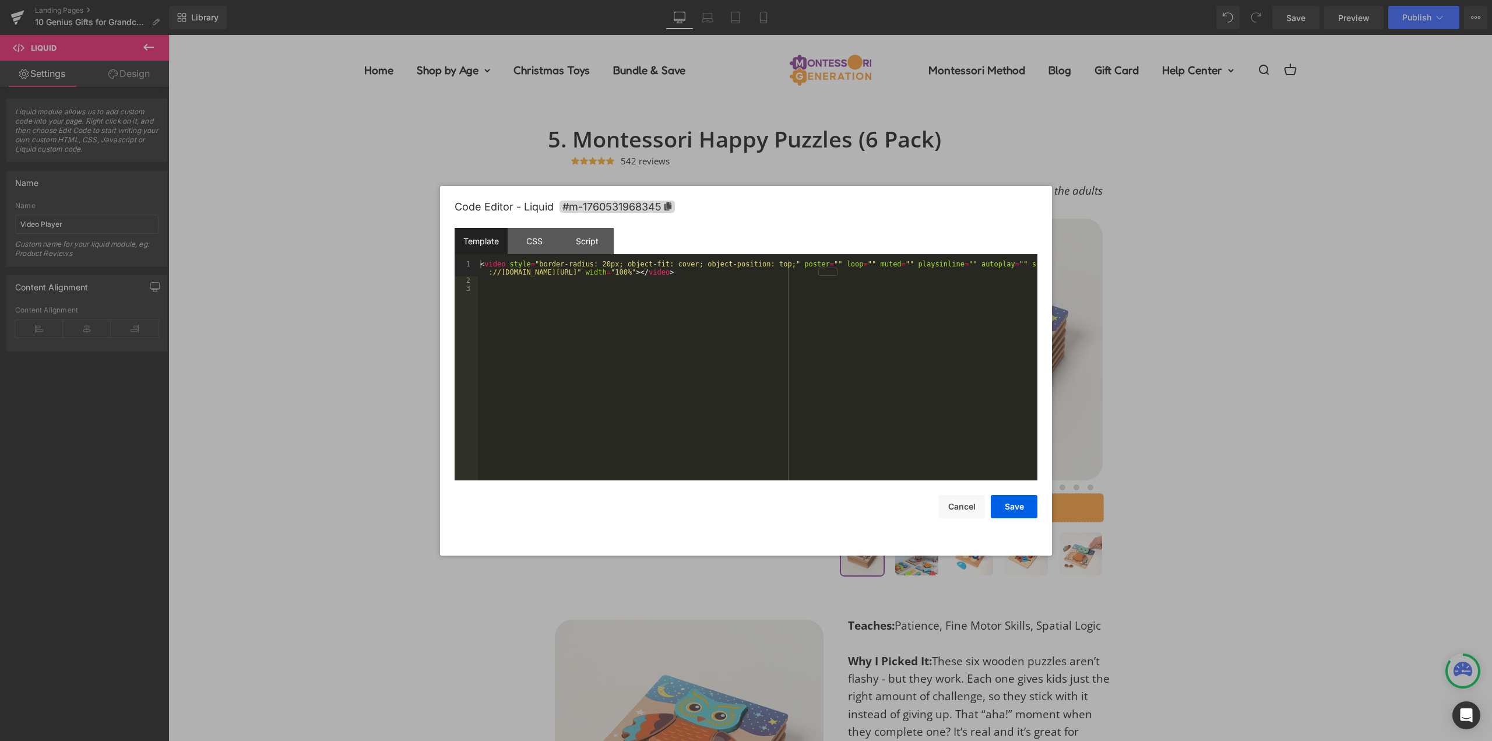
click at [749, 324] on div "< video style = "border-radius: 20px; object-fit: cover; object-position: top;"…" at bounding box center [758, 382] width 560 height 245
click at [1009, 511] on button "Save" at bounding box center [1014, 506] width 47 height 23
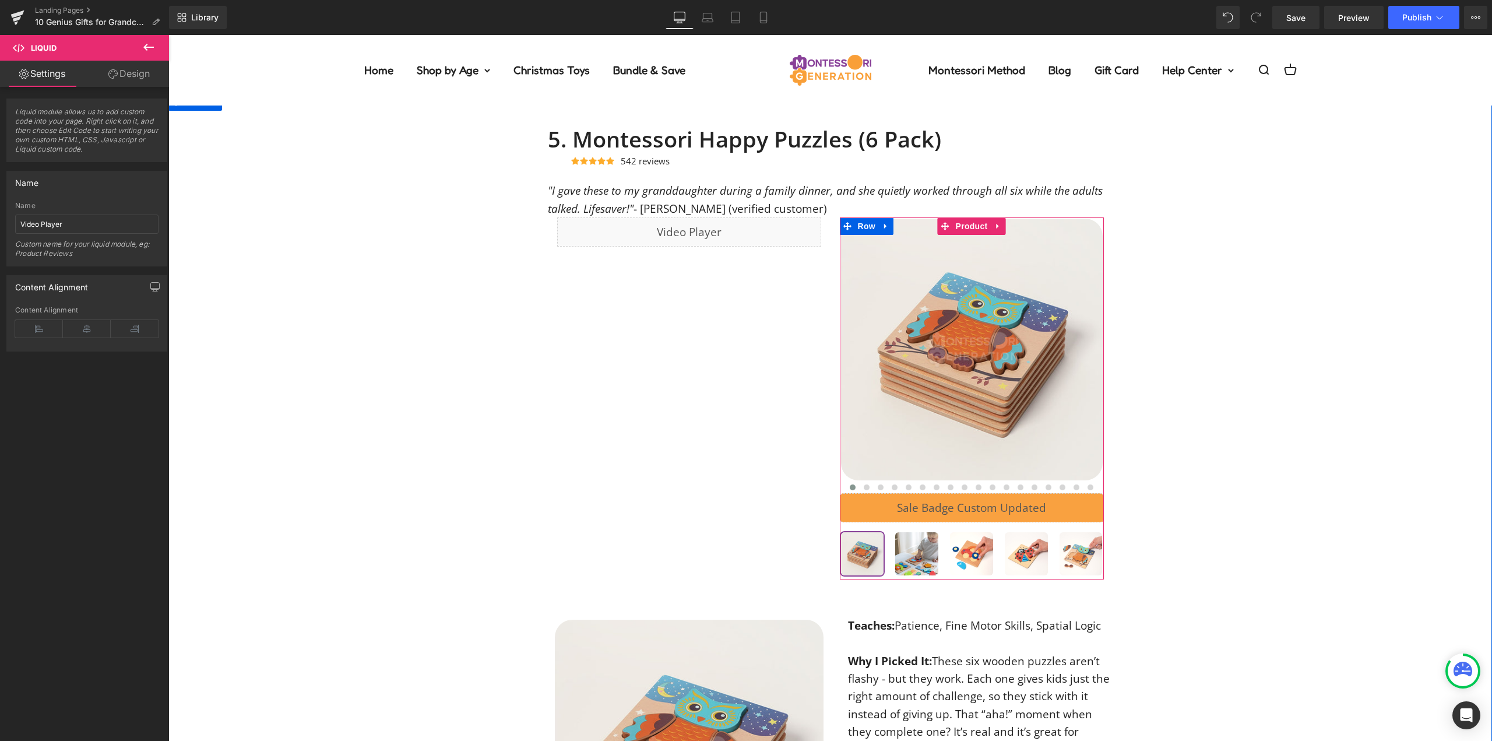
scroll to position [2992, 0]
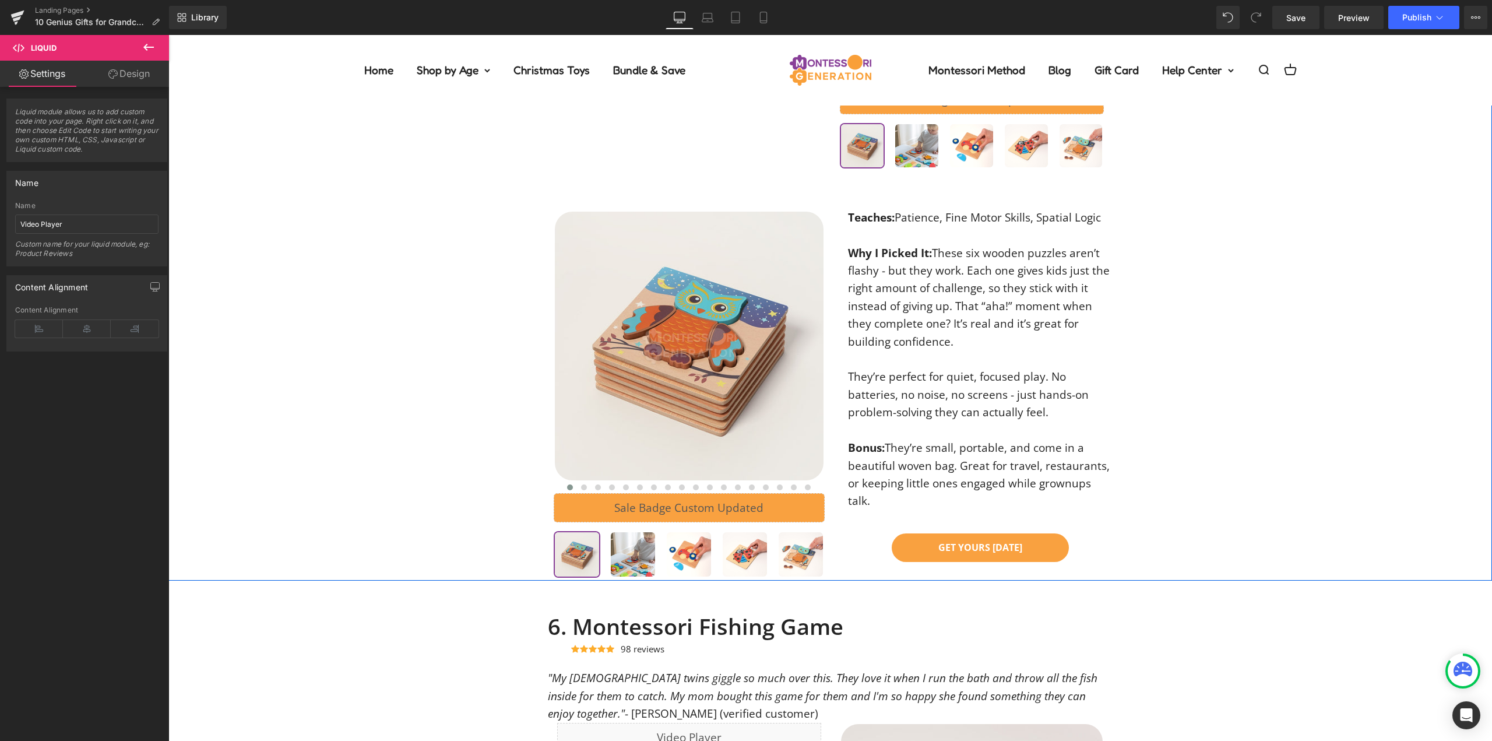
click at [942, 352] on div "Teaches: Patience, Fine Motor Skills, Spatial Logic Why I Picked It: These six …" at bounding box center [972, 359] width 283 height 301
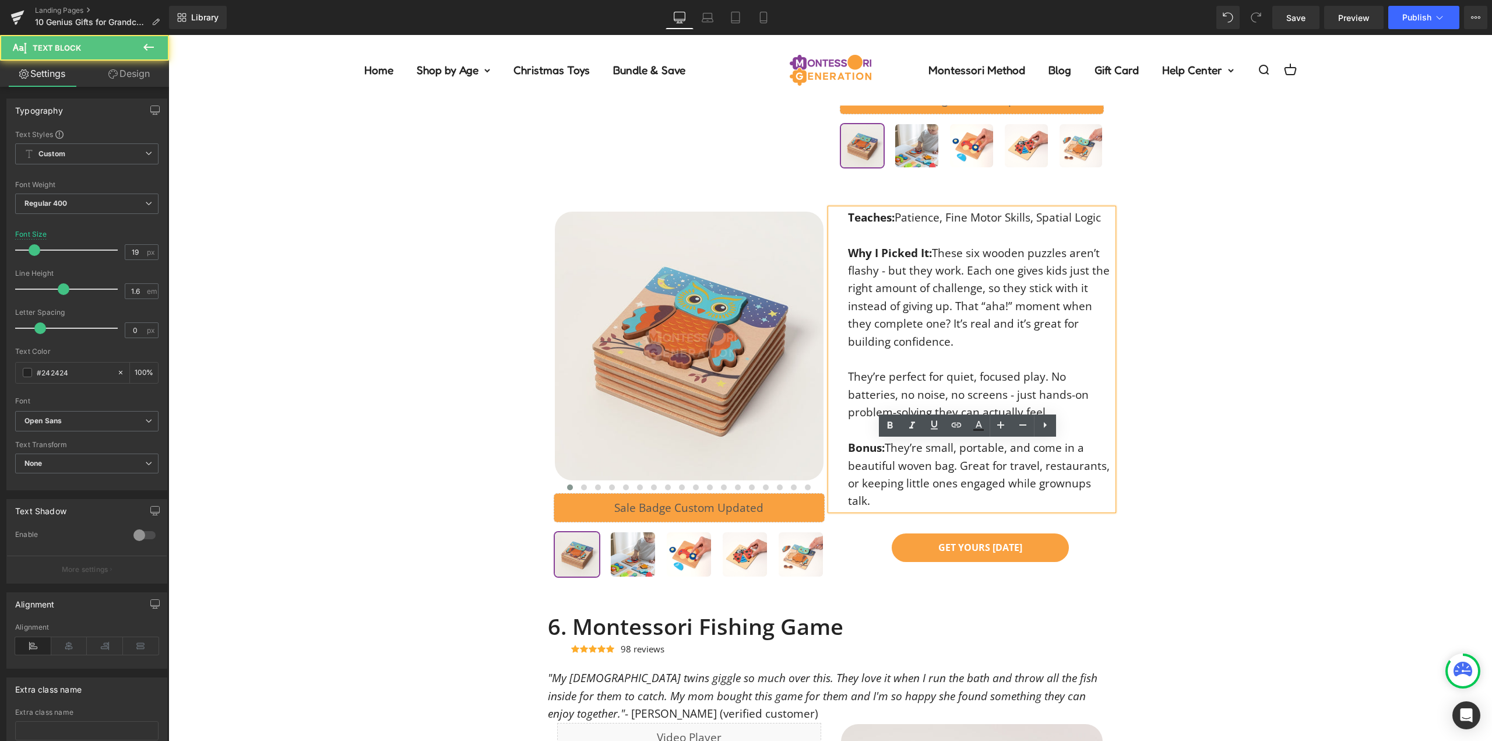
scroll to position [2759, 0]
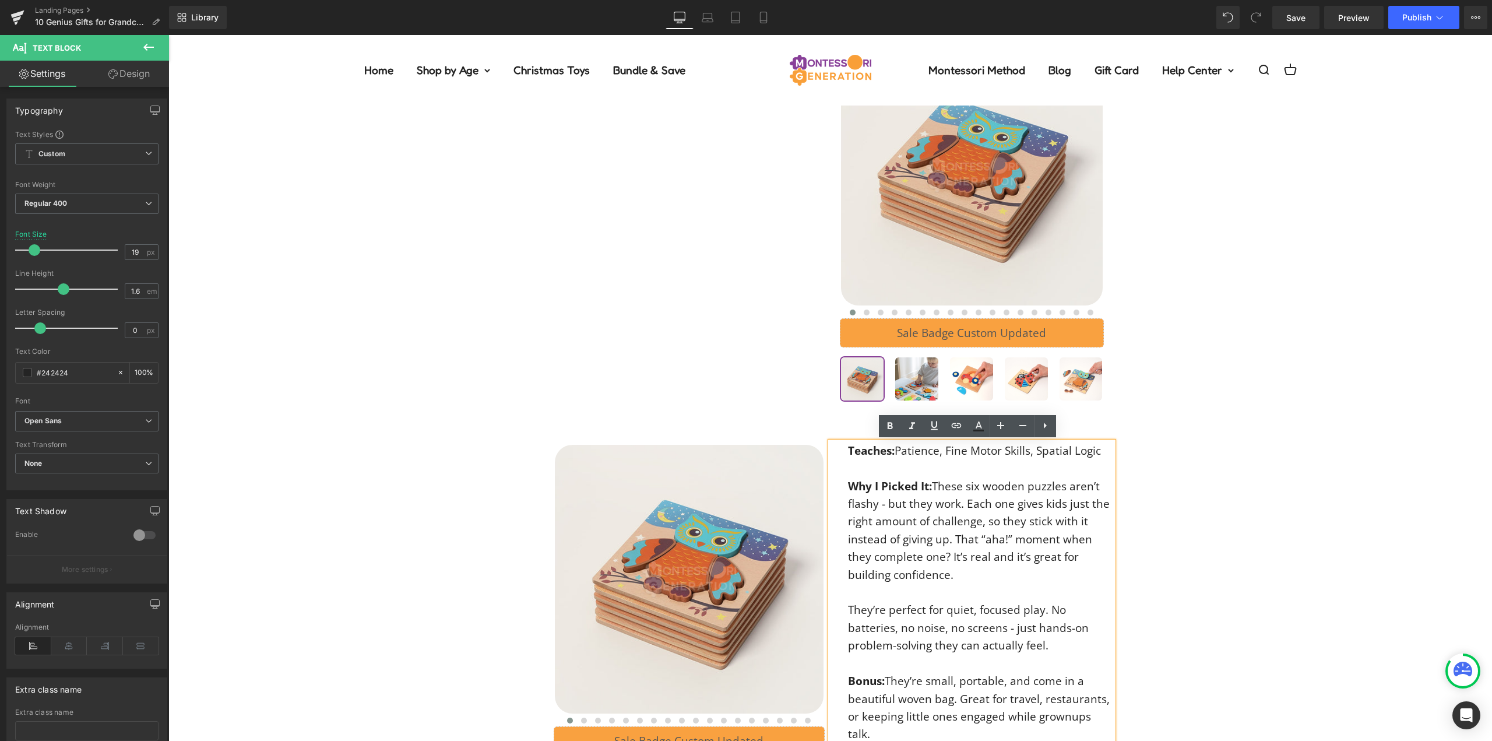
click at [886, 488] on span "Why I Picked It:" at bounding box center [890, 486] width 84 height 15
click at [1266, 533] on div "5. Montessori Happy Puzzles (6 Pack) Heading Icon Icon Icon Icon Icon Icon List…" at bounding box center [830, 382] width 1324 height 863
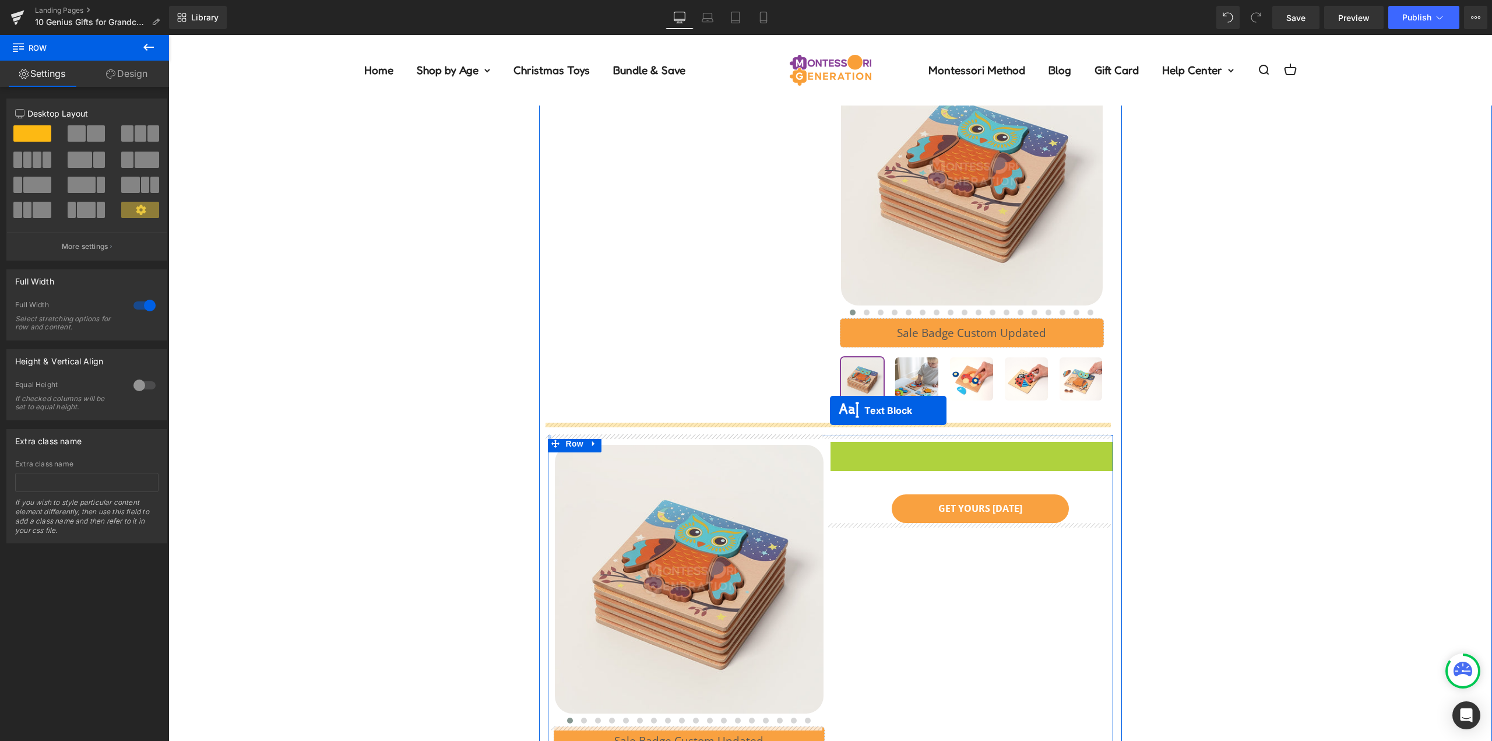
drag, startPoint x: 865, startPoint y: 494, endPoint x: 830, endPoint y: 411, distance: 90.4
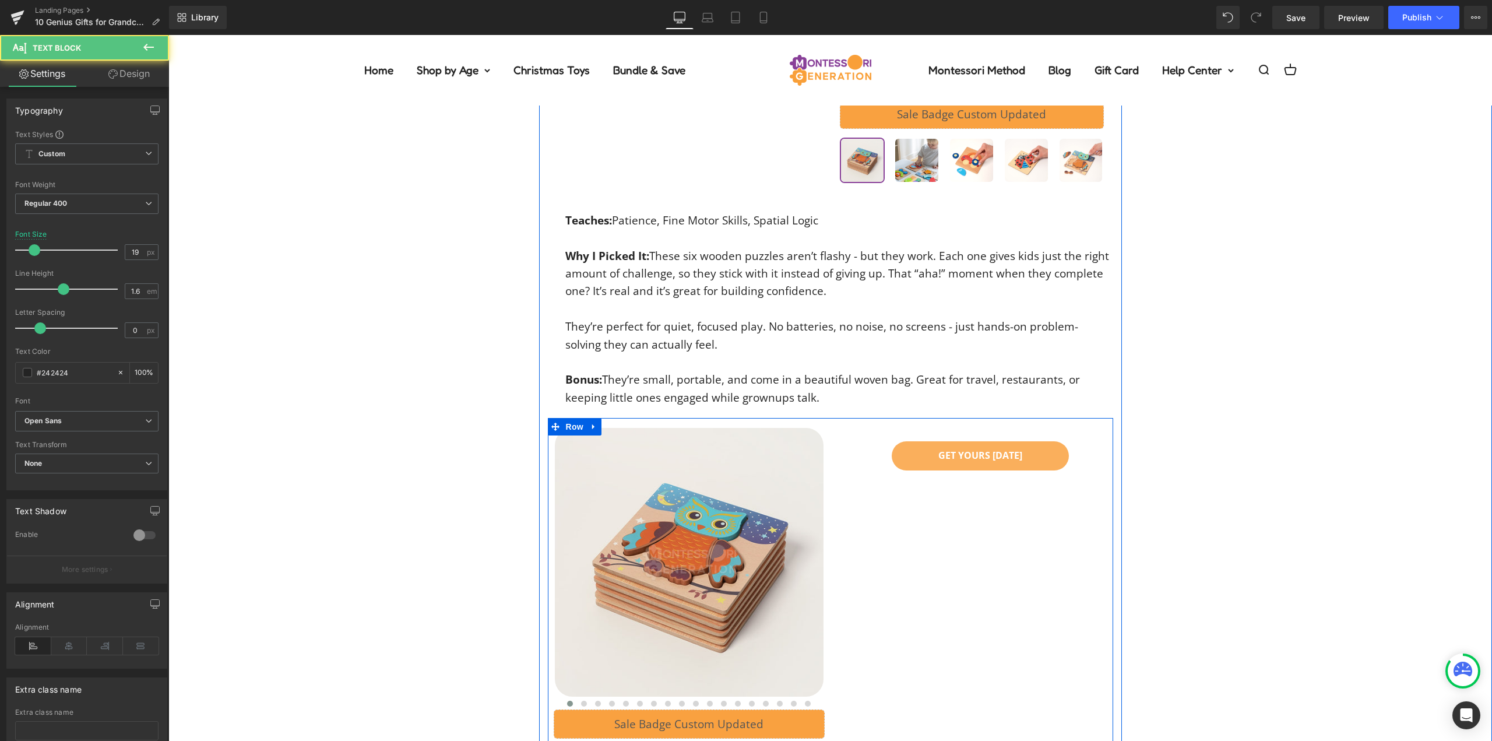
scroll to position [2992, 0]
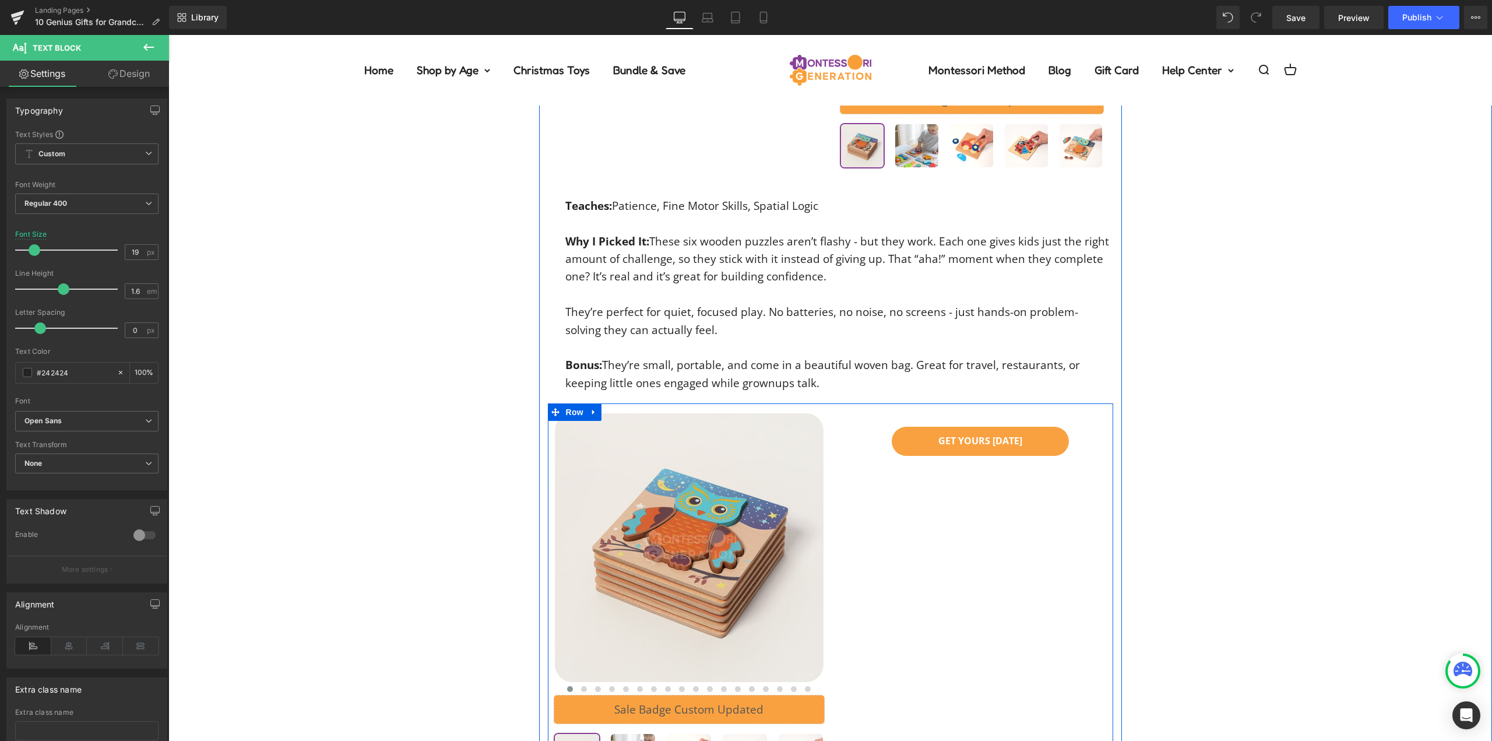
click at [979, 442] on span "Button" at bounding box center [980, 441] width 27 height 14
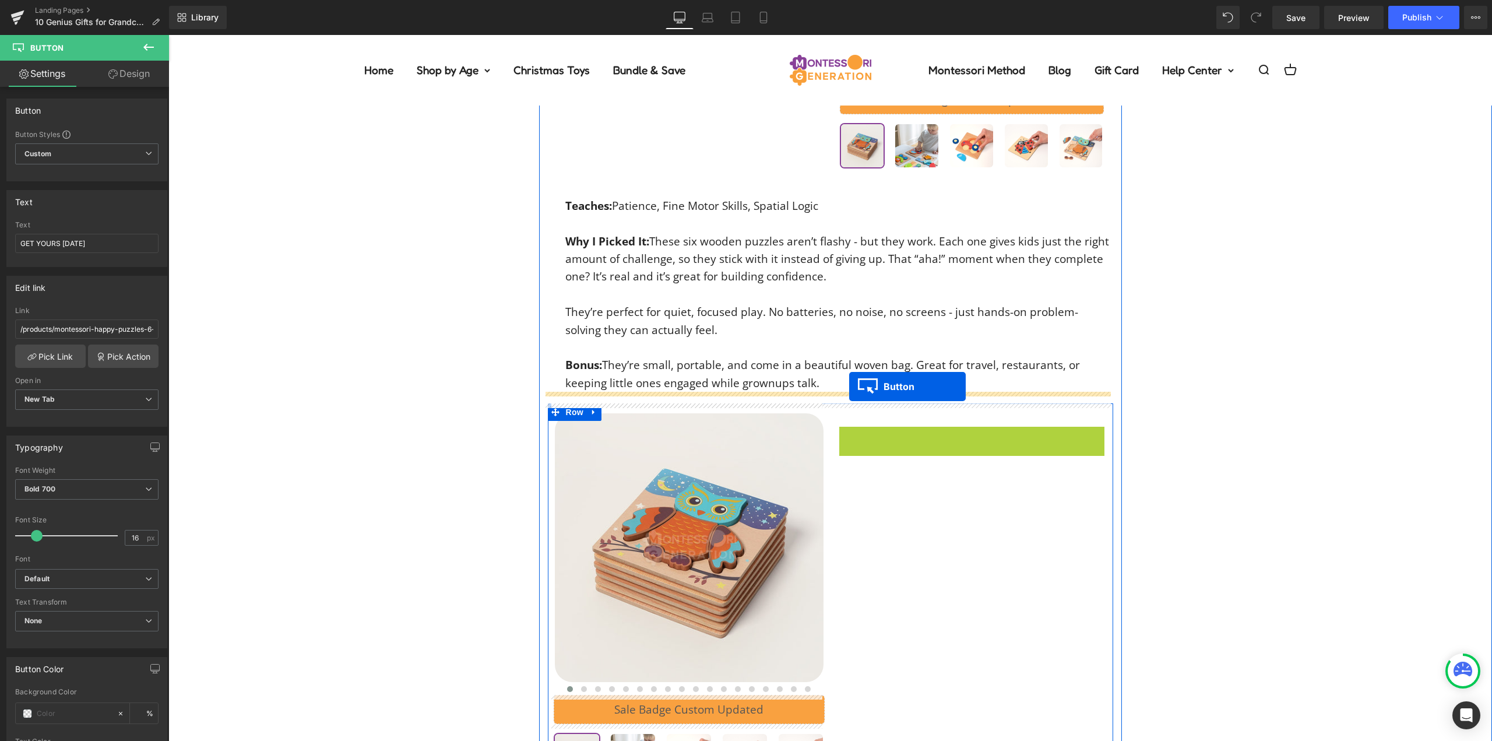
drag, startPoint x: 877, startPoint y: 422, endPoint x: 849, endPoint y: 389, distance: 43.4
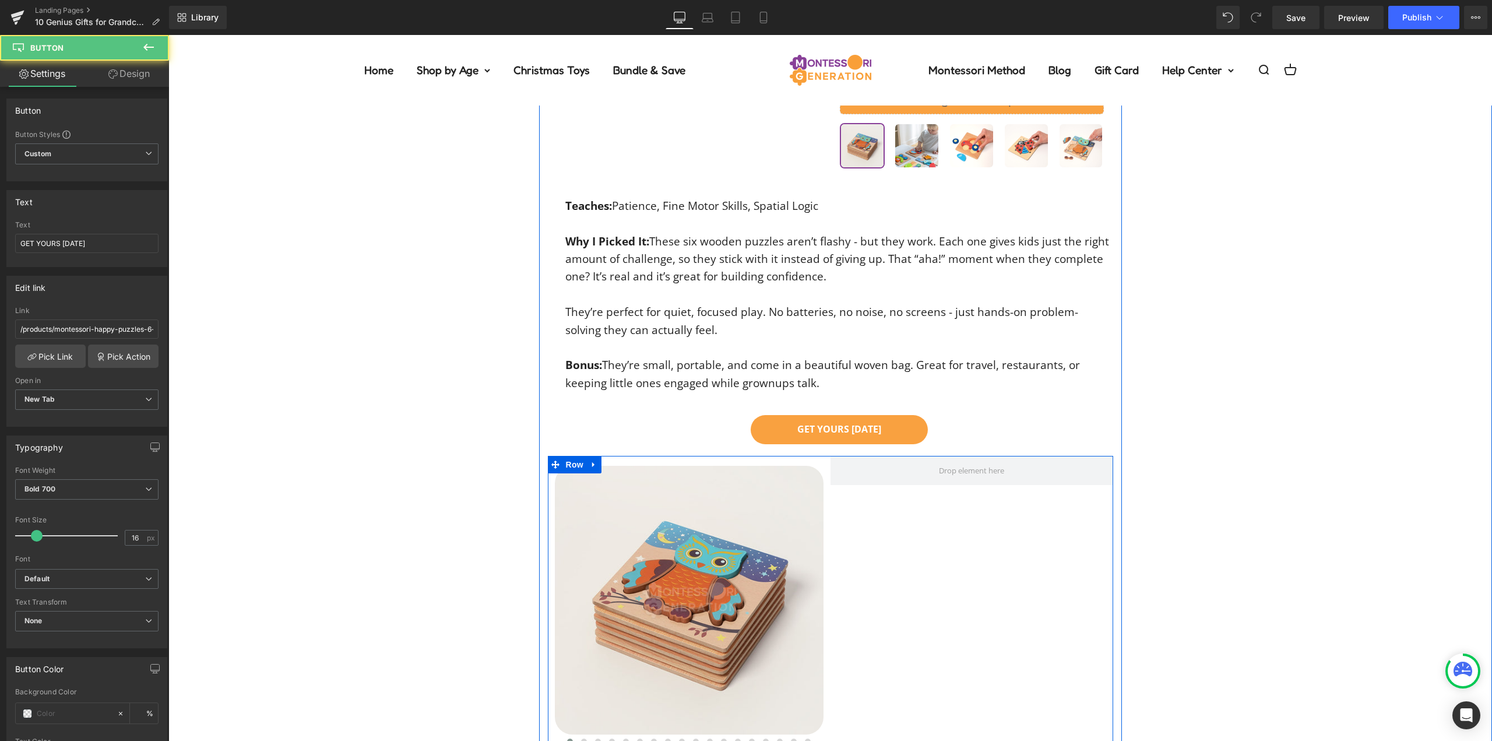
click at [831, 543] on div at bounding box center [972, 645] width 283 height 379
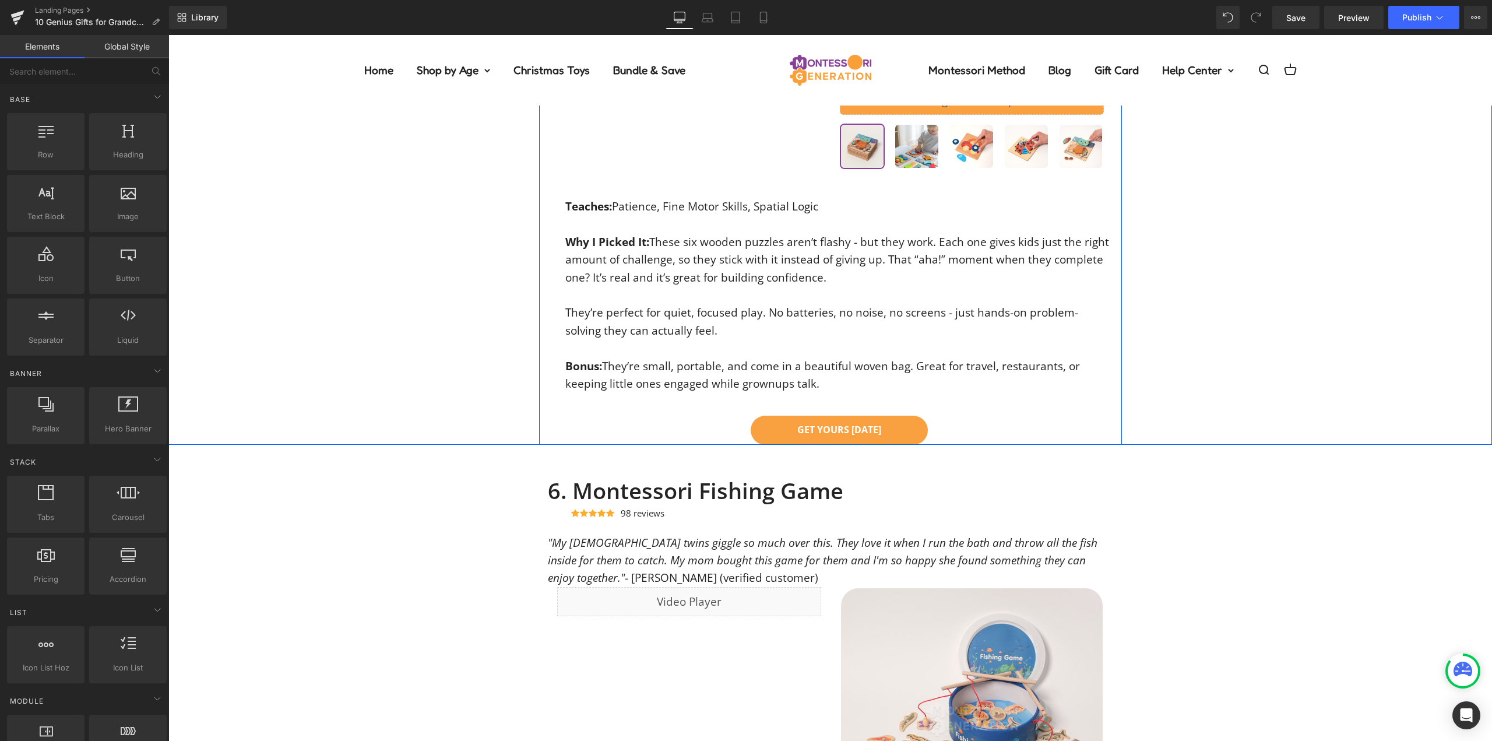
scroll to position [2584, 0]
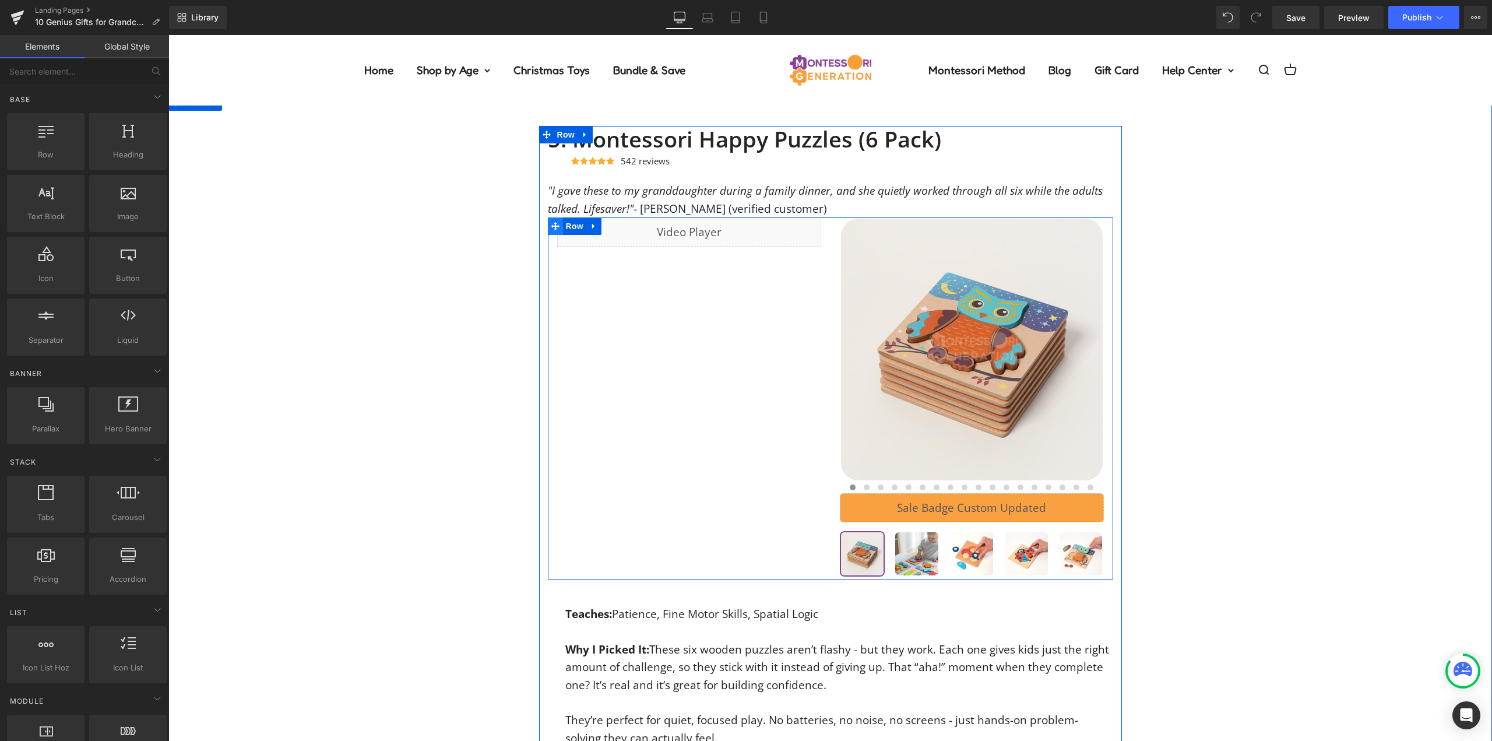
click at [554, 227] on icon at bounding box center [555, 226] width 8 height 8
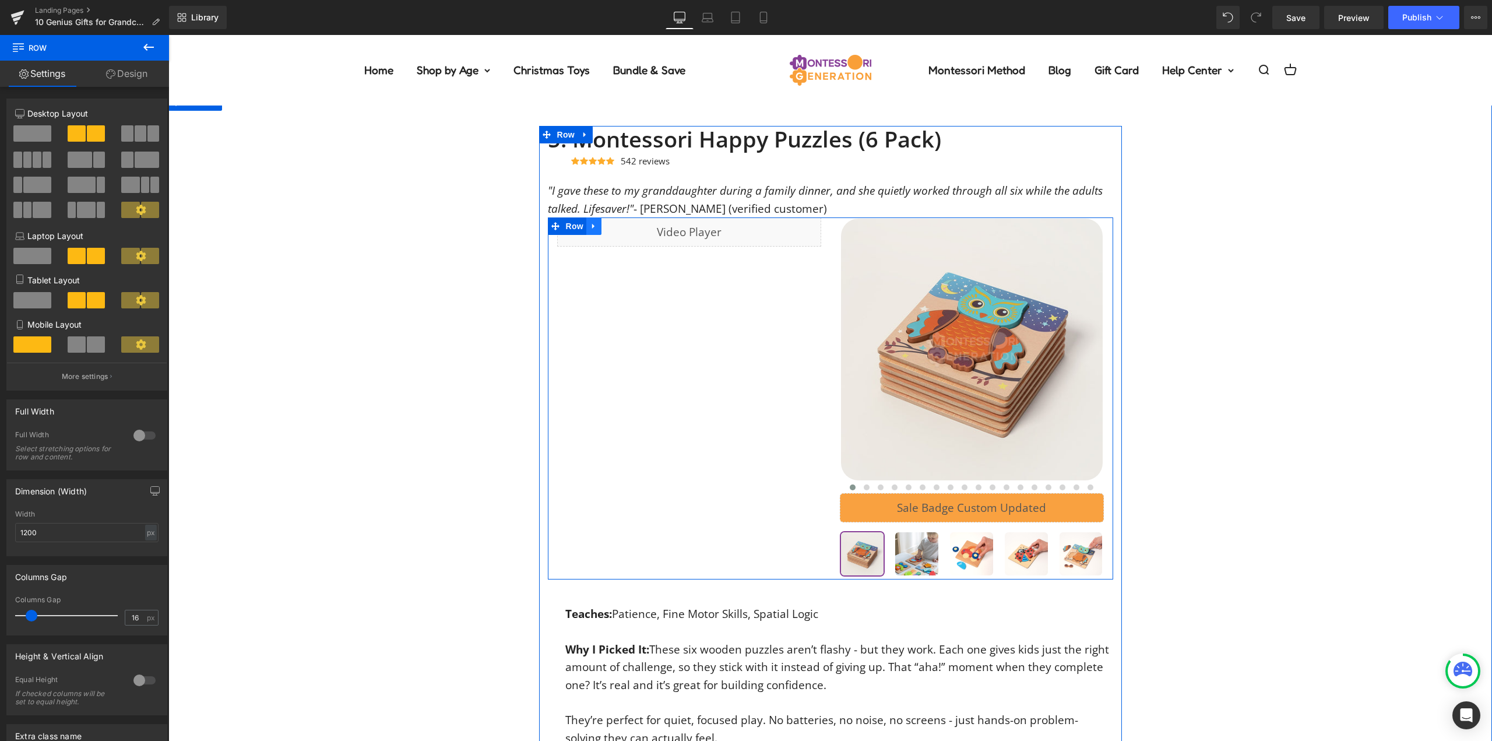
click at [594, 228] on link at bounding box center [593, 225] width 15 height 17
click at [607, 226] on icon at bounding box center [609, 226] width 8 height 8
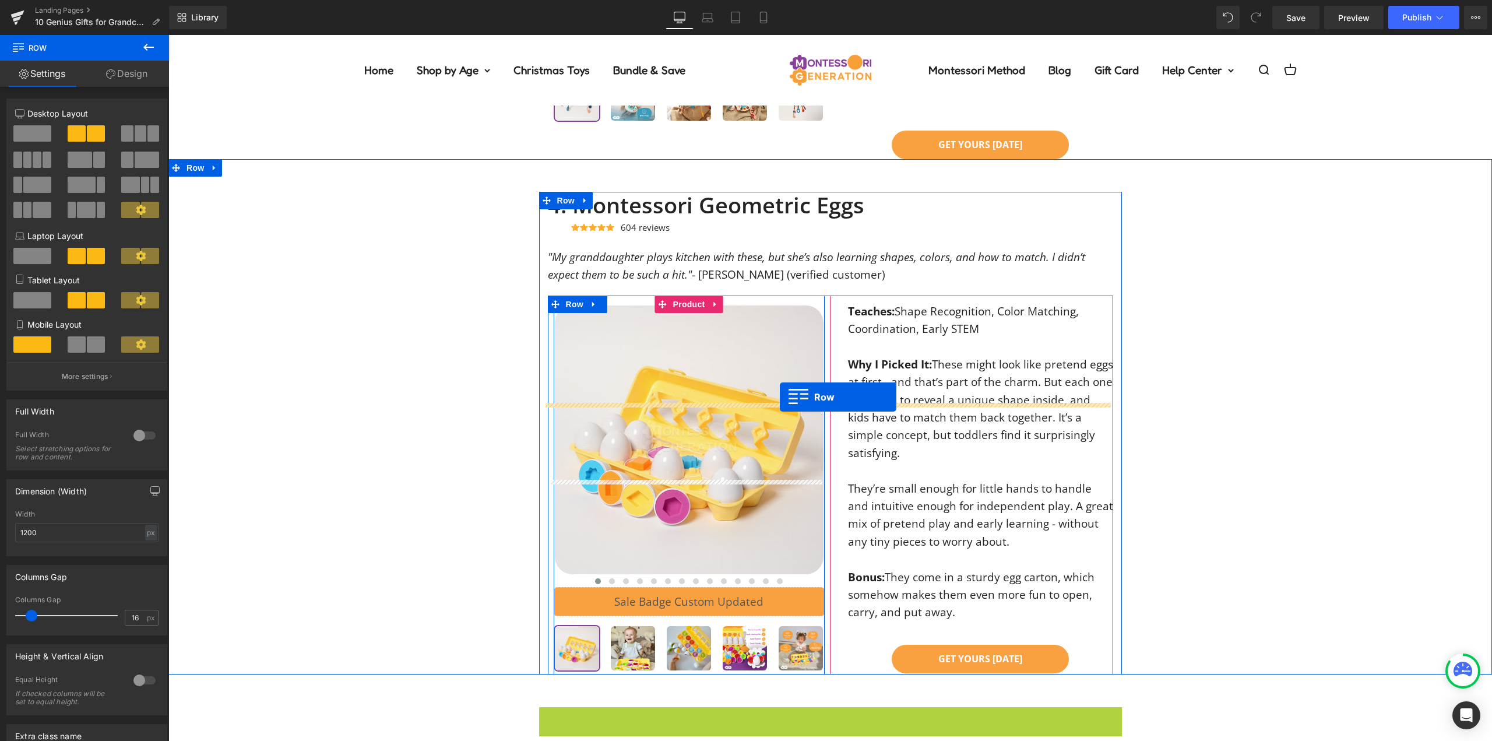
scroll to position [1818, 0]
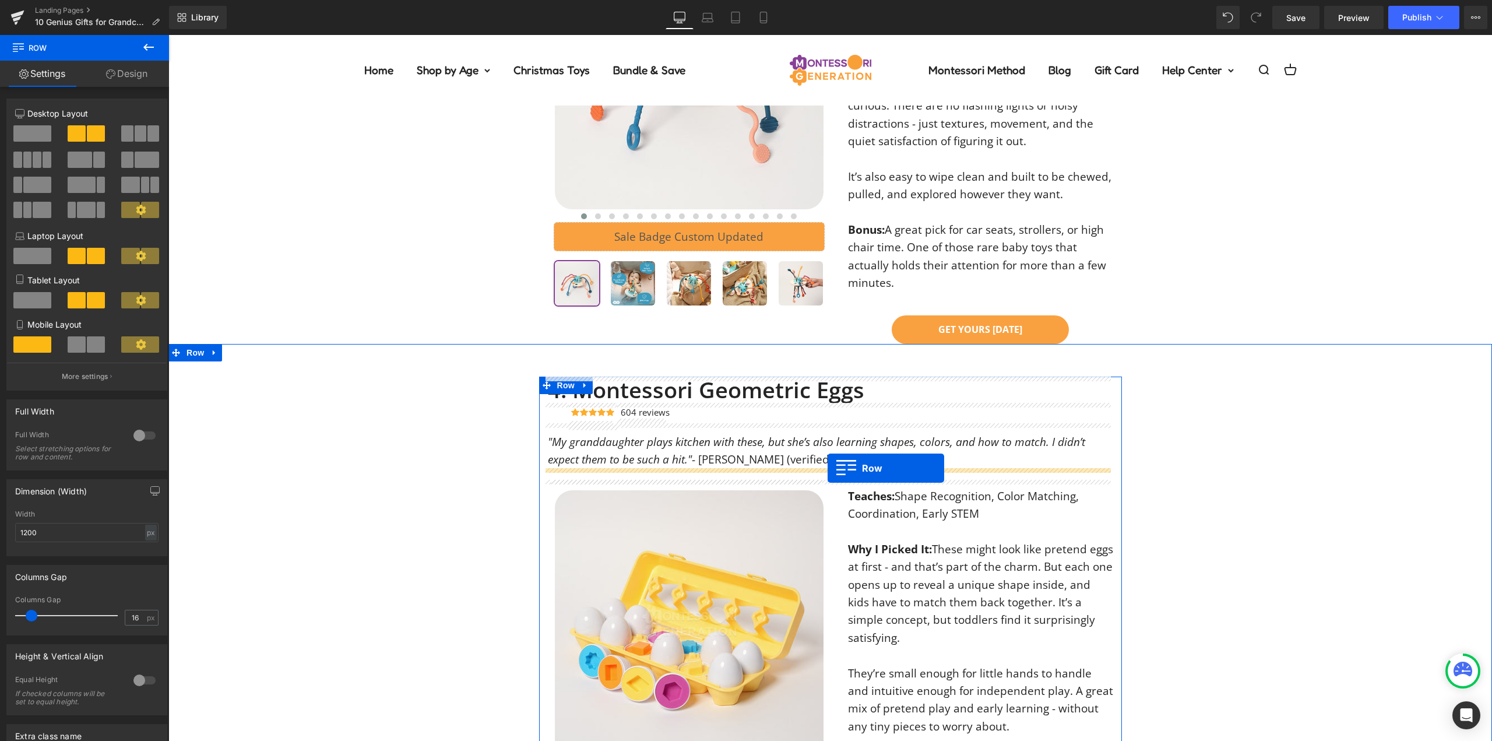
drag, startPoint x: 677, startPoint y: 330, endPoint x: 828, endPoint y: 468, distance: 204.2
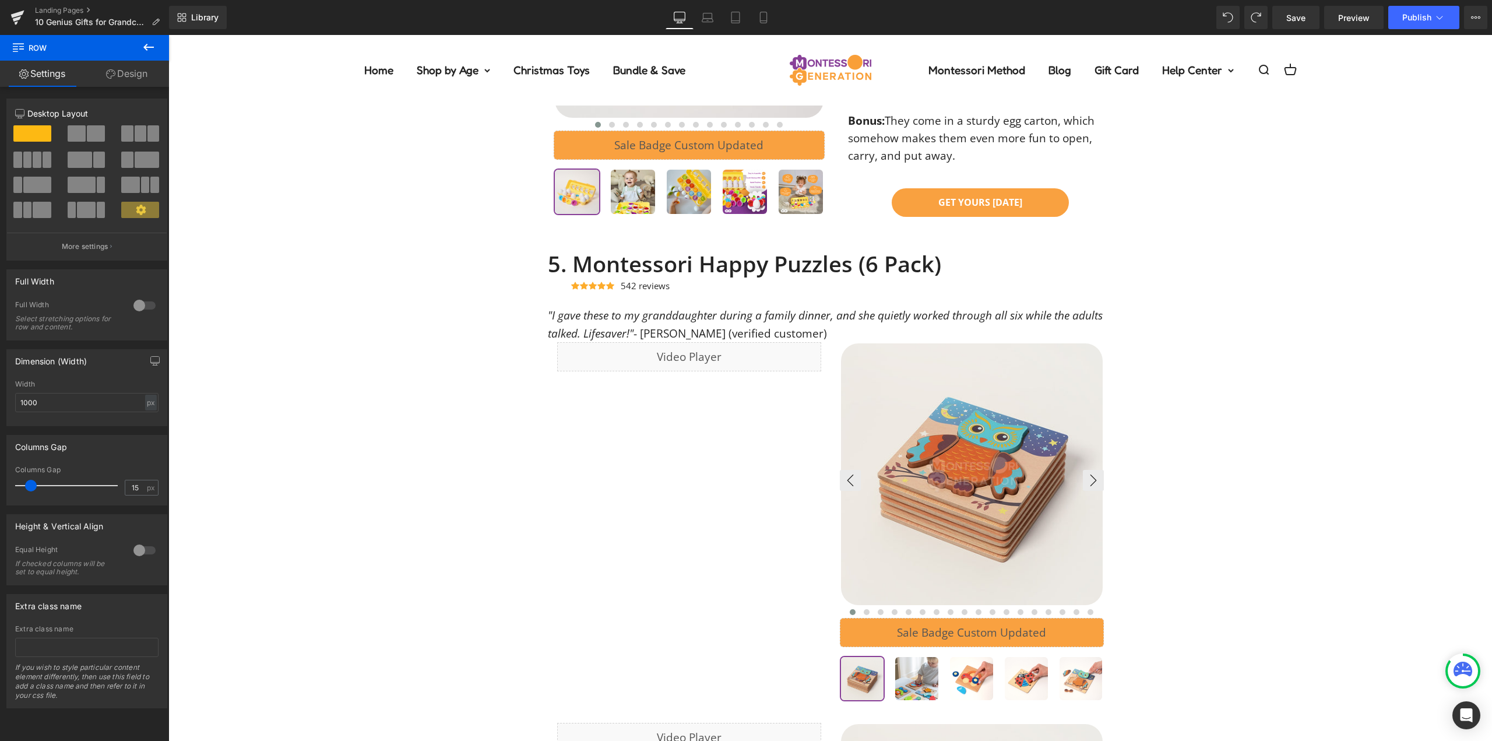
scroll to position [2443, 0]
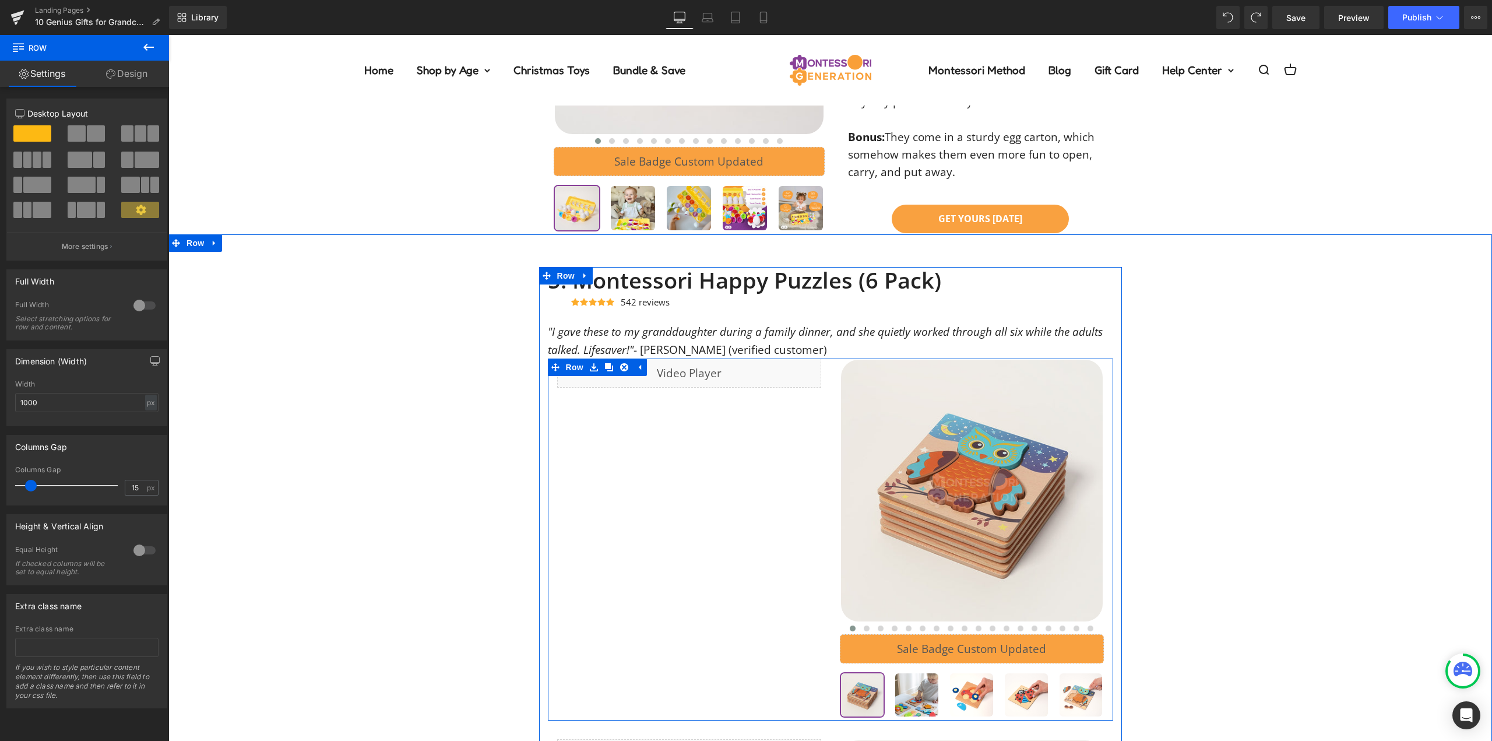
click at [824, 393] on div "Liquid Row ‹ ›" at bounding box center [830, 539] width 565 height 362
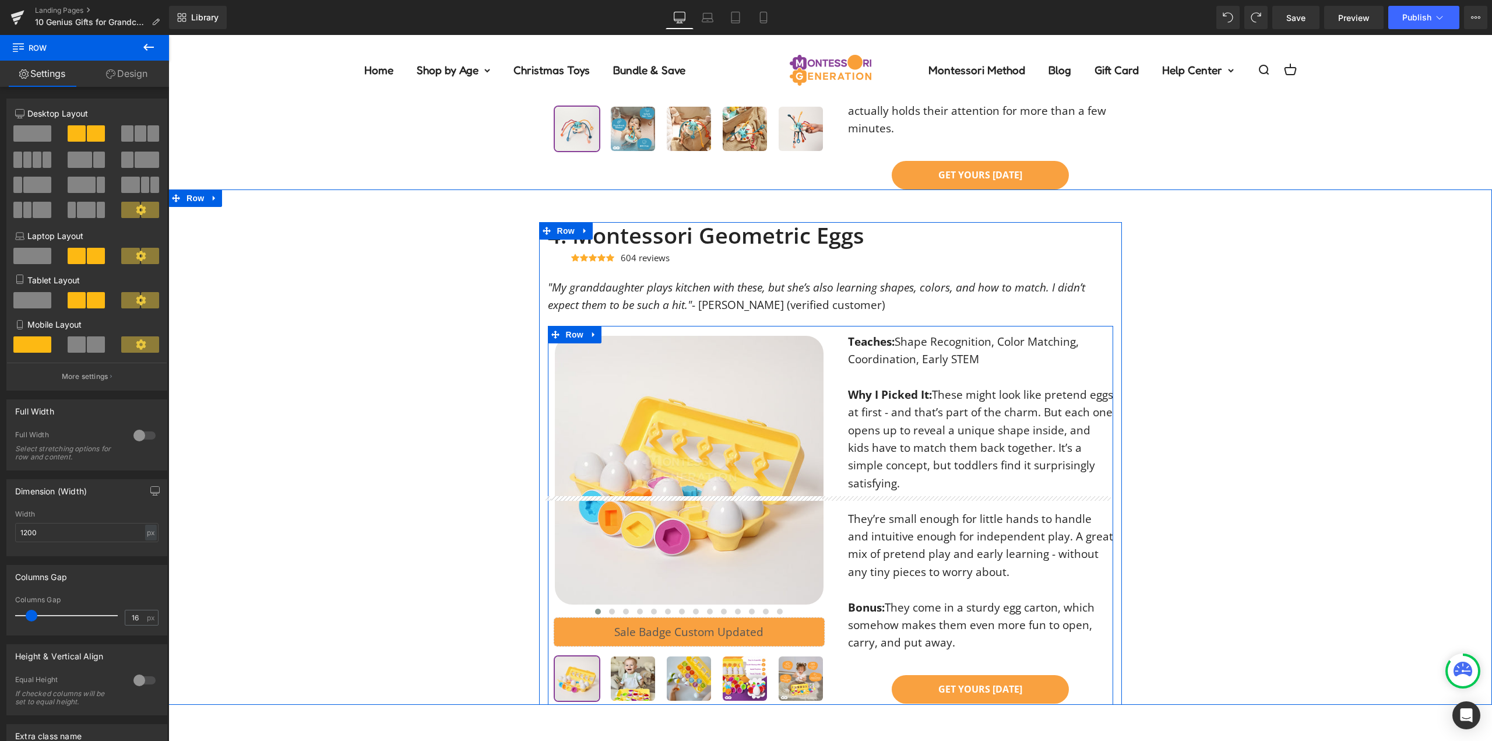
scroll to position [1802, 0]
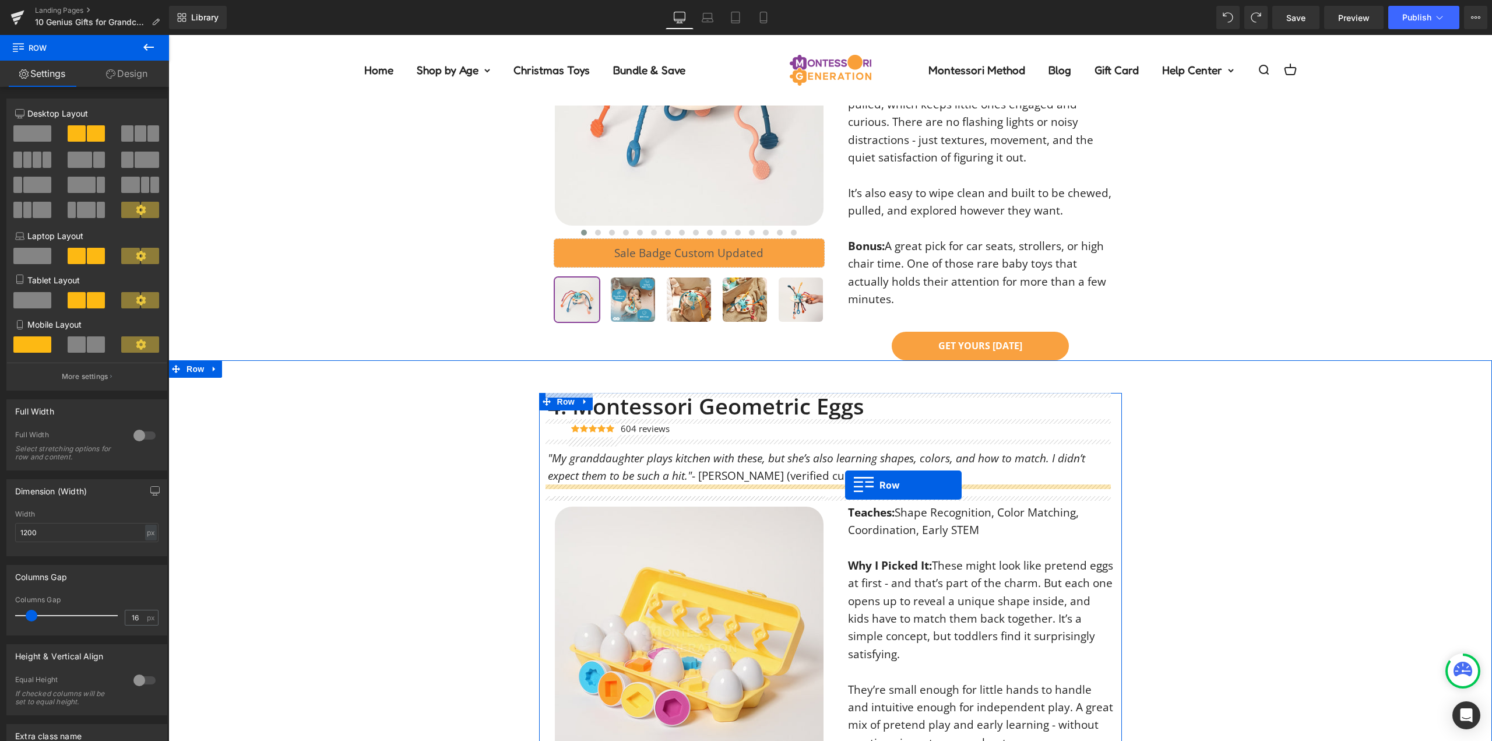
drag, startPoint x: 554, startPoint y: 370, endPoint x: 845, endPoint y: 485, distance: 313.2
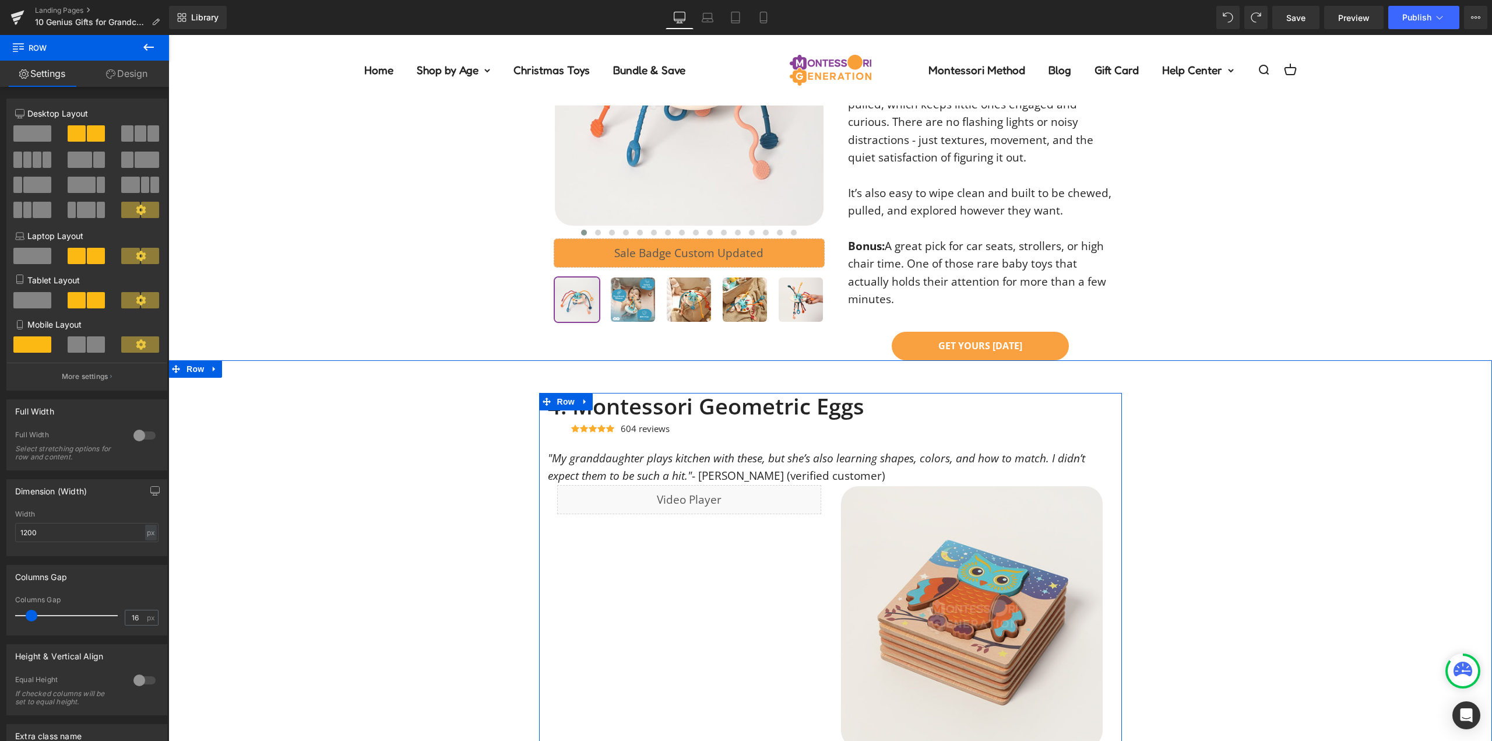
scroll to position [1860, 0]
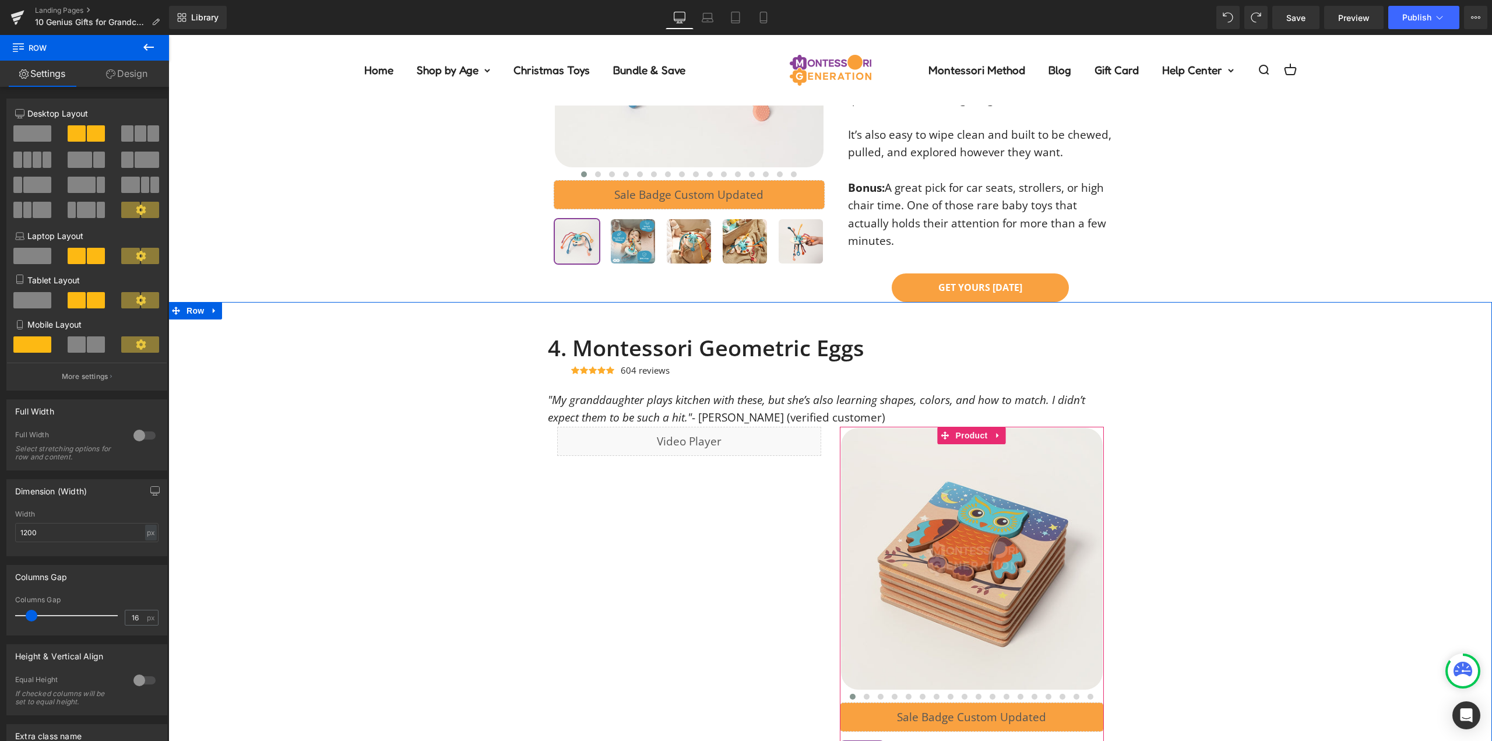
click at [967, 432] on span "Product" at bounding box center [972, 435] width 38 height 17
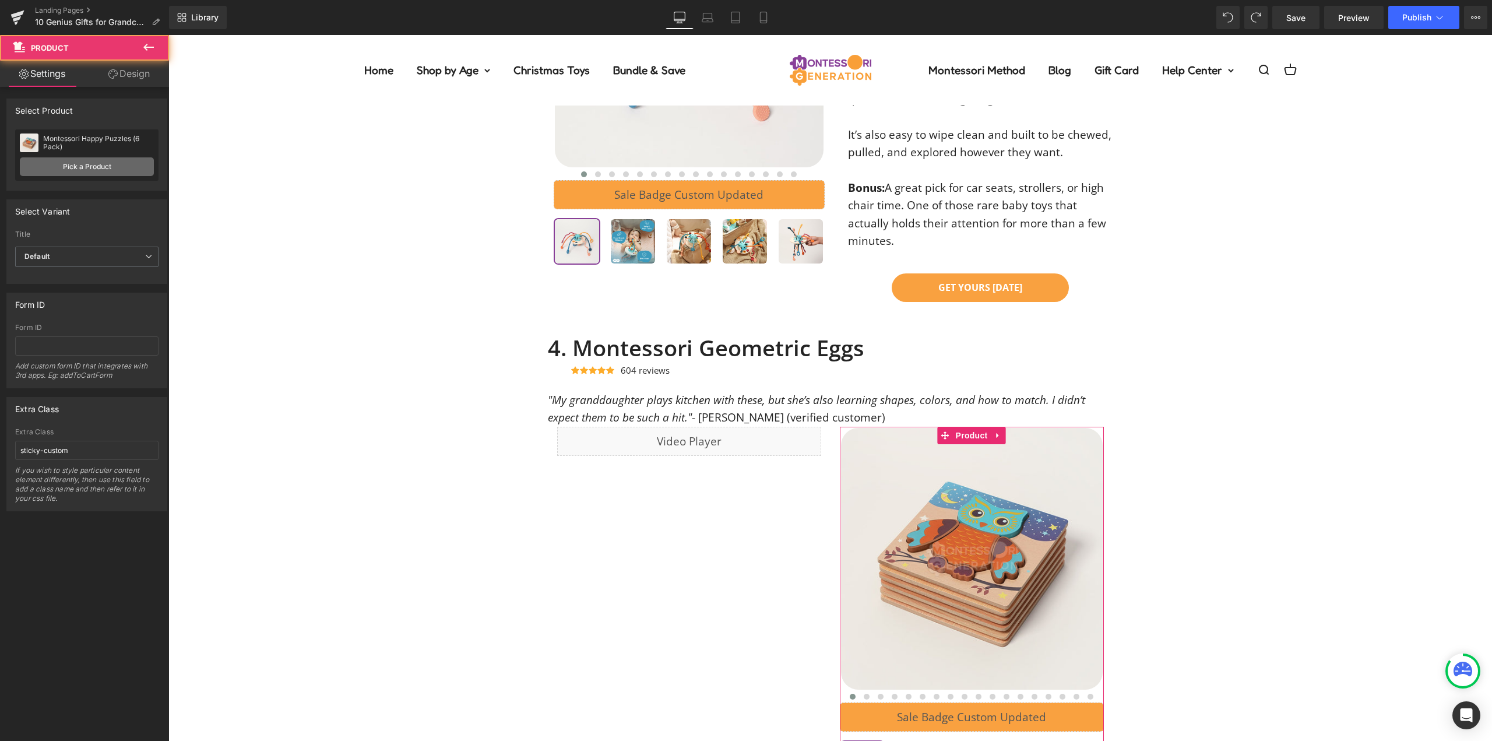
click at [100, 165] on link "Pick a Product" at bounding box center [87, 166] width 134 height 19
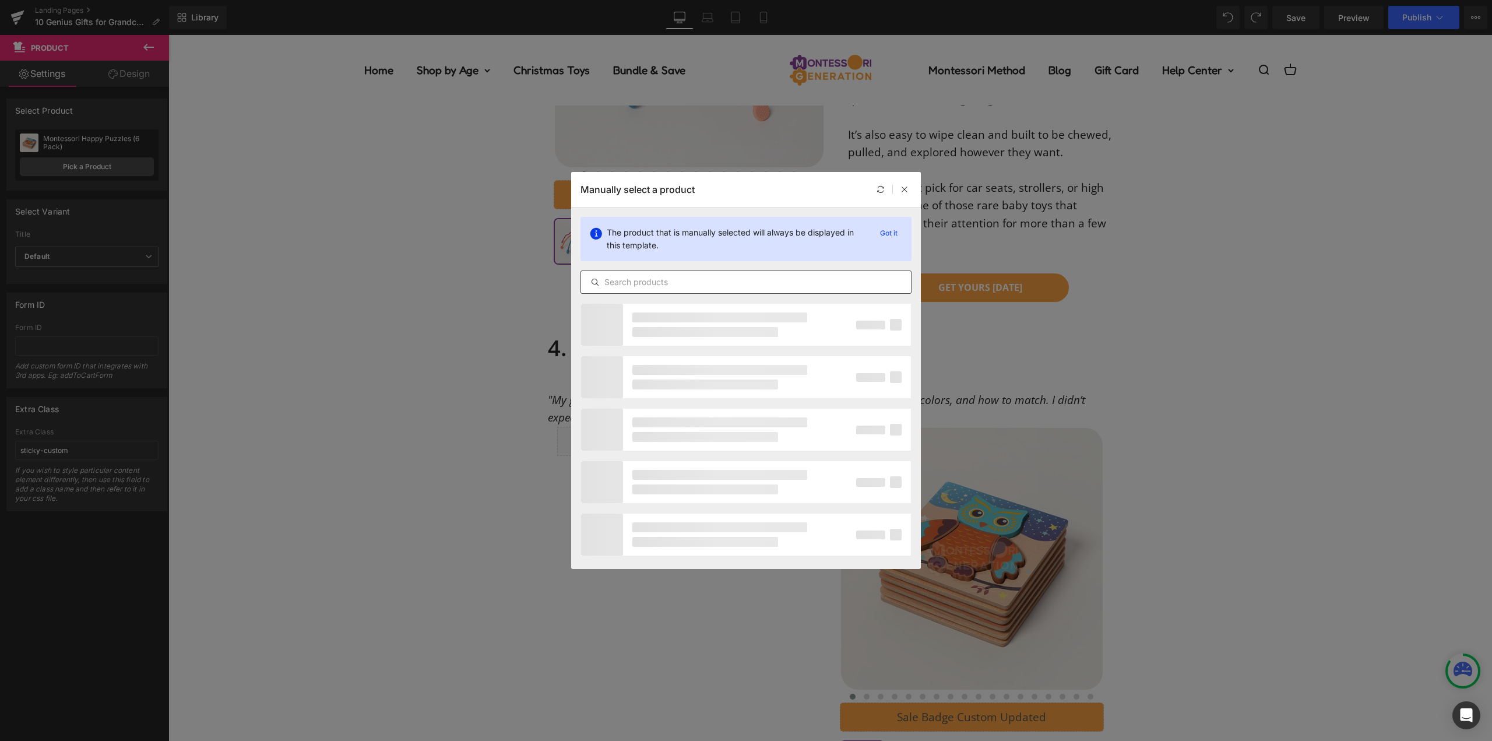
click at [730, 290] on div at bounding box center [746, 281] width 331 height 23
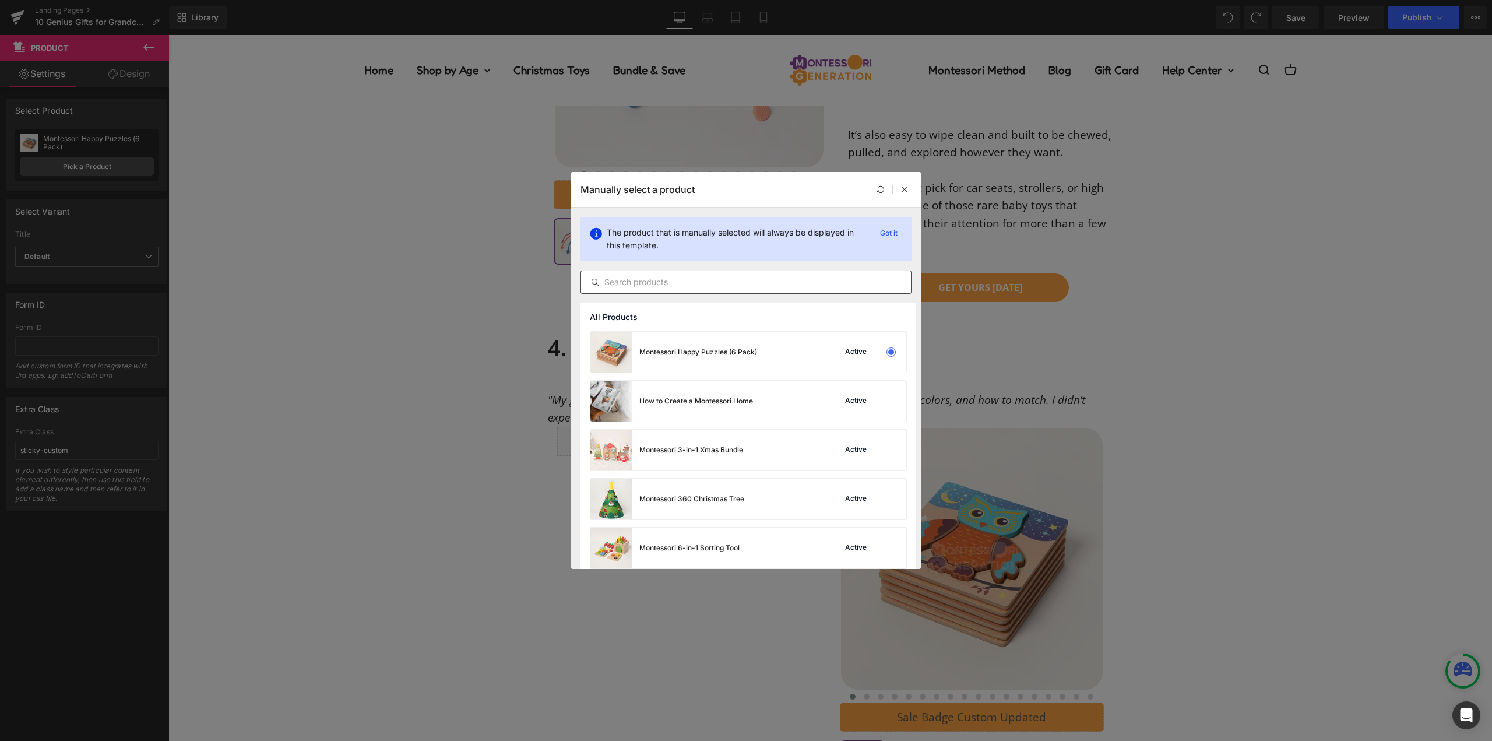
click at [731, 280] on input "text" at bounding box center [746, 282] width 330 height 14
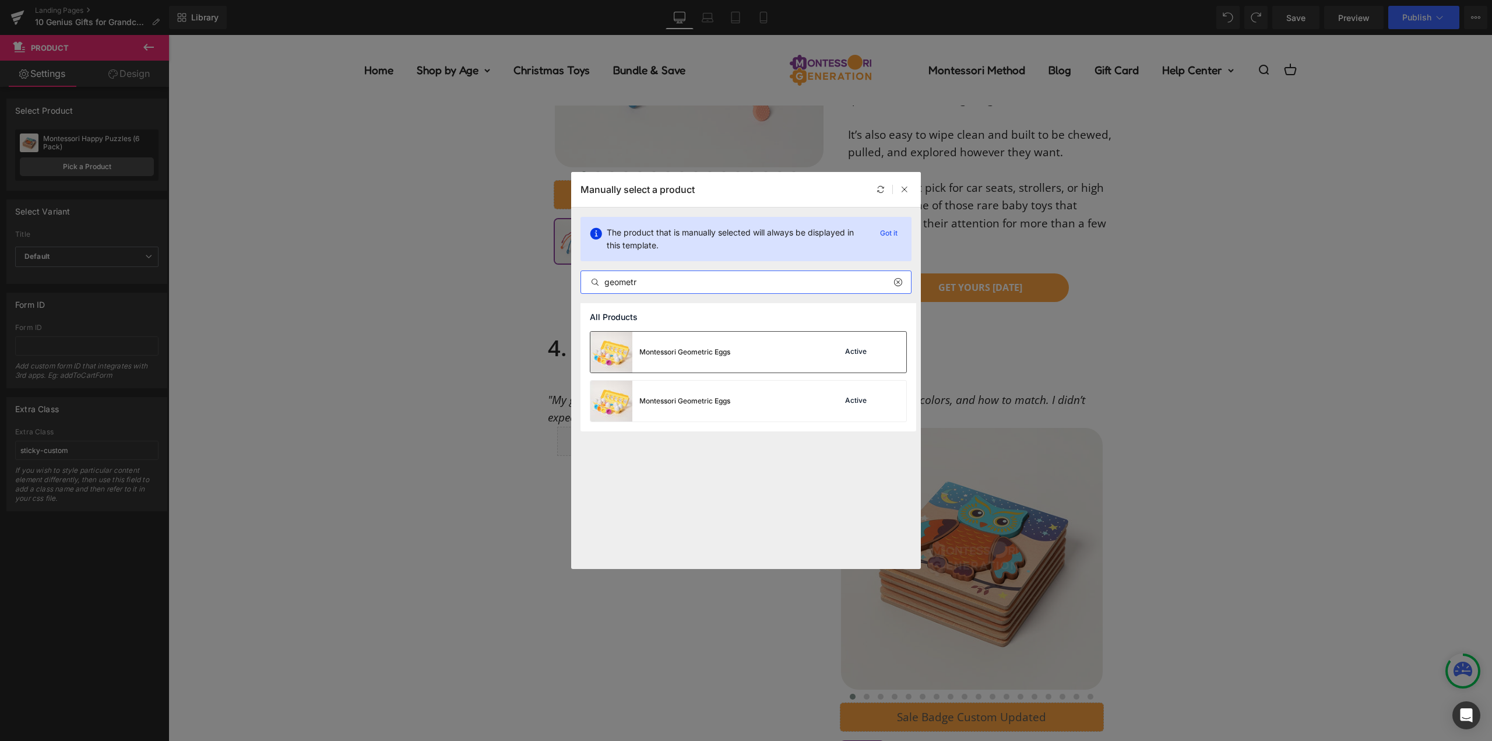
type input "geometr"
drag, startPoint x: 689, startPoint y: 344, endPoint x: 760, endPoint y: 308, distance: 79.8
click at [689, 344] on div "Montessori Geometric Eggs" at bounding box center [660, 352] width 140 height 41
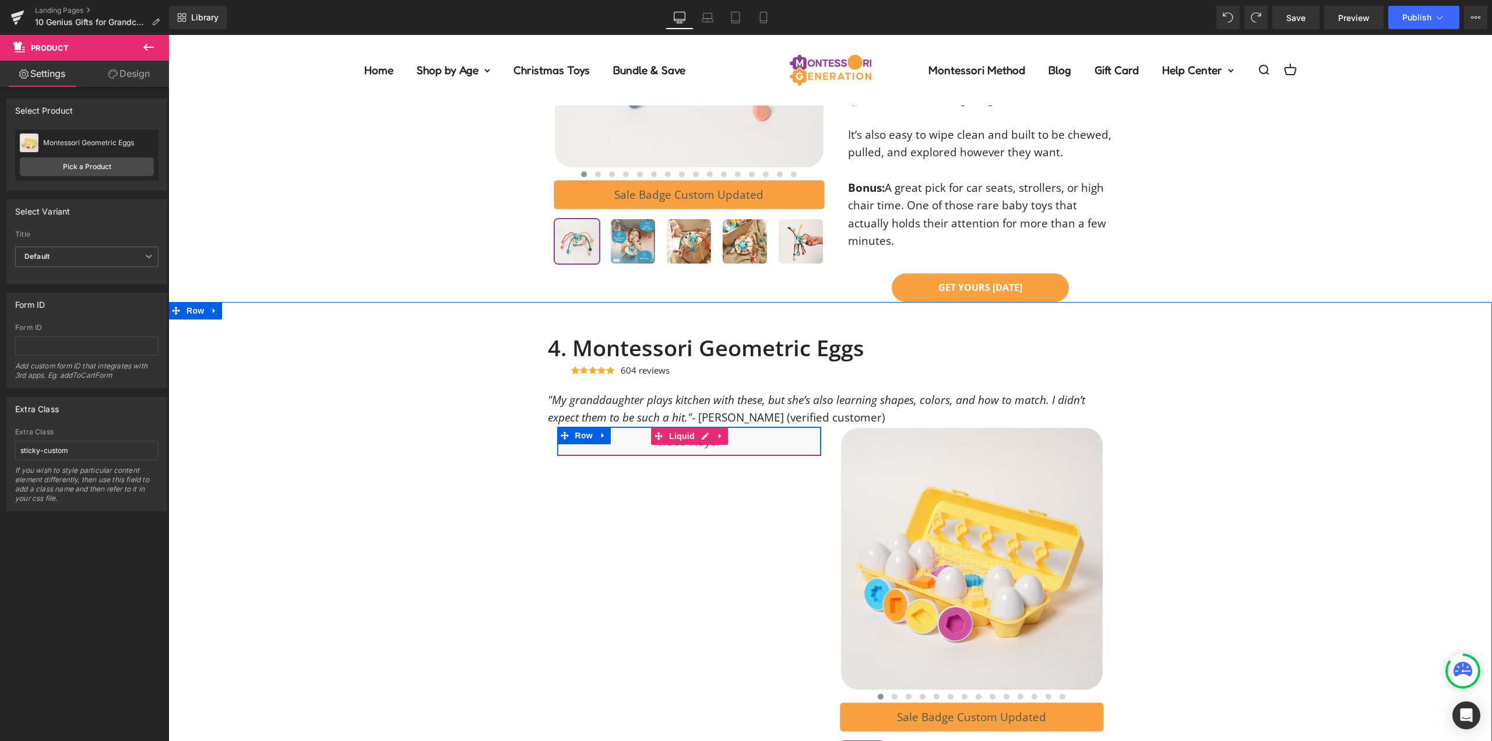
click at [739, 446] on div "Liquid" at bounding box center [689, 441] width 264 height 29
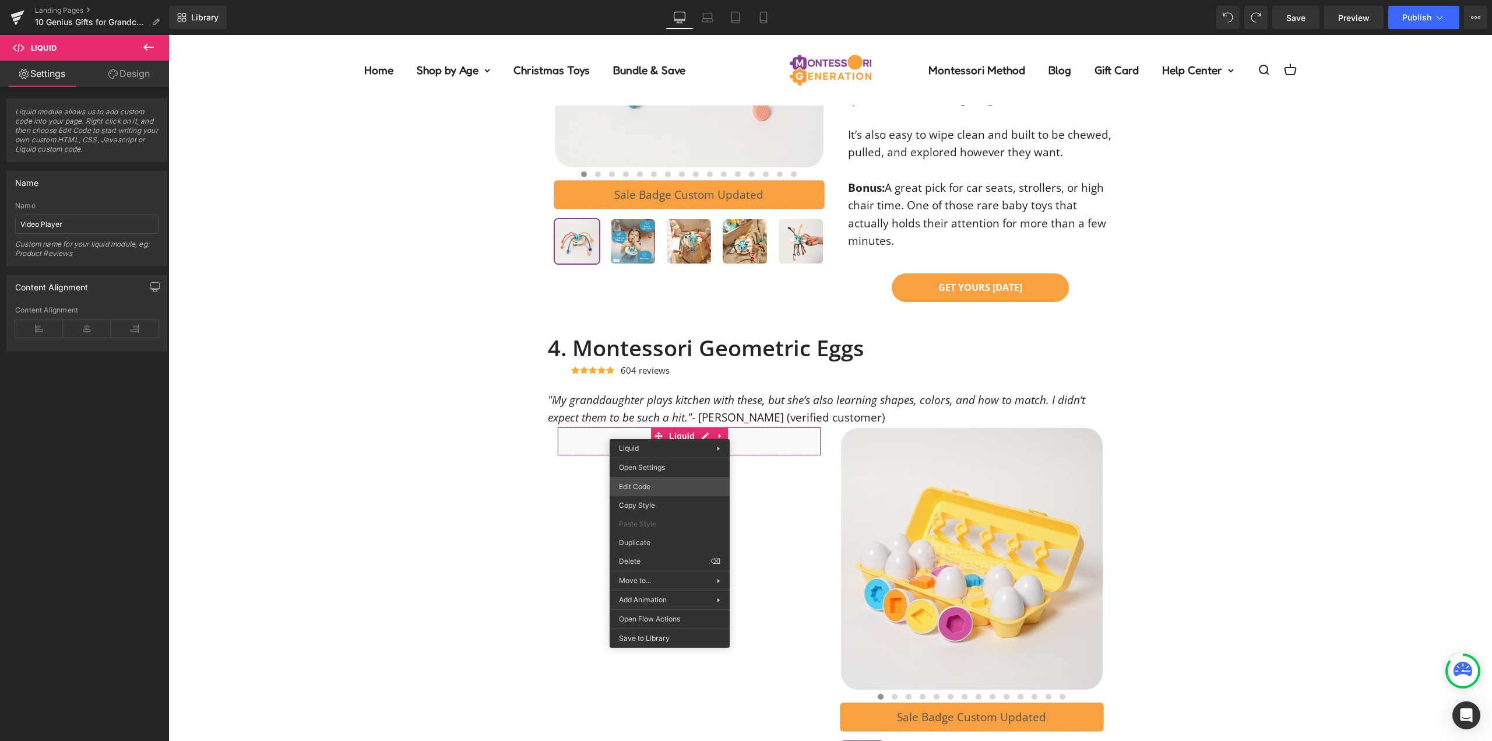
click at [685, 0] on div "Product You are previewing how the will restyle your page. You can not edit Ele…" at bounding box center [746, 0] width 1492 height 0
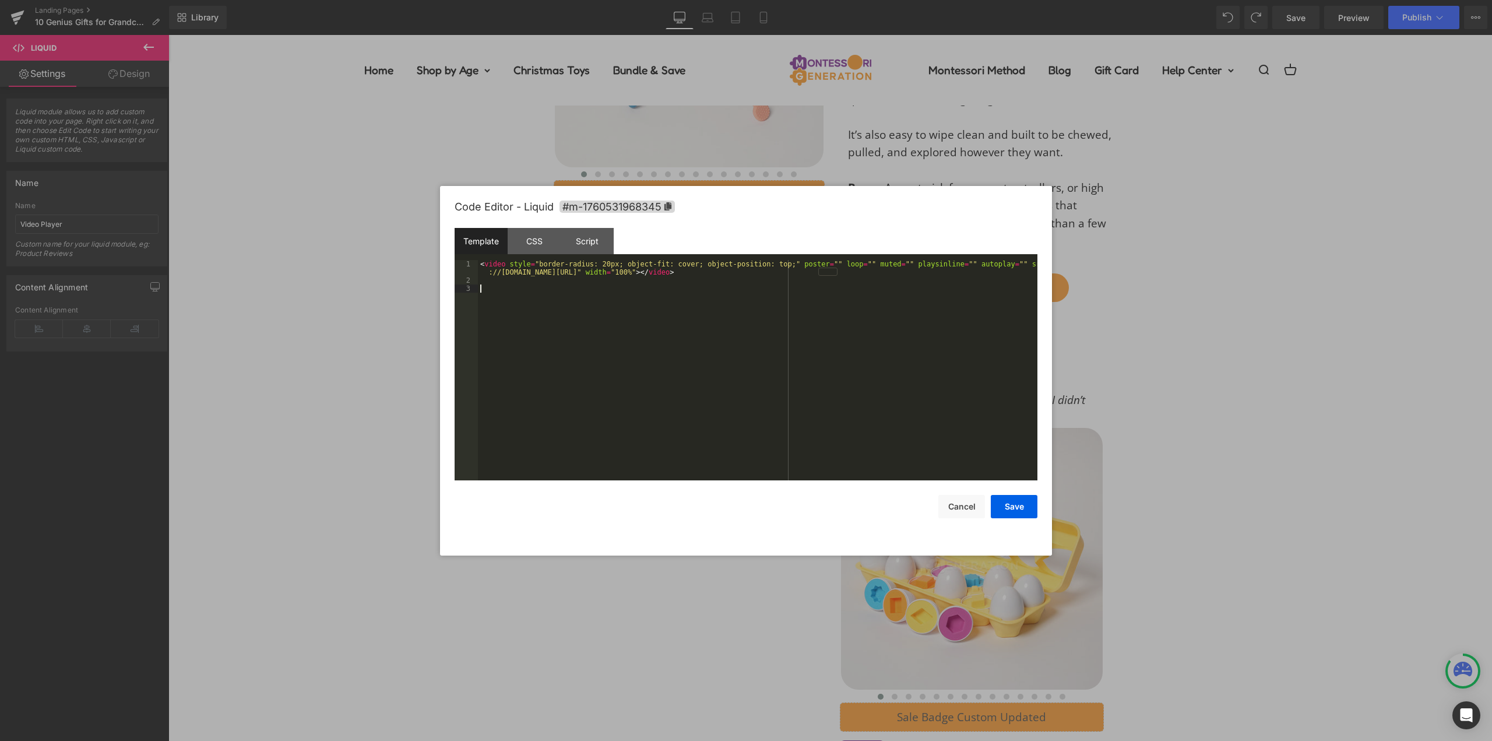
click at [691, 318] on div "< video style = "border-radius: 20px; object-fit: cover; object-position: top;"…" at bounding box center [758, 382] width 560 height 245
click at [1027, 501] on button "Save" at bounding box center [1014, 506] width 47 height 23
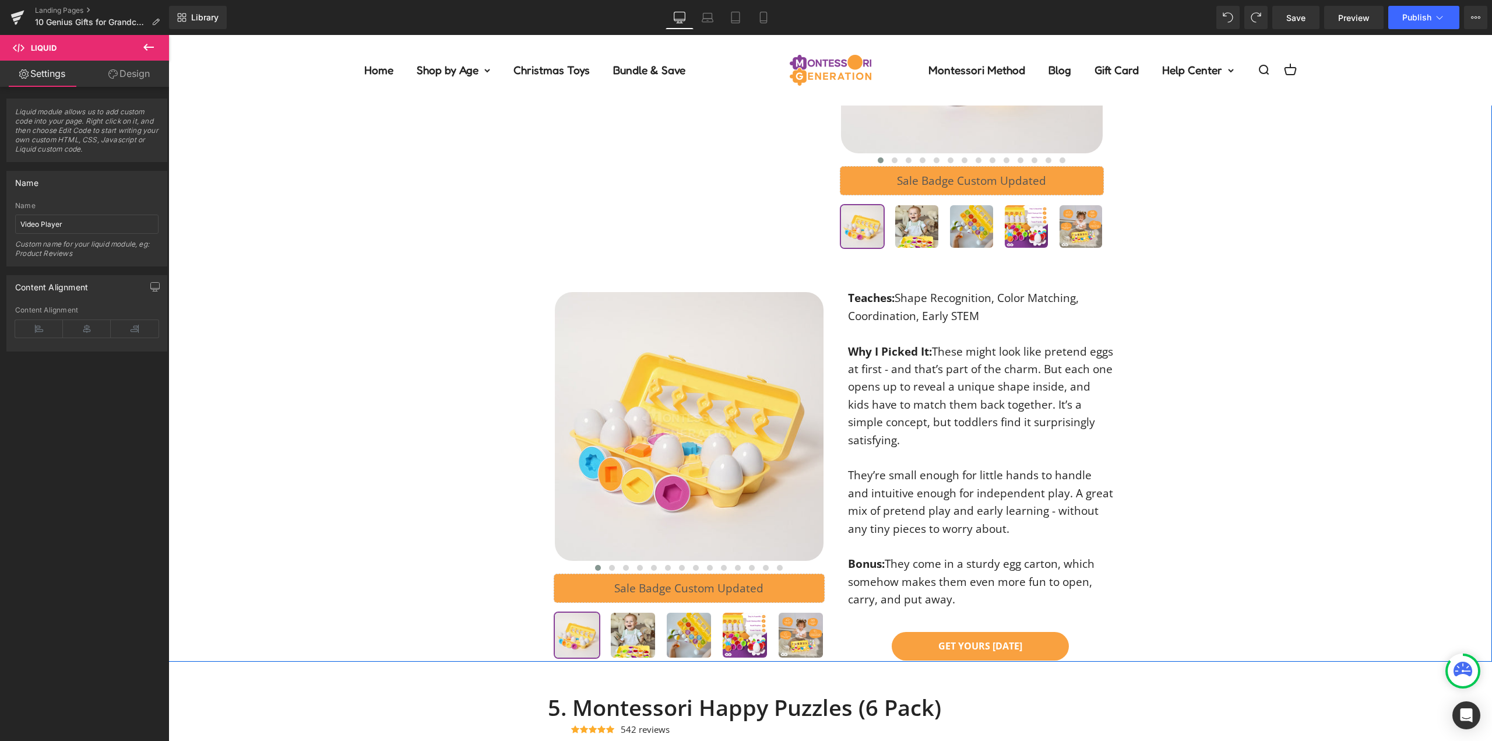
scroll to position [2210, 0]
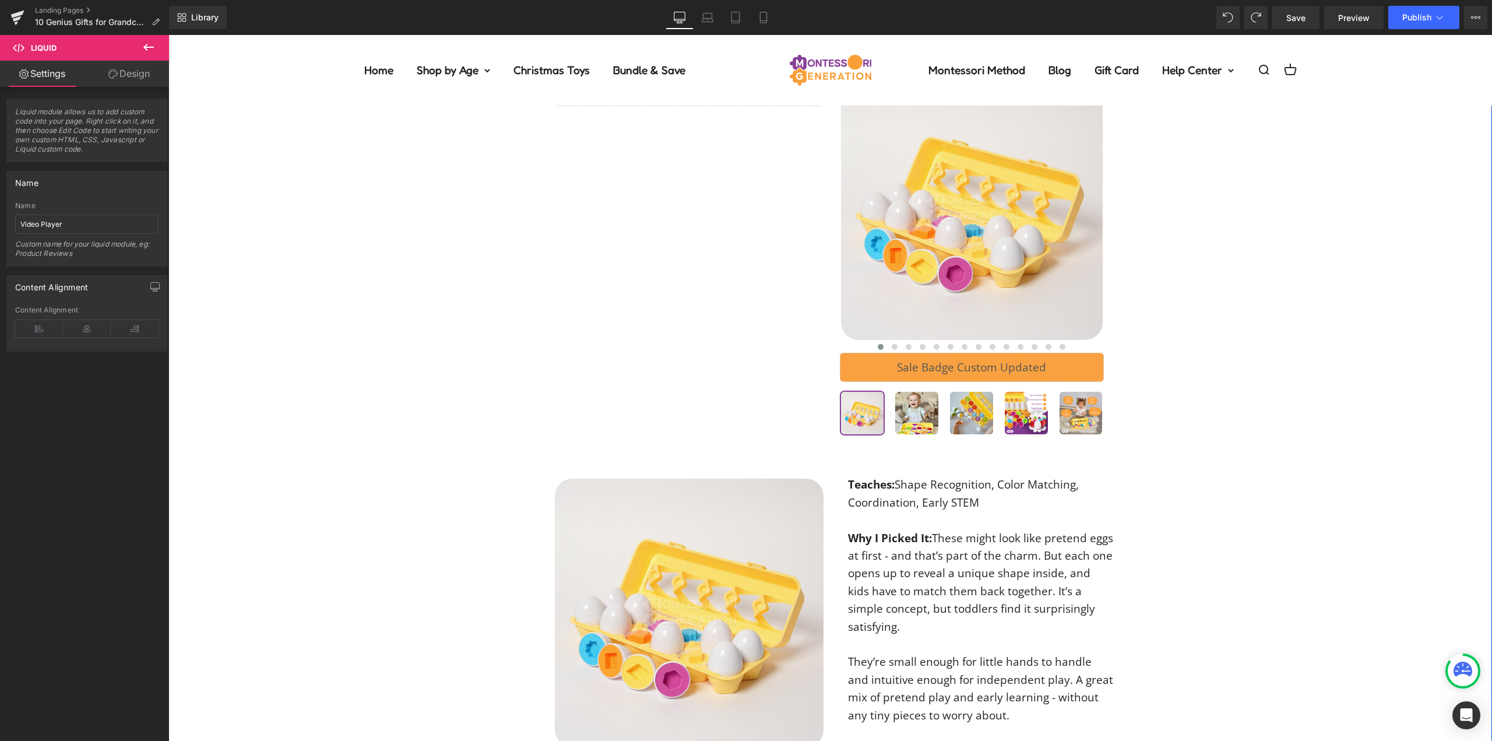
drag, startPoint x: 994, startPoint y: 566, endPoint x: 867, endPoint y: 496, distance: 145.0
click at [994, 566] on p "Why I Picked It: These might look like pretend eggs at first - and that’s part …" at bounding box center [980, 582] width 265 height 106
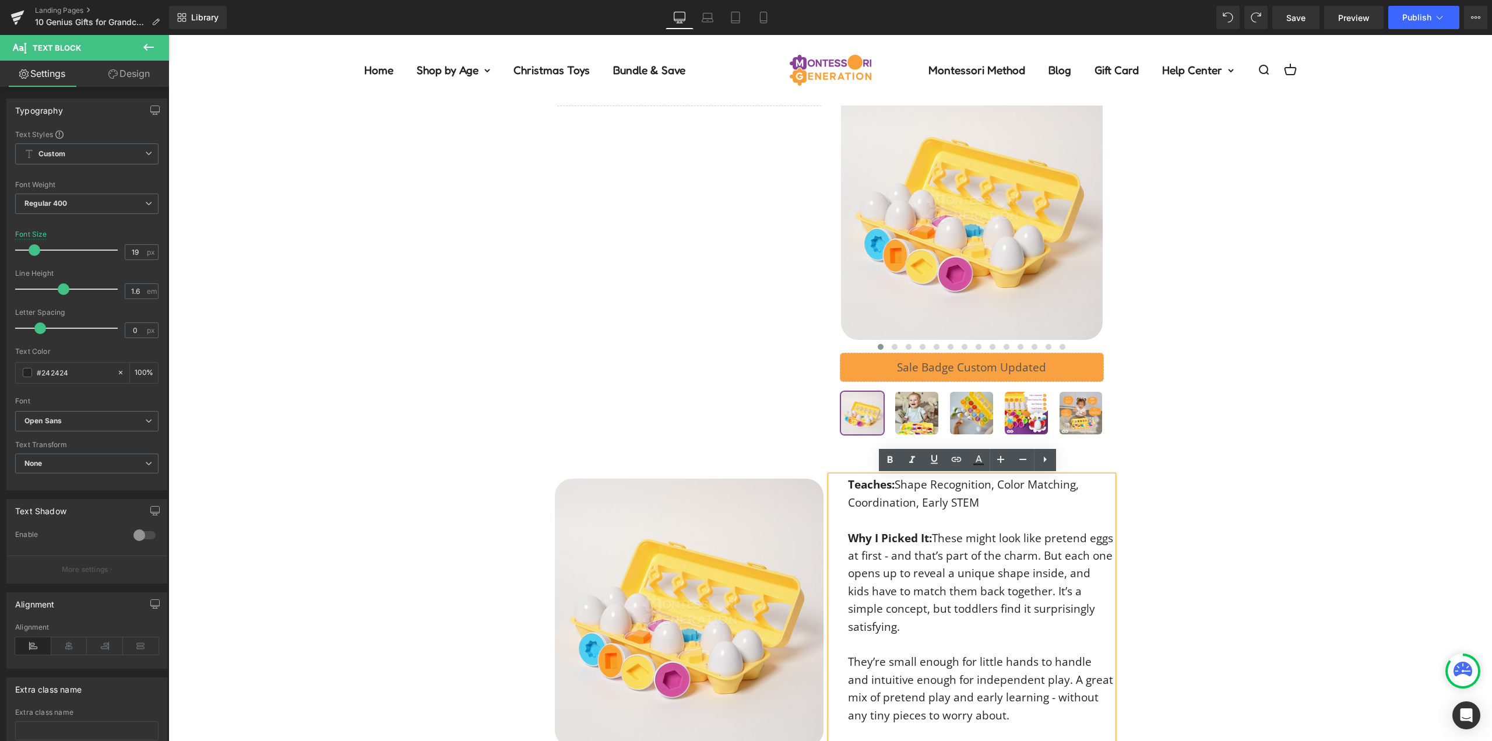
click at [1230, 585] on div "4. Montessori Geometric Eggs Heading Icon Icon Icon Icon Icon Icon List Hoz 604…" at bounding box center [830, 416] width 1324 height 863
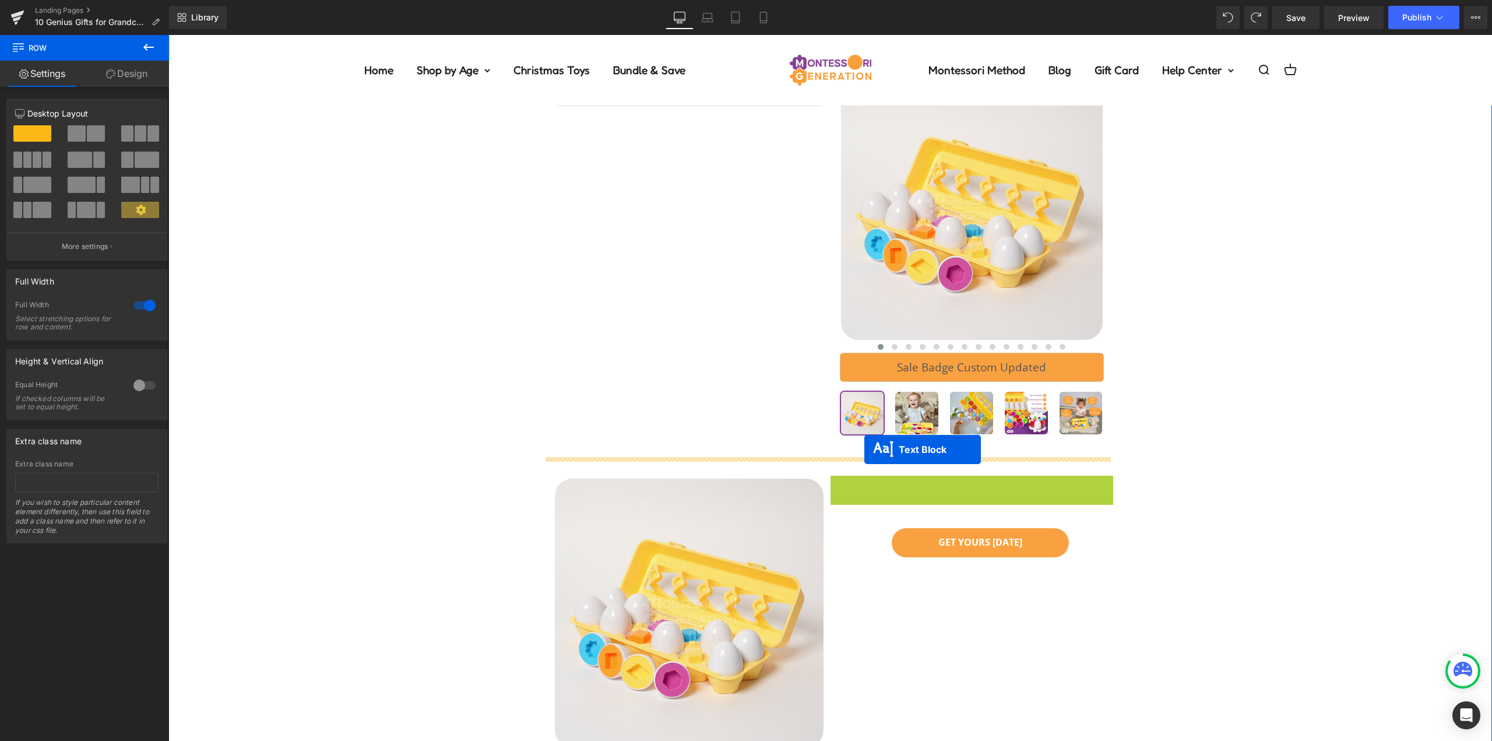
drag, startPoint x: 938, startPoint y: 484, endPoint x: 864, endPoint y: 449, distance: 81.1
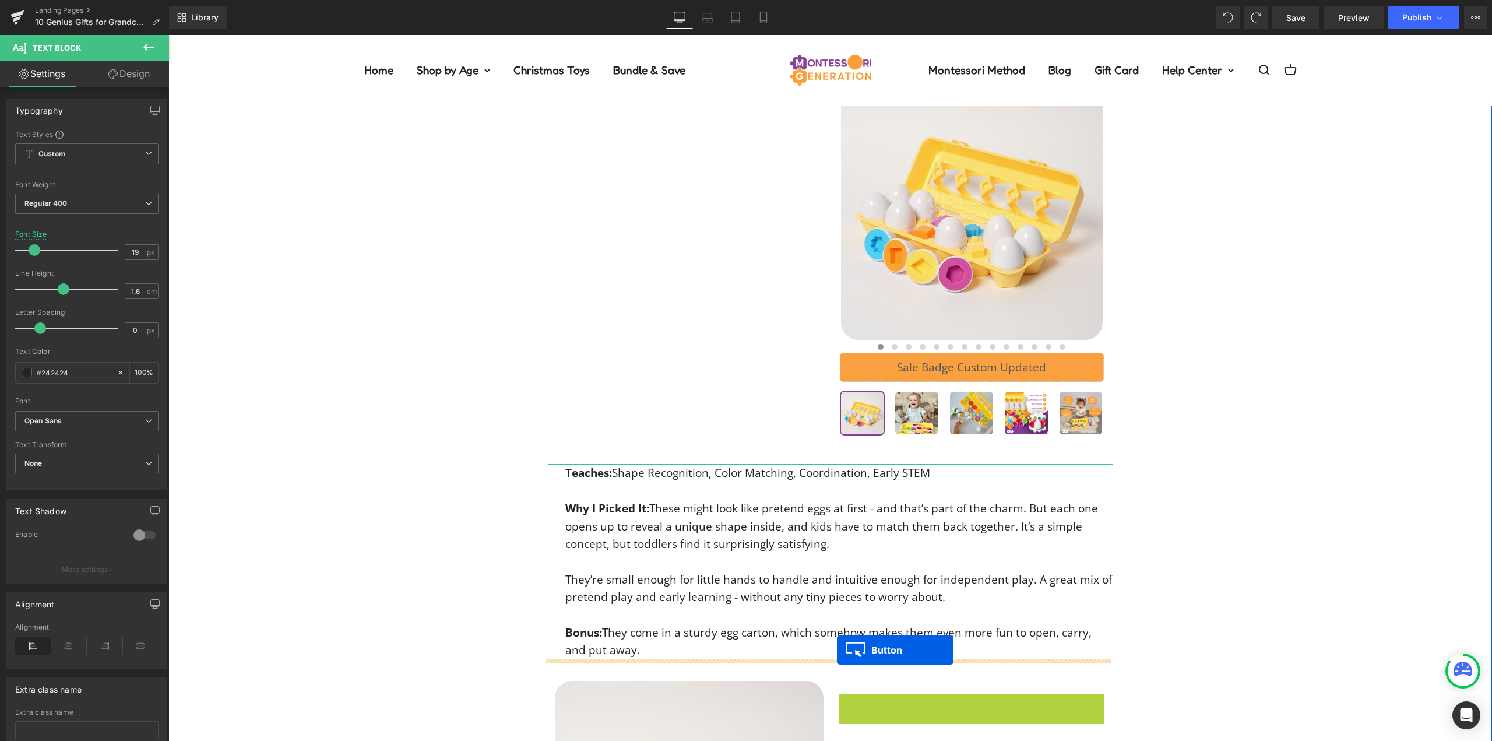
drag, startPoint x: 952, startPoint y: 708, endPoint x: 837, endPoint y: 650, distance: 129.3
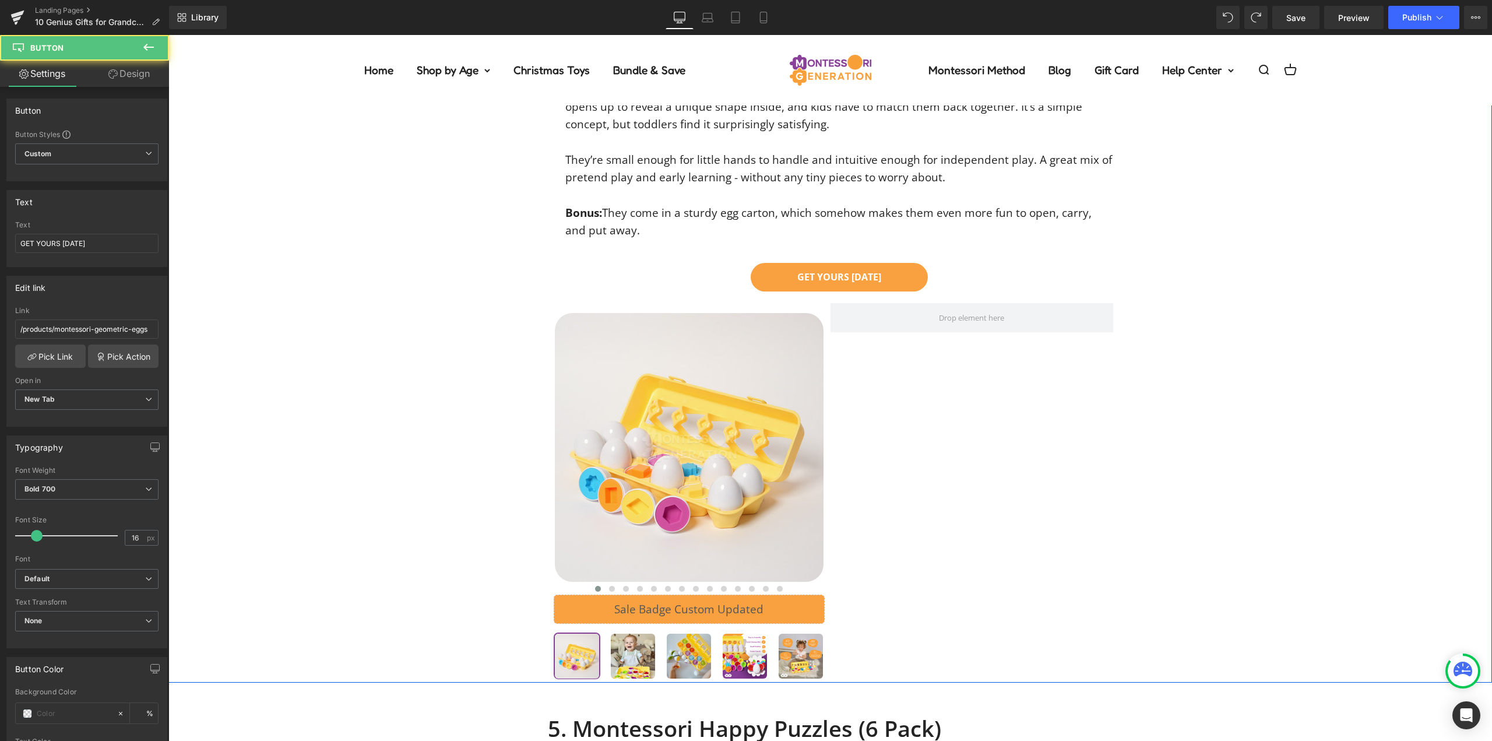
scroll to position [2676, 0]
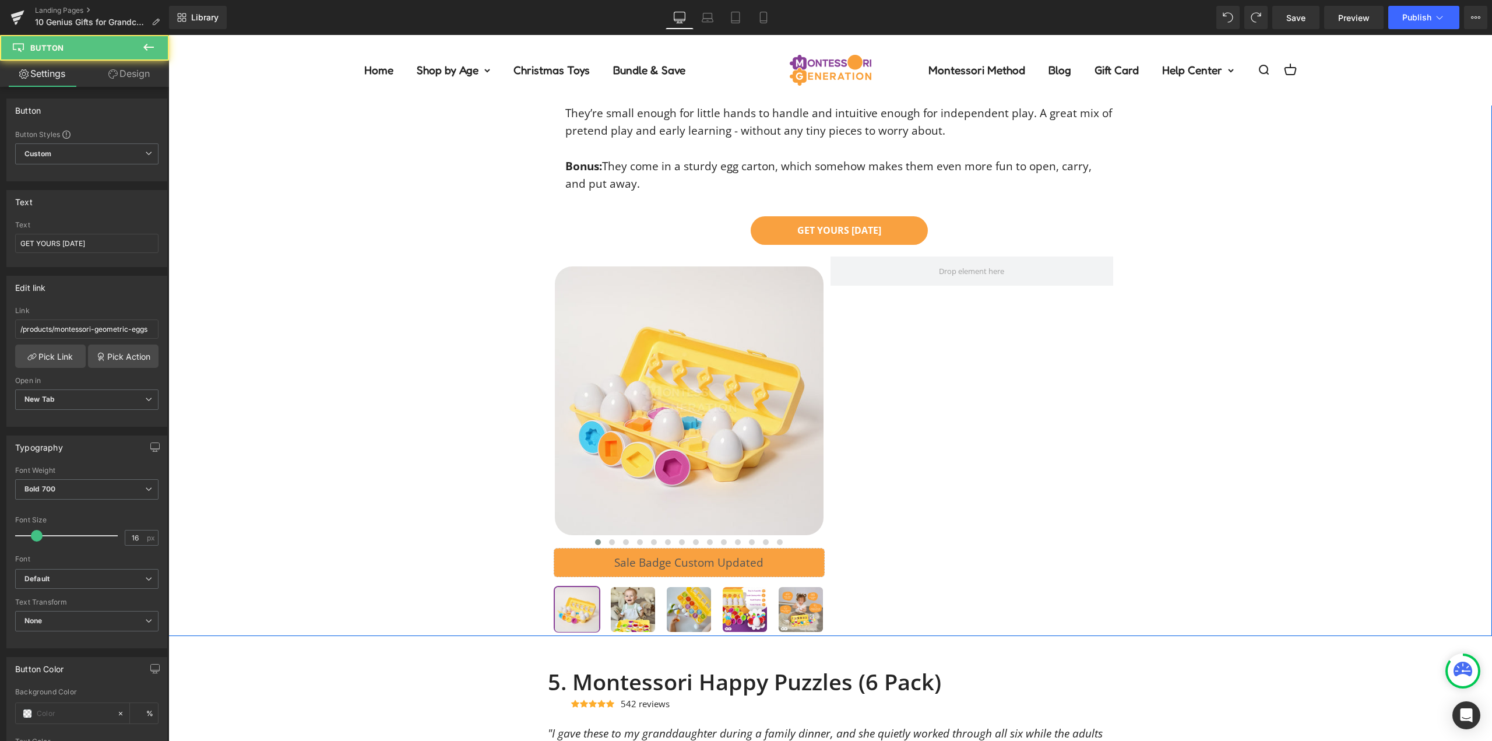
click at [822, 368] on div at bounding box center [689, 445] width 283 height 379
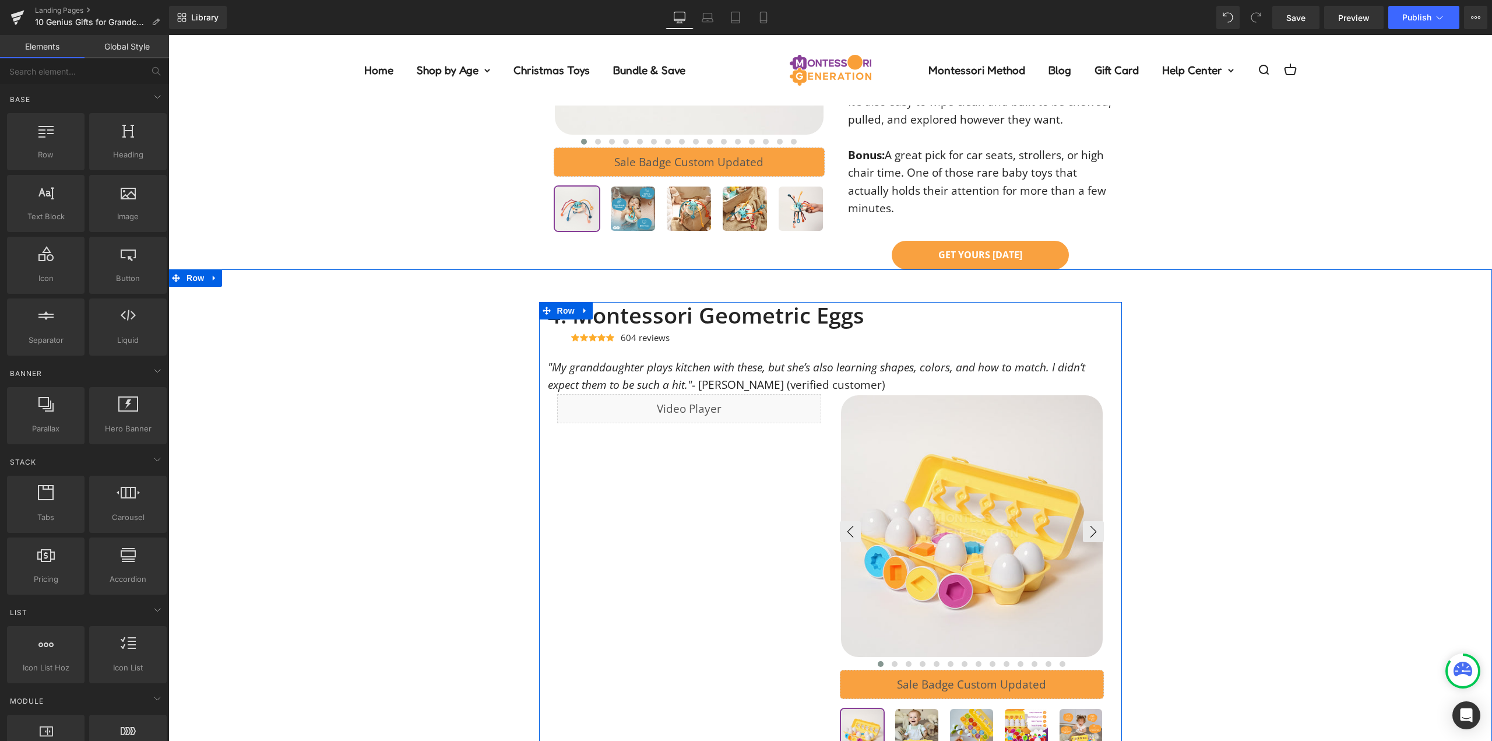
scroll to position [1919, 0]
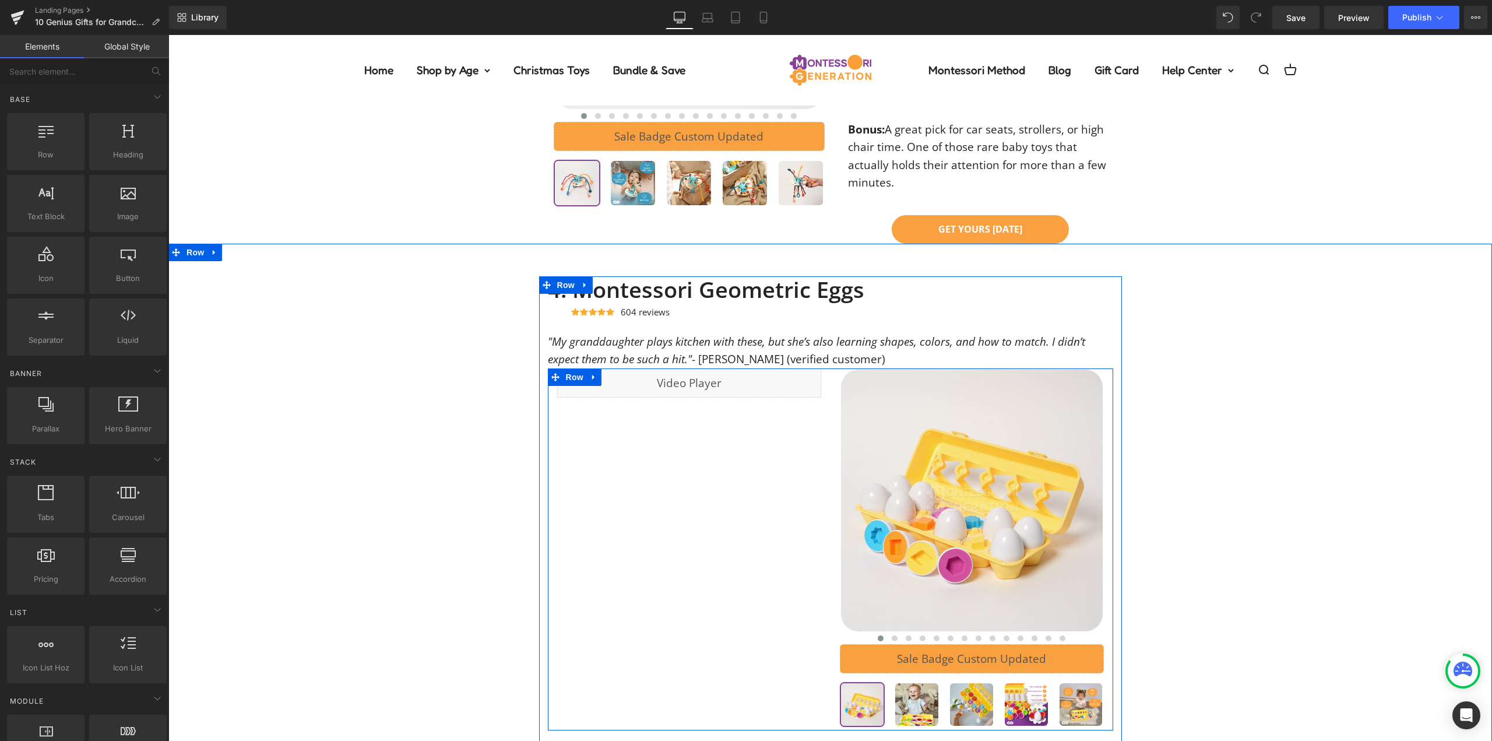
click at [831, 400] on div at bounding box center [972, 549] width 283 height 362
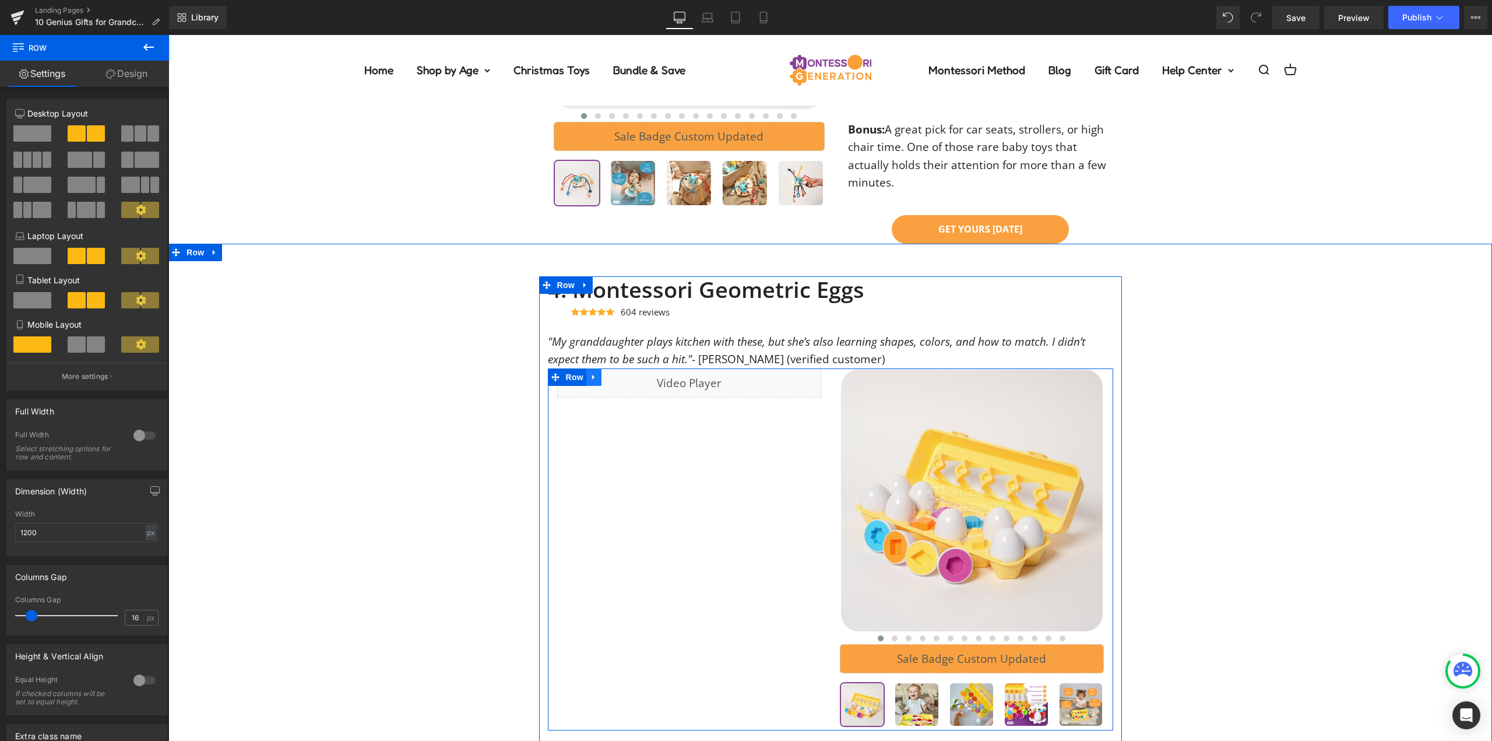
click at [586, 380] on link at bounding box center [593, 376] width 15 height 17
click at [605, 374] on icon at bounding box center [609, 377] width 8 height 8
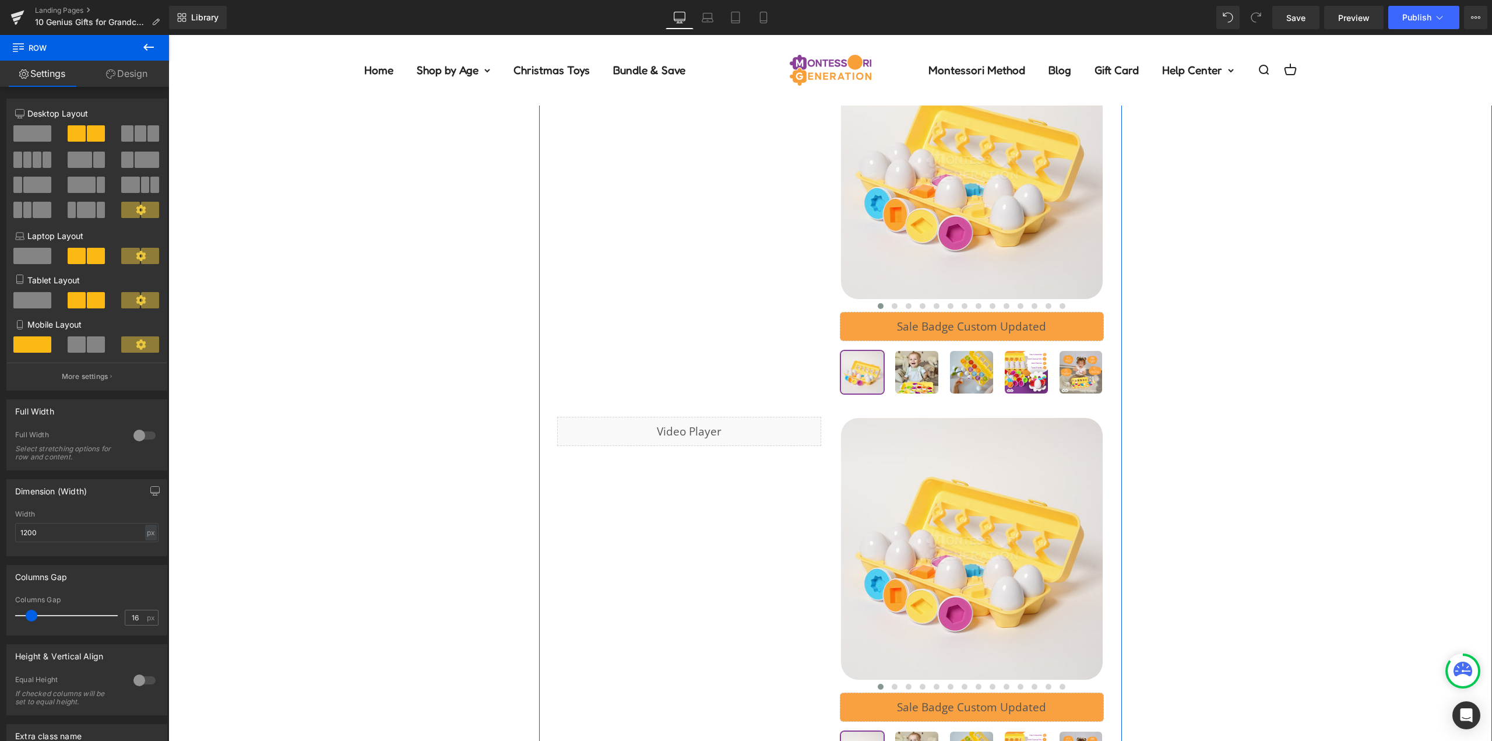
scroll to position [2068, 0]
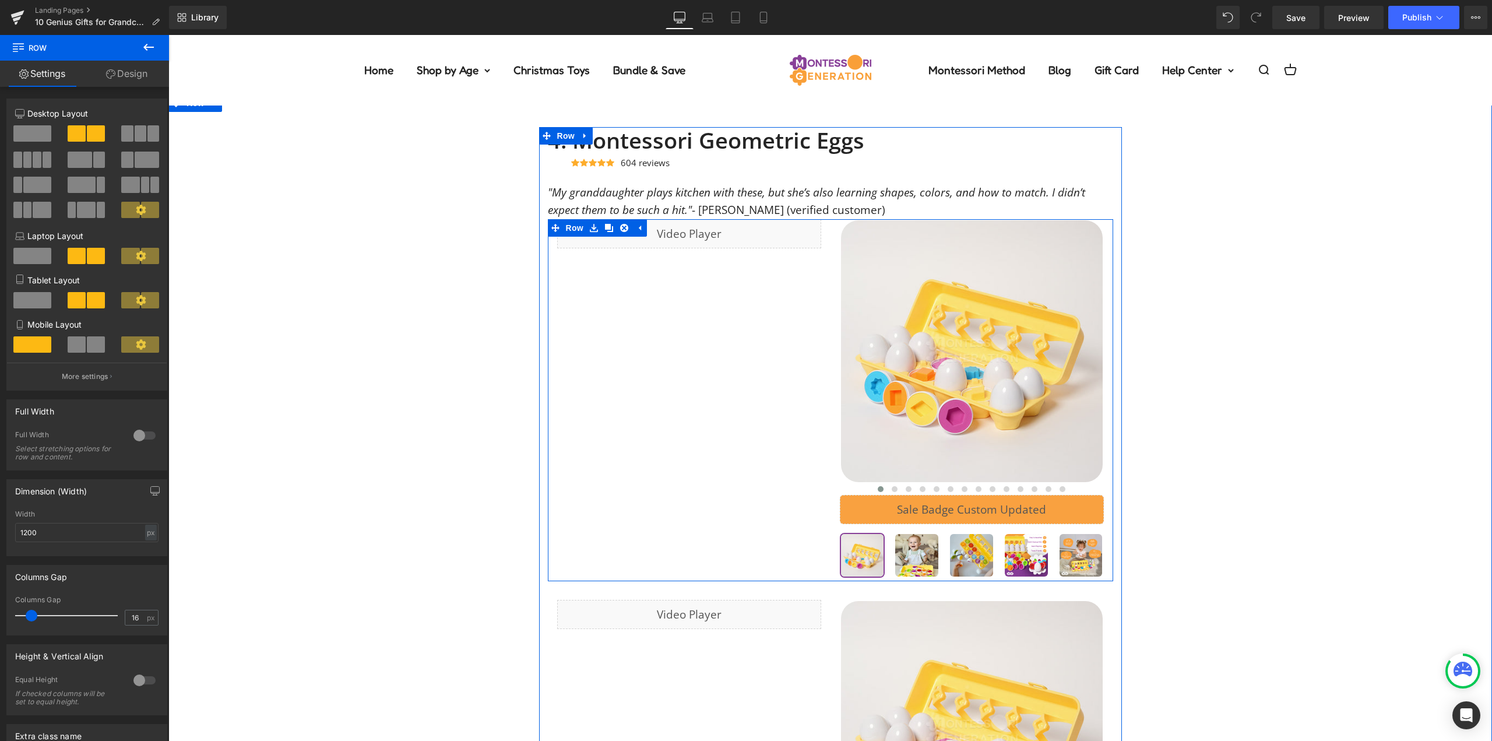
click at [831, 304] on div at bounding box center [972, 400] width 283 height 362
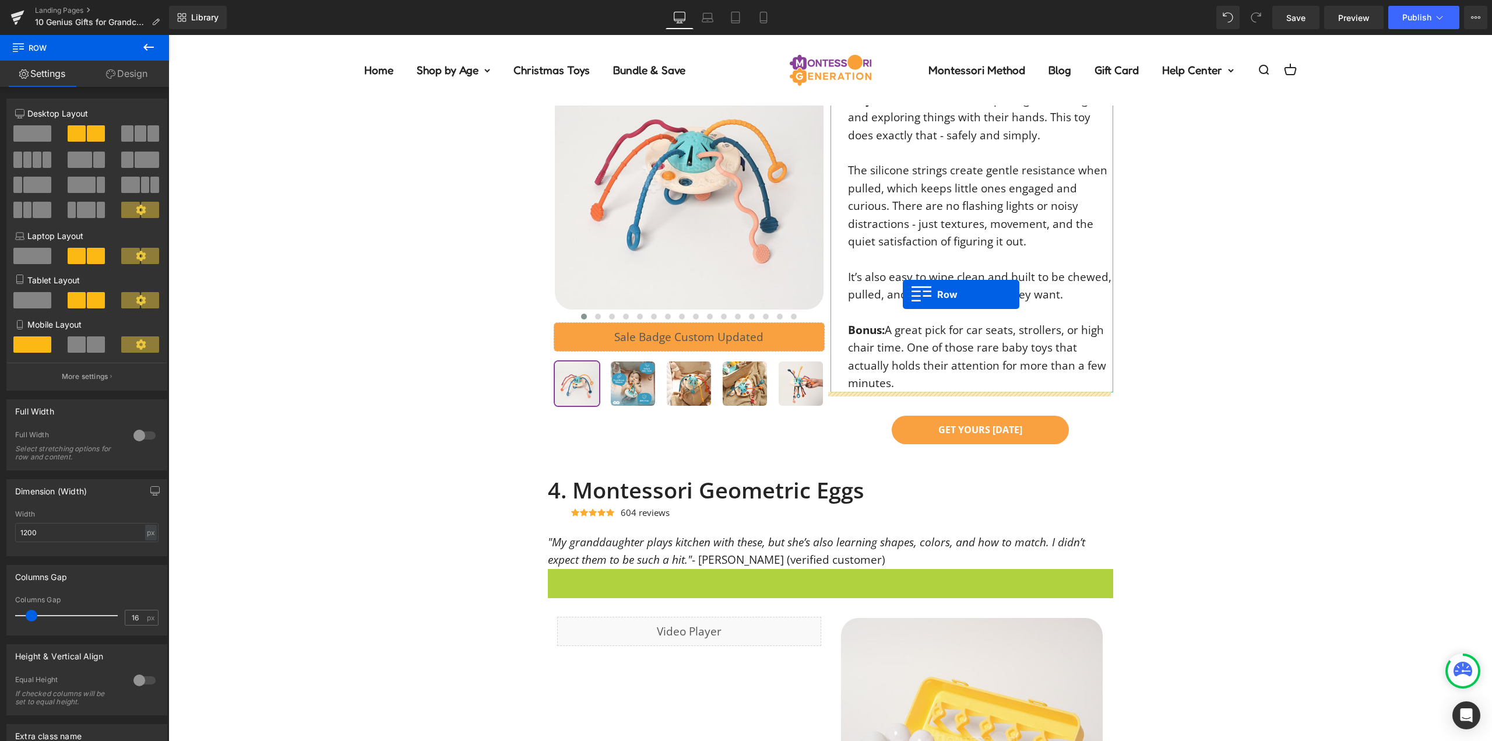
scroll to position [1485, 0]
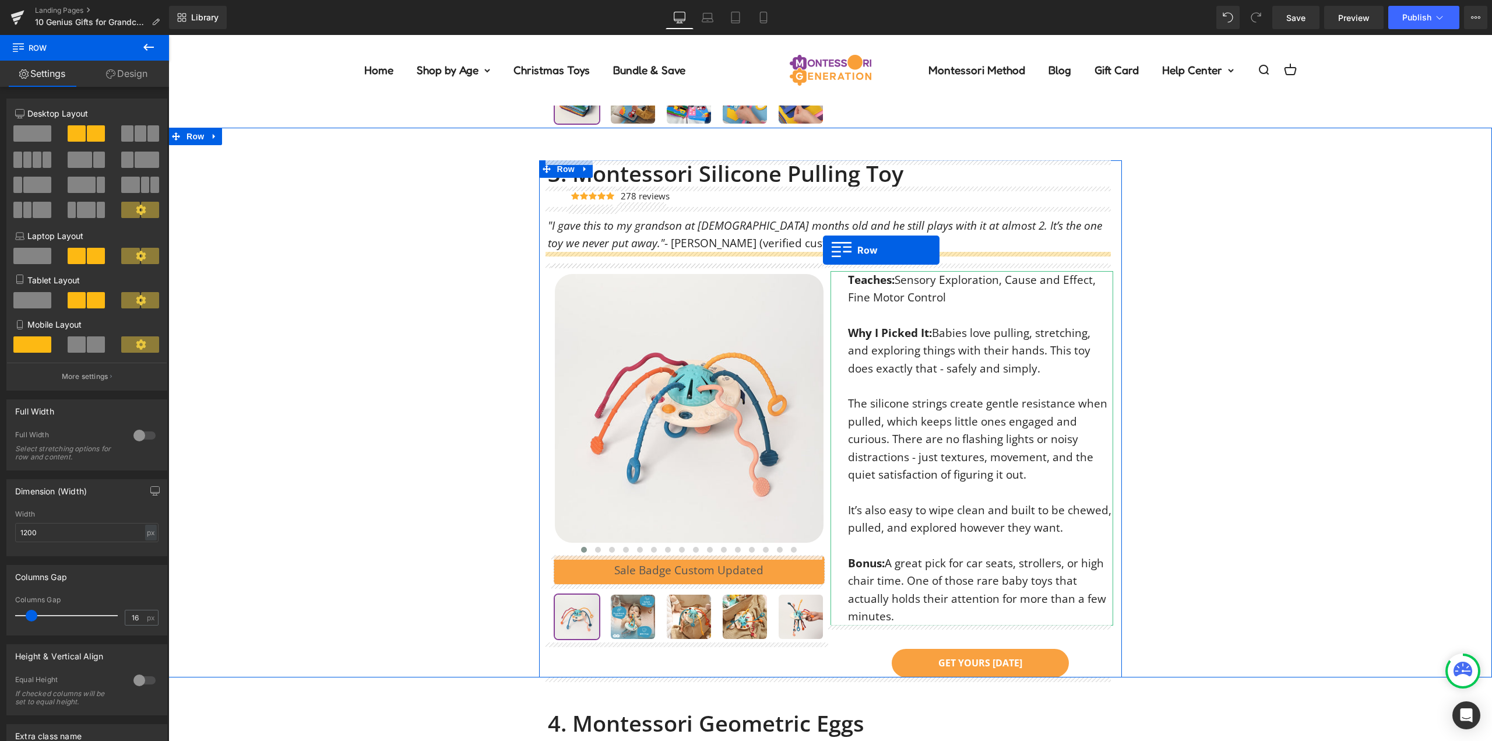
drag, startPoint x: 550, startPoint y: 579, endPoint x: 823, endPoint y: 250, distance: 428.0
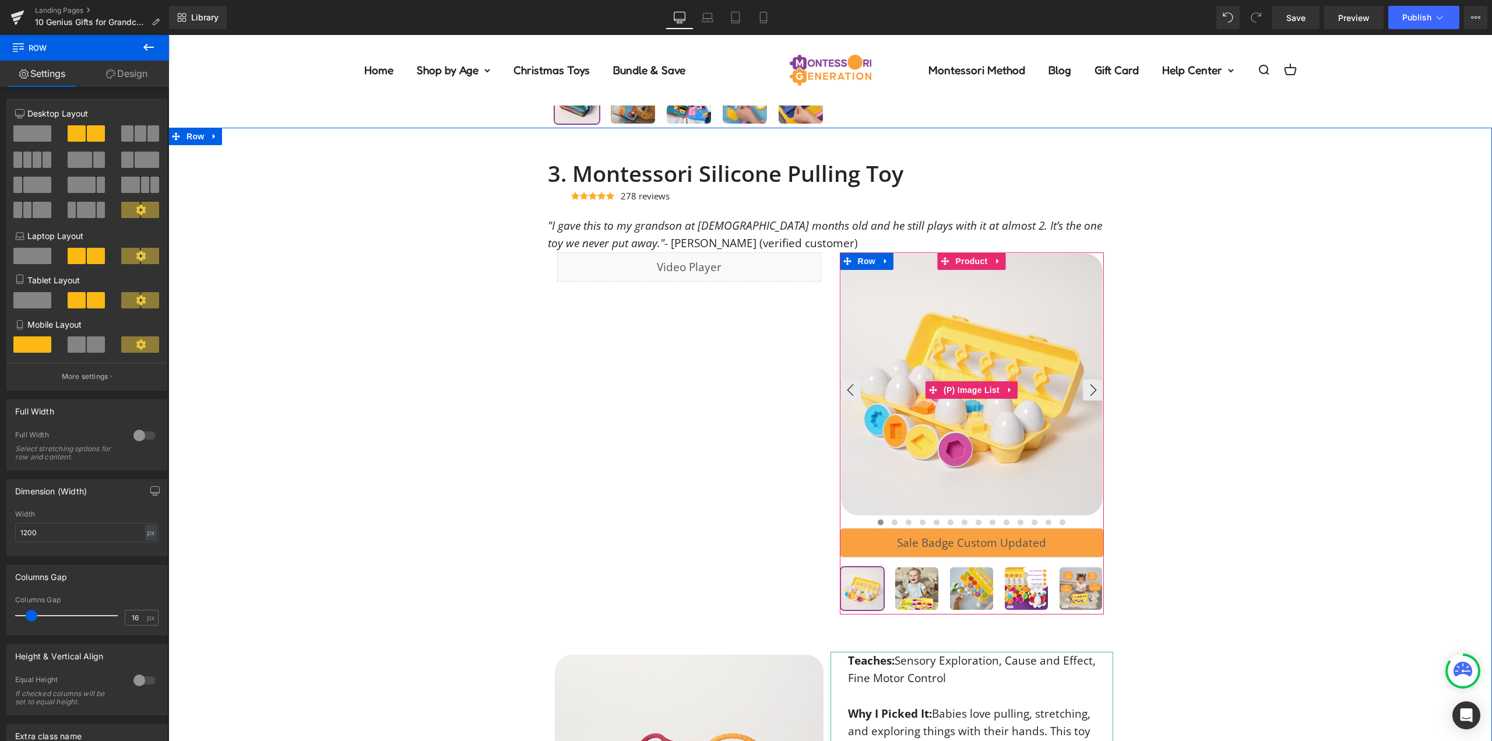
click at [971, 347] on img at bounding box center [972, 385] width 262 height 262
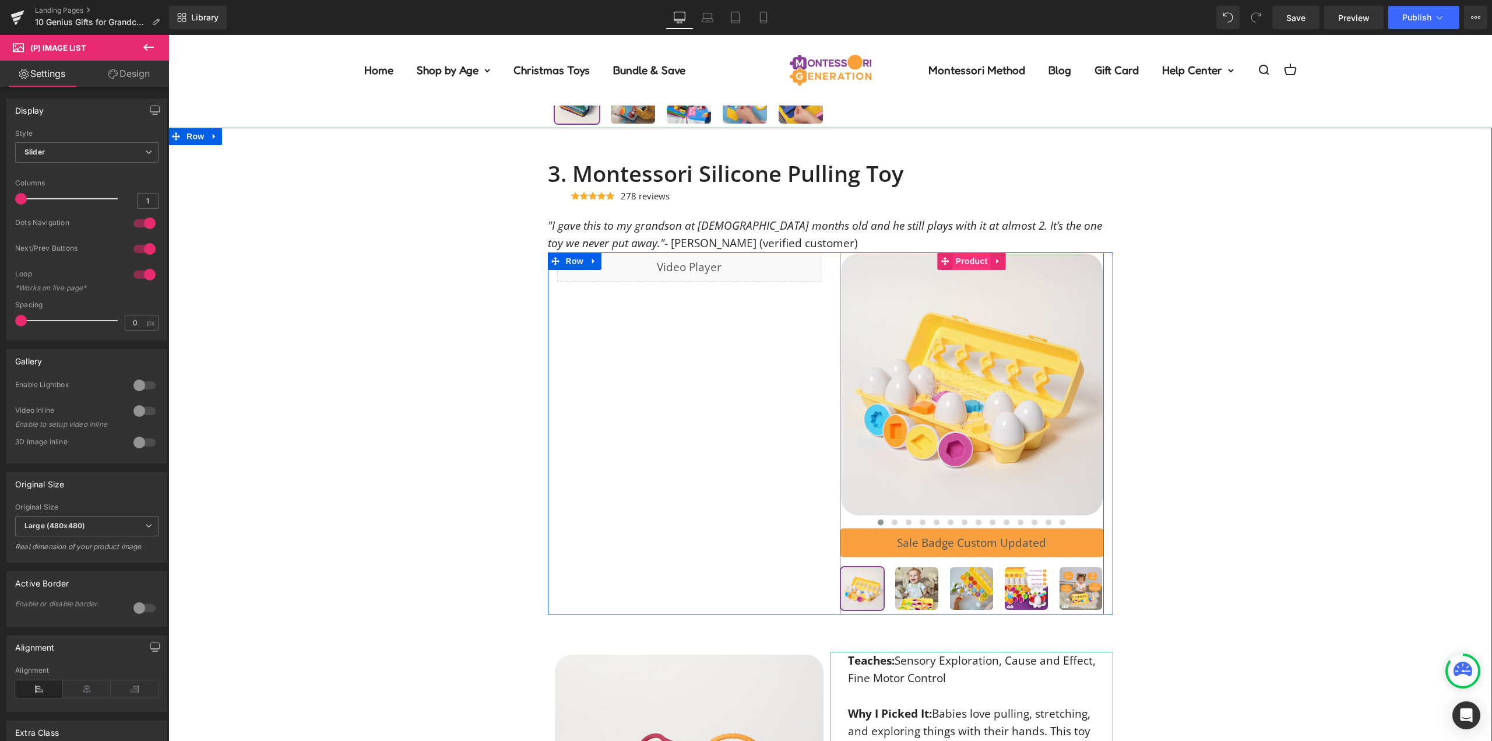
click at [965, 263] on span "Product" at bounding box center [972, 260] width 38 height 17
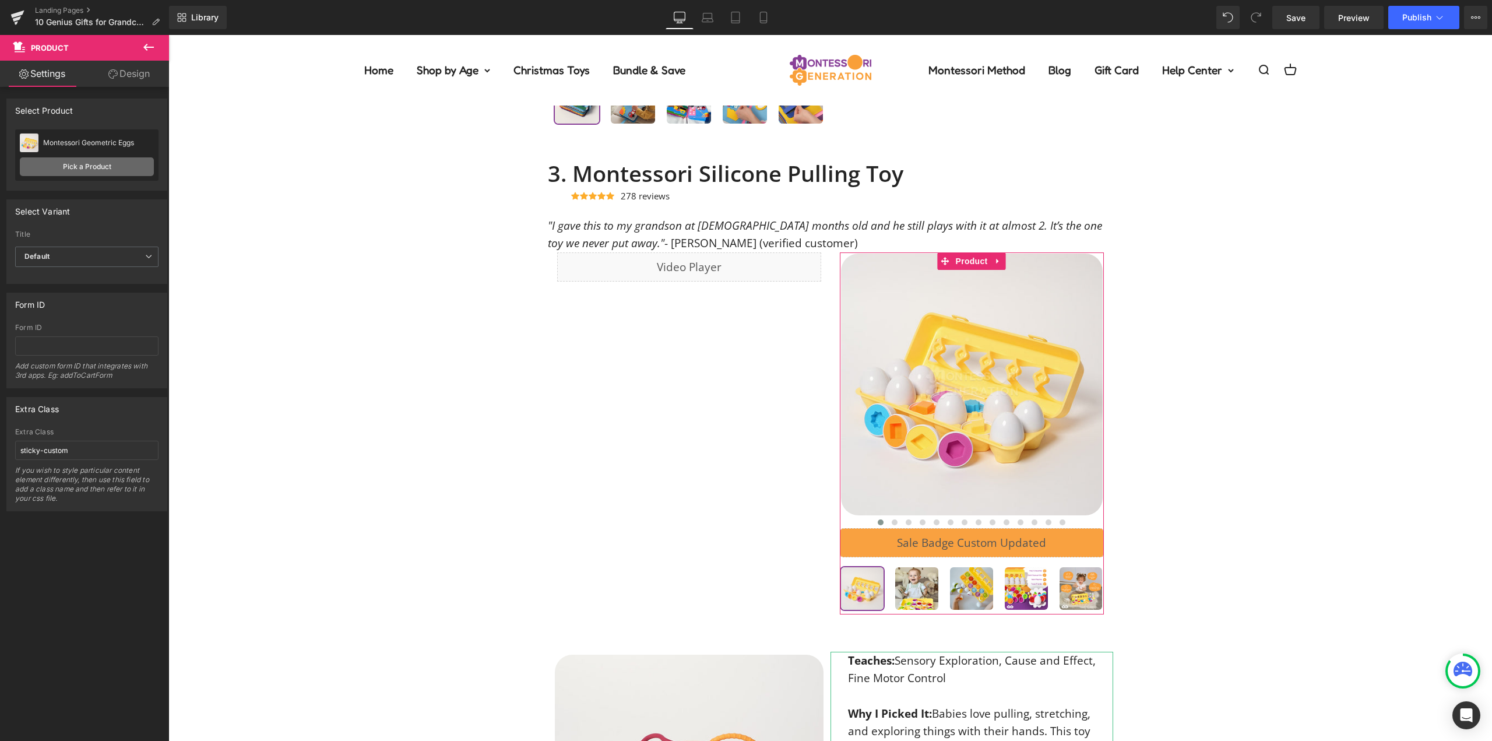
click at [78, 166] on link "Pick a Product" at bounding box center [87, 166] width 134 height 19
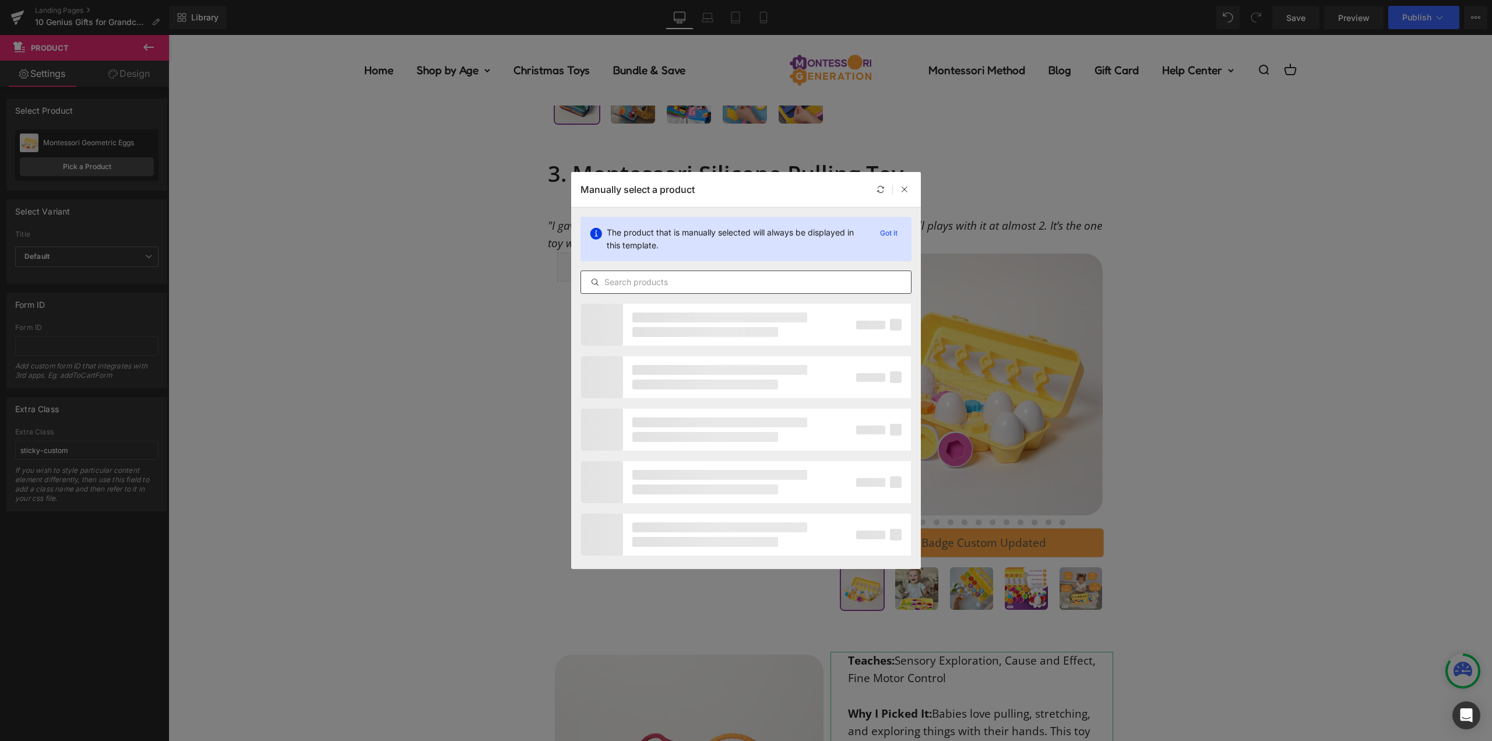
click at [641, 276] on input "text" at bounding box center [746, 282] width 330 height 14
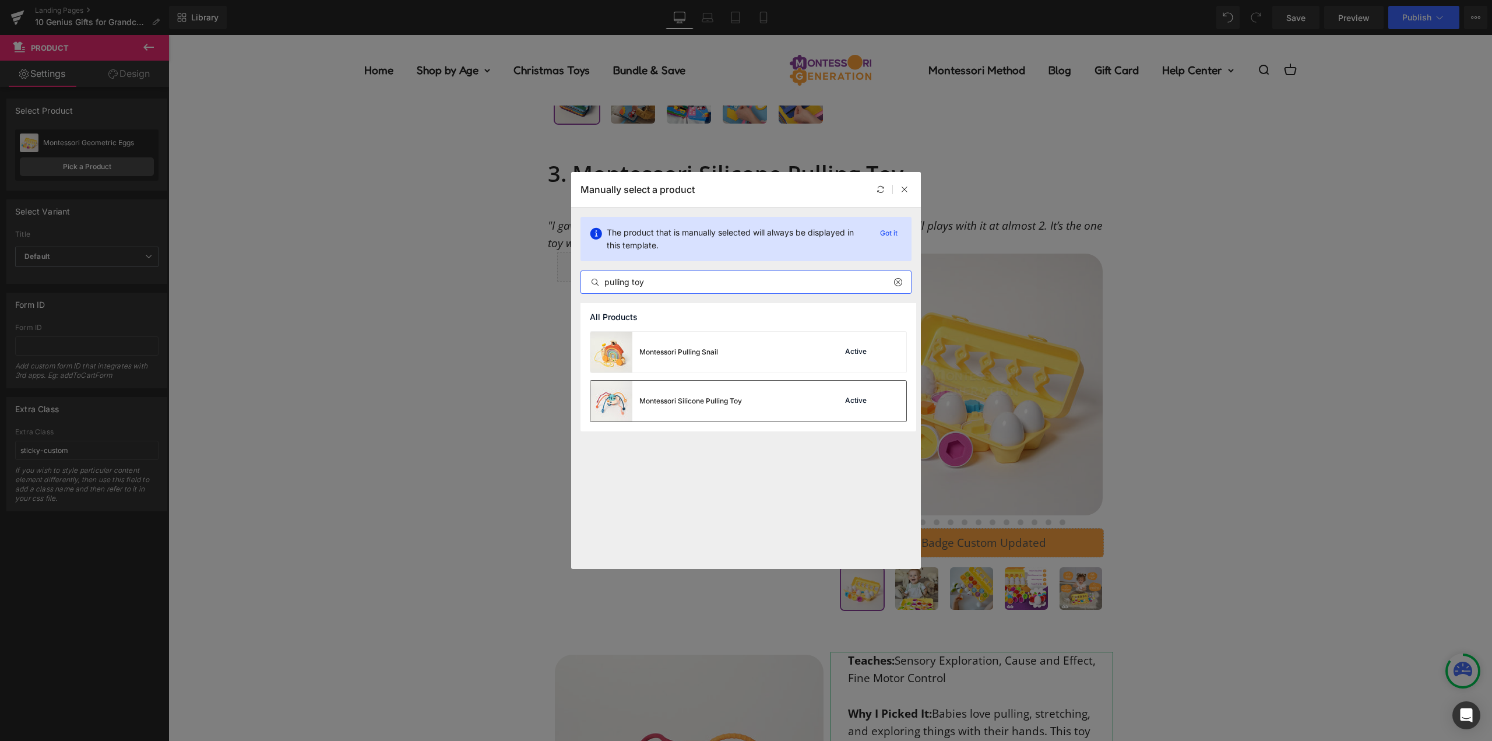
type input "pulling toy"
click at [680, 398] on div "Montessori Silicone Pulling Toy" at bounding box center [690, 401] width 103 height 10
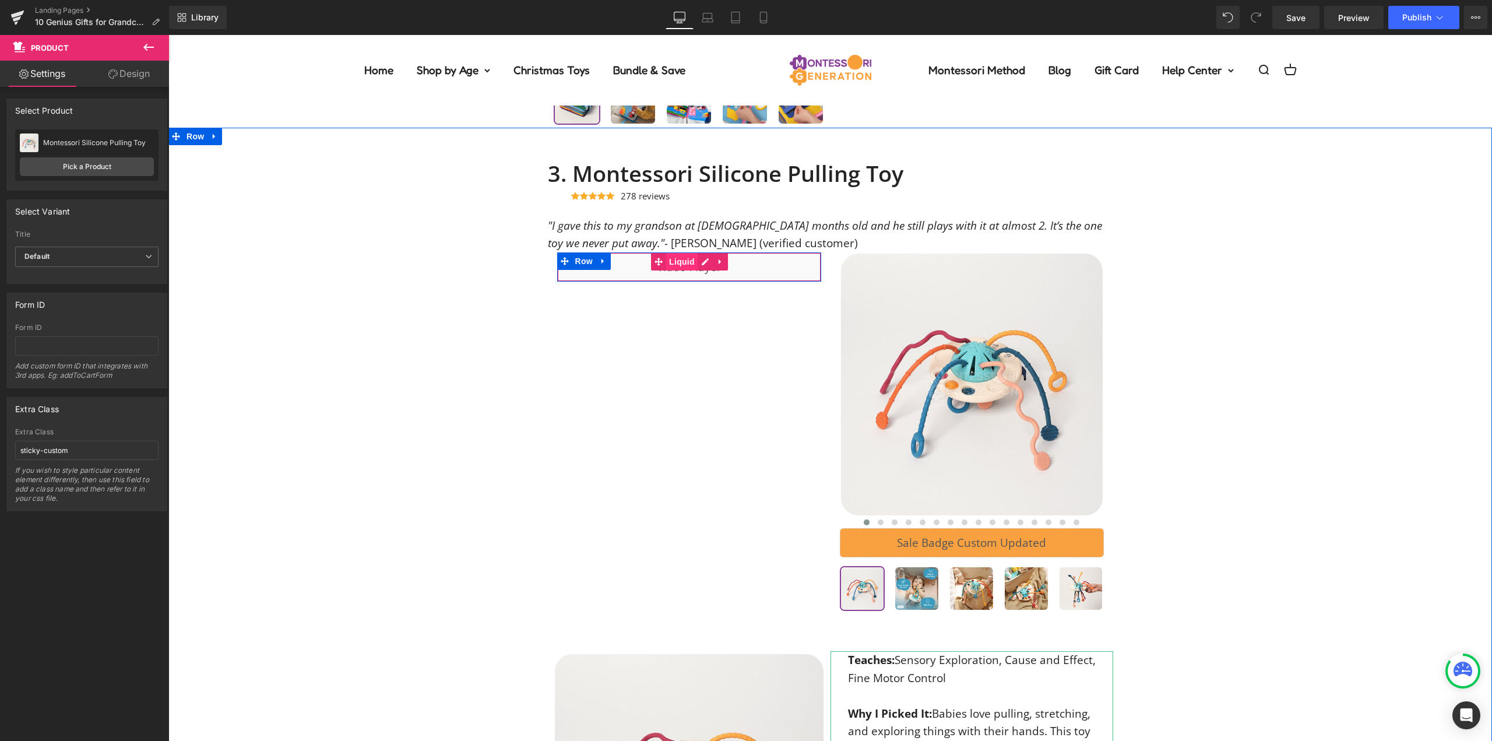
click at [681, 267] on span "Liquid" at bounding box center [681, 261] width 31 height 17
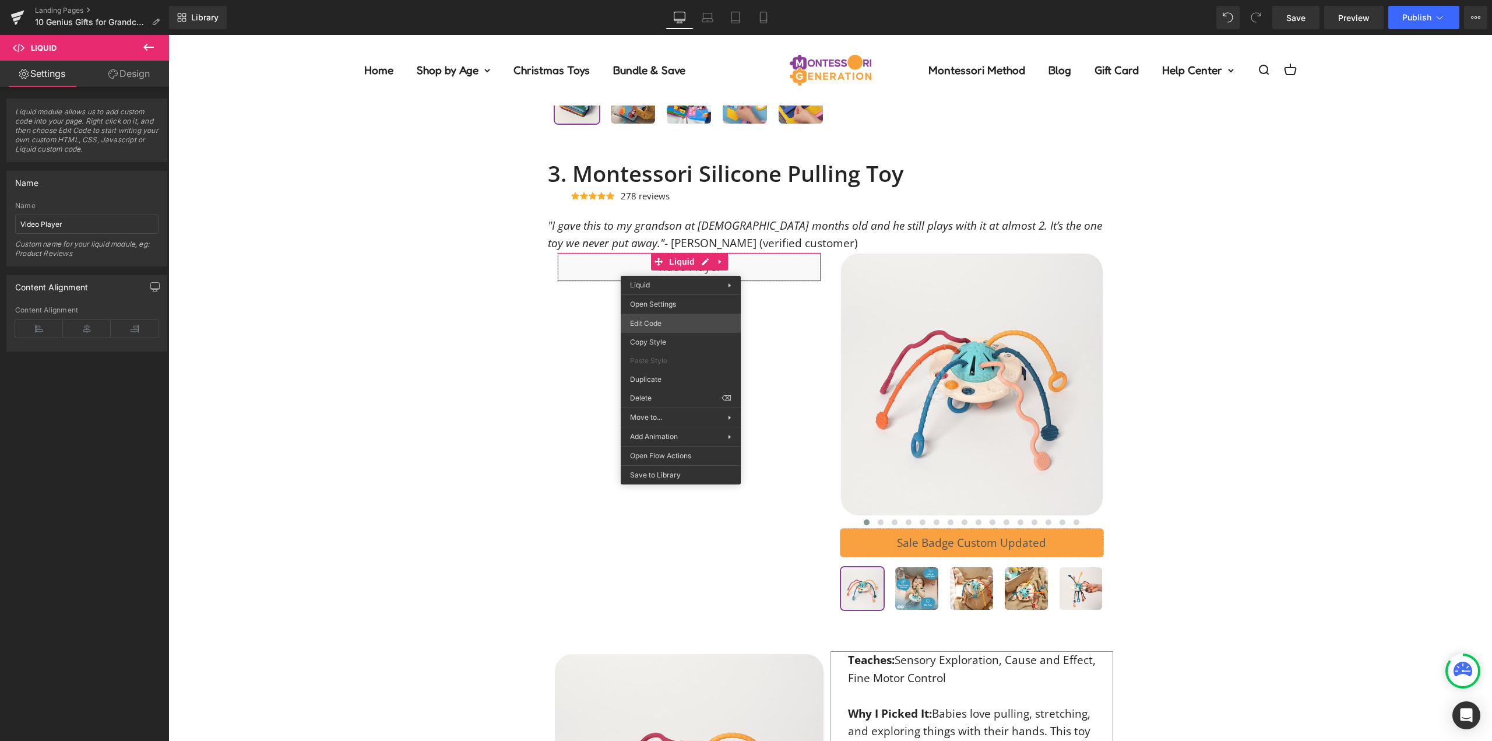
click at [676, 0] on div "Liquid You are previewing how the will restyle your page. You can not edit Elem…" at bounding box center [746, 0] width 1492 height 0
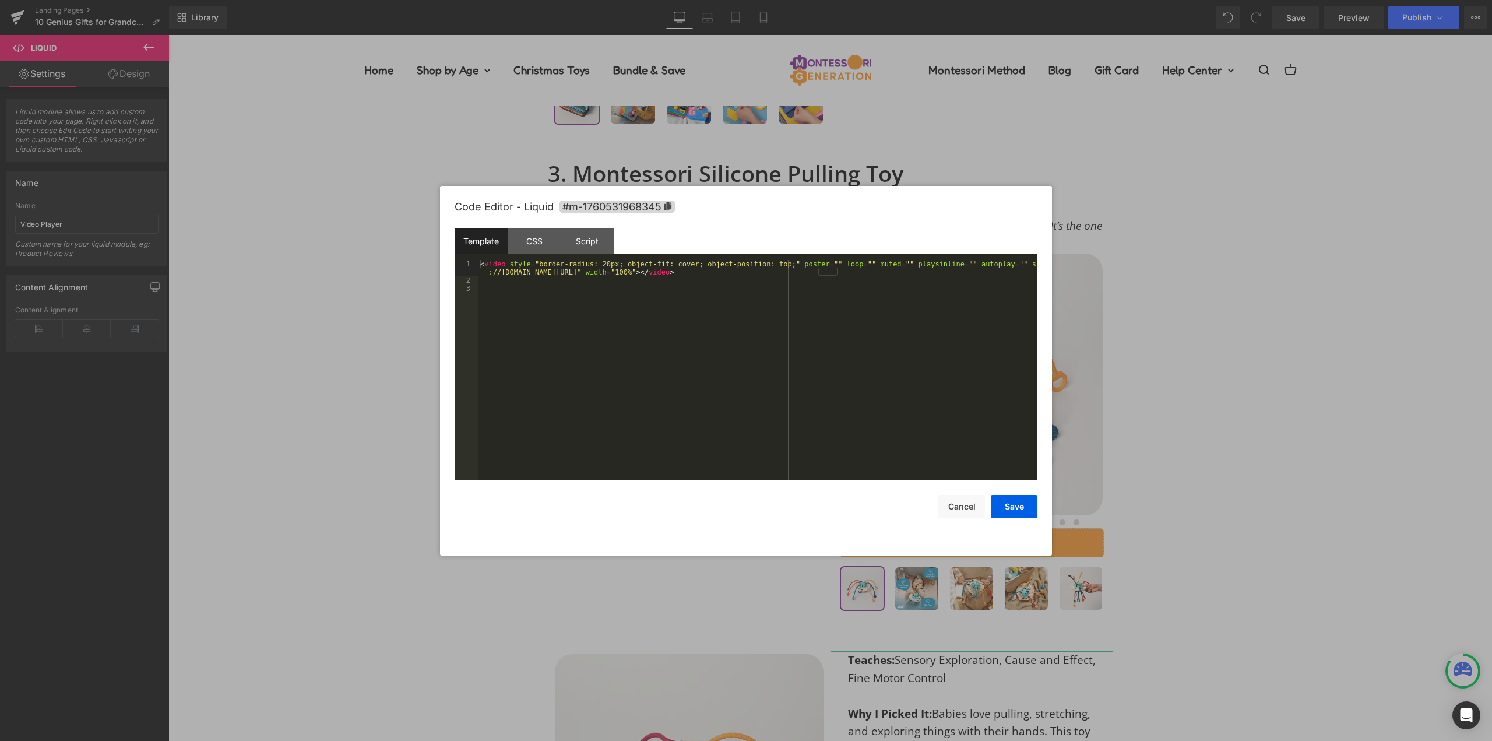
click at [697, 298] on div "< video style = "border-radius: 20px; object-fit: cover; object-position: top;"…" at bounding box center [758, 382] width 560 height 245
click at [1015, 517] on button "Save" at bounding box center [1014, 506] width 47 height 23
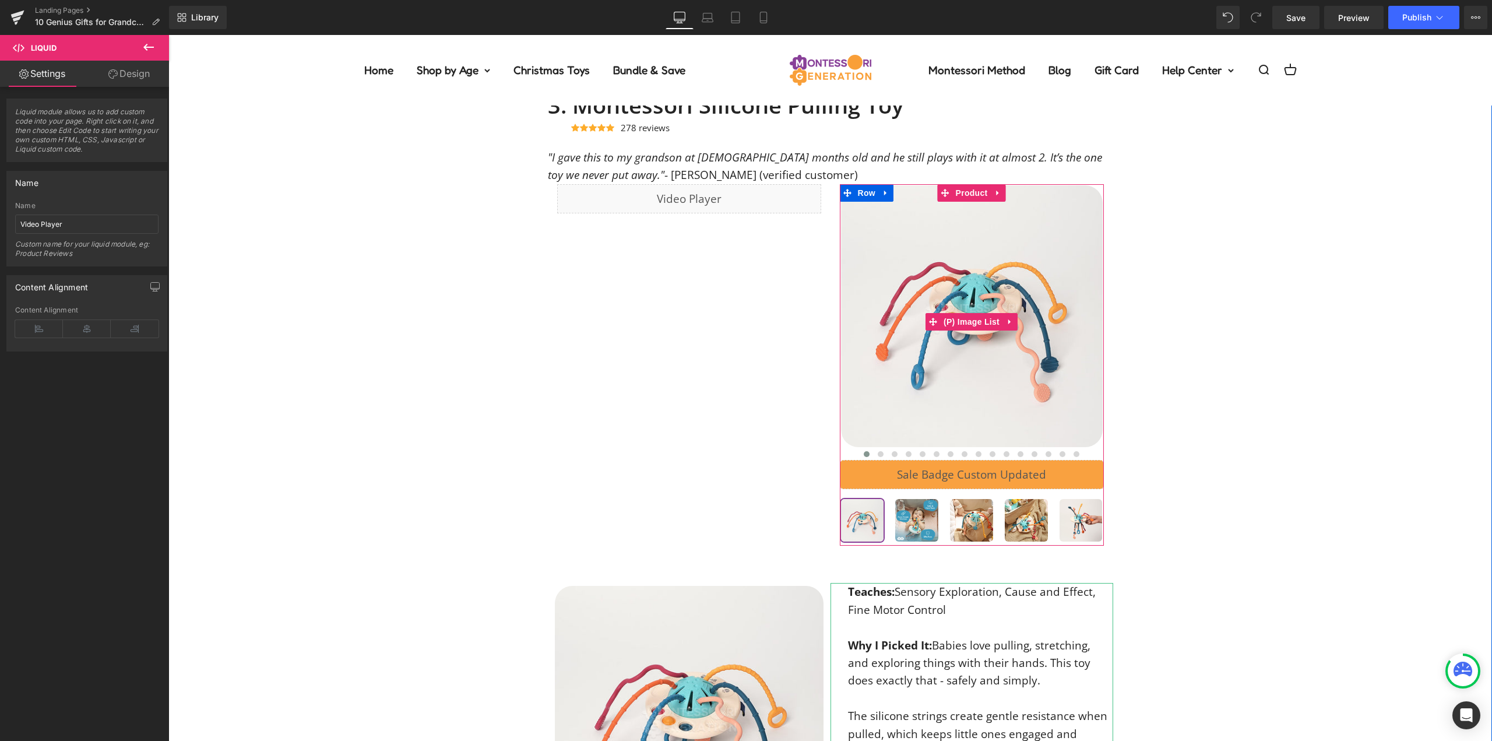
scroll to position [1718, 0]
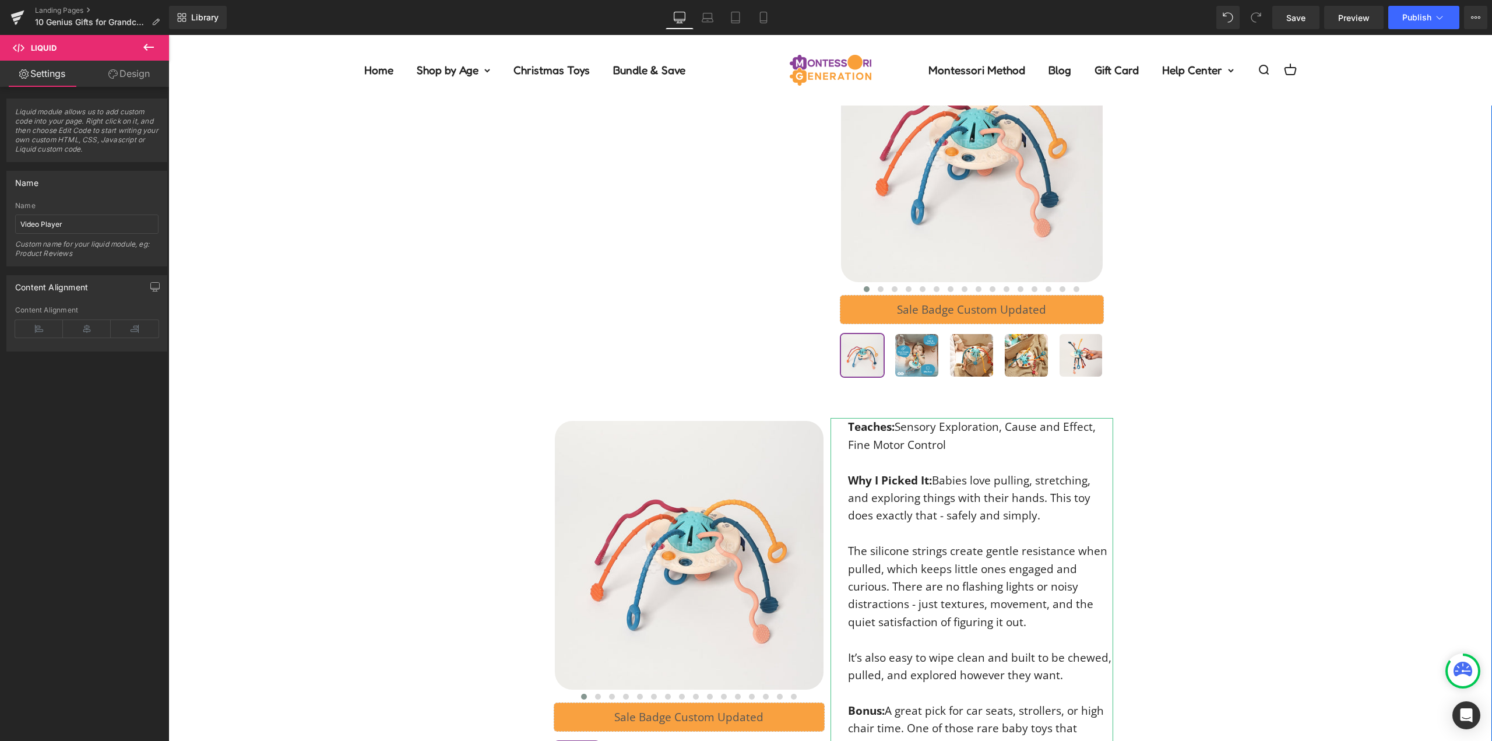
drag, startPoint x: 874, startPoint y: 459, endPoint x: 952, endPoint y: 565, distance: 131.7
click at [874, 459] on p at bounding box center [980, 461] width 265 height 17
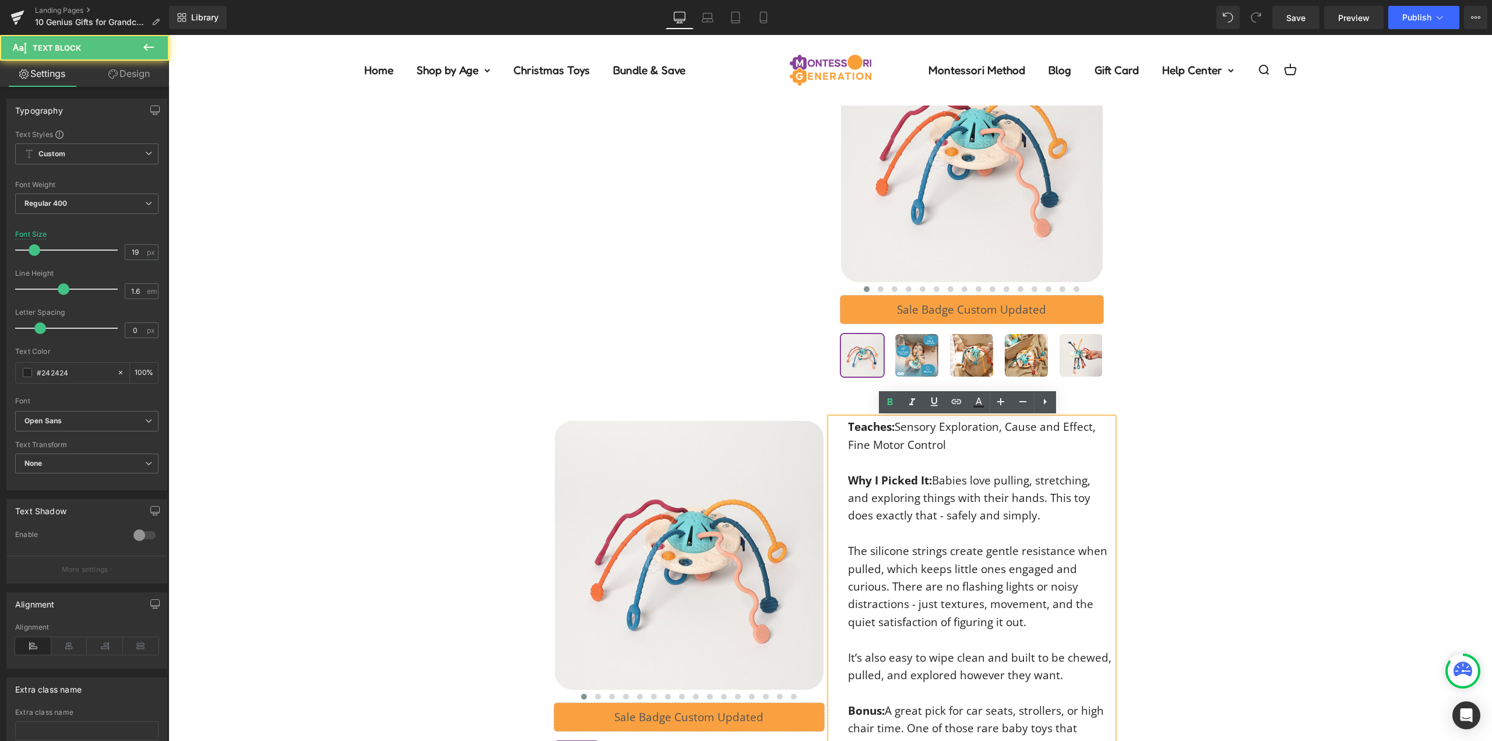
click at [1252, 585] on div "3. Montessori Silicone Pulling Toy Heading Icon Icon Icon Icon Icon Icon List H…" at bounding box center [830, 376] width 1324 height 898
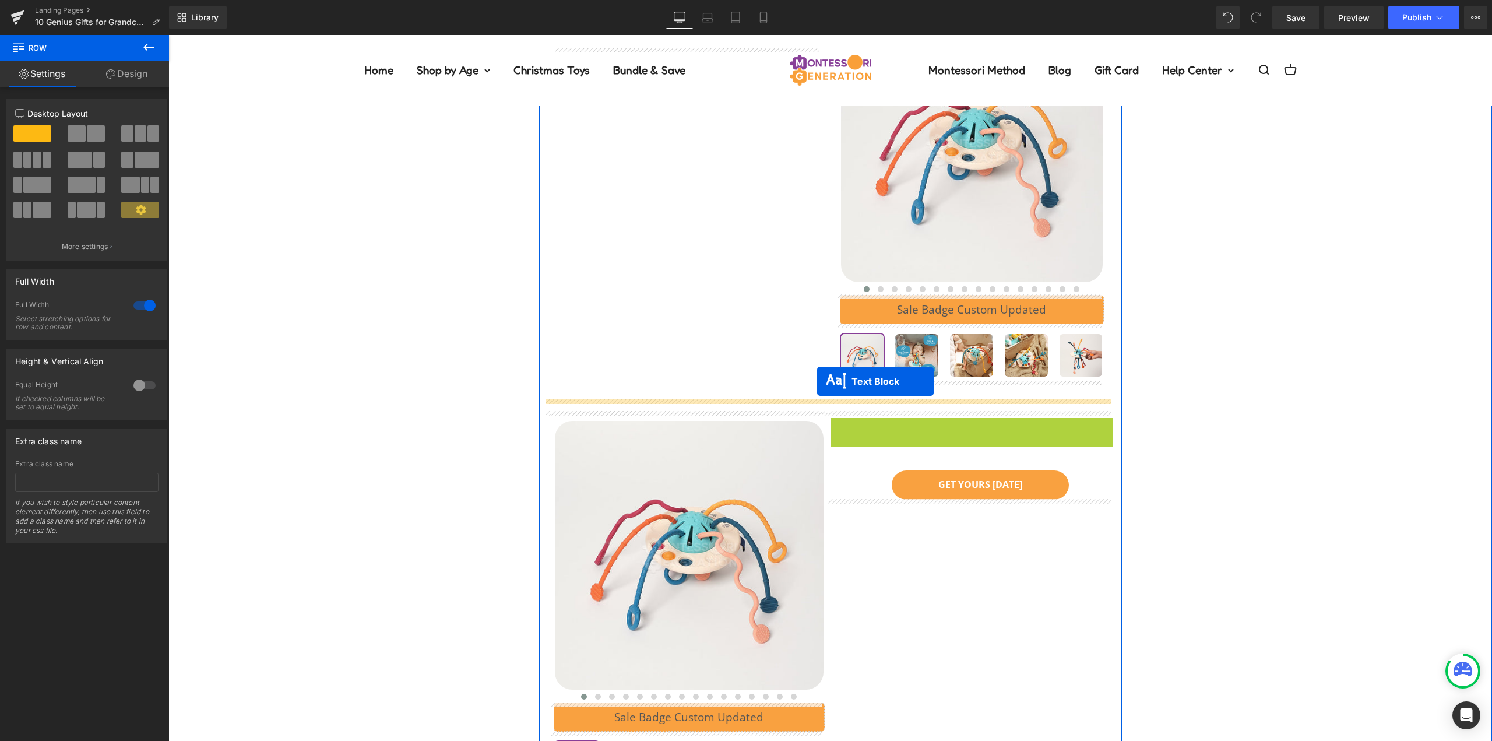
drag, startPoint x: 937, startPoint y: 423, endPoint x: 819, endPoint y: 382, distance: 124.1
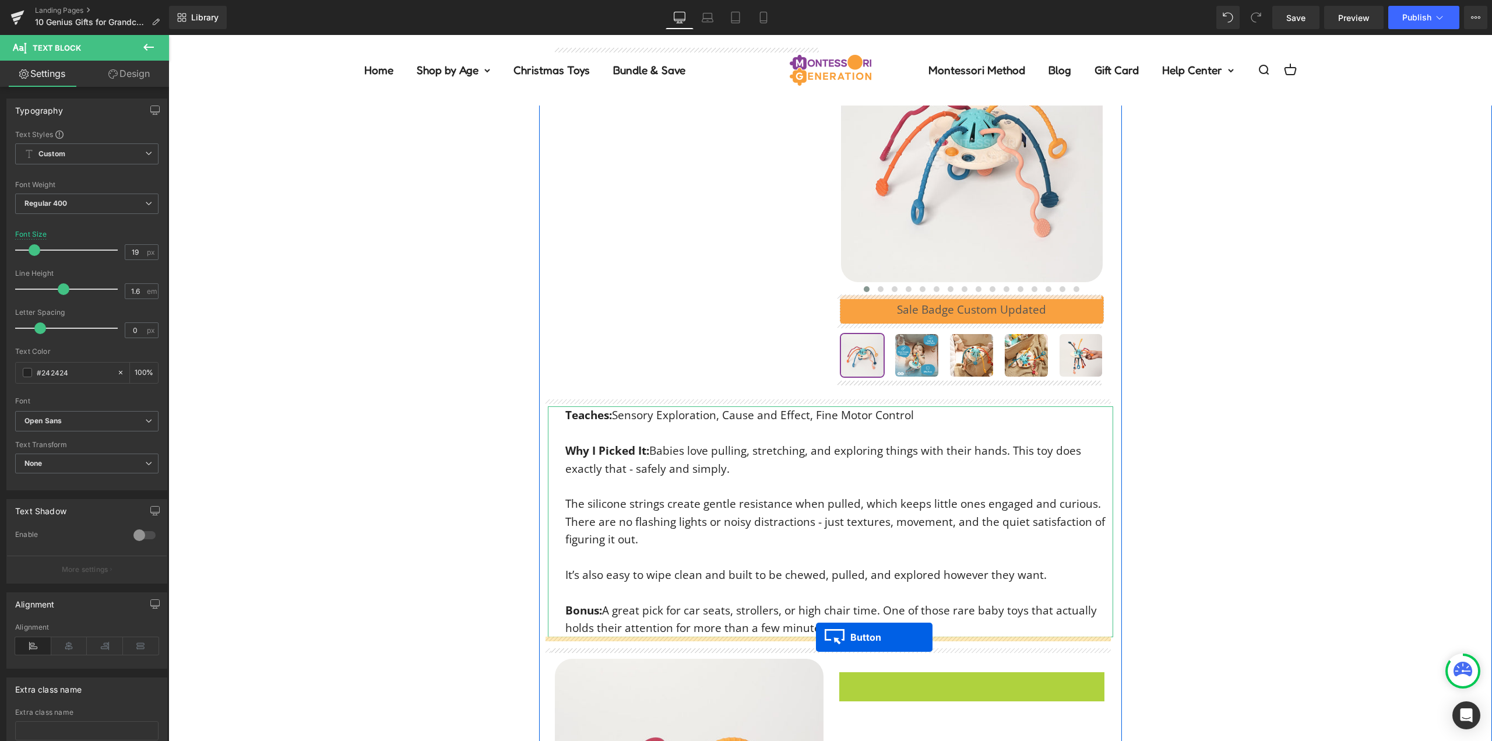
drag, startPoint x: 960, startPoint y: 688, endPoint x: 818, endPoint y: 635, distance: 151.6
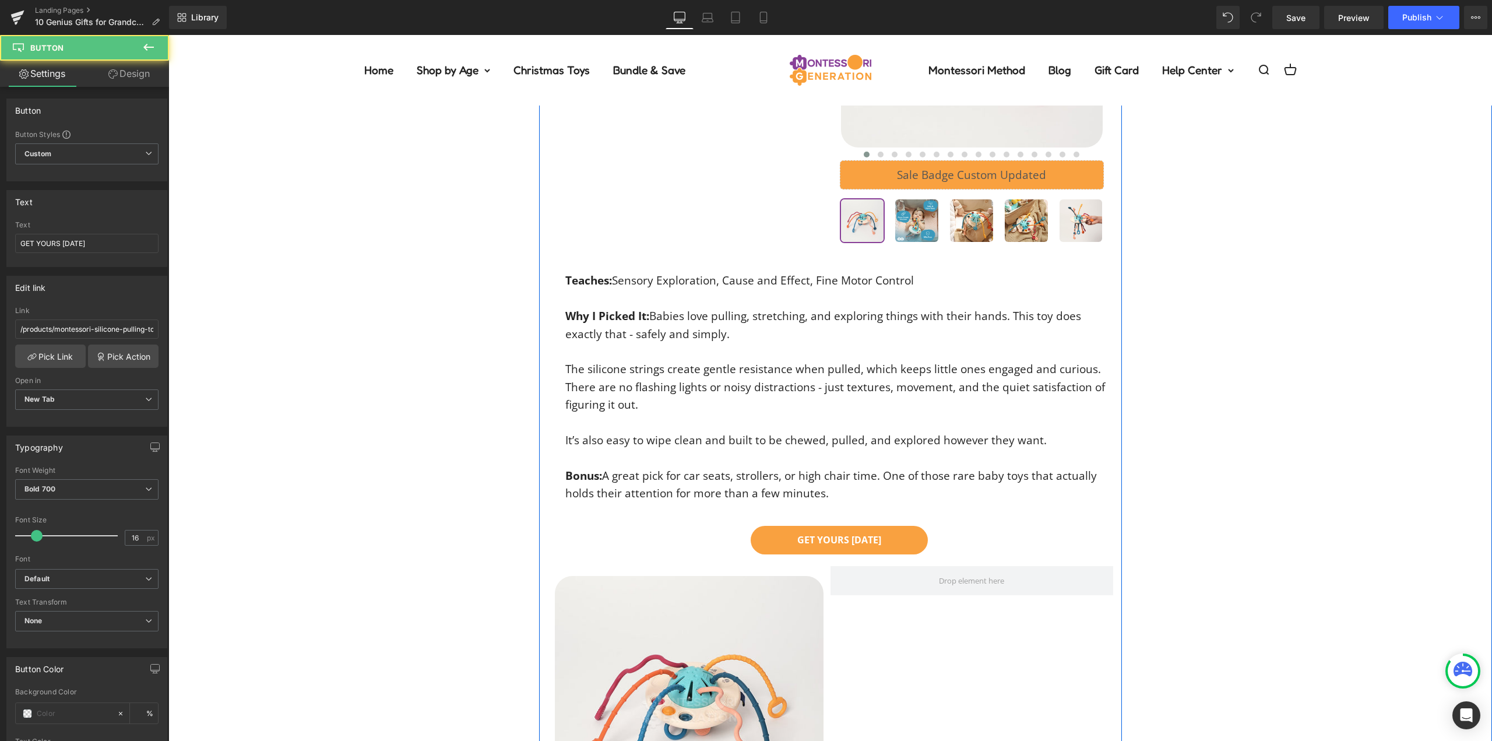
scroll to position [2126, 0]
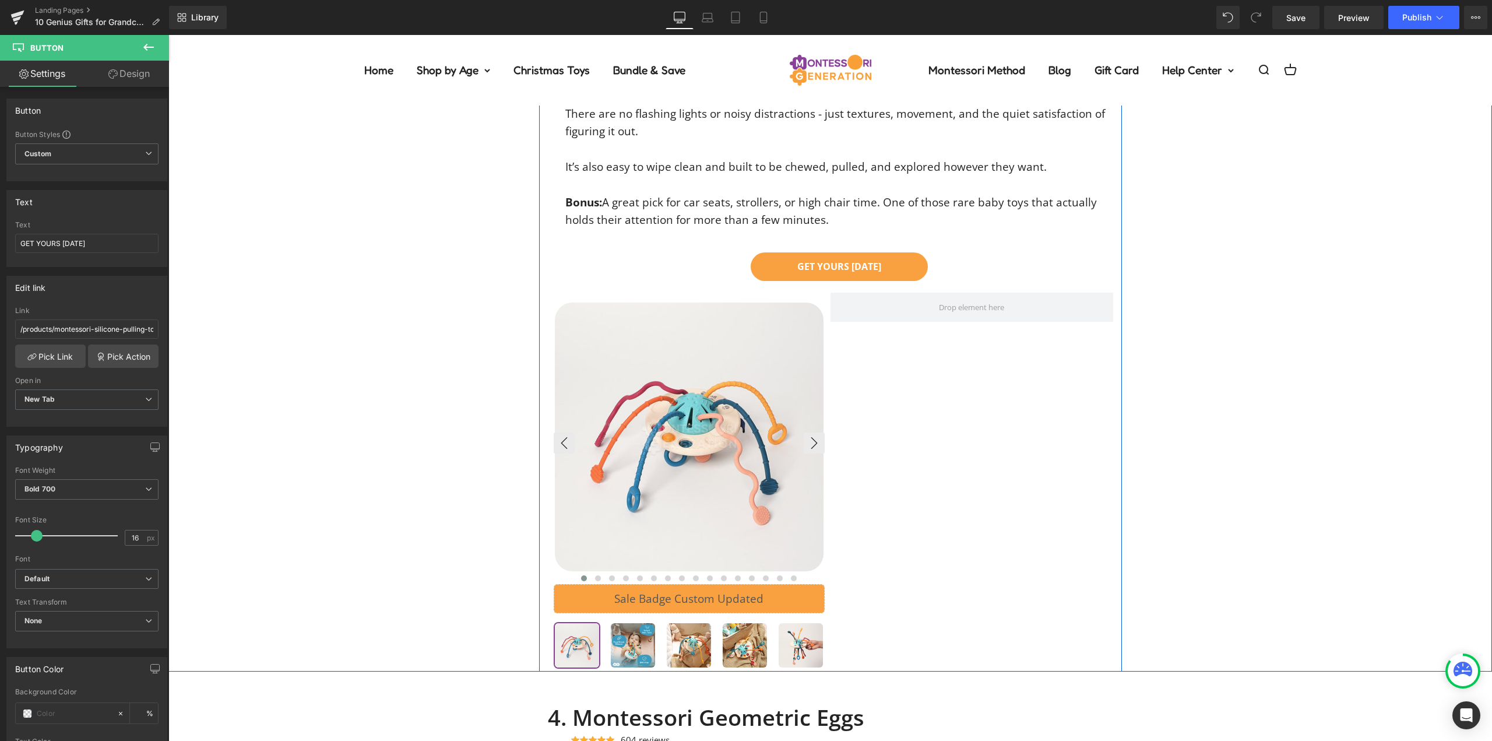
click at [819, 403] on div "‹ ›" at bounding box center [689, 482] width 271 height 379
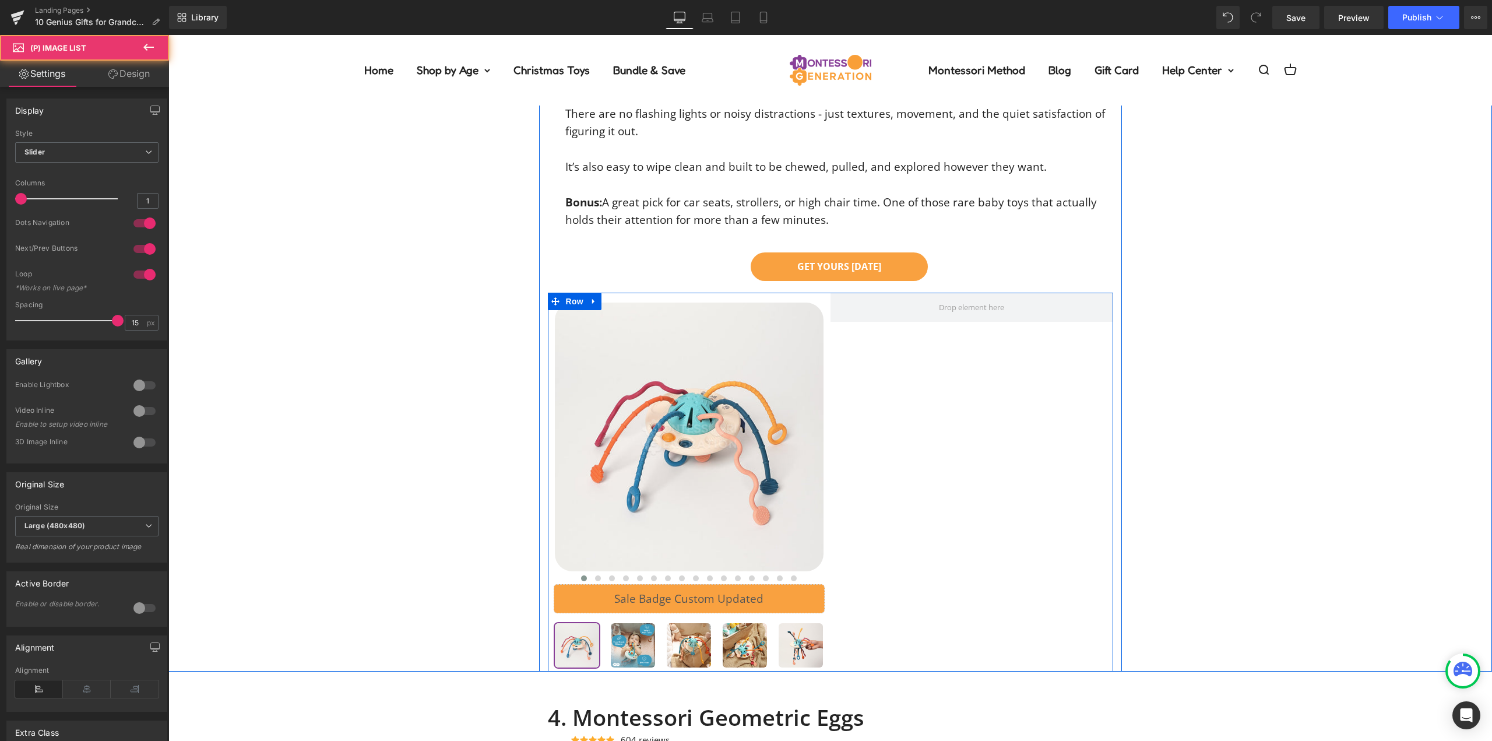
click at [831, 385] on div at bounding box center [972, 482] width 283 height 379
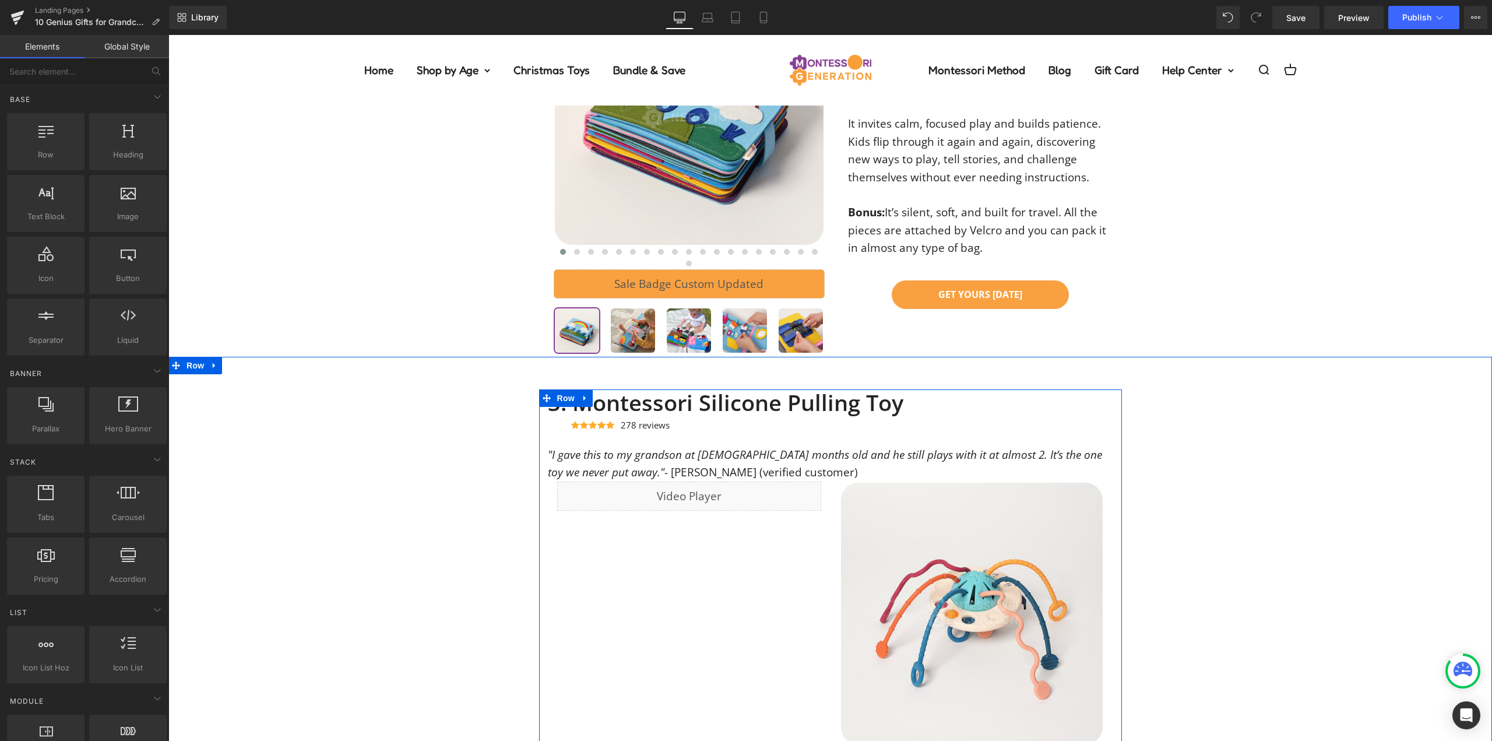
scroll to position [1252, 0]
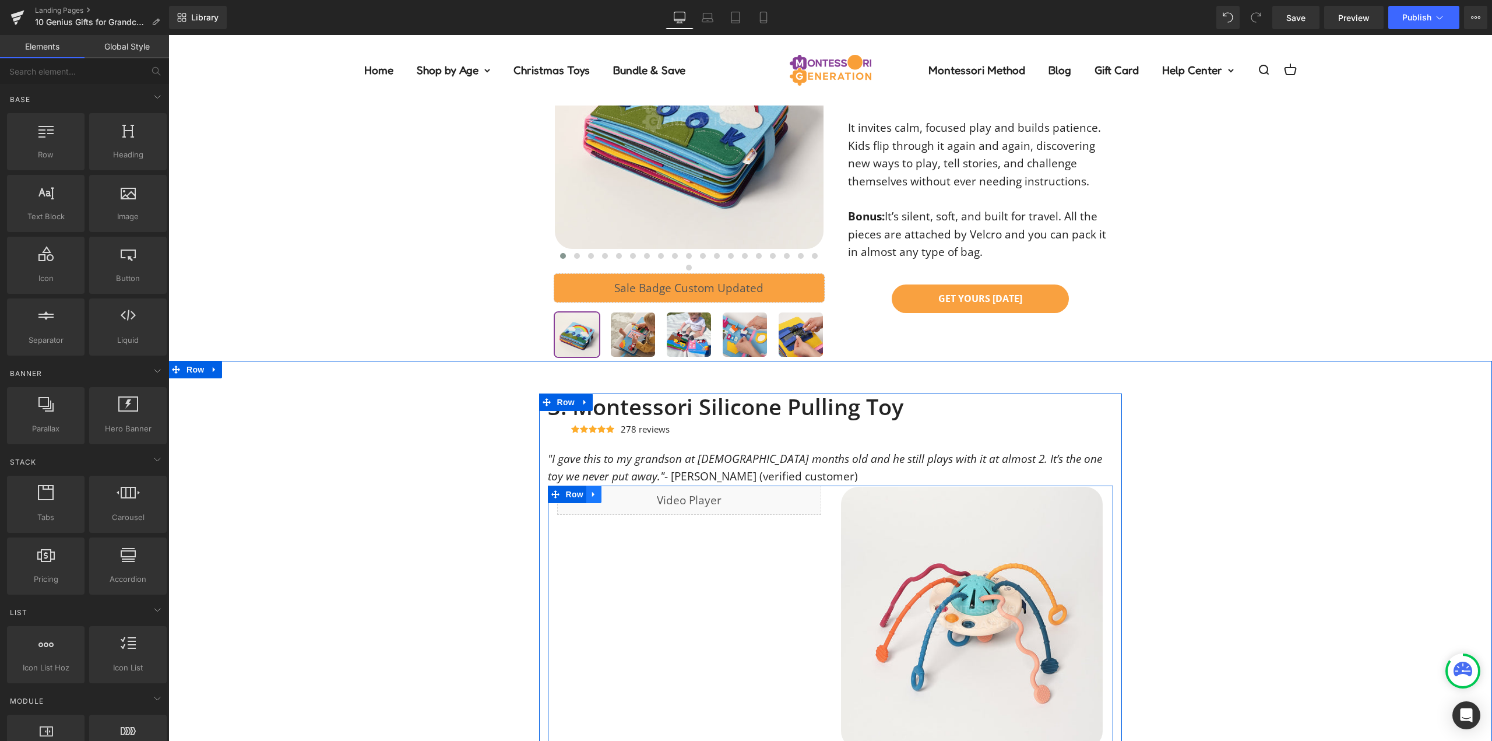
click at [586, 492] on link at bounding box center [593, 494] width 15 height 17
click at [605, 494] on icon at bounding box center [609, 494] width 8 height 8
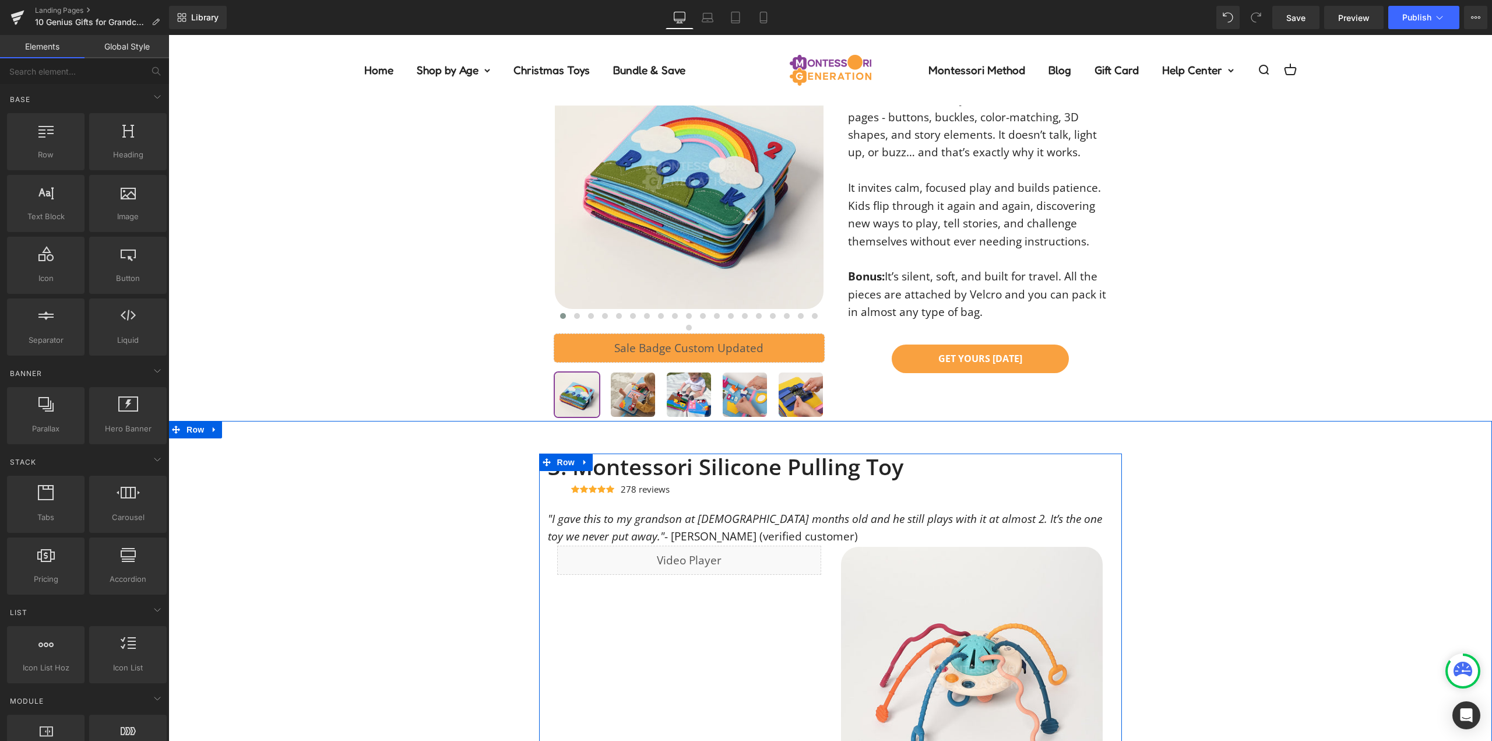
scroll to position [1189, 0]
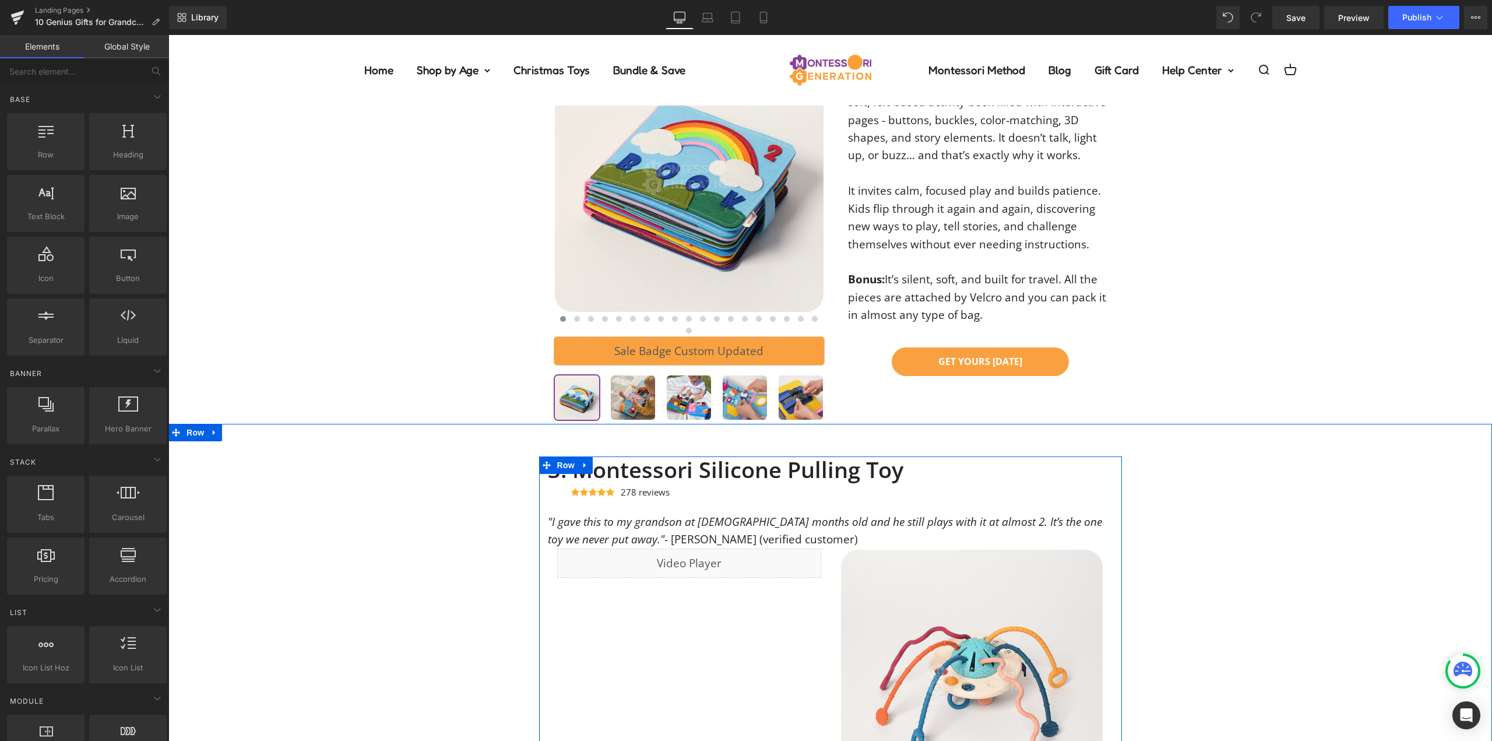
click at [825, 587] on div "Liquid Row ‹ ›" at bounding box center [830, 729] width 565 height 362
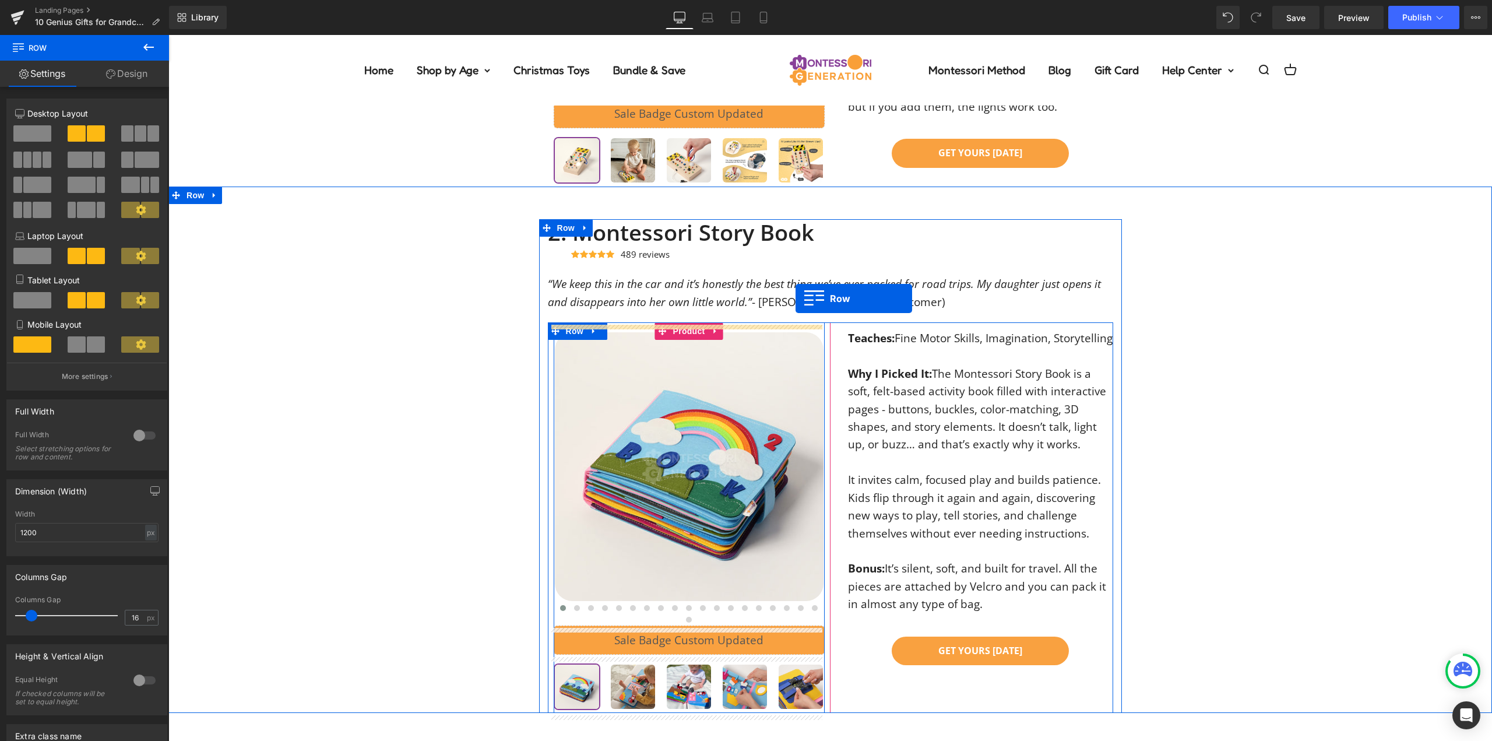
scroll to position [898, 0]
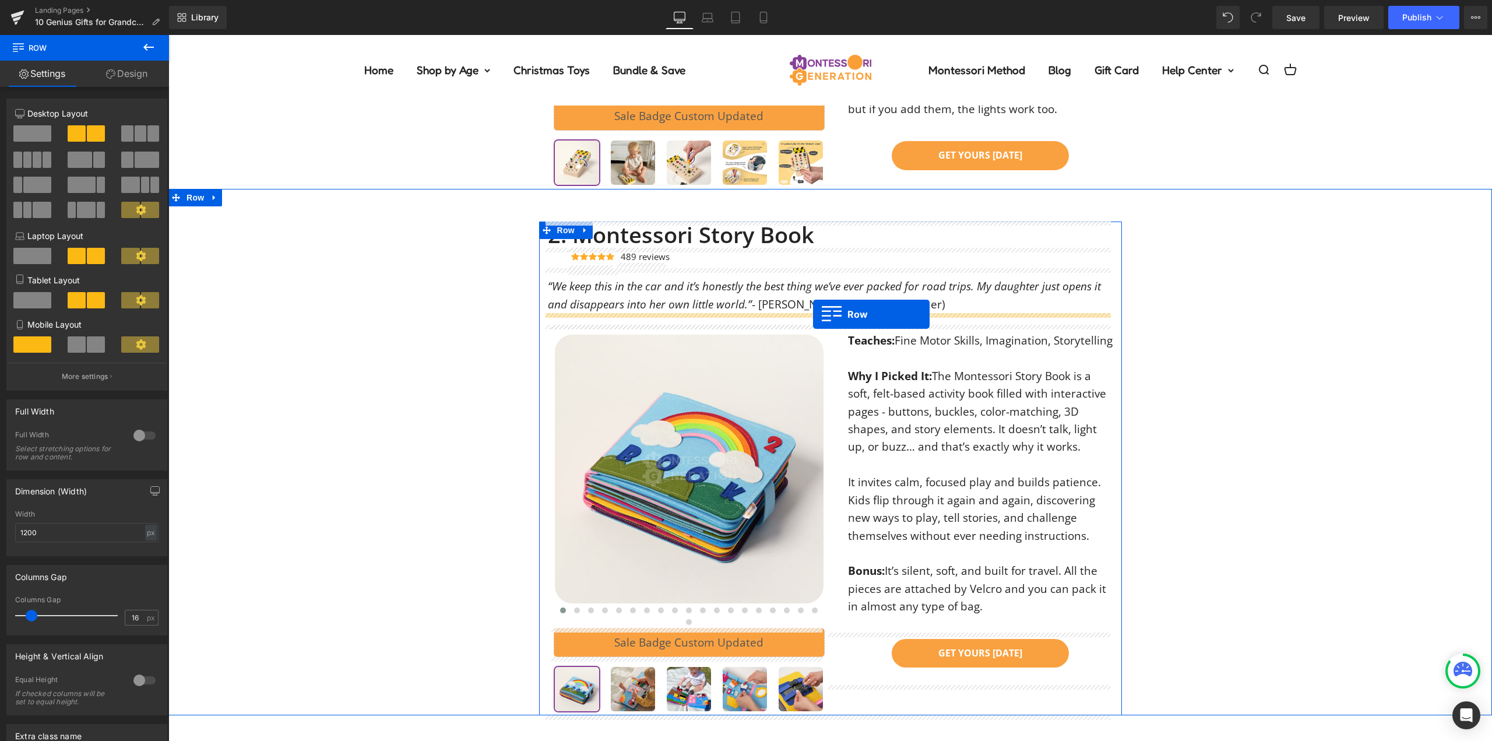
drag, startPoint x: 550, startPoint y: 565, endPoint x: 813, endPoint y: 314, distance: 363.2
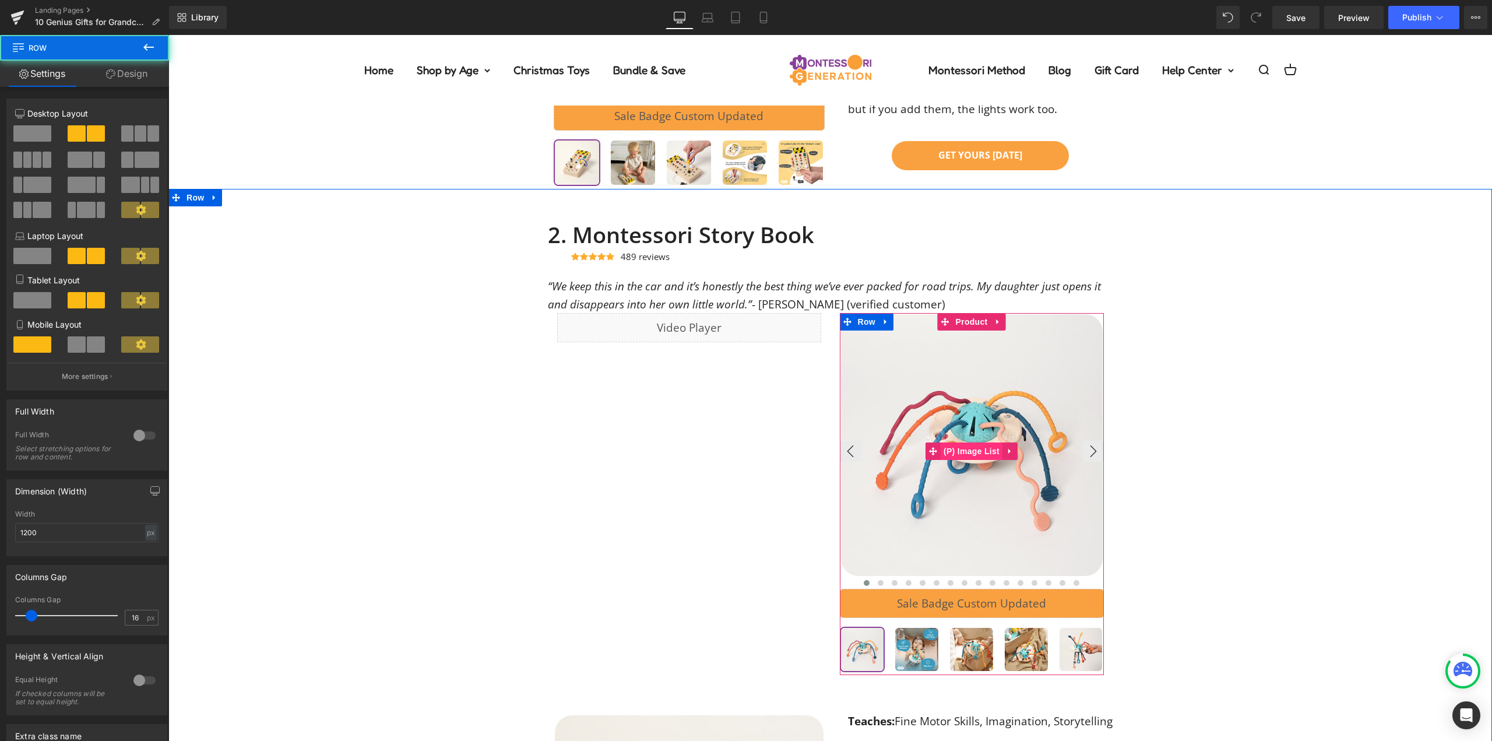
click at [958, 445] on span "(P) Image List" at bounding box center [972, 450] width 62 height 17
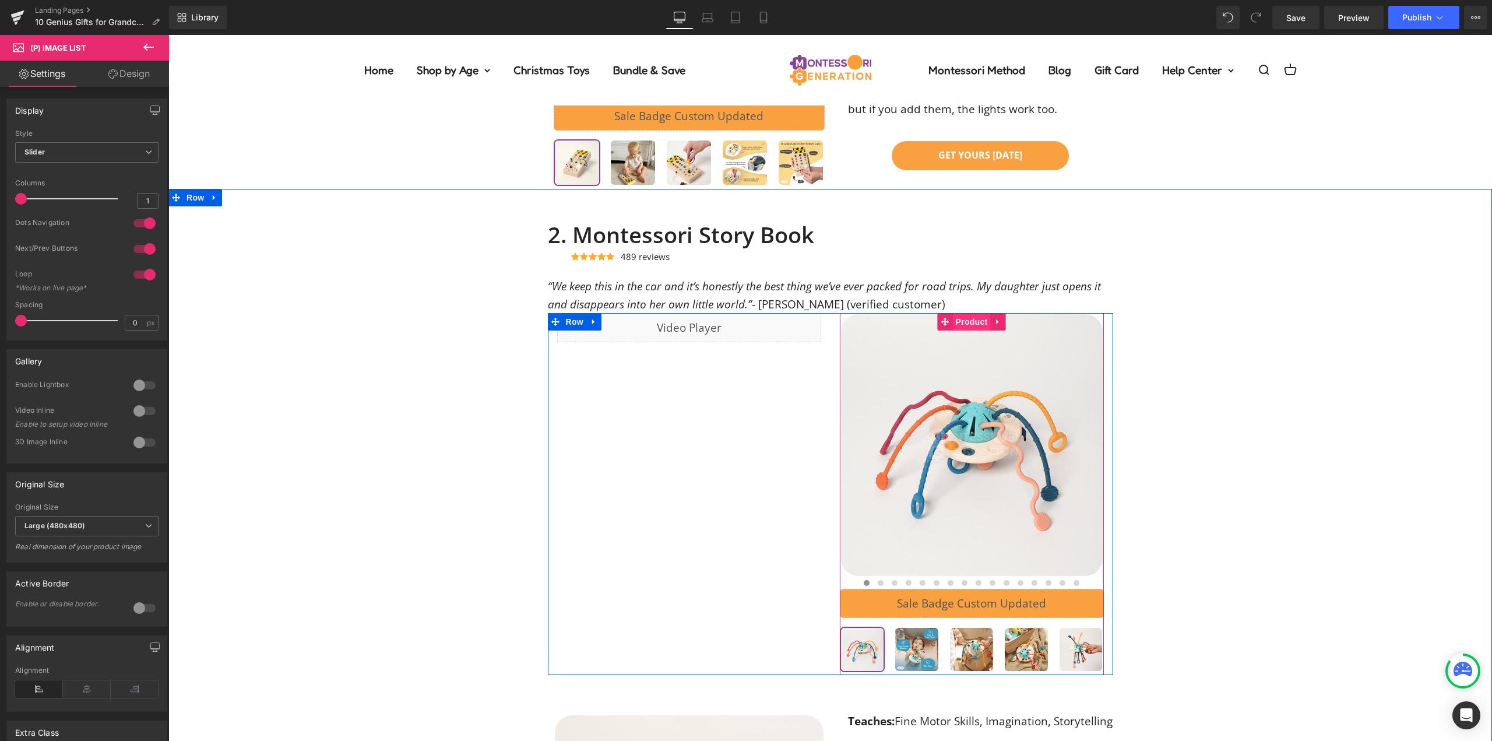
click at [963, 321] on span "Product" at bounding box center [972, 321] width 38 height 17
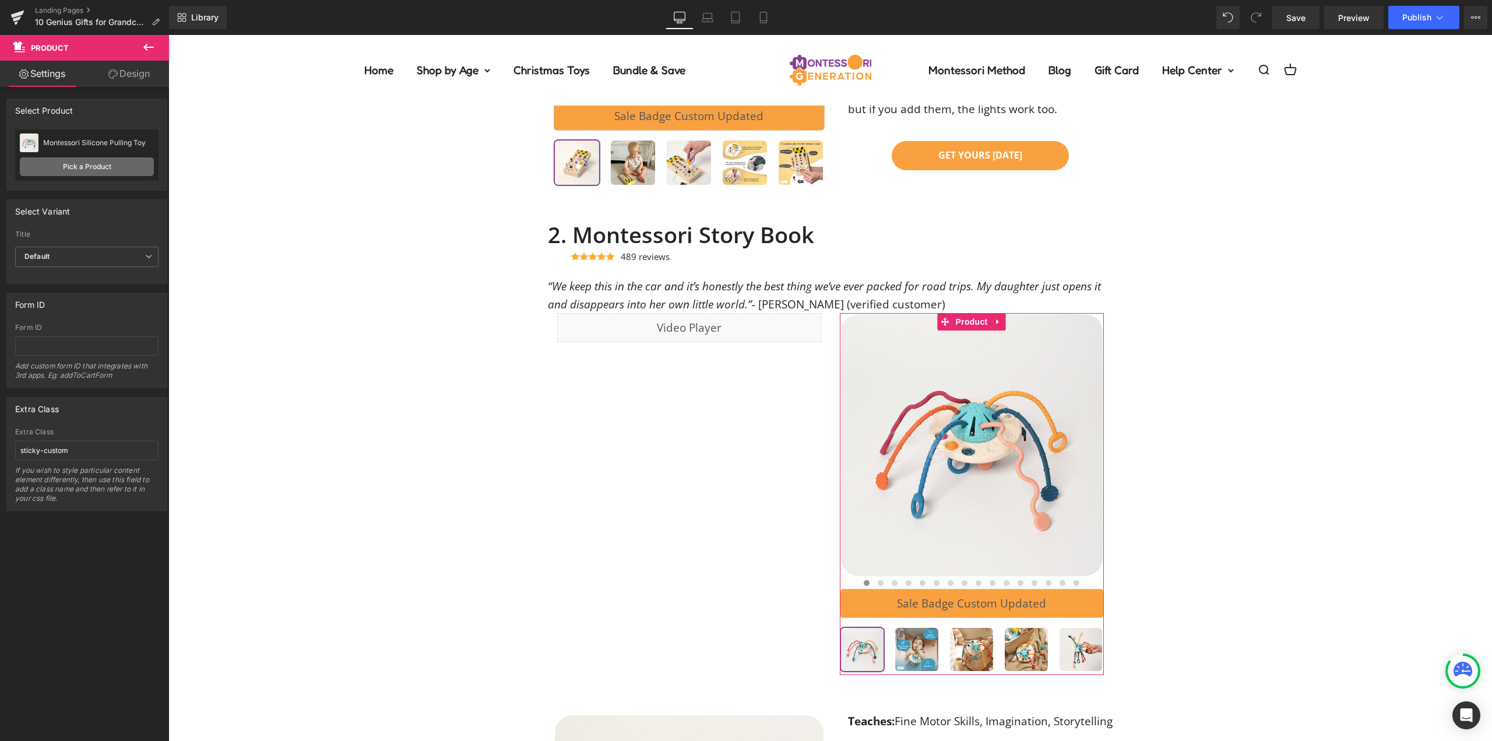
click at [82, 166] on link "Pick a Product" at bounding box center [87, 166] width 134 height 19
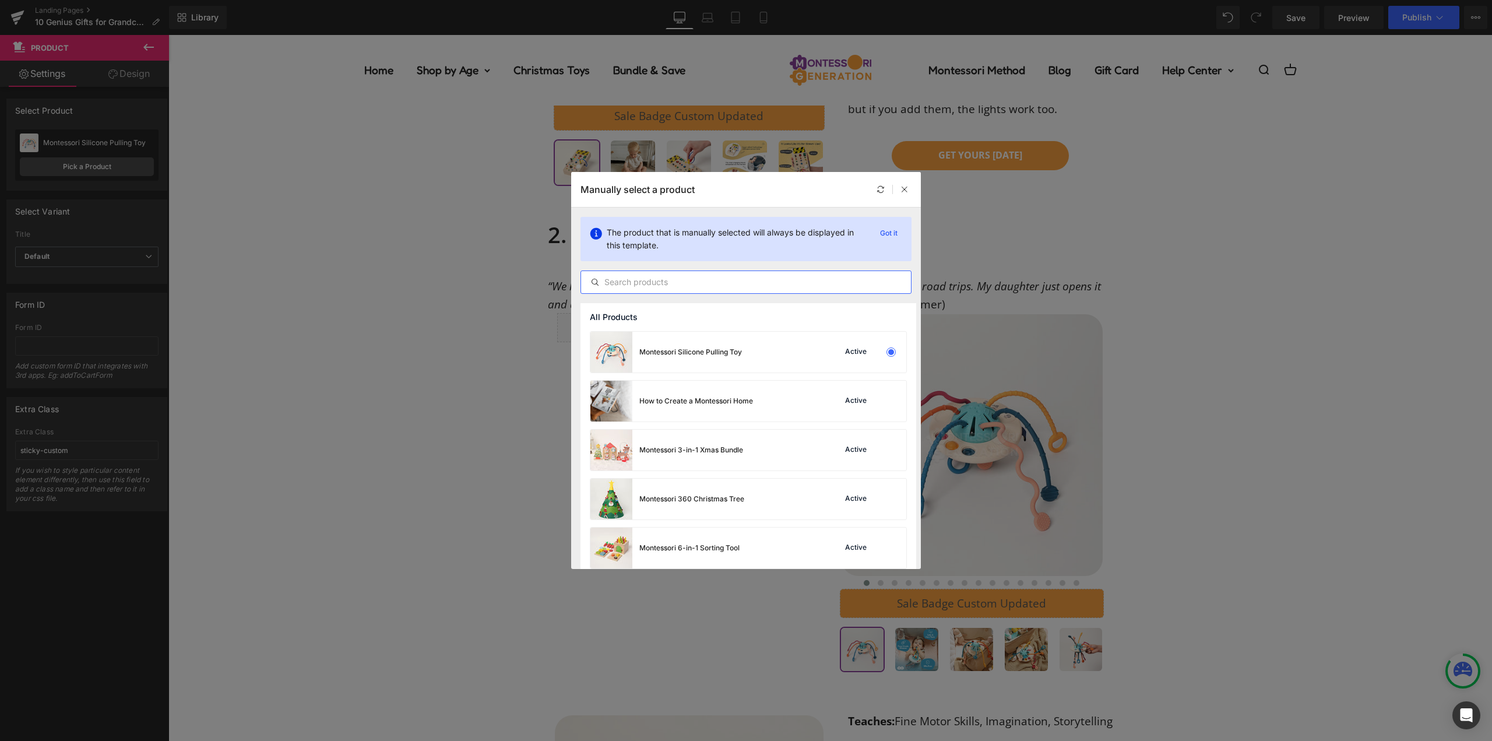
click at [700, 285] on input "text" at bounding box center [746, 282] width 330 height 14
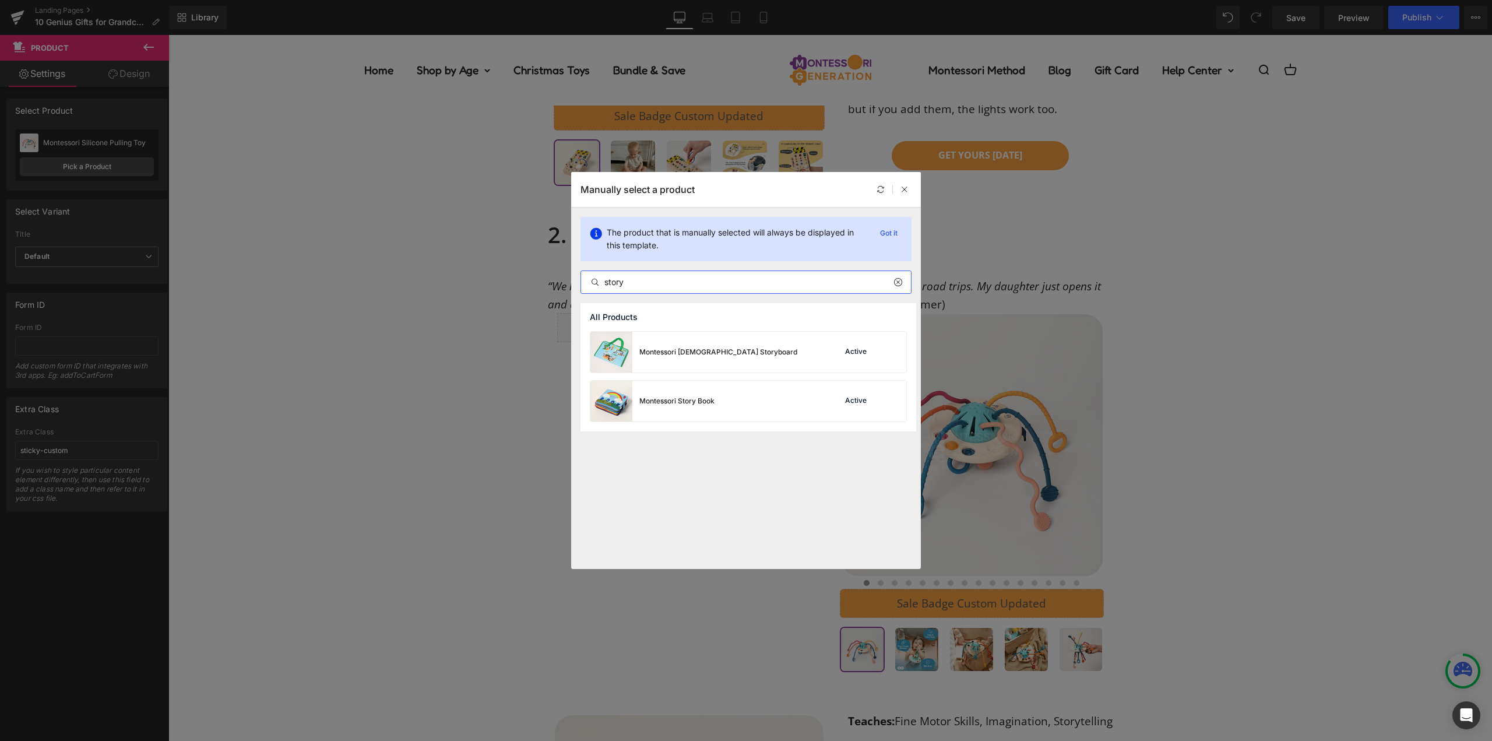
type input "story"
click at [711, 407] on div "Montessori Story Book" at bounding box center [652, 401] width 124 height 41
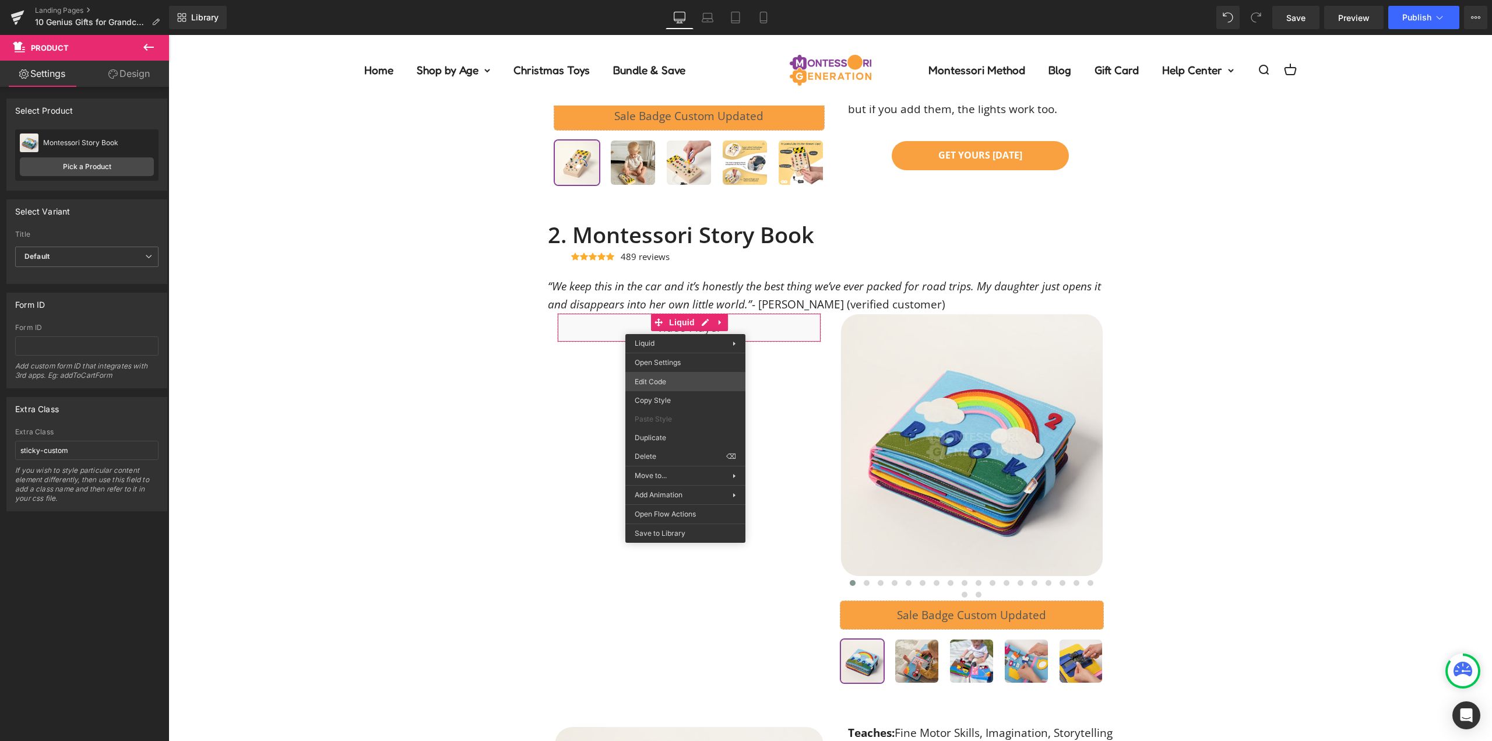
click at [670, 0] on div "Product You are previewing how the will restyle your page. You can not edit Ele…" at bounding box center [746, 0] width 1492 height 0
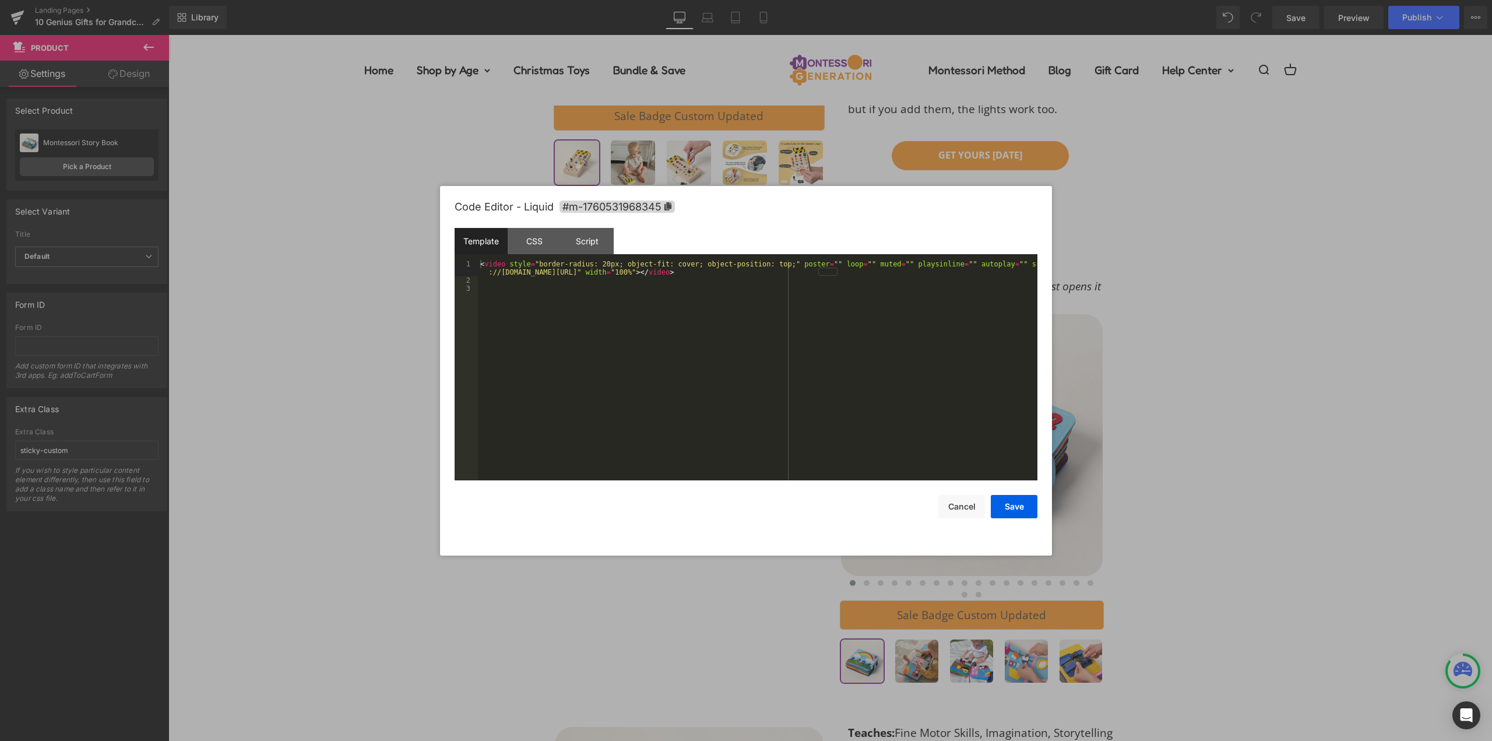
click at [700, 357] on div "< video style = "border-radius: 20px; object-fit: cover; object-position: top;"…" at bounding box center [758, 382] width 560 height 245
click at [1023, 506] on button "Save" at bounding box center [1014, 506] width 47 height 23
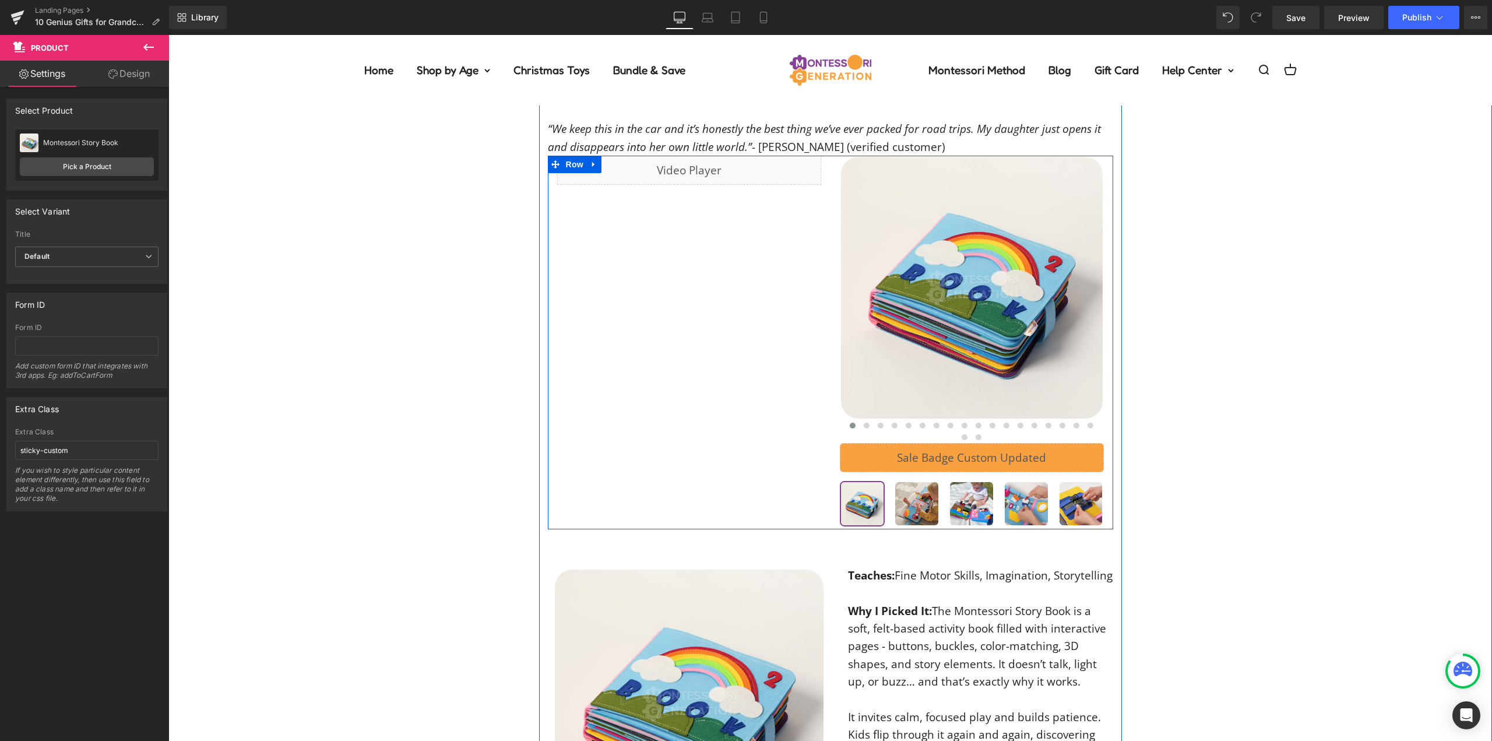
scroll to position [1306, 0]
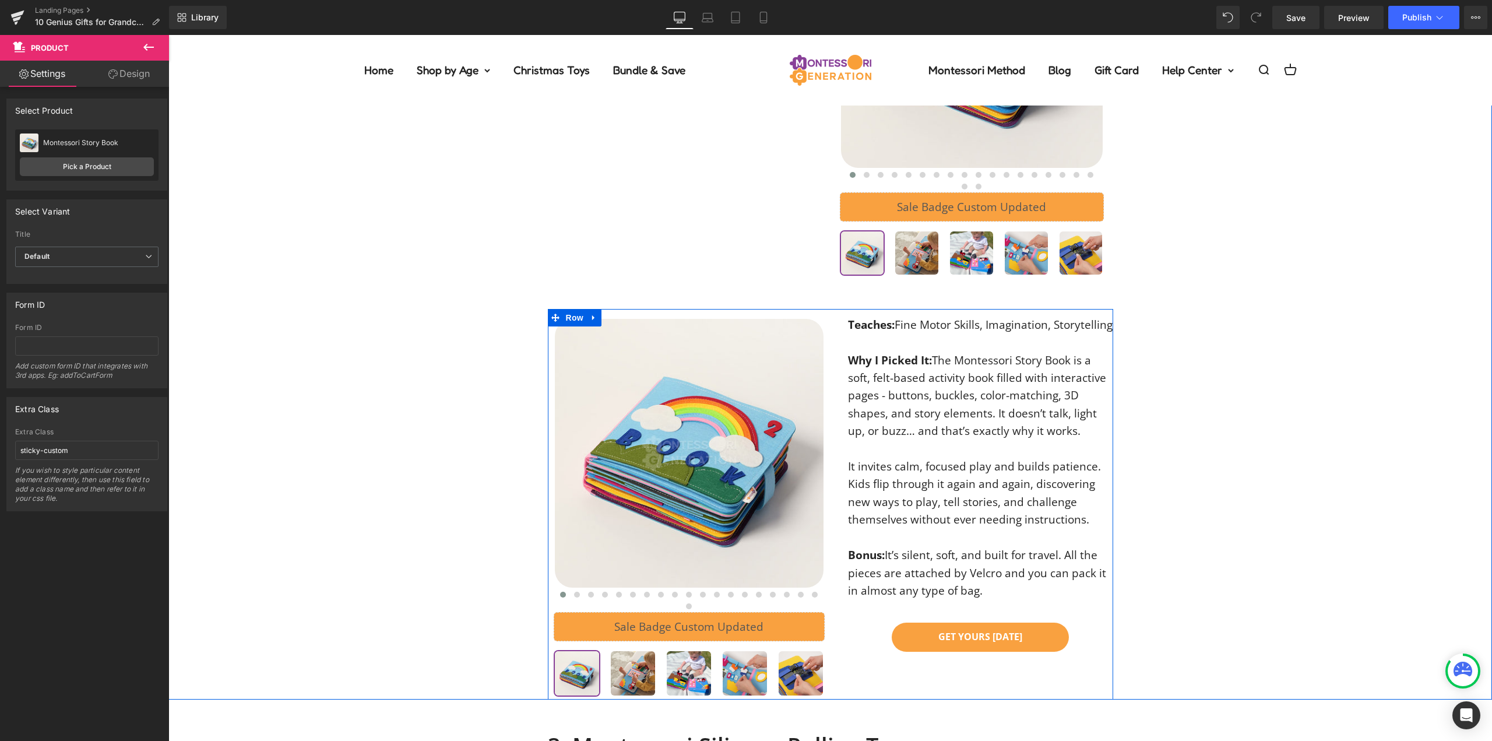
click at [908, 333] on p "Teaches: Fine Motor Skills, Imagination, Storytelling" at bounding box center [980, 324] width 265 height 17
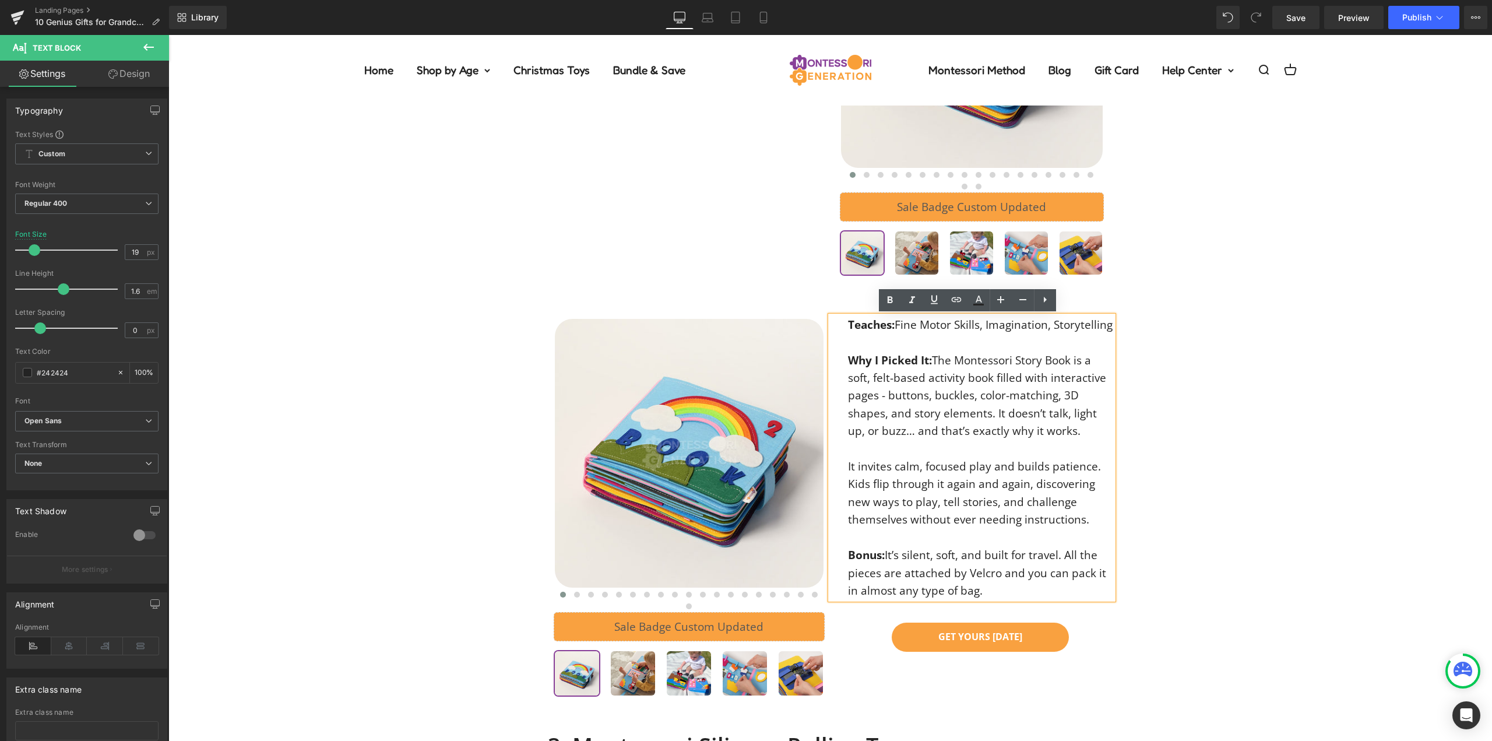
click at [1307, 426] on div "2. Montessori Story Book Heading Icon Icon Icon Icon Icon Icon List Hoz 489 rev…" at bounding box center [830, 256] width 1324 height 886
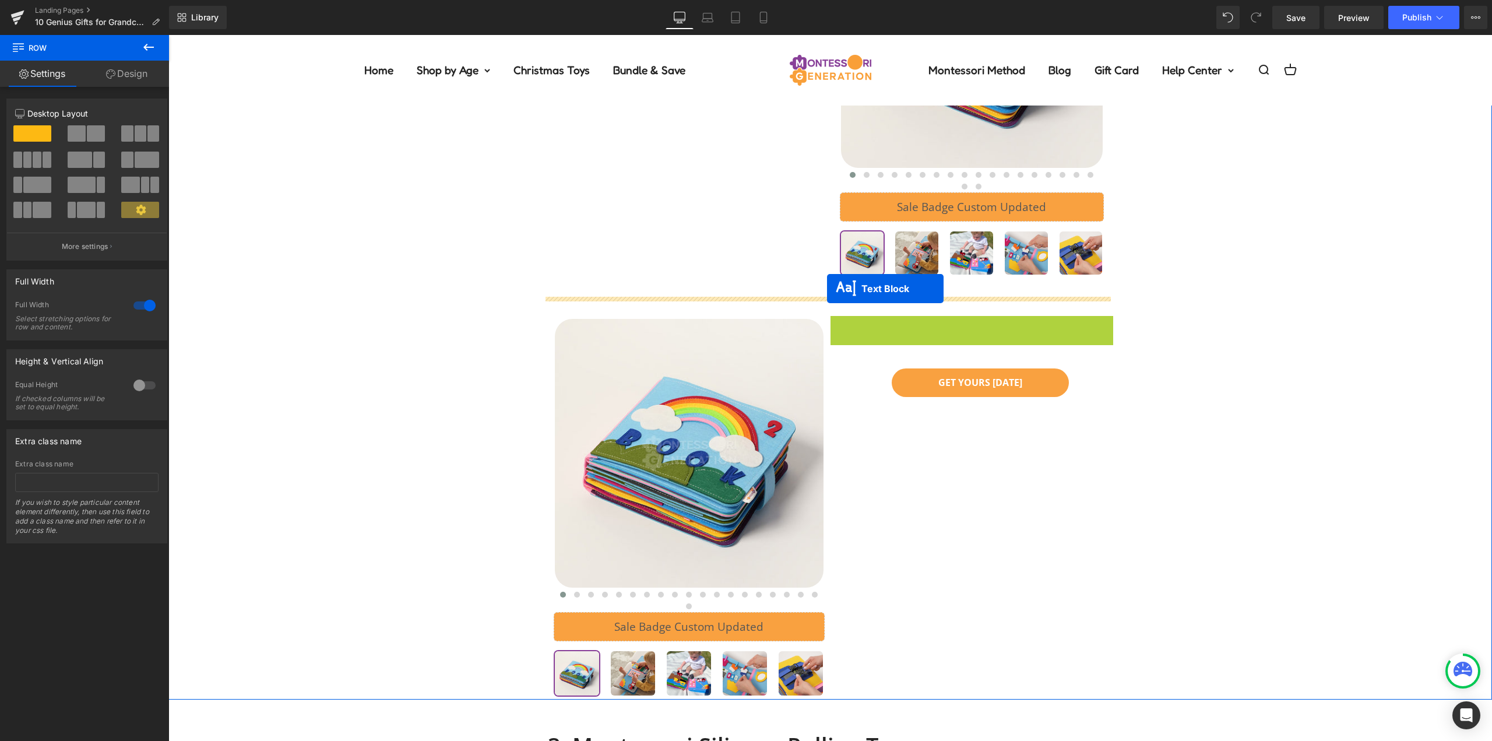
drag, startPoint x: 853, startPoint y: 290, endPoint x: 827, endPoint y: 289, distance: 25.7
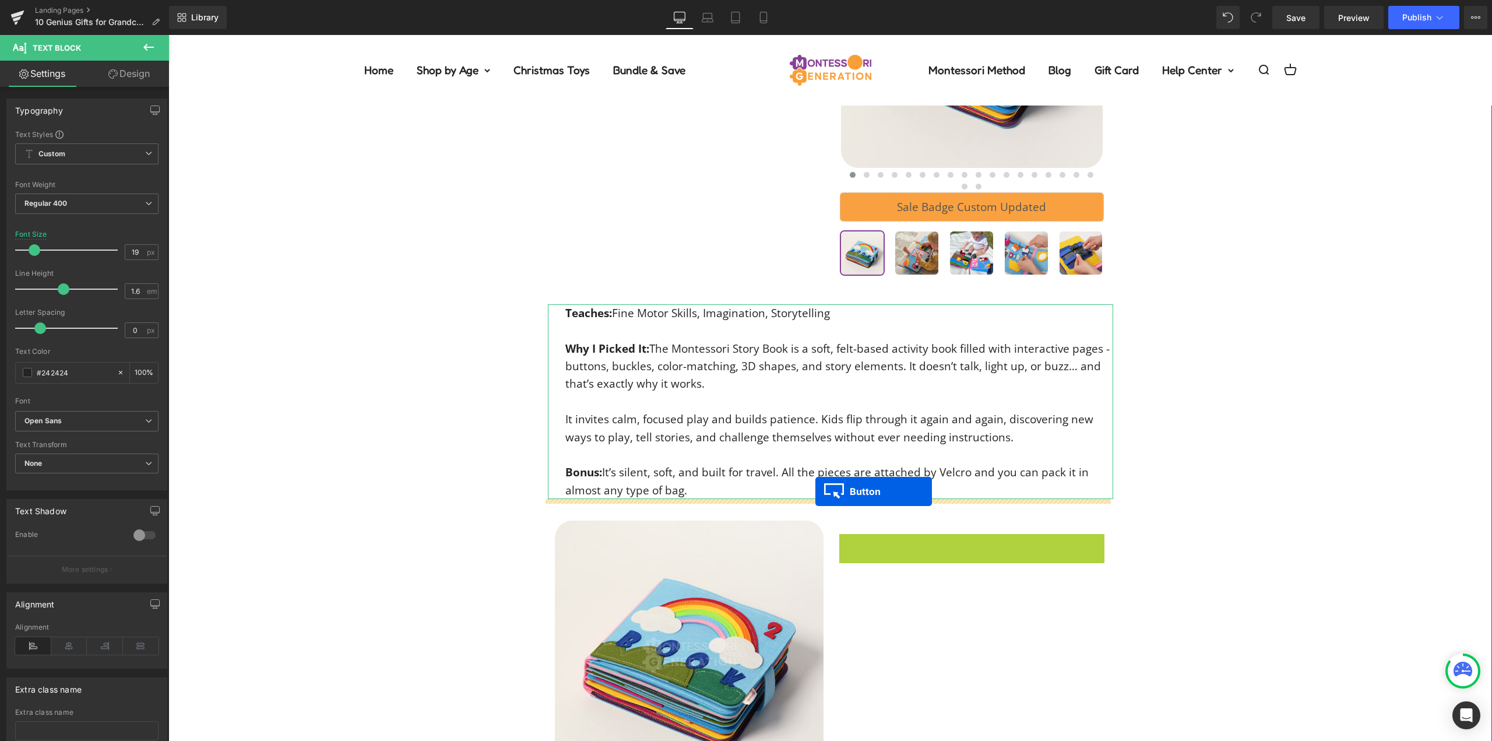
drag, startPoint x: 952, startPoint y: 546, endPoint x: 815, endPoint y: 491, distance: 146.8
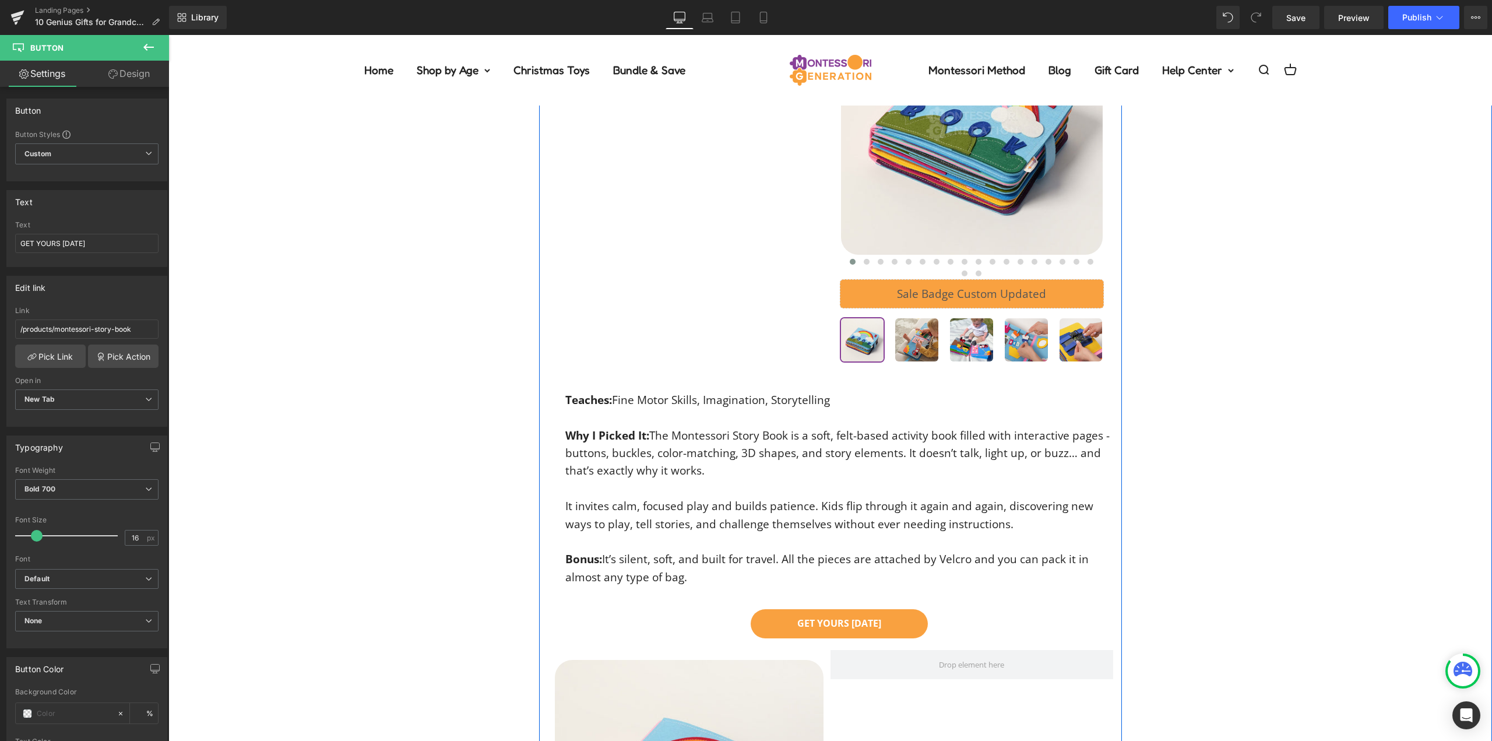
scroll to position [1072, 0]
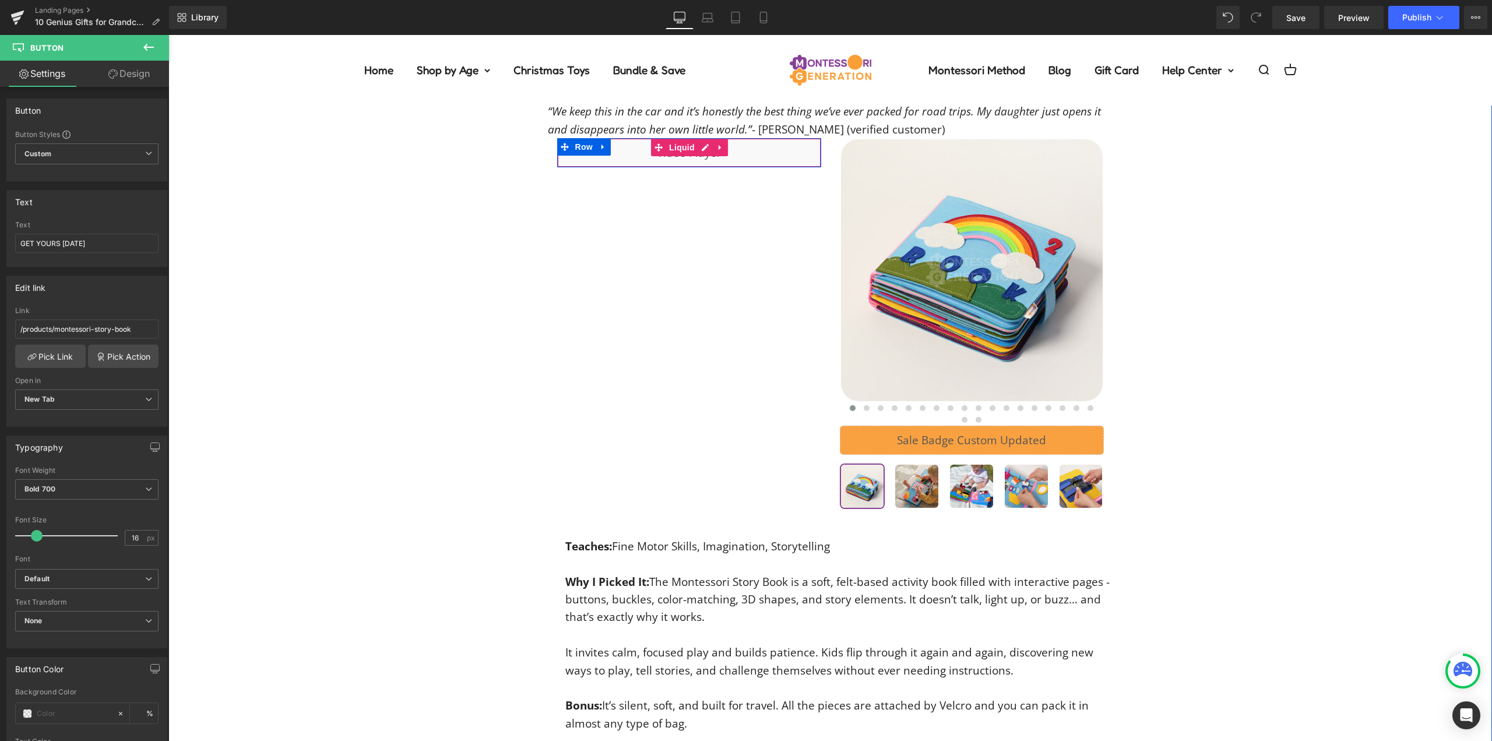
click at [705, 150] on div "Liquid" at bounding box center [689, 152] width 264 height 29
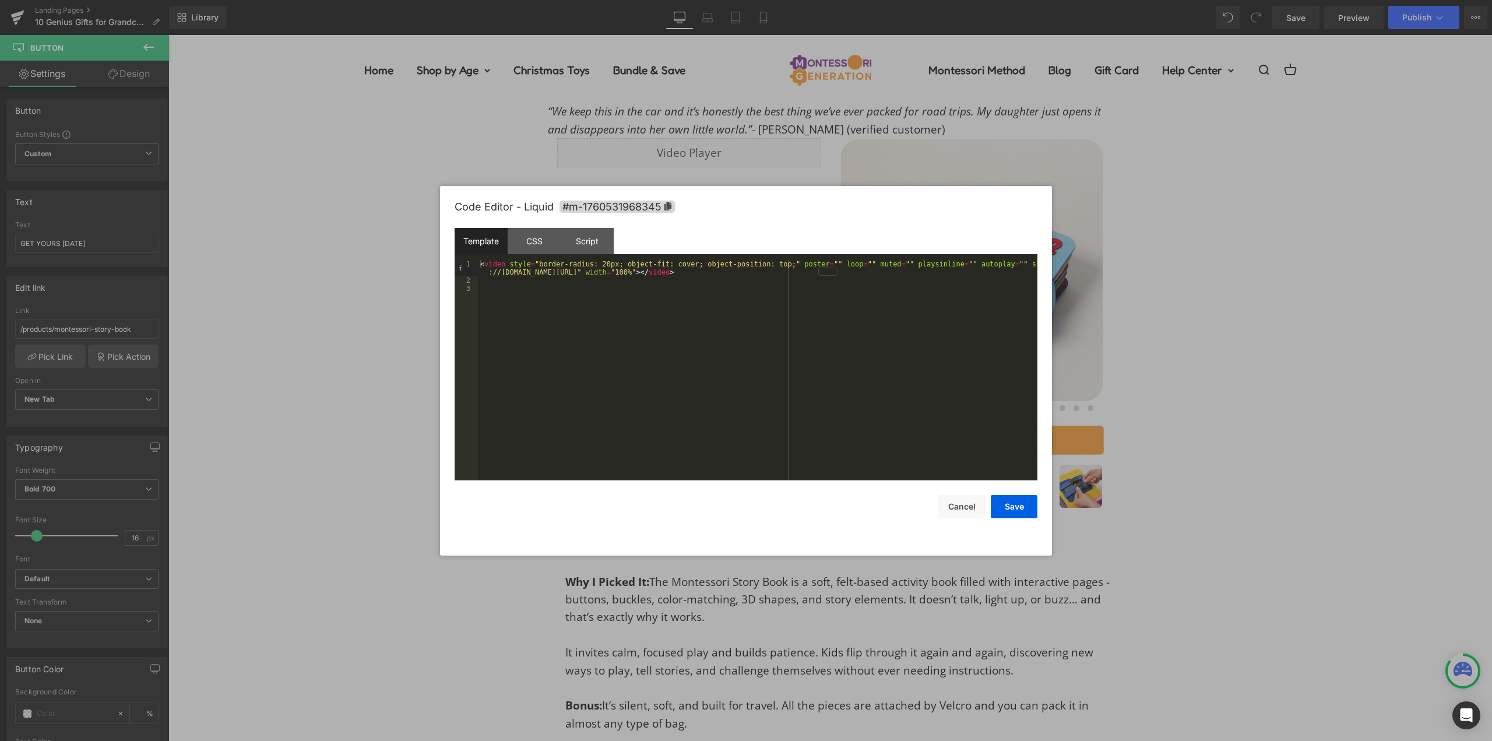
click at [722, 302] on div "< video style = "border-radius: 20px; object-fit: cover; object-position: top;"…" at bounding box center [758, 382] width 560 height 245
click at [1004, 510] on button "Save" at bounding box center [1014, 506] width 47 height 23
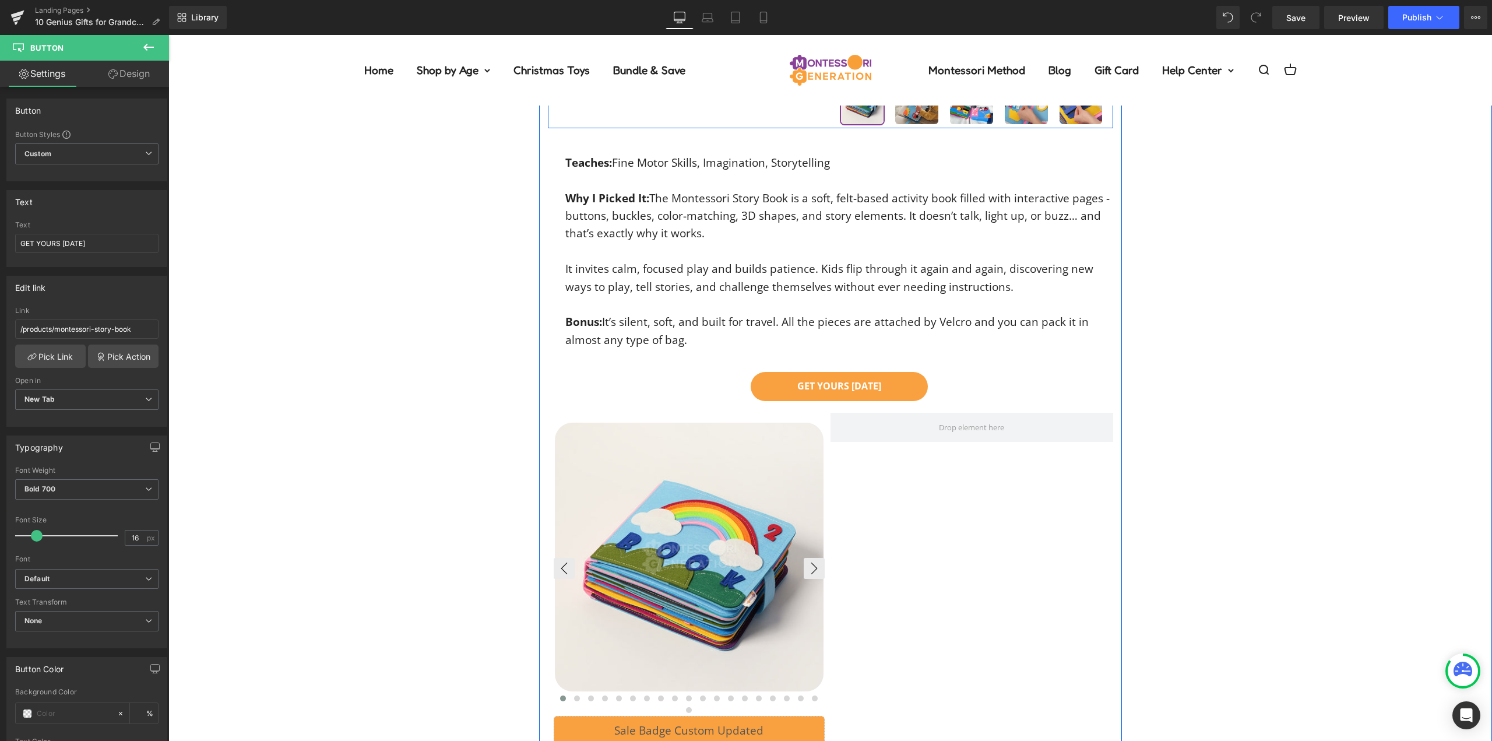
scroll to position [1539, 0]
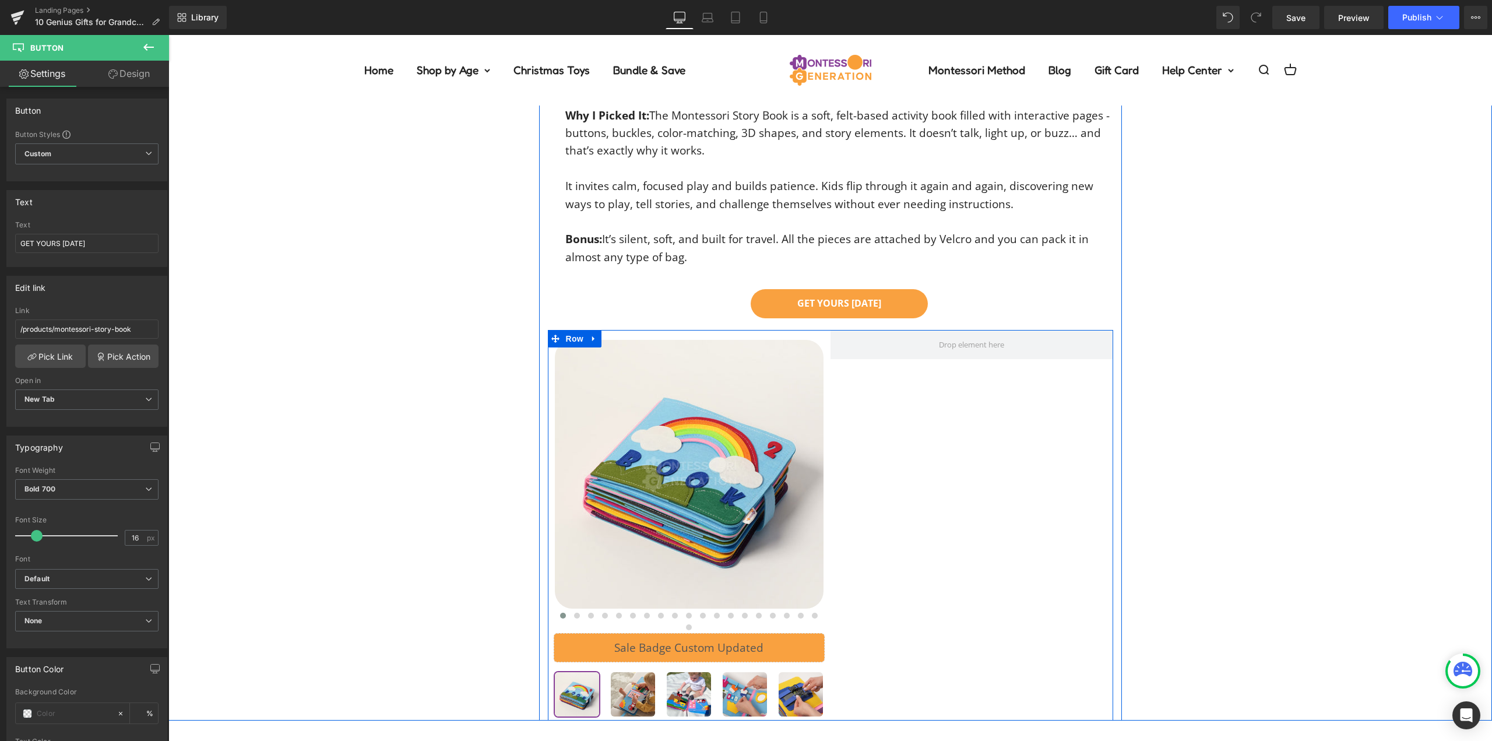
click at [831, 375] on div at bounding box center [972, 525] width 283 height 391
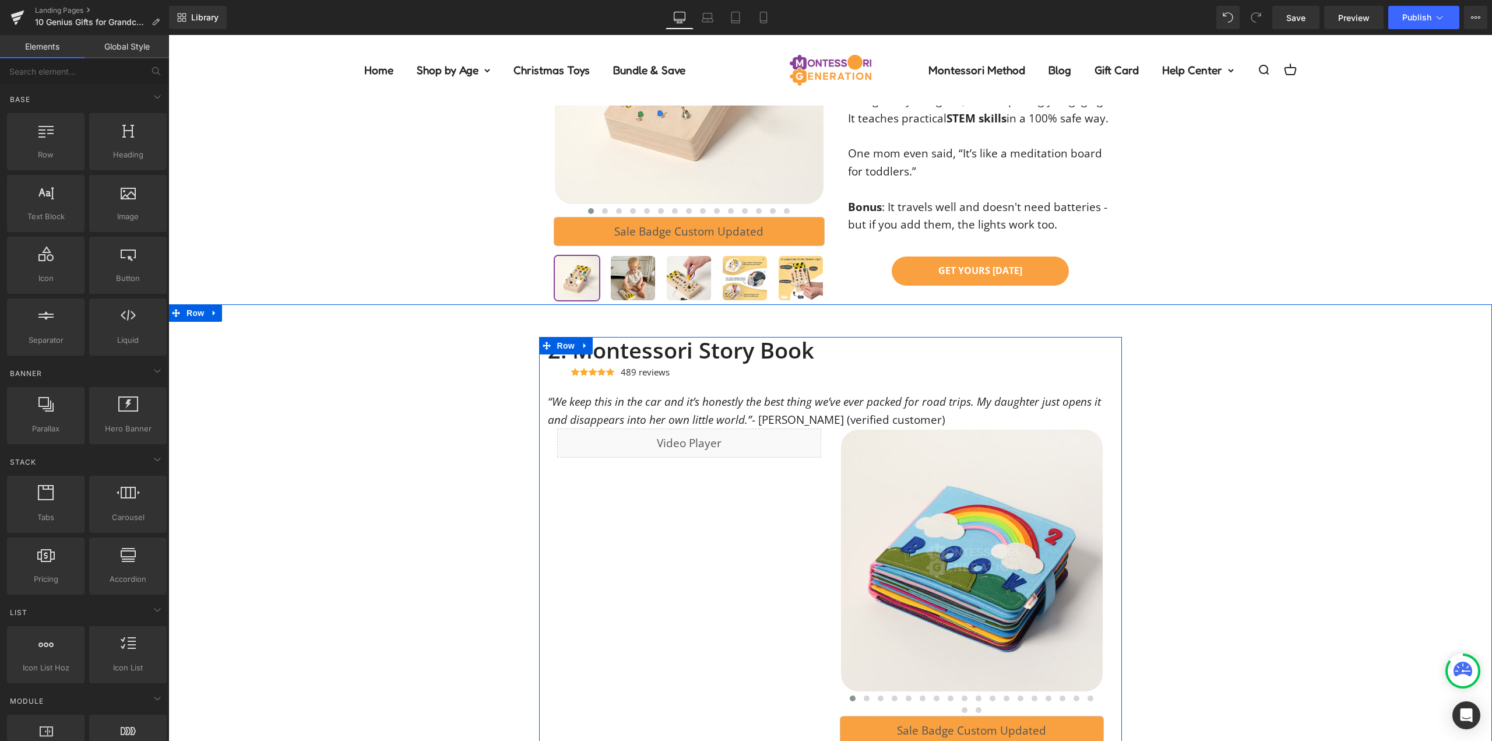
scroll to position [781, 0]
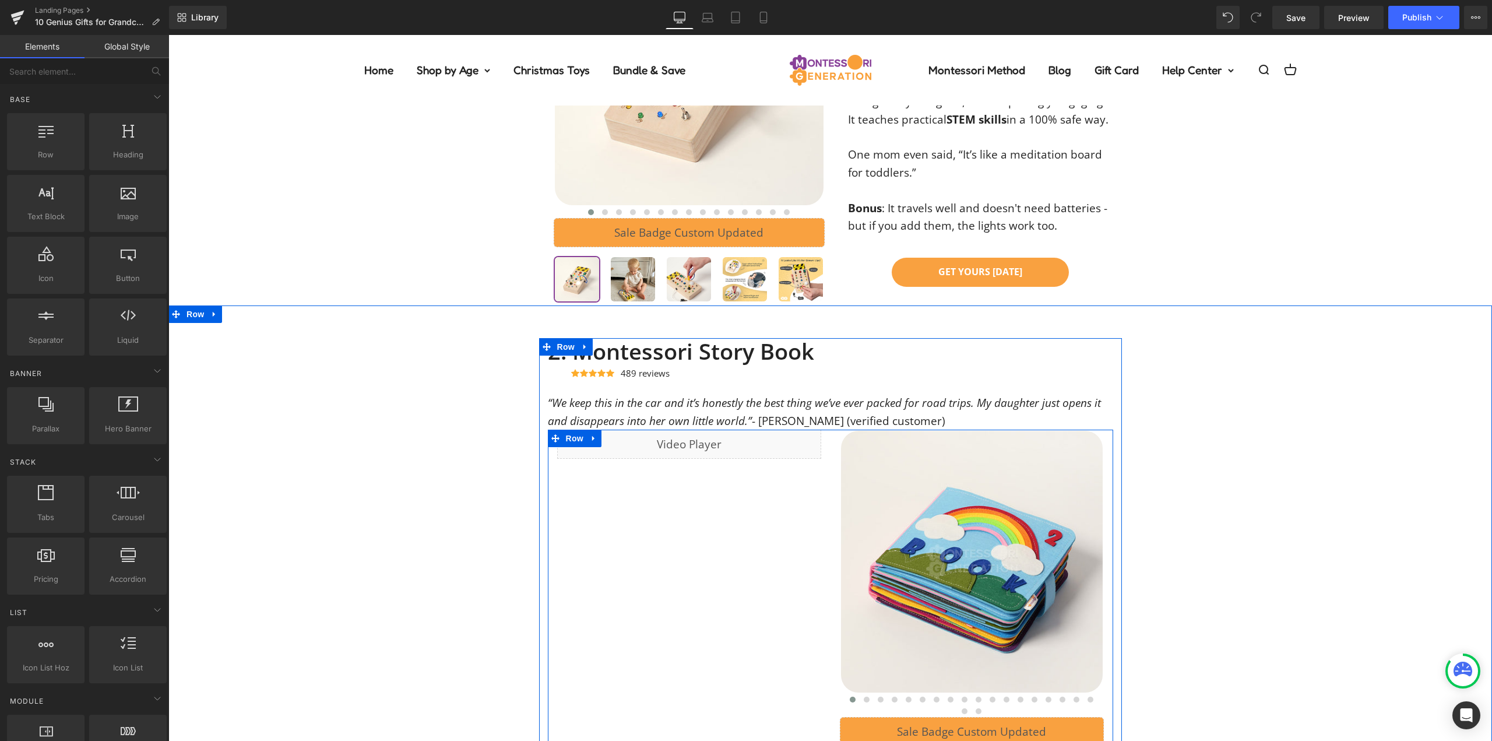
click at [821, 467] on div "Liquid Row ‹" at bounding box center [830, 617] width 565 height 374
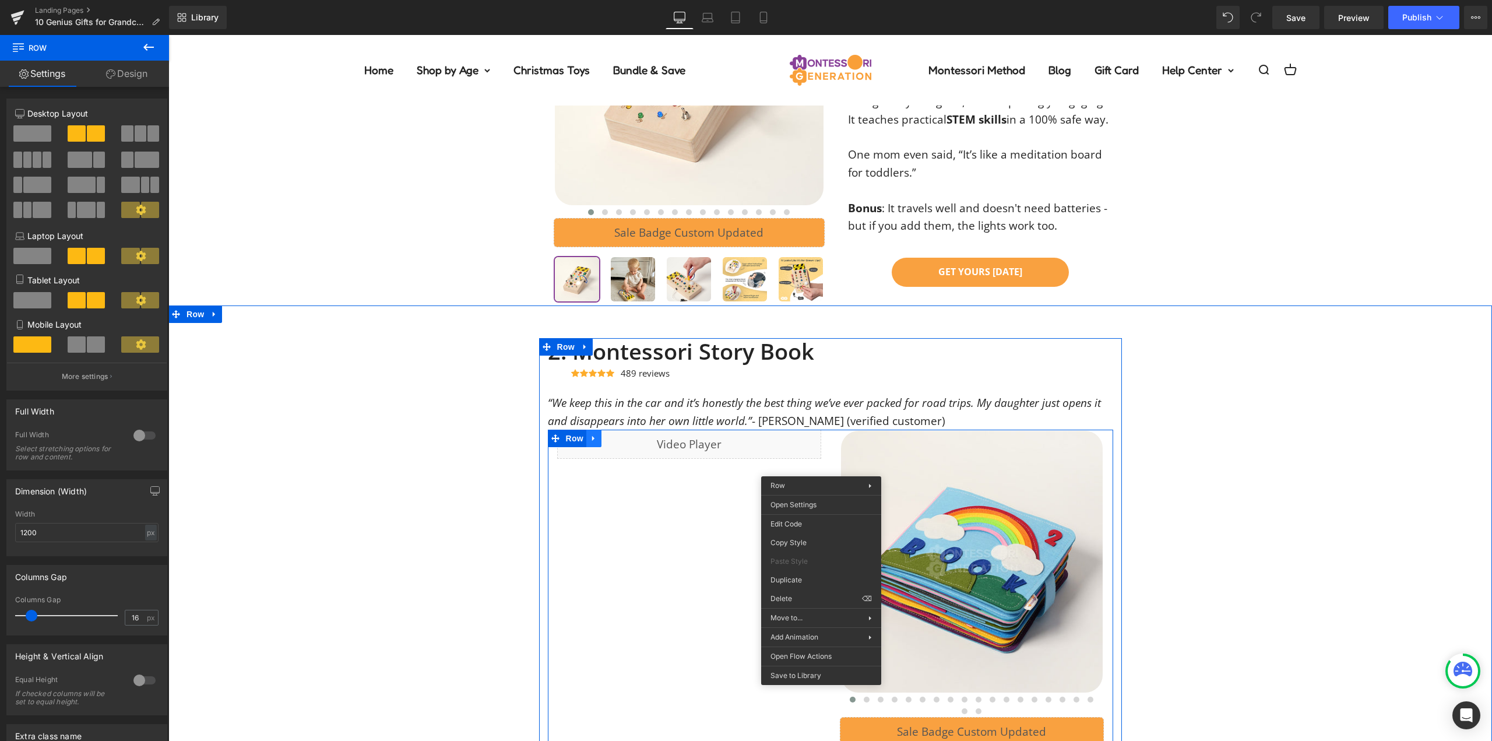
click at [590, 437] on div "Liquid Row ‹" at bounding box center [830, 617] width 565 height 374
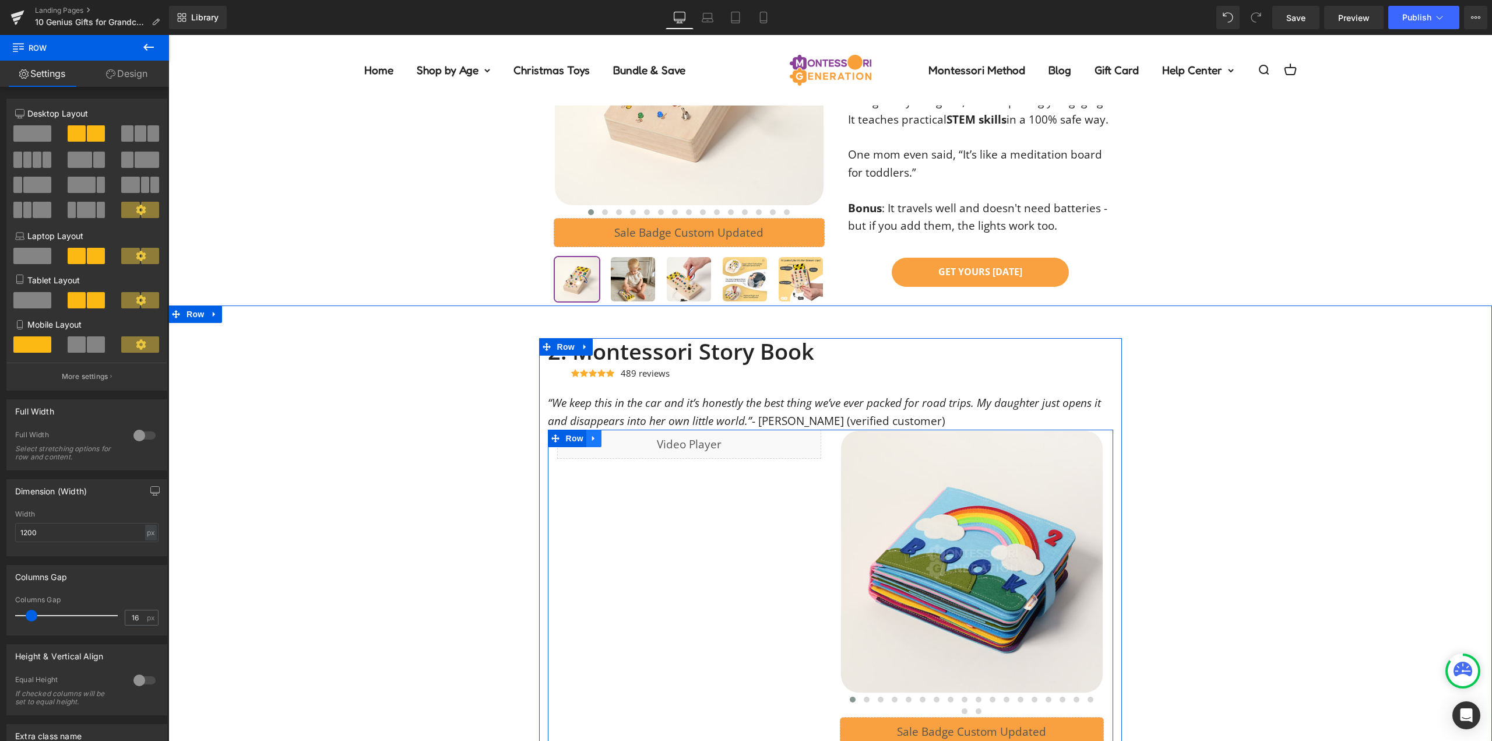
click at [592, 439] on icon at bounding box center [594, 438] width 8 height 9
click at [605, 436] on icon at bounding box center [609, 438] width 8 height 8
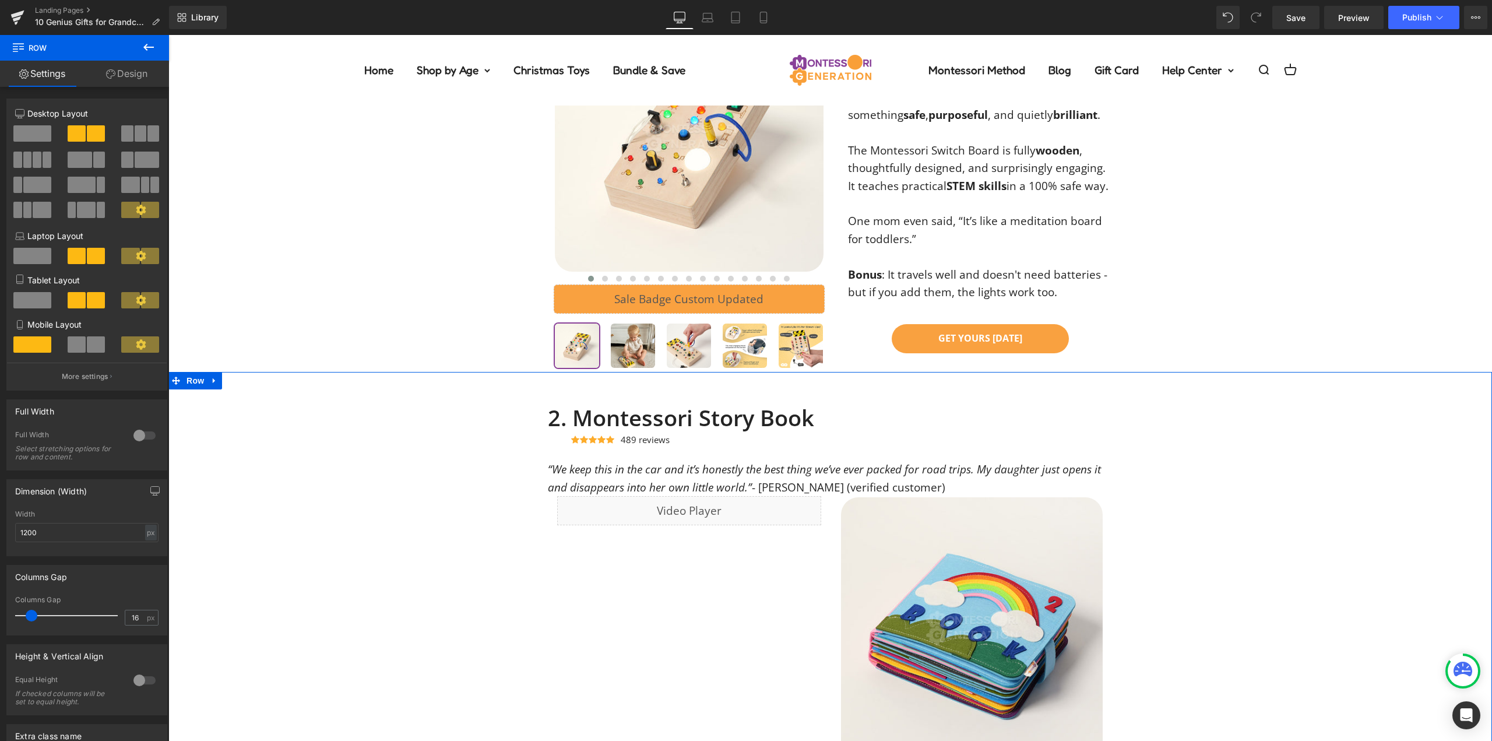
scroll to position [705, 0]
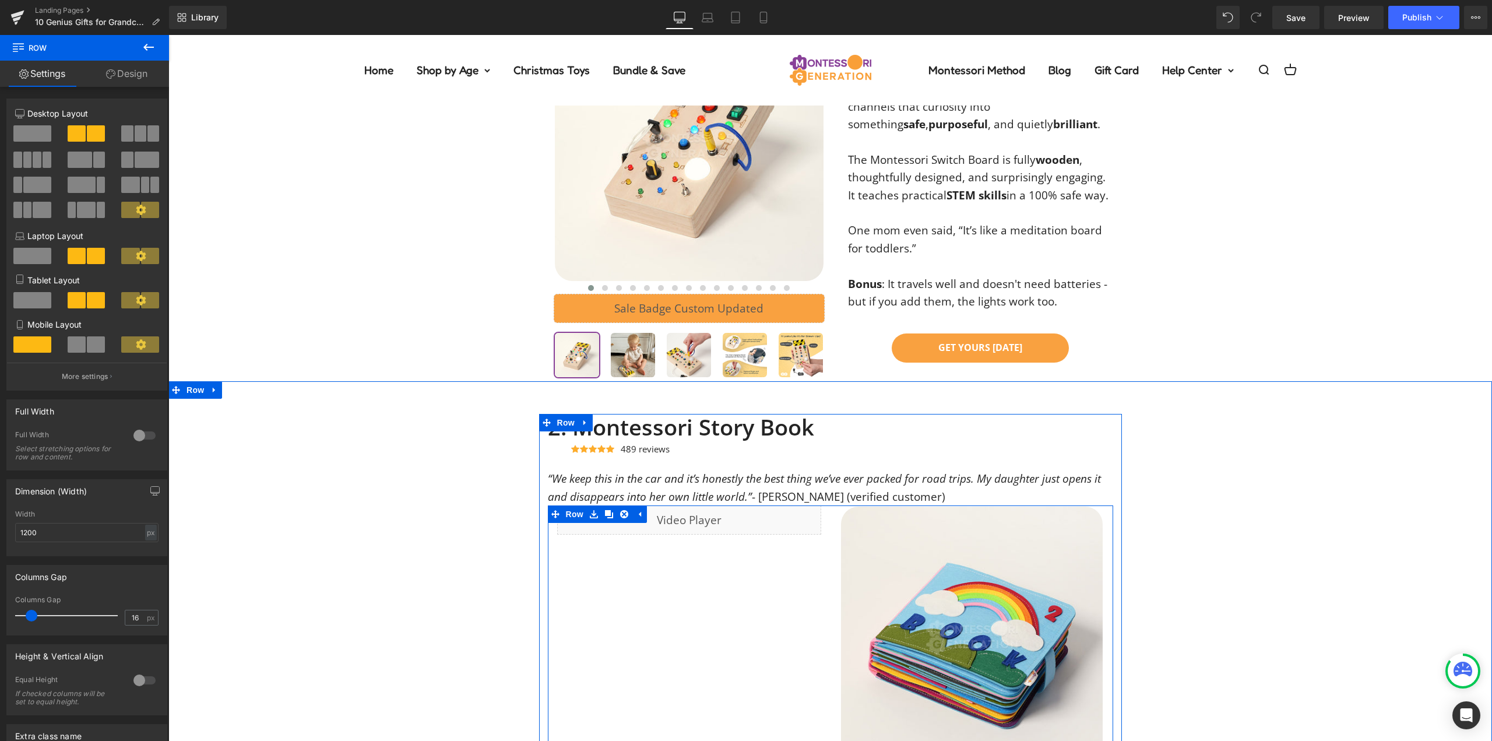
click at [824, 547] on div "Liquid Row ‹" at bounding box center [830, 692] width 565 height 374
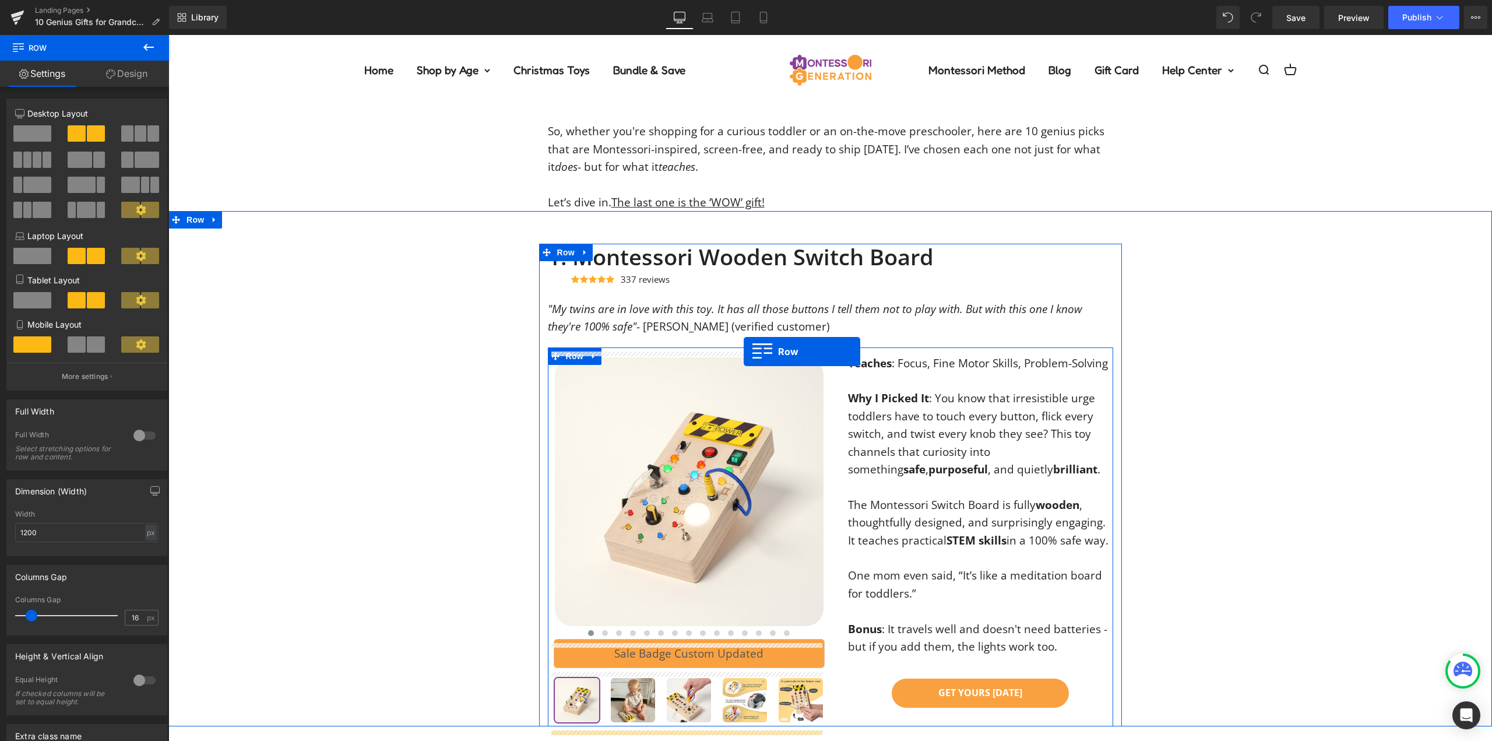
scroll to position [356, 0]
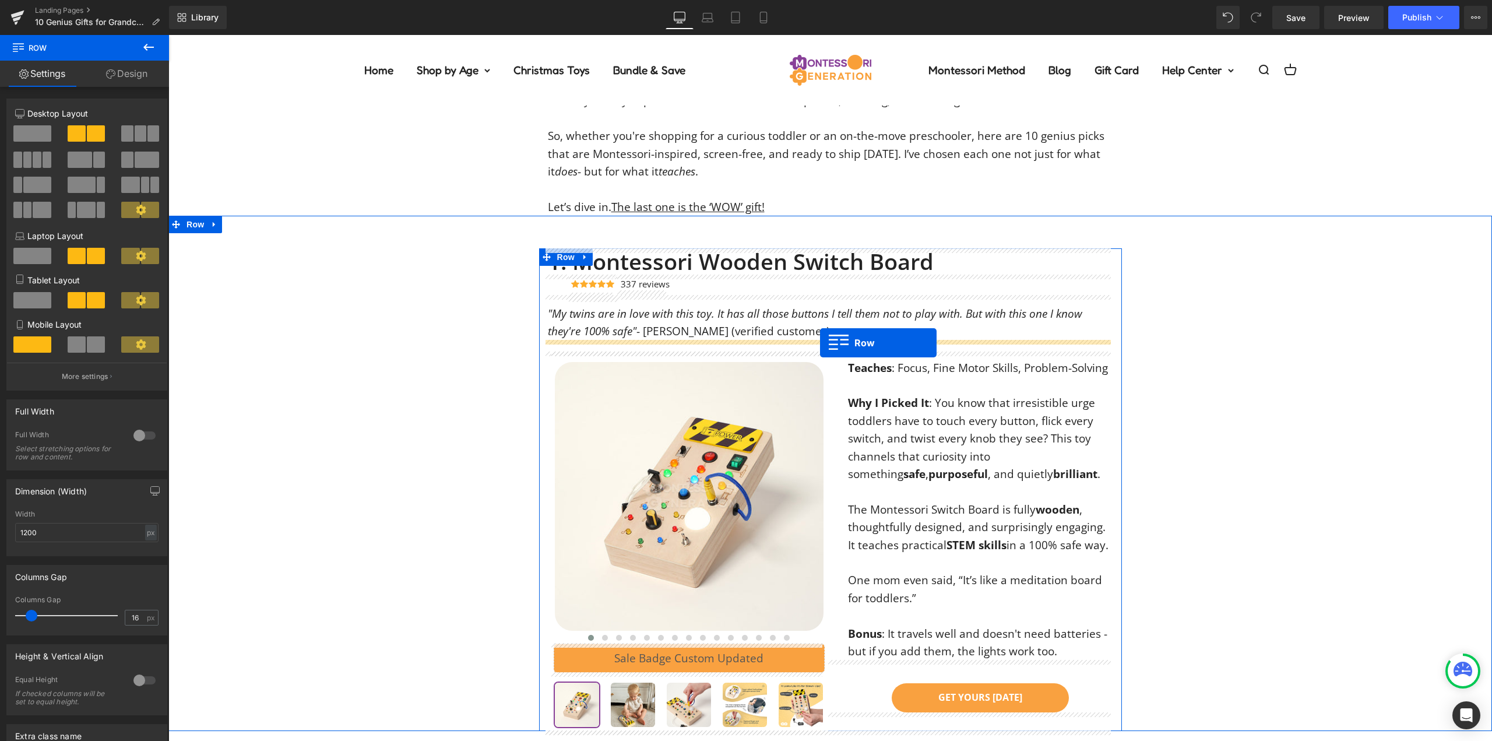
drag, startPoint x: 548, startPoint y: 511, endPoint x: 820, endPoint y: 343, distance: 319.8
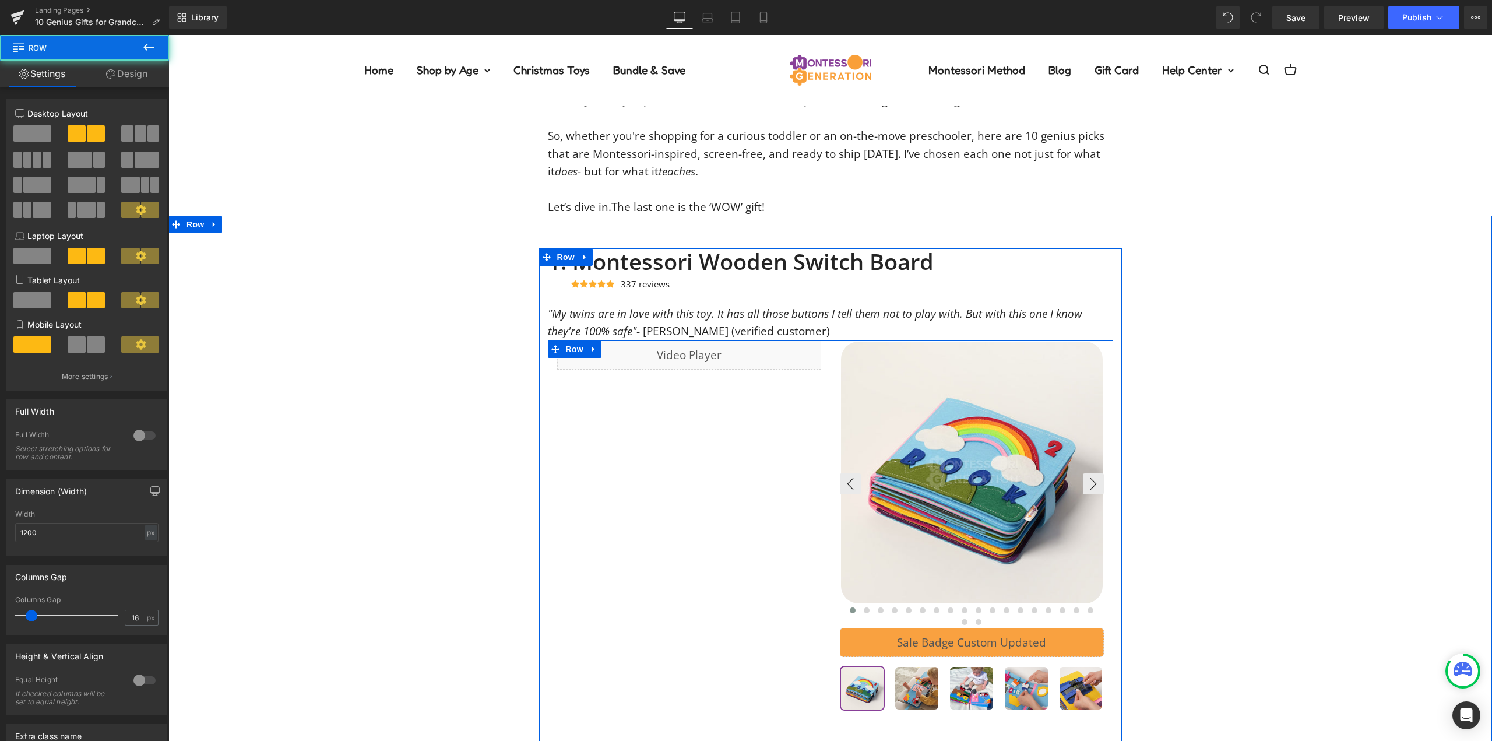
click at [959, 479] on span "(P) Image List" at bounding box center [972, 484] width 50 height 14
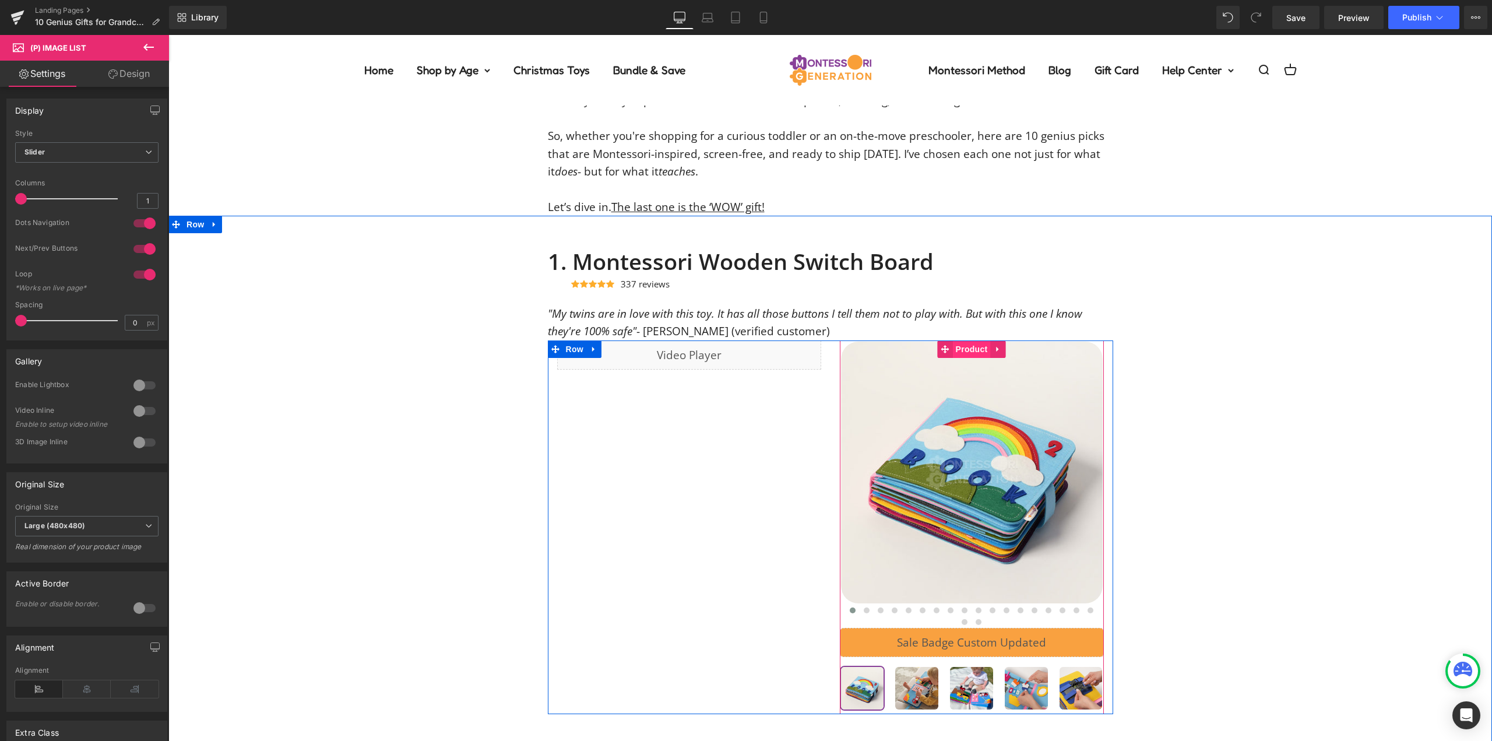
click at [969, 351] on span "Product" at bounding box center [972, 348] width 38 height 17
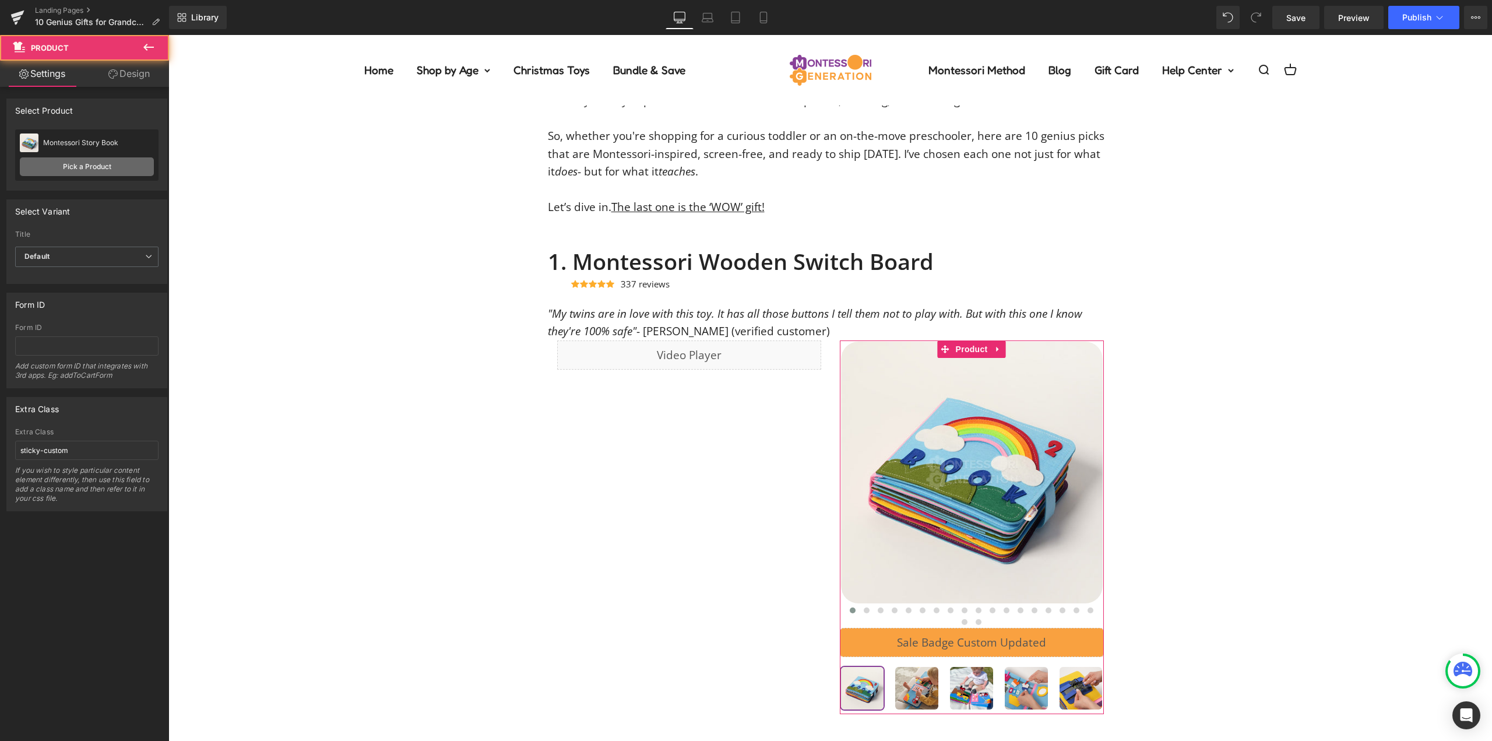
click at [107, 170] on link "Pick a Product" at bounding box center [87, 166] width 134 height 19
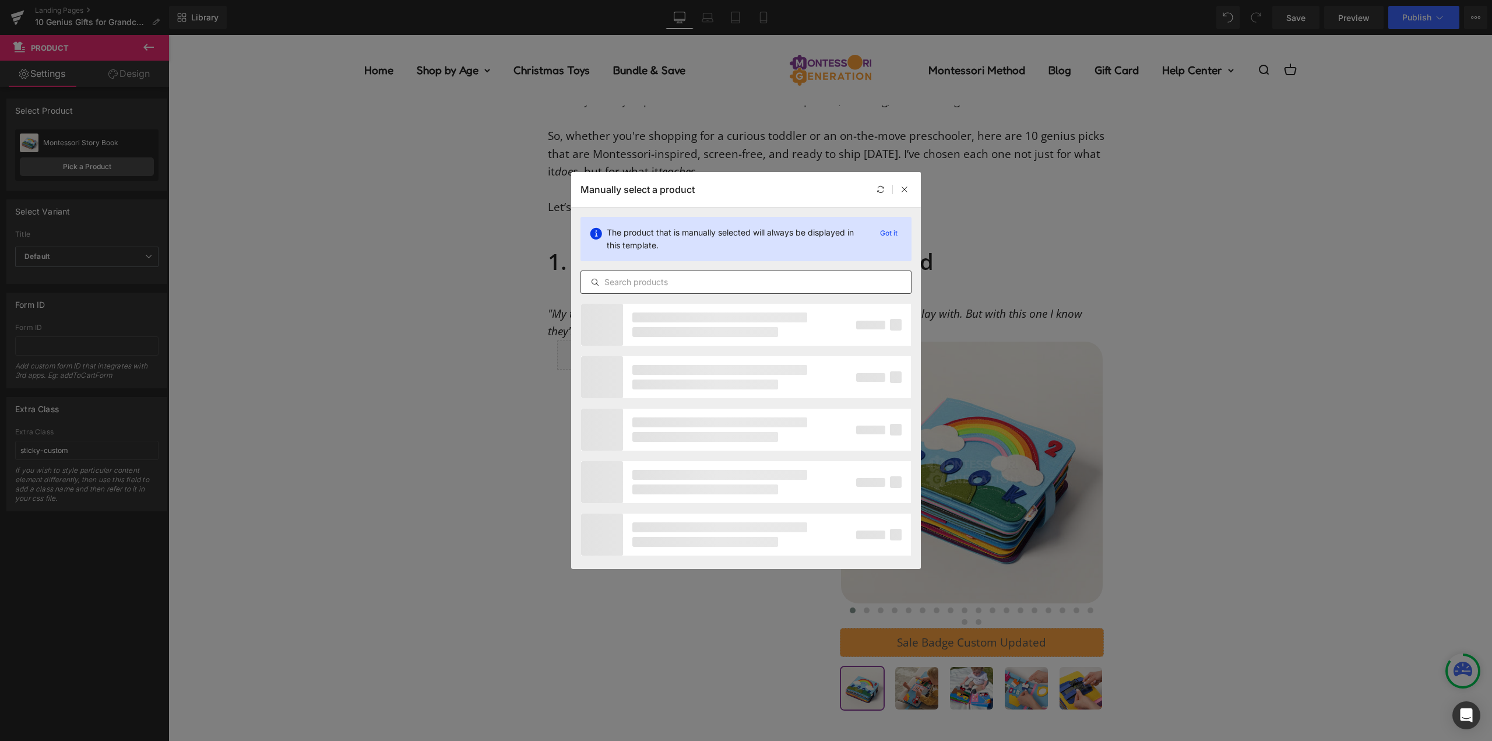
click at [616, 273] on div at bounding box center [746, 281] width 331 height 23
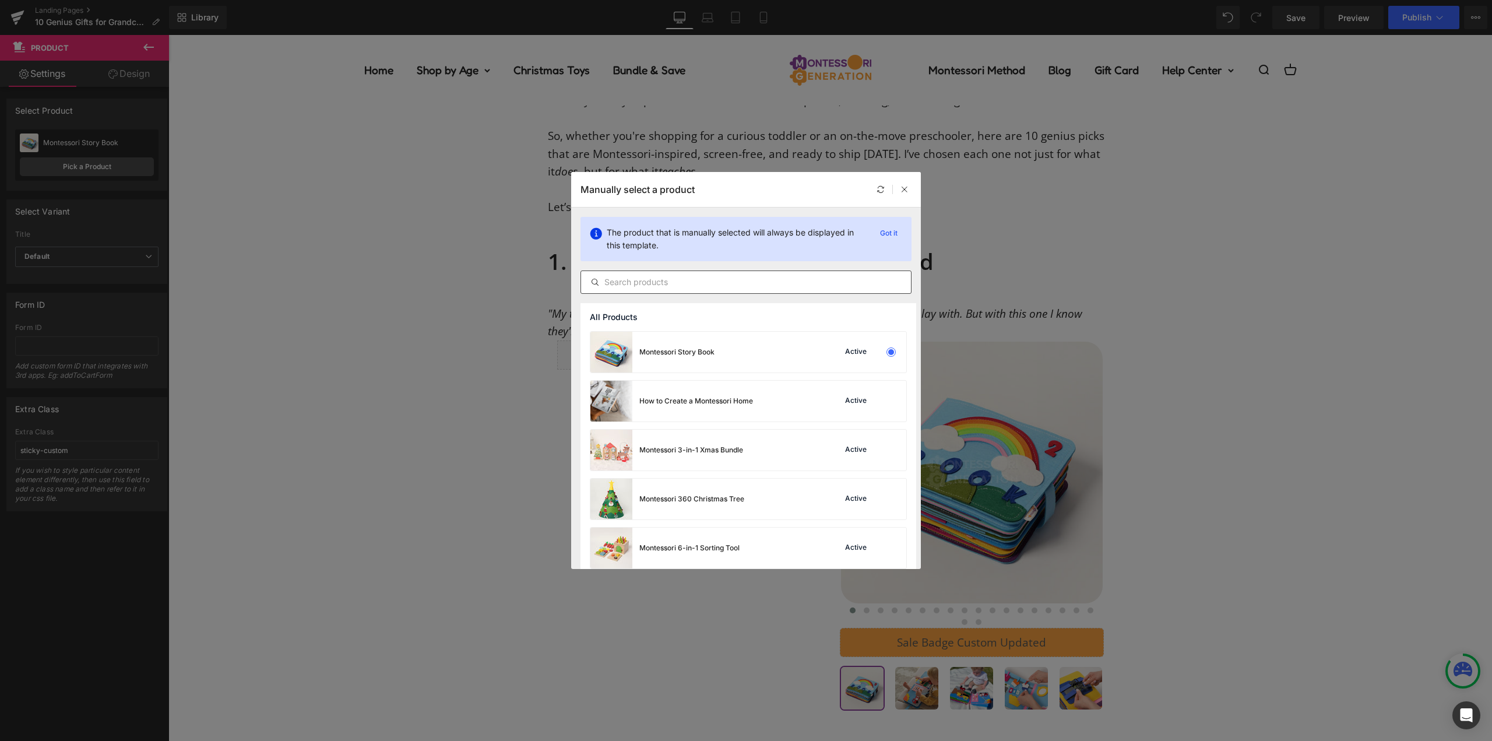
click at [610, 274] on div at bounding box center [746, 281] width 331 height 23
click at [620, 276] on input "text" at bounding box center [746, 282] width 330 height 14
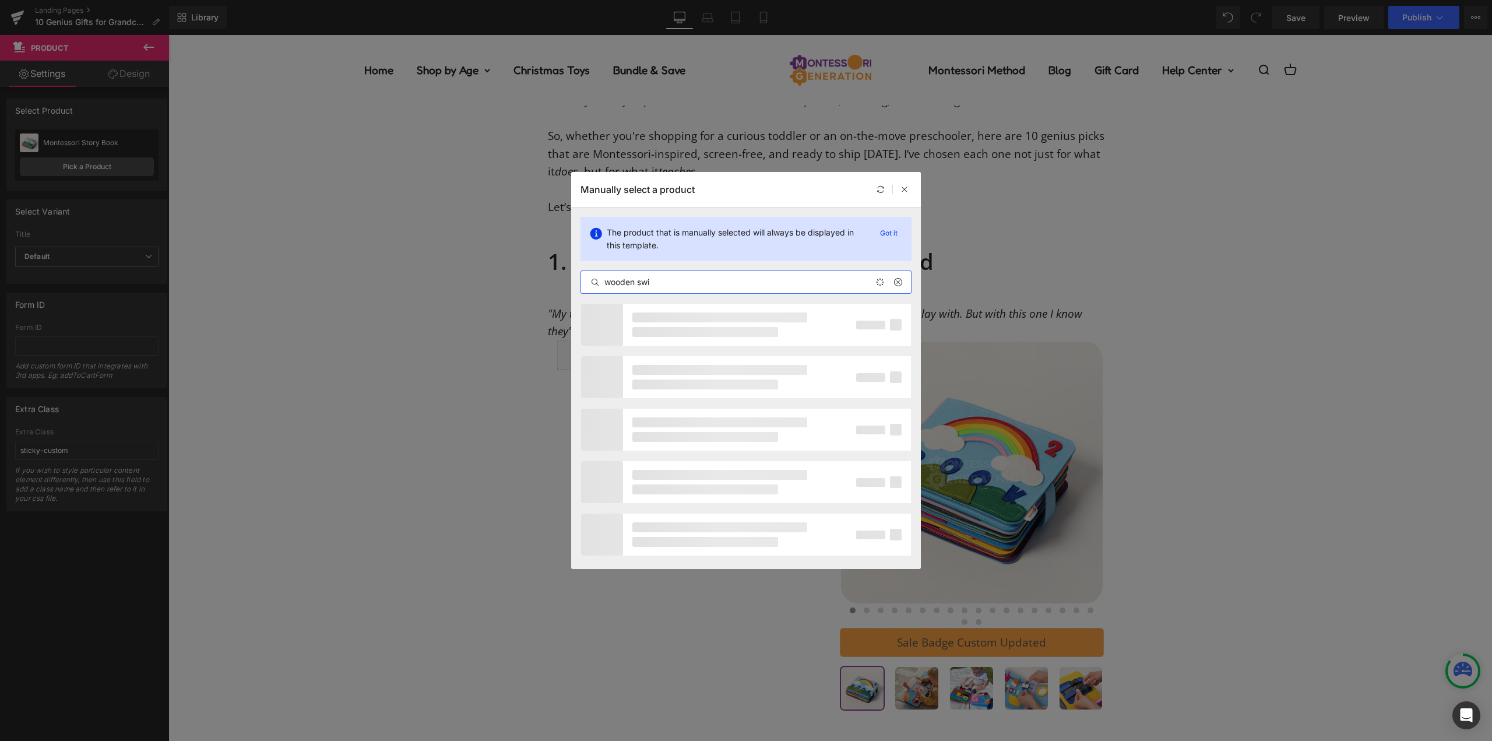
type input "wooden swit"
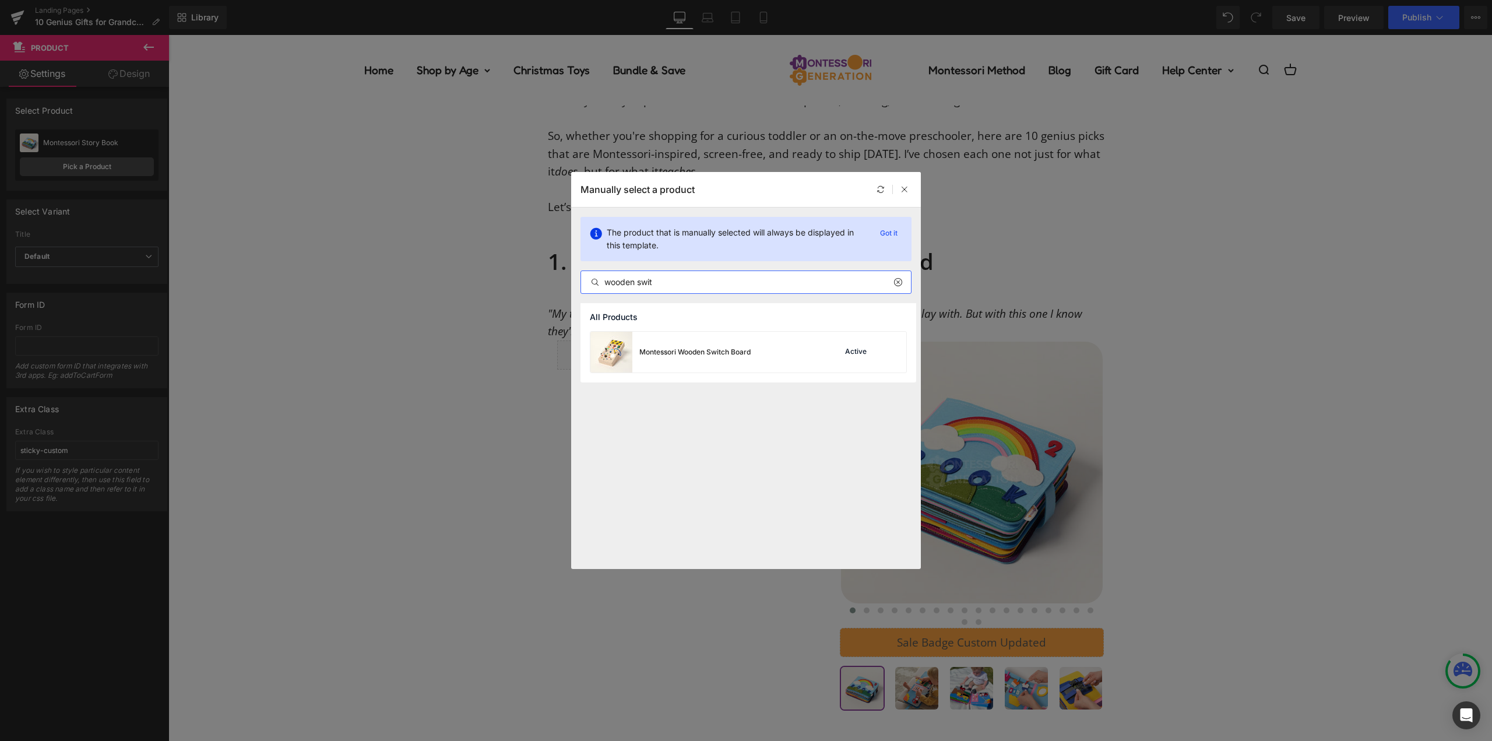
click at [762, 345] on div "Montessori Wooden Switch Board Active" at bounding box center [748, 352] width 316 height 41
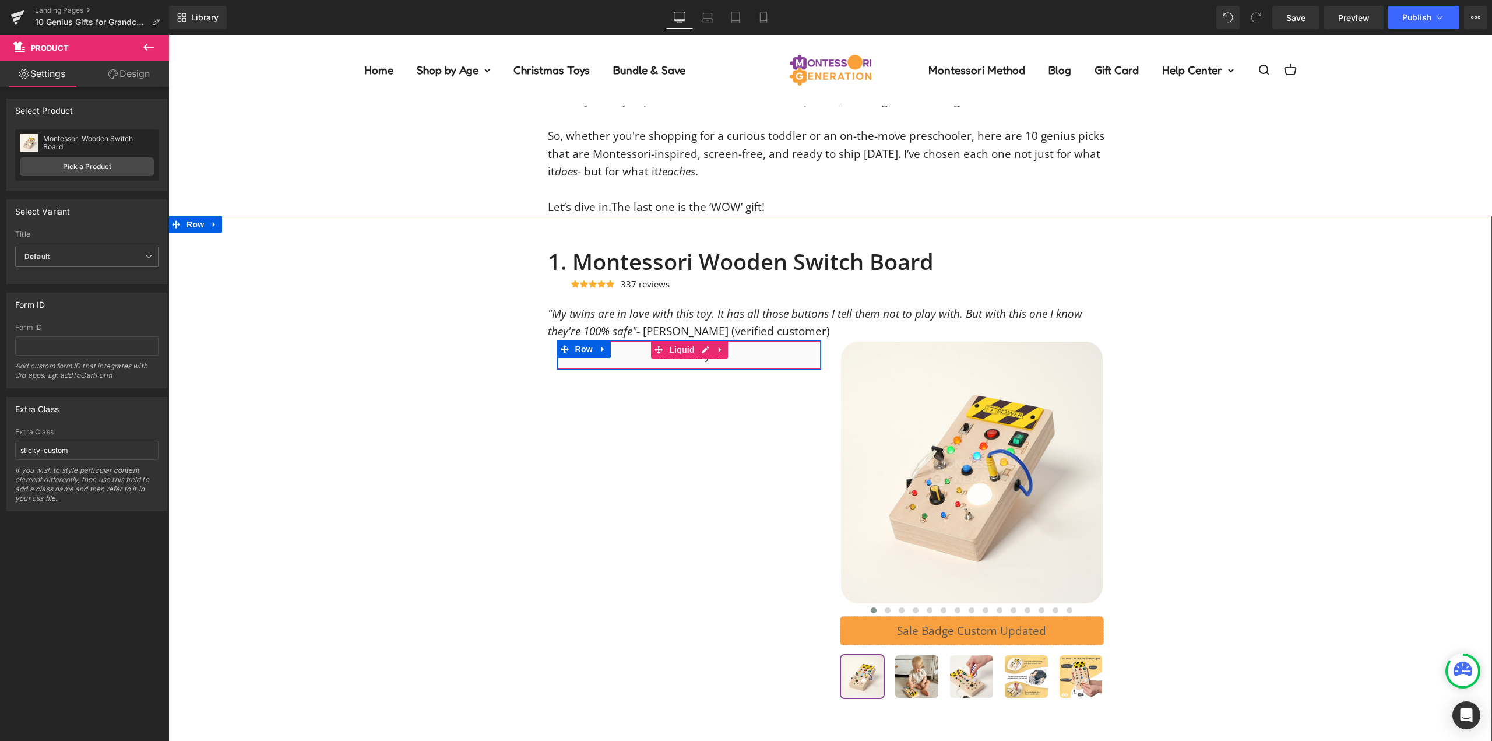
click at [701, 352] on div "Liquid" at bounding box center [689, 354] width 264 height 29
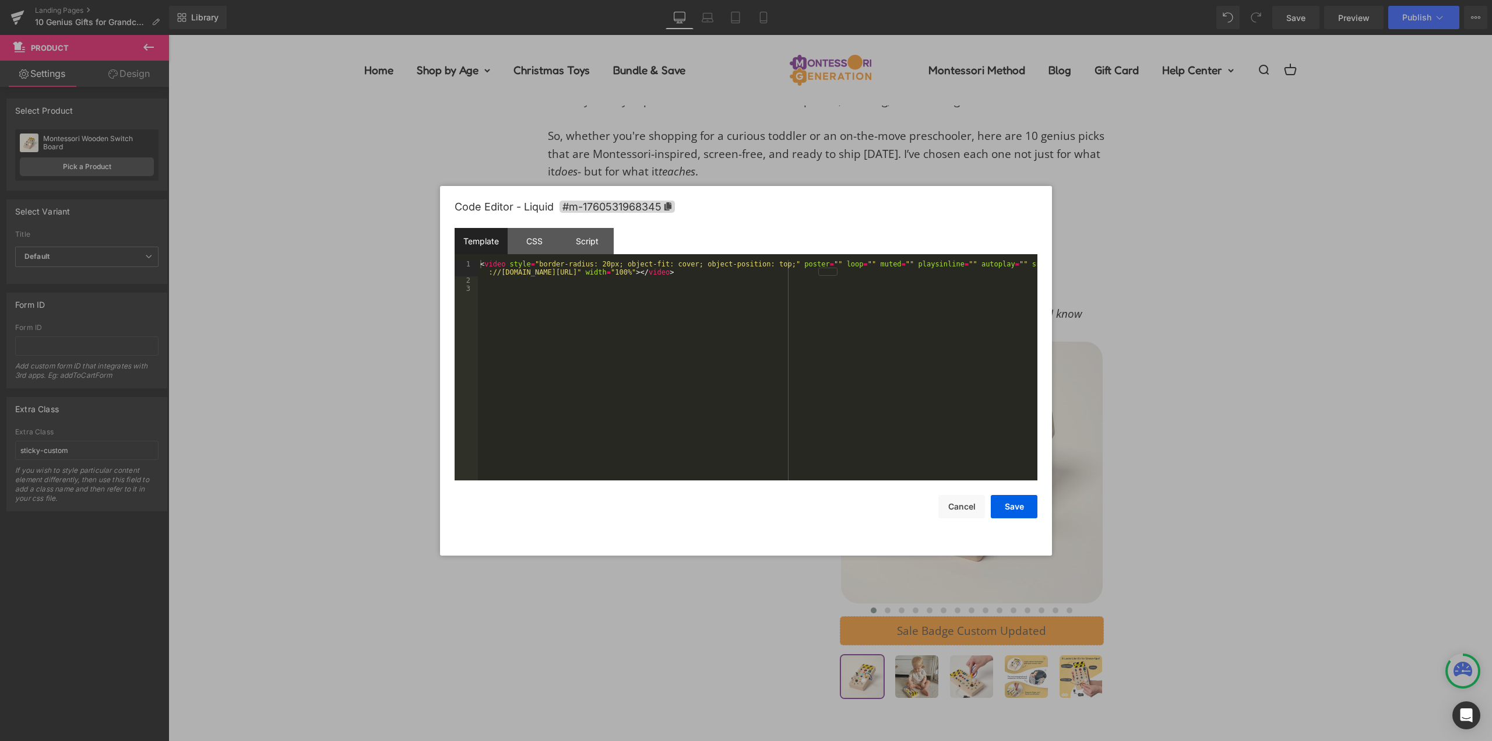
click at [657, 379] on div "< video style = "border-radius: 20px; object-fit: cover; object-position: top;"…" at bounding box center [758, 382] width 560 height 245
click at [1012, 502] on button "Save" at bounding box center [1014, 506] width 47 height 23
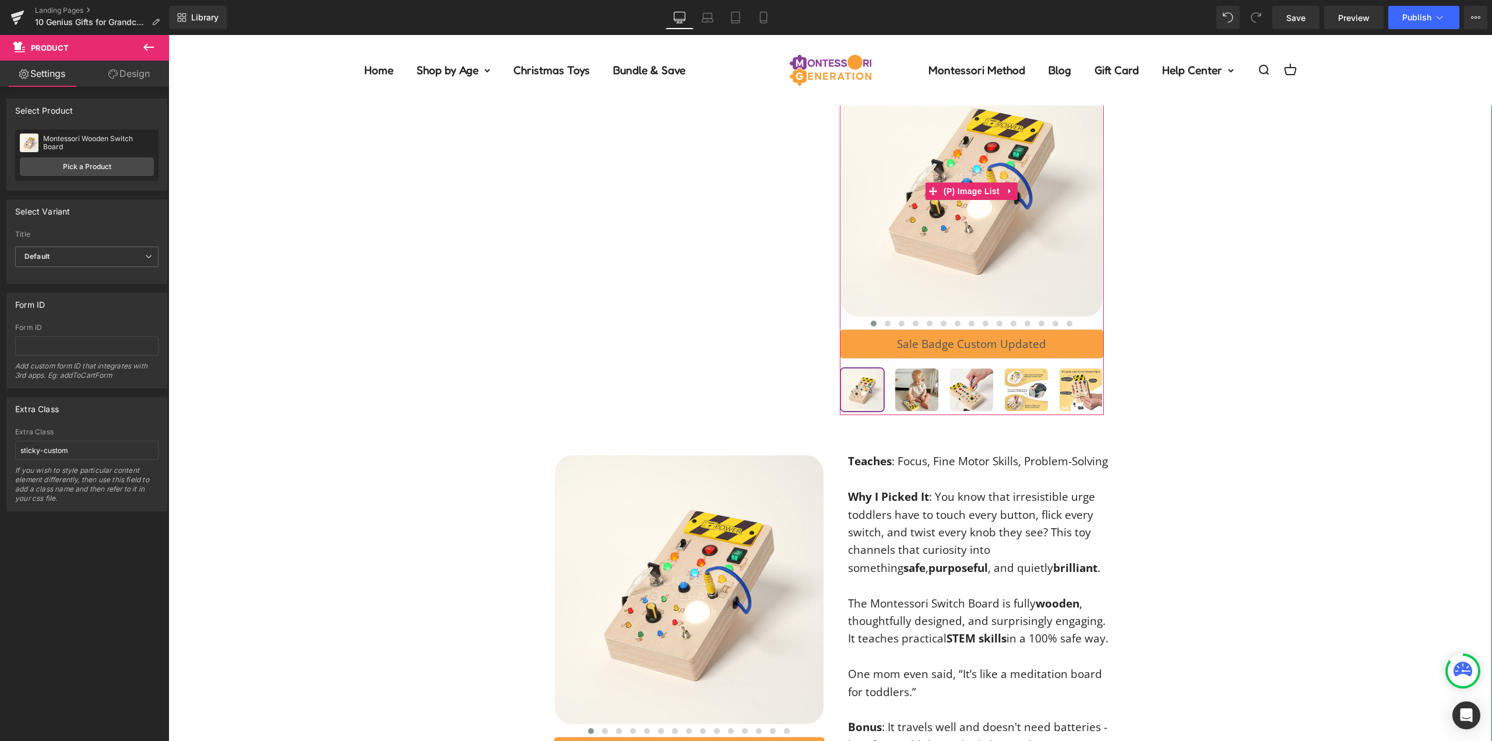
scroll to position [822, 0]
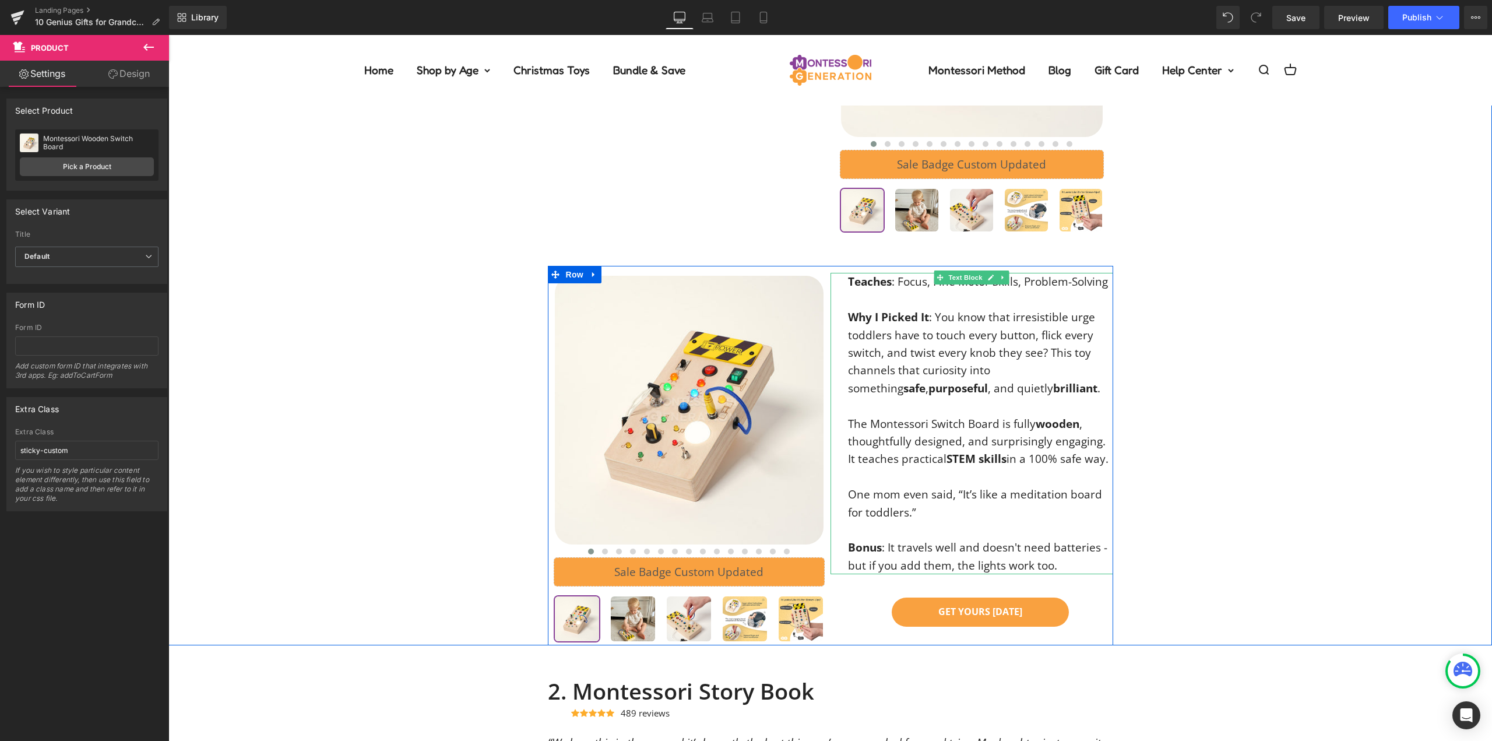
click at [917, 378] on p "Why I Picked It : You know that irresistible urge toddlers have to touch every …" at bounding box center [980, 352] width 265 height 89
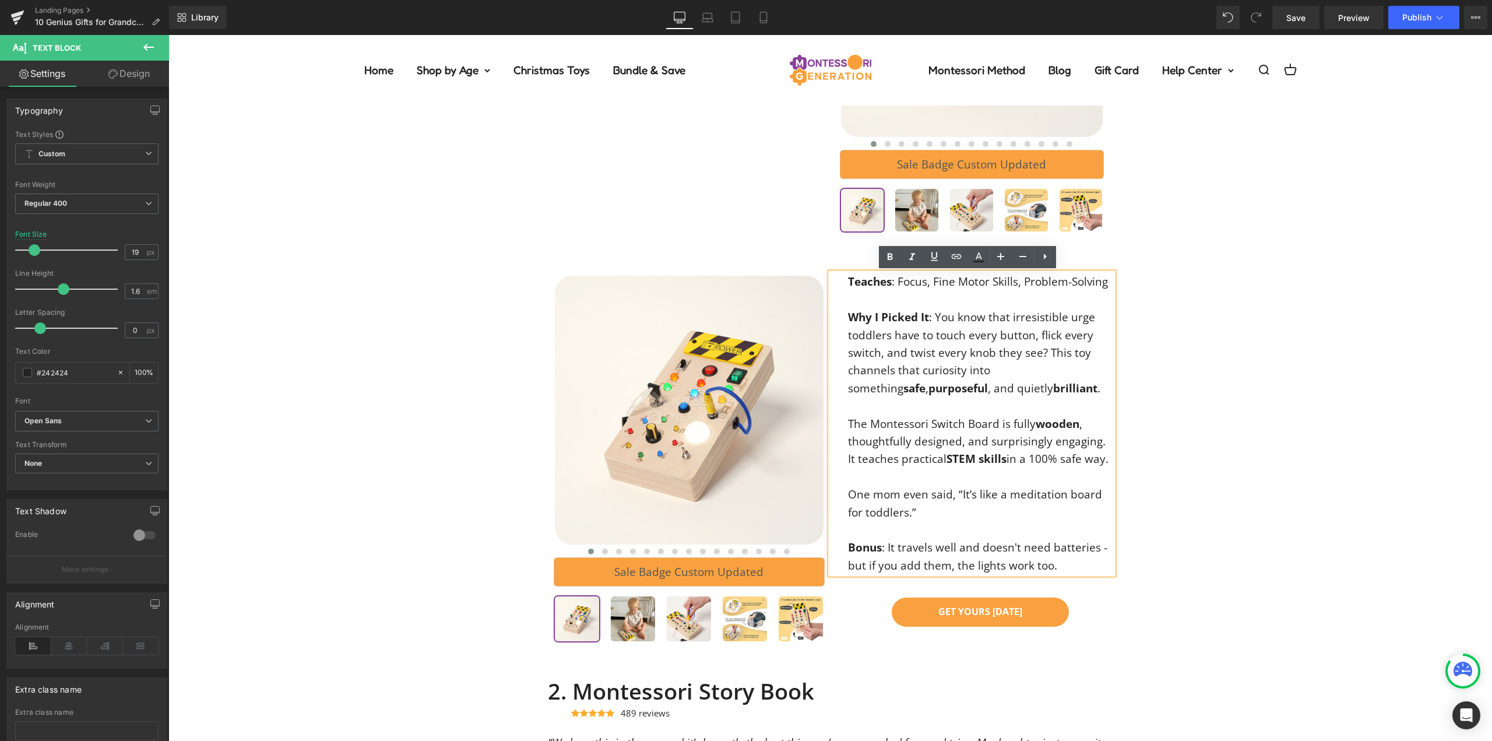
click at [1143, 337] on div "1. Montessori Wooden Switch Board Heading Icon Icon Icon Icon Icon Icon List Ho…" at bounding box center [830, 213] width 1324 height 863
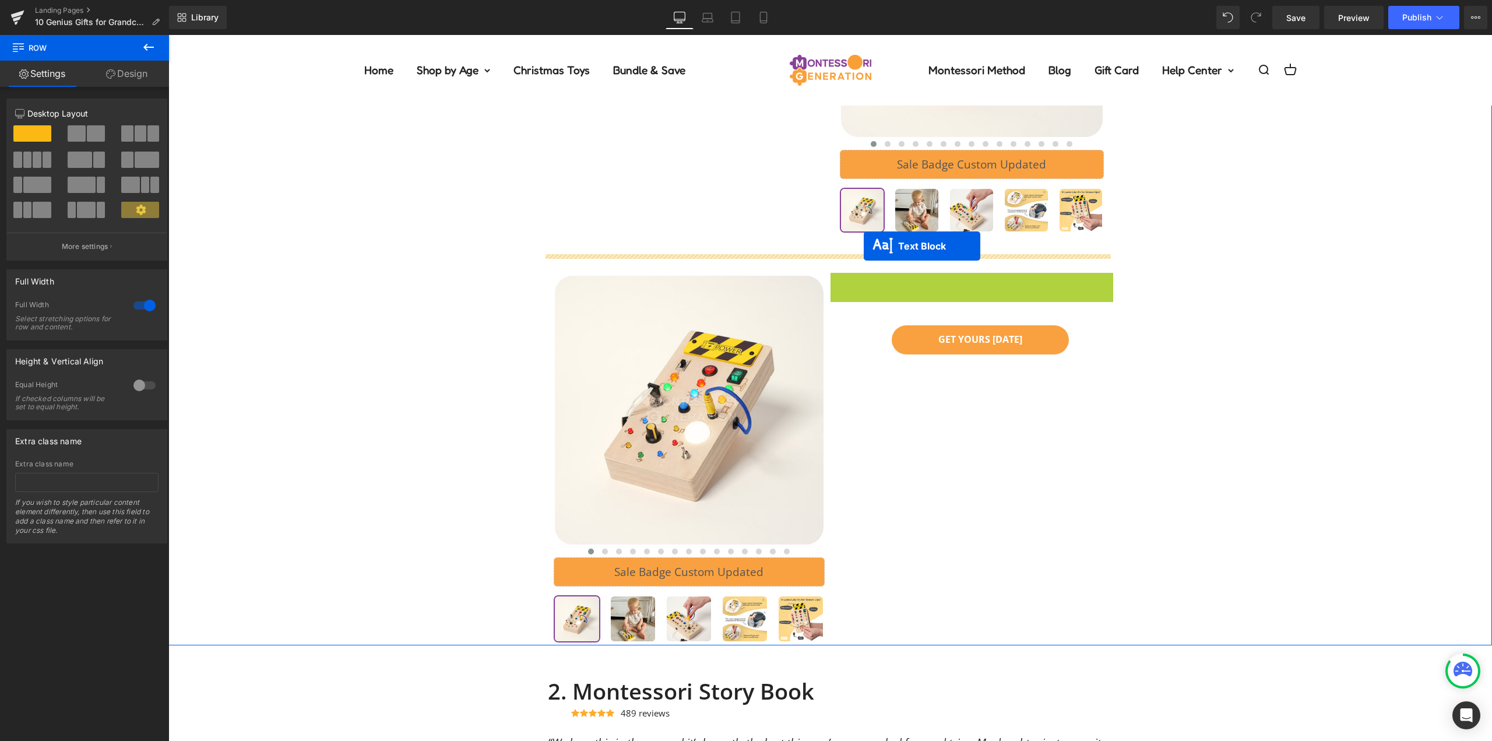
drag, startPoint x: 941, startPoint y: 279, endPoint x: 864, endPoint y: 246, distance: 83.8
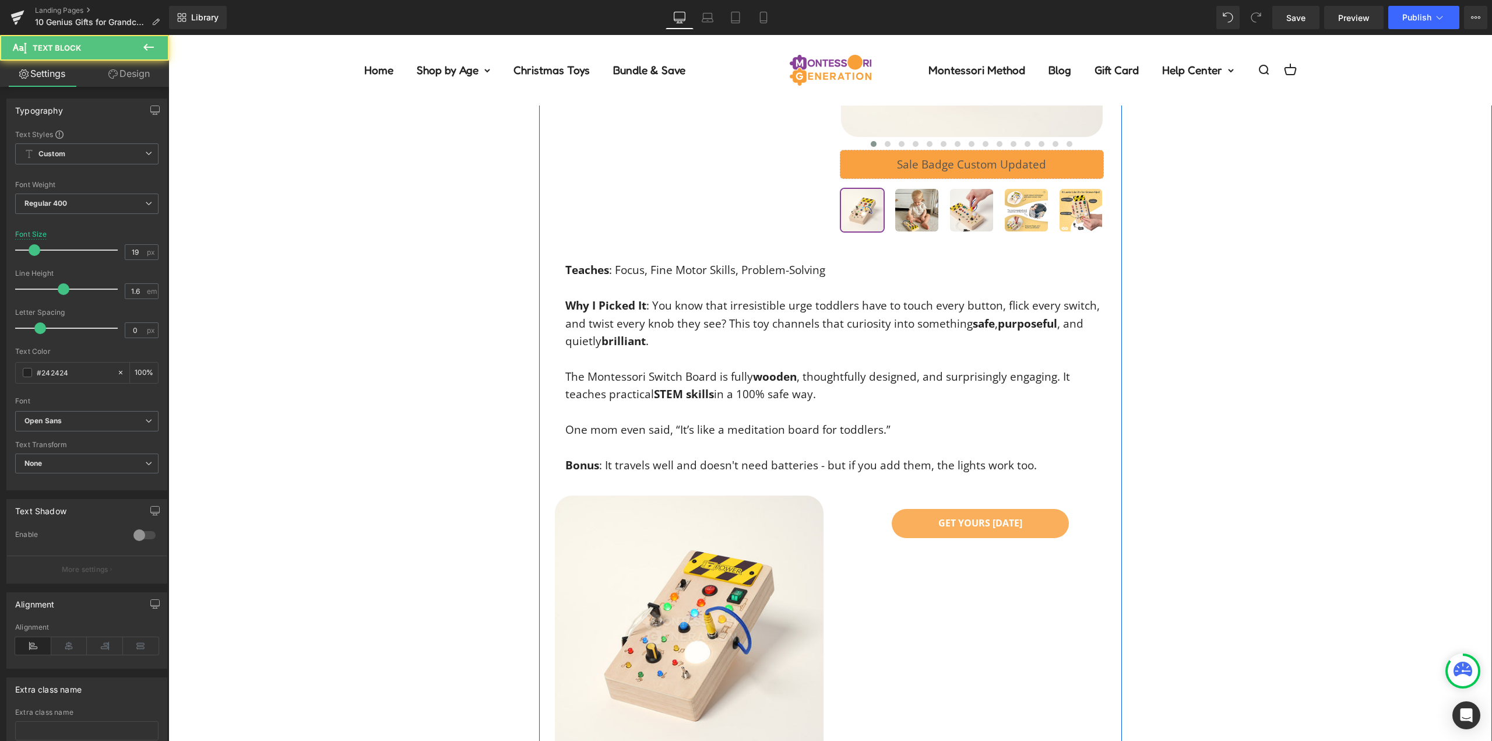
click at [910, 529] on link "GET YOURS [DATE]" at bounding box center [980, 523] width 177 height 29
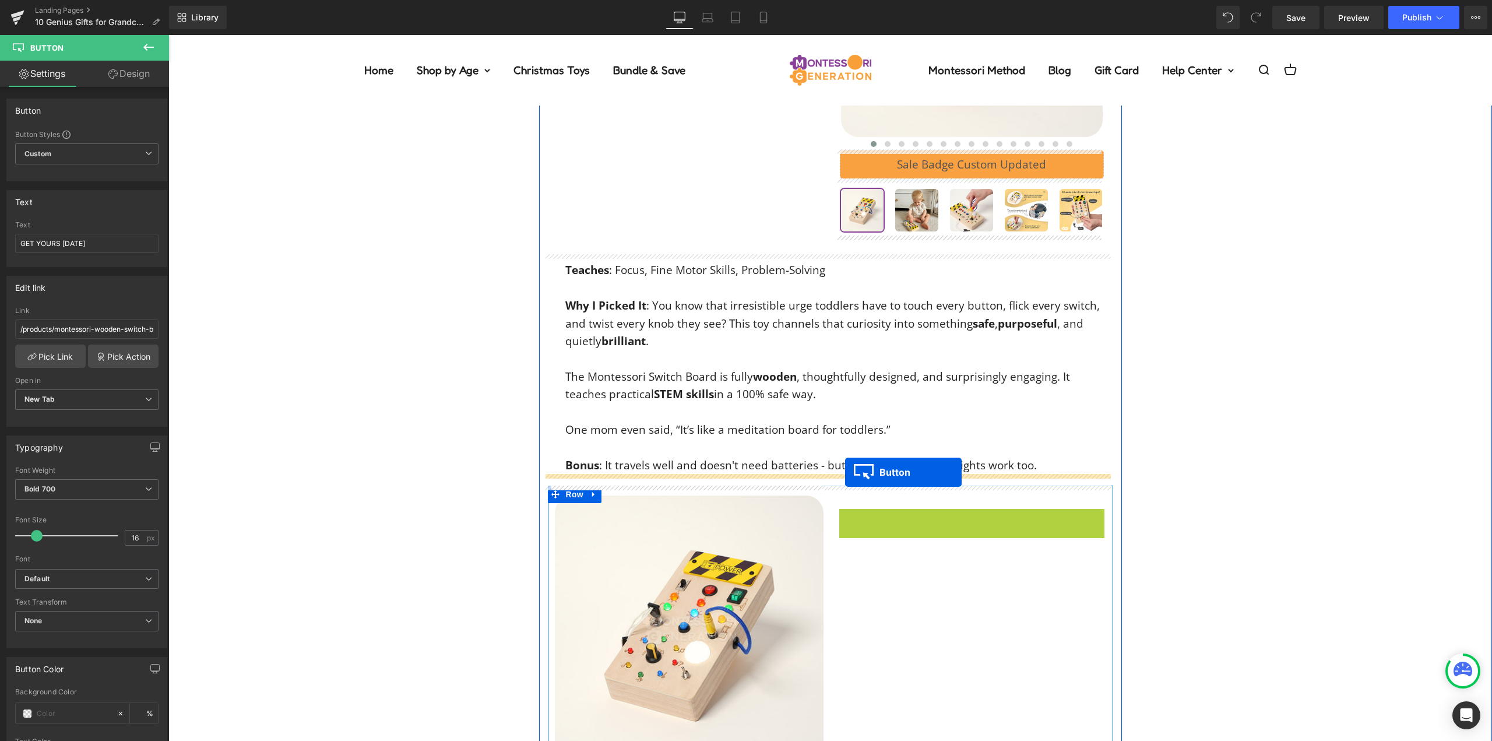
drag, startPoint x: 954, startPoint y: 523, endPoint x: 845, endPoint y: 472, distance: 120.5
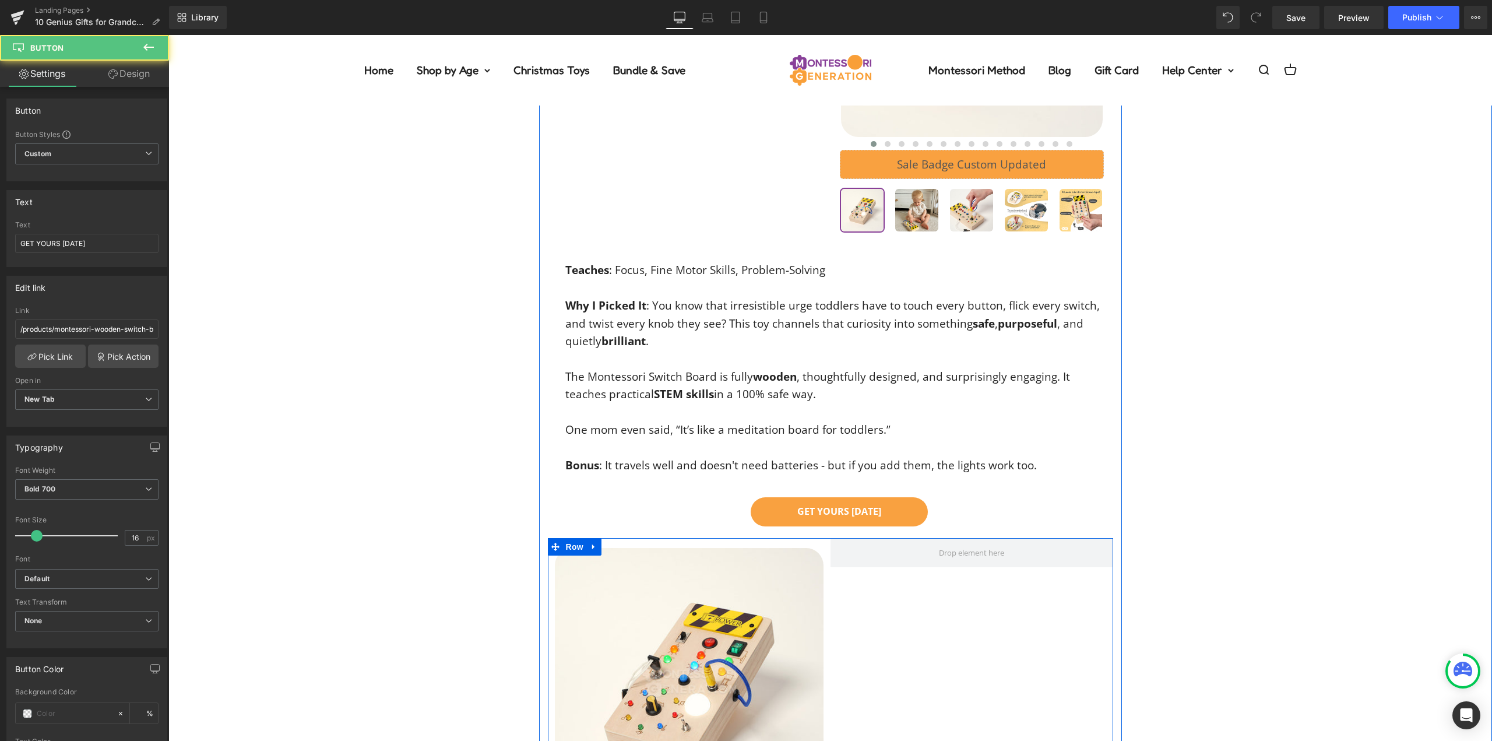
click at [843, 592] on div at bounding box center [972, 727] width 283 height 379
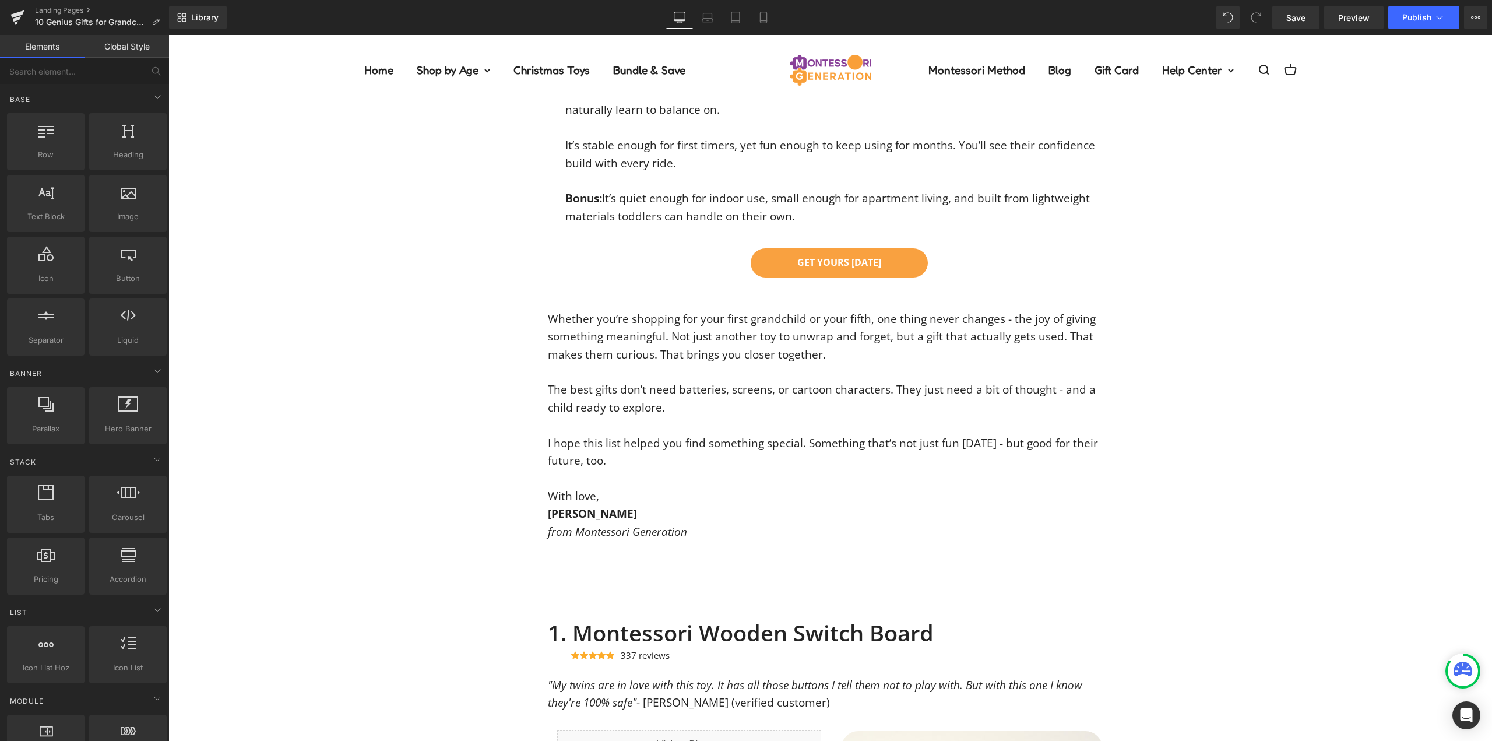
scroll to position [8393, 0]
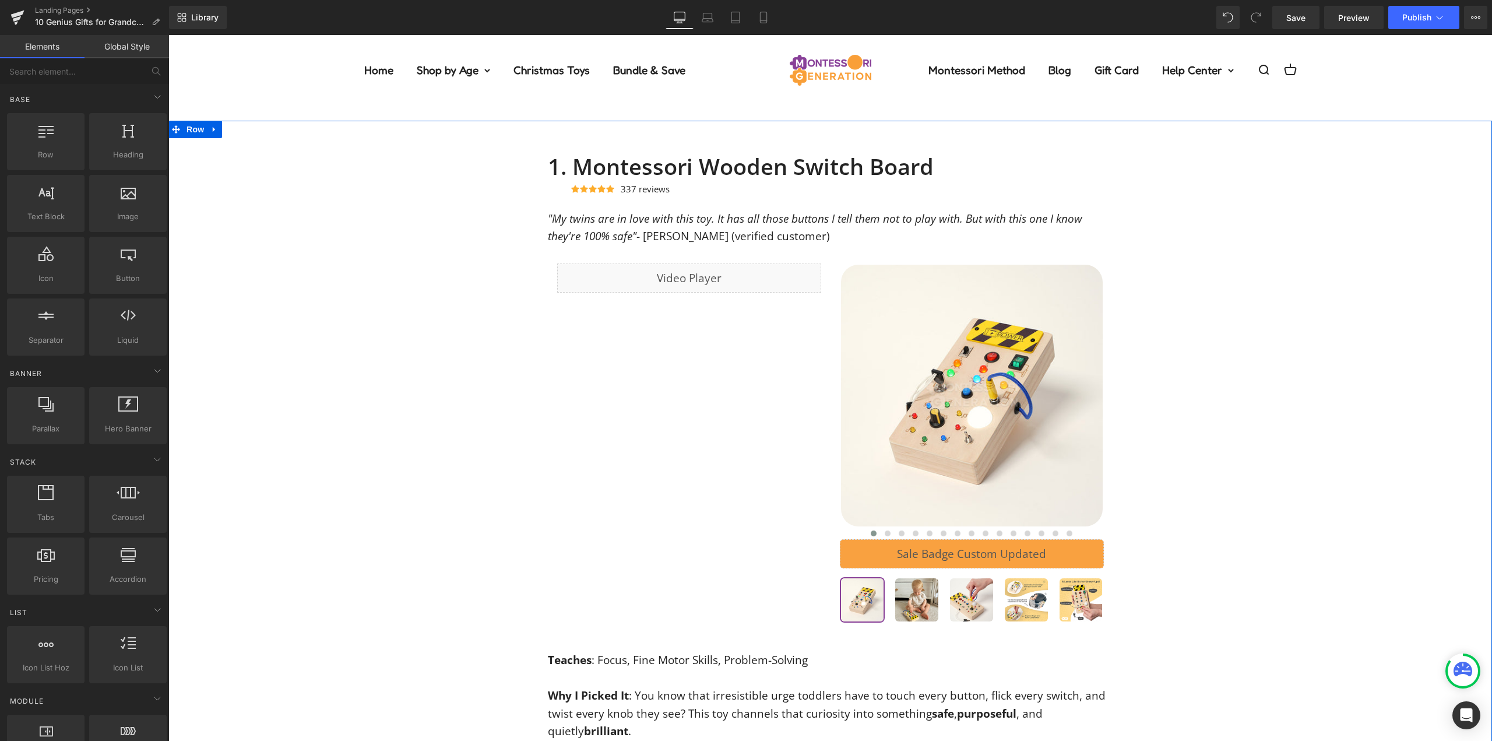
click at [493, 146] on div "1. Montessori Wooden Switch Board Heading Icon Icon Icon Icon Icon Icon List Ho…" at bounding box center [830, 519] width 1324 height 796
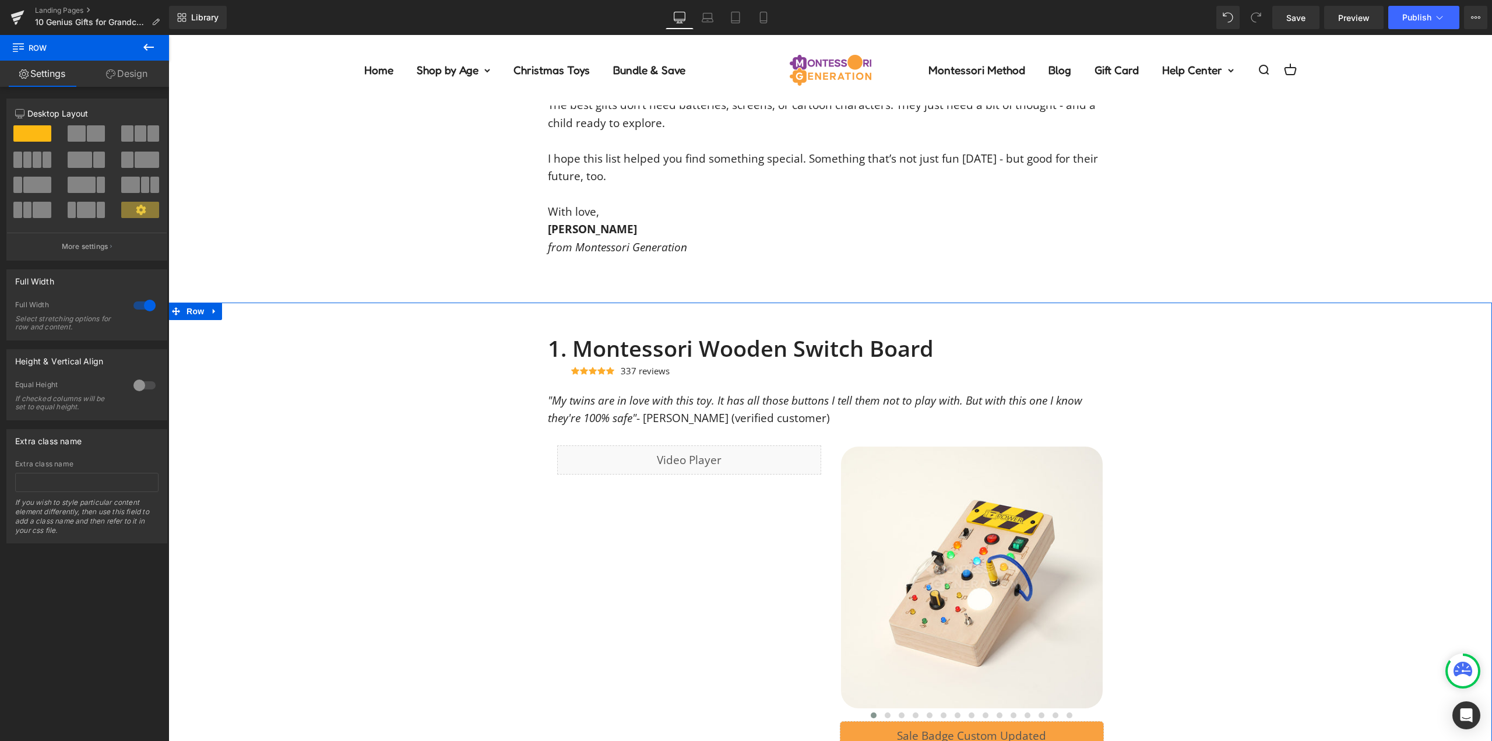
scroll to position [8218, 0]
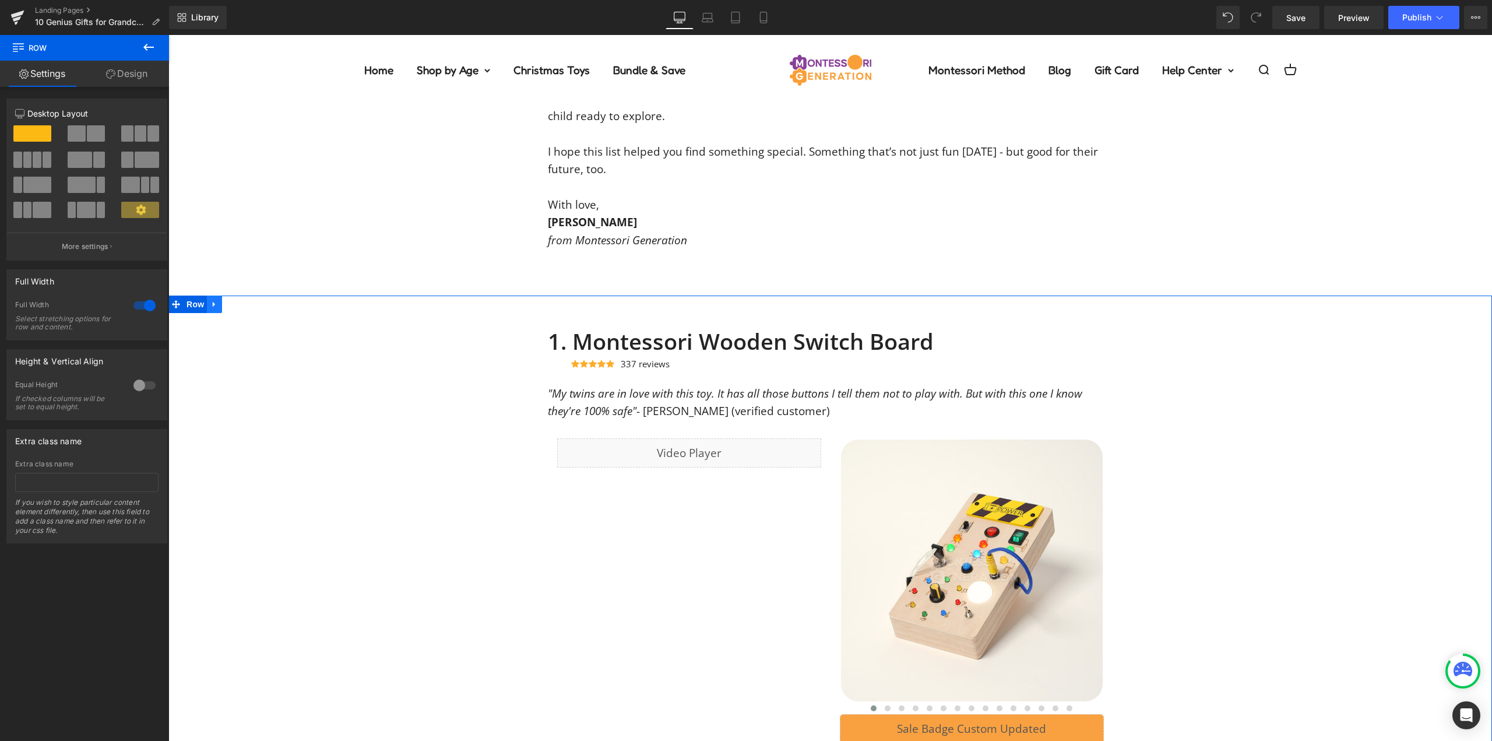
click at [207, 297] on link at bounding box center [214, 304] width 15 height 17
click at [241, 302] on icon at bounding box center [245, 304] width 8 height 9
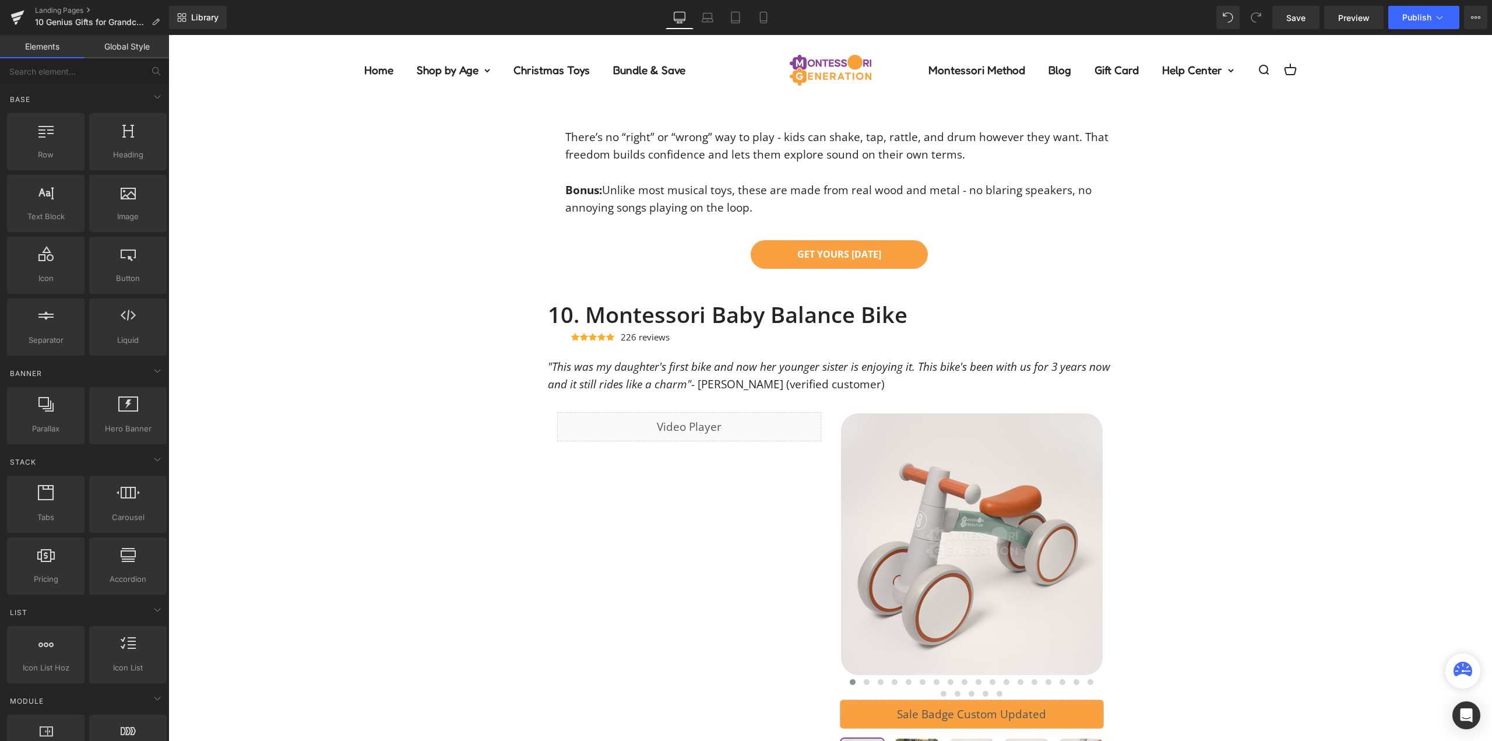
scroll to position [6936, 0]
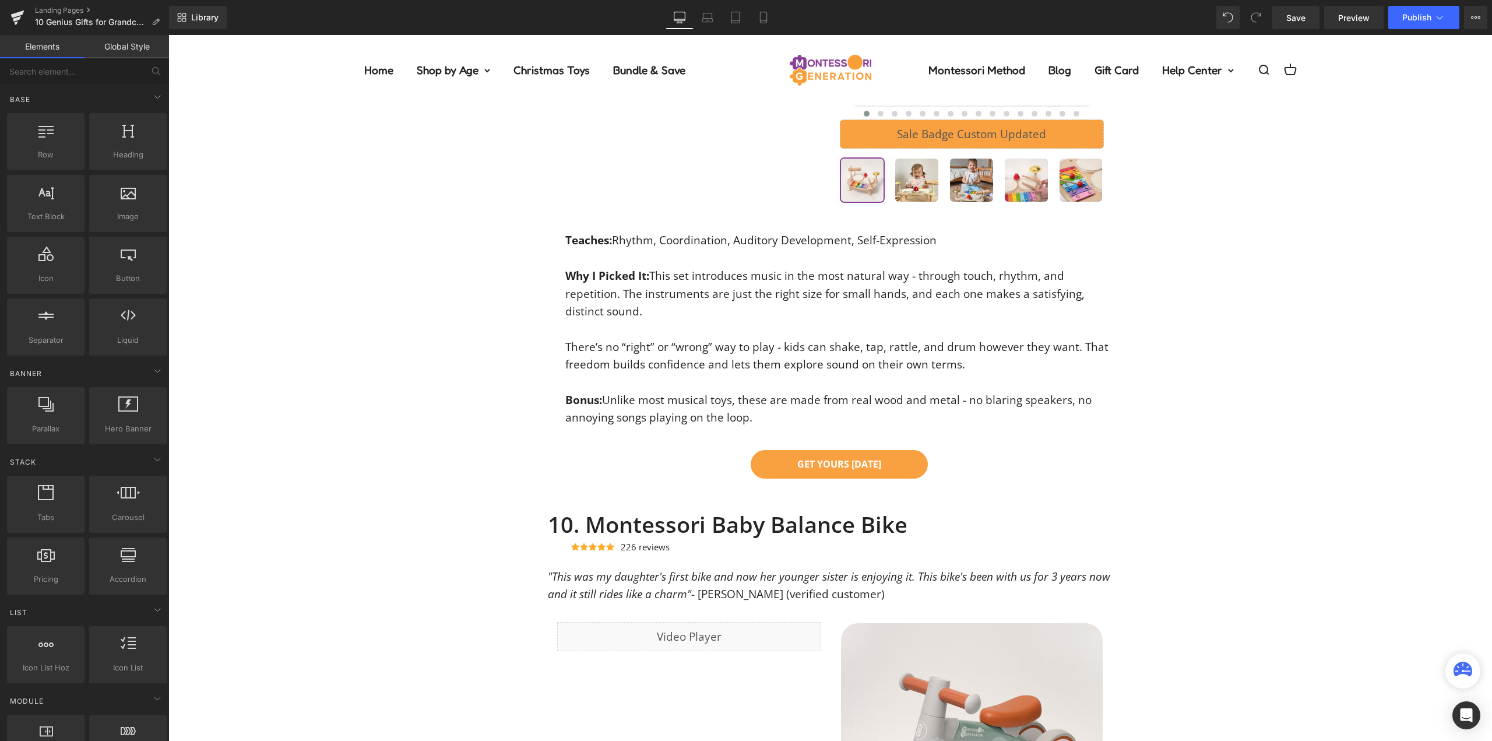
click at [673, 590] on span ""This was my daughter's first bike and now her younger sister is enjoying it. T…" at bounding box center [829, 585] width 562 height 33
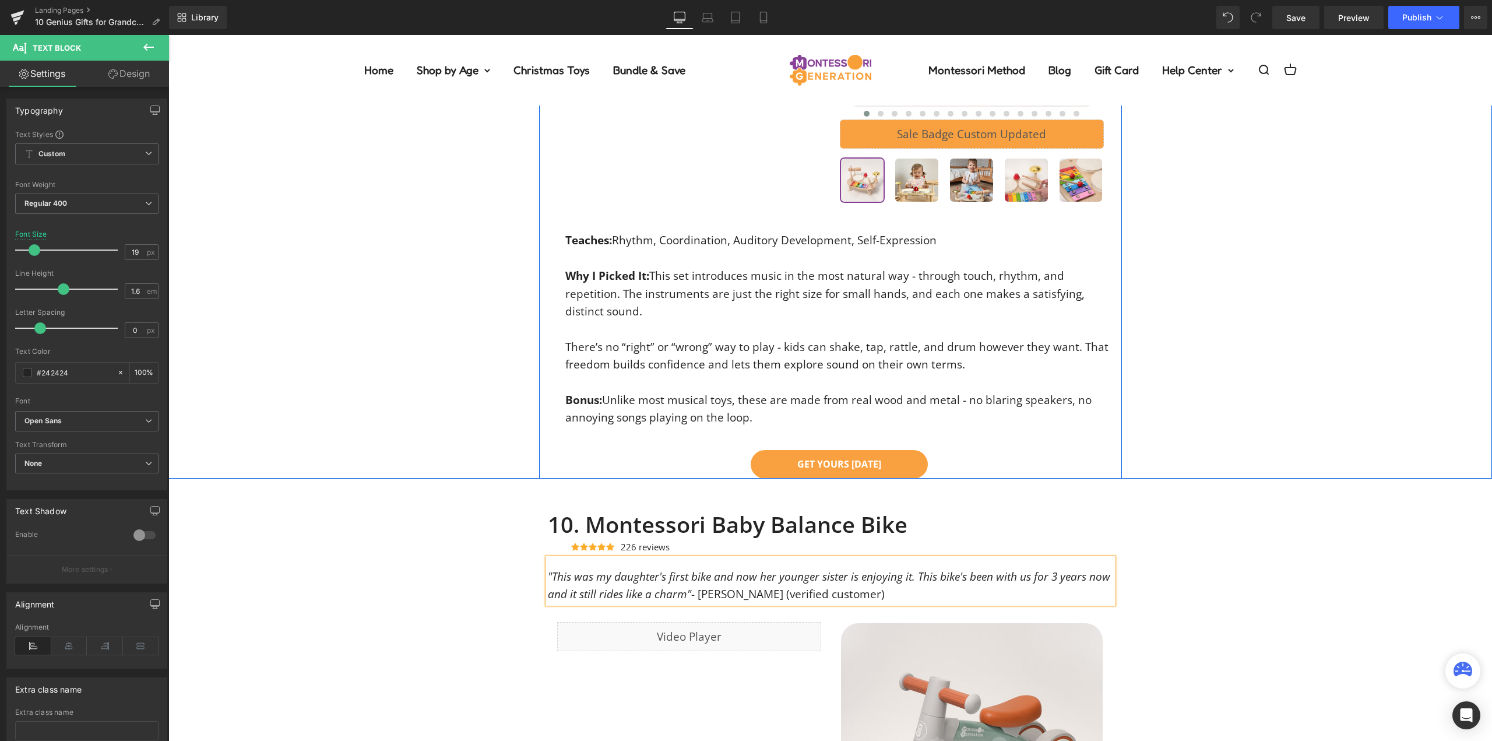
scroll to position [6528, 0]
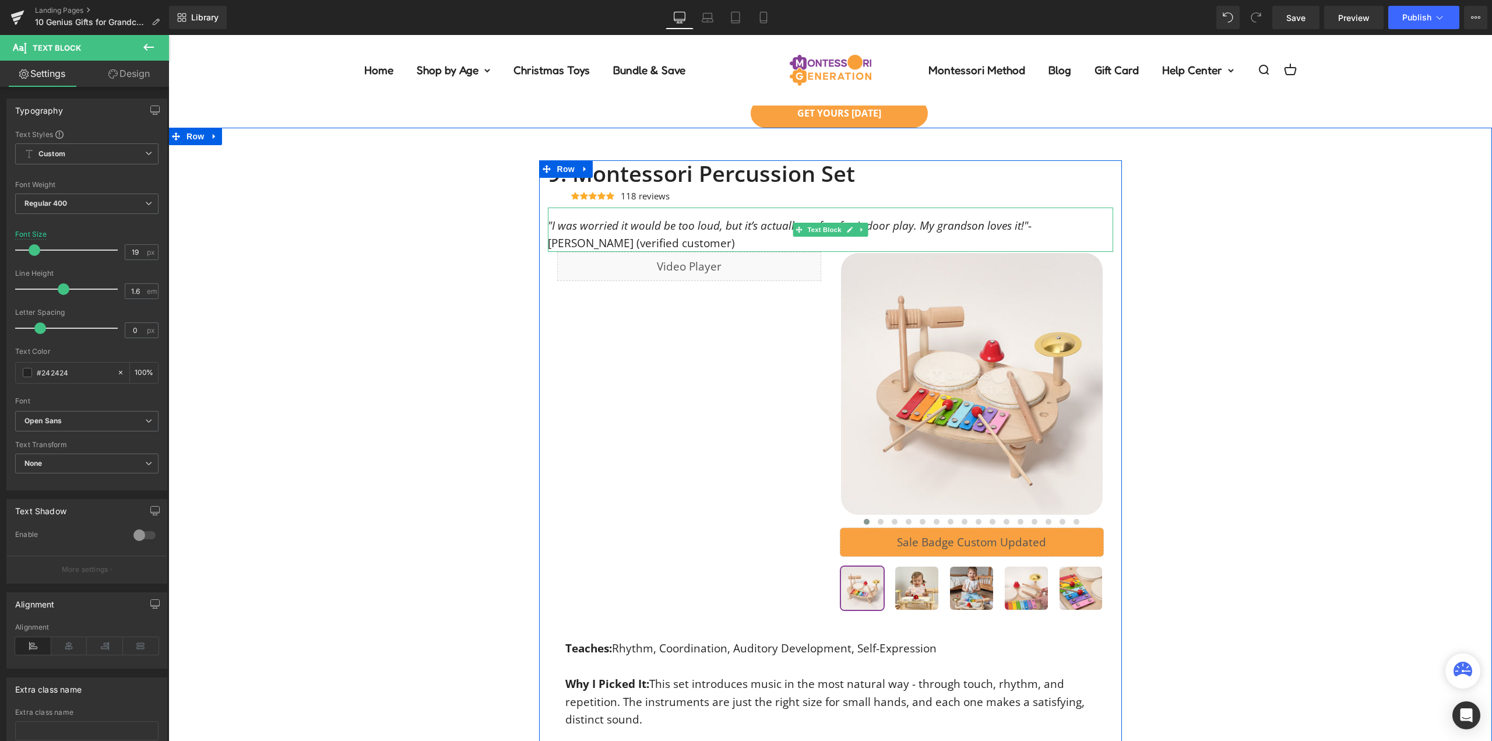
click at [917, 226] on span ""I was worried it would be too loud, but it’s actually perfect for indoor play.…" at bounding box center [788, 225] width 480 height 15
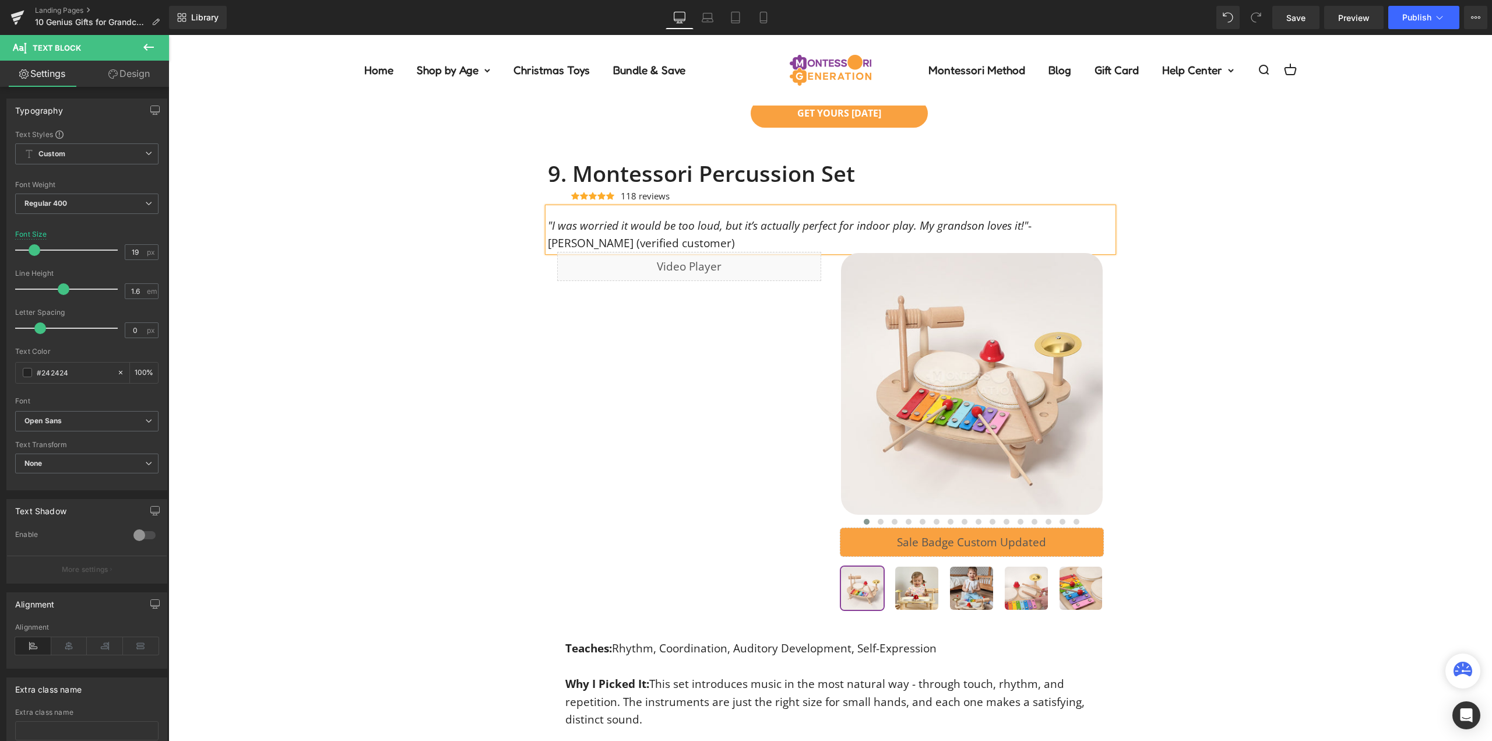
click at [1188, 217] on div "9. Montessori Percussion Set Heading Icon Icon Icon Icon Icon Icon List Hoz 118…" at bounding box center [830, 523] width 1324 height 726
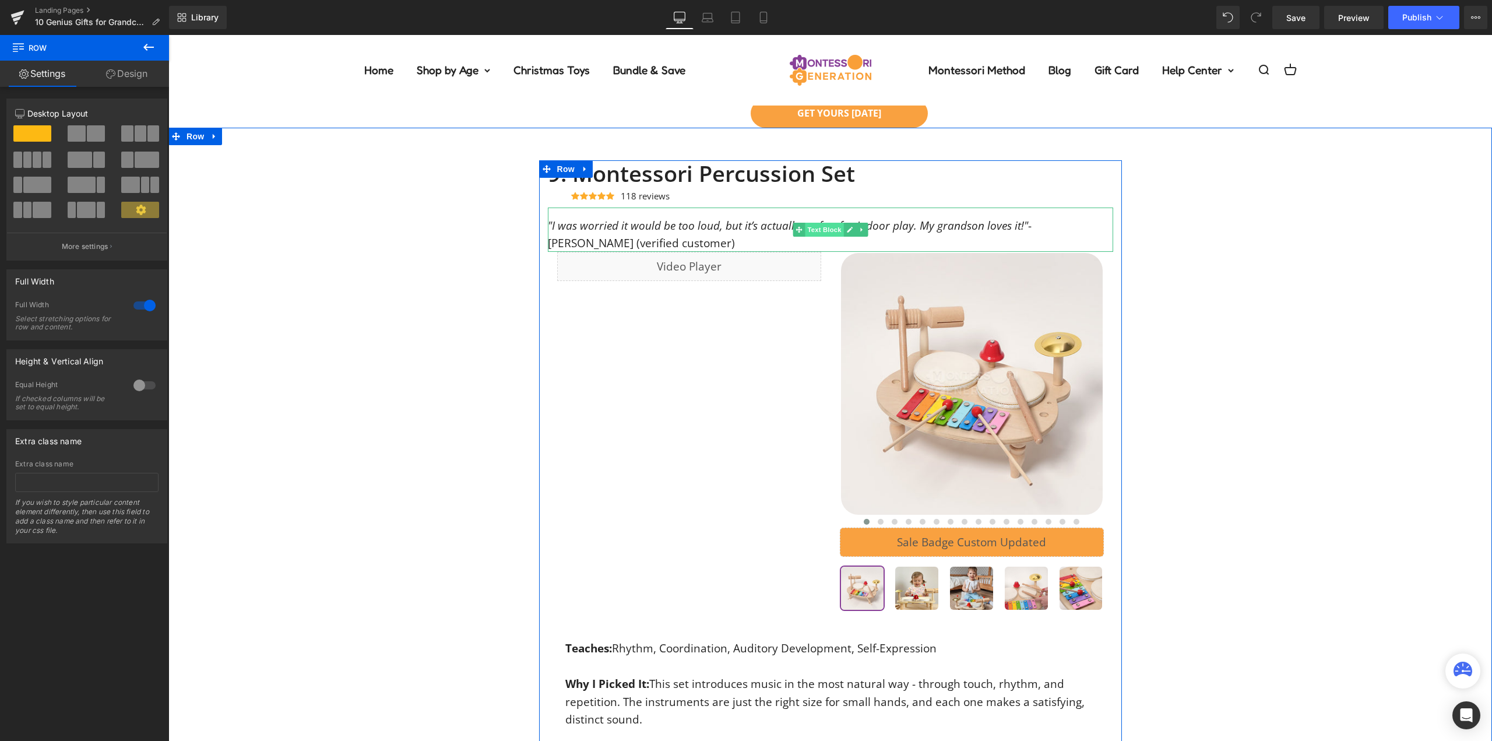
click at [828, 229] on span "Text Block" at bounding box center [824, 230] width 38 height 14
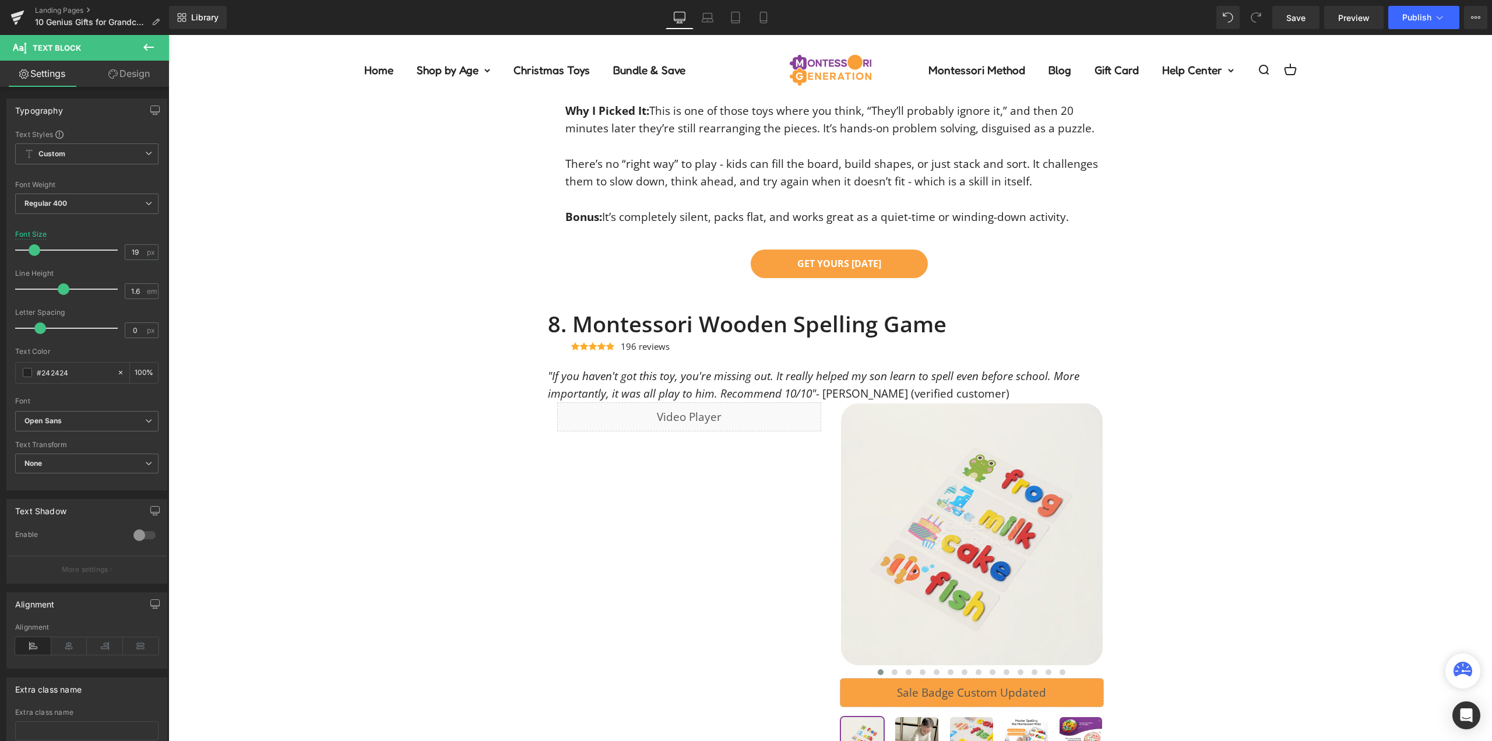
scroll to position [5479, 0]
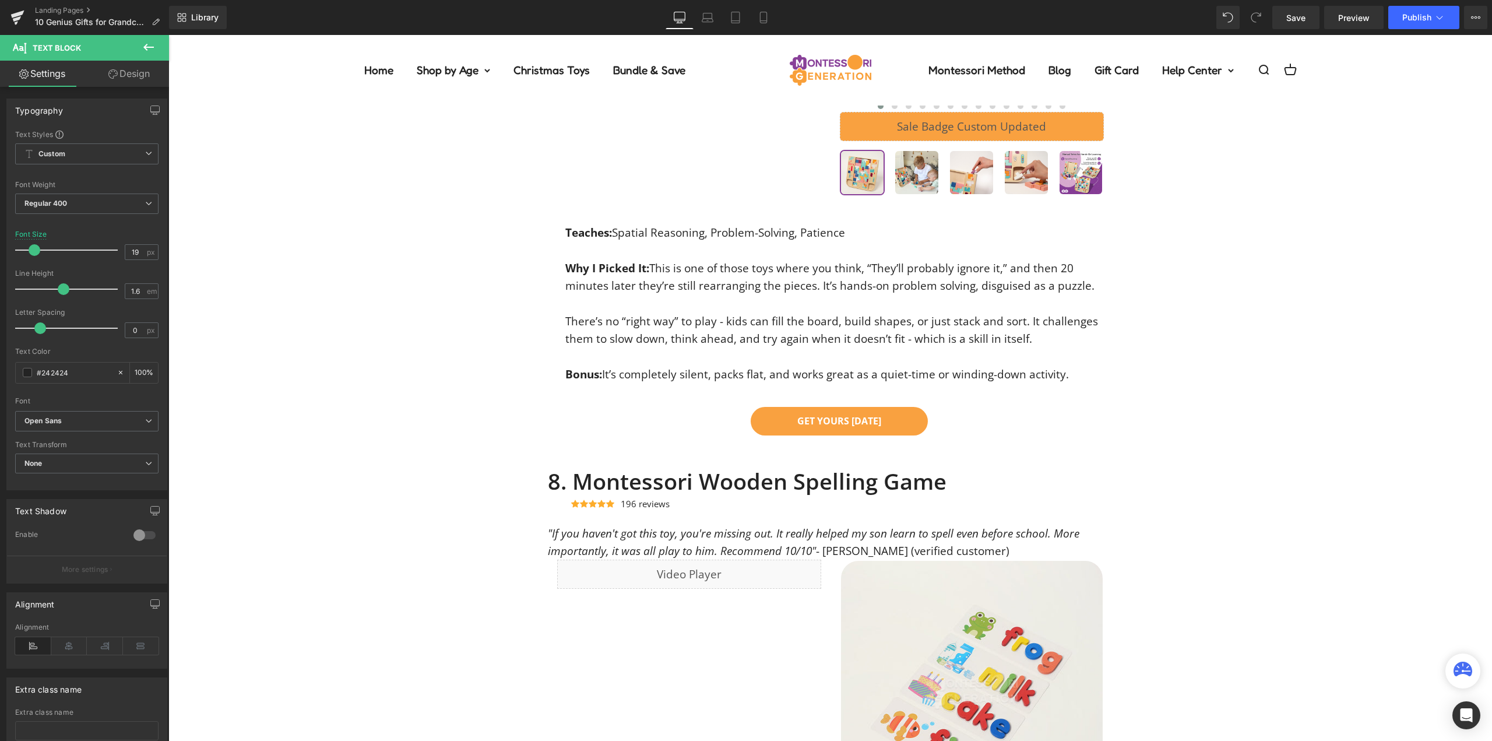
click at [797, 539] on div ""If you haven't got this toy, you're missing out. It really helped my son learn…" at bounding box center [830, 537] width 565 height 45
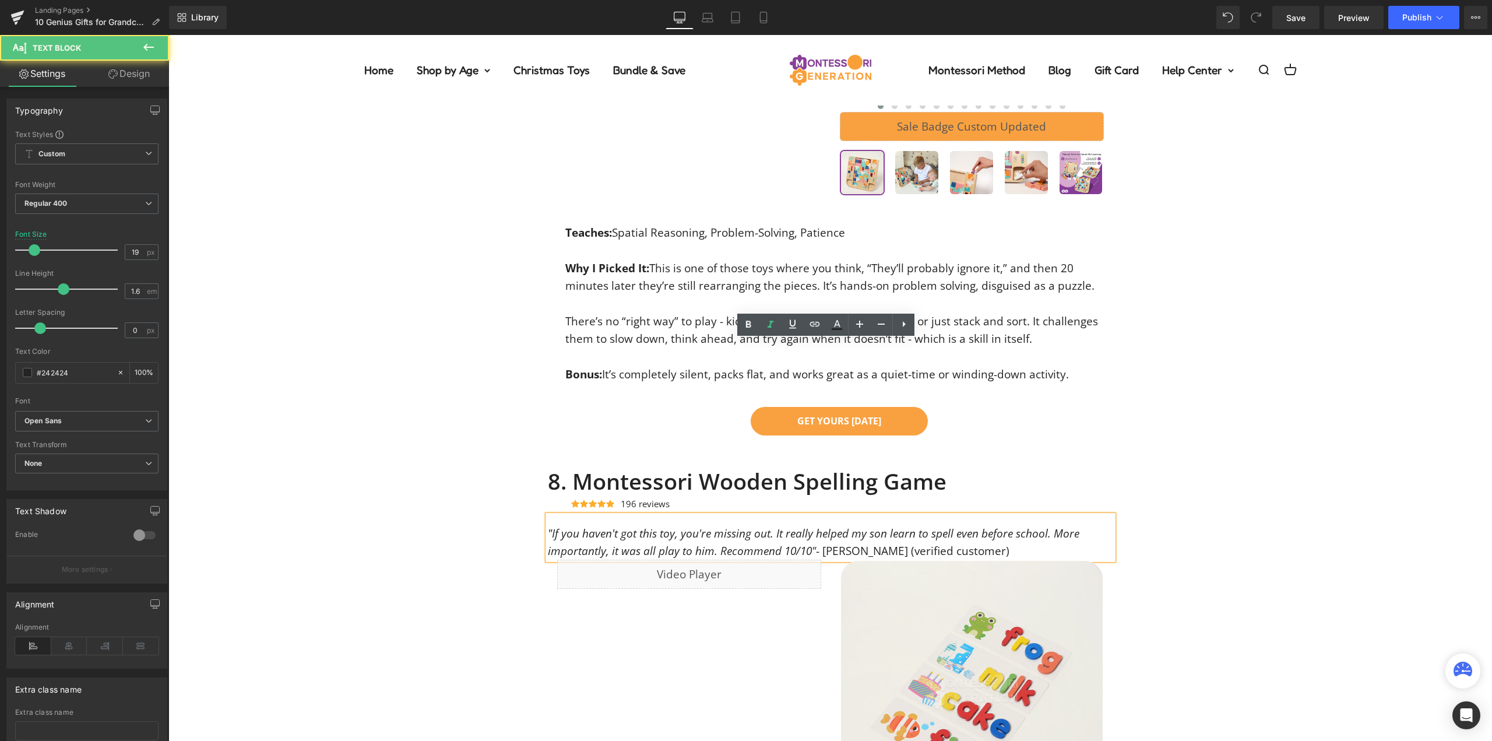
scroll to position [5654, 0]
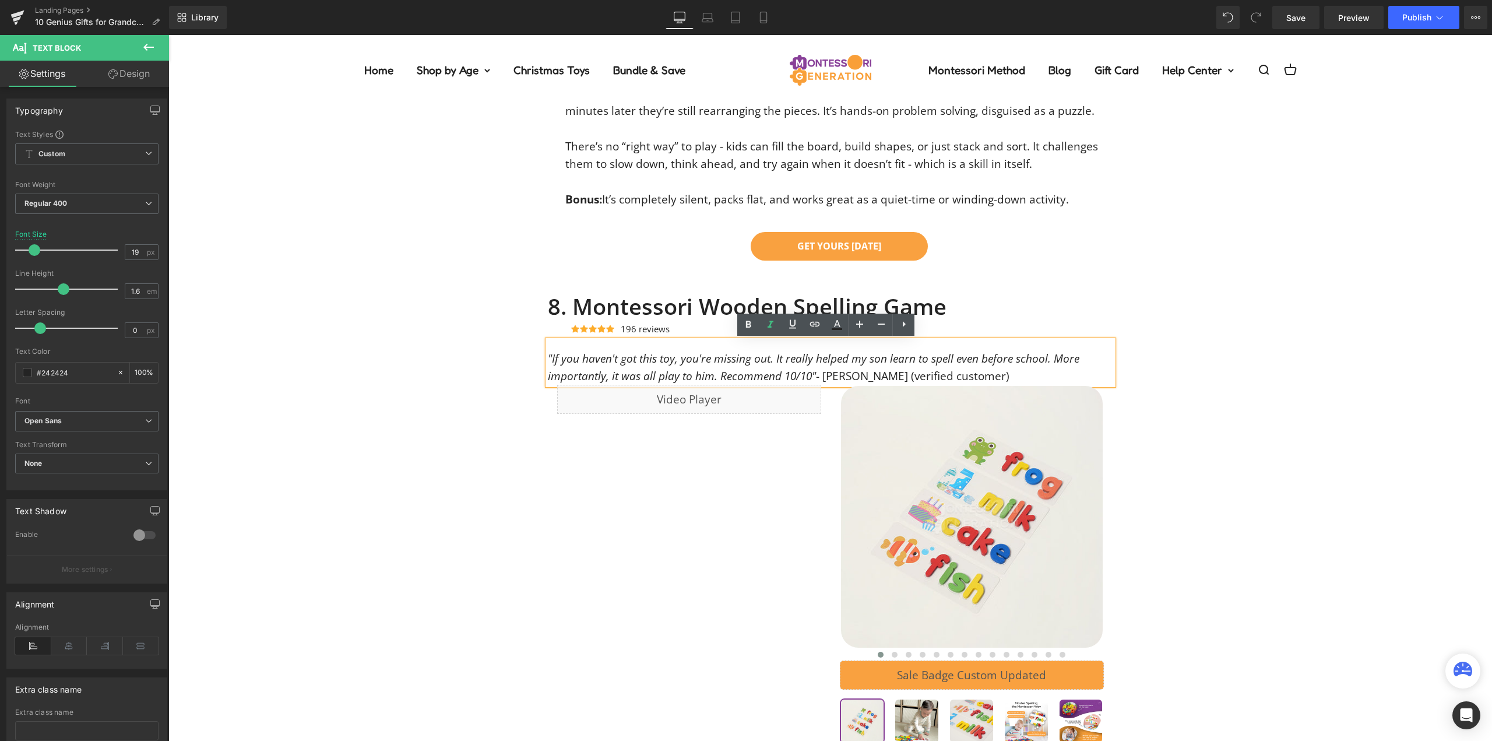
click at [793, 365] on span ""If you haven't got this toy, you're missing out. It really helped my son learn…" at bounding box center [814, 367] width 532 height 33
click at [1255, 371] on div "8. Montessori Wooden Spelling Game Heading Icon Icon Icon Icon Icon Icon List H…" at bounding box center [830, 647] width 1324 height 709
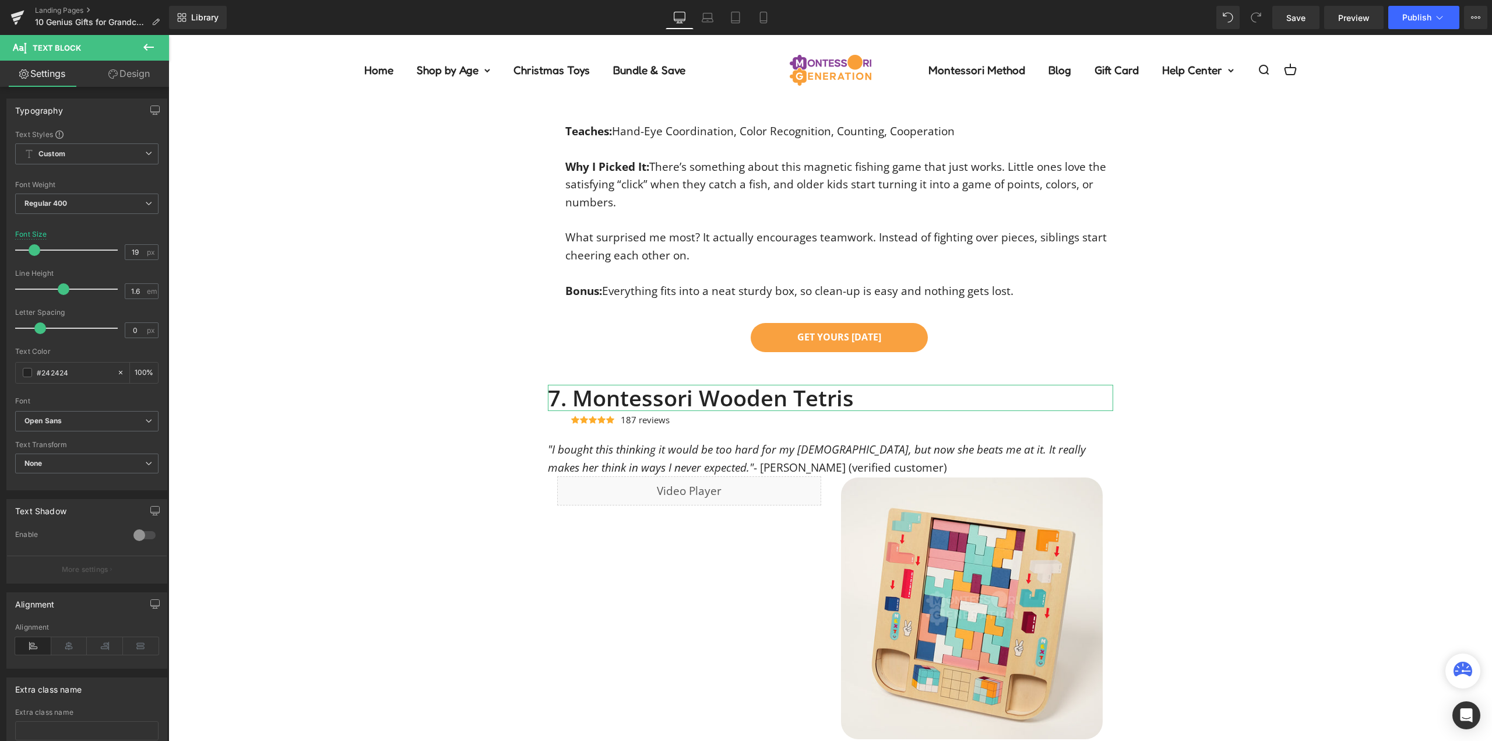
scroll to position [4838, 0]
click at [1240, 461] on div "7. Montessori Wooden Tetris Heading Icon Icon Icon Icon Icon Icon List Hoz 187 …" at bounding box center [830, 731] width 1324 height 691
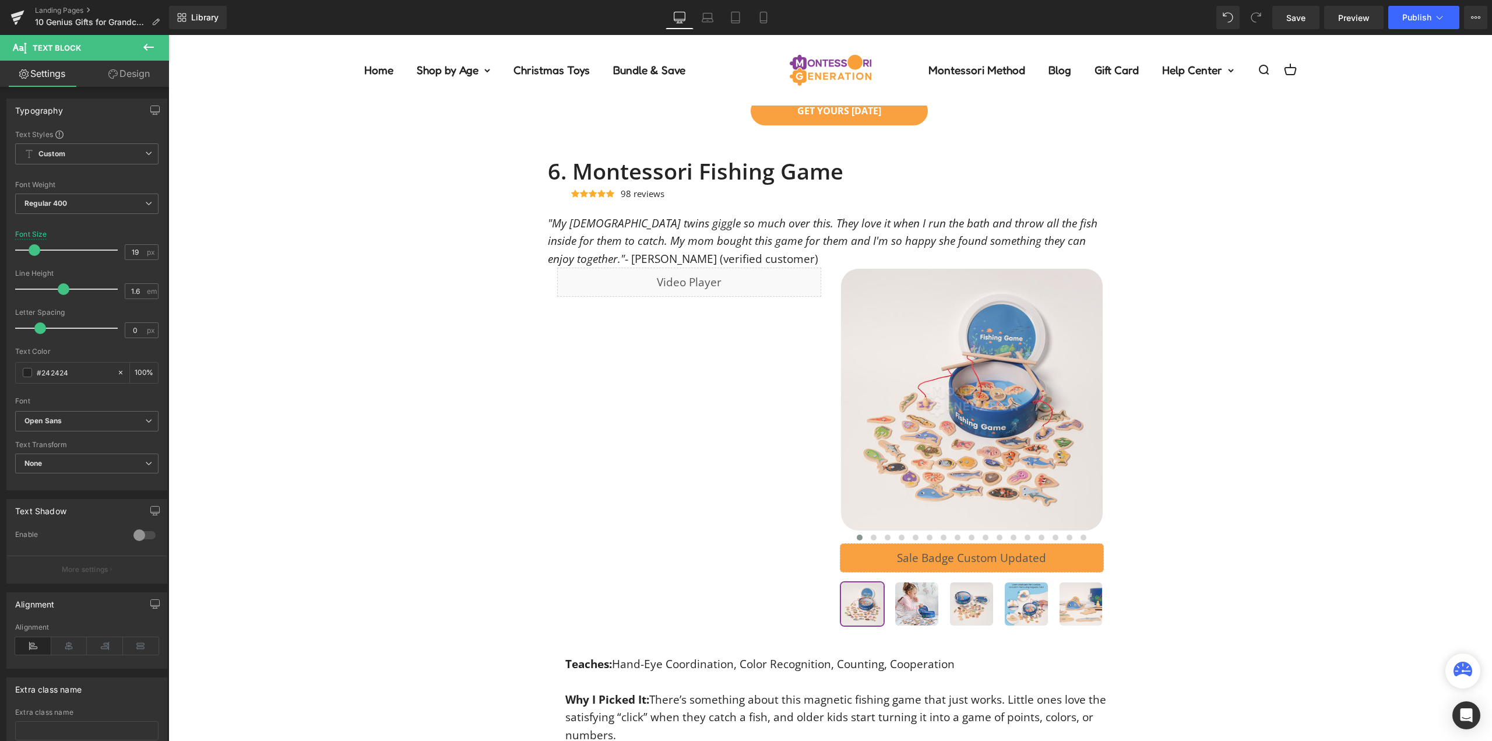
scroll to position [4138, 0]
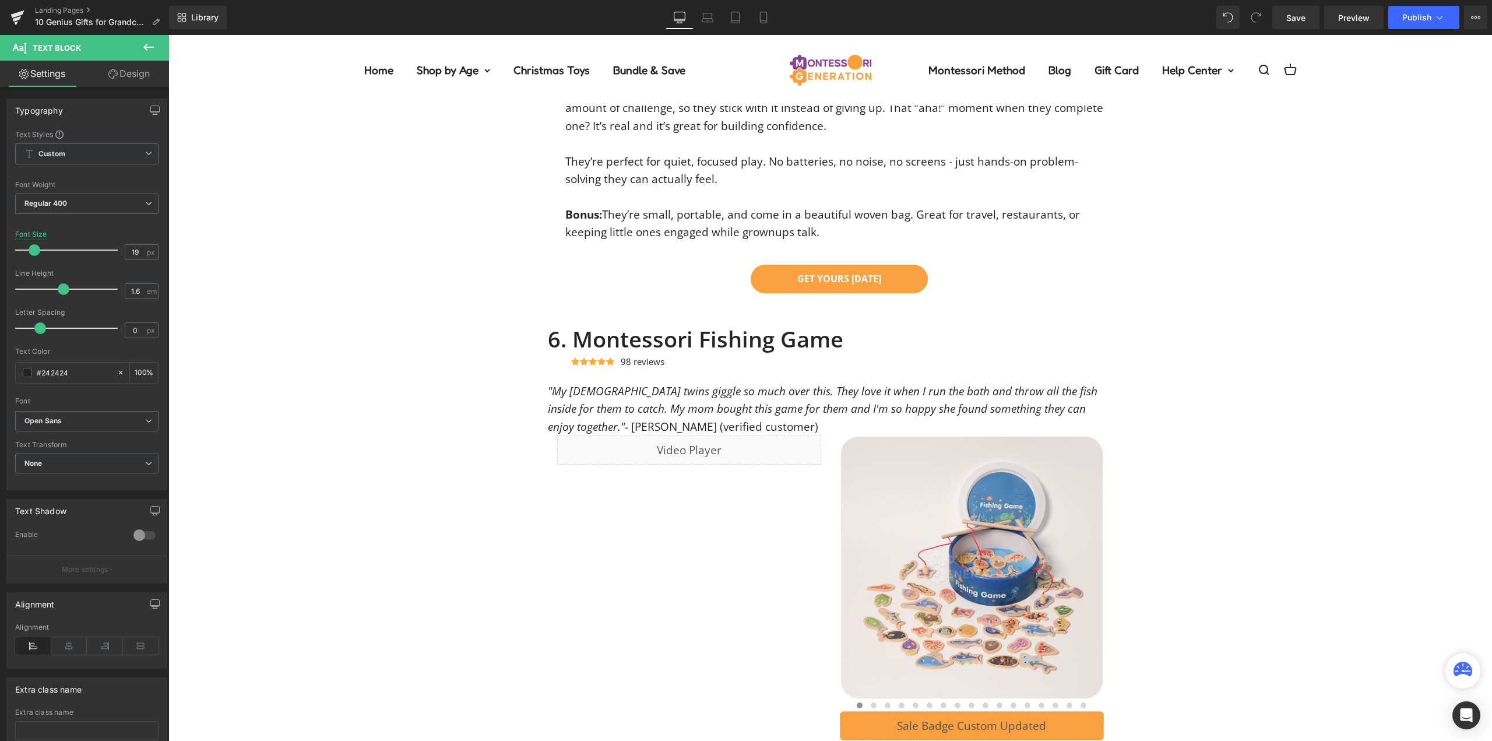
click at [1246, 397] on div "6. Montessori Fishing Game Heading Icon Icon Icon Icon Icon Icon List Hoz 98 re…" at bounding box center [830, 689] width 1324 height 726
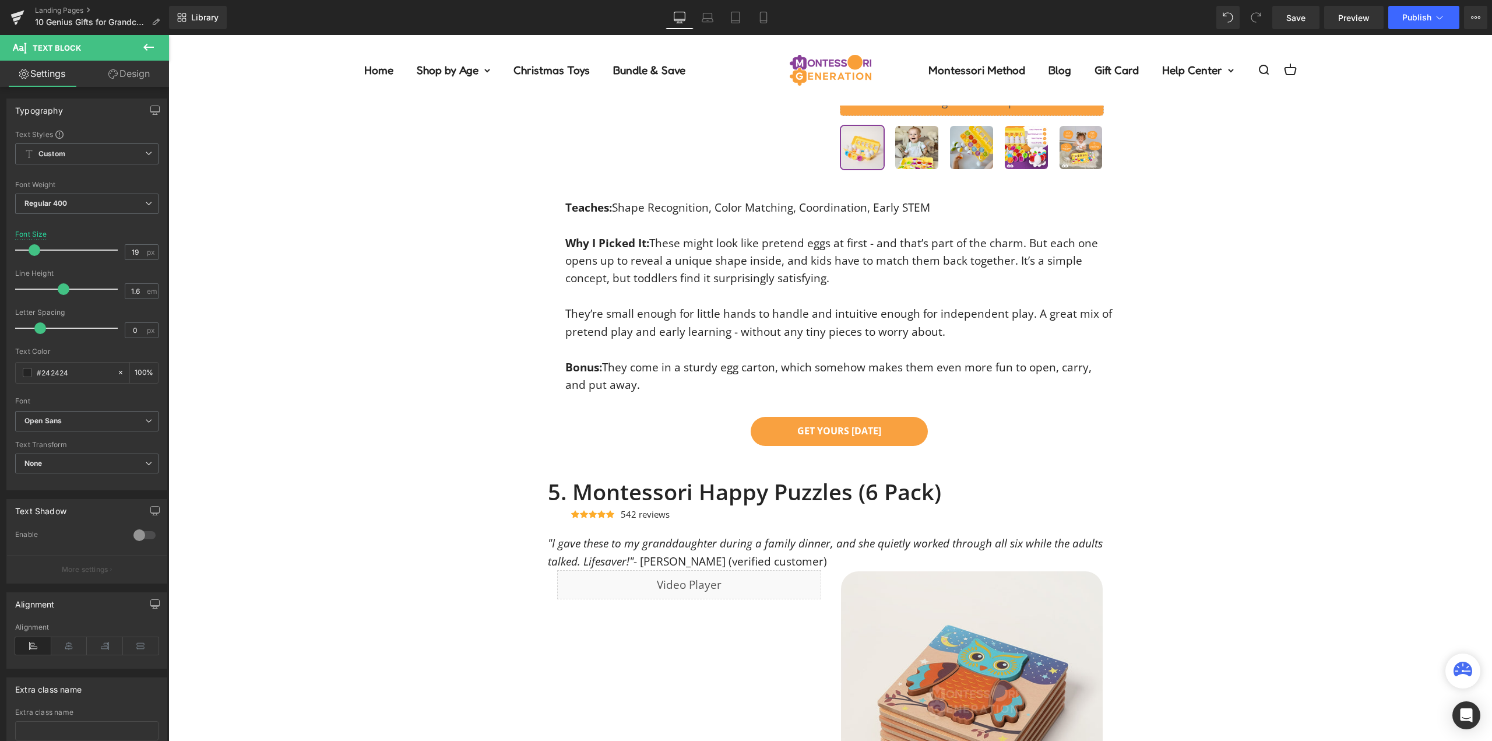
scroll to position [3206, 0]
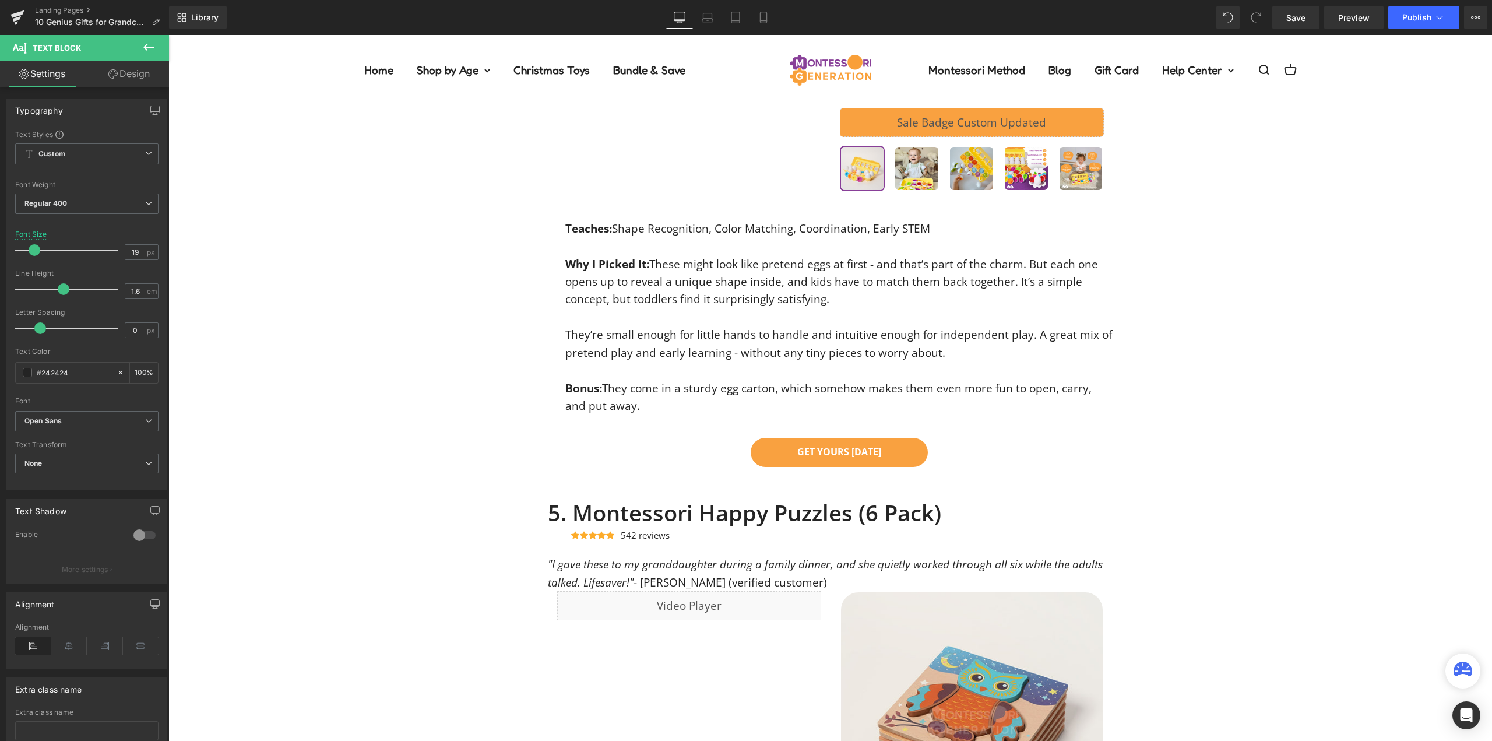
click at [1304, 446] on div "4. Montessori Geometric Eggs Heading Icon Icon Icon Icon Icon Icon List Hoz 604…" at bounding box center [830, 104] width 1324 height 726
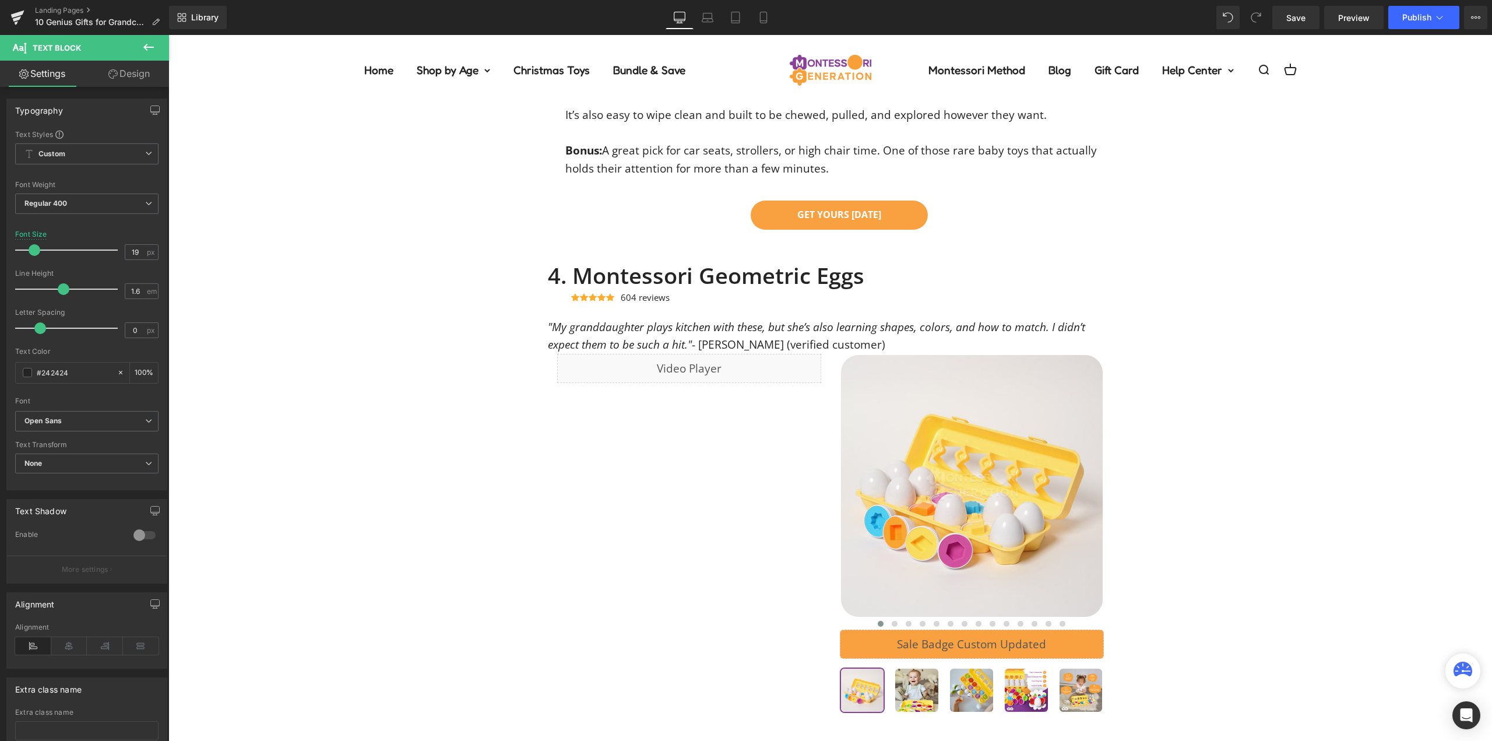
scroll to position [2506, 0]
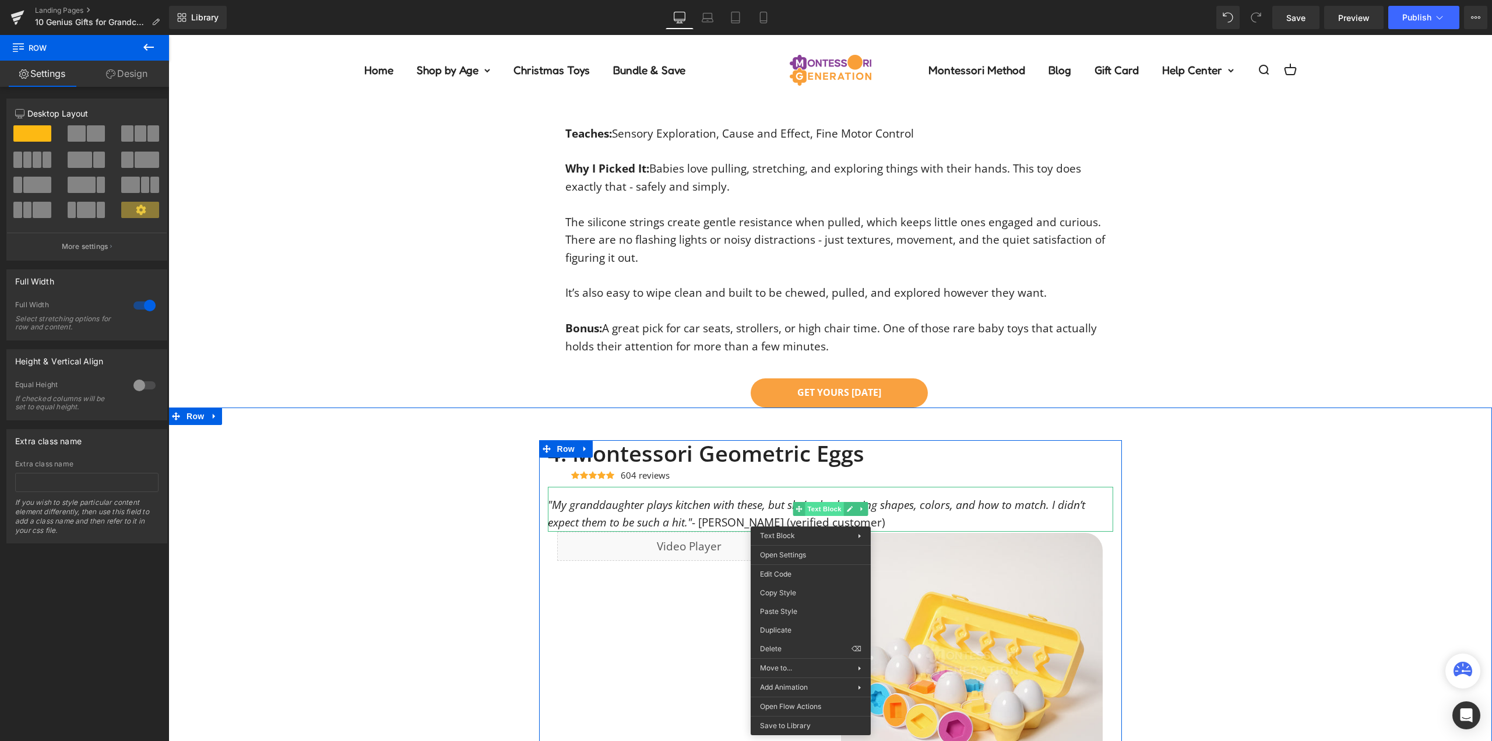
click at [819, 508] on div ""My granddaughter plays kitchen with these, but she’s also learning shapes, col…" at bounding box center [830, 509] width 565 height 45
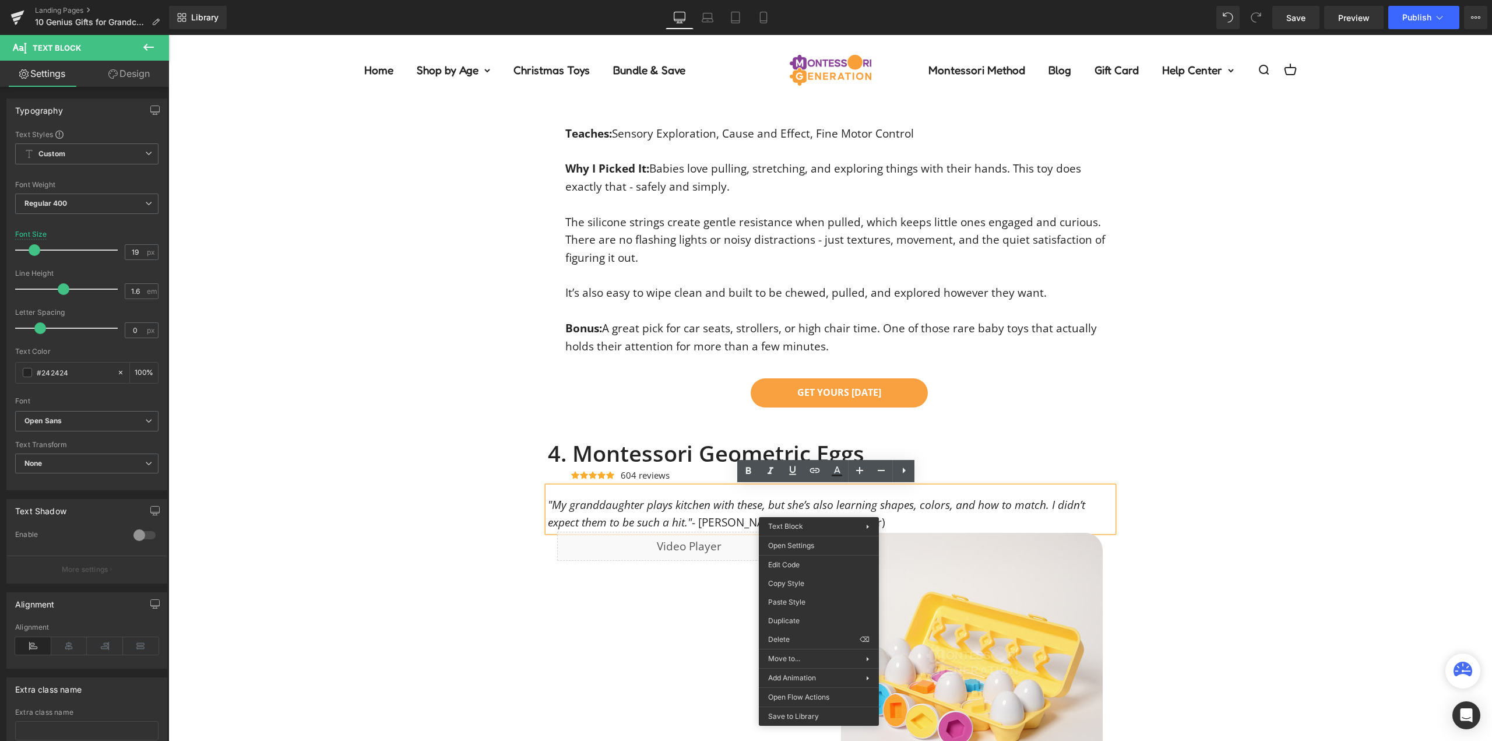
drag, startPoint x: 1291, startPoint y: 436, endPoint x: 1104, endPoint y: 472, distance: 190.6
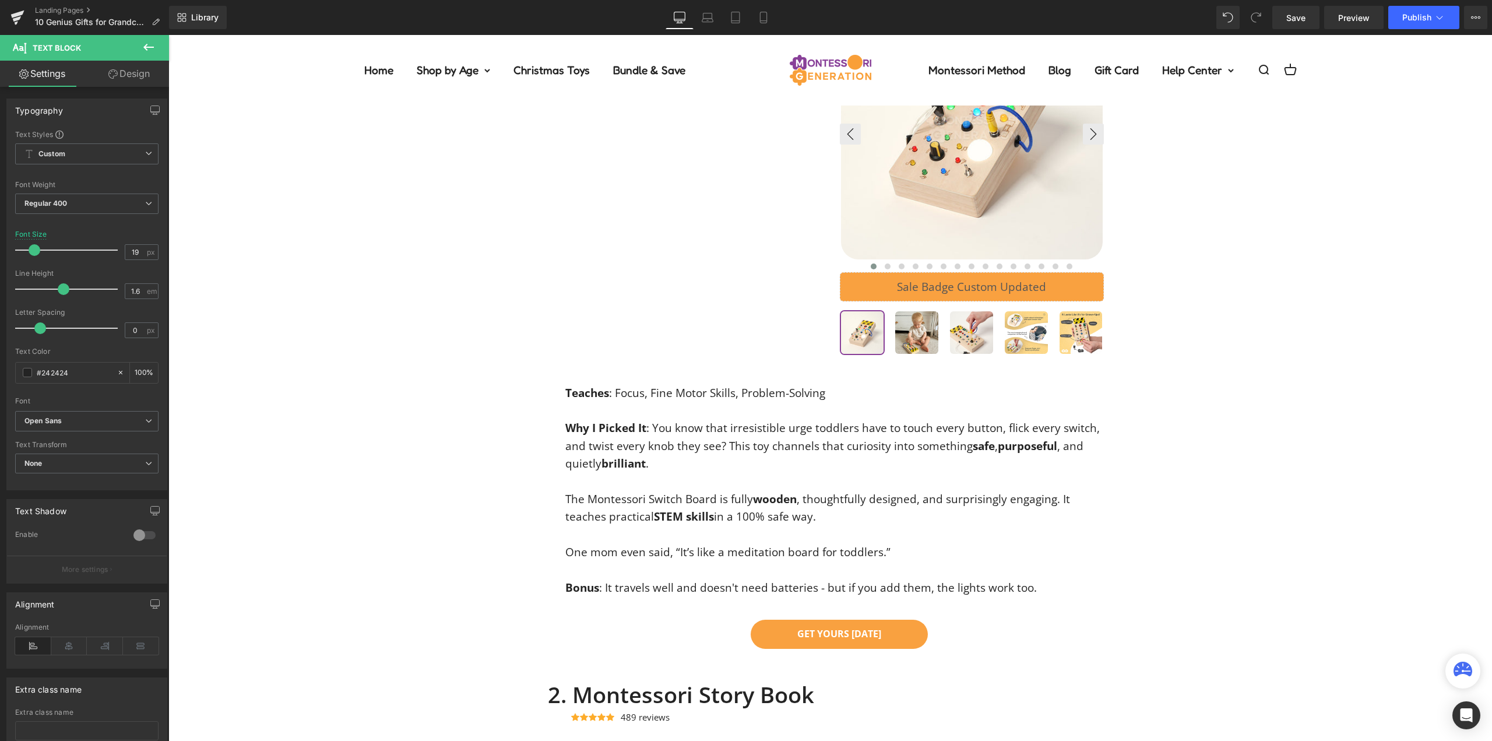
scroll to position [350, 0]
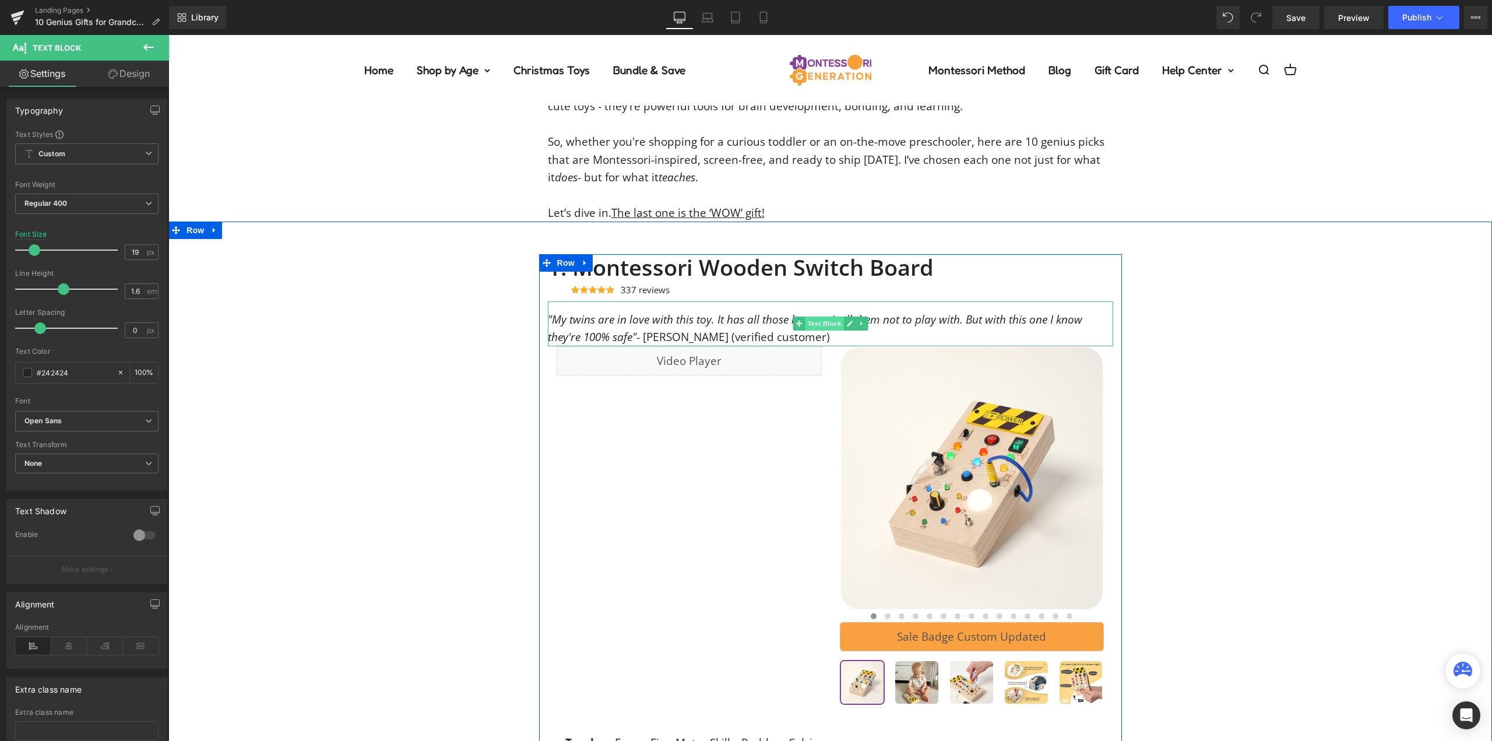
click at [821, 323] on span "Text Block" at bounding box center [824, 323] width 38 height 14
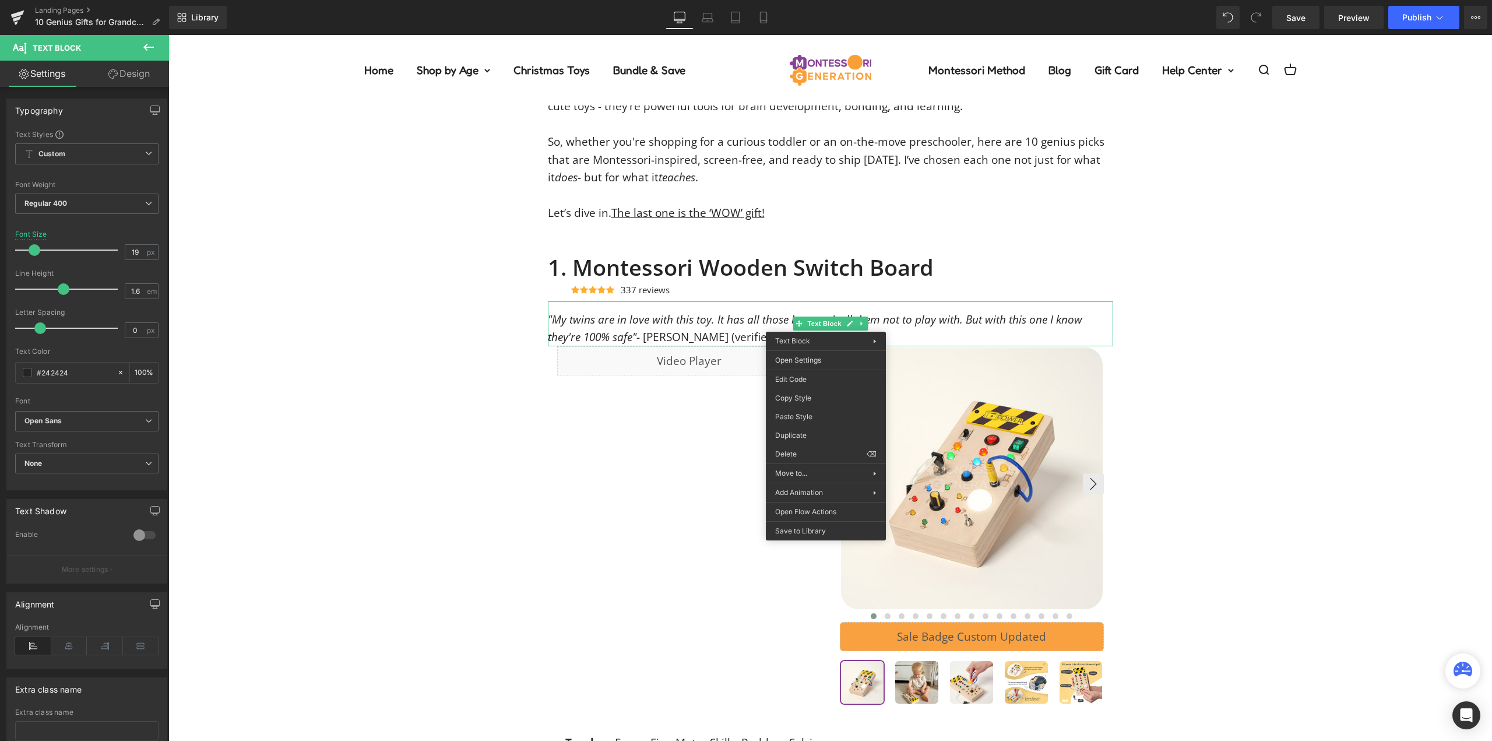
drag, startPoint x: 1011, startPoint y: 452, endPoint x: 843, endPoint y: 417, distance: 172.0
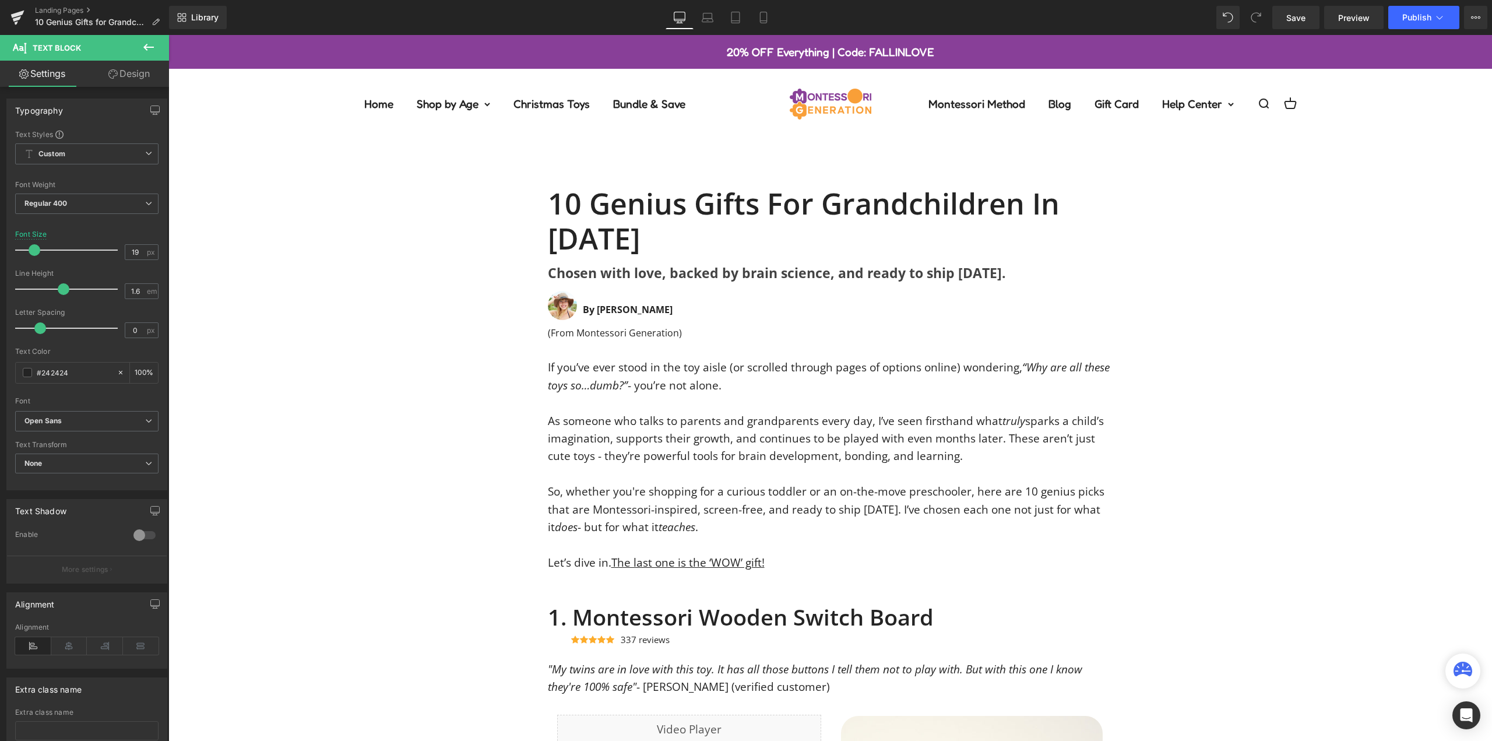
scroll to position [466, 0]
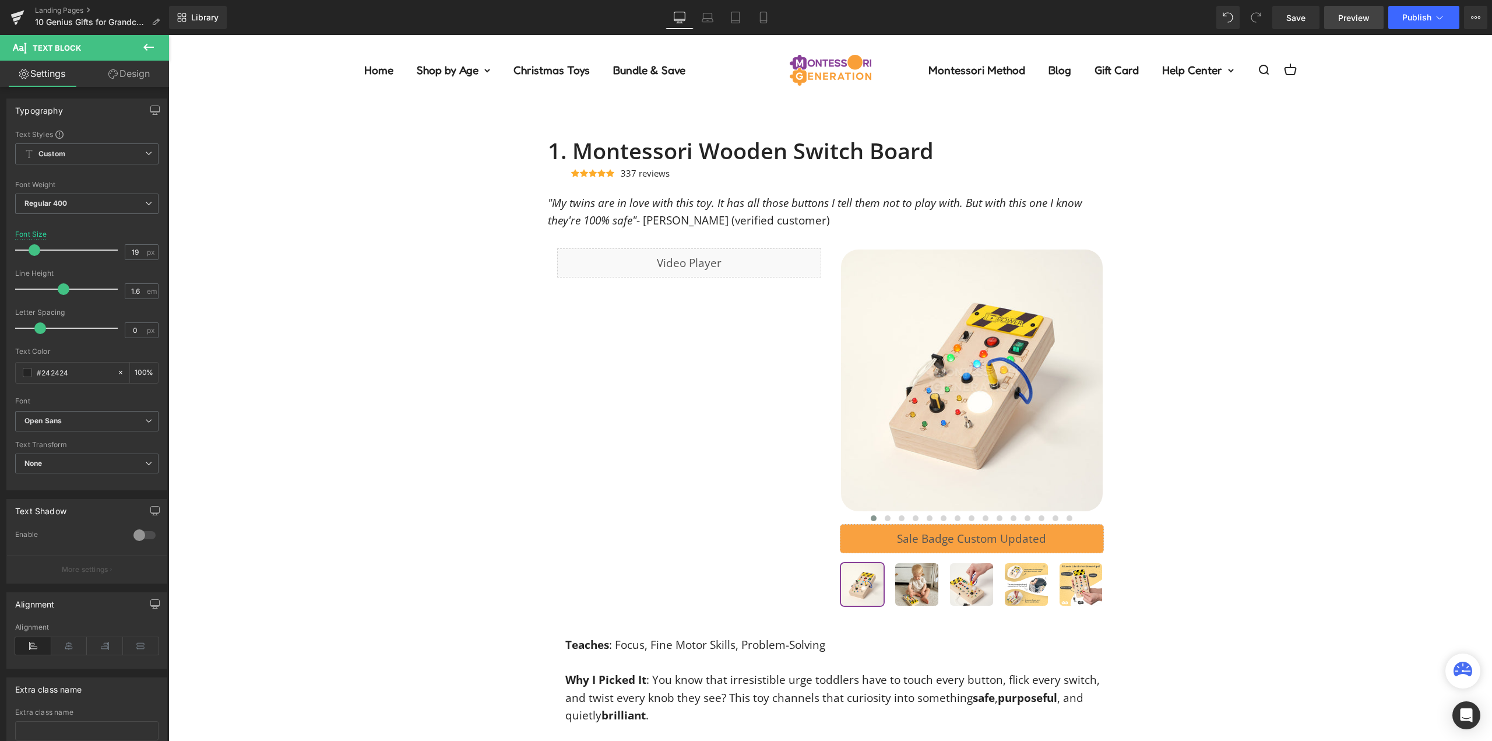
click at [1374, 21] on link "Preview" at bounding box center [1353, 17] width 59 height 23
click at [1406, 5] on div "Library Desktop Desktop Laptop Tablet Mobile Save Preview Publish Scheduled Vie…" at bounding box center [830, 17] width 1323 height 35
click at [1405, 14] on span "Publish" at bounding box center [1416, 17] width 29 height 9
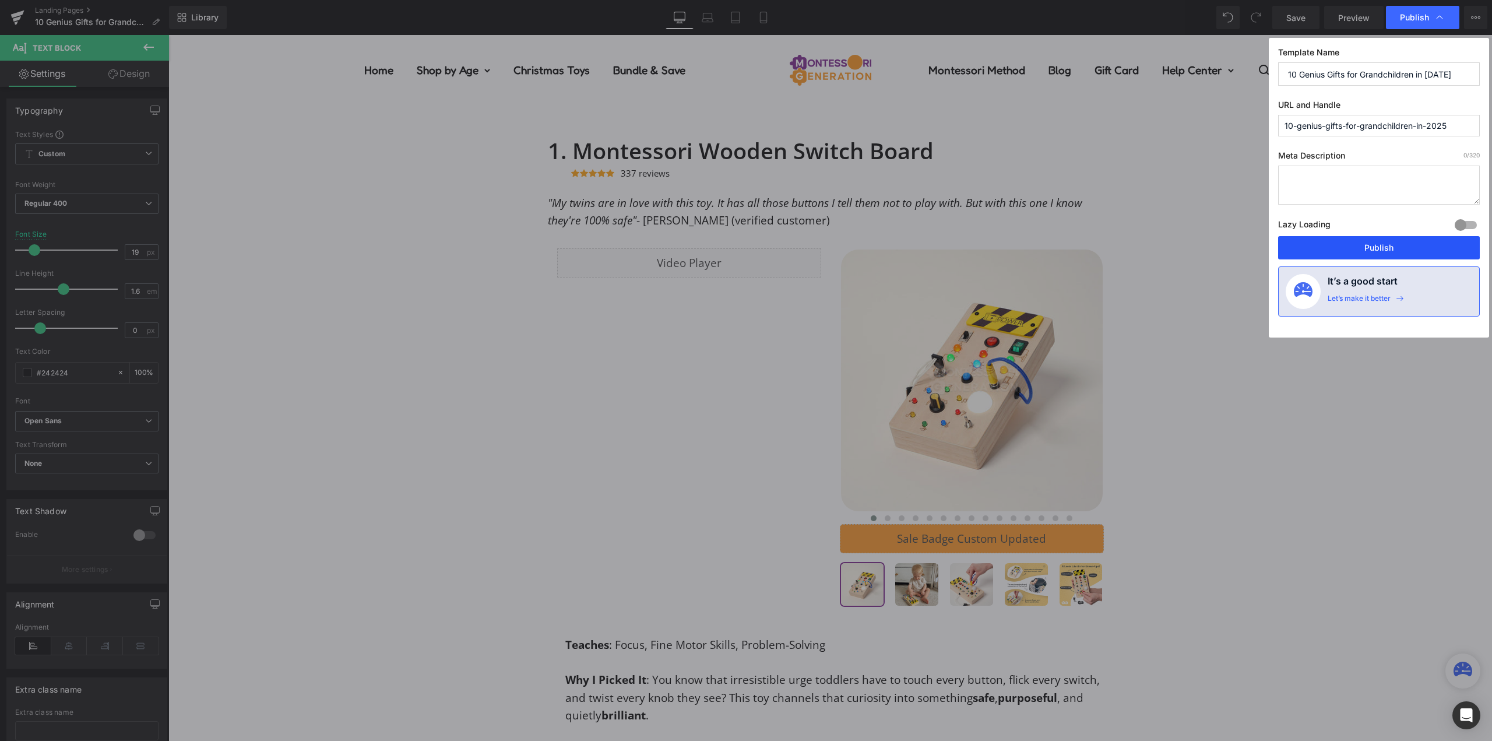
click at [1350, 254] on button "Publish" at bounding box center [1379, 247] width 202 height 23
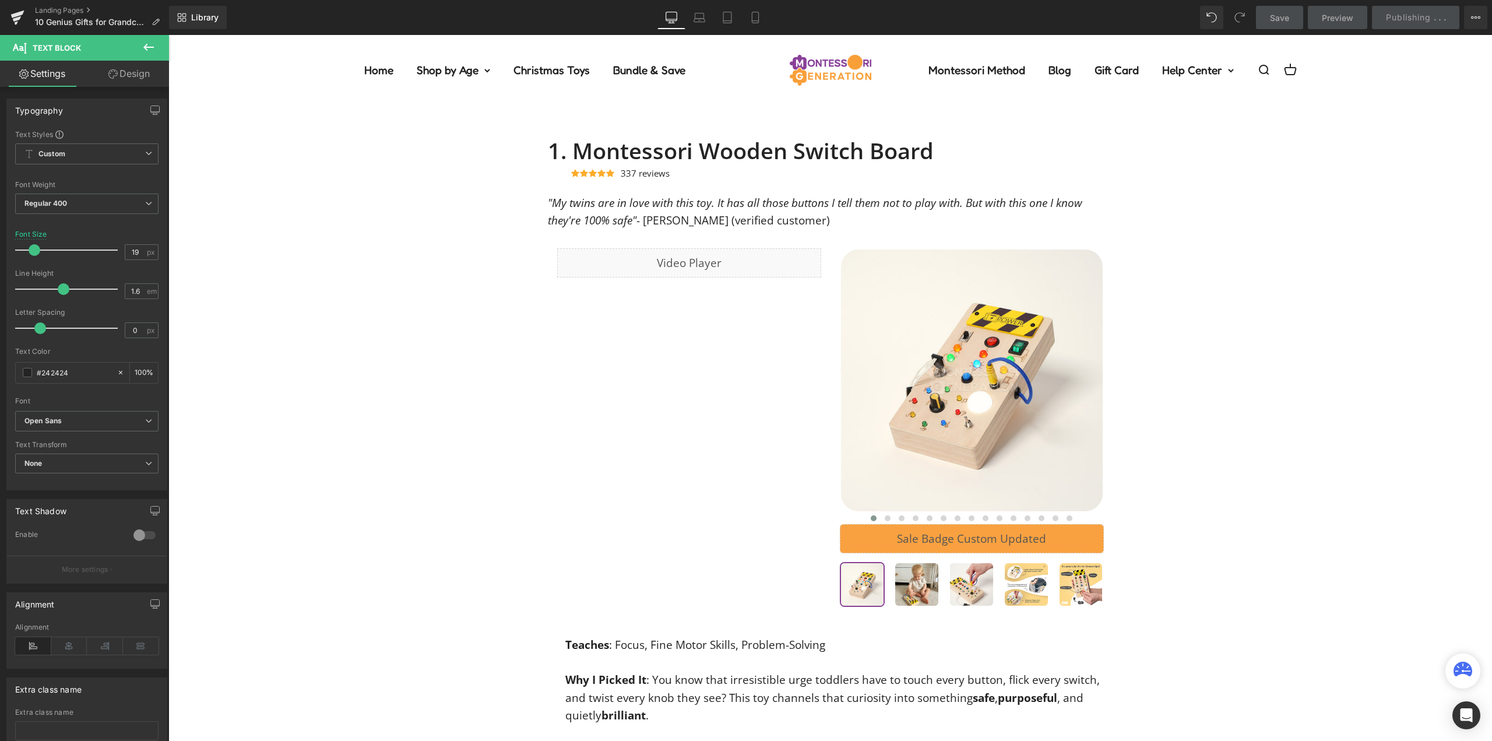
scroll to position [991, 0]
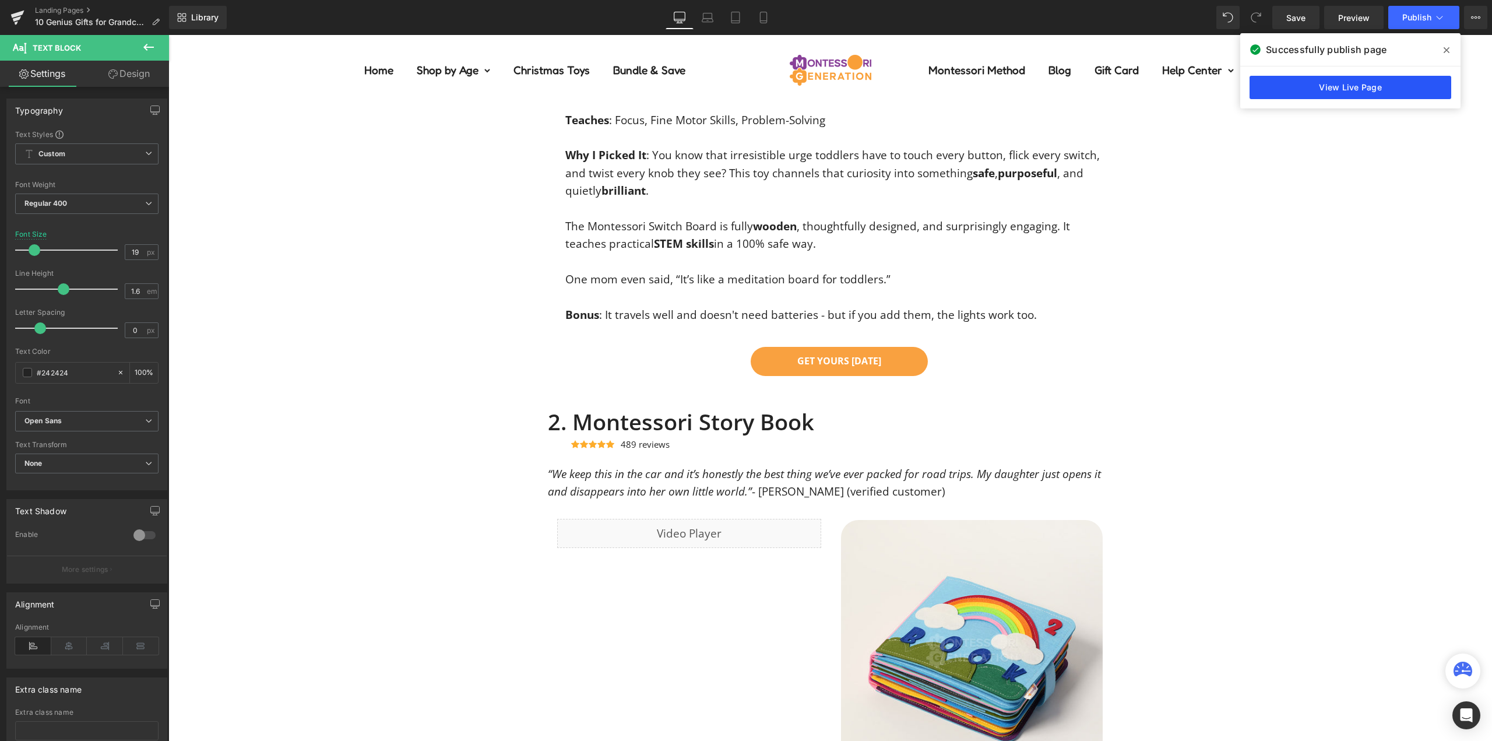
click at [1310, 84] on link "View Live Page" at bounding box center [1351, 87] width 202 height 23
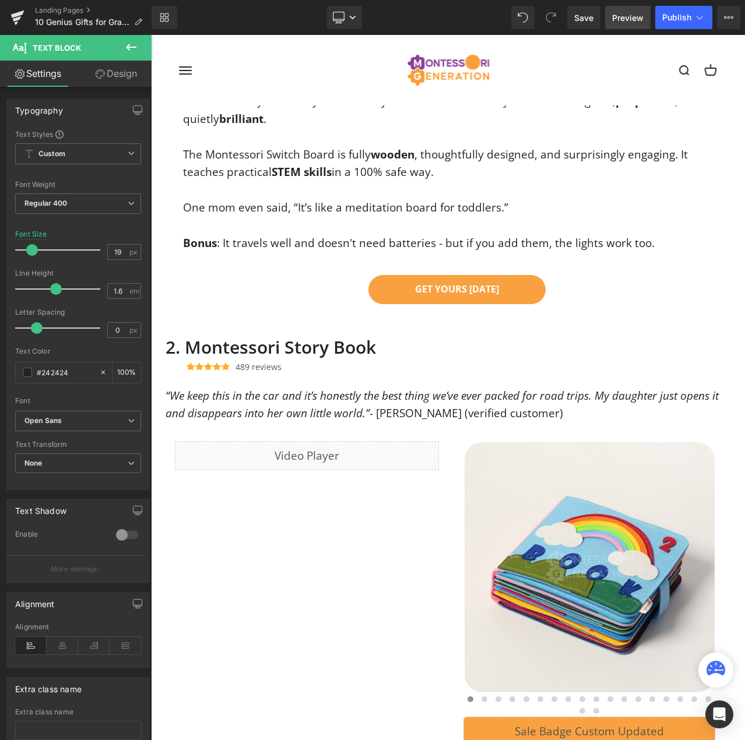
click at [613, 17] on span "Preview" at bounding box center [627, 18] width 31 height 12
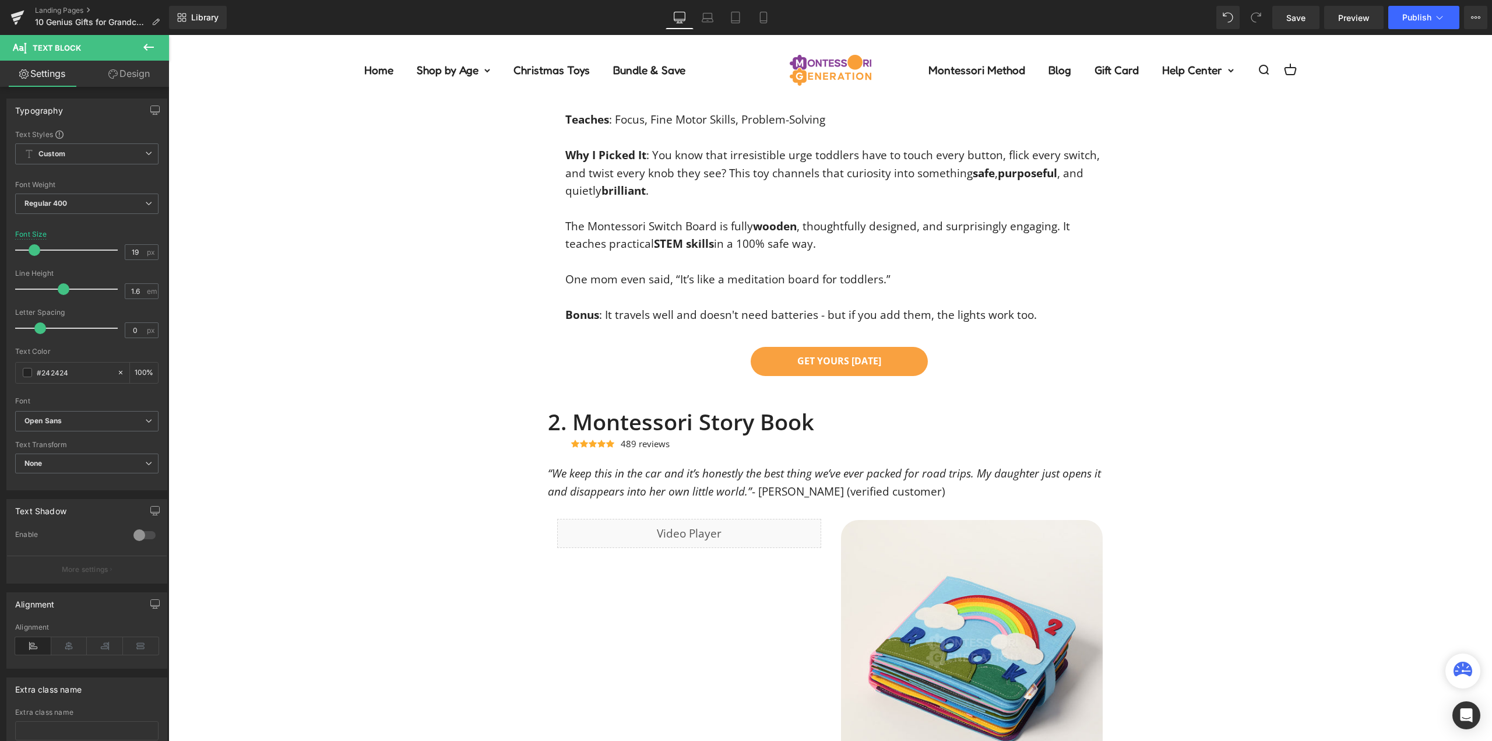
scroll to position [1002, 0]
